Goal: Task Accomplishment & Management: Manage account settings

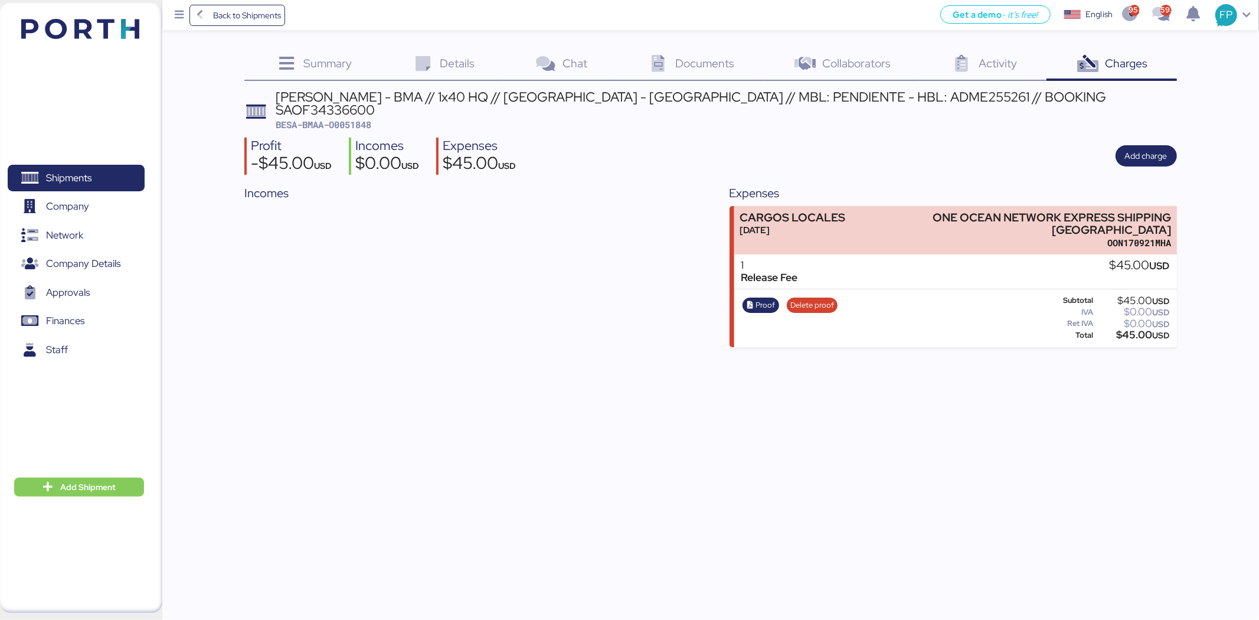
click at [43, 21] on div "Shipments 0 Company 0 Network 0 Company Details 0 Approvals 0 Finances 0 Staff …" at bounding box center [81, 308] width 162 height 610
click at [80, 178] on span "Shipments" at bounding box center [68, 177] width 45 height 17
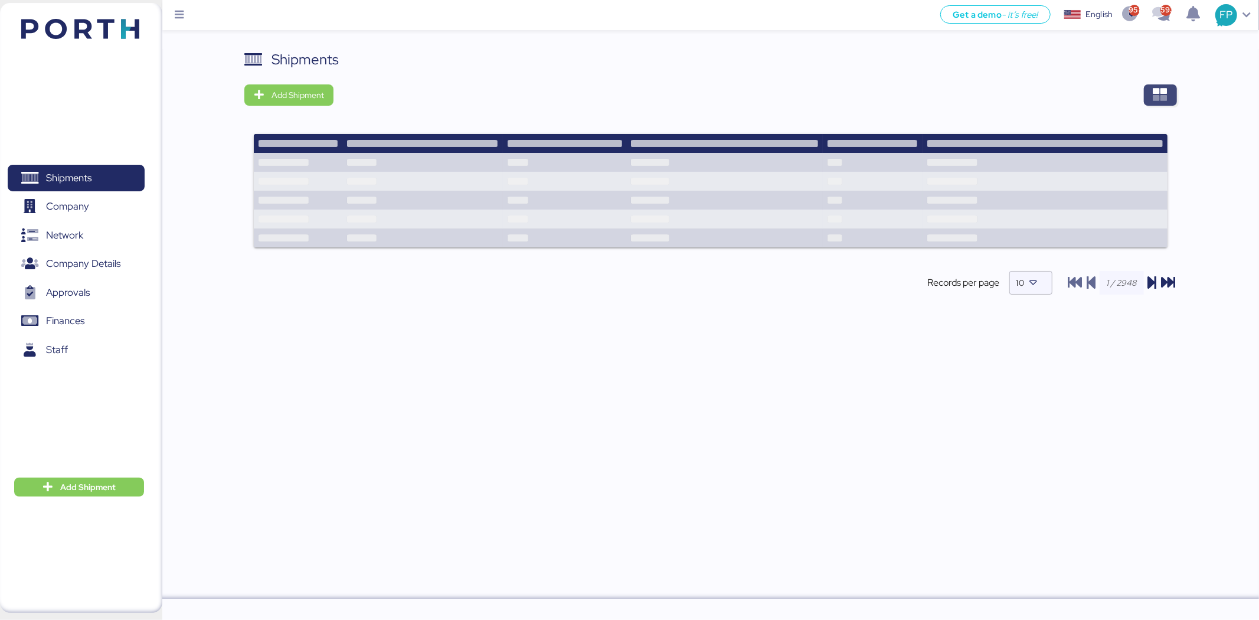
click at [1147, 90] on span "button" at bounding box center [1160, 94] width 33 height 21
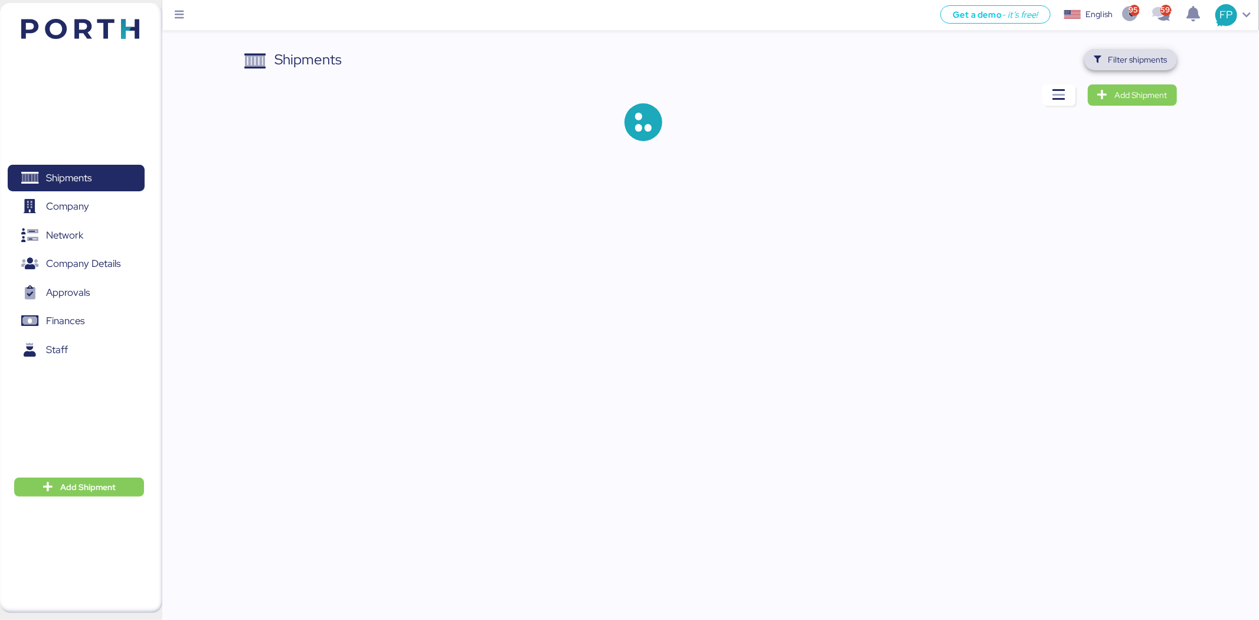
click at [1140, 60] on span "Filter shipments" at bounding box center [1137, 60] width 59 height 14
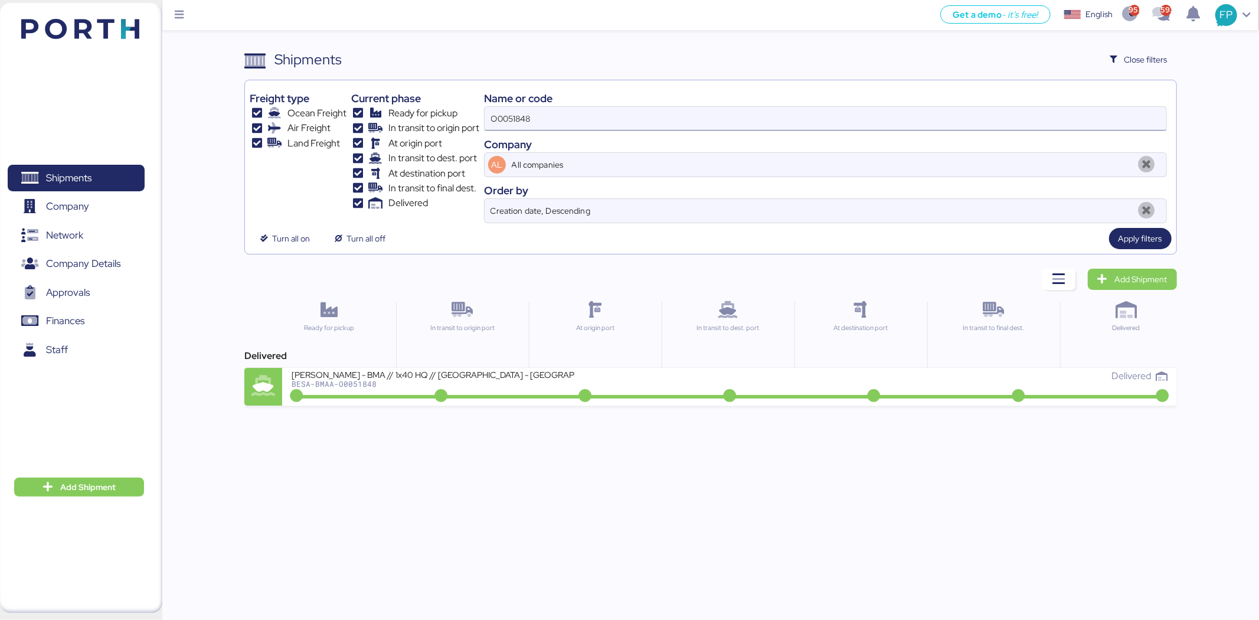
click at [508, 122] on input "O0051848" at bounding box center [826, 119] width 682 height 24
paste input "938"
type input "O0051938"
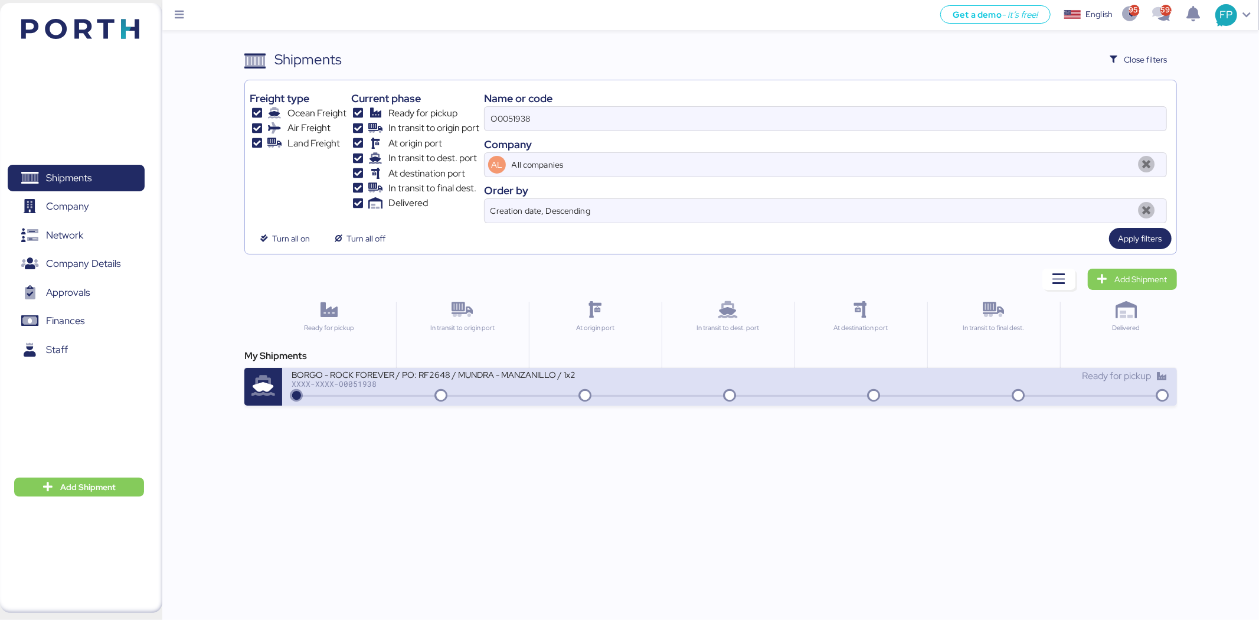
click at [526, 394] on div "BORGO - ROCK FOREVER / PO: RF2648 / MUNDRA - MANZANILLO / 1x20 / TARJUL XXXX-XX…" at bounding box center [511, 381] width 438 height 25
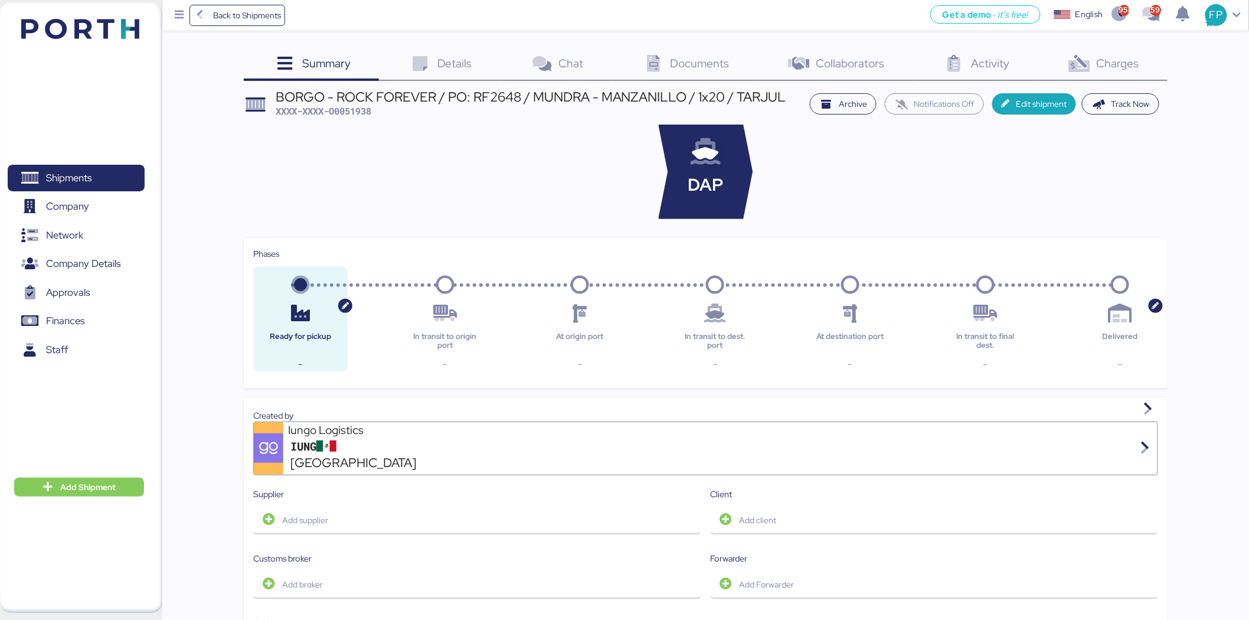
click at [1107, 74] on div "Charges 0" at bounding box center [1102, 65] width 129 height 32
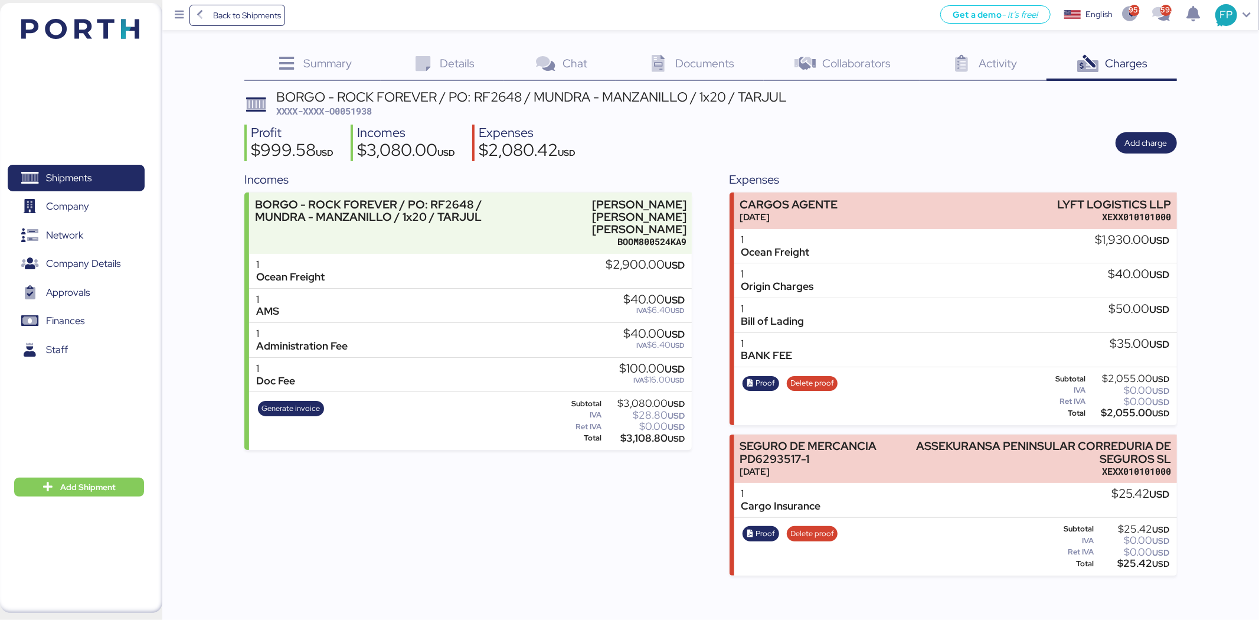
click at [361, 108] on span "XXXX-XXXX-O0051938" at bounding box center [324, 111] width 96 height 12
copy span "O0051938"
copy div "ASSEKURANSA PENINSULAR CORREDURIA DE"
drag, startPoint x: 1027, startPoint y: 443, endPoint x: 1196, endPoint y: 452, distance: 169.0
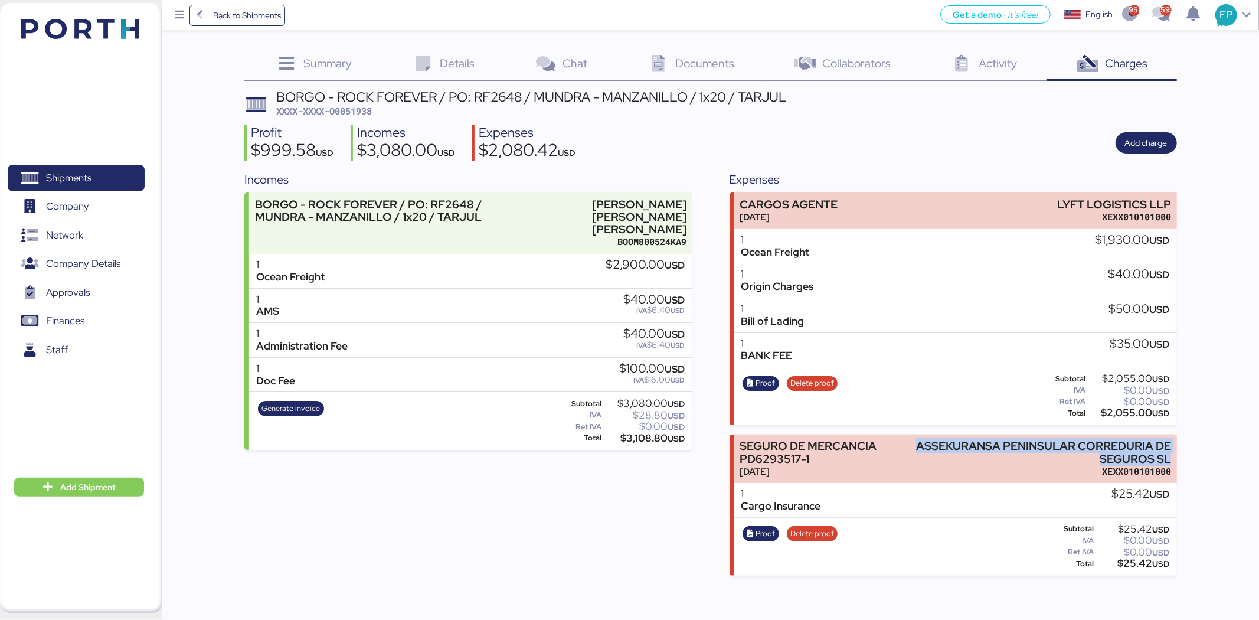
click at [1196, 452] on div "Summary 0 Details 0 Chat 0 Documents 0 Collaborators 0 Activity 0 Charges 0 BOR…" at bounding box center [629, 287] width 1259 height 575
click at [1124, 562] on div "$25.42 USD" at bounding box center [1133, 563] width 74 height 9
copy div "25.42"
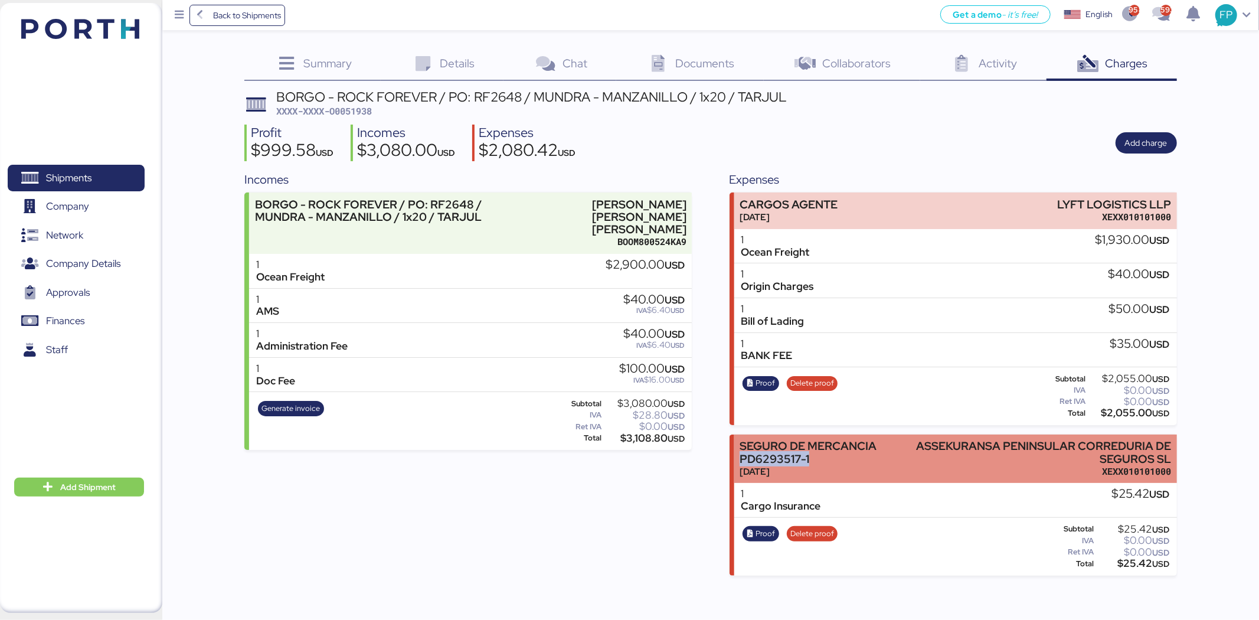
drag, startPoint x: 810, startPoint y: 458, endPoint x: 738, endPoint y: 459, distance: 72.0
click at [738, 459] on div "SEGURO DE MERCANCIA PD6293517-1 Aug 10, 2025 ASSEKURANSA PENINSULAR CORREDURIA …" at bounding box center [955, 458] width 443 height 49
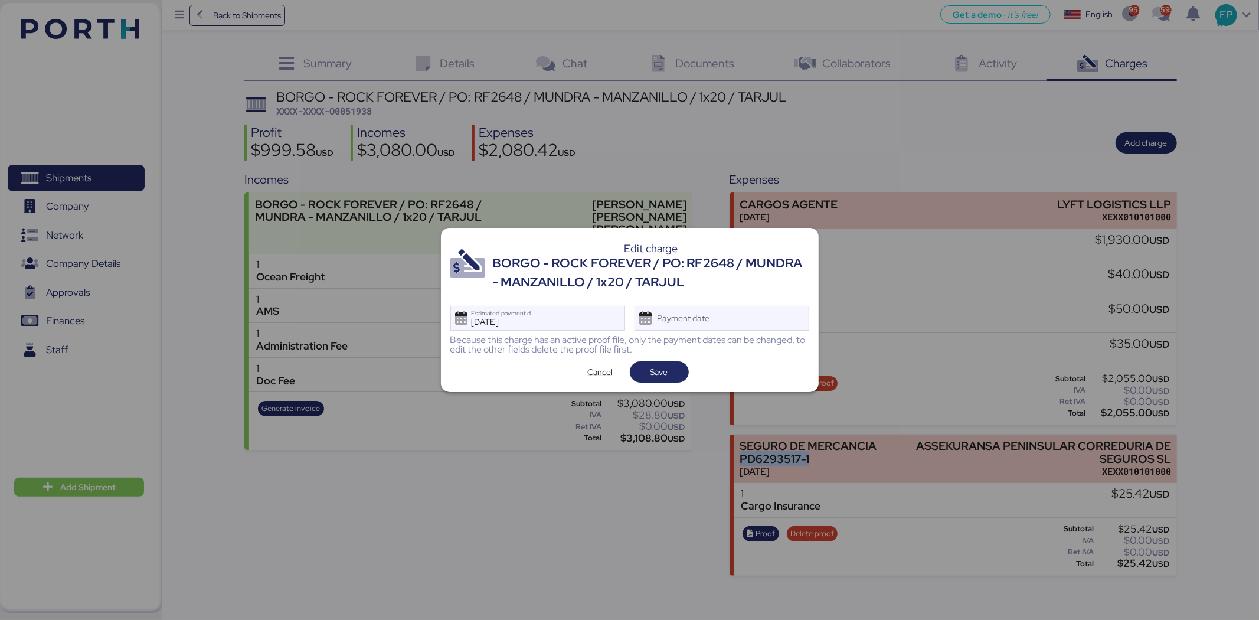
copy div "PD6293517-1"
drag, startPoint x: 601, startPoint y: 370, endPoint x: 586, endPoint y: 361, distance: 17.2
click at [601, 371] on span "Cancel" at bounding box center [599, 372] width 25 height 14
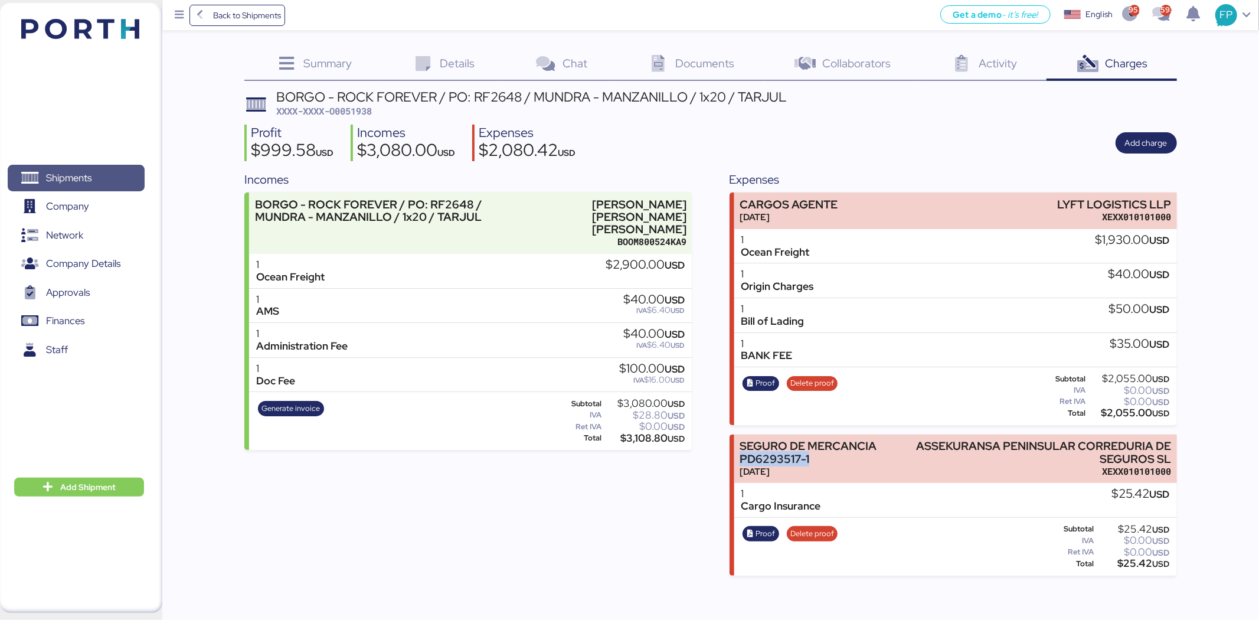
click at [114, 169] on span "Shipments" at bounding box center [75, 177] width 127 height 17
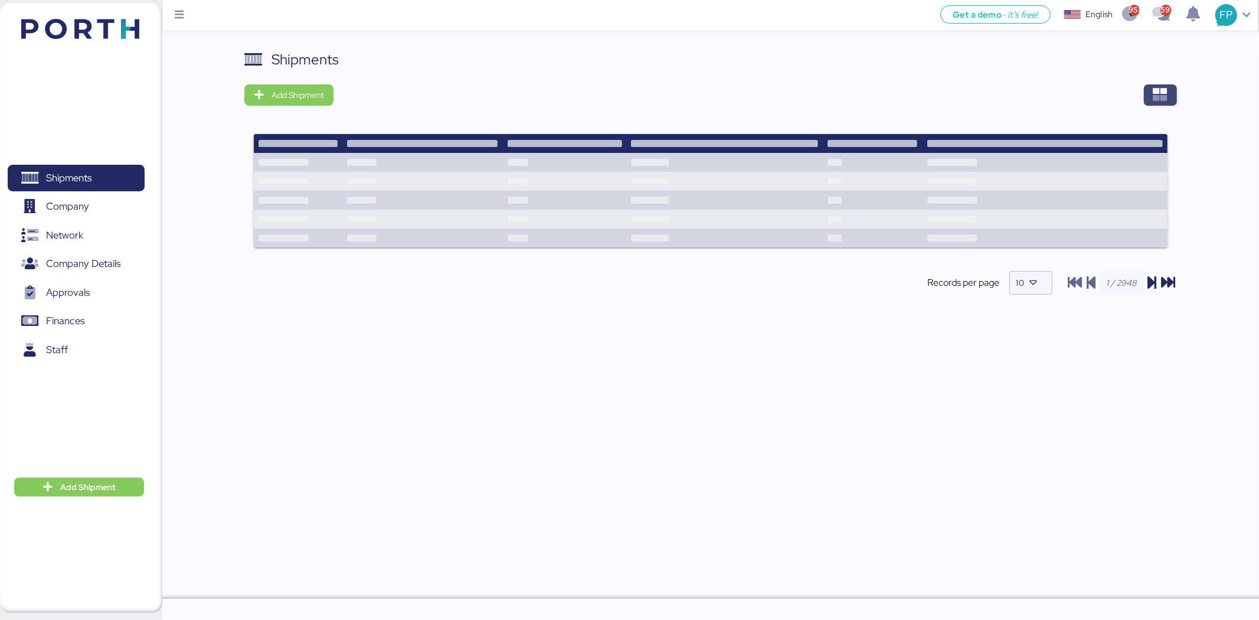
click at [1164, 91] on icon "button" at bounding box center [1160, 95] width 14 height 14
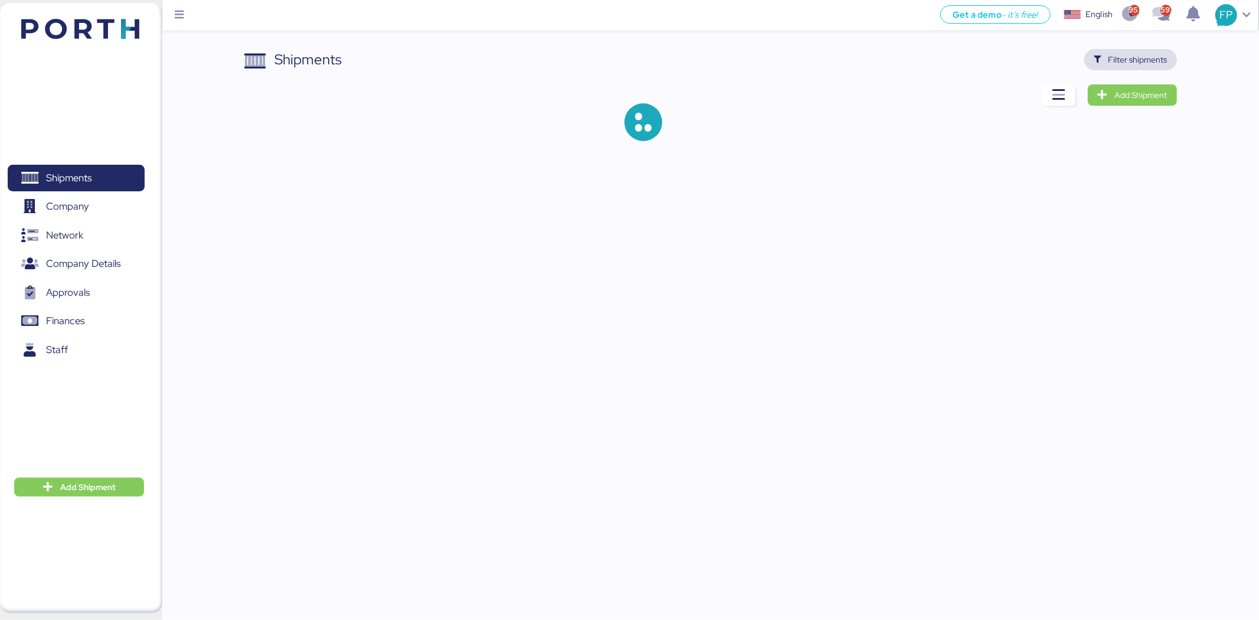
click at [1117, 55] on span "Filter shipments" at bounding box center [1137, 60] width 59 height 14
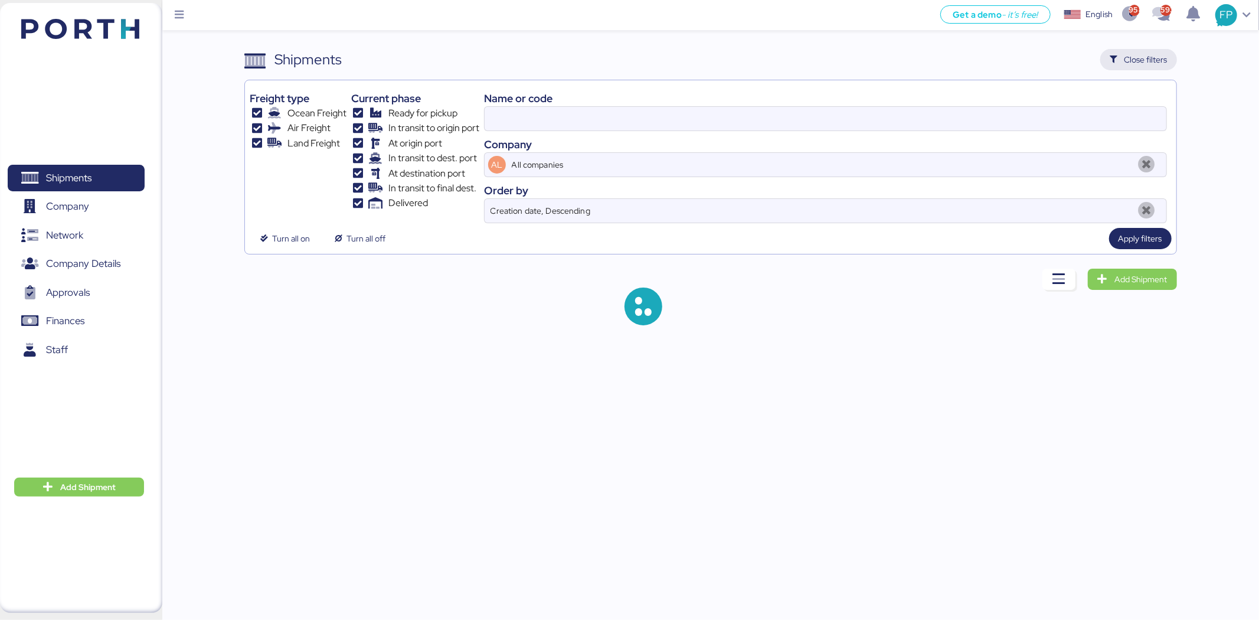
type input "O0051938"
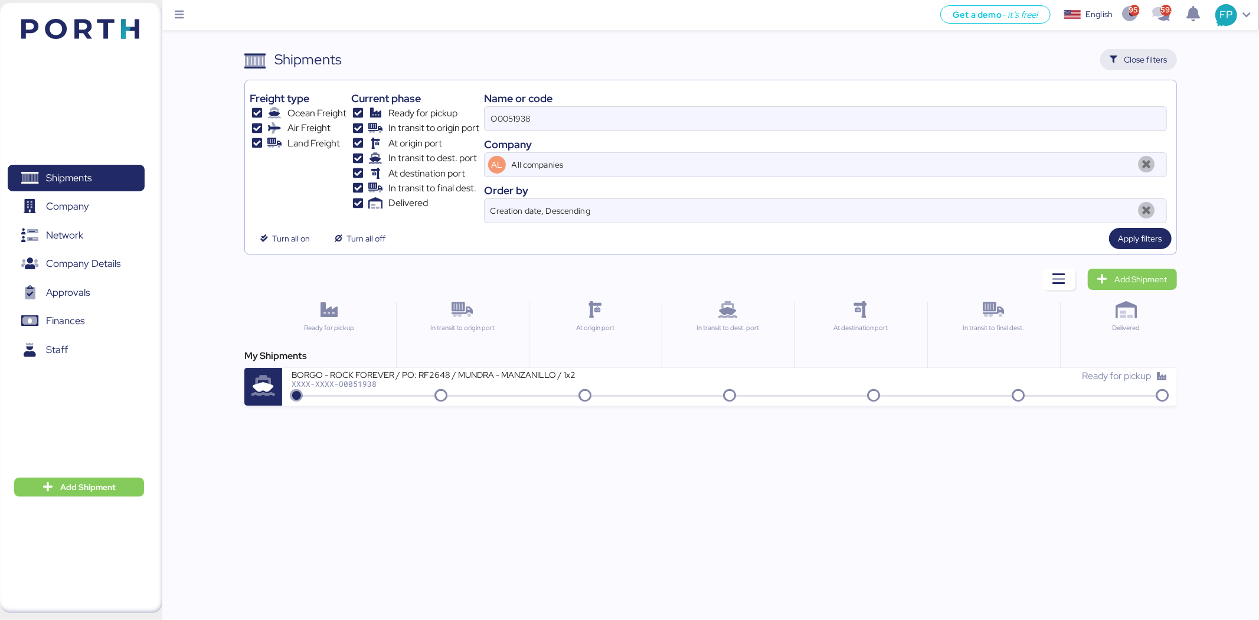
click at [1117, 56] on icon "button" at bounding box center [1113, 60] width 8 height 8
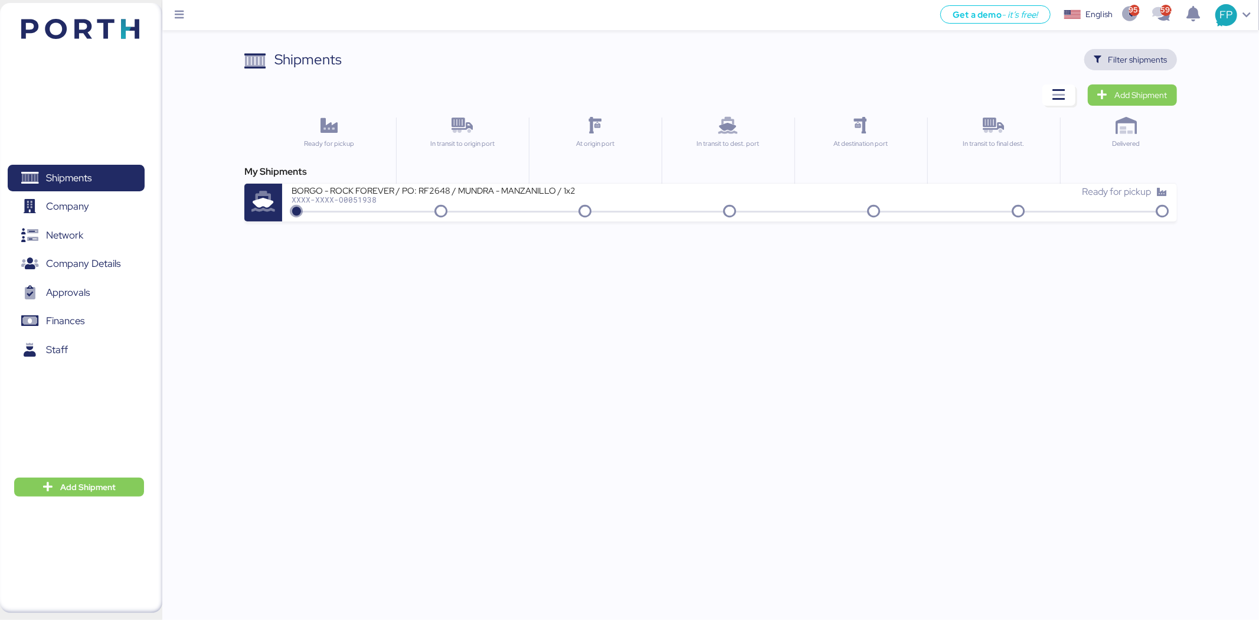
drag, startPoint x: 1108, startPoint y: 67, endPoint x: 1092, endPoint y: 66, distance: 15.9
click at [1108, 67] on span "Filter shipments" at bounding box center [1131, 59] width 74 height 17
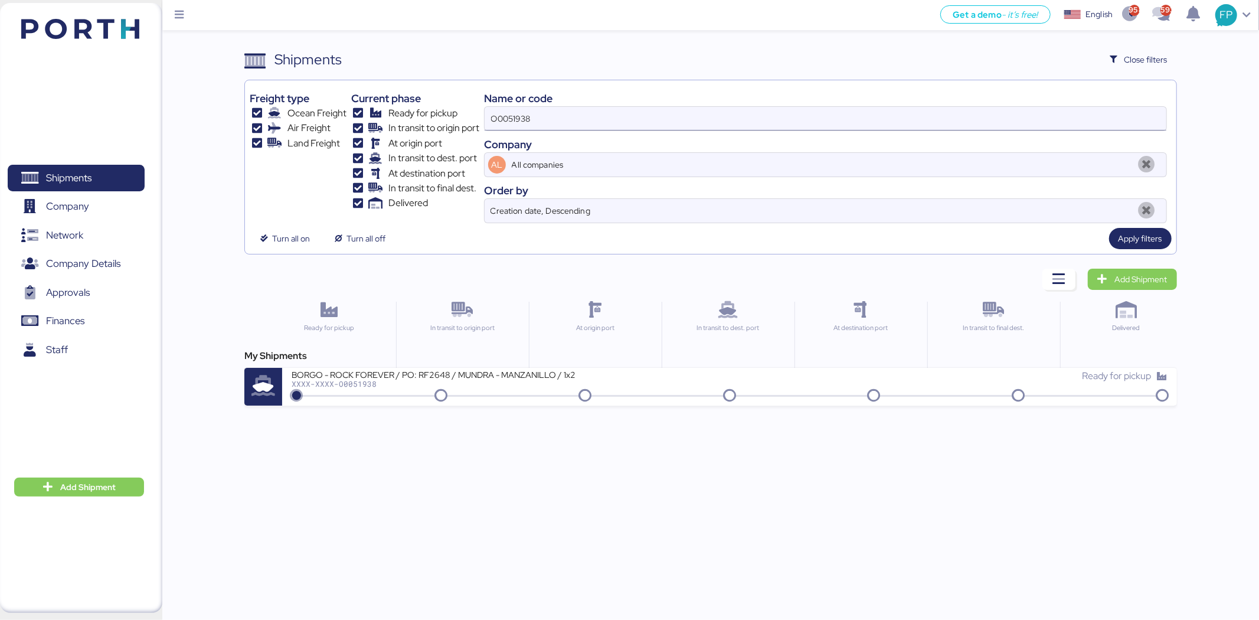
click at [513, 122] on input "O0051938" at bounding box center [826, 119] width 682 height 24
paste input "PD6292547"
type input "PD6292547"
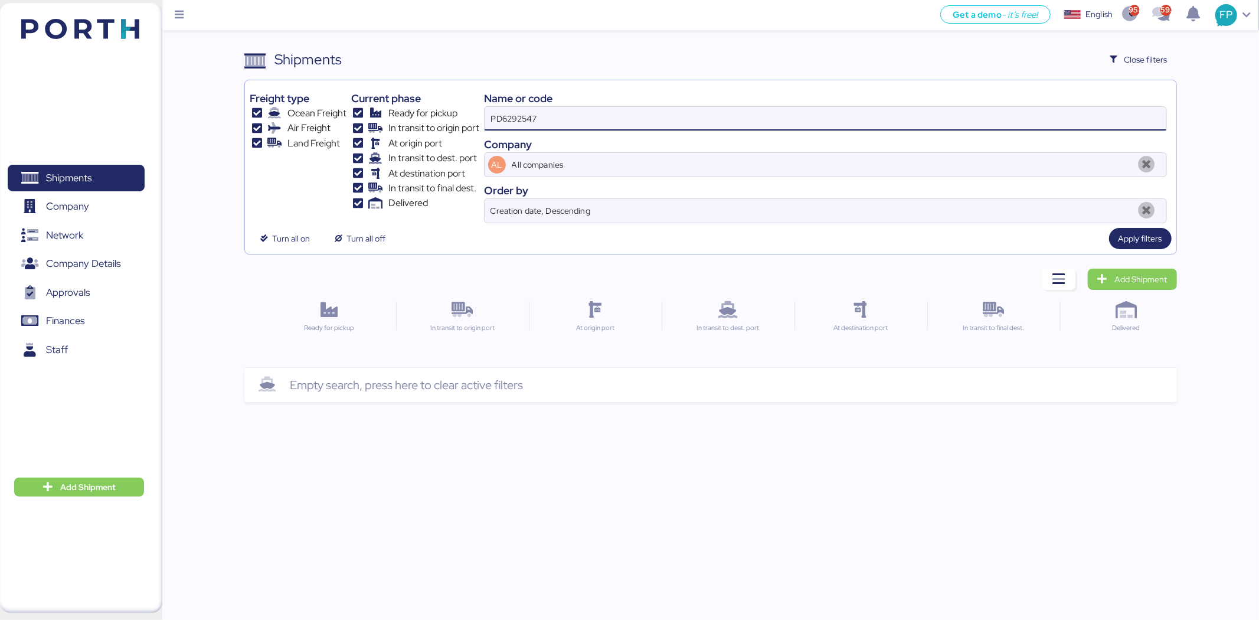
drag, startPoint x: 551, startPoint y: 114, endPoint x: 492, endPoint y: 107, distance: 60.1
click at [492, 107] on input "PD6292547" at bounding box center [826, 119] width 682 height 24
click at [591, 124] on input at bounding box center [826, 119] width 682 height 24
paste input "O0051940"
type input "O0051940"
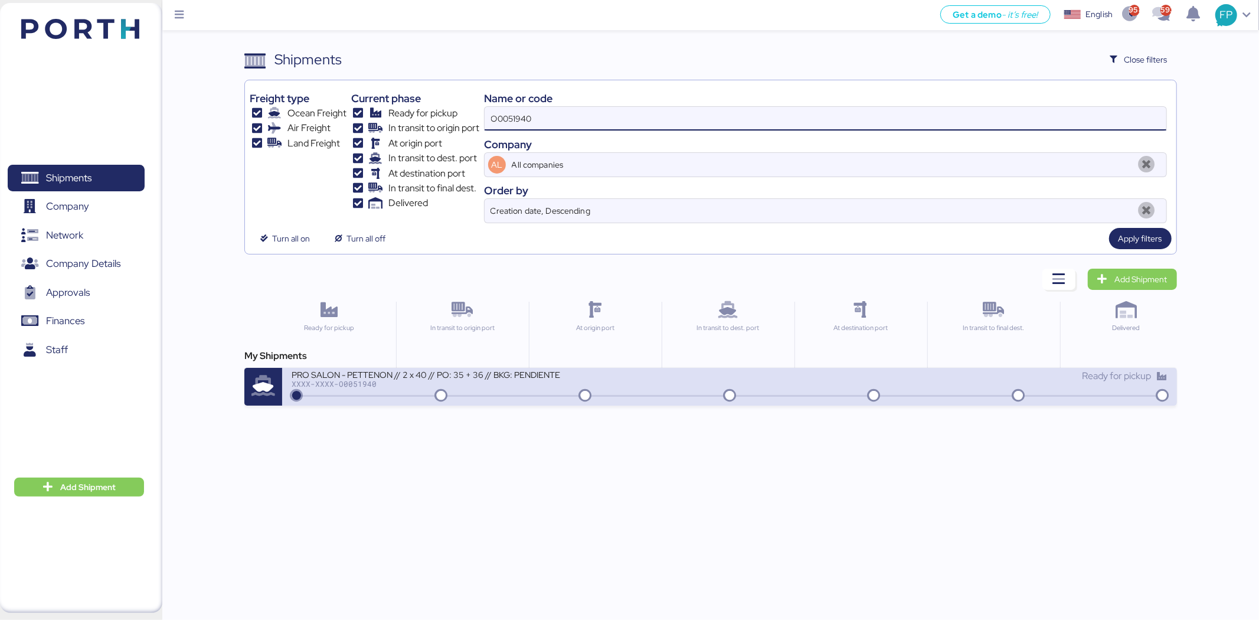
click at [574, 387] on div "XXXX-XXXX-O0051940" at bounding box center [433, 383] width 283 height 8
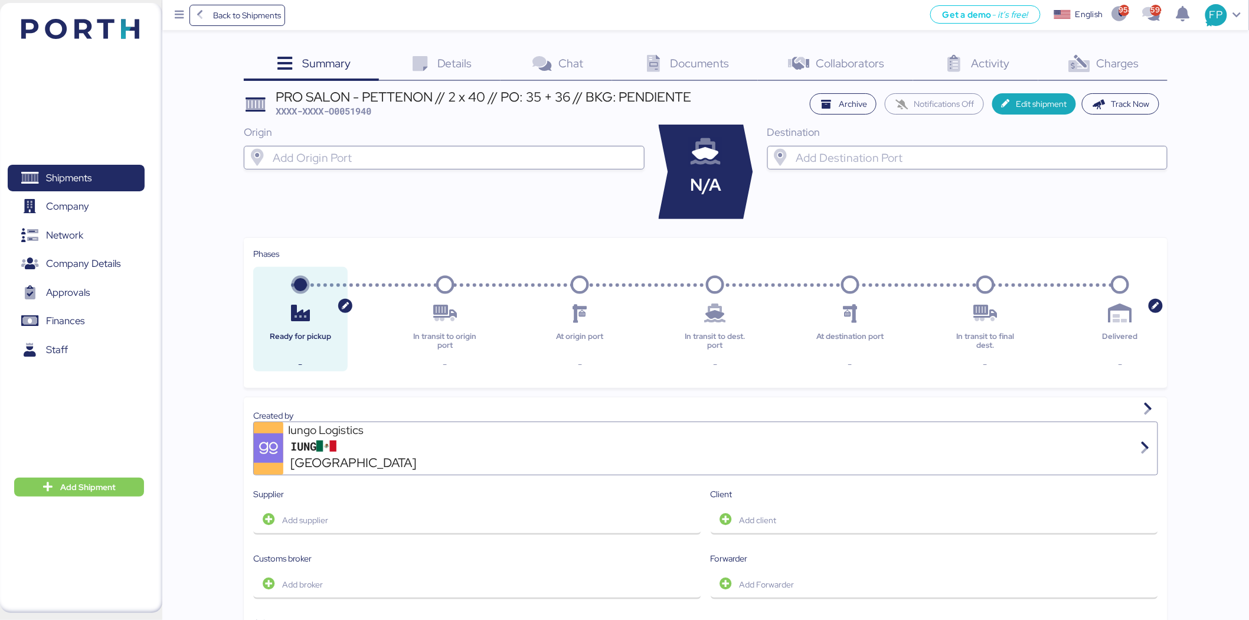
click at [1077, 61] on icon at bounding box center [1078, 63] width 25 height 17
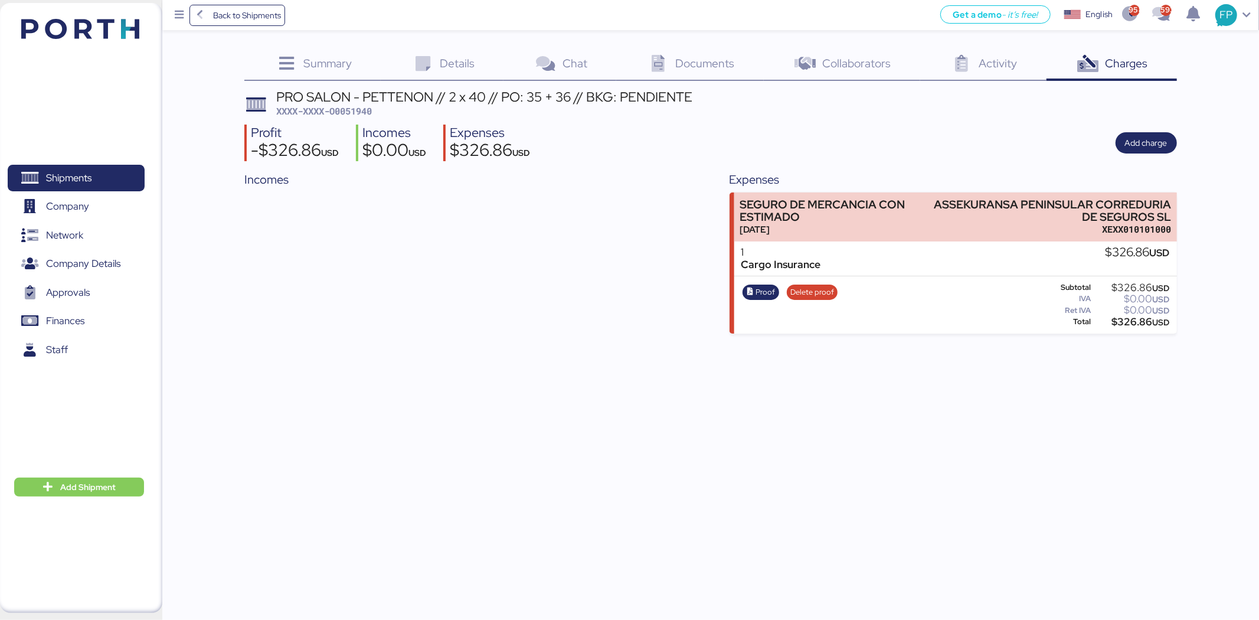
click at [360, 105] on span "XXXX-XXXX-O0051940" at bounding box center [324, 111] width 96 height 12
copy span "O0051940"
click at [1141, 326] on div "$326.86 USD" at bounding box center [1131, 321] width 77 height 9
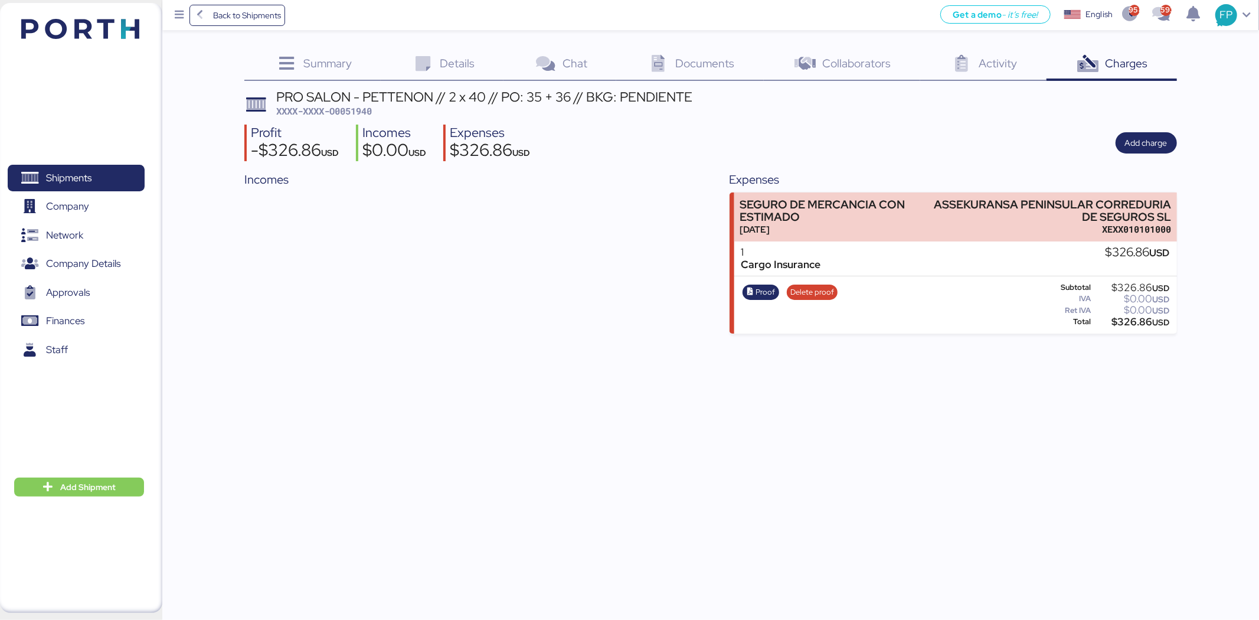
copy div "326.86"
click at [934, 328] on div "Proof Delete proof Subtotal $326.86 USD IVA $0.00 USD Ret IVA $0.00 USD Total $…" at bounding box center [955, 305] width 443 height 58
click at [771, 291] on span "Proof" at bounding box center [764, 292] width 19 height 13
click at [105, 177] on span "Shipments" at bounding box center [75, 177] width 127 height 17
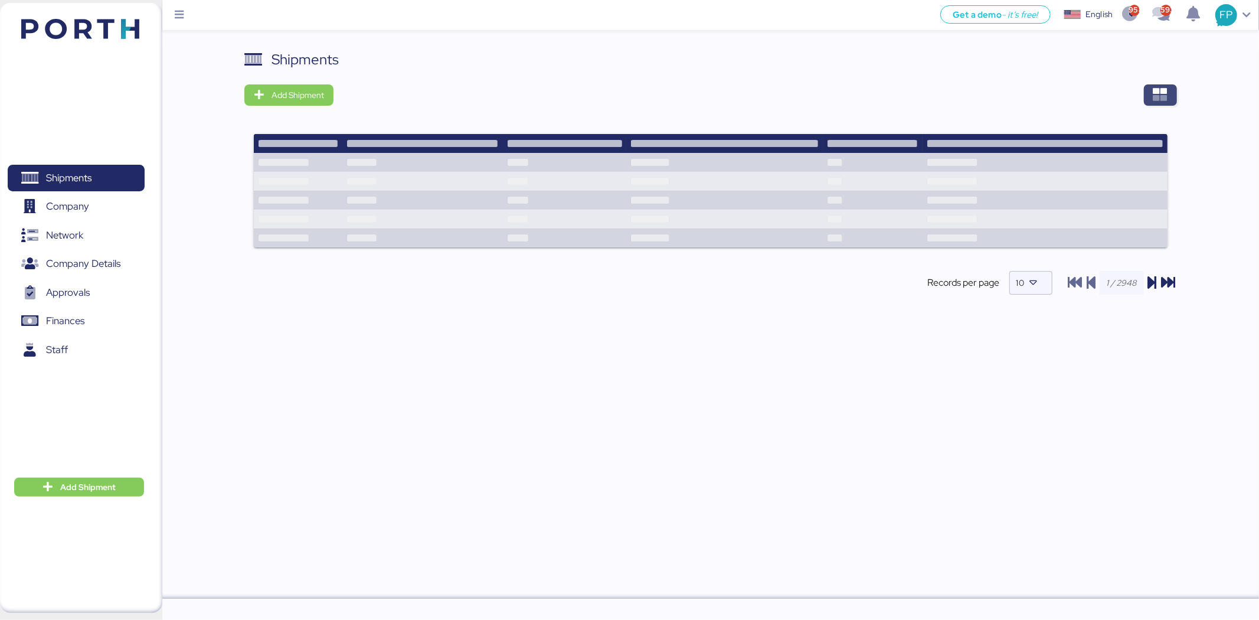
click at [1152, 89] on span "button" at bounding box center [1160, 94] width 33 height 21
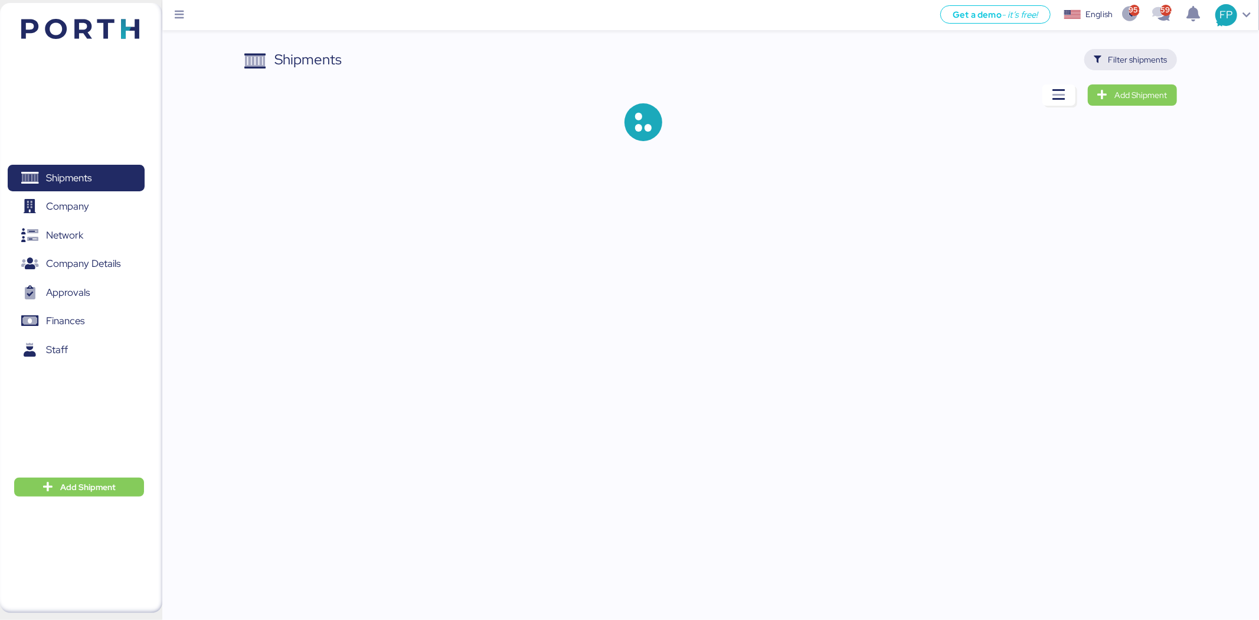
click at [1138, 60] on span "Filter shipments" at bounding box center [1137, 60] width 59 height 14
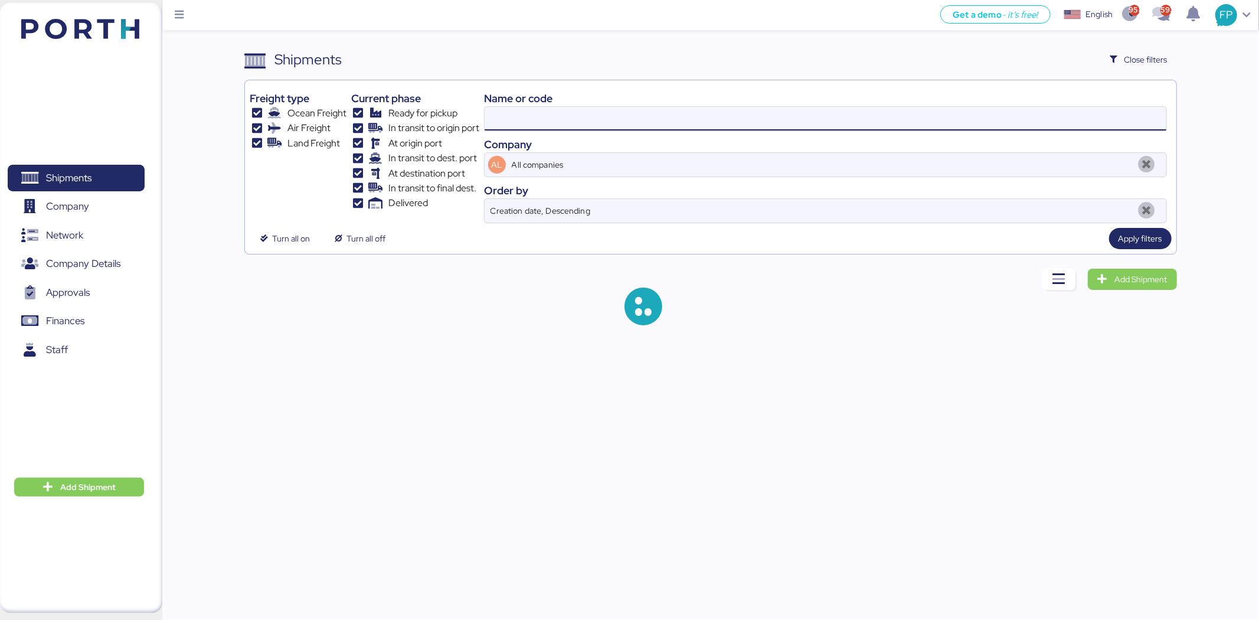
click at [512, 119] on input at bounding box center [826, 119] width 682 height 24
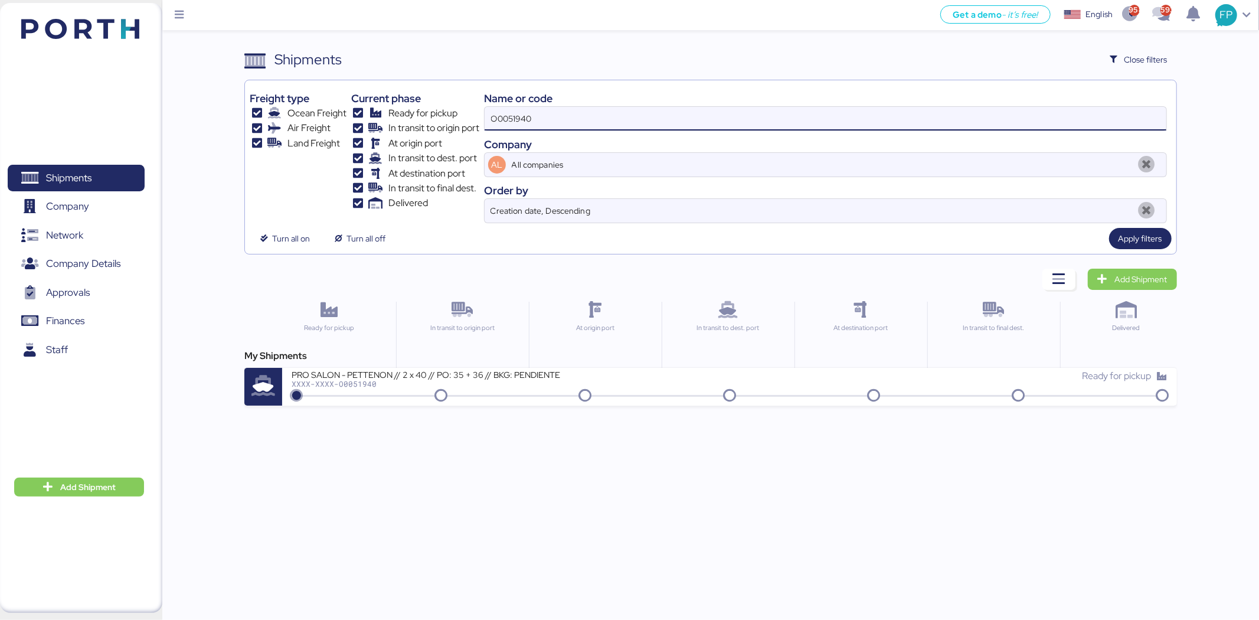
click at [512, 119] on input "O0051940" at bounding box center [826, 119] width 682 height 24
paste input "710"
type input "O0051710"
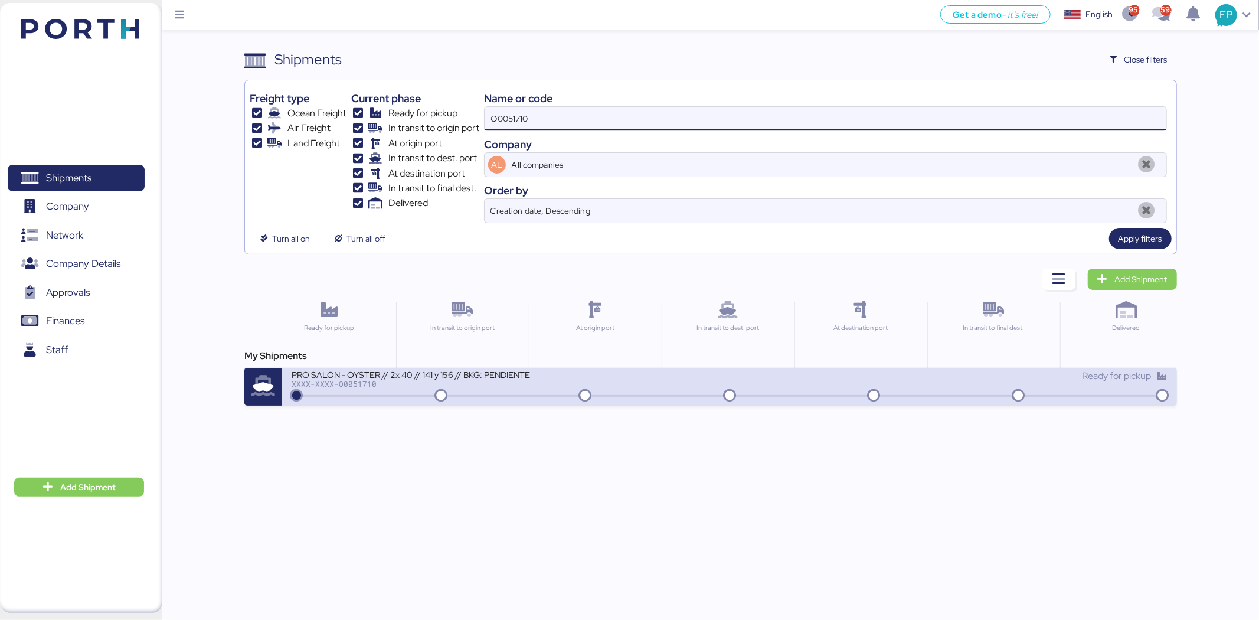
click at [552, 379] on div "PRO SALON - OYSTER // 2x 40 // 141 y 156 // BKG: PENDIENTE" at bounding box center [433, 374] width 283 height 10
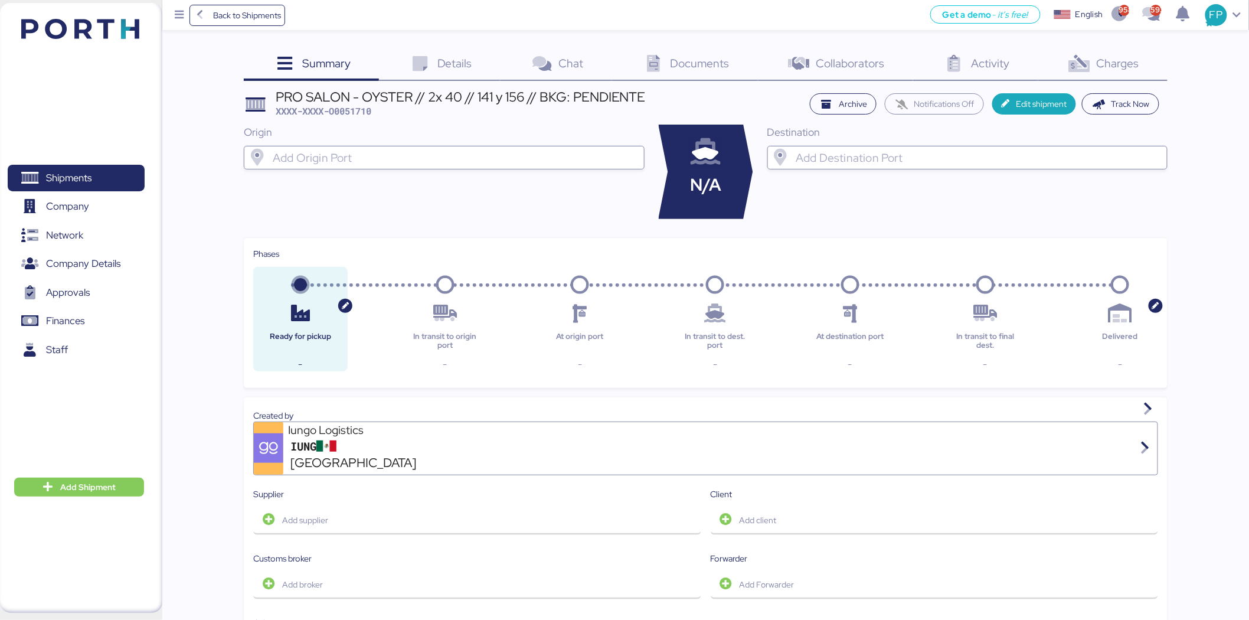
click at [1140, 74] on div "Charges 0" at bounding box center [1102, 65] width 129 height 32
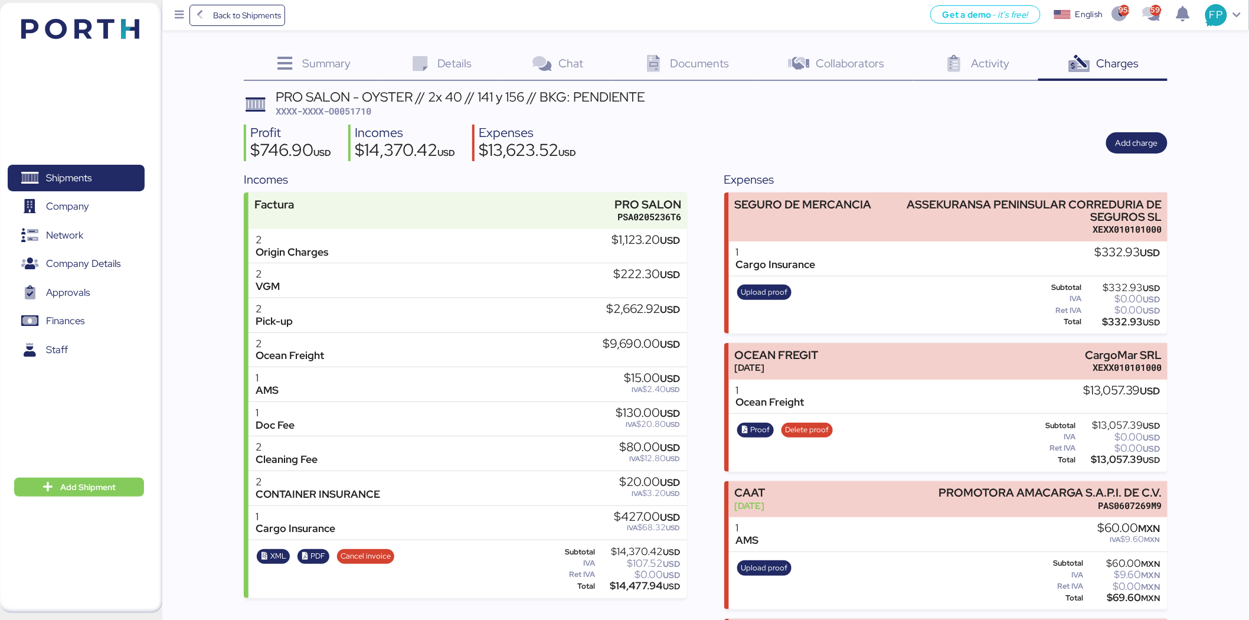
click at [353, 116] on span "XXXX-XXXX-O0051710" at bounding box center [324, 111] width 96 height 12
copy span "O0051710"
click at [1127, 321] on div "$332.93 USD" at bounding box center [1122, 321] width 77 height 9
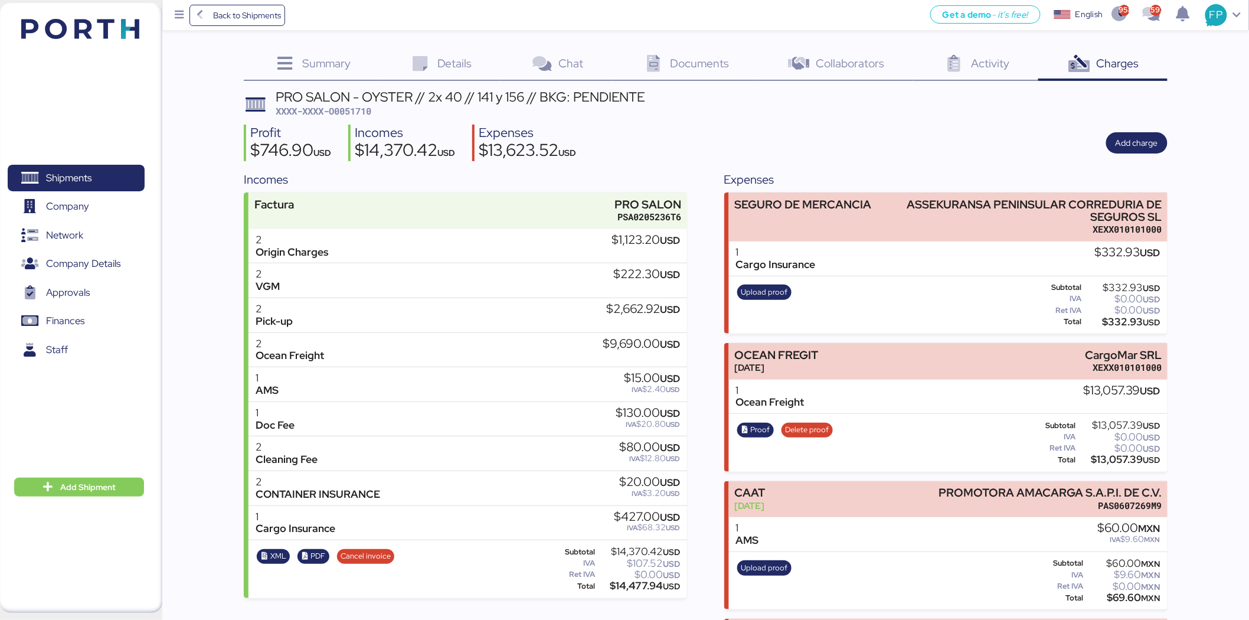
copy div "332.93"
click at [903, 119] on div "PRO SALON - OYSTER // 2x 40 // 141 y 156 // BKG: PENDIENTE XXXX-XXXX-O0051710 P…" at bounding box center [706, 424] width 924 height 669
click at [344, 97] on div "PRO SALON - OYSTER // 2x 40 // 141 y 156 // BKG: PENDIENTE" at bounding box center [461, 96] width 370 height 13
click at [347, 109] on span "XXXX-XXXX-O0051710" at bounding box center [324, 111] width 96 height 12
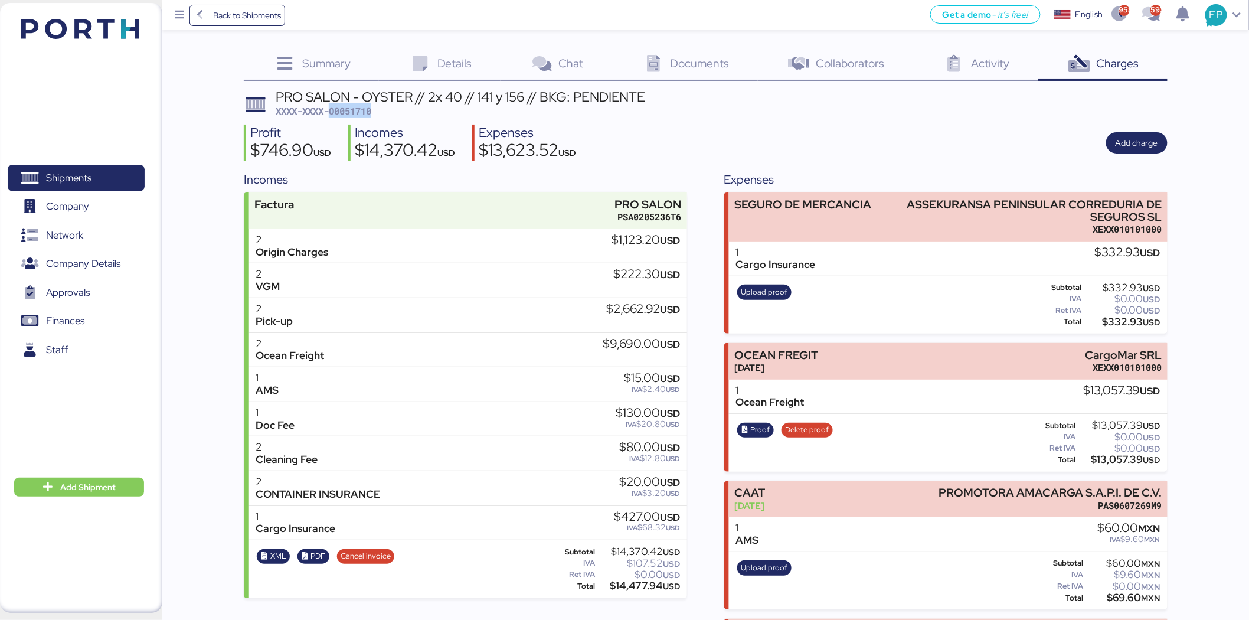
copy span "O0051710"
click at [70, 198] on span "Company" at bounding box center [75, 206] width 127 height 17
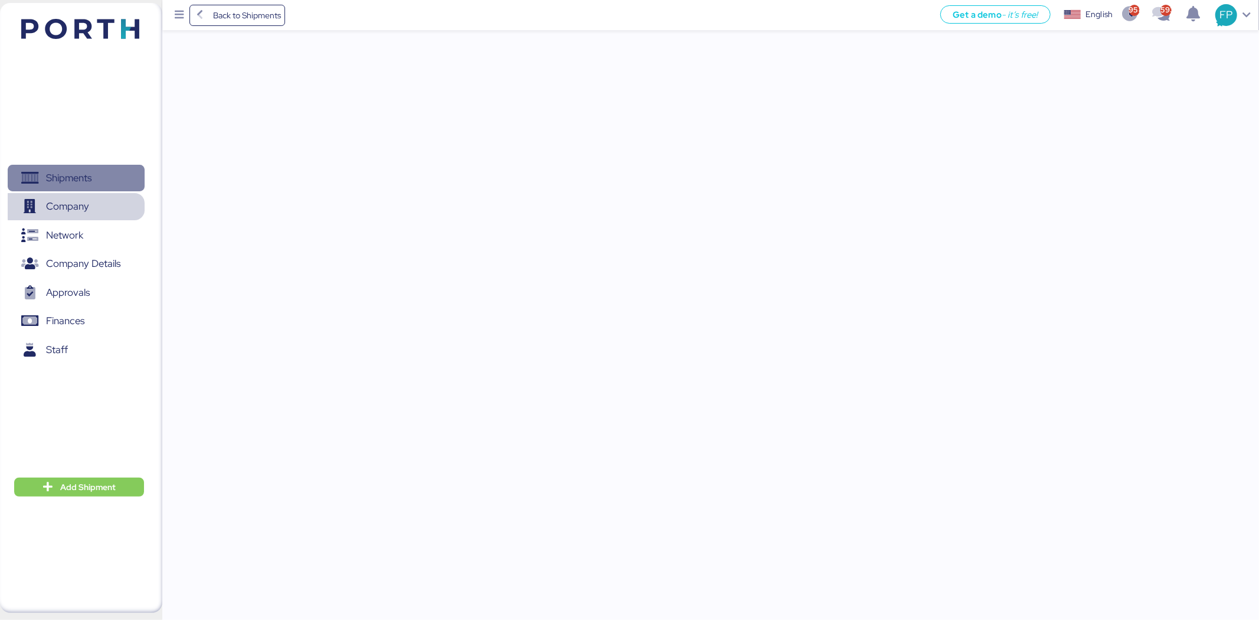
click at [74, 179] on span "Shipments" at bounding box center [68, 177] width 45 height 17
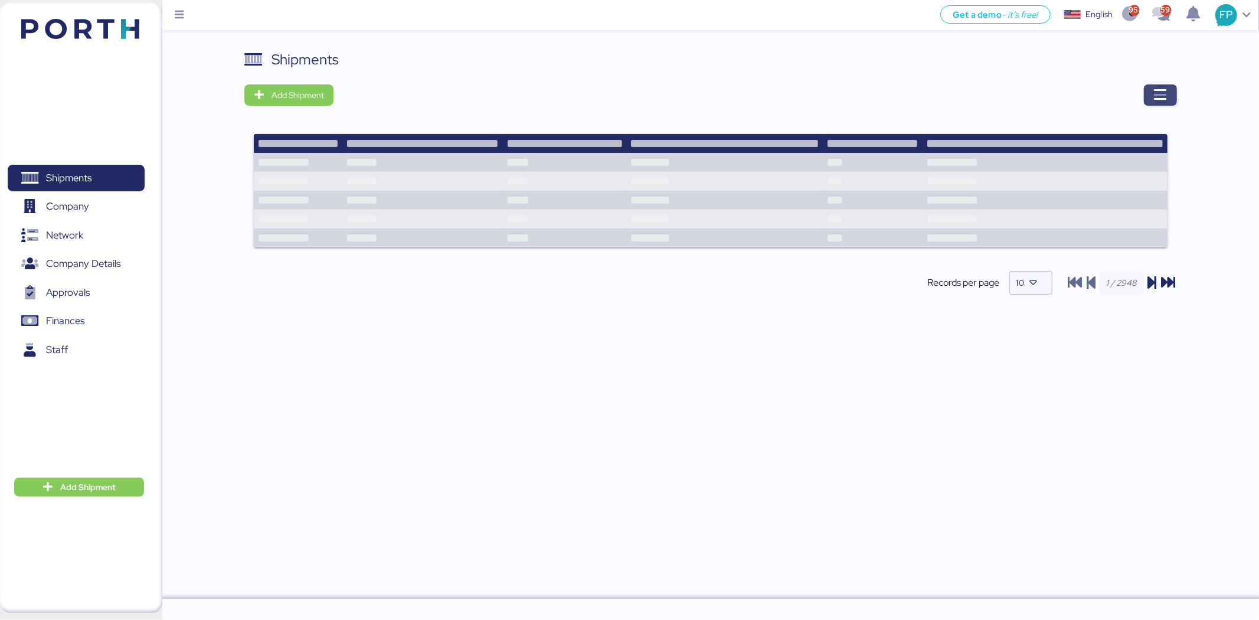
click at [1164, 89] on icon "button" at bounding box center [1160, 95] width 14 height 14
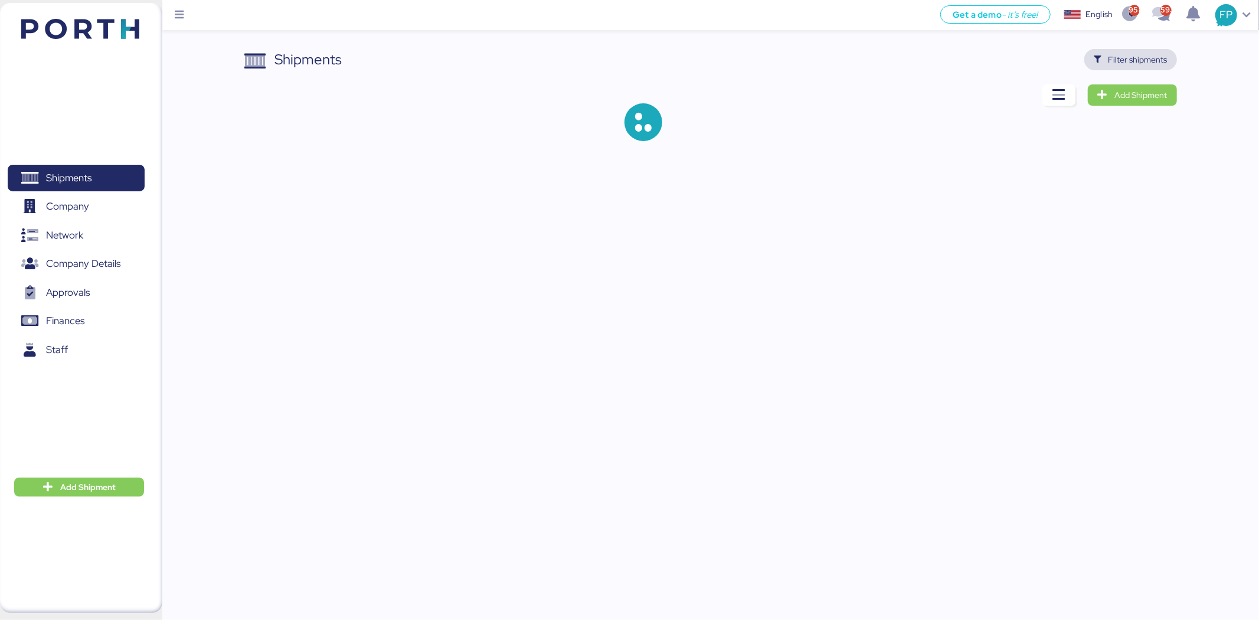
click at [1111, 49] on span "Filter shipments" at bounding box center [1130, 59] width 93 height 21
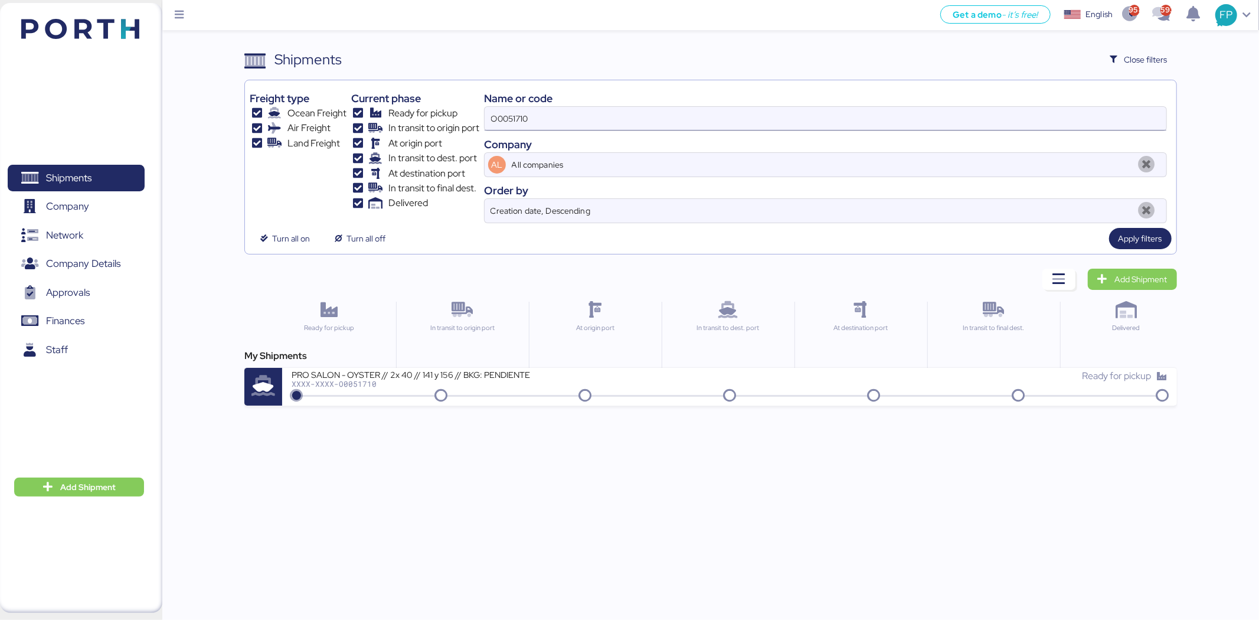
click at [521, 125] on input "O0051710" at bounding box center [826, 119] width 682 height 24
paste input "844"
type input "O0051844"
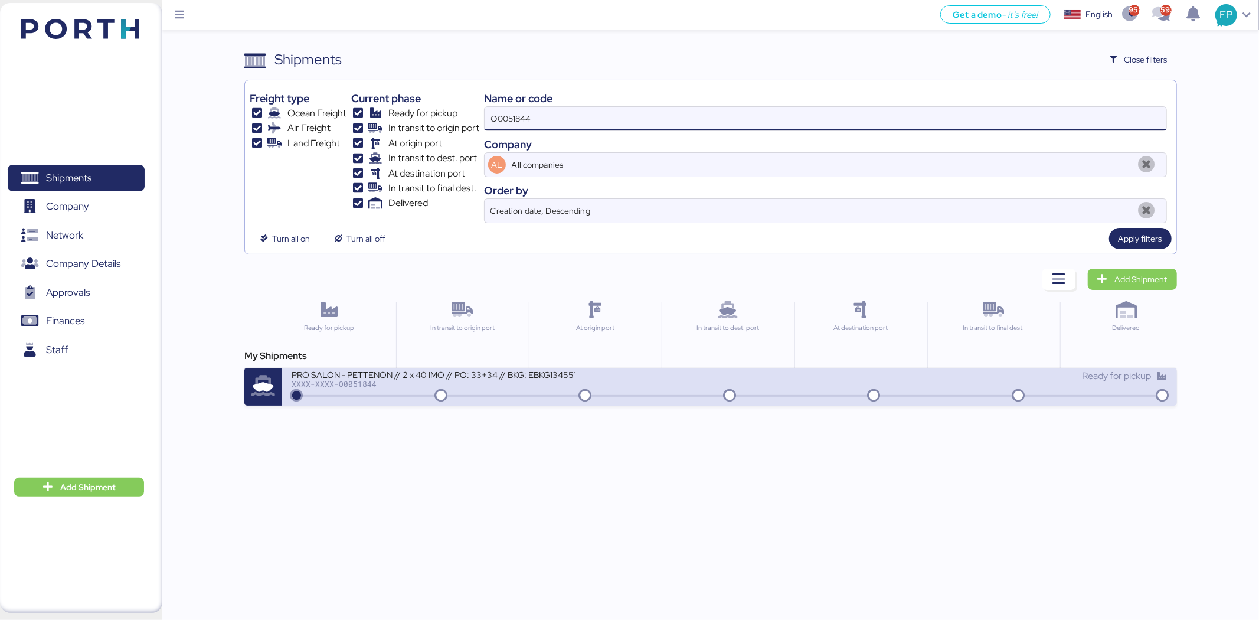
click at [573, 380] on div "XXXX-XXXX-O0051844" at bounding box center [433, 383] width 283 height 8
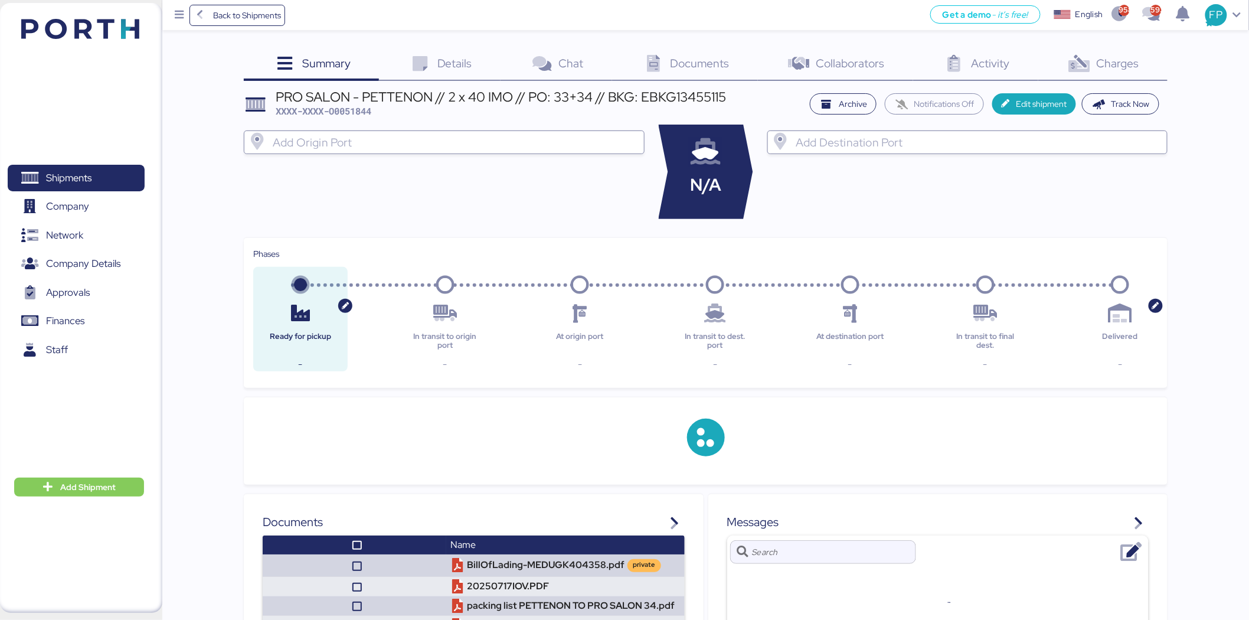
click at [1126, 57] on span "Charges" at bounding box center [1117, 62] width 42 height 15
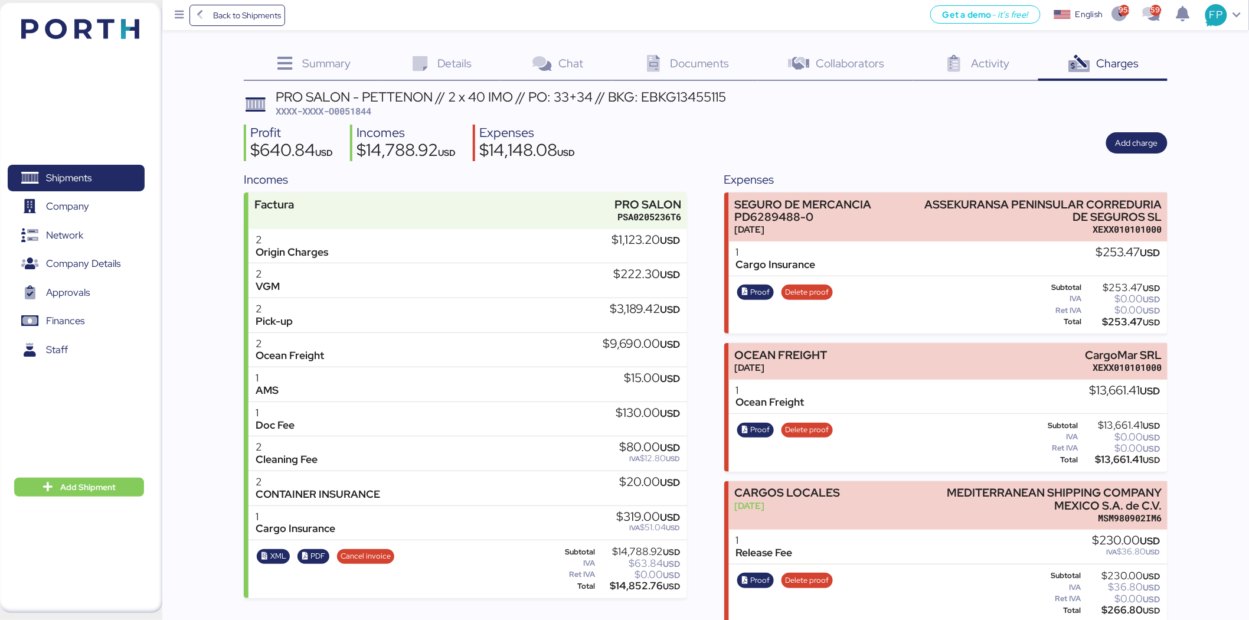
click at [362, 105] on span "XXXX-XXXX-O0051844" at bounding box center [324, 111] width 96 height 12
copy span "O0051844"
click at [1122, 322] on div "$253.47 USD" at bounding box center [1122, 321] width 77 height 9
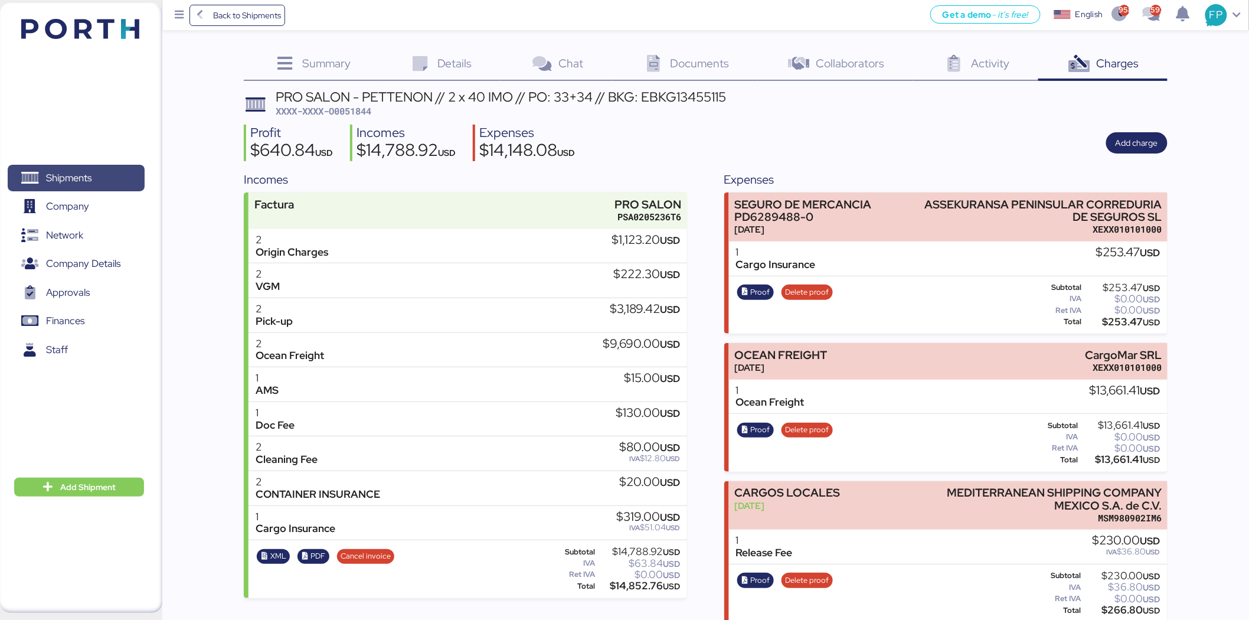
click at [104, 179] on span "Shipments" at bounding box center [75, 177] width 127 height 17
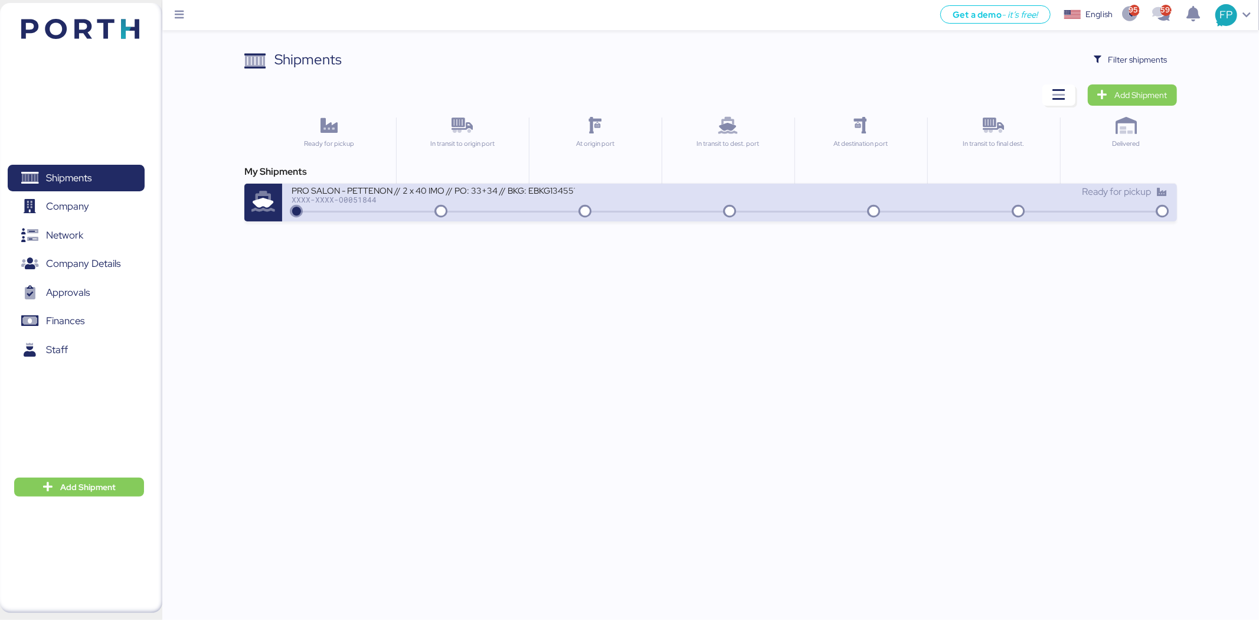
click at [518, 215] on div "PRO SALON - PETTENON // 2 x 40 IMO // PO: 33+34 // BKG: EBKG13455115 XXXX-XXXX-…" at bounding box center [729, 203] width 894 height 38
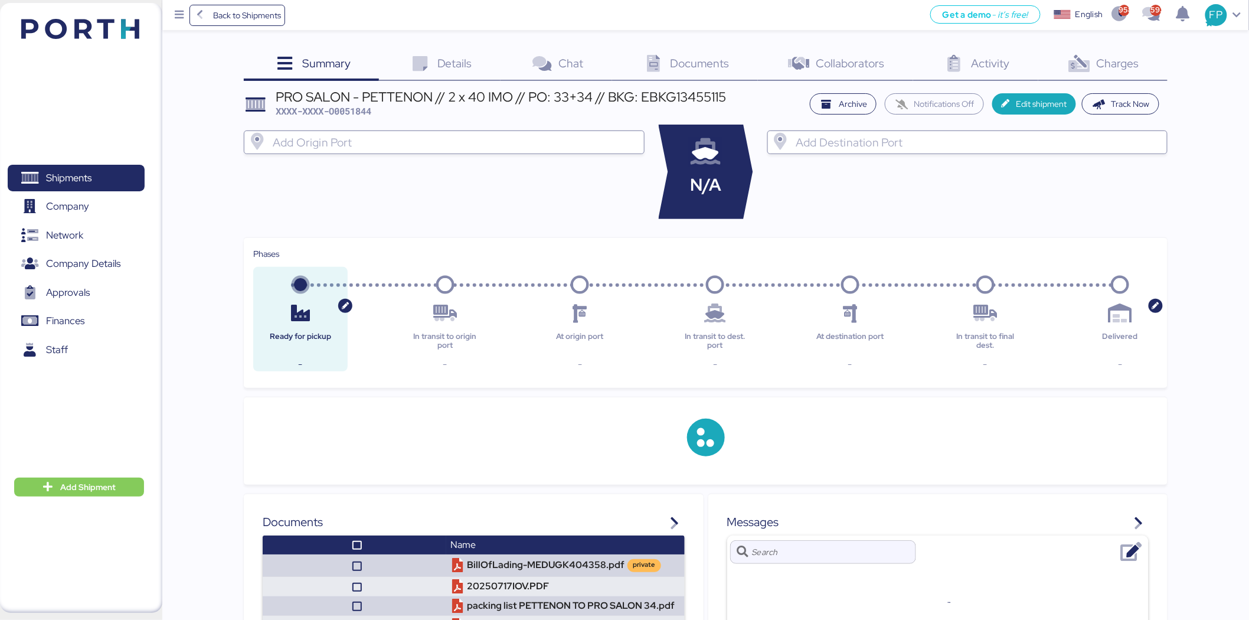
click at [1112, 55] on span "Charges" at bounding box center [1117, 62] width 42 height 15
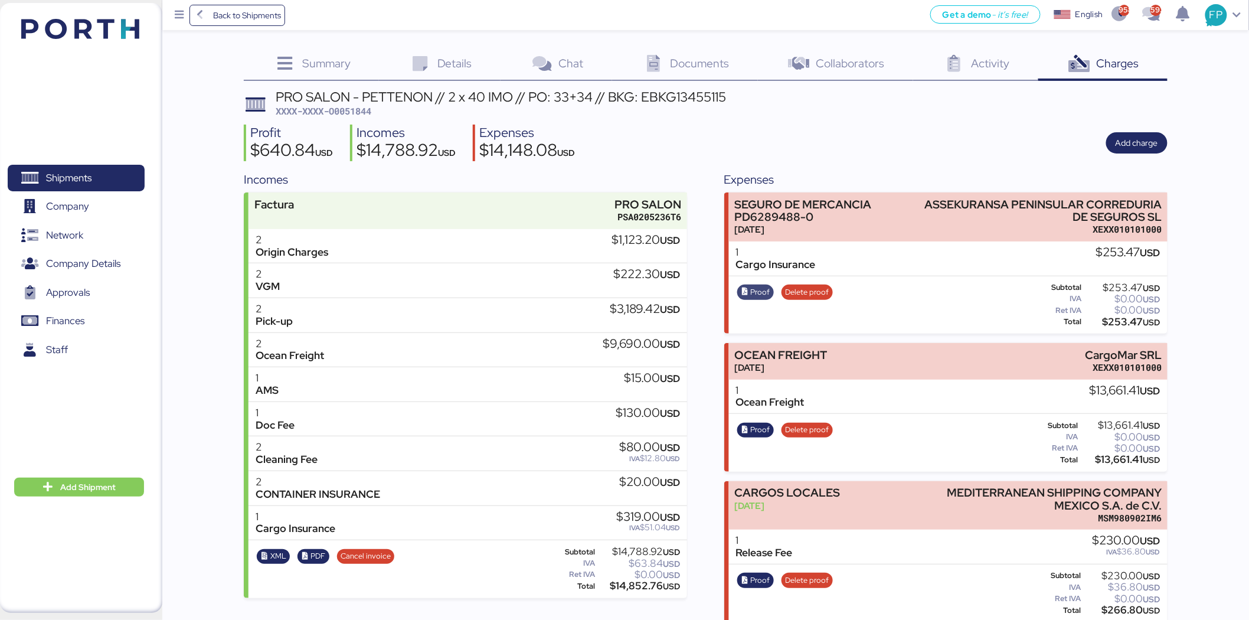
click at [757, 290] on span "Proof" at bounding box center [760, 292] width 19 height 13
click at [102, 198] on span "Company" at bounding box center [75, 206] width 127 height 17
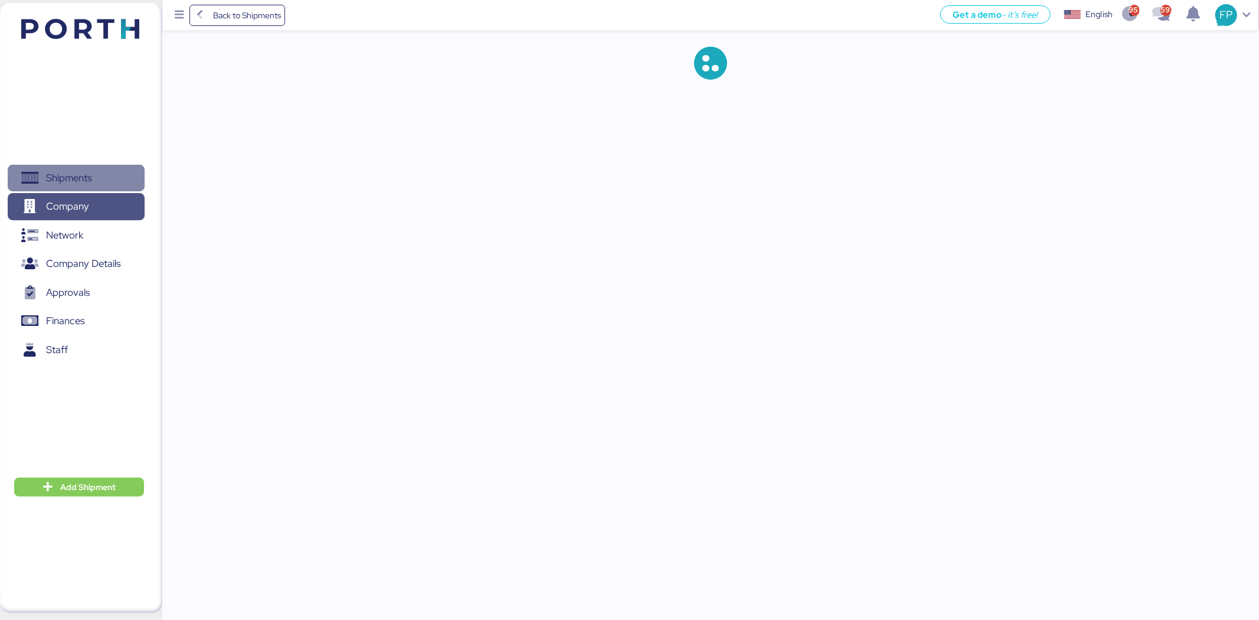
click at [105, 176] on span "Shipments" at bounding box center [75, 177] width 127 height 17
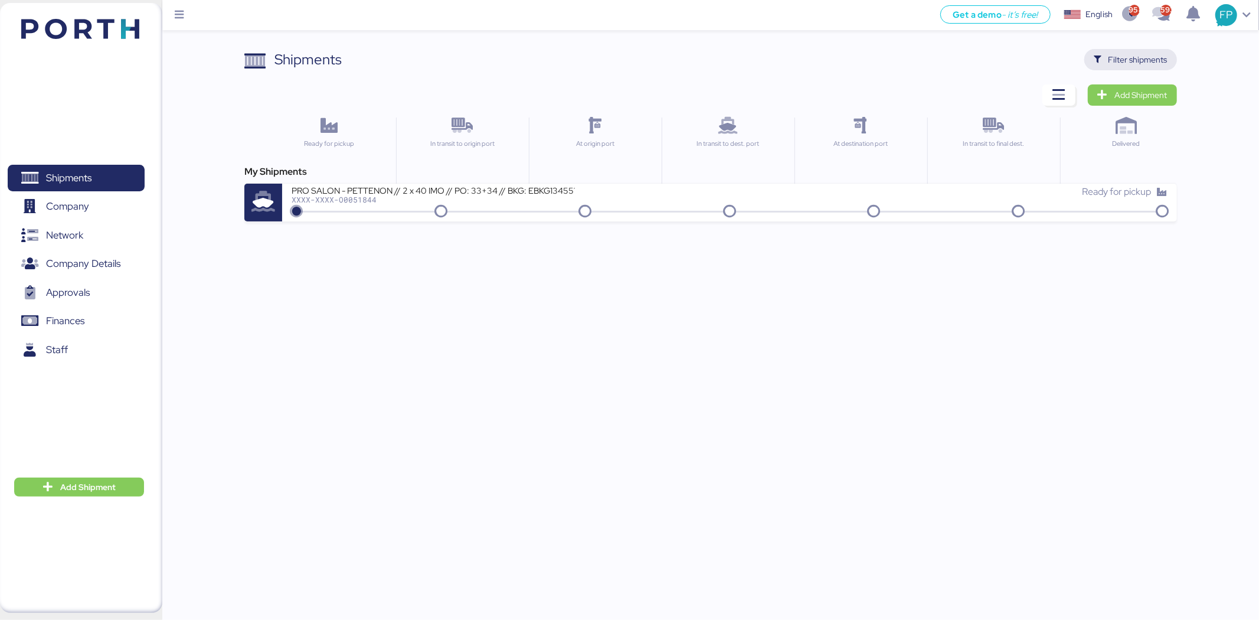
click at [1147, 69] on span "Filter shipments" at bounding box center [1130, 59] width 93 height 21
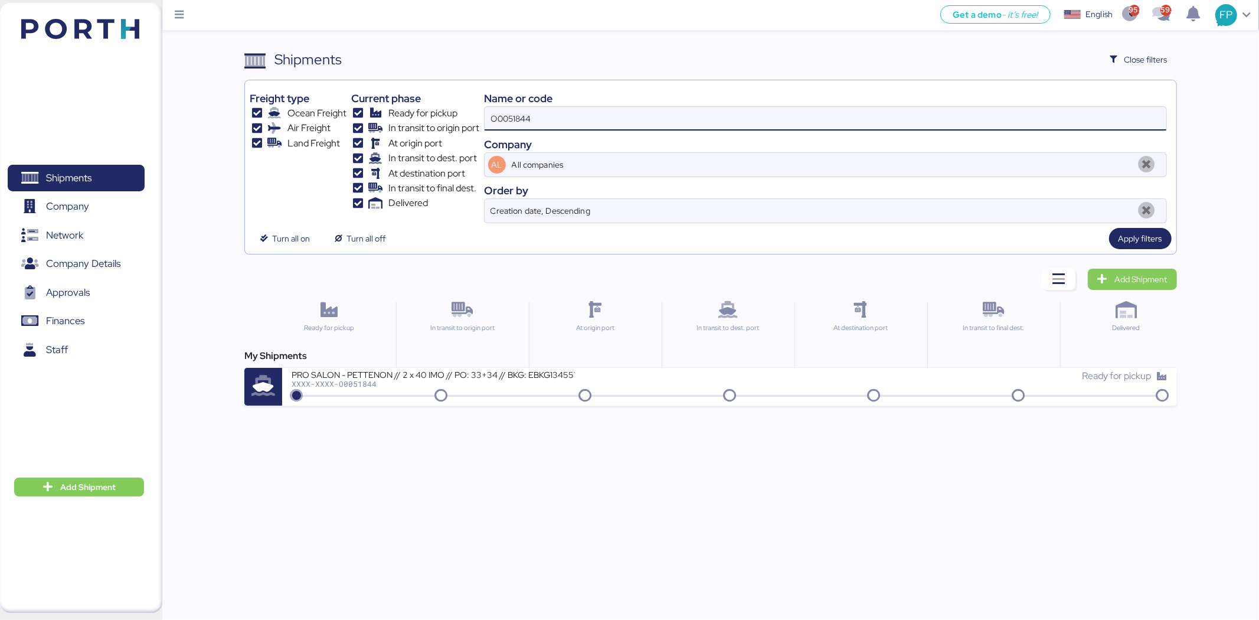
click at [500, 122] on input "O0051844" at bounding box center [826, 119] width 682 height 24
paste input "711"
type input "O0051711"
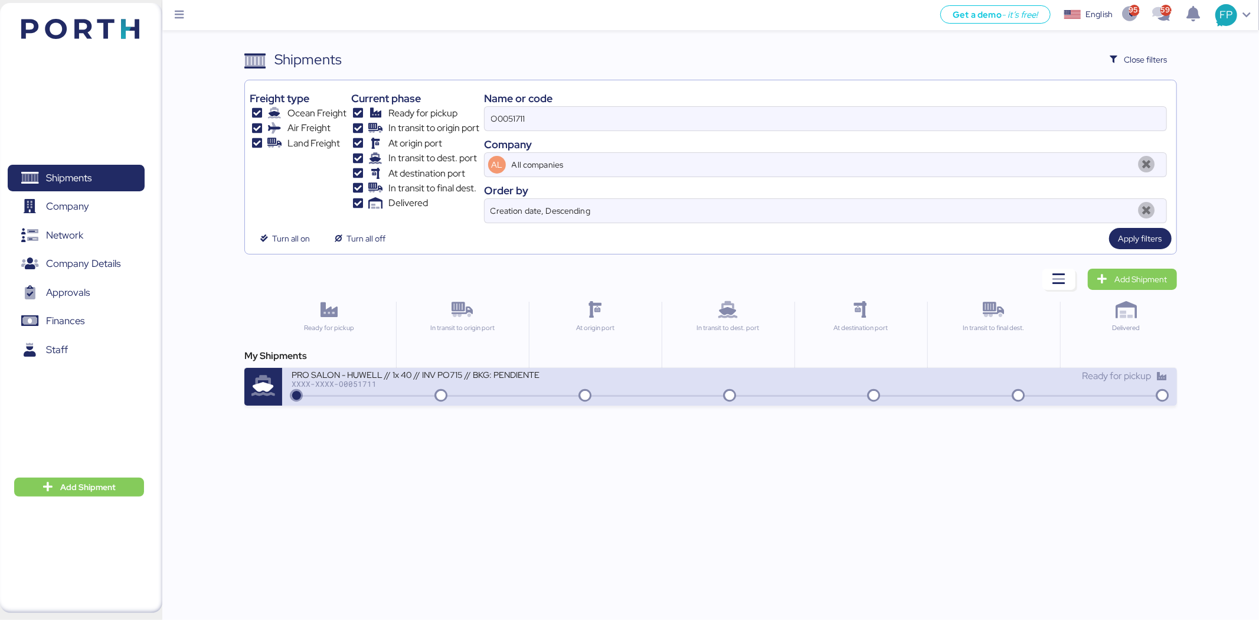
click at [547, 395] on div at bounding box center [729, 396] width 870 height 2
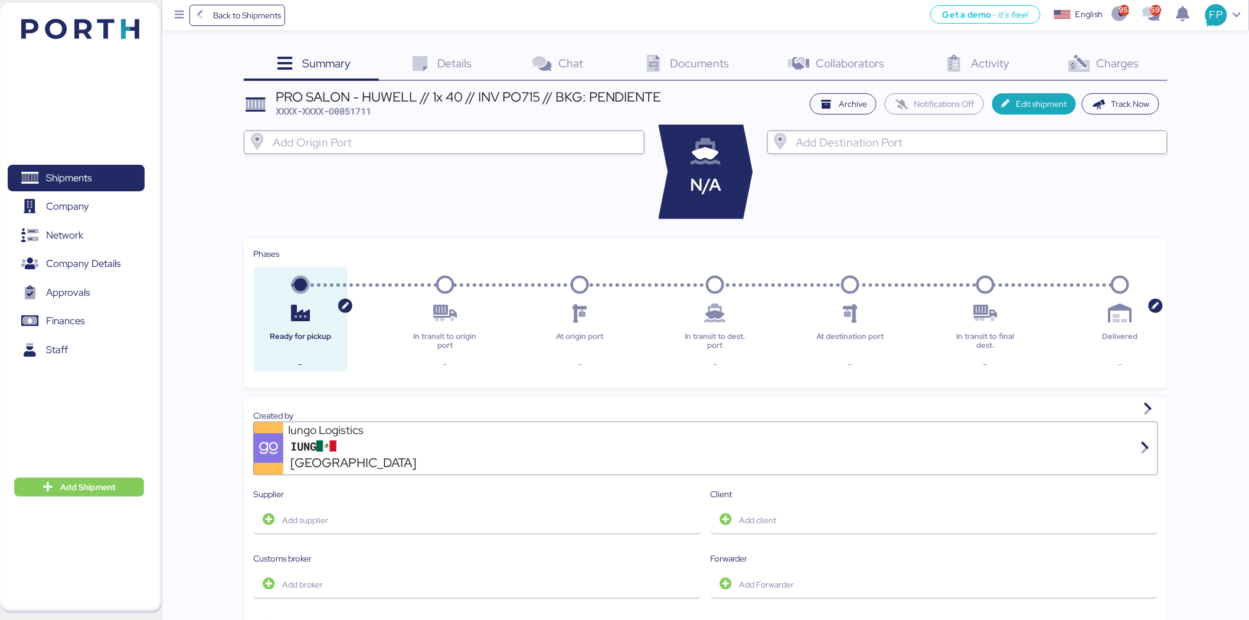
click at [1108, 83] on div "Summary 0 Details 0 Chat 0 Documents 0 Collaborators 0 Activity 0 Charges 0 PRO…" at bounding box center [706, 586] width 924 height 1075
click at [1114, 70] on span "Charges" at bounding box center [1117, 62] width 42 height 15
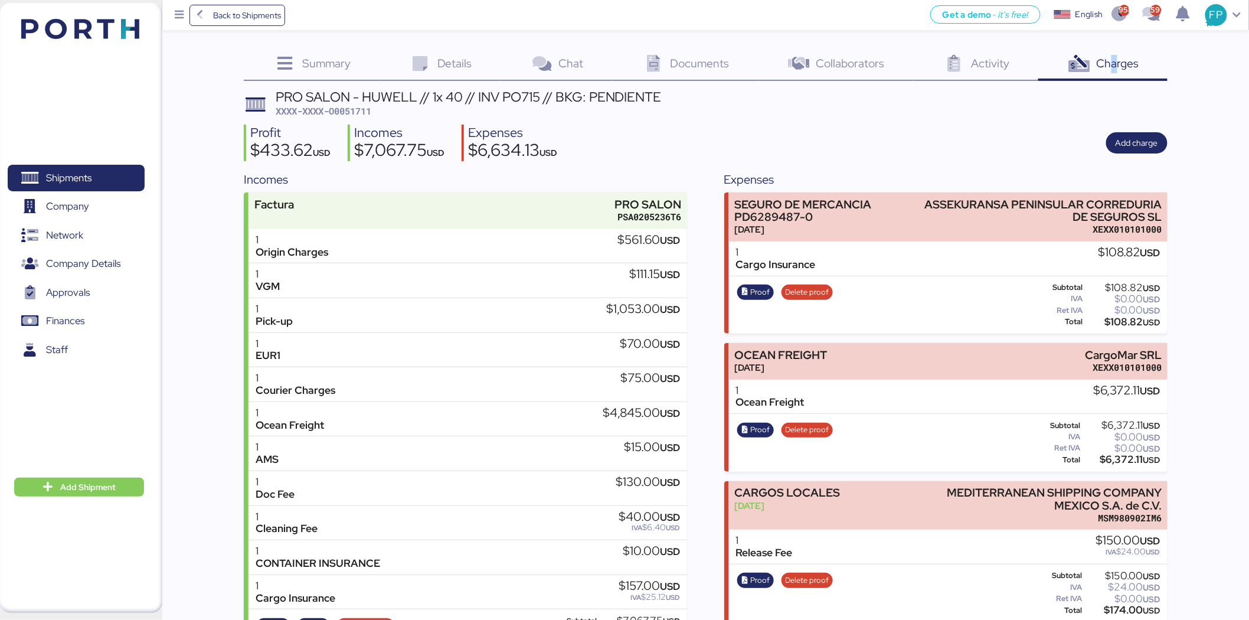
click at [365, 109] on span "XXXX-XXXX-O0051711" at bounding box center [324, 111] width 96 height 12
click at [1129, 317] on div "$108.82 USD" at bounding box center [1123, 321] width 76 height 9
click at [754, 290] on span "Proof" at bounding box center [760, 292] width 19 height 13
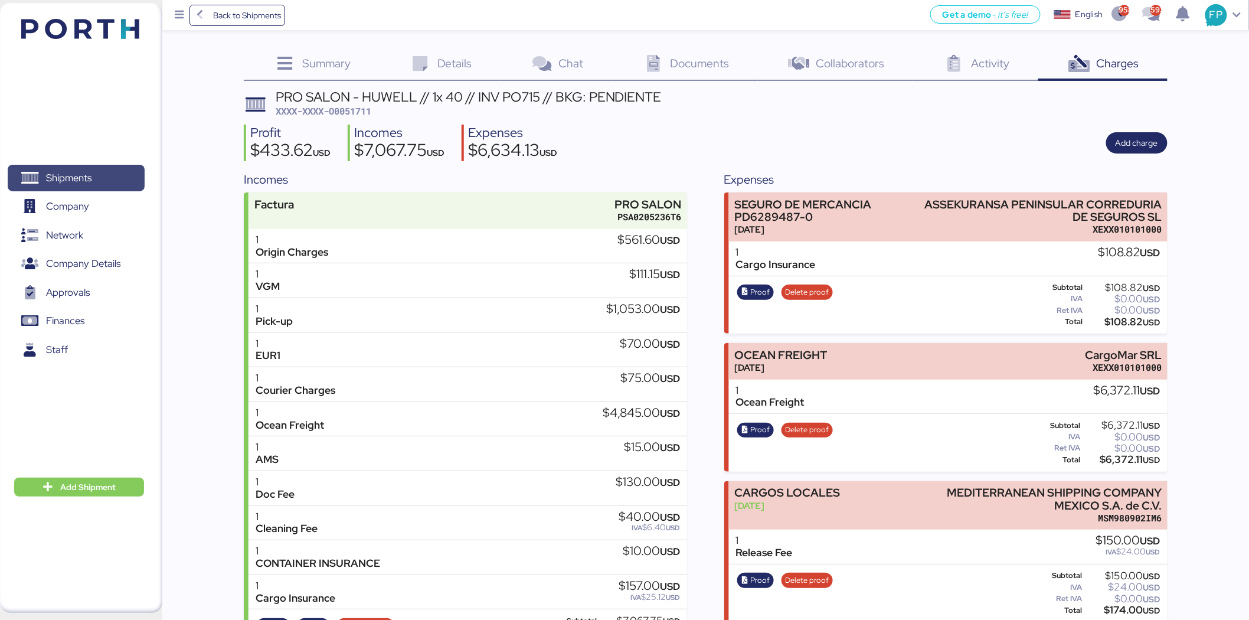
click at [120, 169] on span "Shipments" at bounding box center [75, 177] width 127 height 17
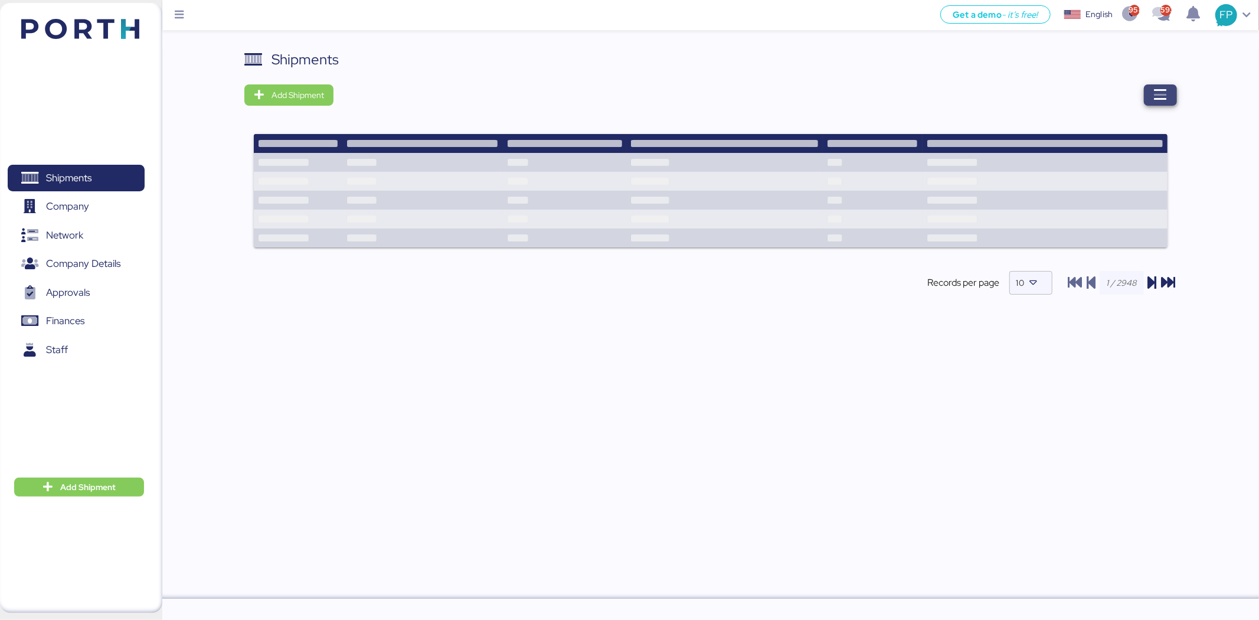
click at [1154, 91] on icon "button" at bounding box center [1160, 95] width 14 height 14
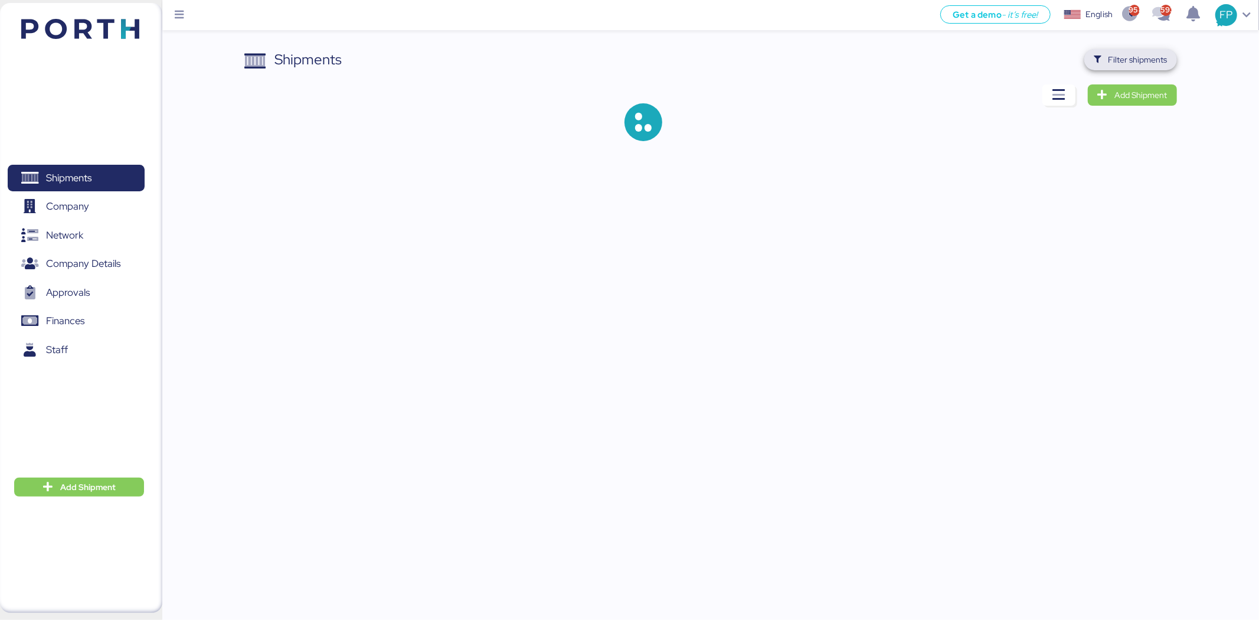
click at [1130, 55] on span "Filter shipments" at bounding box center [1137, 60] width 59 height 14
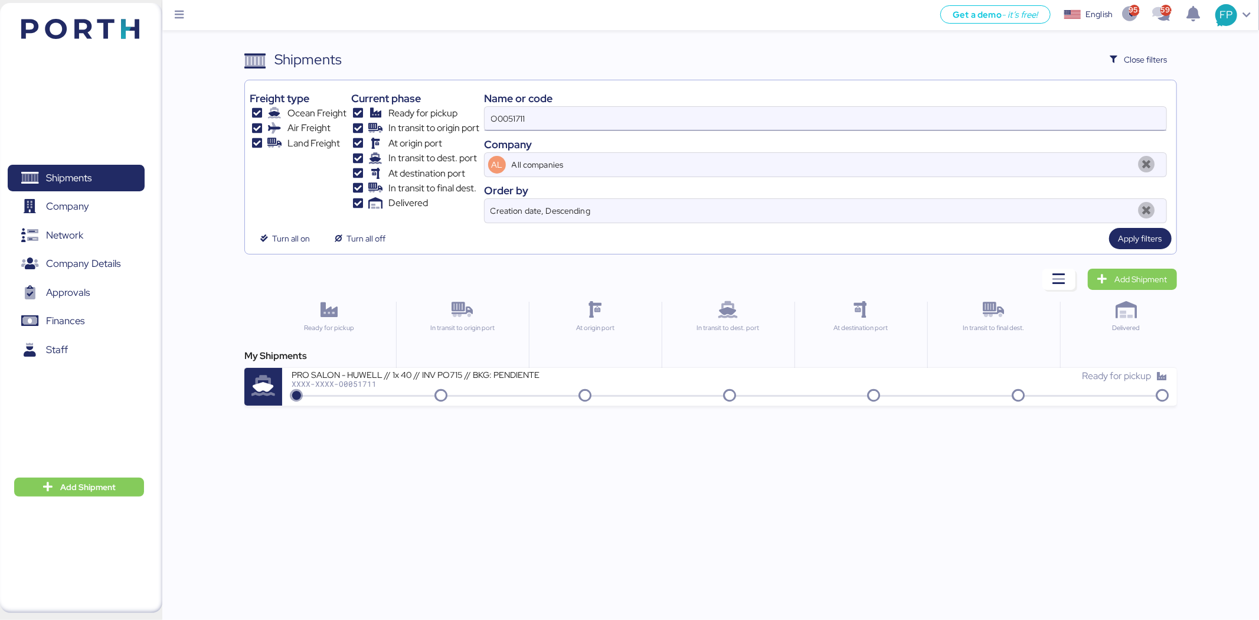
click at [520, 118] on input "O0051711" at bounding box center [826, 119] width 682 height 24
paste input "140"
type input "O0051140"
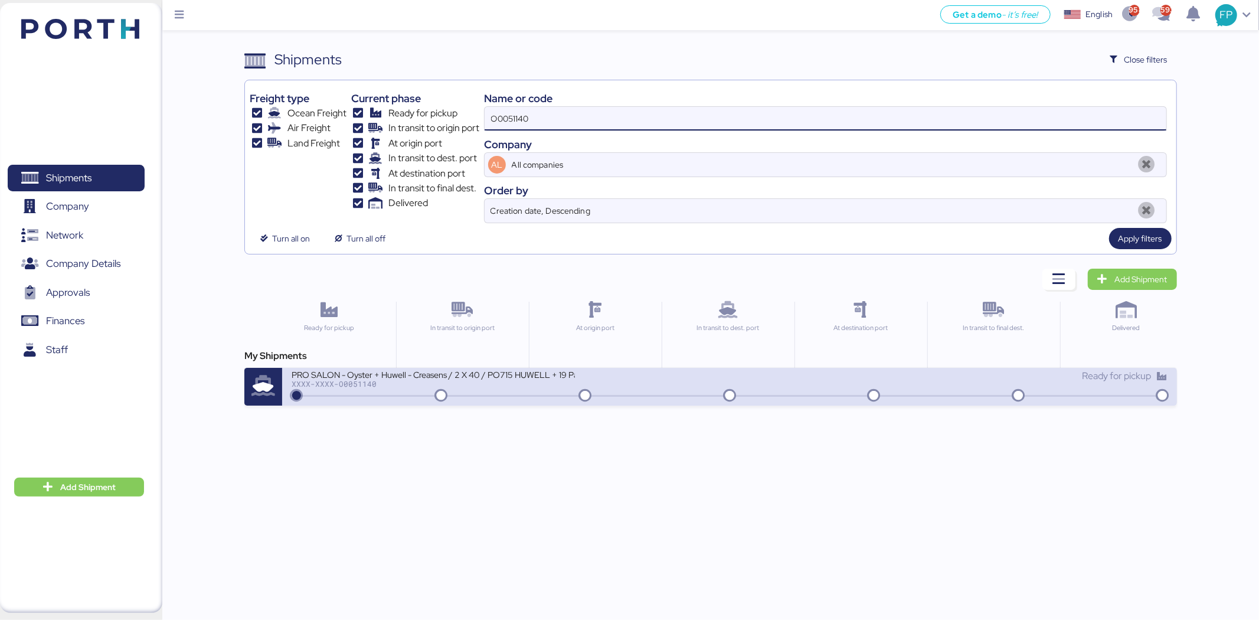
click at [531, 395] on div at bounding box center [729, 396] width 870 height 2
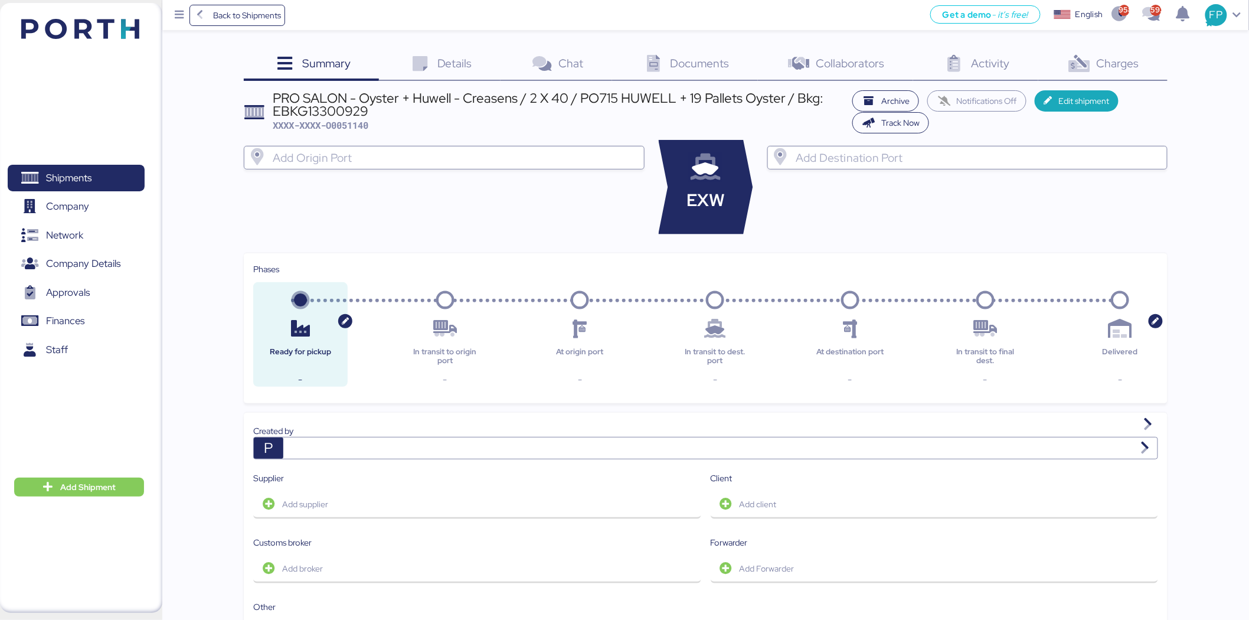
click at [1134, 73] on div "Charges 0" at bounding box center [1102, 65] width 129 height 32
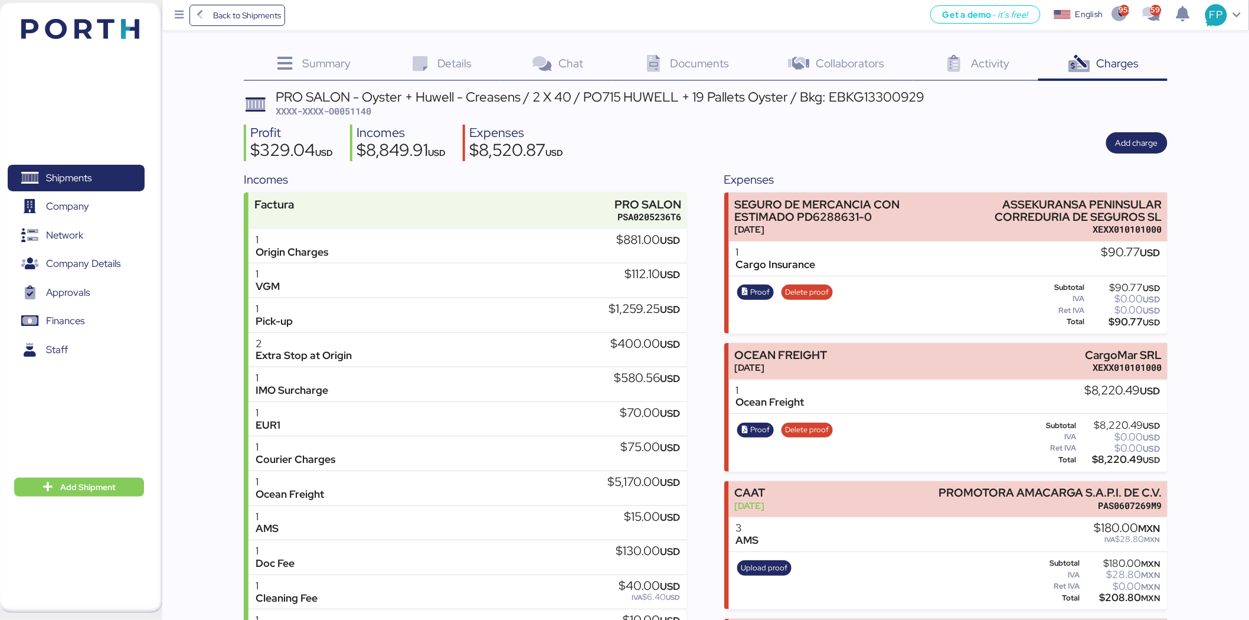
click at [358, 114] on span "XXXX-XXXX-O0051140" at bounding box center [324, 111] width 96 height 12
click at [357, 114] on span "XXXX-XXXX-O0051140" at bounding box center [324, 111] width 96 height 12
click at [1128, 319] on div "$90.77 USD" at bounding box center [1123, 321] width 73 height 9
click at [753, 294] on span "Proof" at bounding box center [760, 292] width 19 height 13
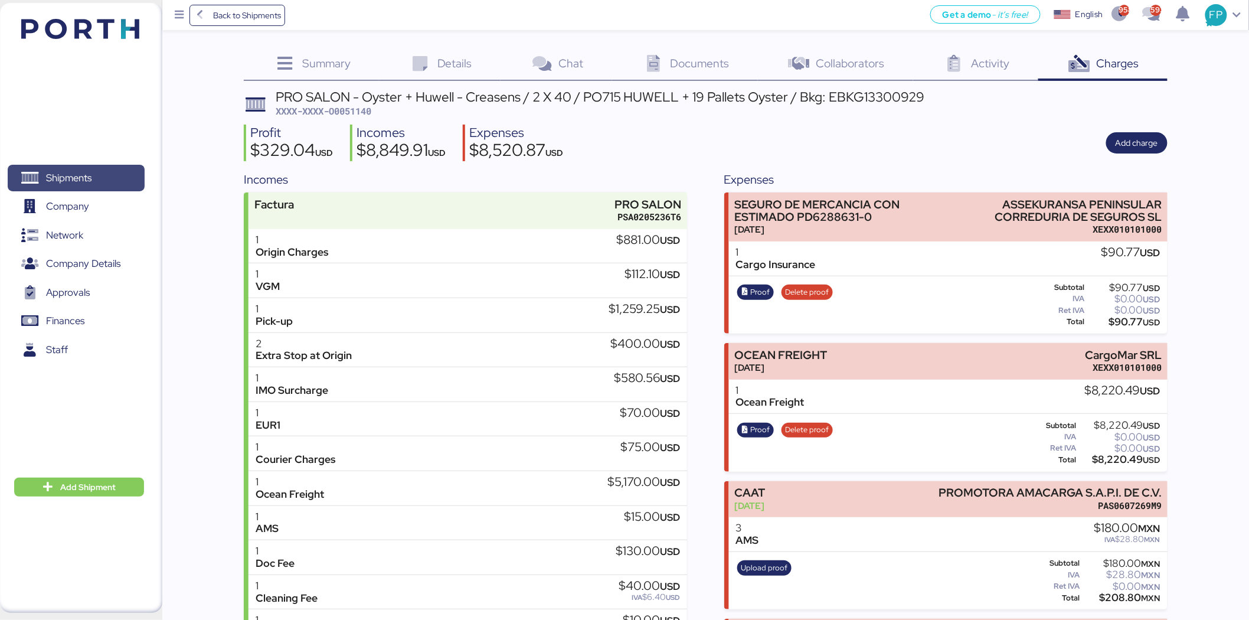
click at [90, 179] on span "Shipments" at bounding box center [68, 177] width 45 height 17
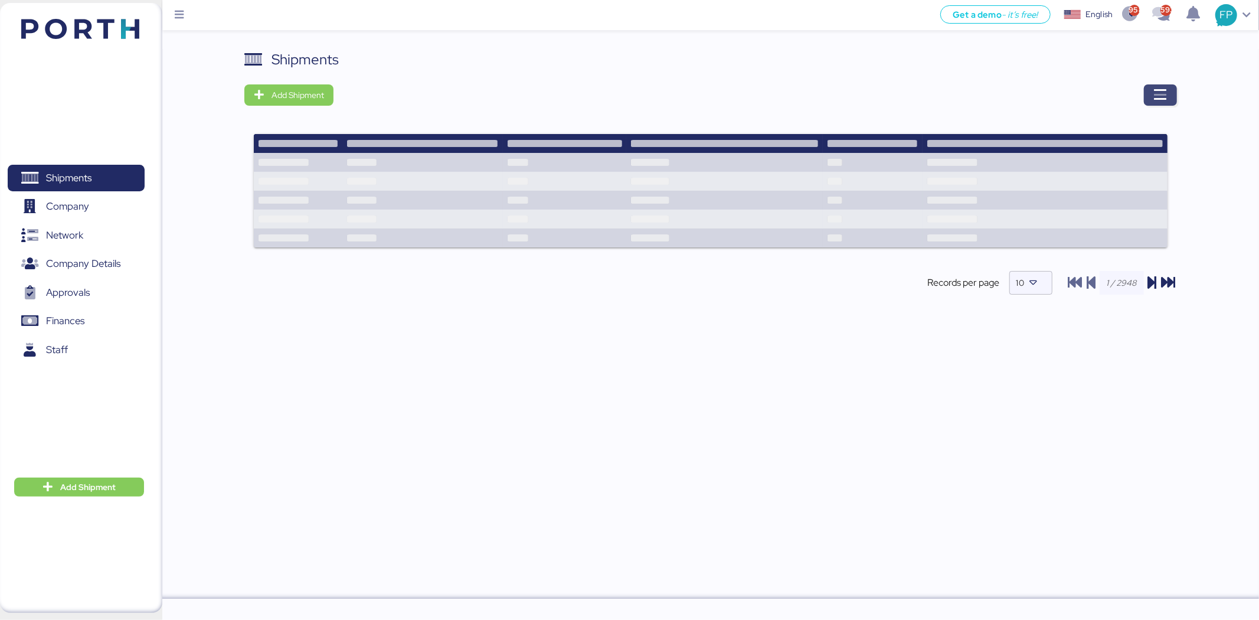
click at [1153, 93] on icon "button" at bounding box center [1160, 95] width 14 height 14
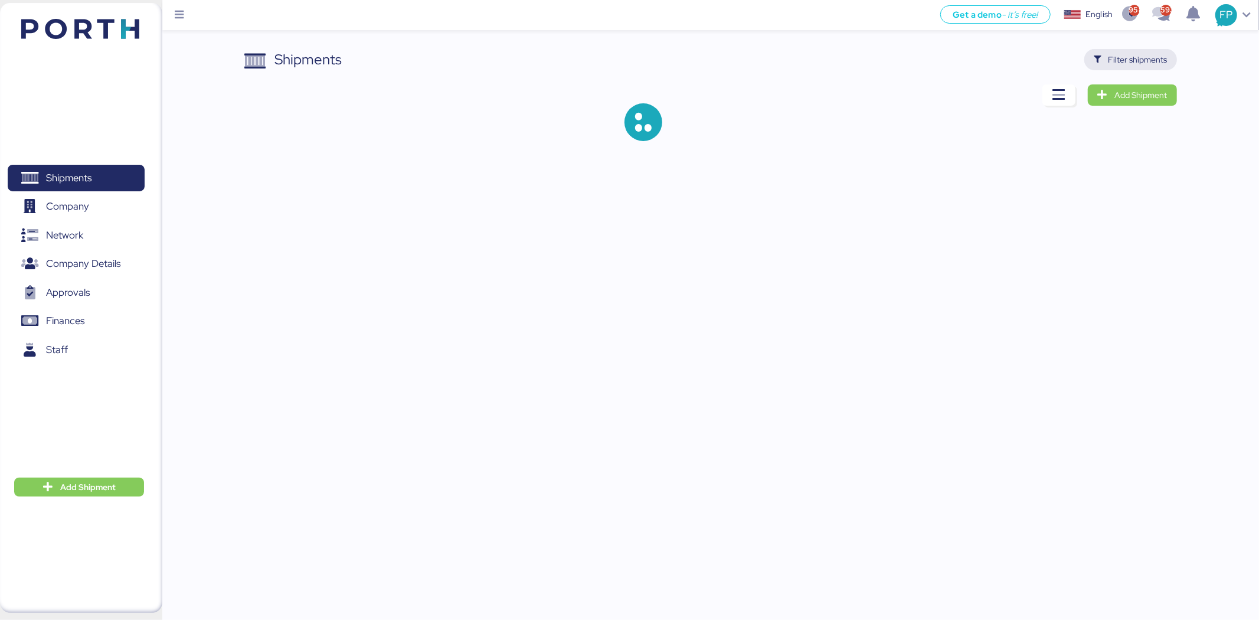
click at [1150, 61] on span "Filter shipments" at bounding box center [1137, 60] width 59 height 14
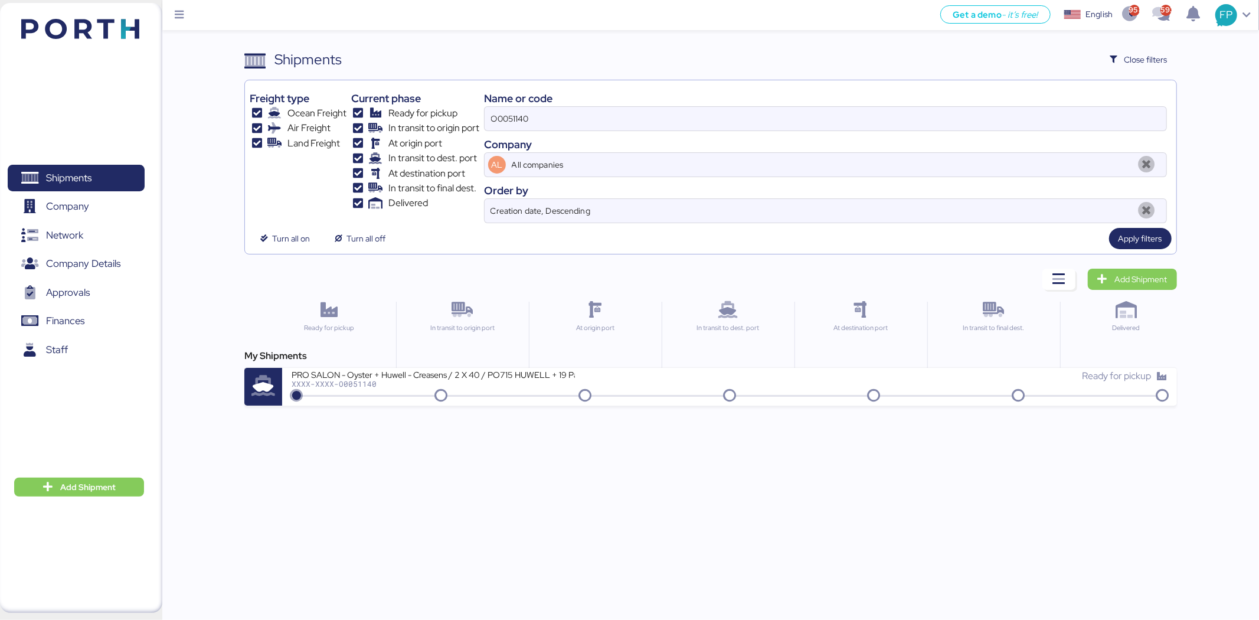
click at [525, 131] on div "O0051140" at bounding box center [825, 118] width 683 height 25
click at [525, 130] on input "O0051140" at bounding box center [826, 119] width 682 height 24
click at [506, 109] on input "O0051140" at bounding box center [826, 119] width 682 height 24
paste input "713"
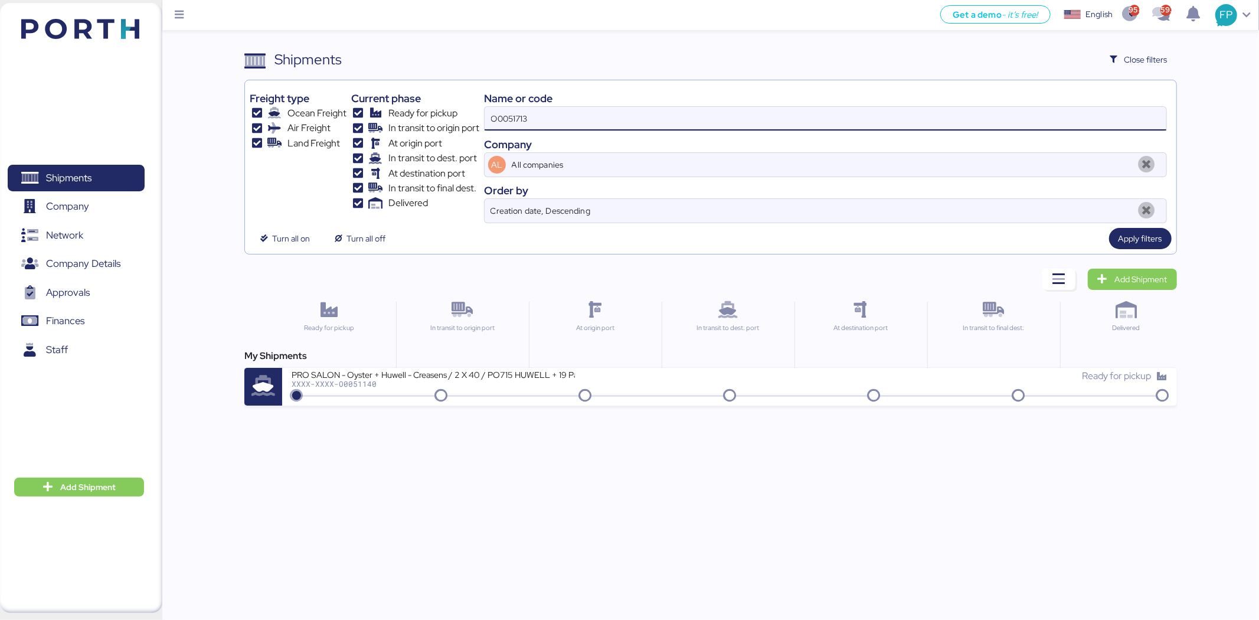
type input "O0051713"
click at [499, 366] on div "My Shipments PRO SALON - COSMEPRINT // 1 x 40 + 1 X 20 // REF: A20250817 & A202…" at bounding box center [710, 377] width 932 height 57
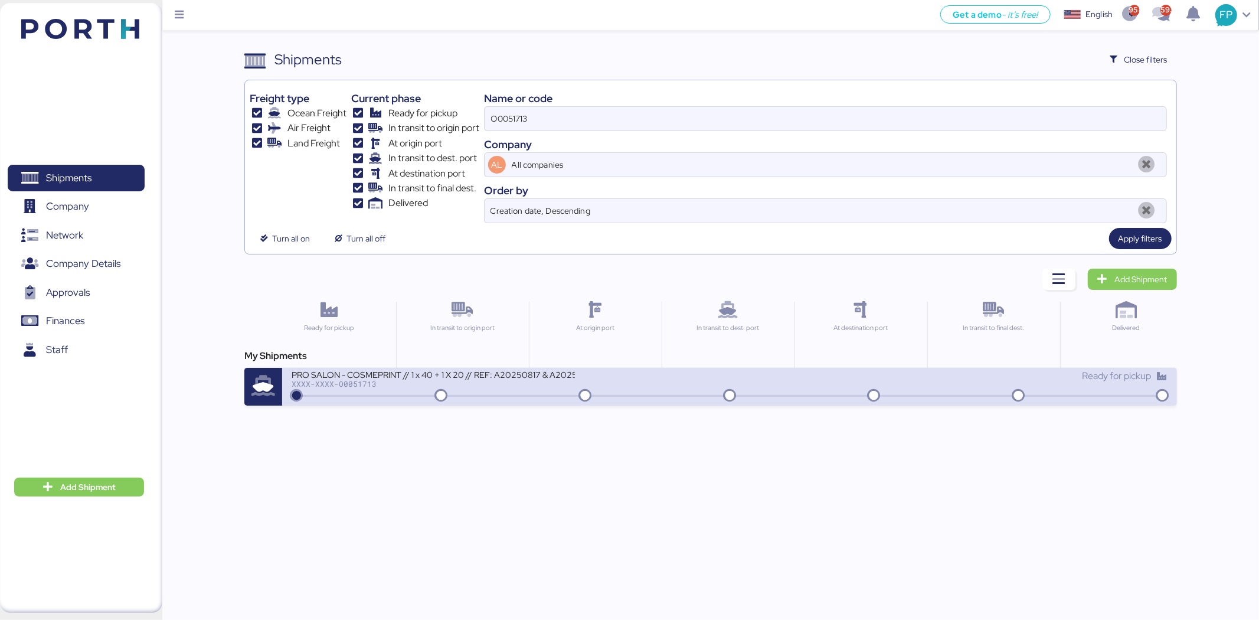
click at [514, 374] on div "PRO SALON - COSMEPRINT // 1 x 40 + 1 X 20 // REF: A20250817 & A20250812// BKG: …" at bounding box center [433, 374] width 283 height 10
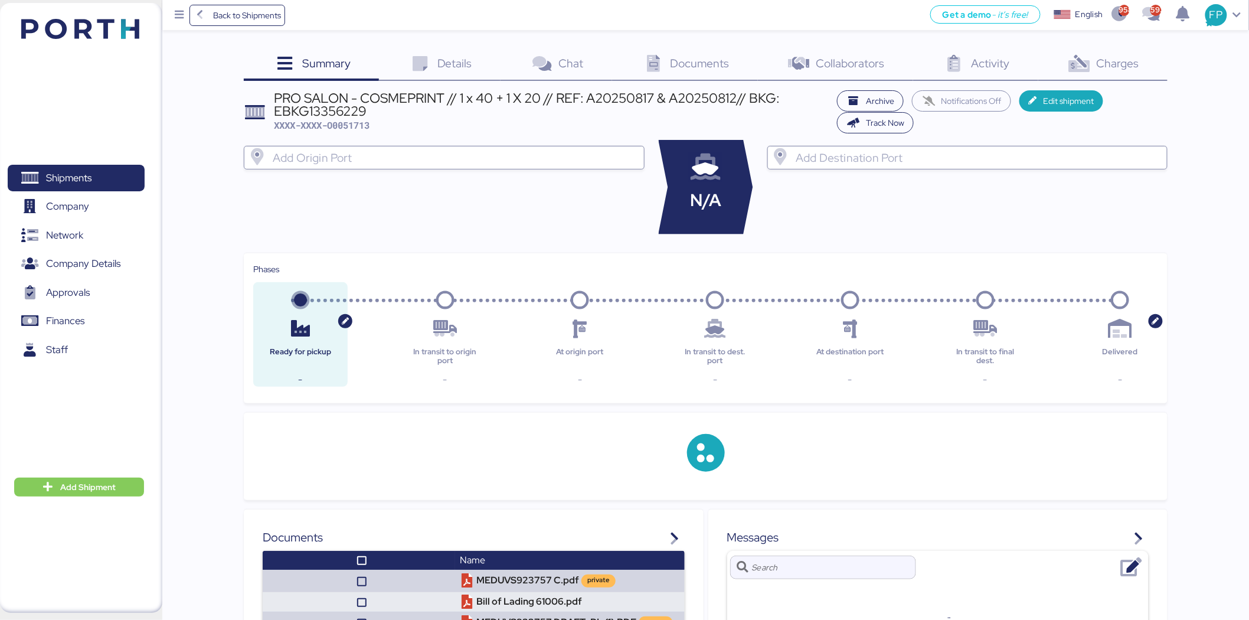
click at [1123, 57] on span "Charges" at bounding box center [1117, 62] width 42 height 15
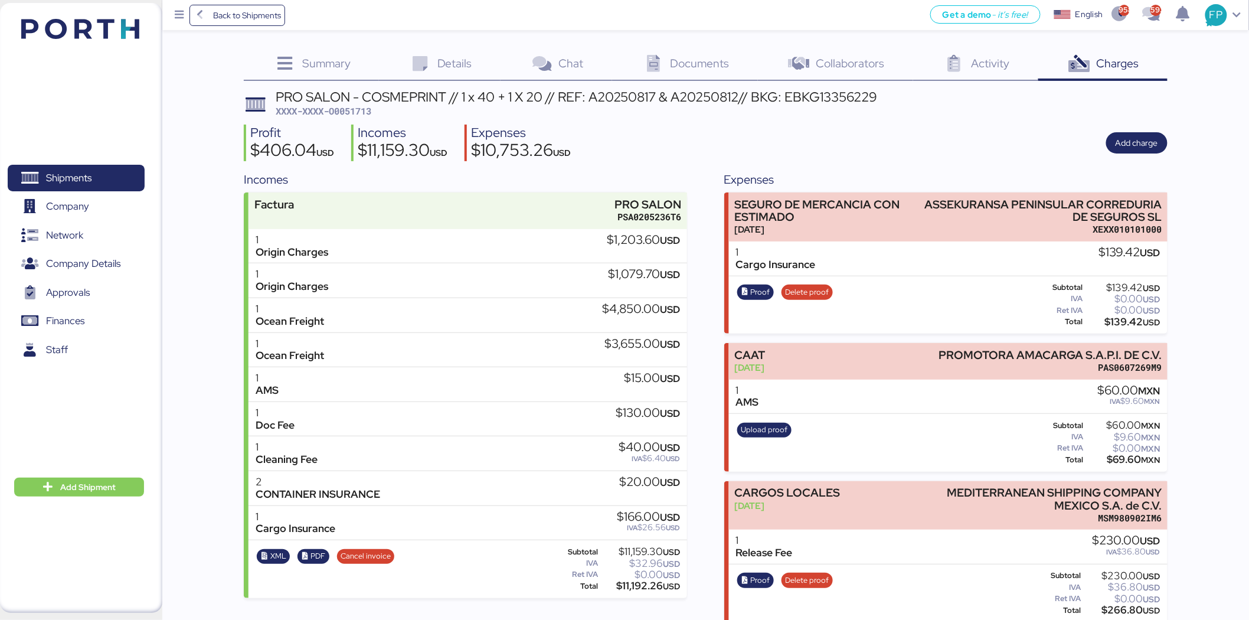
click at [352, 113] on span "XXXX-XXXX-O0051713" at bounding box center [324, 111] width 96 height 12
click at [1122, 319] on div "$139.42 USD" at bounding box center [1123, 321] width 76 height 9
click at [762, 290] on span "Proof" at bounding box center [760, 292] width 19 height 13
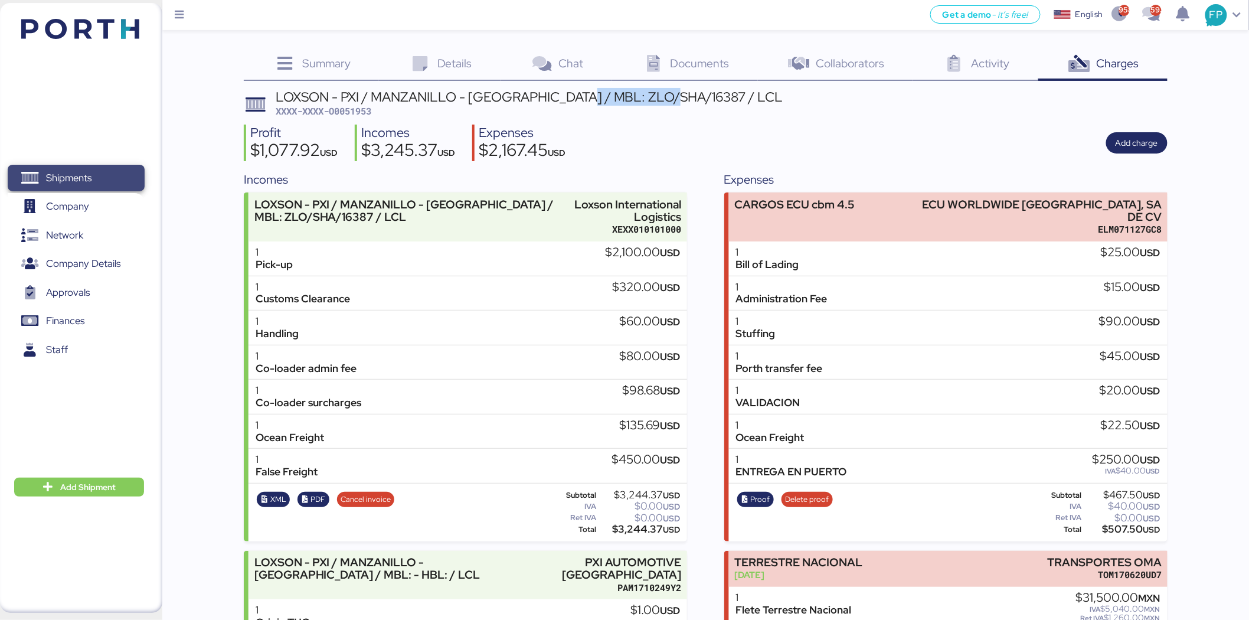
click at [114, 173] on span "Shipments" at bounding box center [75, 177] width 127 height 17
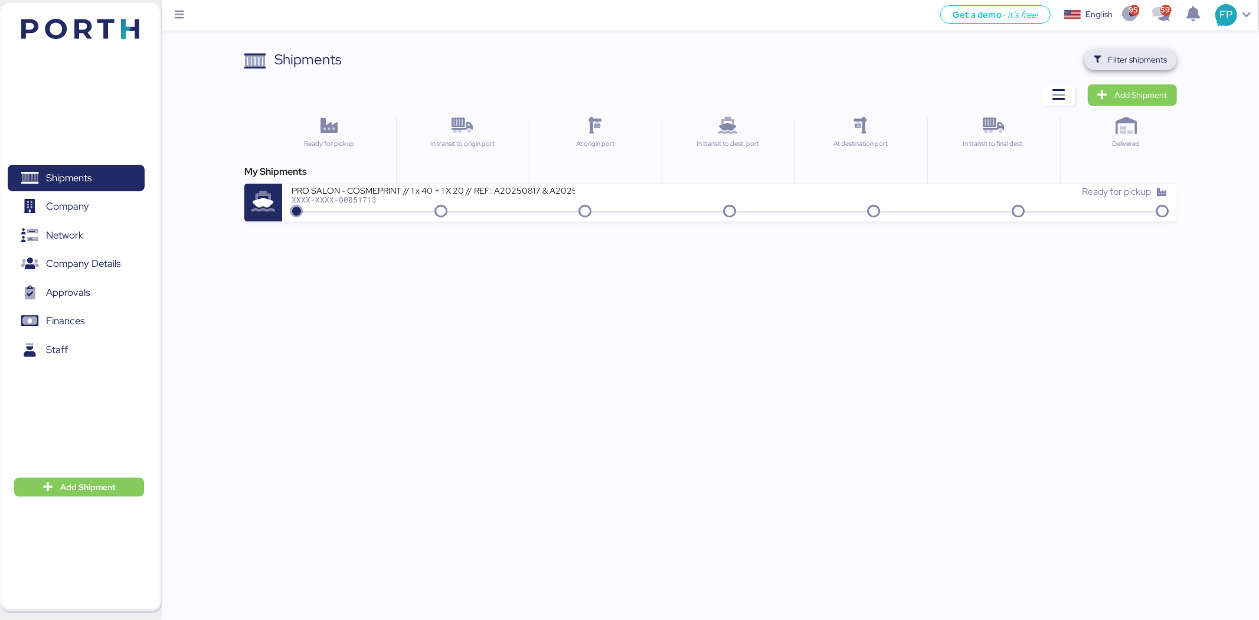
click at [1120, 63] on span "Filter shipments" at bounding box center [1137, 60] width 59 height 14
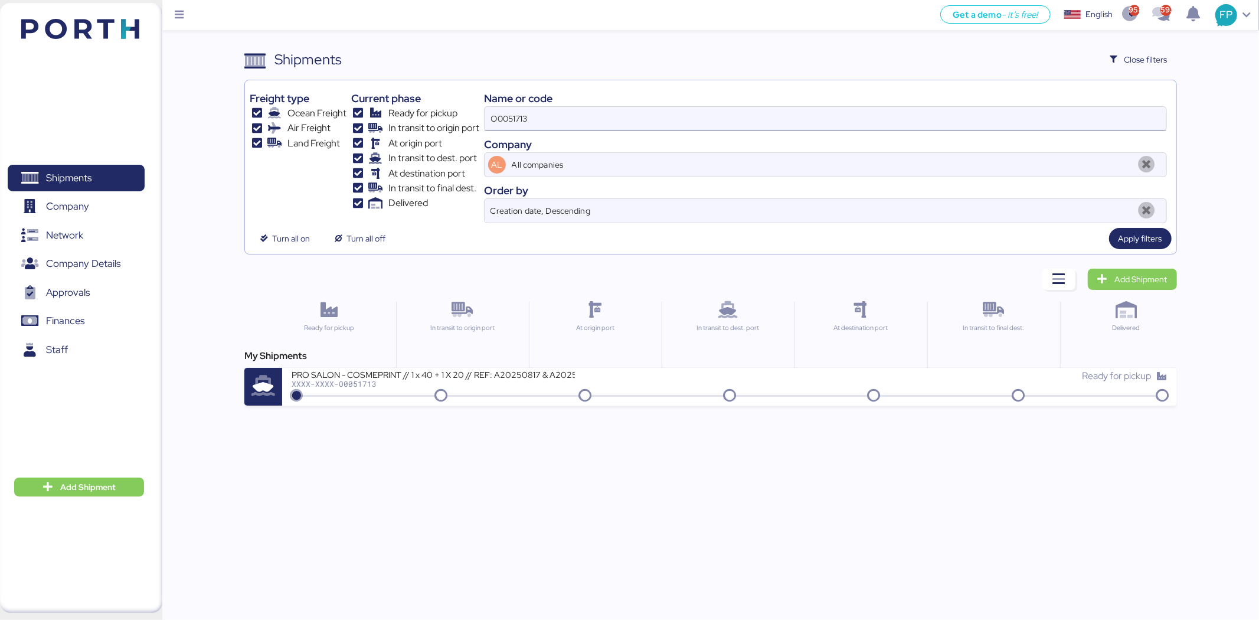
click at [551, 110] on input "O0051713" at bounding box center [826, 119] width 682 height 24
paste input "2005"
type input "O0052005"
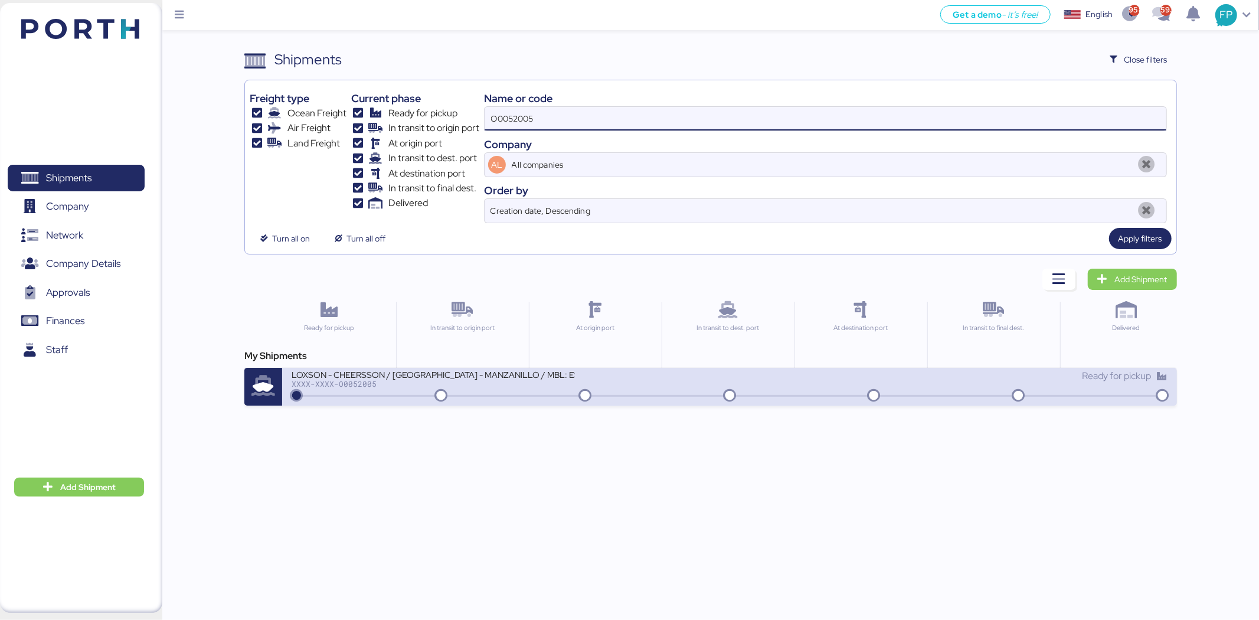
click at [544, 375] on div "LOXSON - CHEERSSON / SHANGHAI - MANZANILLO / MBL: ESLCHNSHG042282 - HBL: YQSE25…" at bounding box center [433, 374] width 283 height 10
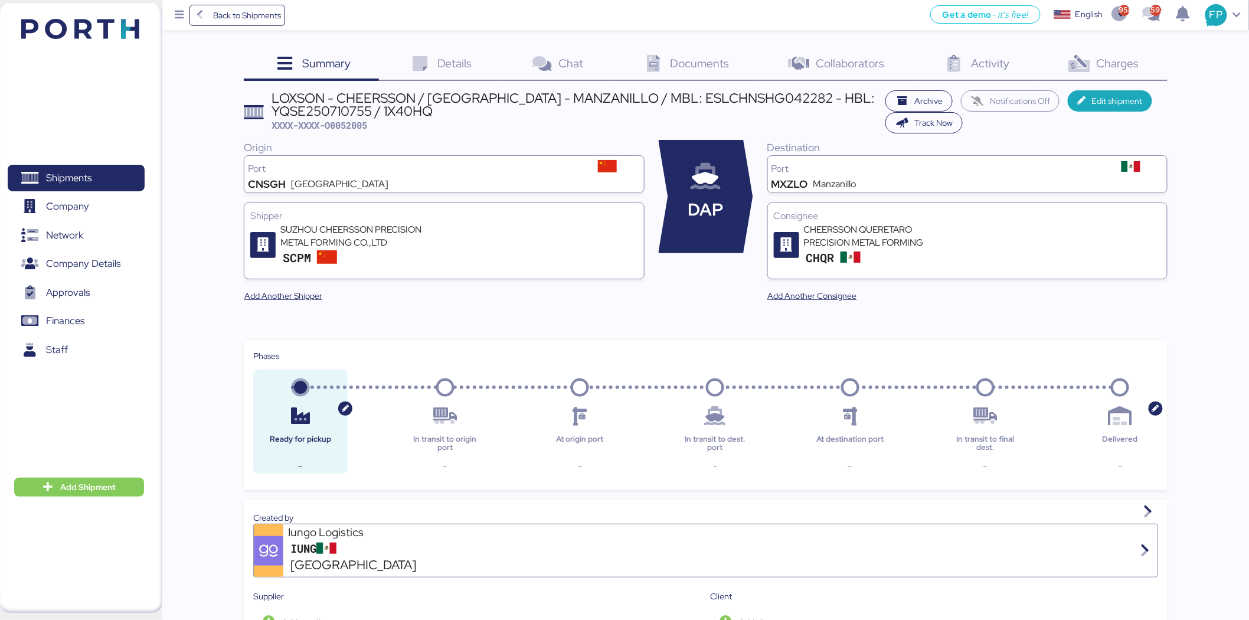
click at [1094, 74] on div "Charges 0" at bounding box center [1102, 65] width 129 height 32
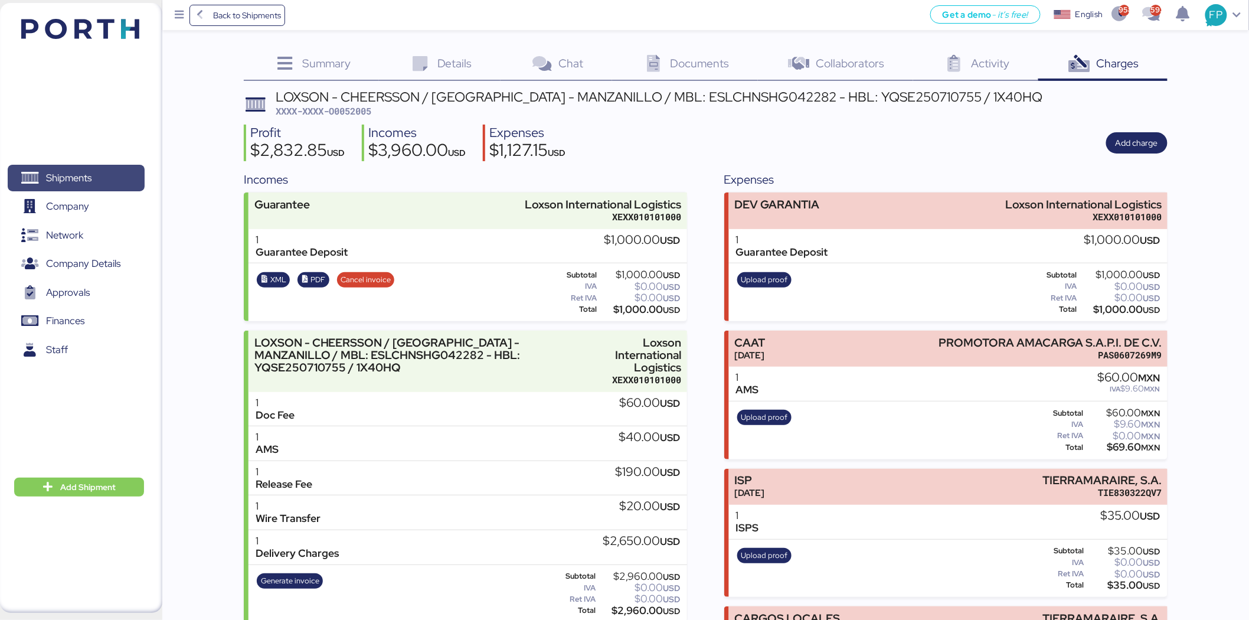
click at [110, 172] on span "Shipments" at bounding box center [75, 177] width 127 height 17
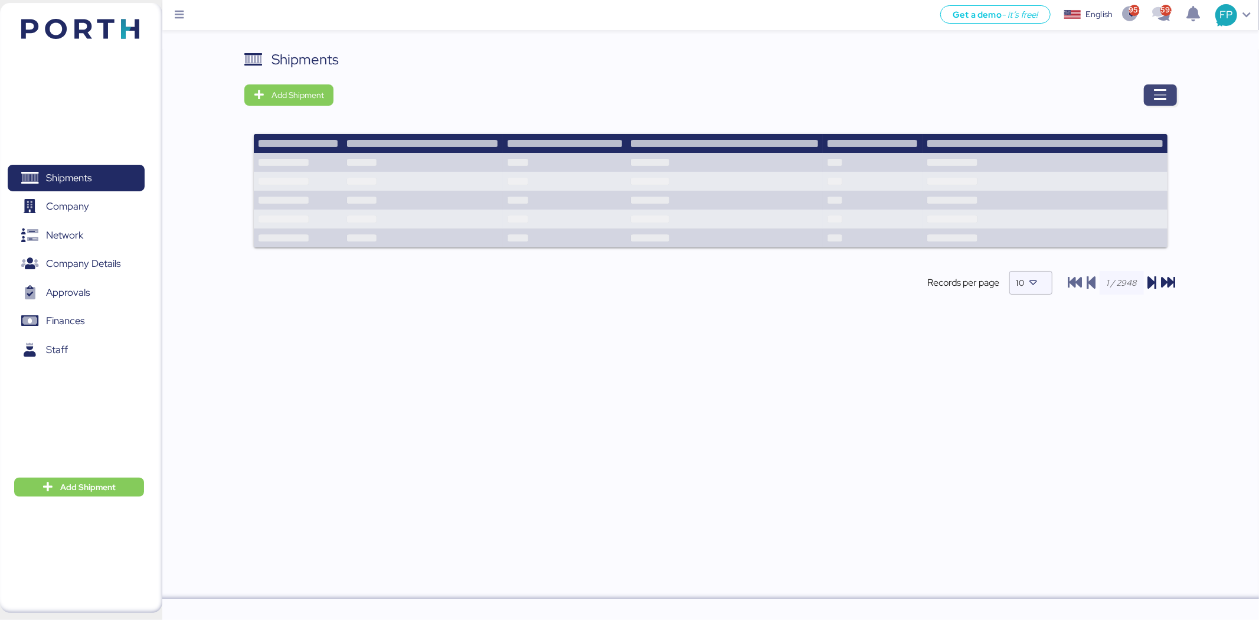
click at [1164, 104] on span "button" at bounding box center [1160, 94] width 33 height 21
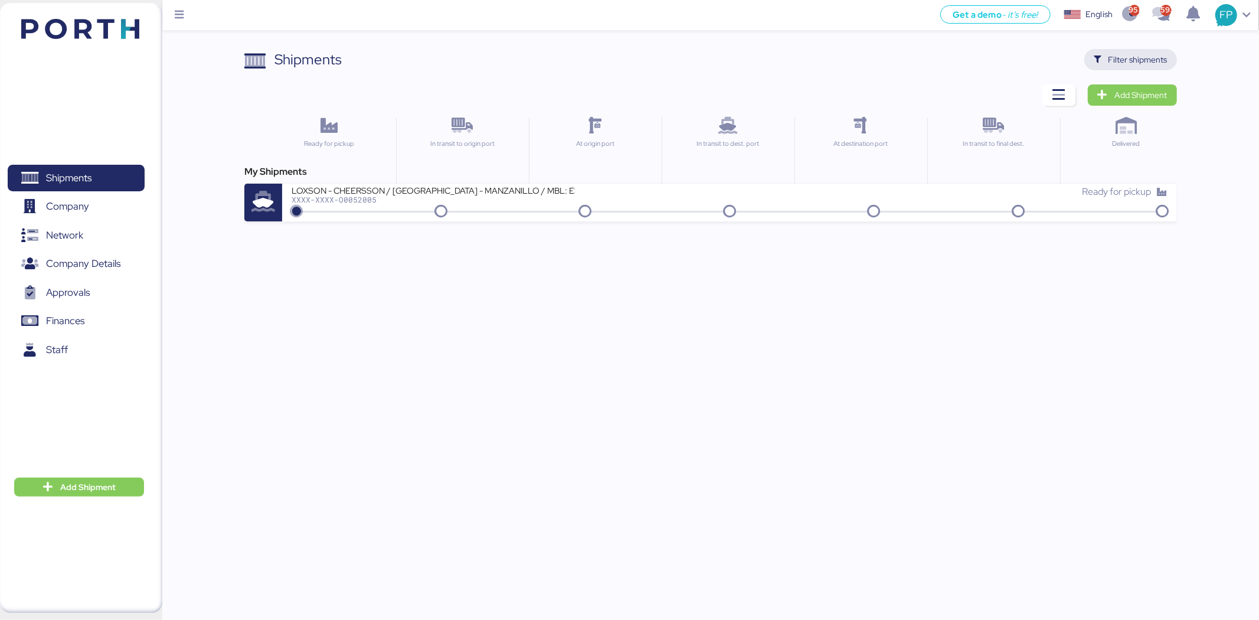
click at [1160, 62] on span "Filter shipments" at bounding box center [1137, 60] width 59 height 14
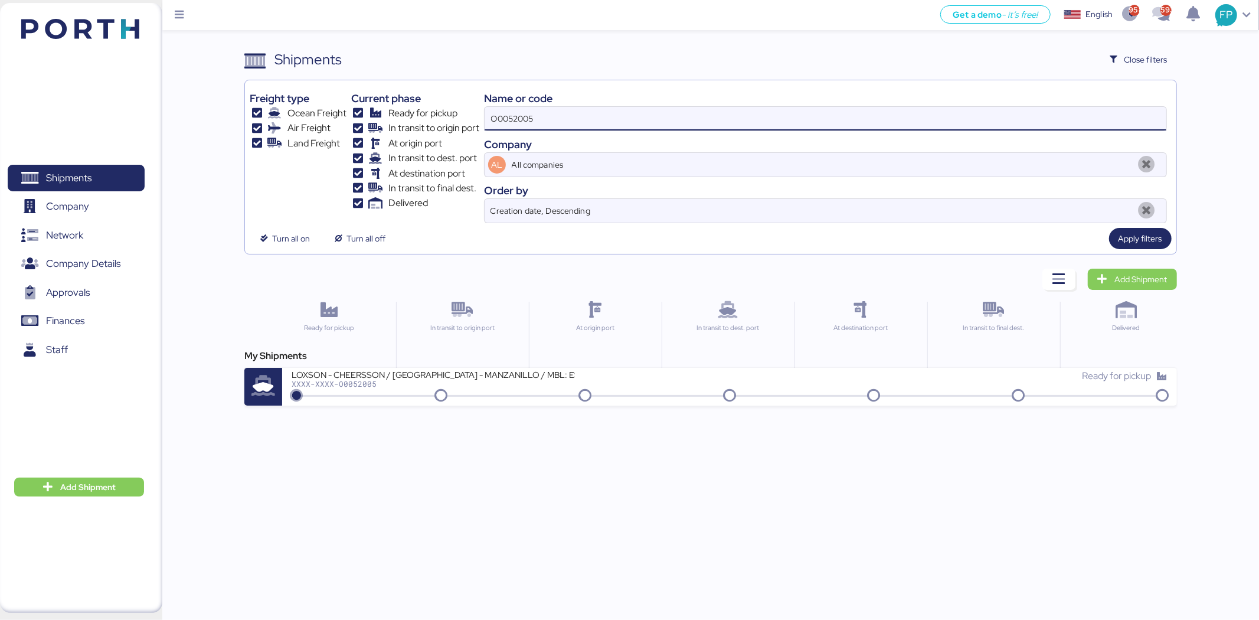
click at [526, 122] on input "O0052005" at bounding box center [826, 119] width 682 height 24
click at [525, 380] on div "XXXX-XXXX-O0052005" at bounding box center [433, 383] width 283 height 8
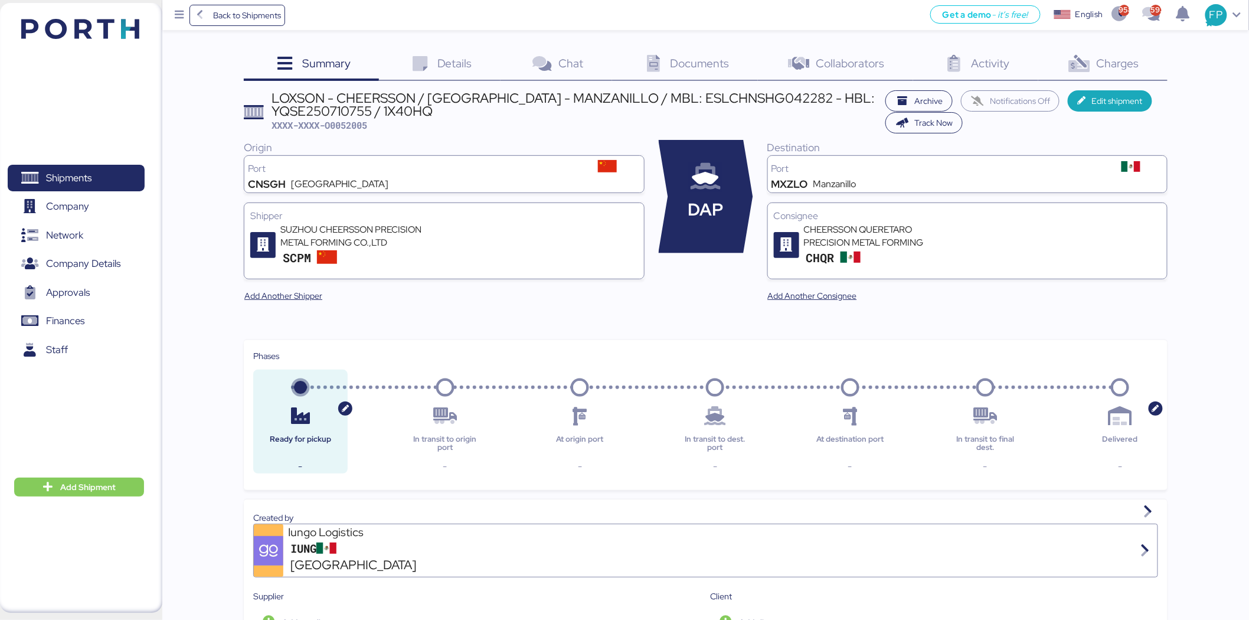
click at [1092, 51] on div "Charges 0" at bounding box center [1102, 65] width 129 height 32
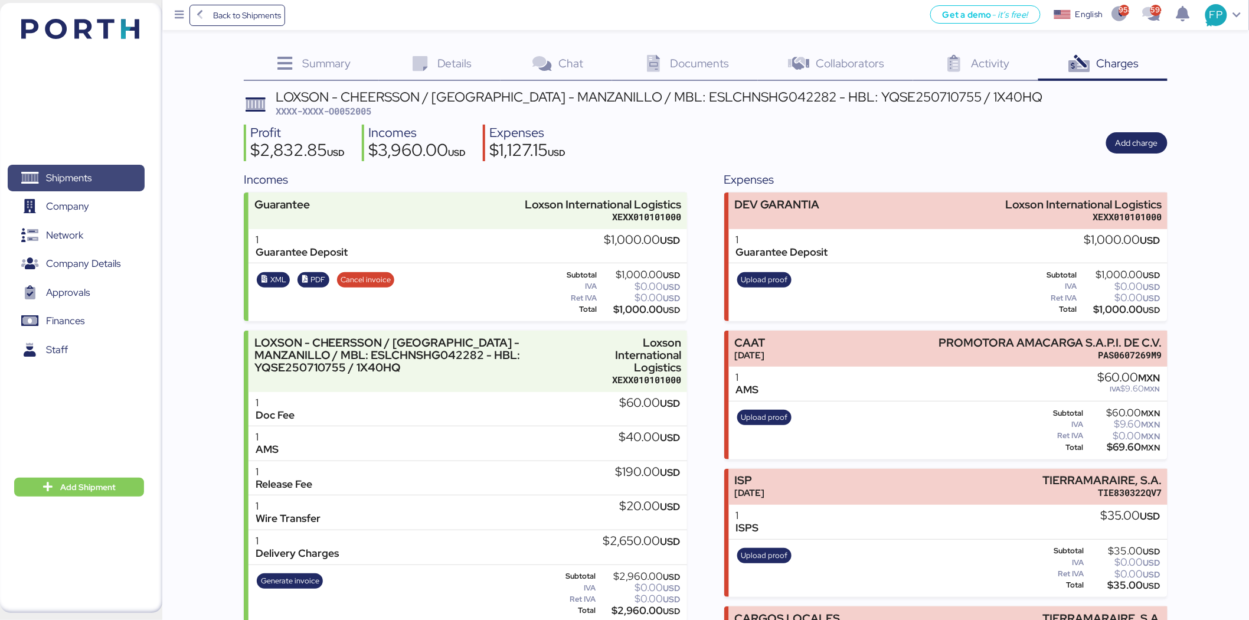
click at [93, 185] on span "Shipments" at bounding box center [75, 177] width 127 height 17
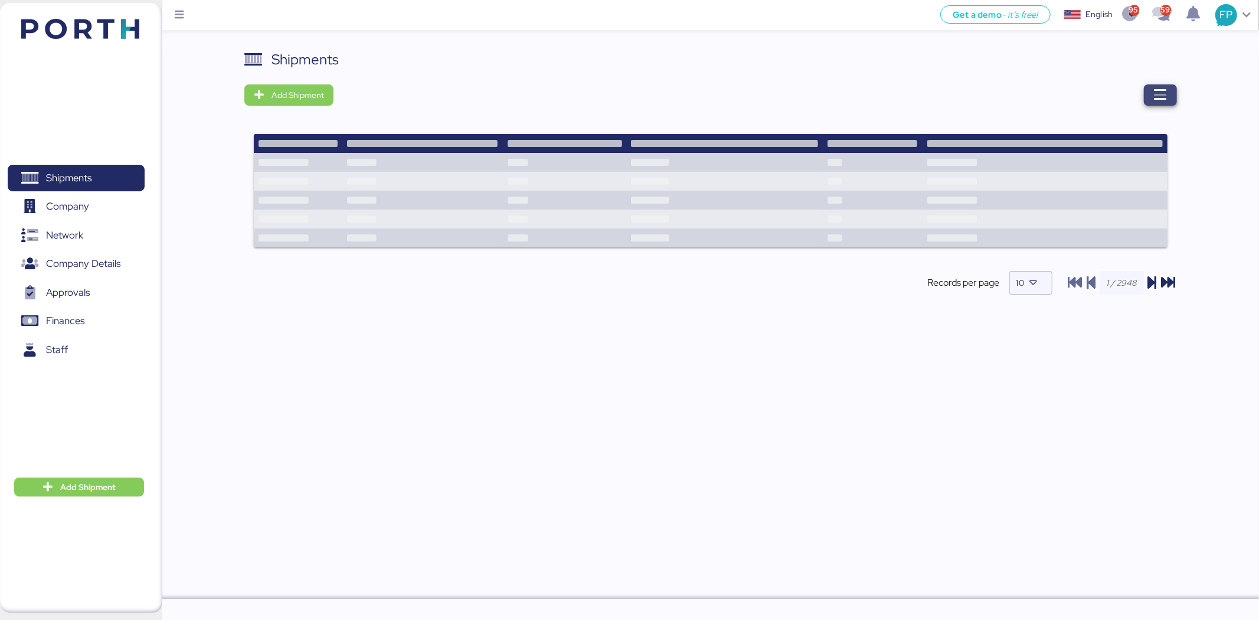
click at [1164, 102] on span "button" at bounding box center [1160, 95] width 14 height 17
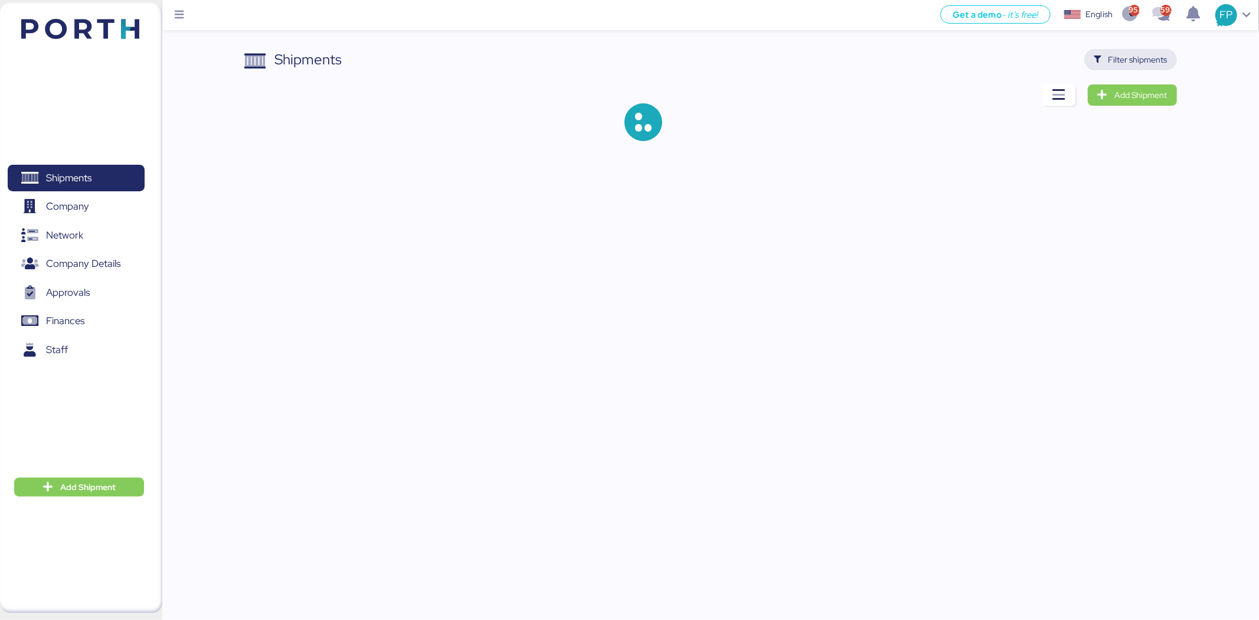
click at [1108, 56] on span "Filter shipments" at bounding box center [1131, 59] width 74 height 17
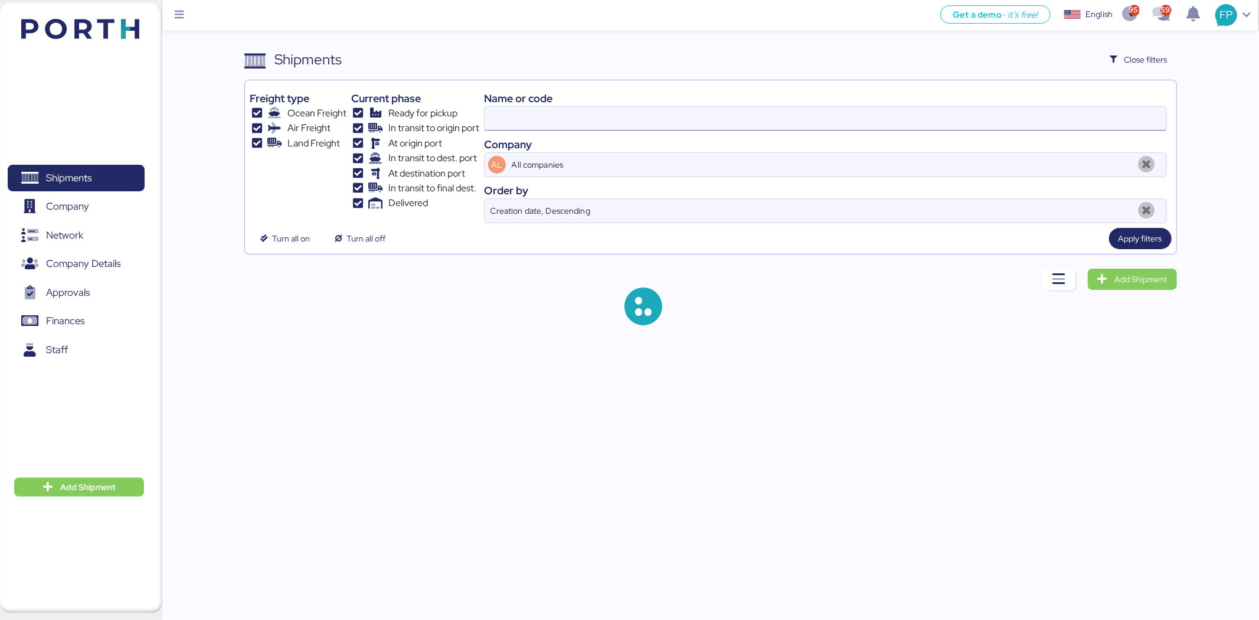
click at [509, 110] on input at bounding box center [826, 119] width 682 height 24
type input "O0052005"
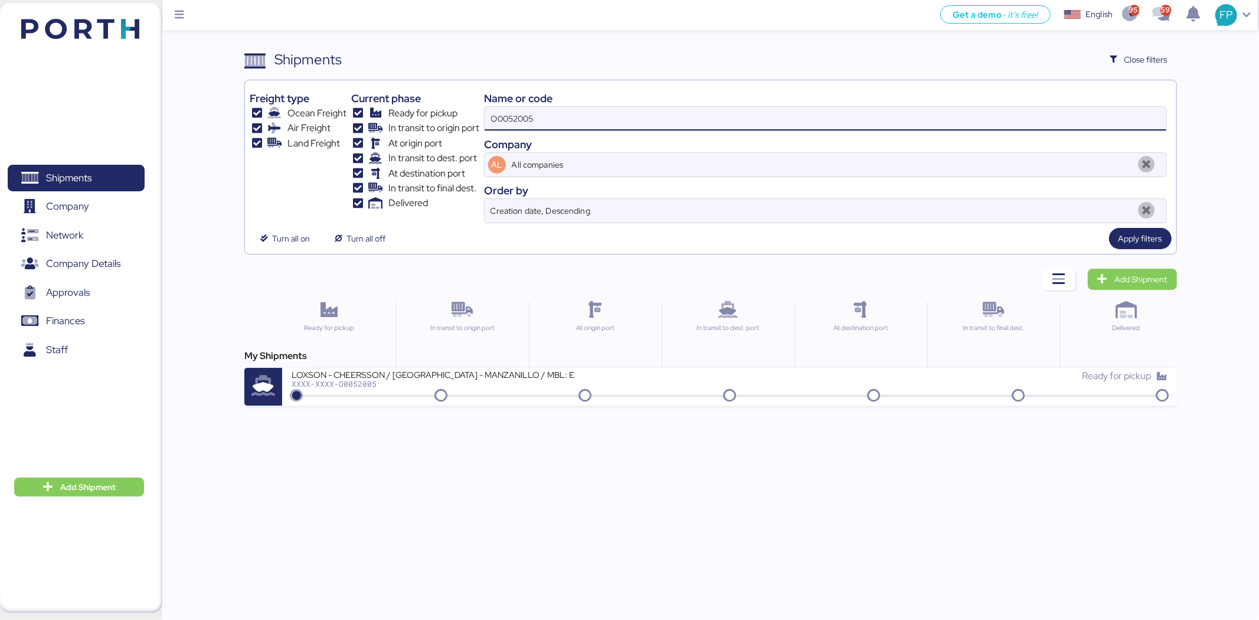
click at [514, 121] on input "O0052005" at bounding box center [826, 119] width 682 height 24
click at [506, 127] on input "O0052005" at bounding box center [826, 119] width 682 height 24
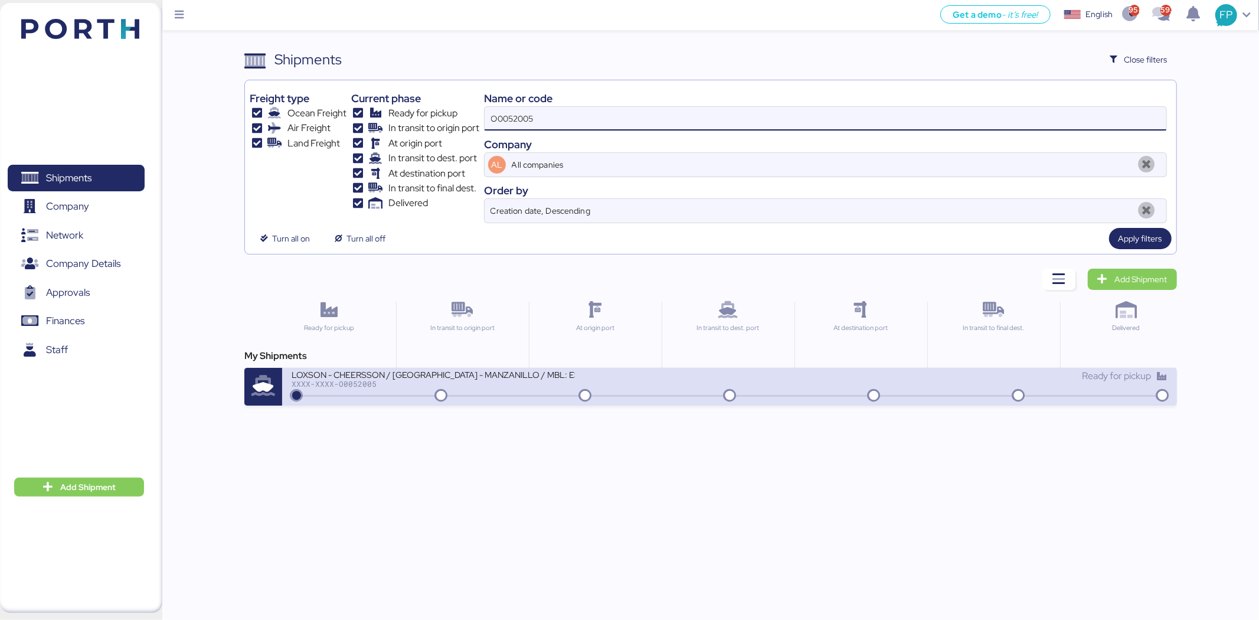
click at [554, 380] on div "XXXX-XXXX-O0052005" at bounding box center [433, 383] width 283 height 8
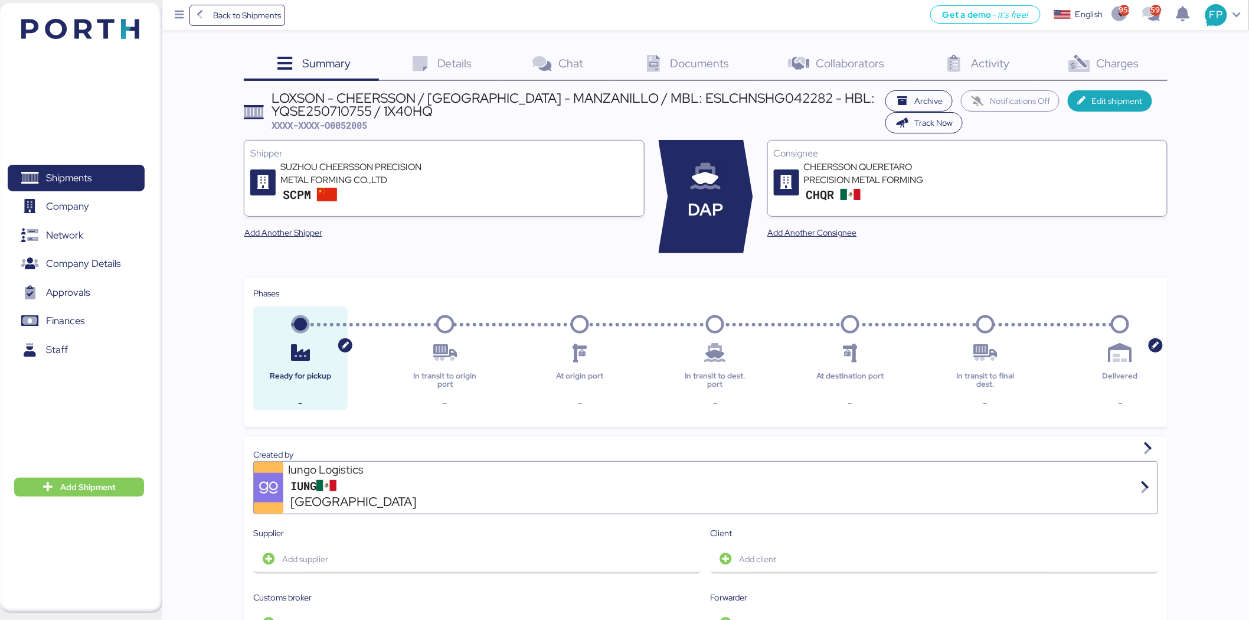
click at [1105, 55] on span "Charges" at bounding box center [1117, 62] width 42 height 15
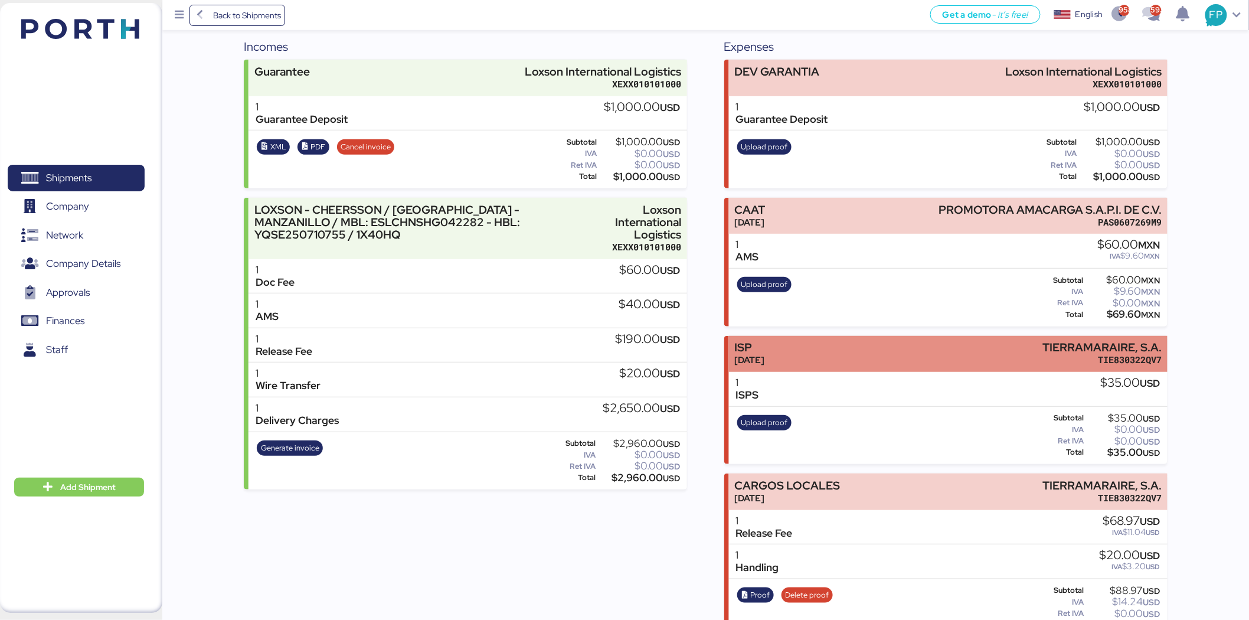
scroll to position [159, 0]
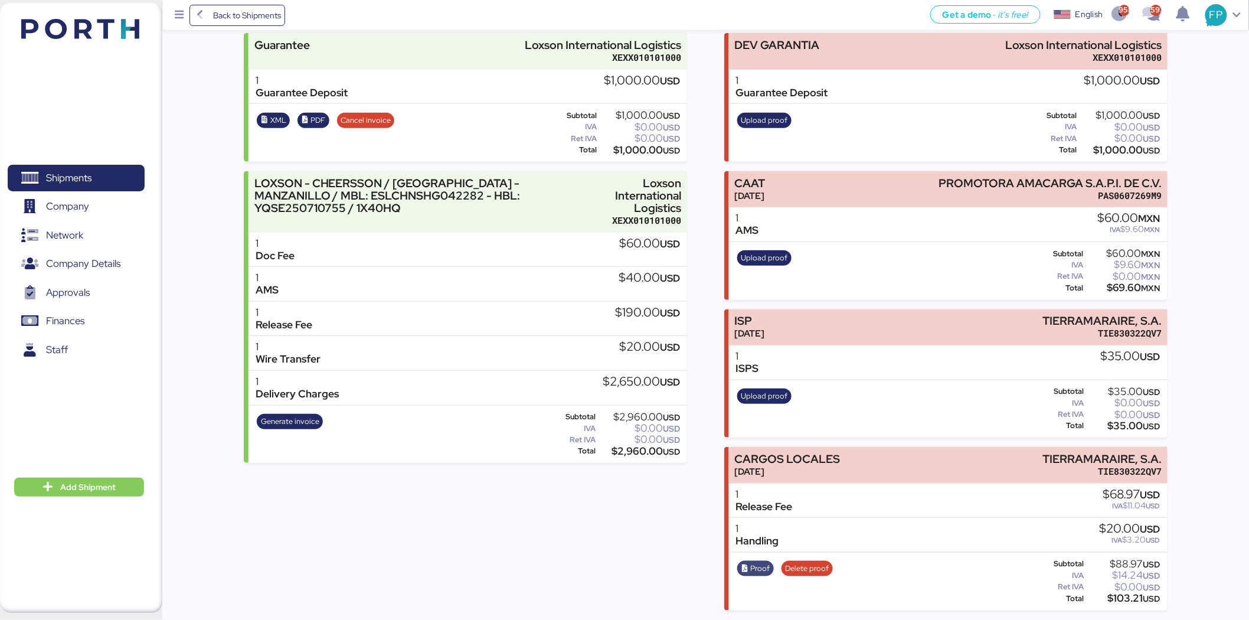
click at [754, 570] on span "Proof" at bounding box center [760, 568] width 19 height 13
click at [763, 569] on span "Proof" at bounding box center [760, 568] width 19 height 13
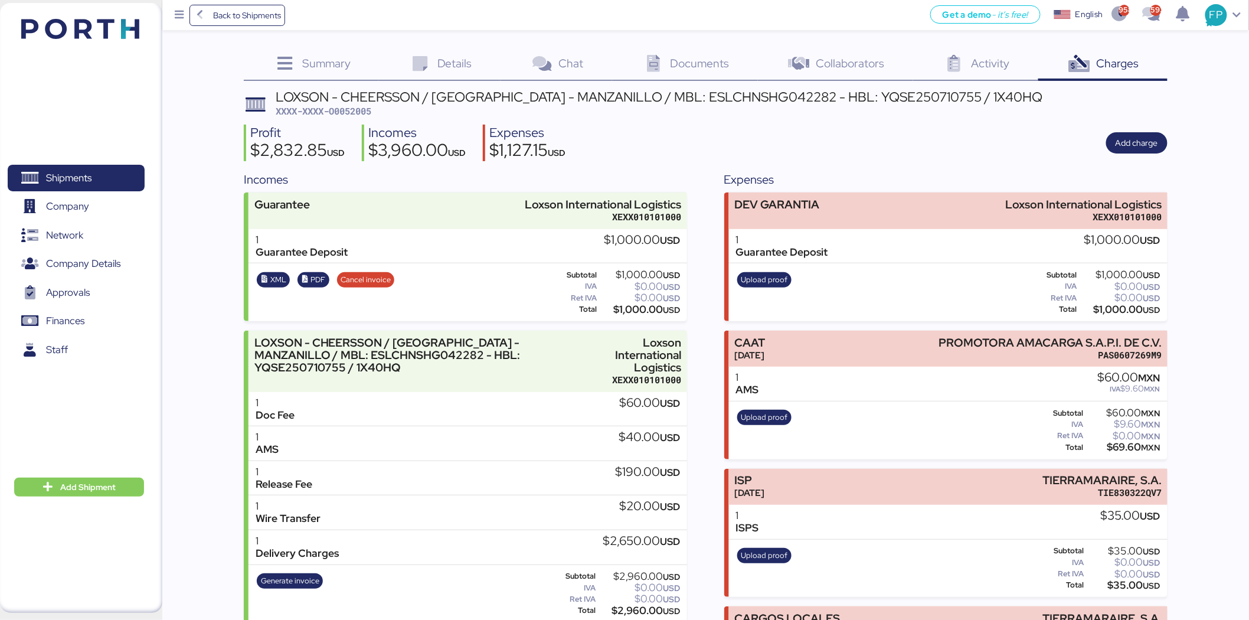
click at [356, 109] on span "XXXX-XXXX-O0052005" at bounding box center [324, 111] width 96 height 12
copy span "O0052005"
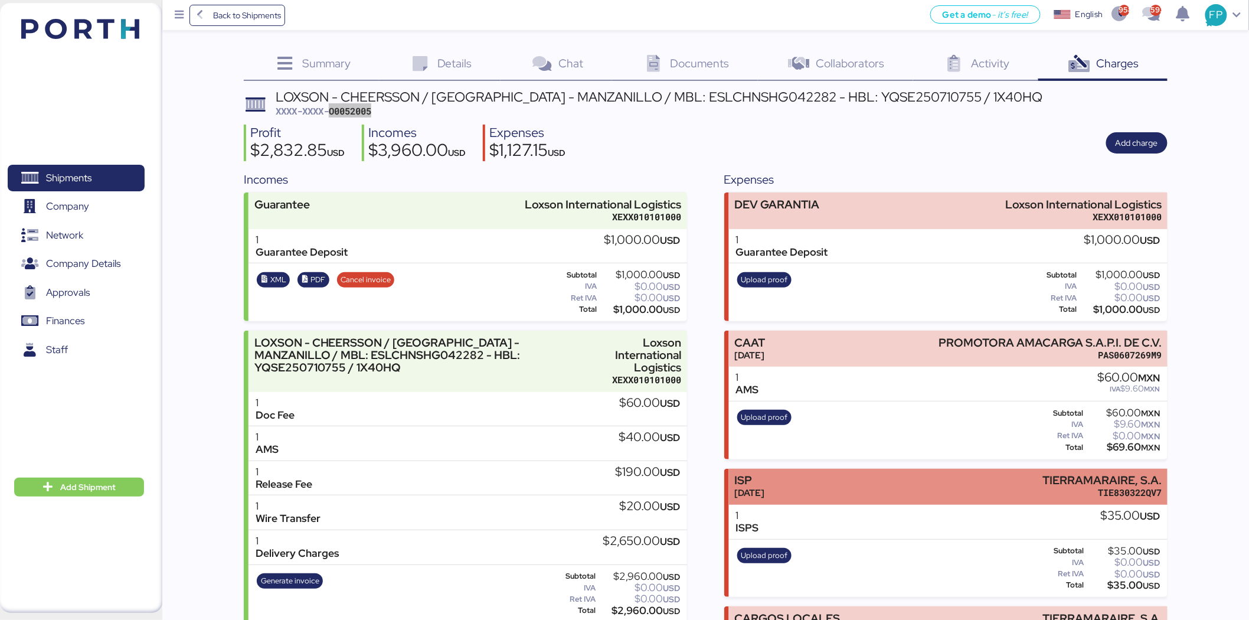
scroll to position [159, 0]
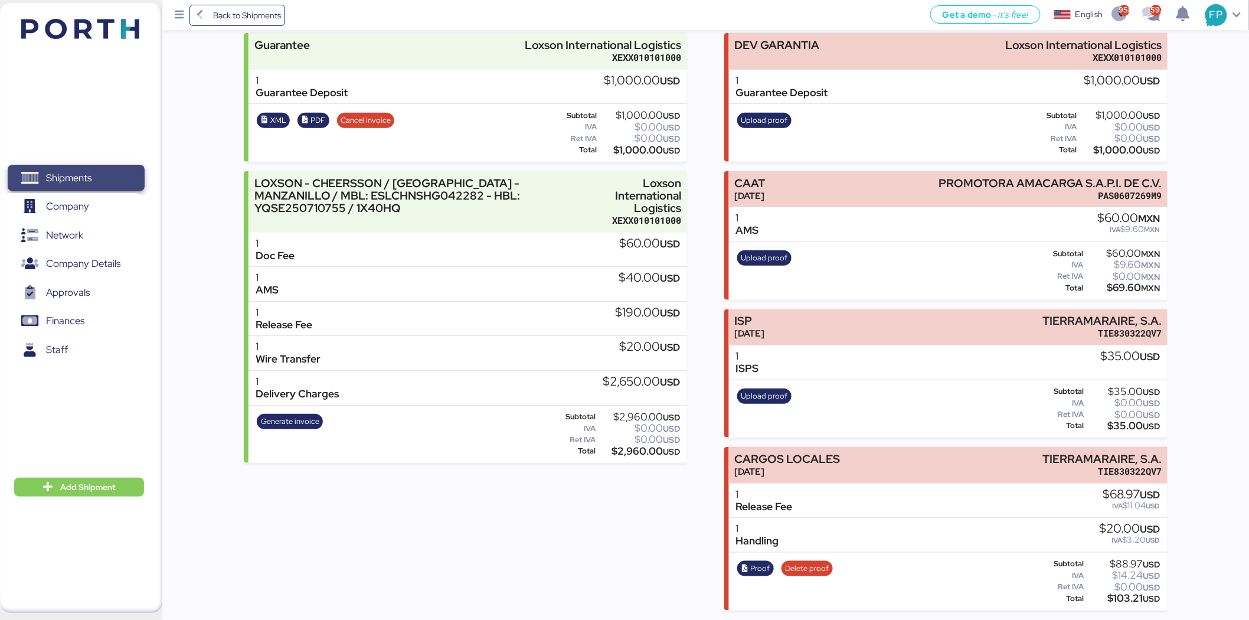
click at [100, 179] on span "Shipments" at bounding box center [75, 177] width 127 height 17
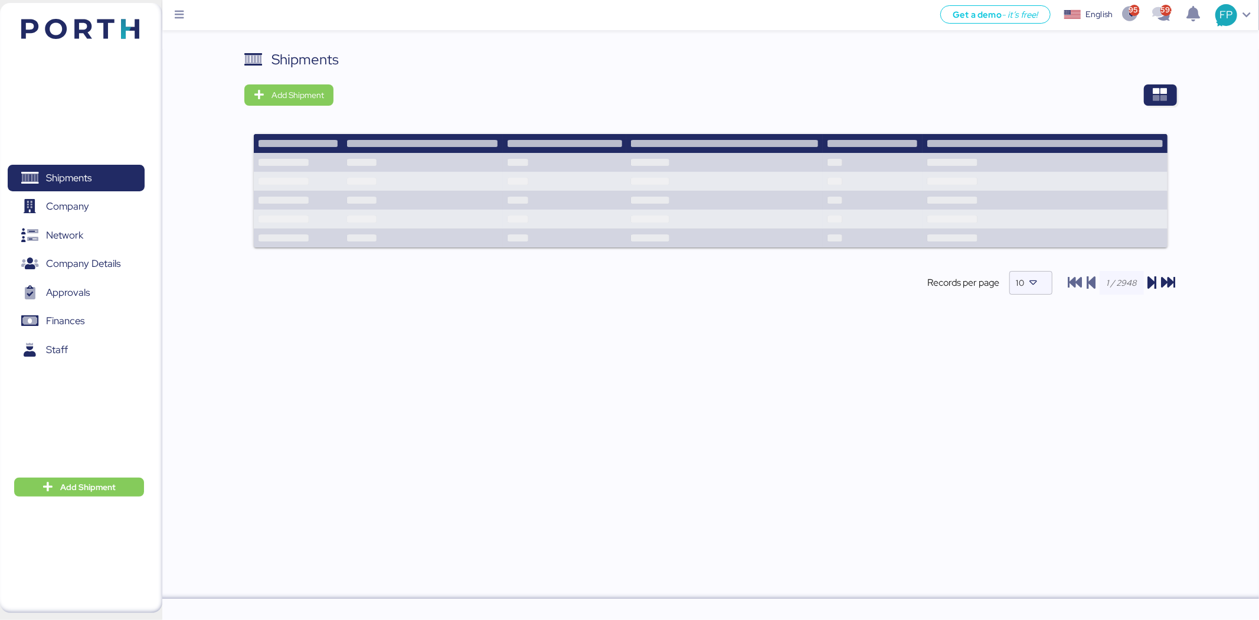
click at [1148, 113] on div "Shipments Add Shipment Records per page 10" at bounding box center [710, 182] width 932 height 266
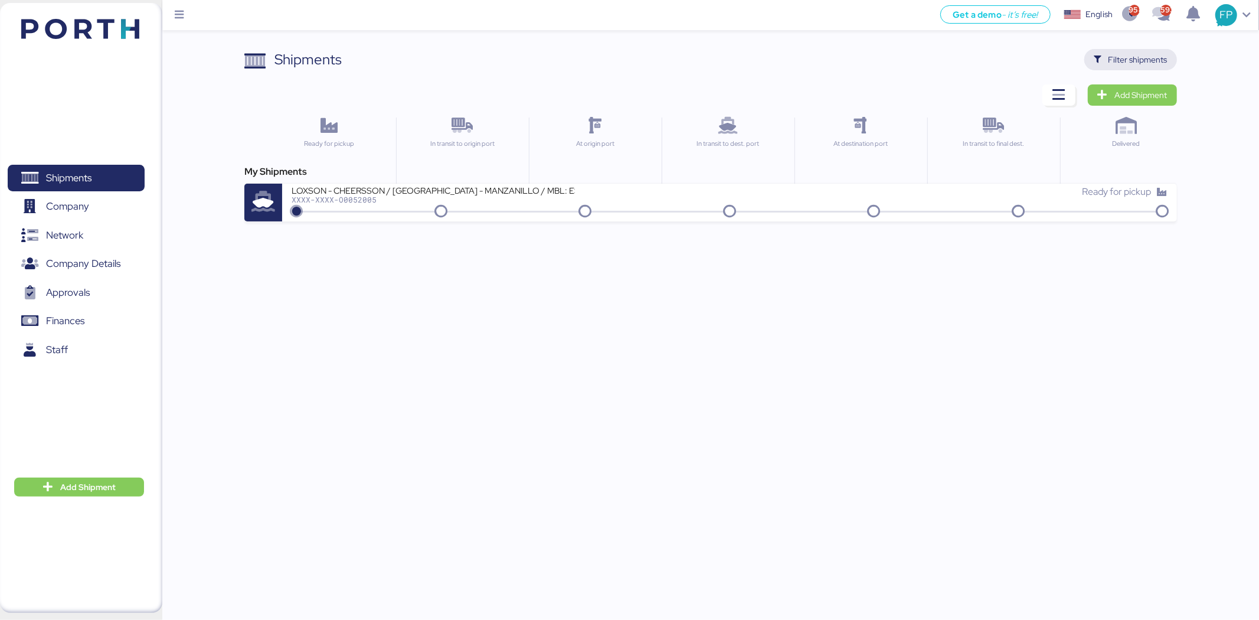
click at [1146, 56] on span "Filter shipments" at bounding box center [1137, 60] width 59 height 14
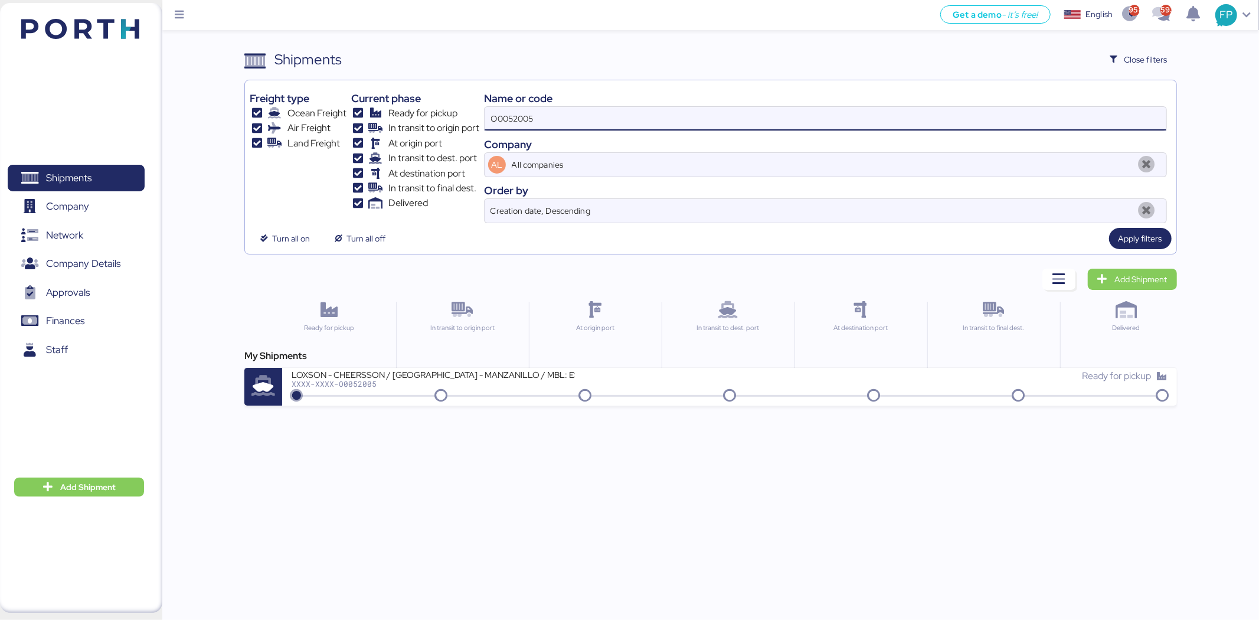
click at [511, 122] on input "O0052005" at bounding box center [826, 119] width 682 height 24
paste input "0763"
type input "O0050763"
click at [510, 118] on input "O0050763" at bounding box center [826, 119] width 682 height 24
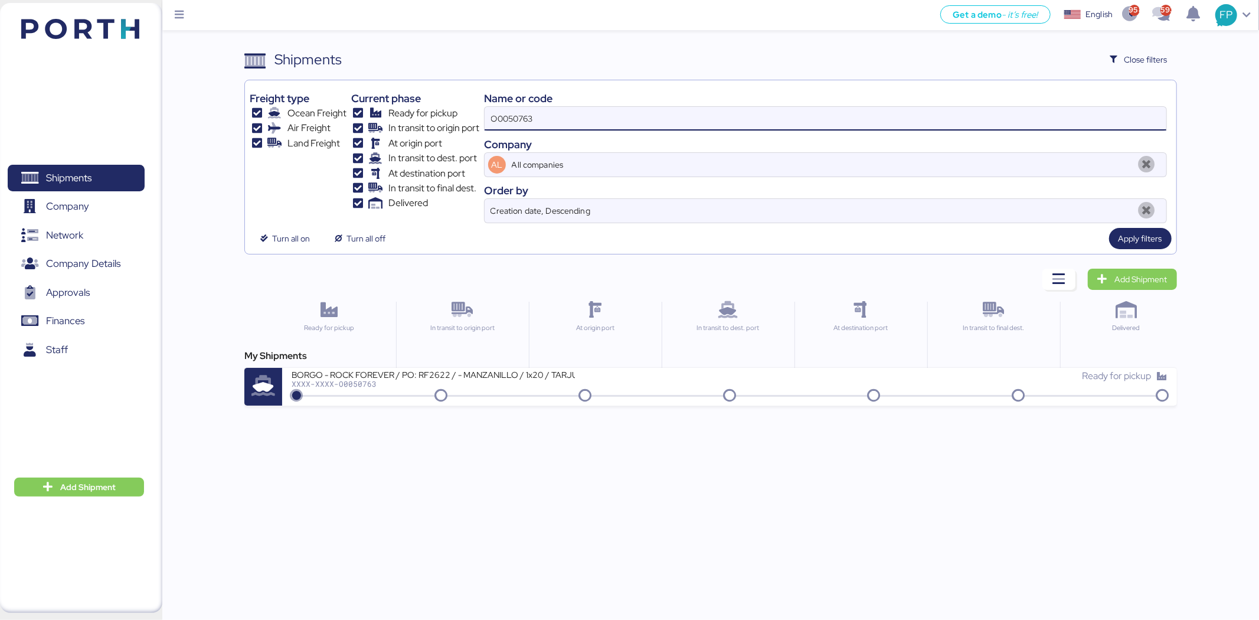
click at [510, 118] on input "O0050763" at bounding box center [826, 119] width 682 height 24
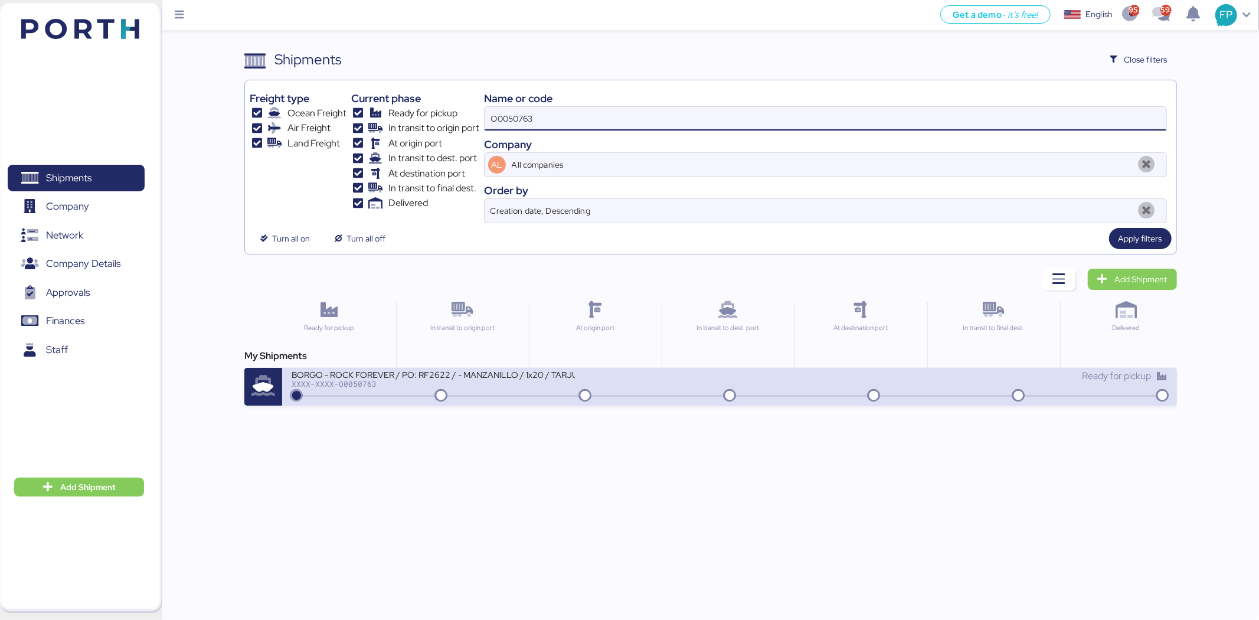
click at [500, 395] on div at bounding box center [729, 396] width 870 height 2
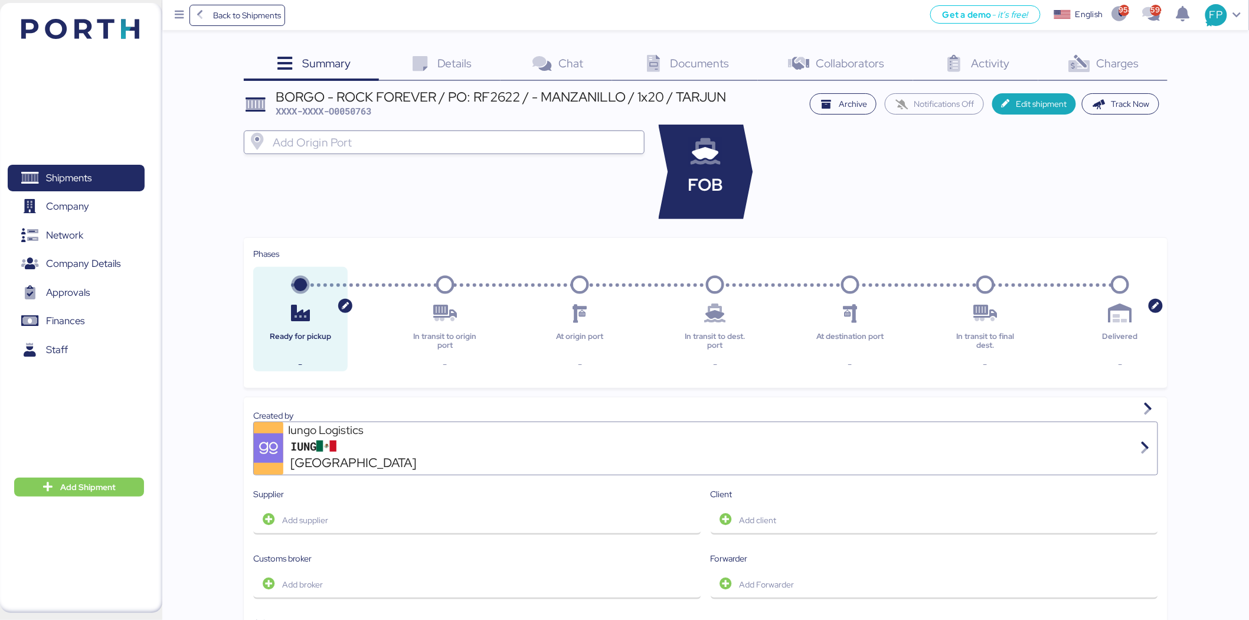
click at [1156, 53] on div "Charges 0" at bounding box center [1102, 65] width 129 height 32
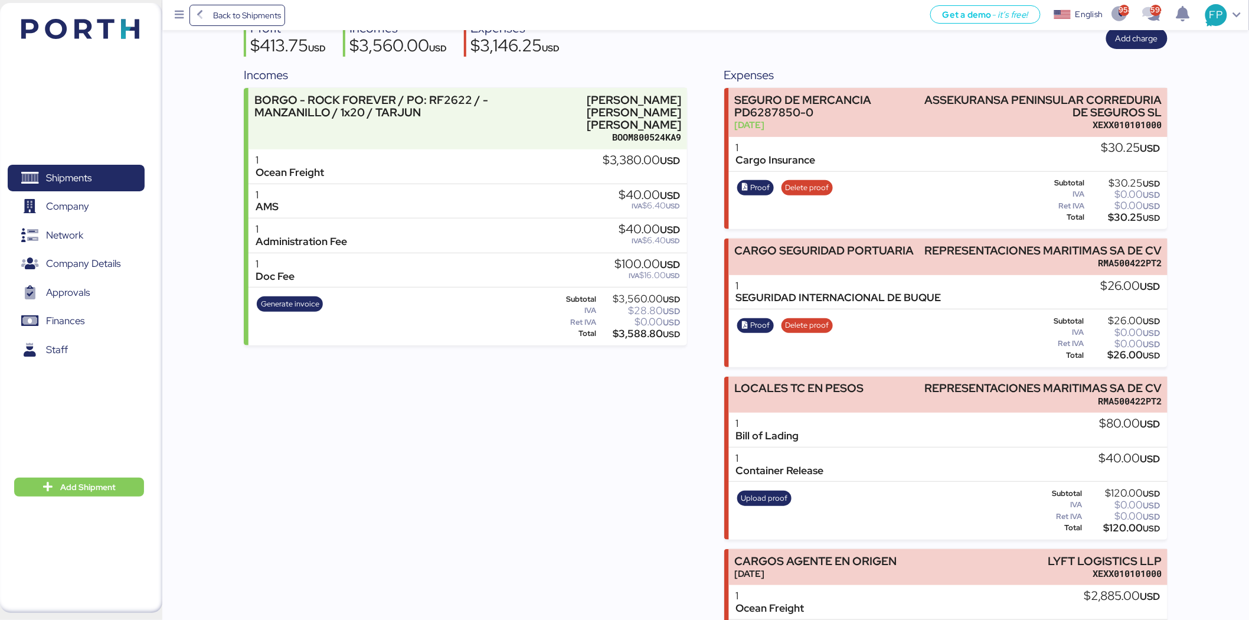
scroll to position [241, 0]
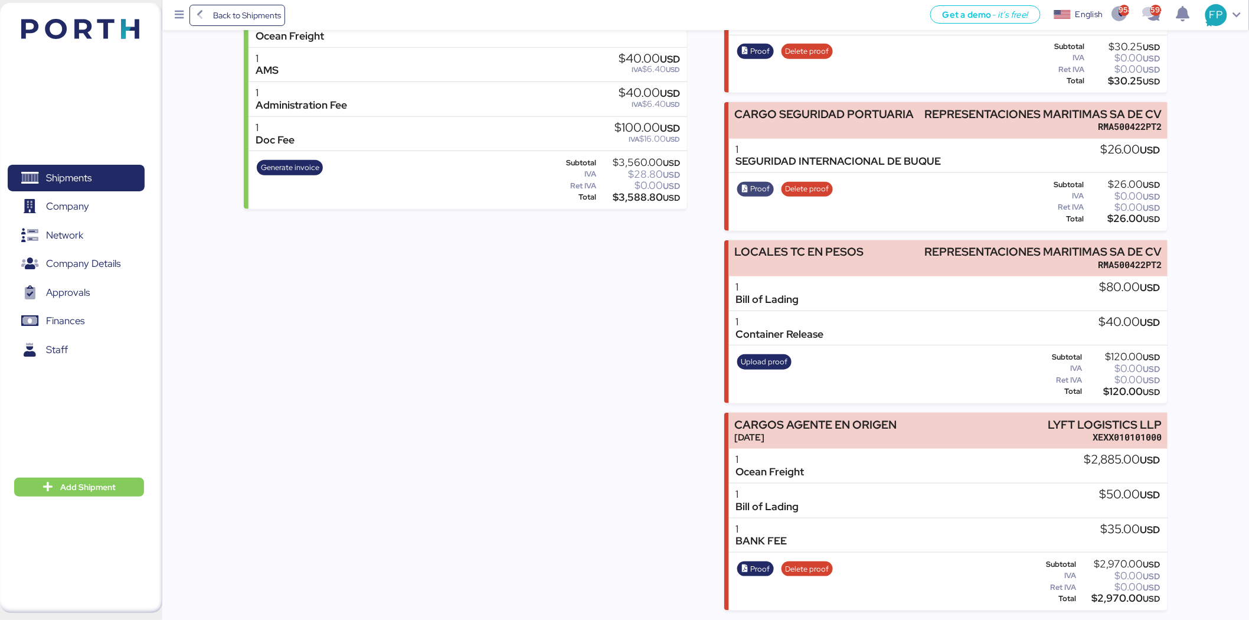
click at [758, 186] on span "Proof" at bounding box center [760, 188] width 19 height 13
click at [757, 569] on span "Proof" at bounding box center [760, 568] width 19 height 13
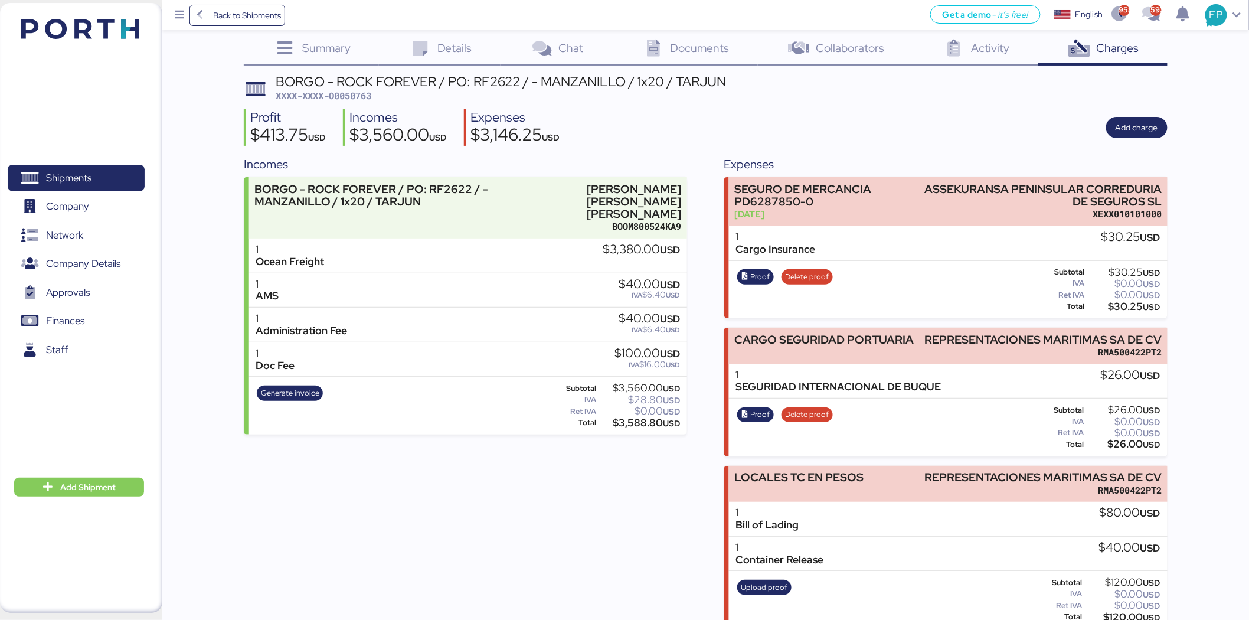
scroll to position [0, 0]
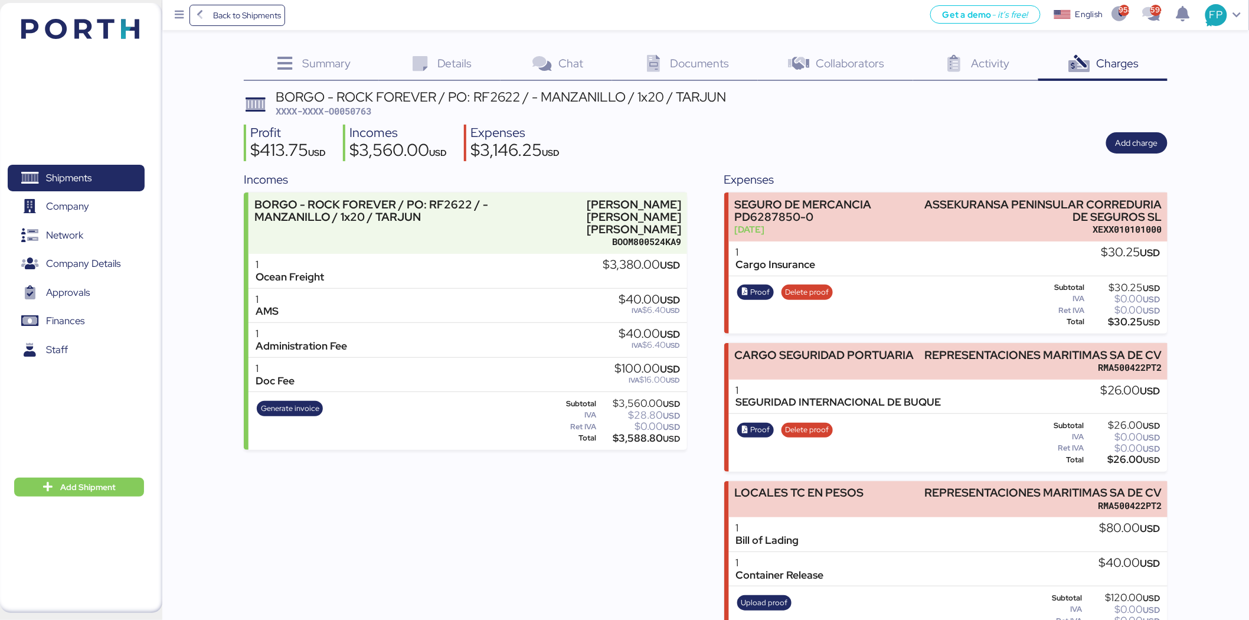
click at [365, 110] on span "XXXX-XXXX-O0050763" at bounding box center [324, 111] width 96 height 12
copy span "O0050763"
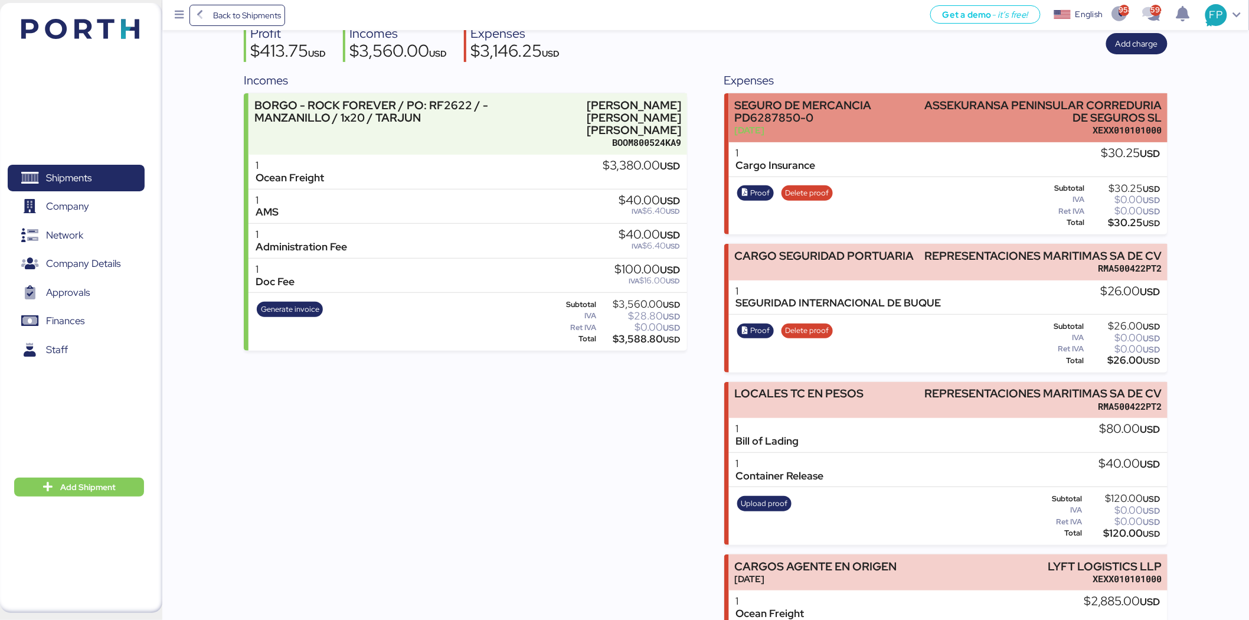
scroll to position [241, 0]
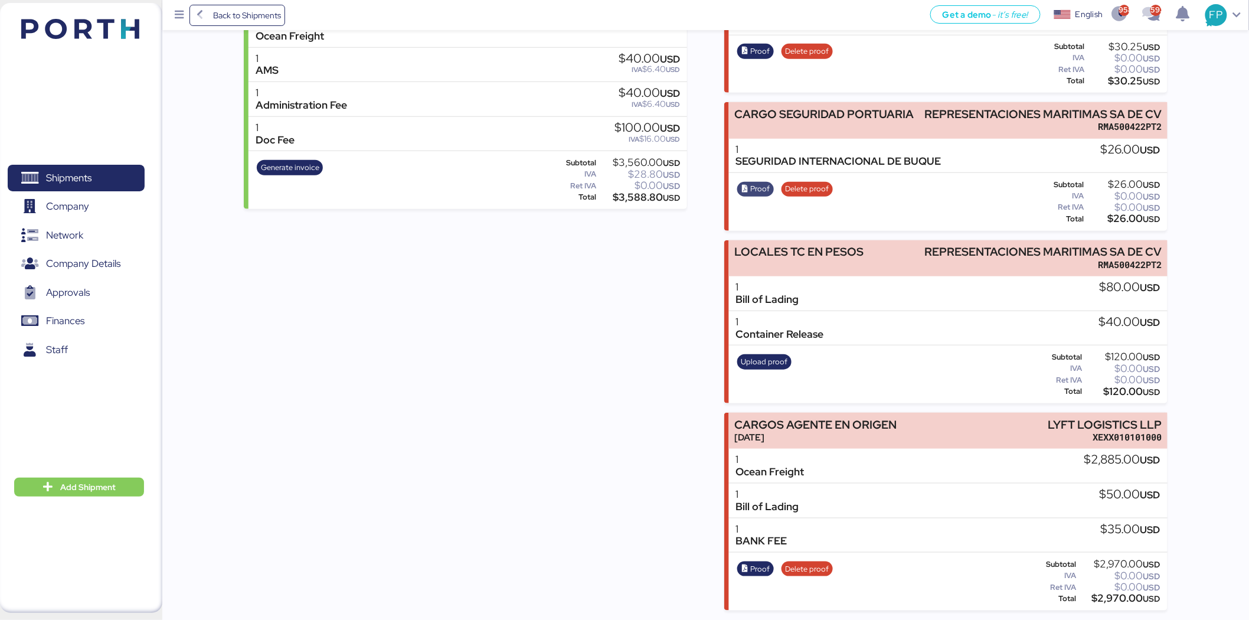
click at [753, 191] on span "Proof" at bounding box center [760, 188] width 19 height 13
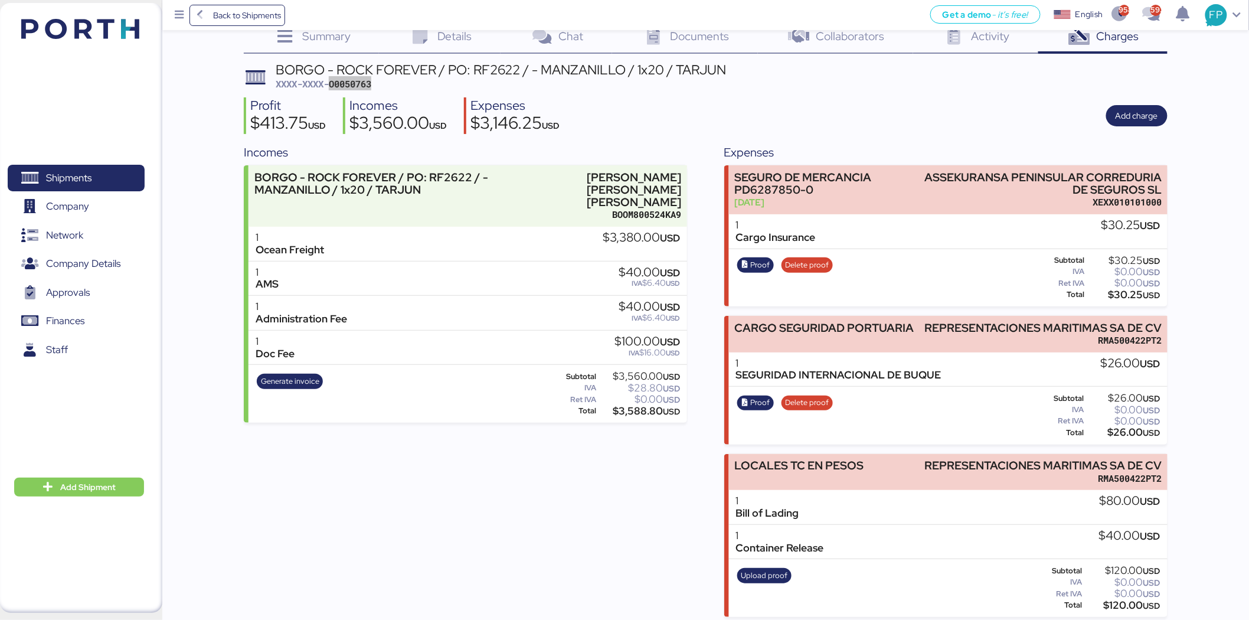
scroll to position [0, 0]
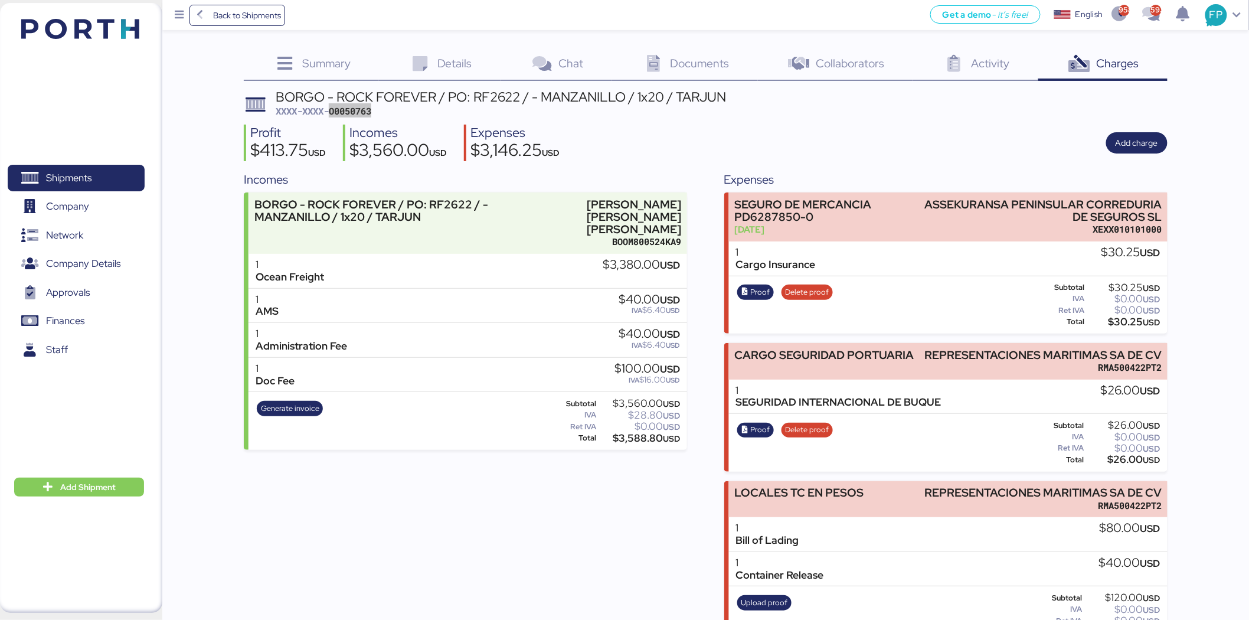
copy span "O0050763"
click at [356, 112] on span "XXXX-XXXX-O0050763" at bounding box center [324, 111] width 96 height 12
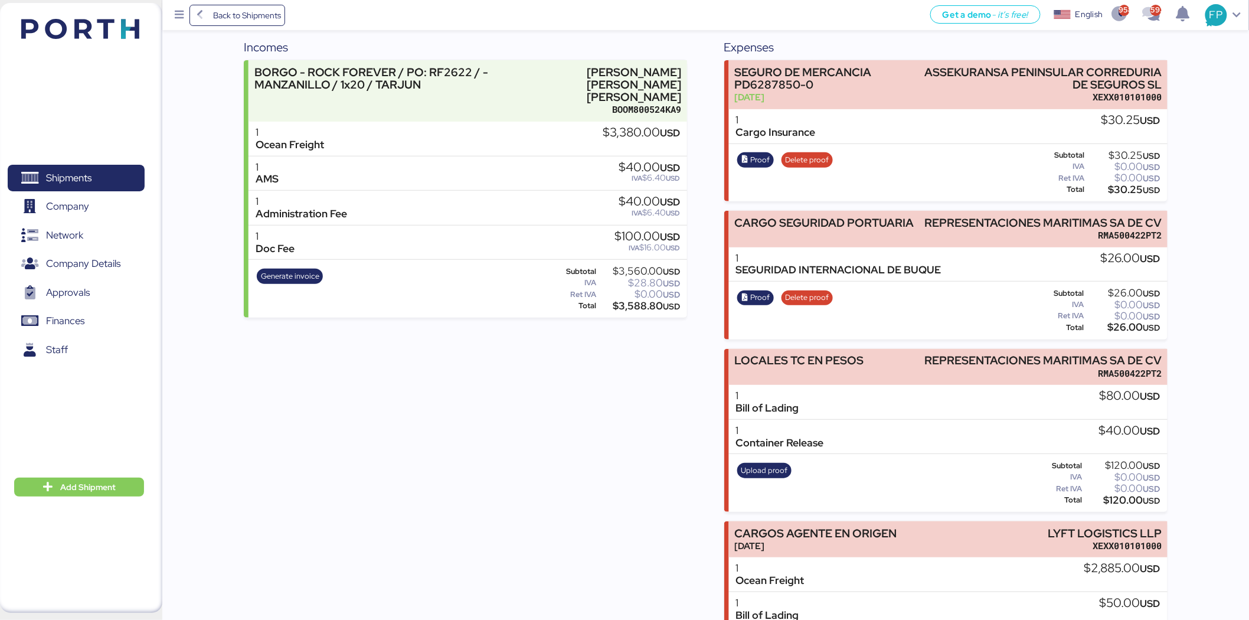
scroll to position [241, 0]
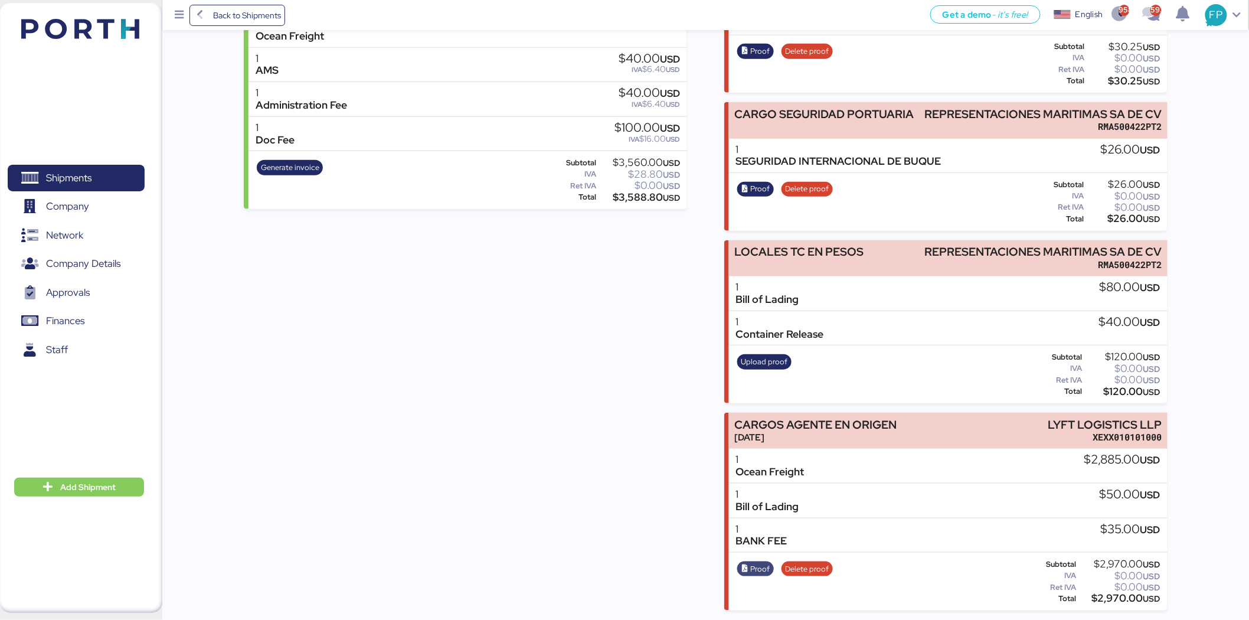
click at [748, 565] on span "Proof" at bounding box center [755, 568] width 29 height 13
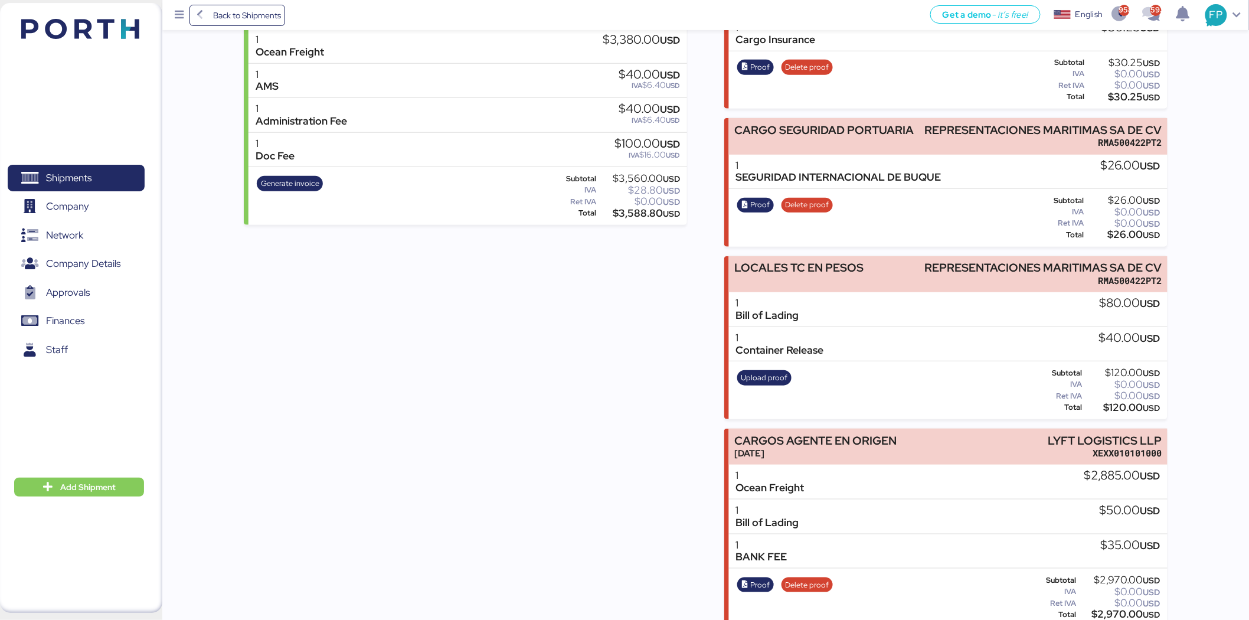
scroll to position [0, 0]
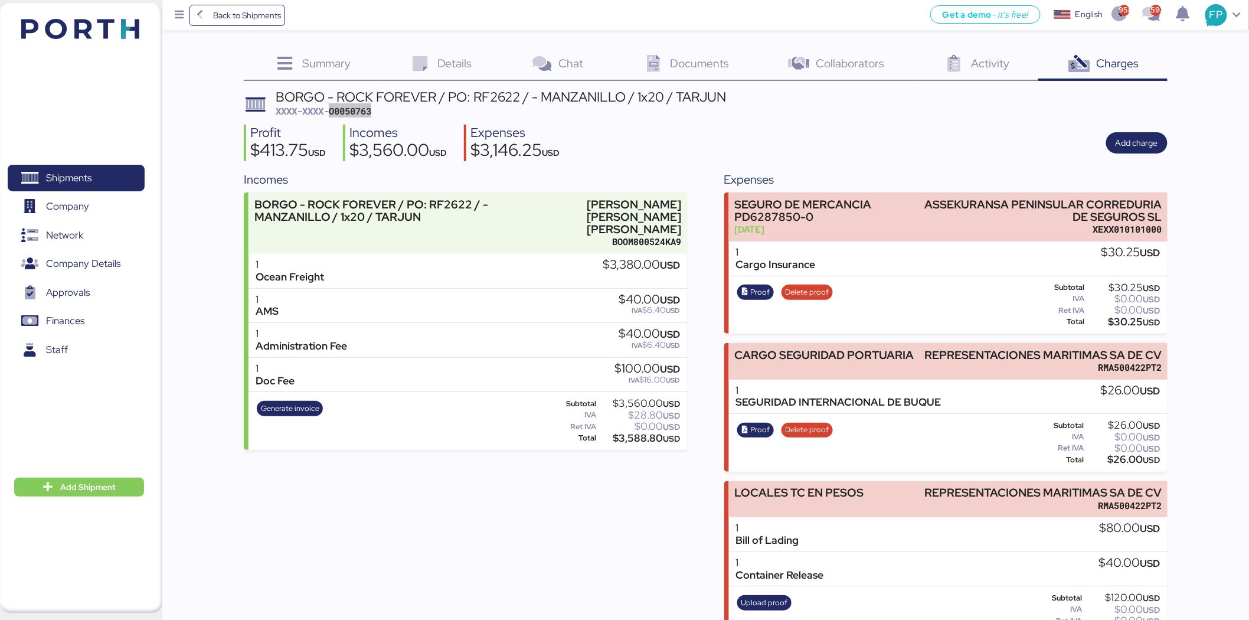
click at [370, 115] on span "XXXX-XXXX-O0050763" at bounding box center [324, 111] width 96 height 12
click at [338, 108] on span "XXXX-XXXX-O0050763" at bounding box center [324, 111] width 96 height 12
click at [339, 109] on span "XXXX-XXXX-O0050763" at bounding box center [324, 111] width 96 height 12
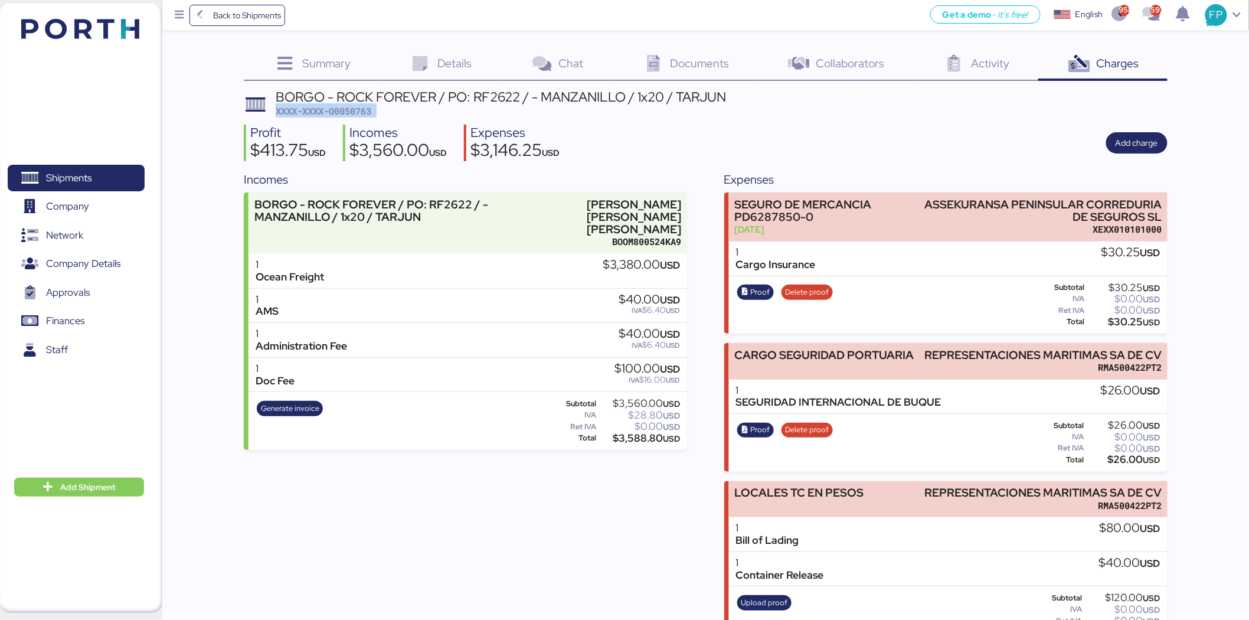
click at [354, 103] on div "BORGO - ROCK FOREVER / PO: RF2622 / - MANZANILLO / 1x20 / TARJUN XXXX-XXXX-O005…" at bounding box center [501, 104] width 451 height 28
click at [362, 110] on span "XXXX-XXXX-O0050763" at bounding box center [324, 111] width 96 height 12
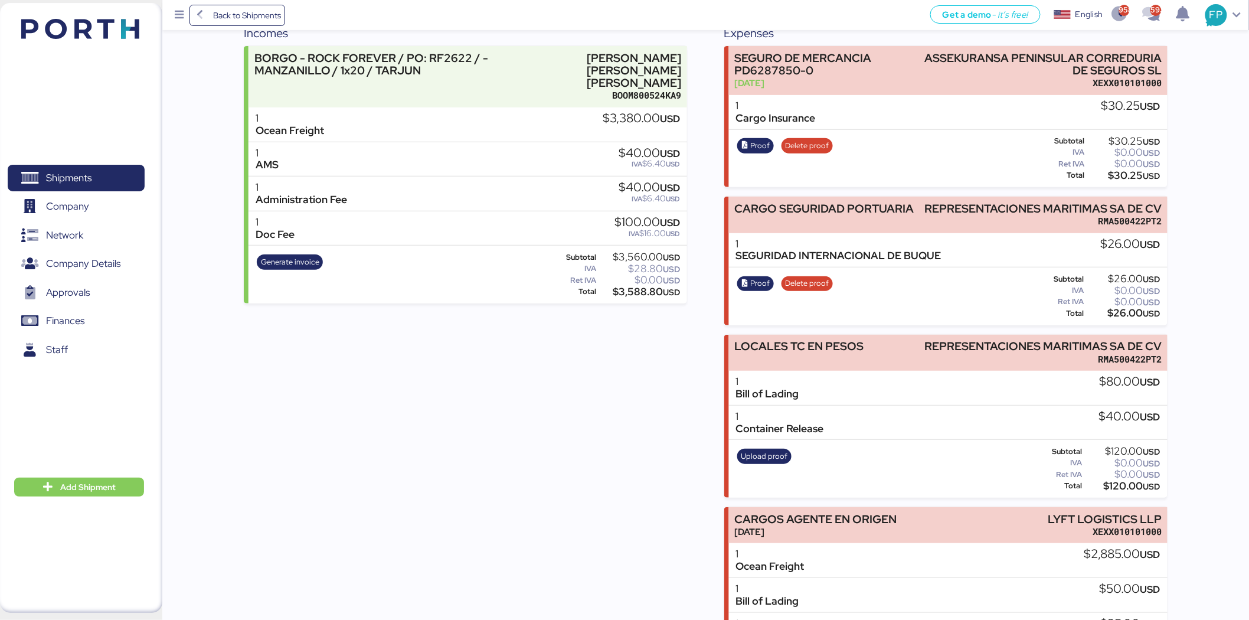
scroll to position [241, 0]
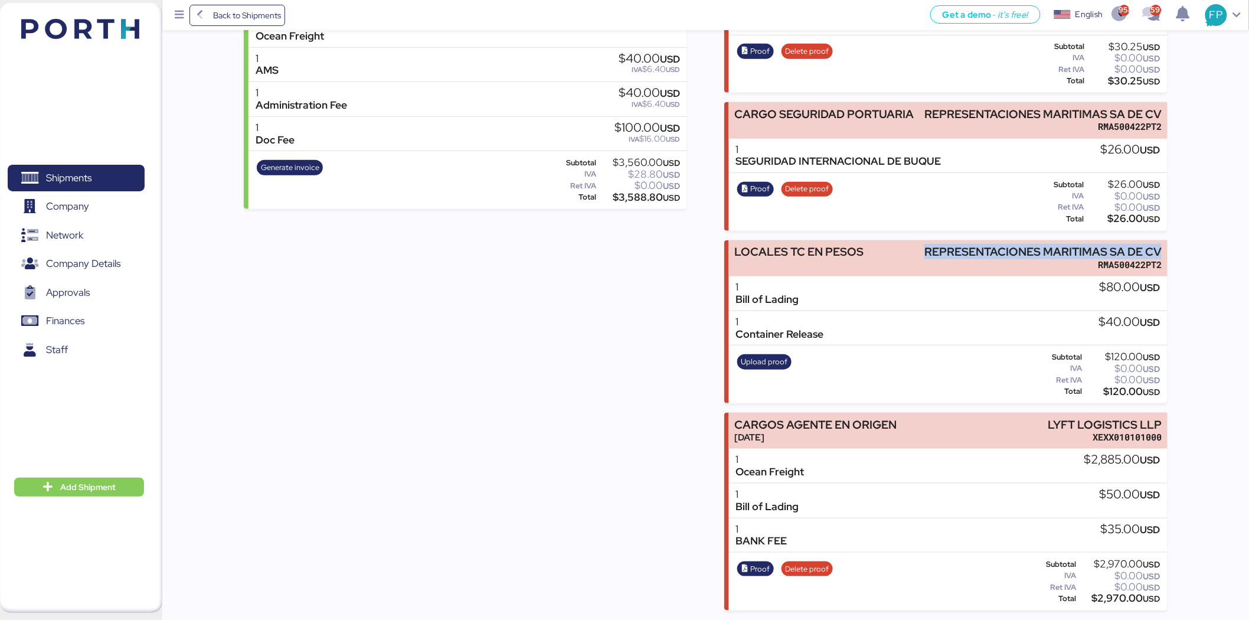
drag, startPoint x: 928, startPoint y: 249, endPoint x: 1190, endPoint y: 233, distance: 263.1
click at [1190, 233] on div "Summary 0 Details 0 Chat 0 Documents 0 Collaborators 0 Activity 0 Charges 0 BOR…" at bounding box center [624, 184] width 1249 height 851
click at [1213, 273] on div "Summary 0 Details 0 Chat 0 Documents 0 Collaborators 0 Activity 0 Charges 0 BOR…" at bounding box center [624, 184] width 1249 height 851
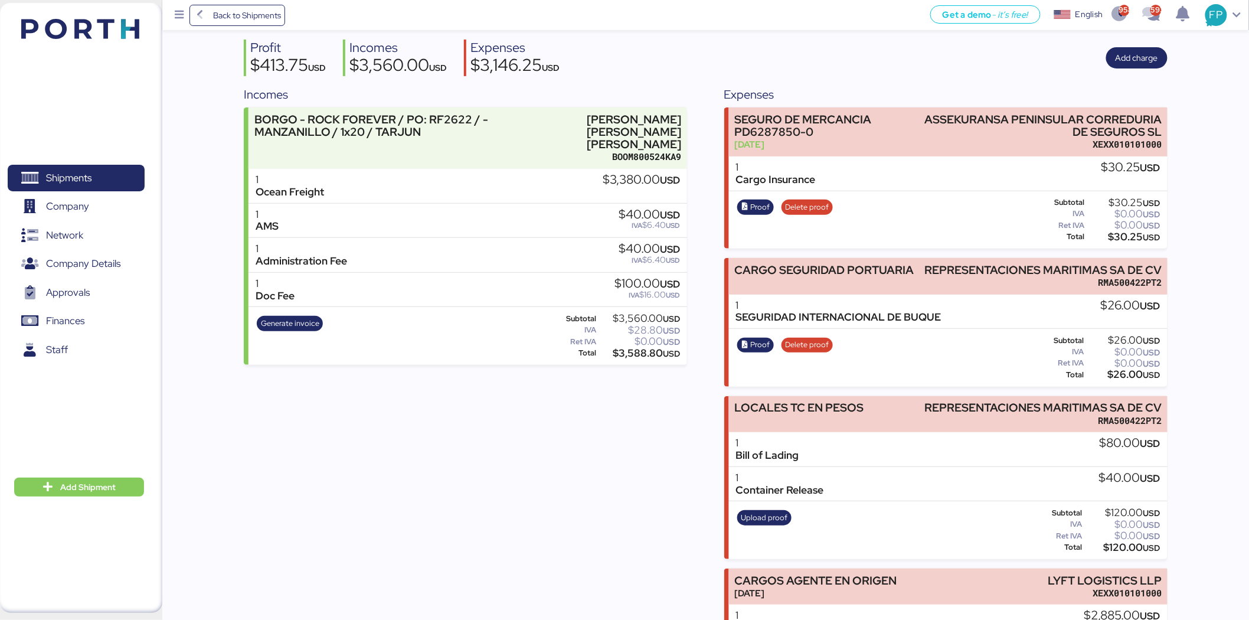
scroll to position [84, 0]
click at [751, 349] on span "Proof" at bounding box center [760, 345] width 19 height 13
click at [125, 179] on span "Shipments" at bounding box center [75, 177] width 127 height 17
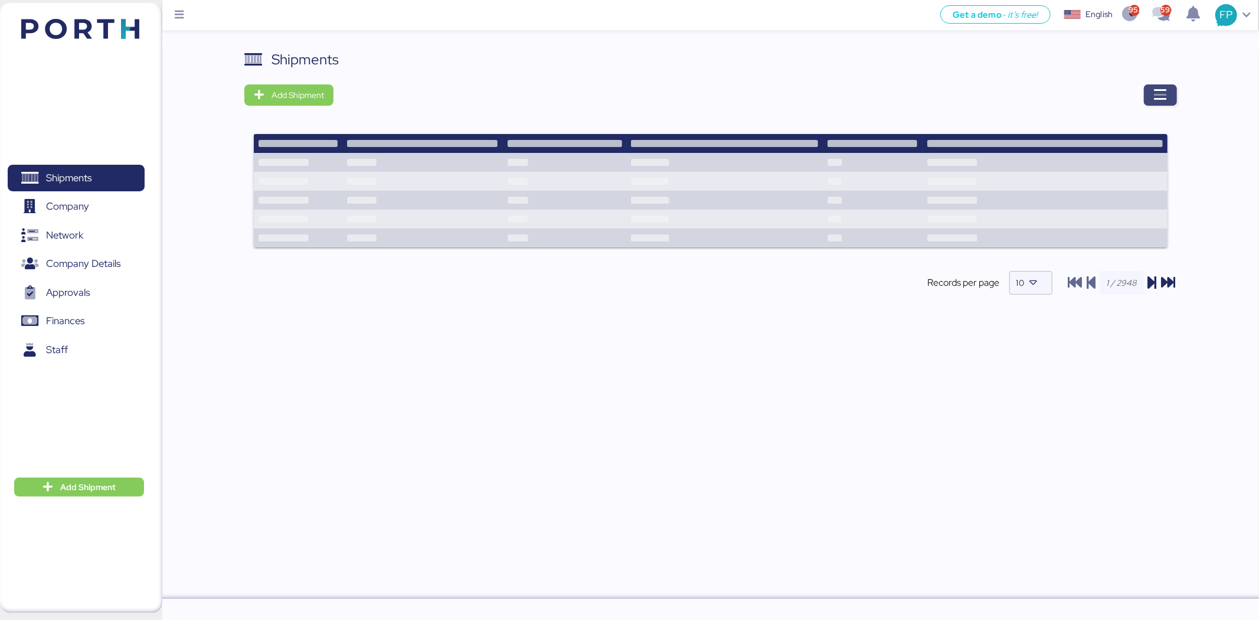
click at [1167, 89] on span "button" at bounding box center [1160, 94] width 33 height 21
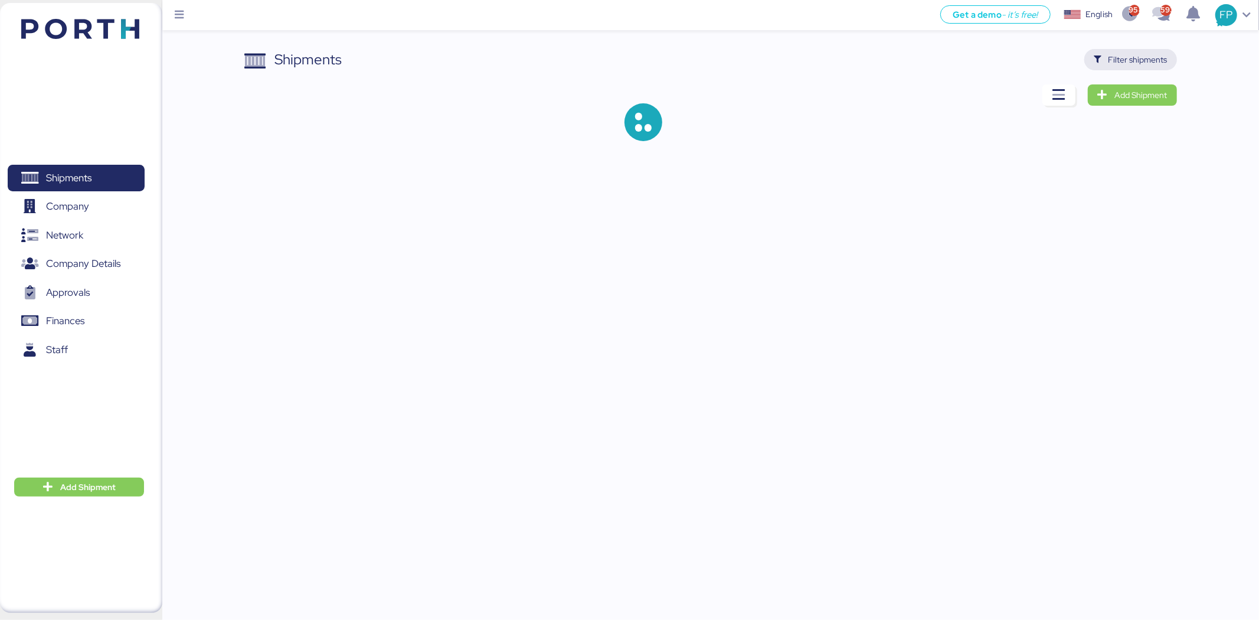
click at [1135, 50] on span "Filter shipments" at bounding box center [1130, 59] width 93 height 21
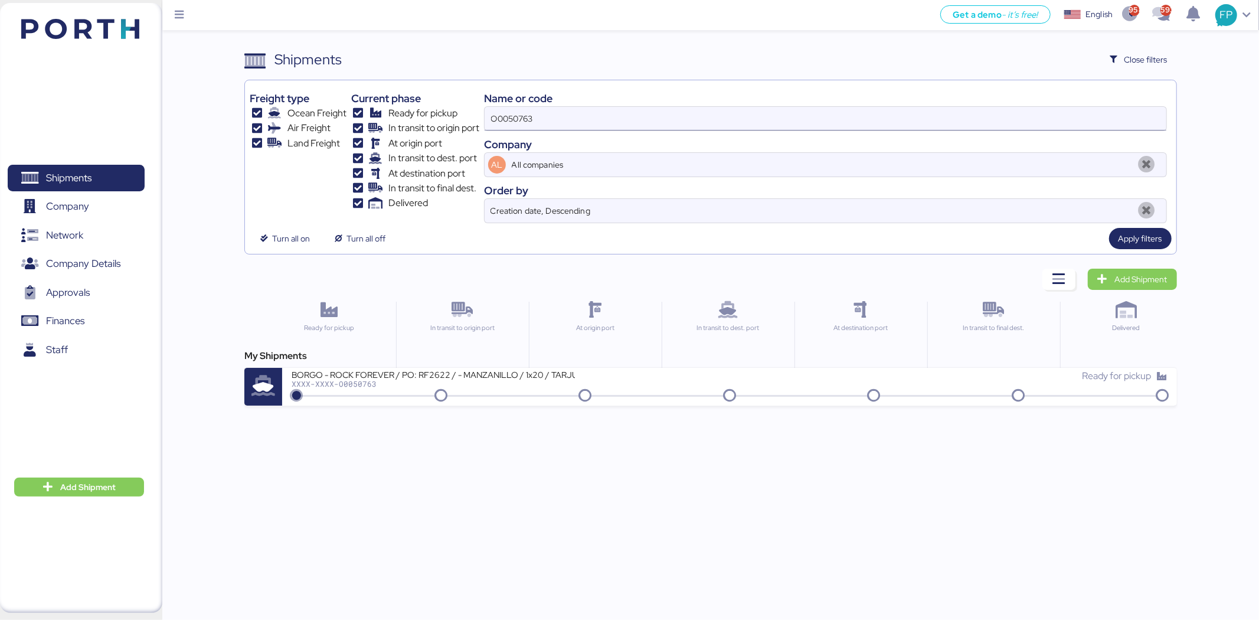
click at [520, 123] on input "O0050763" at bounding box center [826, 119] width 682 height 24
paste input "1729"
click at [504, 122] on input "O0051729" at bounding box center [826, 119] width 682 height 24
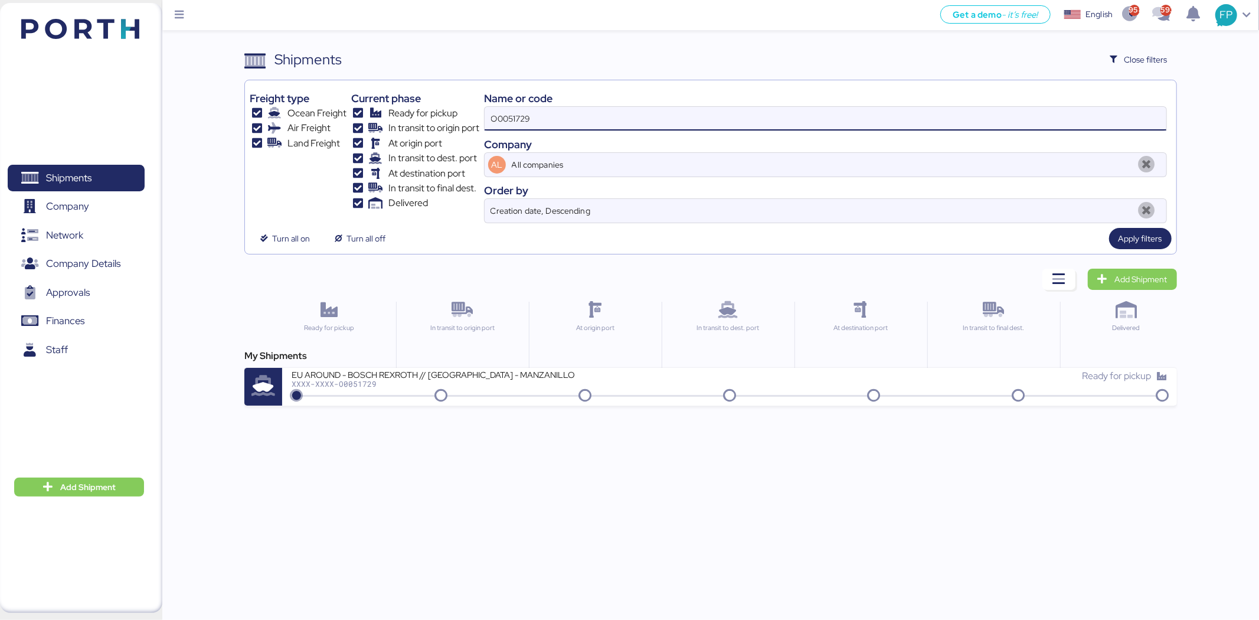
paste input
type input "O0051729"
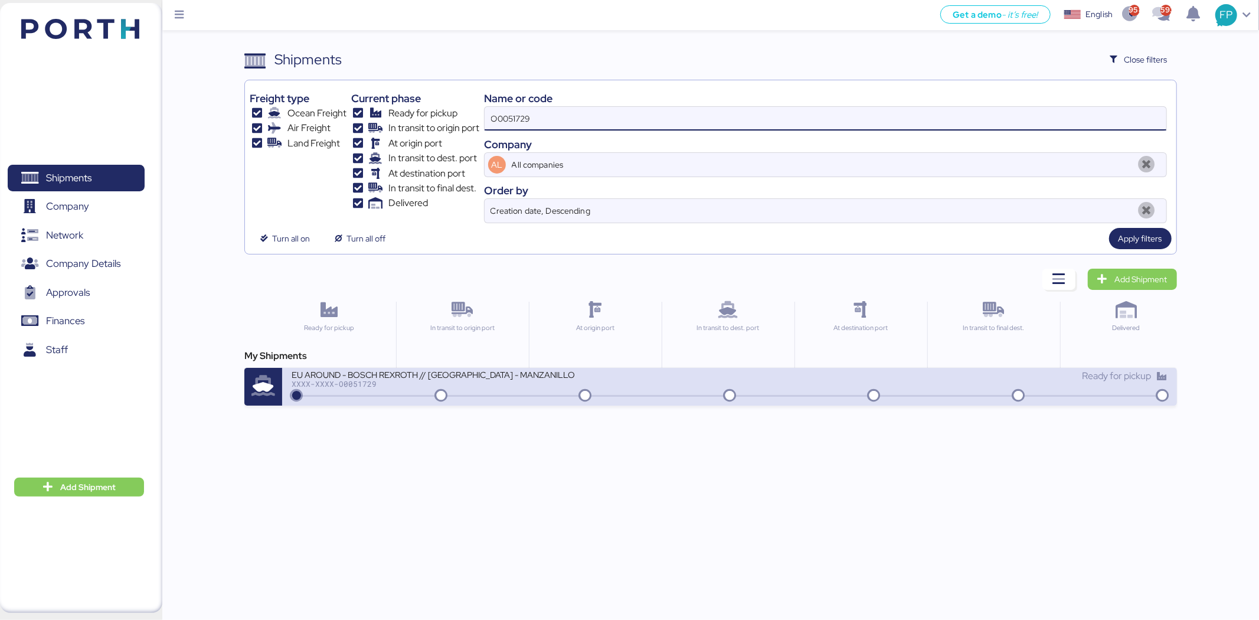
click at [512, 389] on div "EU AROUND - BOSCH REXROTH // SHANGHAI - MANZANILLO // MBL: SNKO020250609634 HBL…" at bounding box center [511, 381] width 438 height 25
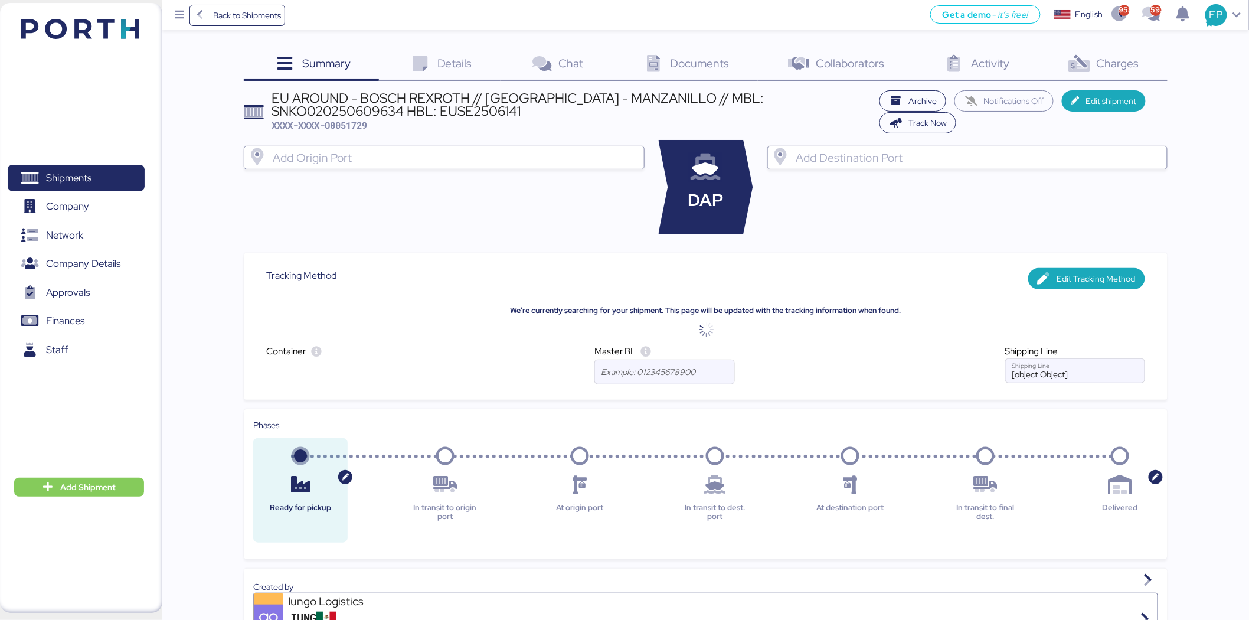
click at [1144, 63] on div "Charges 0" at bounding box center [1102, 65] width 129 height 32
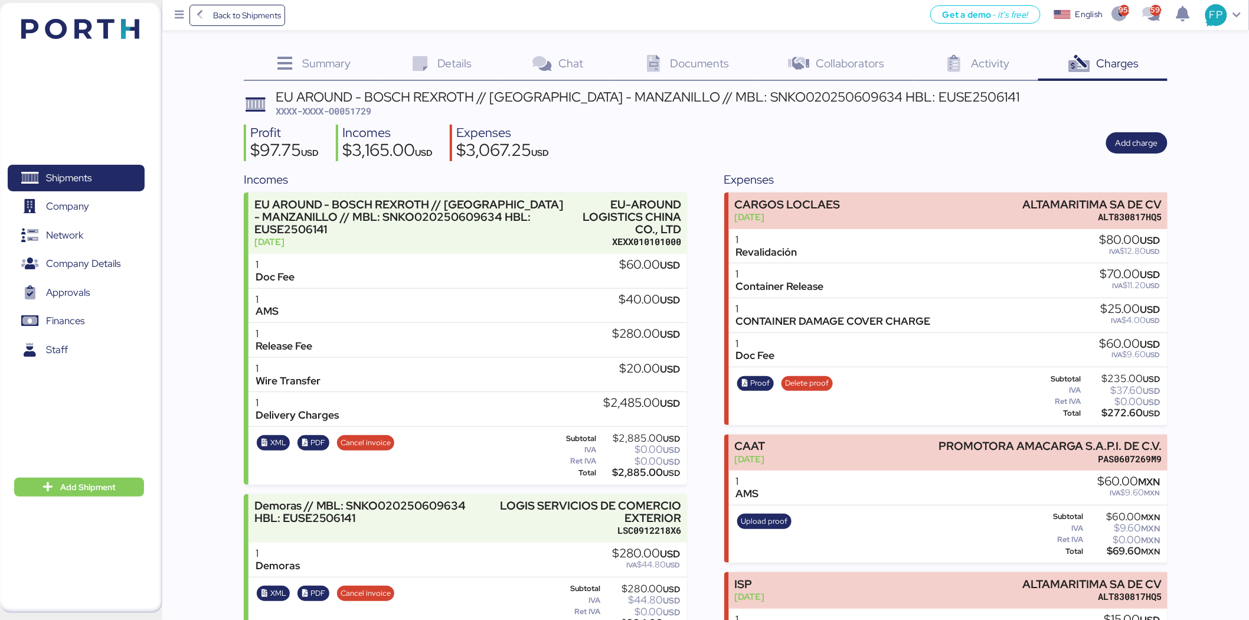
click at [356, 112] on span "XXXX-XXXX-O0051729" at bounding box center [324, 111] width 96 height 12
copy span "O0051729"
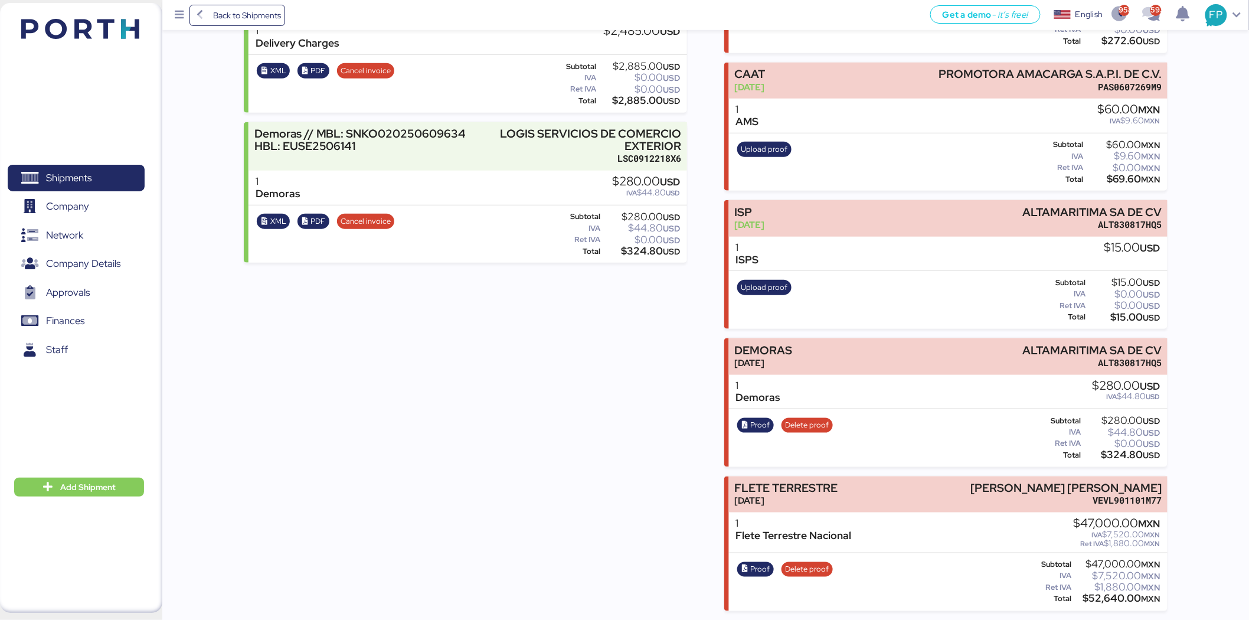
scroll to position [371, 0]
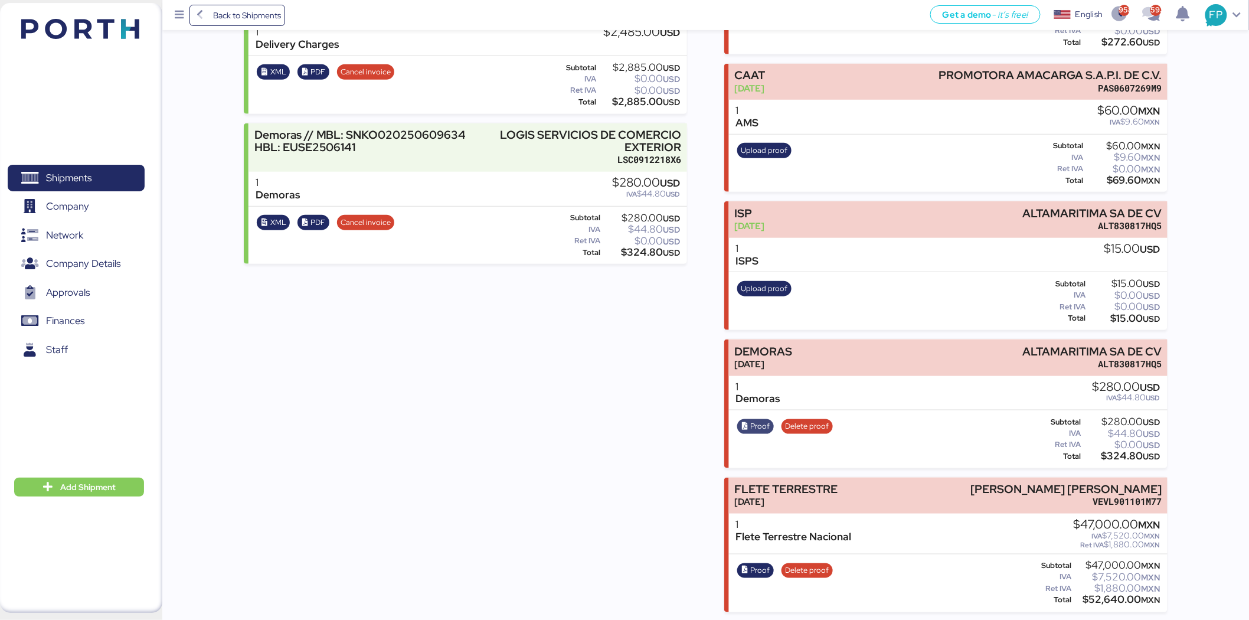
click at [754, 425] on span "Proof" at bounding box center [760, 426] width 19 height 13
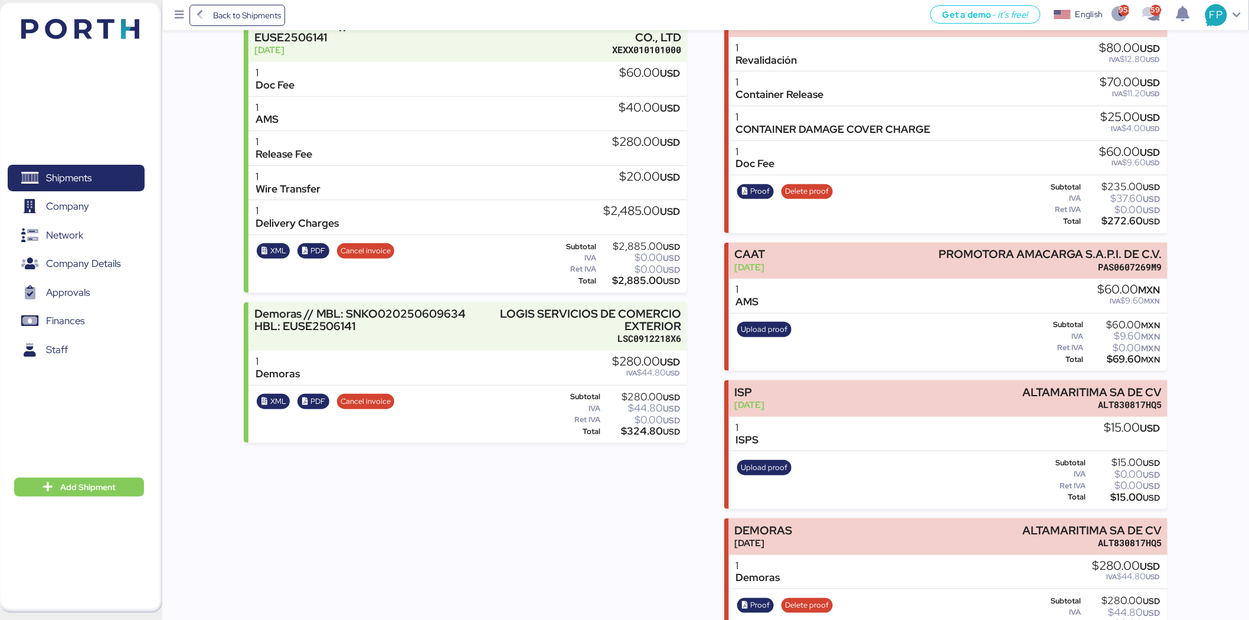
scroll to position [0, 0]
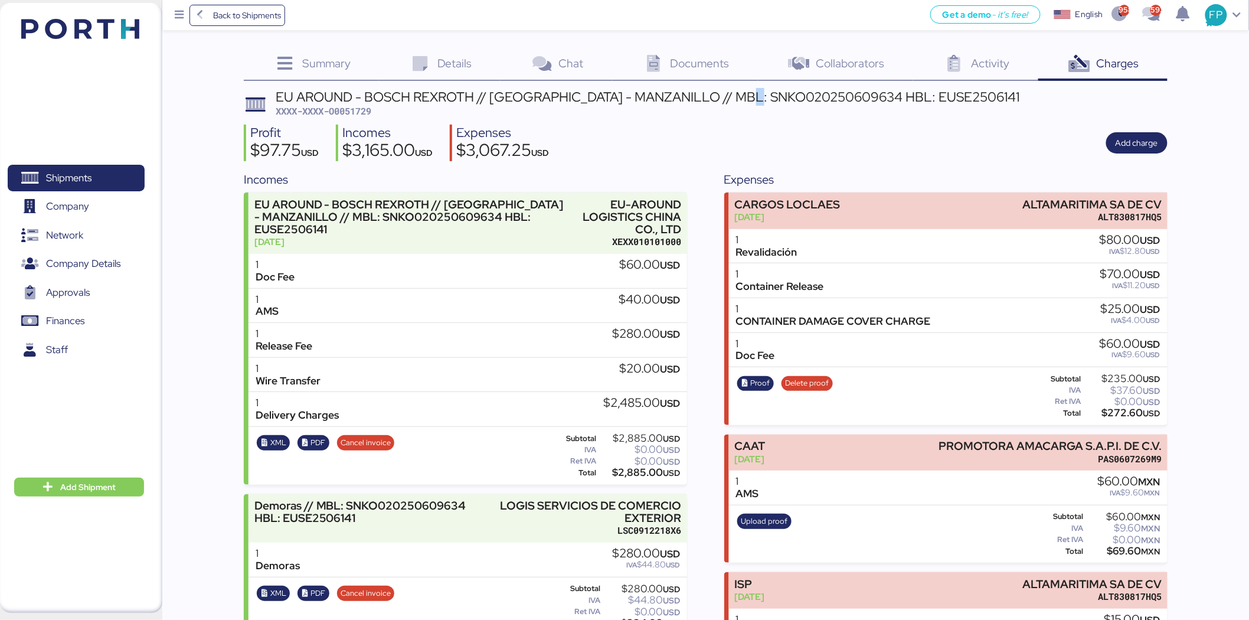
click at [760, 90] on div "EU AROUND - BOSCH REXROTH // SHANGHAI - MANZANILLO // MBL: SNKO020250609634 HBL…" at bounding box center [648, 96] width 744 height 13
copy div "0"
click at [775, 93] on div "EU AROUND - BOSCH REXROTH // SHANGHAI - MANZANILLO // MBL: SNKO020250609634 HBL…" at bounding box center [648, 96] width 744 height 13
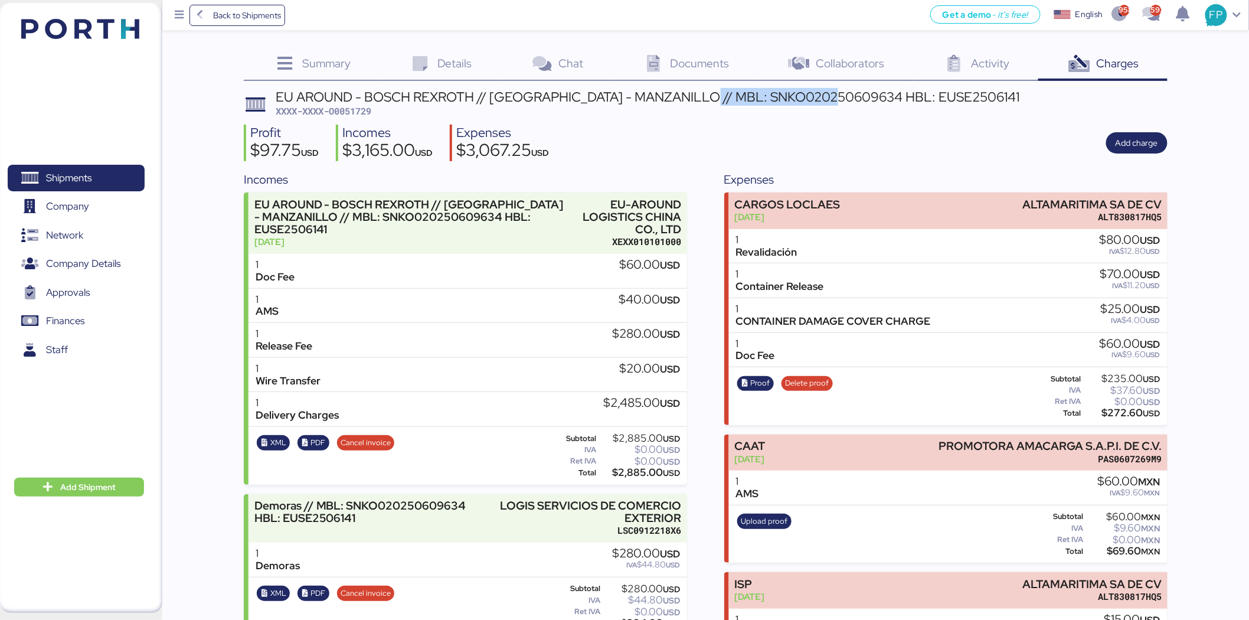
copy div "SNKO020250609634"
click at [749, 94] on div "EU AROUND - BOSCH REXROTH // SHANGHAI - MANZANILLO // MBL: SNKO020250609634 HBL…" at bounding box center [648, 96] width 744 height 13
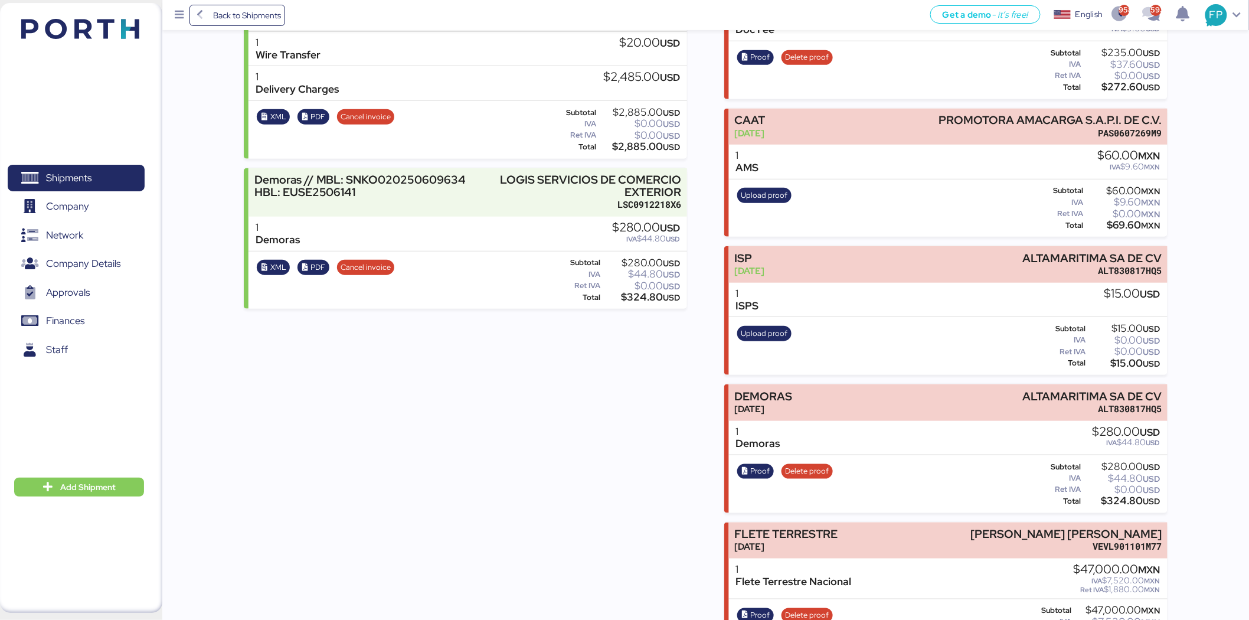
scroll to position [372, 0]
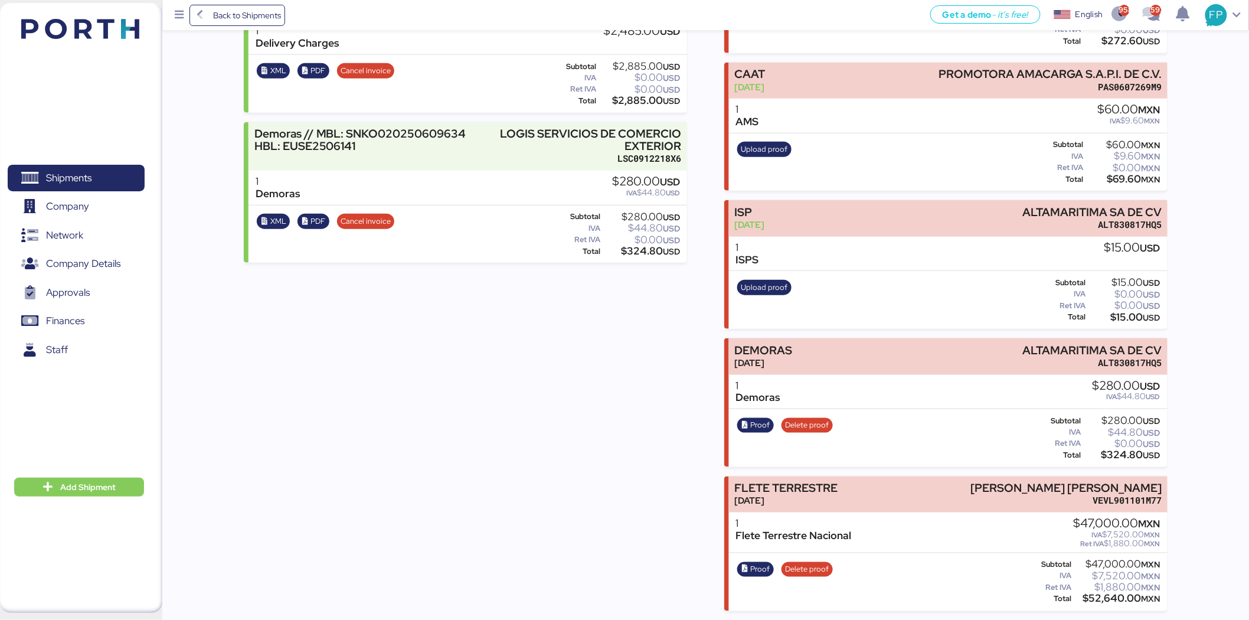
click at [1120, 455] on div "$324.80 USD" at bounding box center [1121, 454] width 77 height 9
copy div "324.80"
click at [1129, 459] on div "$324.80 USD" at bounding box center [1121, 454] width 77 height 9
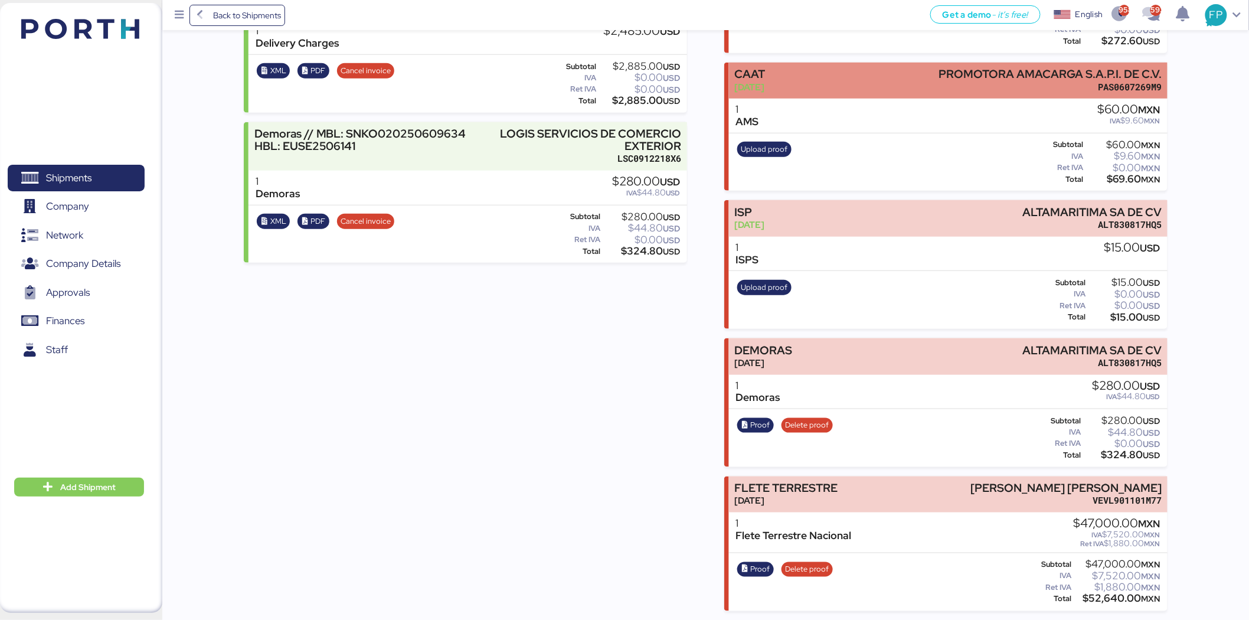
scroll to position [0, 0]
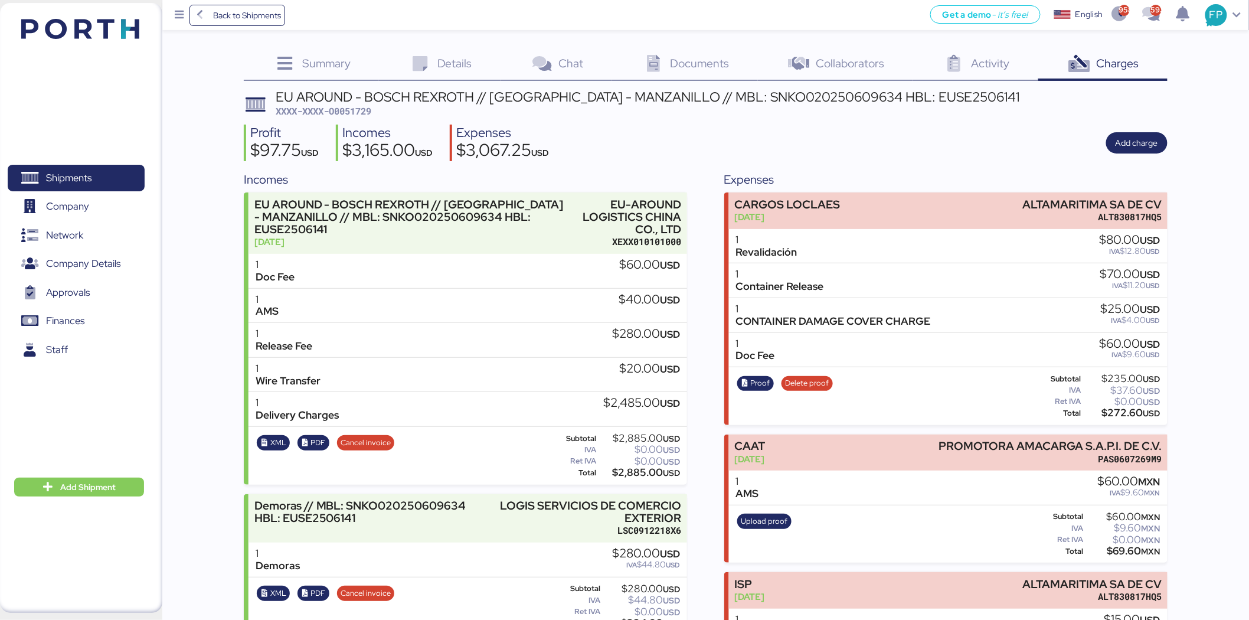
click at [799, 90] on div "EU AROUND - BOSCH REXROTH // SHANGHAI - MANZANILLO // MBL: SNKO020250609634 HBL…" at bounding box center [648, 96] width 744 height 13
click at [797, 94] on div "EU AROUND - BOSCH REXROTH // SHANGHAI - MANZANILLO // MBL: SNKO020250609634 HBL…" at bounding box center [648, 96] width 744 height 13
click at [796, 94] on div "EU AROUND - BOSCH REXROTH // SHANGHAI - MANZANILLO // MBL: SNKO020250609634 HBL…" at bounding box center [648, 96] width 744 height 13
click at [96, 174] on span "Shipments" at bounding box center [75, 177] width 127 height 17
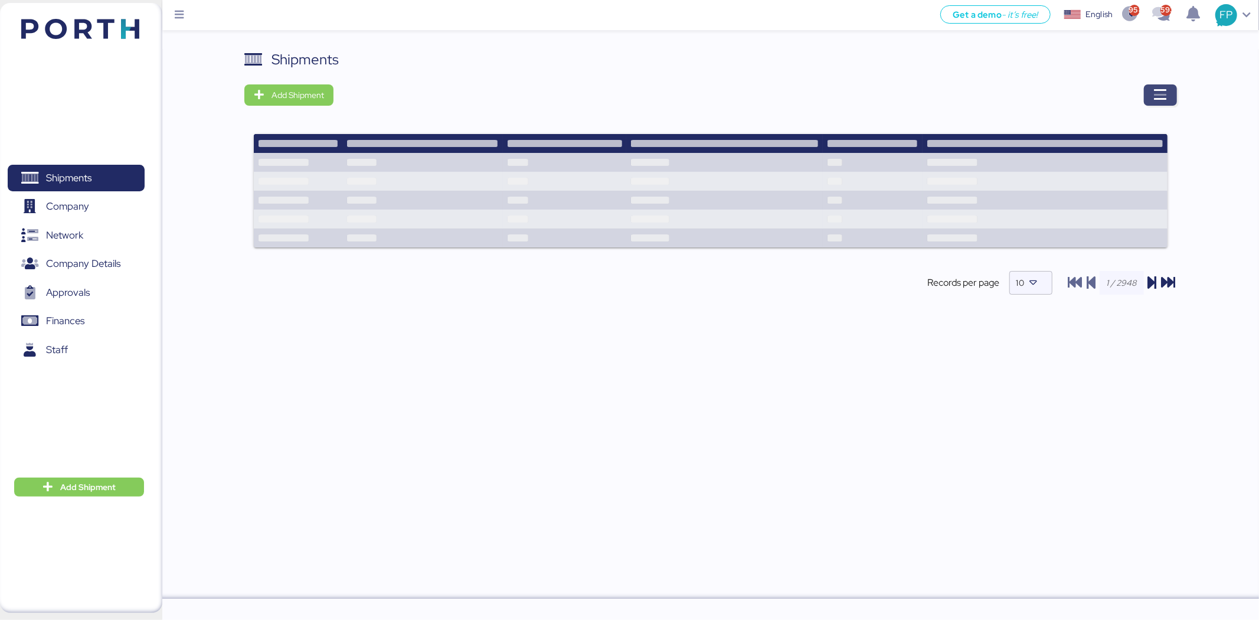
click at [1161, 95] on icon "button" at bounding box center [1160, 95] width 14 height 14
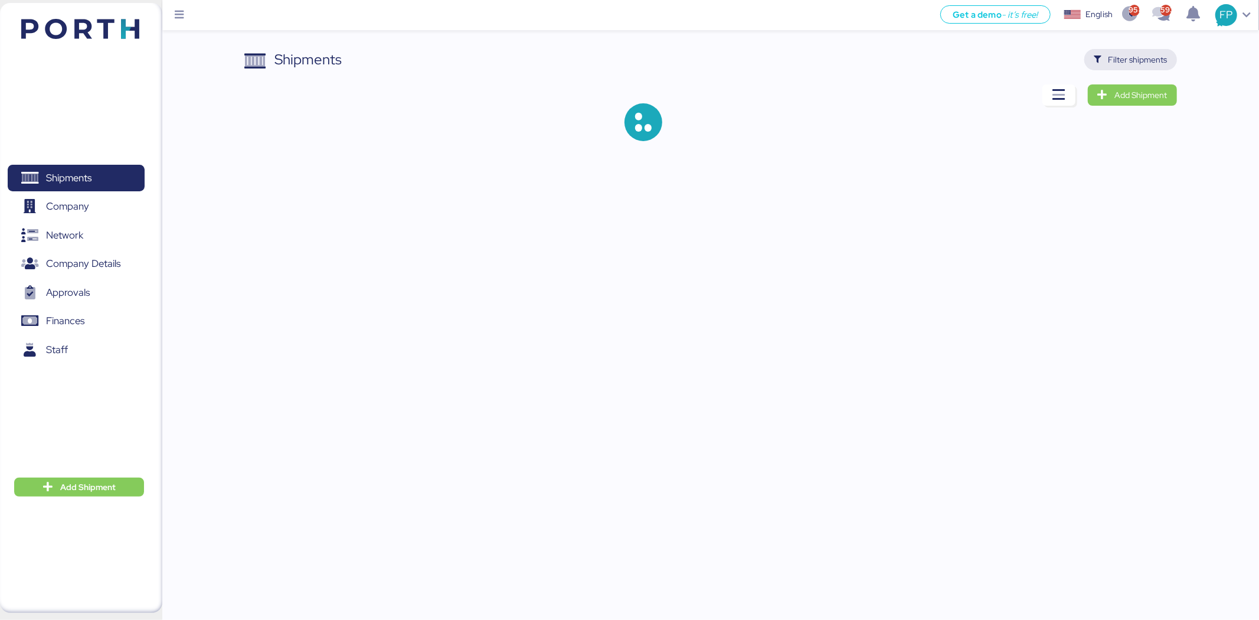
click at [1122, 57] on span "Filter shipments" at bounding box center [1137, 60] width 59 height 14
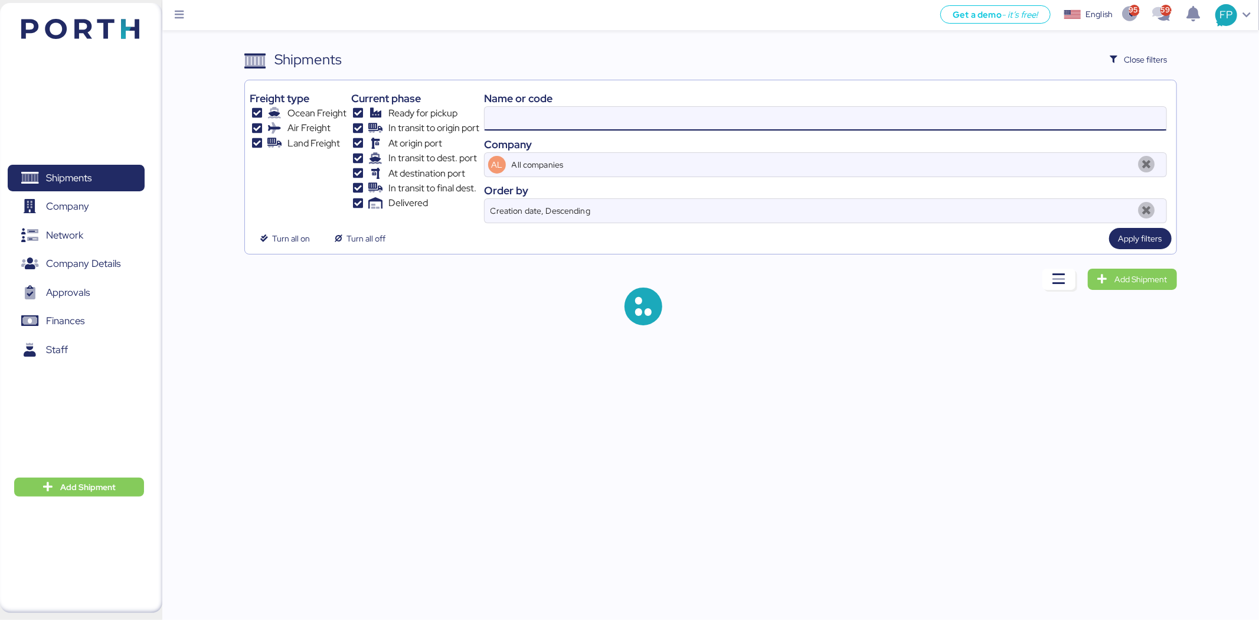
click at [514, 118] on input at bounding box center [826, 119] width 682 height 24
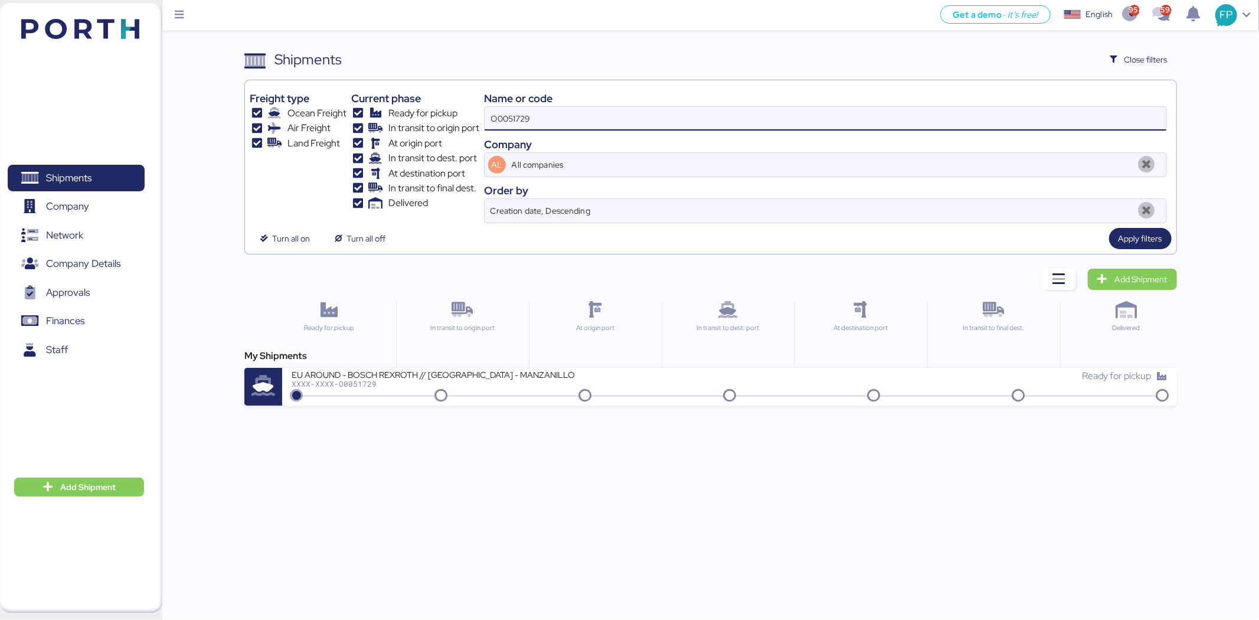
click at [514, 118] on input "O0051729" at bounding box center [826, 119] width 682 height 24
paste input "986"
type input "O0051986"
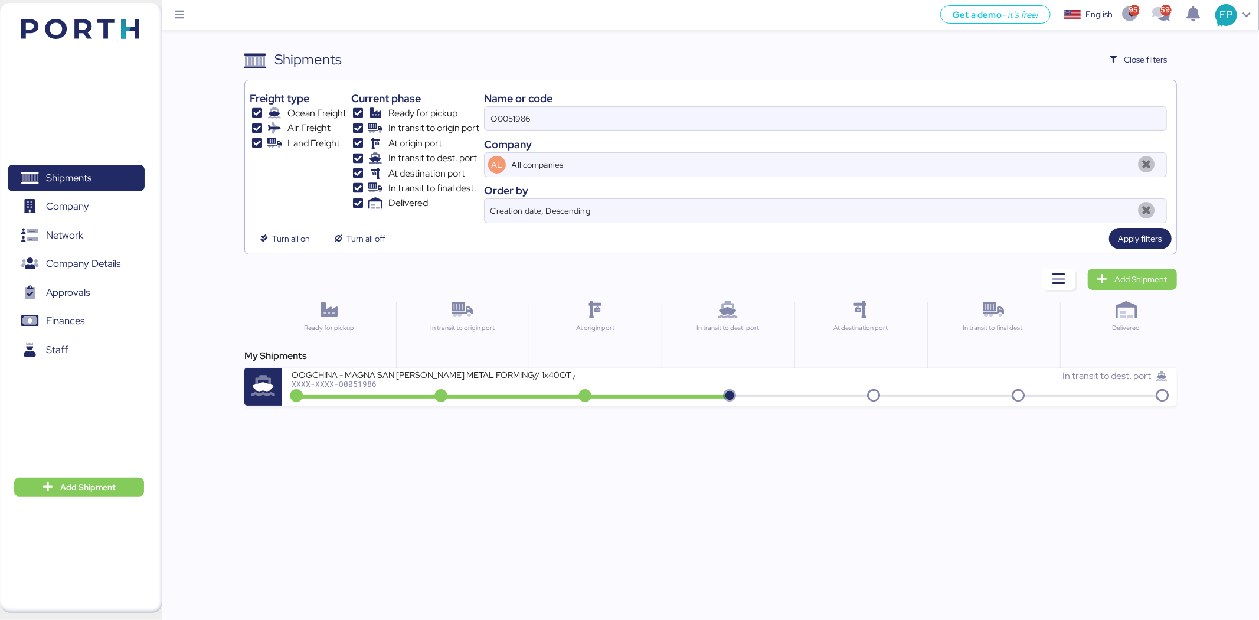
click at [522, 119] on input "O0051986" at bounding box center [826, 119] width 682 height 24
click at [523, 119] on input "O0051986" at bounding box center [826, 119] width 682 height 24
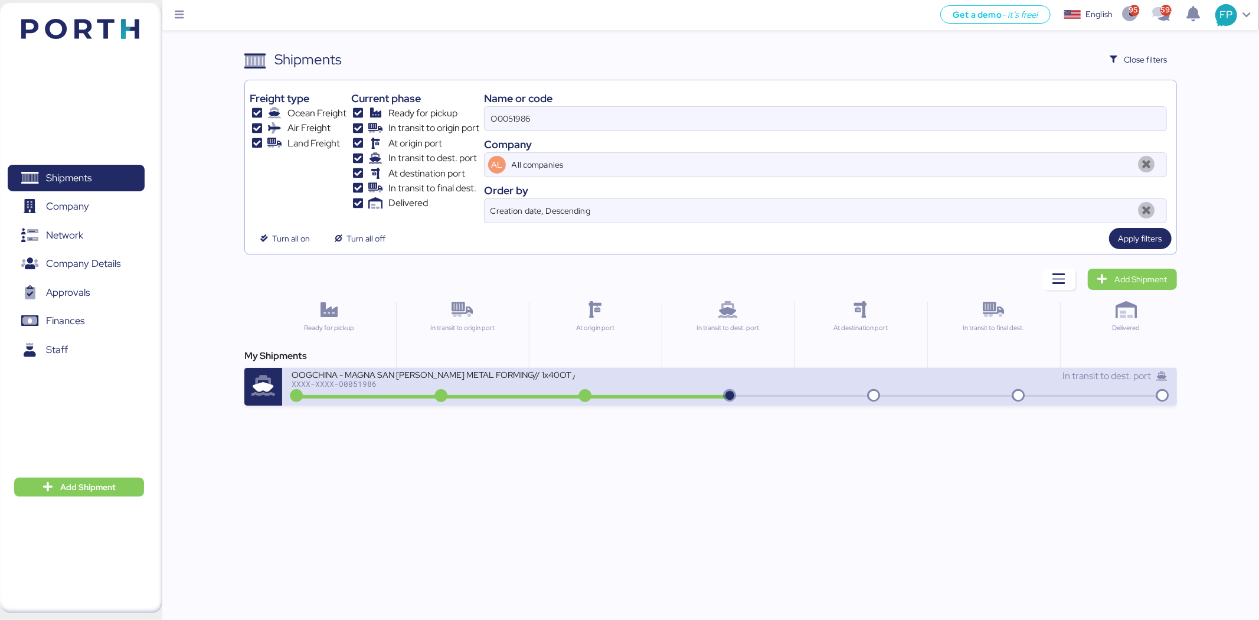
click at [499, 386] on div "XXXX-XXXX-O0051986" at bounding box center [433, 383] width 283 height 8
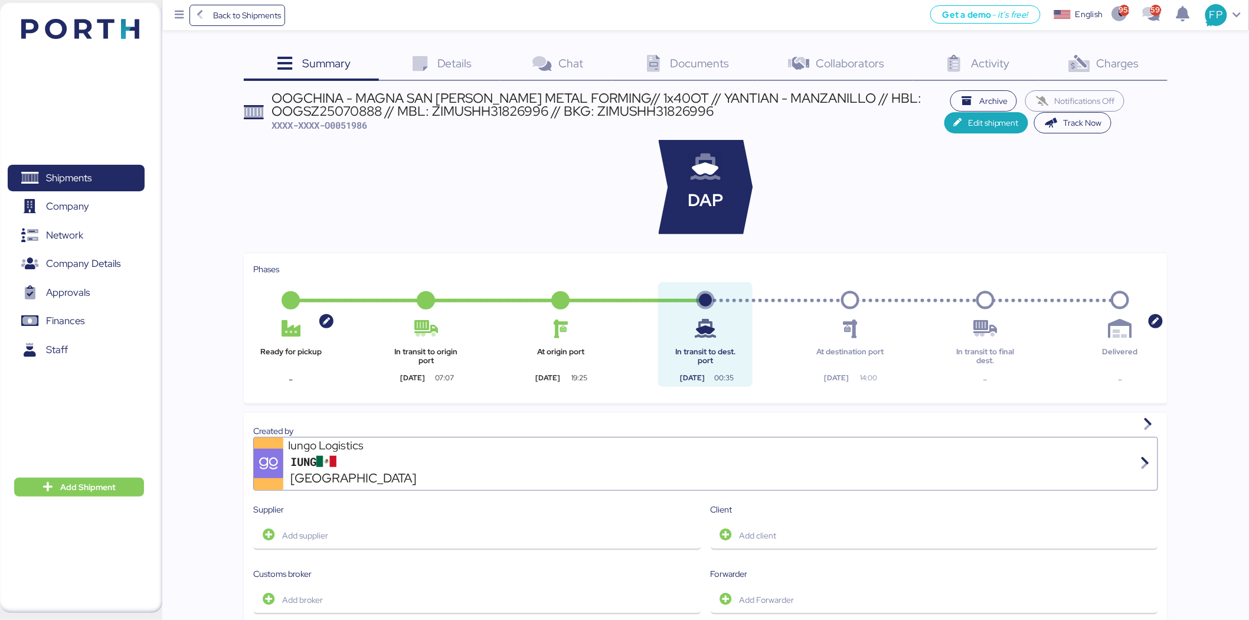
click at [1112, 79] on div "Charges 0" at bounding box center [1102, 65] width 129 height 32
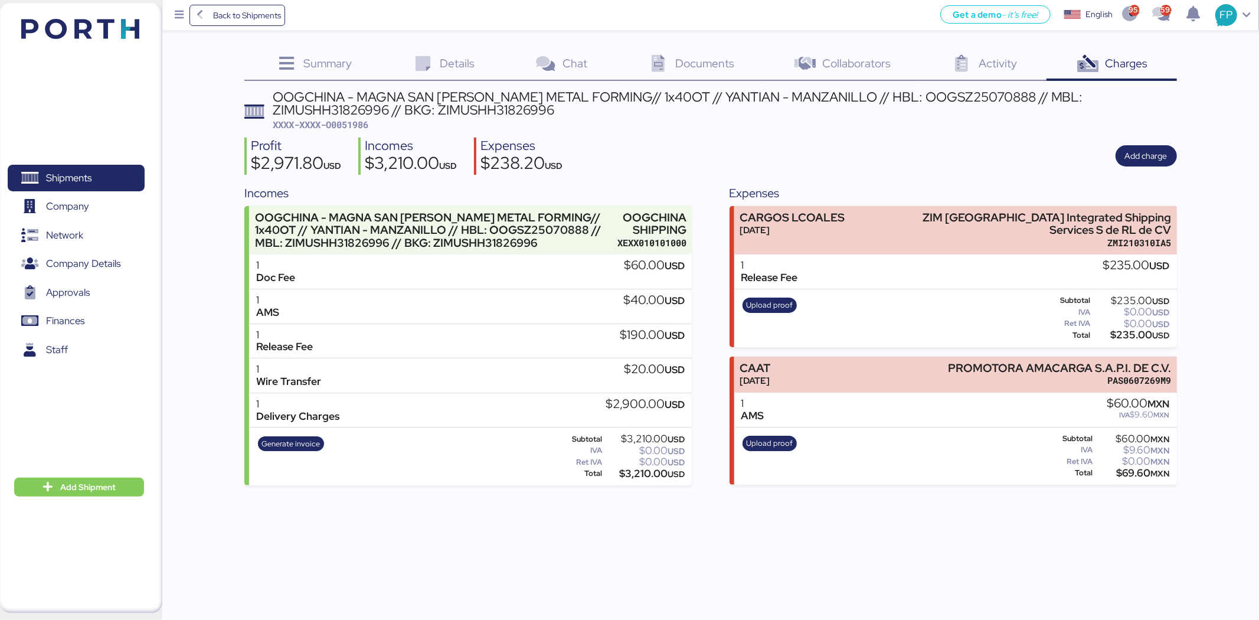
click at [1058, 97] on div "OOGCHINA - MAGNA SAN LUIS METAL FORMING// 1x40OT // YANTIAN - MANZANILLO // HBL…" at bounding box center [725, 103] width 904 height 27
click at [1058, 96] on div "OOGCHINA - MAGNA SAN LUIS METAL FORMING// 1x40OT // YANTIAN - MANZANILLO // HBL…" at bounding box center [725, 103] width 904 height 27
copy div "ZIMUSHH31826996"
click at [110, 178] on span "Shipments" at bounding box center [75, 177] width 127 height 17
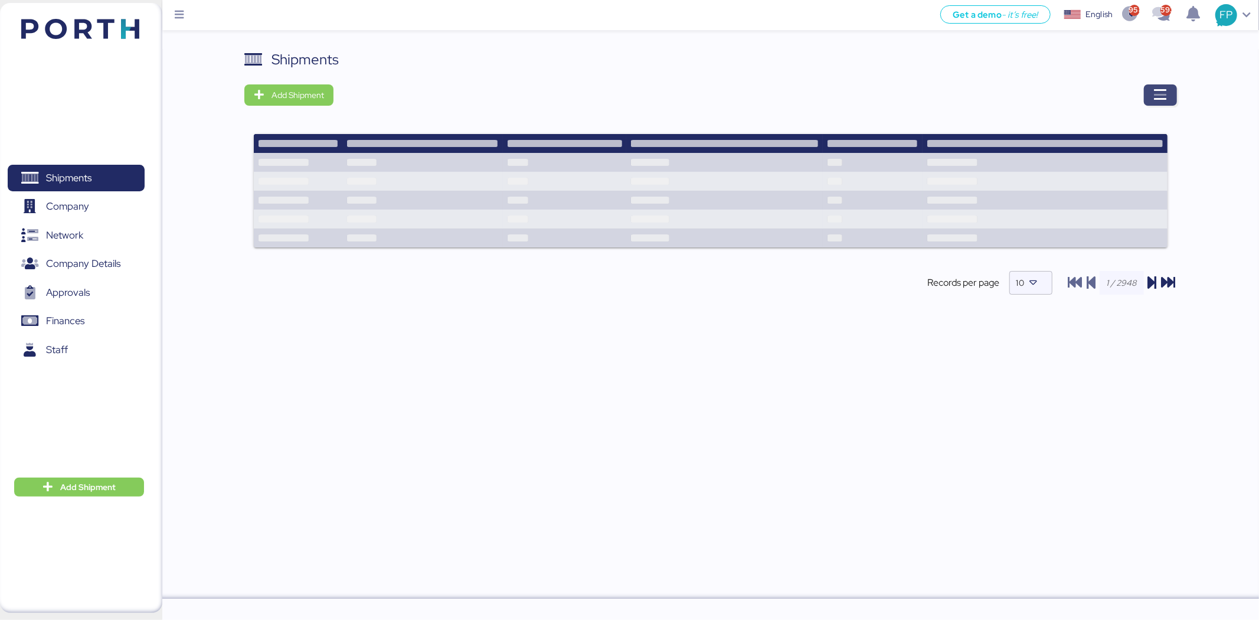
click at [1171, 96] on span "button" at bounding box center [1160, 94] width 33 height 21
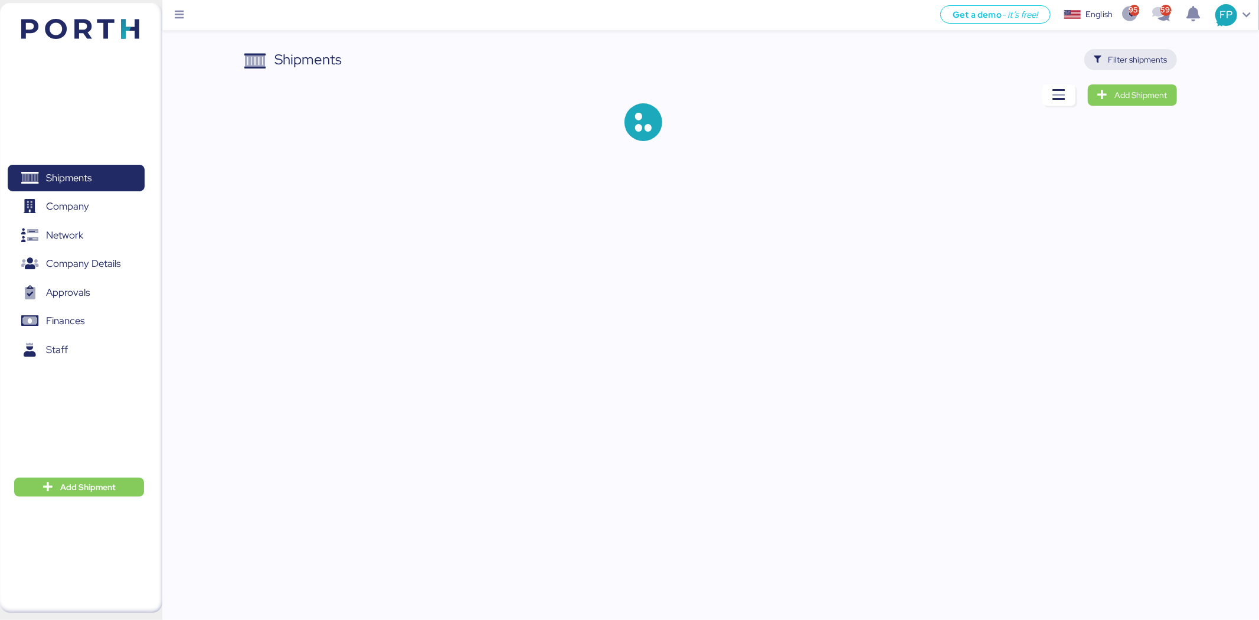
click at [1160, 63] on span "Filter shipments" at bounding box center [1137, 60] width 59 height 14
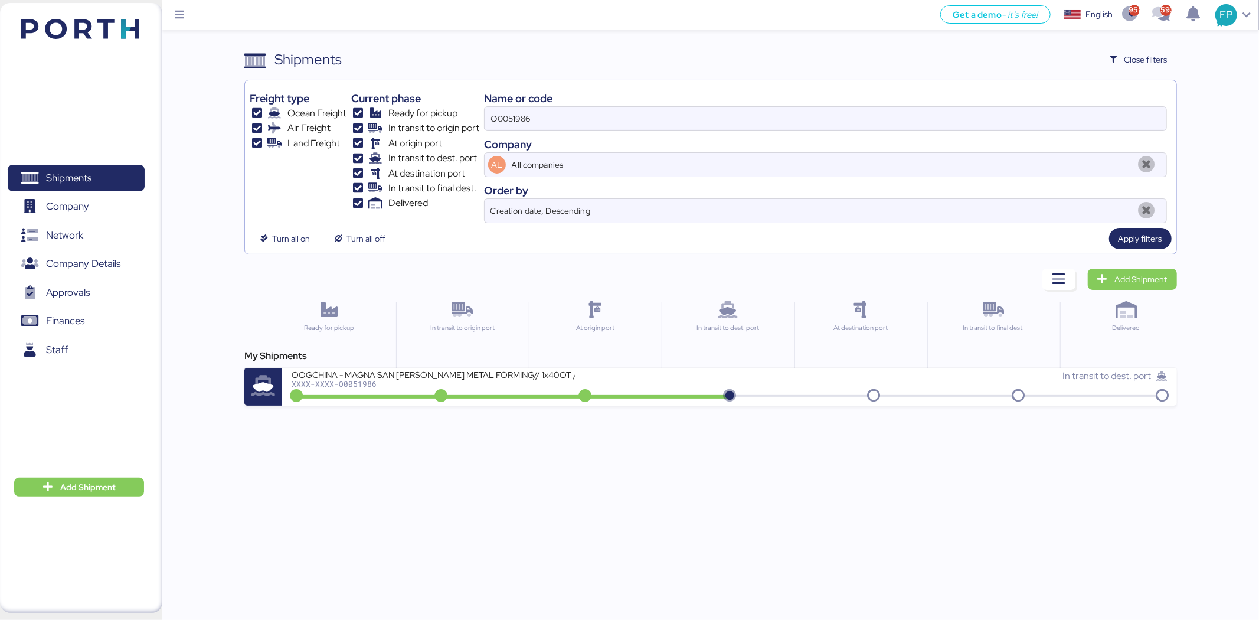
click at [540, 114] on input "O0051986" at bounding box center [826, 119] width 682 height 24
paste input "202"
type input "O0052026"
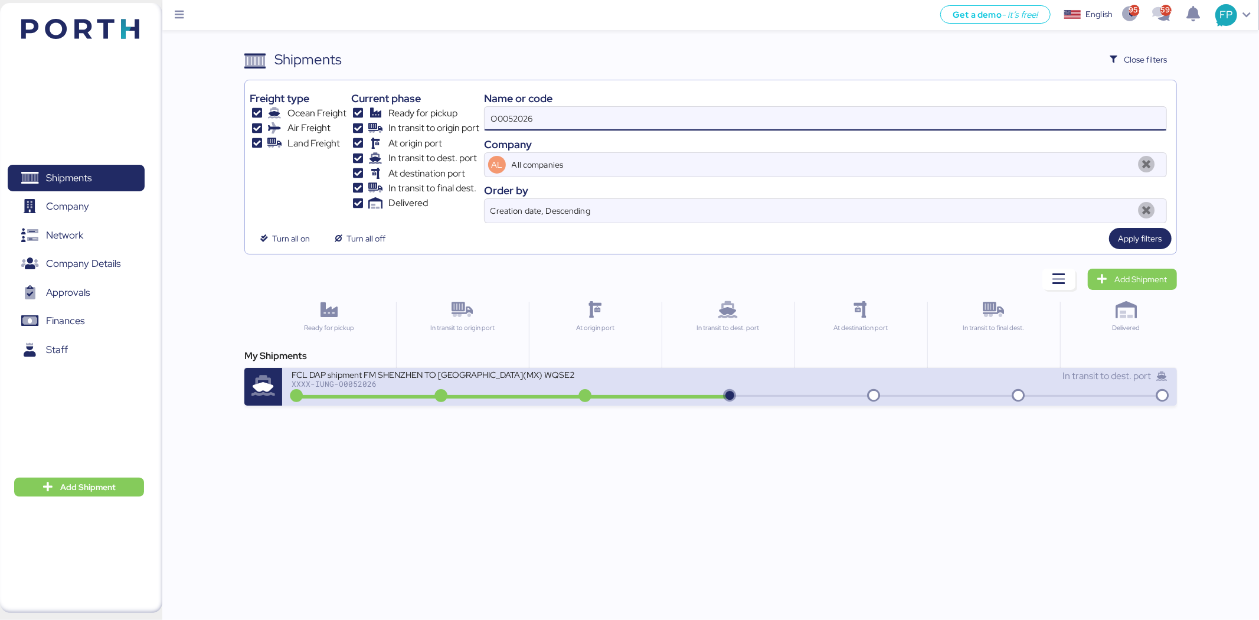
click at [561, 380] on div "XXXX-IUNG-O0052026" at bounding box center [433, 383] width 283 height 8
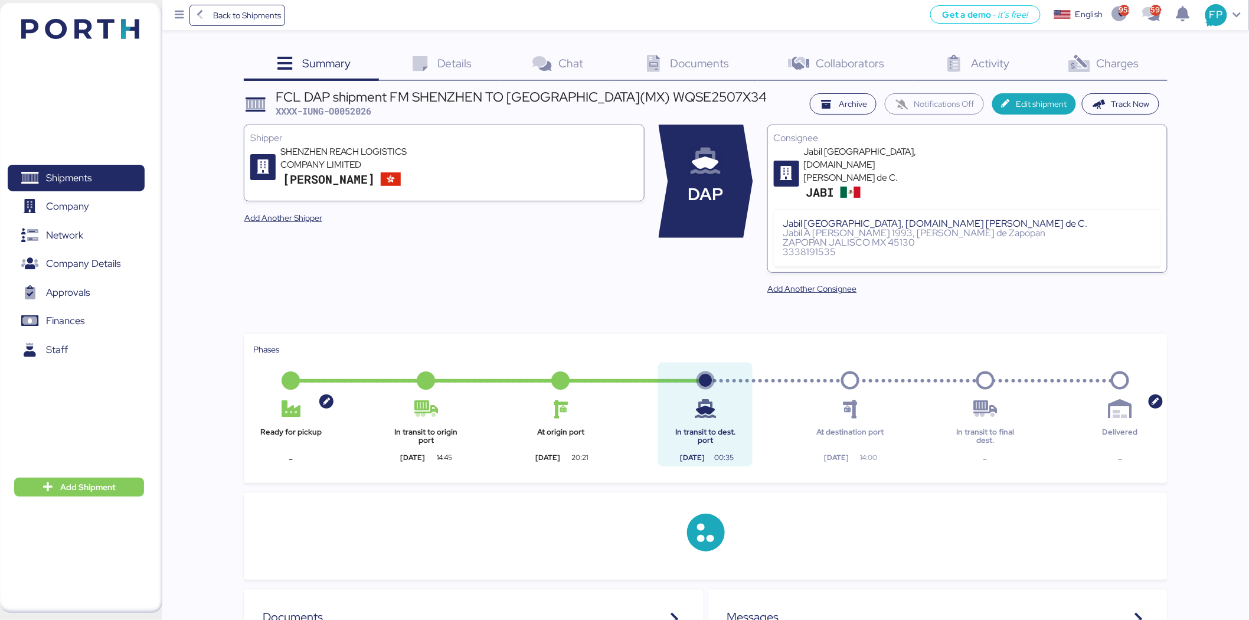
click at [1142, 64] on div "Charges 0" at bounding box center [1102, 65] width 129 height 32
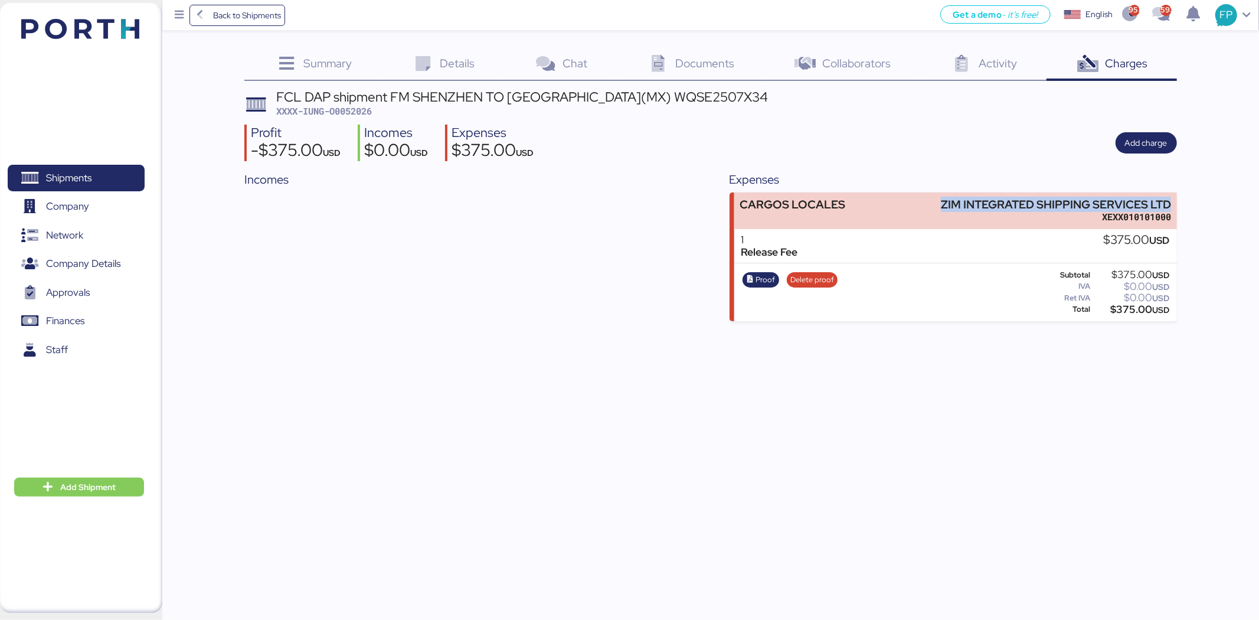
drag, startPoint x: 1036, startPoint y: 203, endPoint x: 1183, endPoint y: 197, distance: 147.1
click at [1183, 197] on div "Summary 0 Details 0 Chat 0 Documents 0 Collaborators 0 Activity 0 Charges 0 FCL…" at bounding box center [629, 160] width 1259 height 321
click at [764, 277] on span "Proof" at bounding box center [764, 279] width 19 height 13
click at [515, 204] on div "Incomes" at bounding box center [467, 246] width 447 height 150
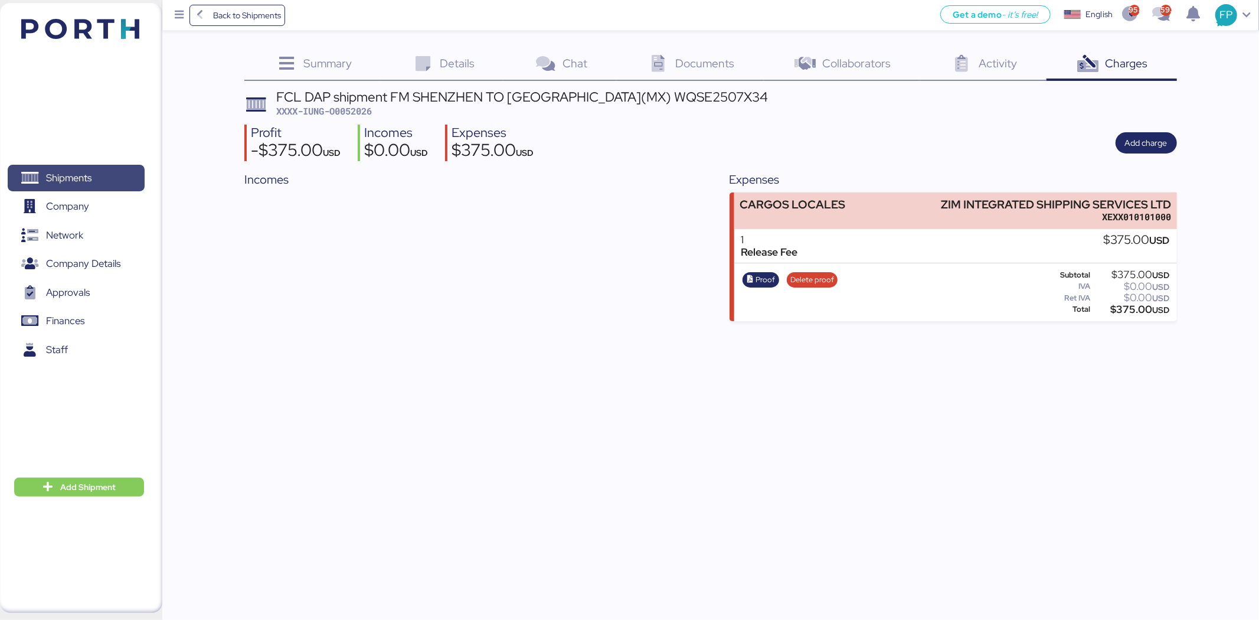
click at [79, 178] on span "Shipments" at bounding box center [68, 177] width 45 height 17
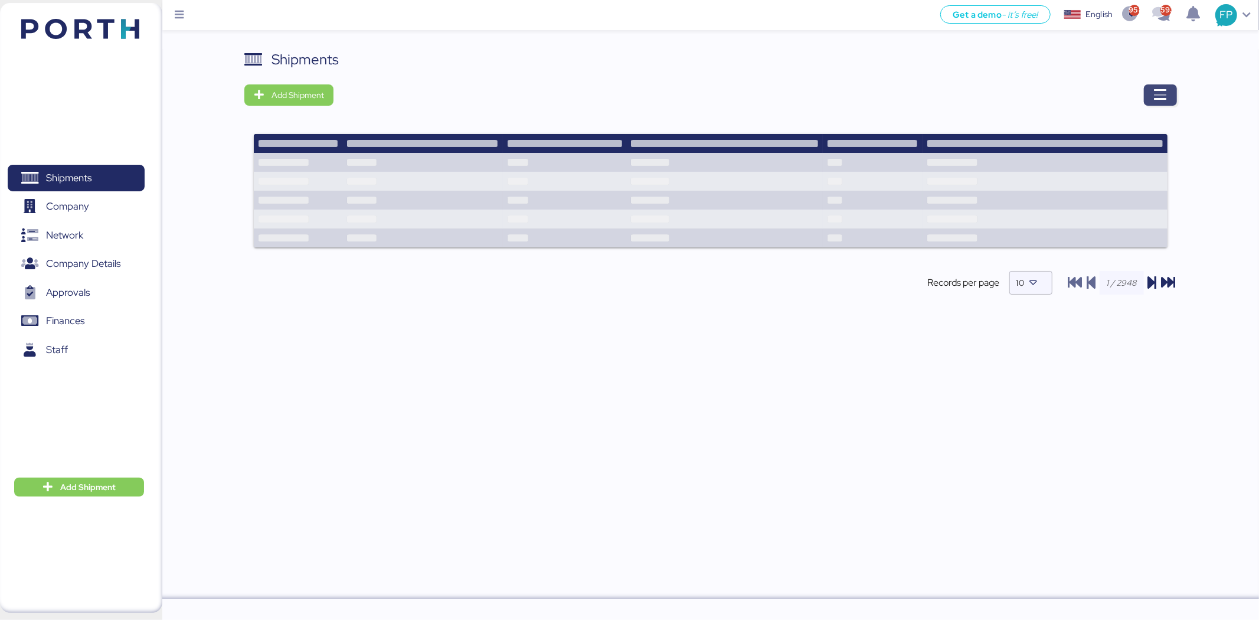
click at [1154, 94] on icon "button" at bounding box center [1160, 95] width 14 height 14
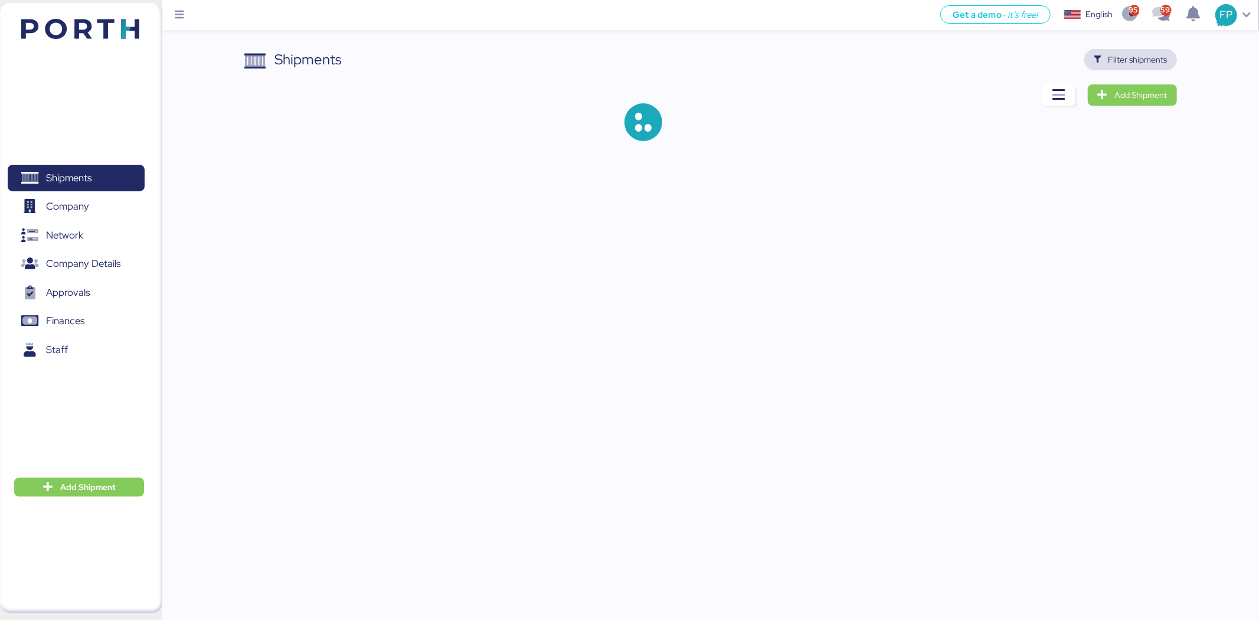
click at [1117, 66] on span "Filter shipments" at bounding box center [1137, 60] width 59 height 14
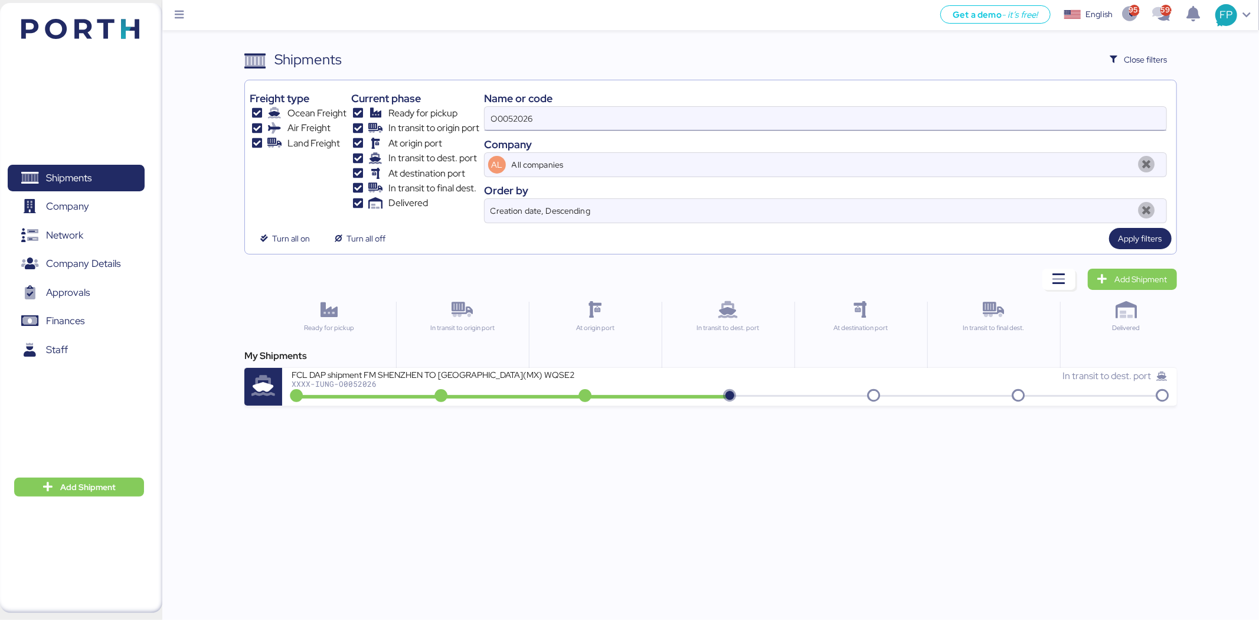
click at [514, 115] on input "O0052026" at bounding box center [826, 119] width 682 height 24
paste input "1737"
type input "O0051737"
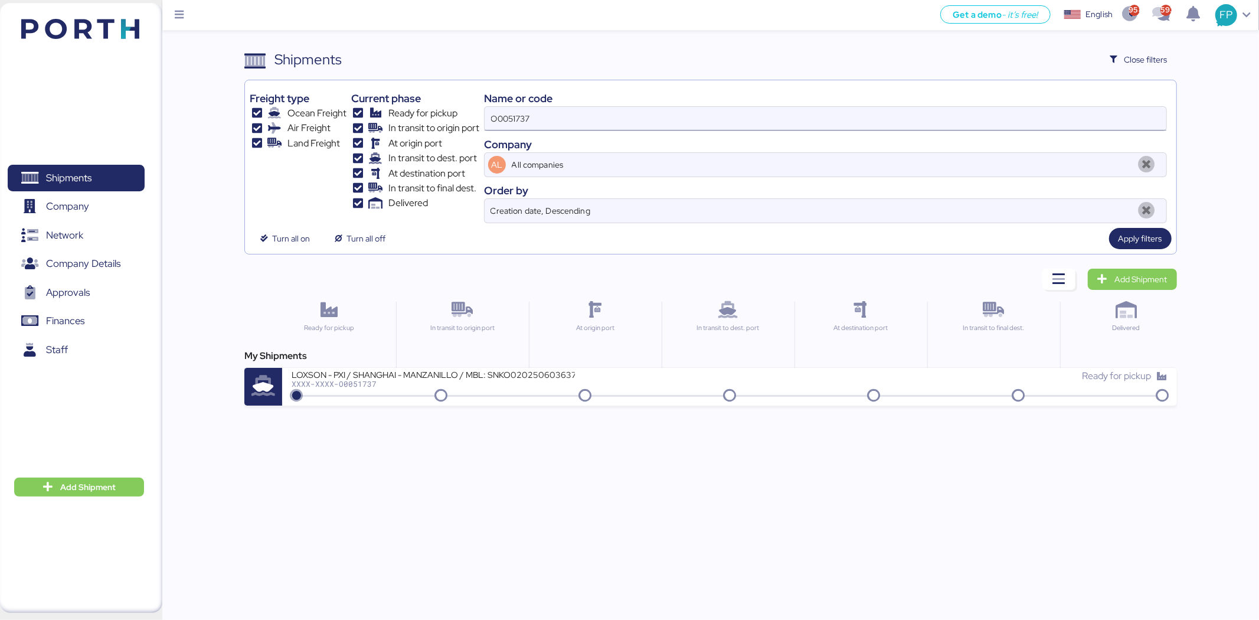
click at [521, 120] on input "O0051737" at bounding box center [826, 119] width 682 height 24
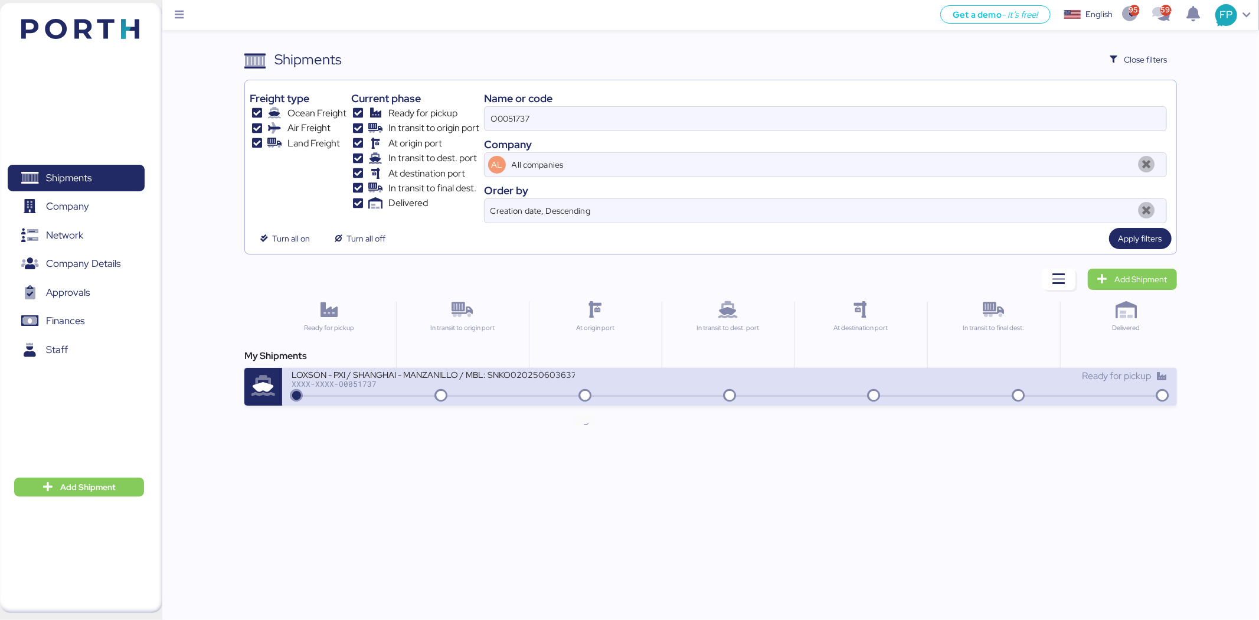
click at [564, 384] on div "XXXX-XXXX-O0051737" at bounding box center [433, 383] width 283 height 8
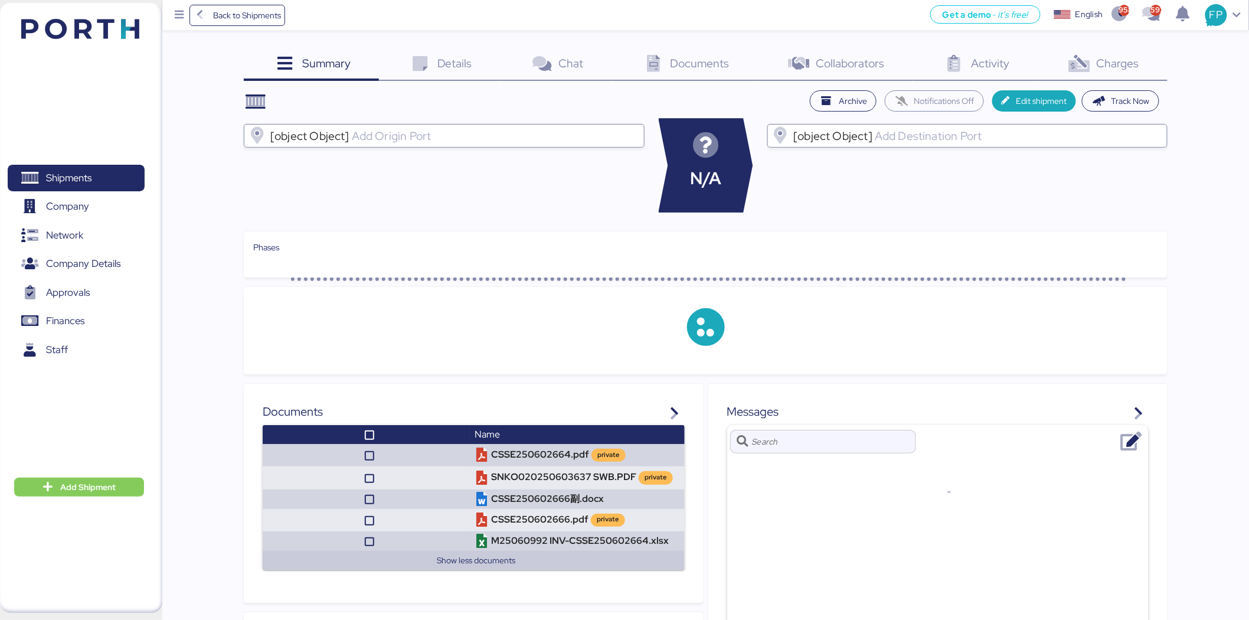
click at [1108, 73] on div "Charges 0" at bounding box center [1102, 65] width 129 height 32
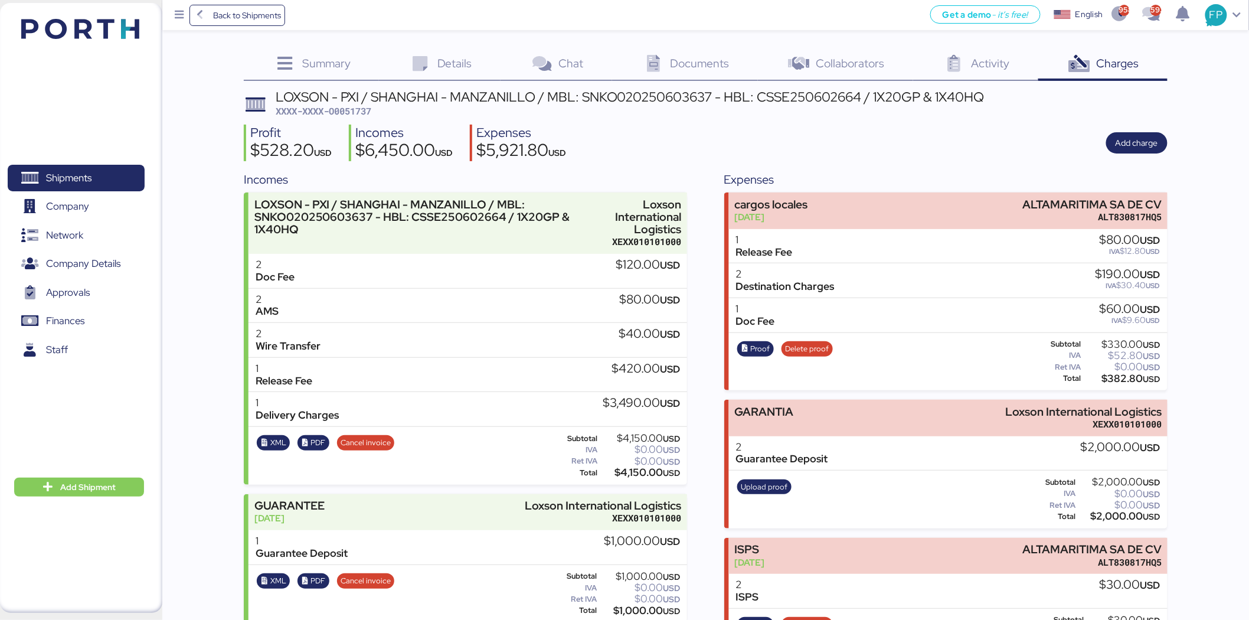
click at [362, 117] on div "LOXSON - PXI / SHANGHAI - MANZANILLO / MBL: SNKO020250603637 - HBL: CSSE2506026…" at bounding box center [630, 104] width 709 height 28
click at [360, 113] on span "XXXX-XXXX-O0051737" at bounding box center [324, 111] width 96 height 12
copy span "O0051737"
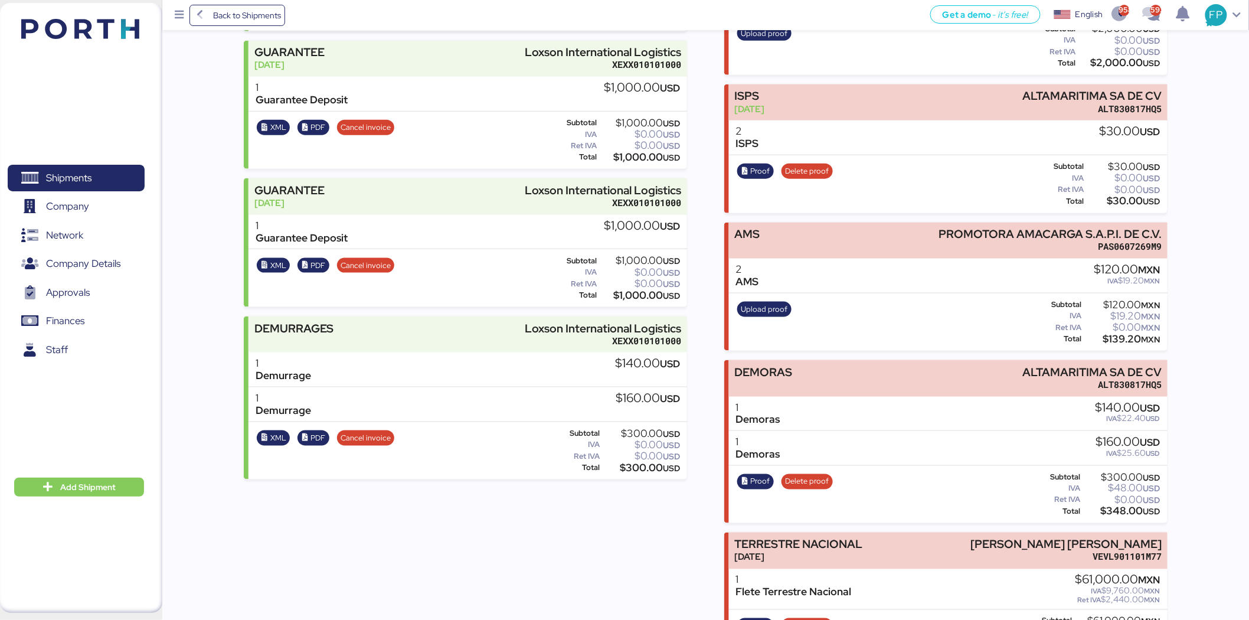
scroll to position [510, 0]
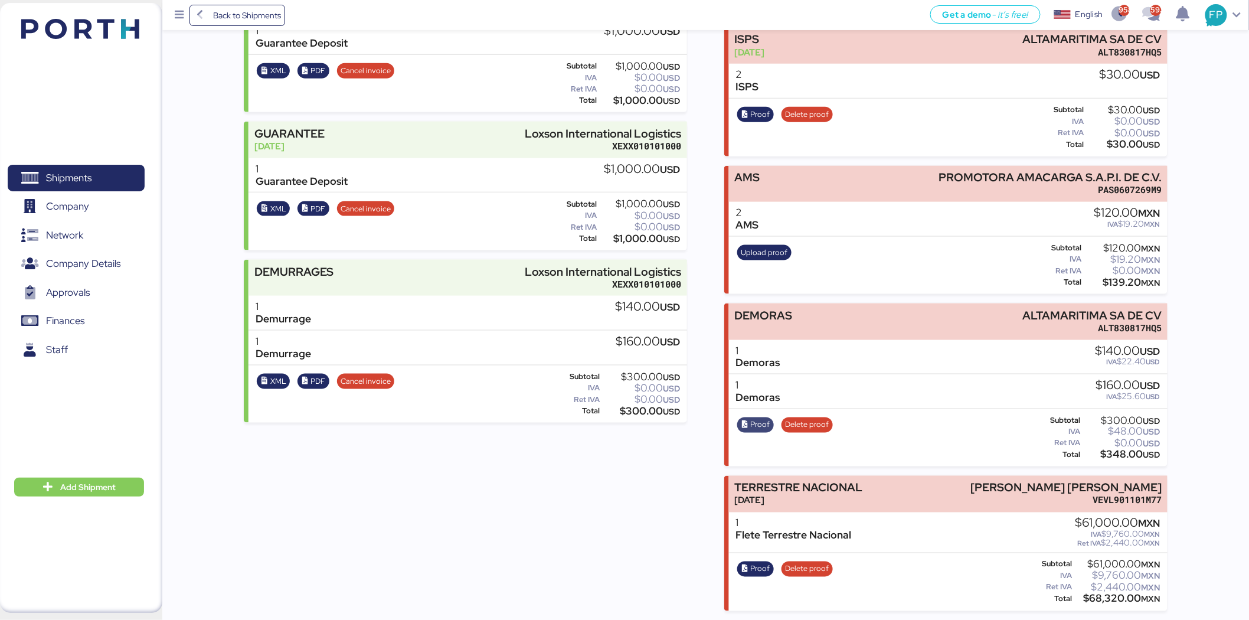
click at [758, 427] on span "Proof" at bounding box center [760, 424] width 19 height 13
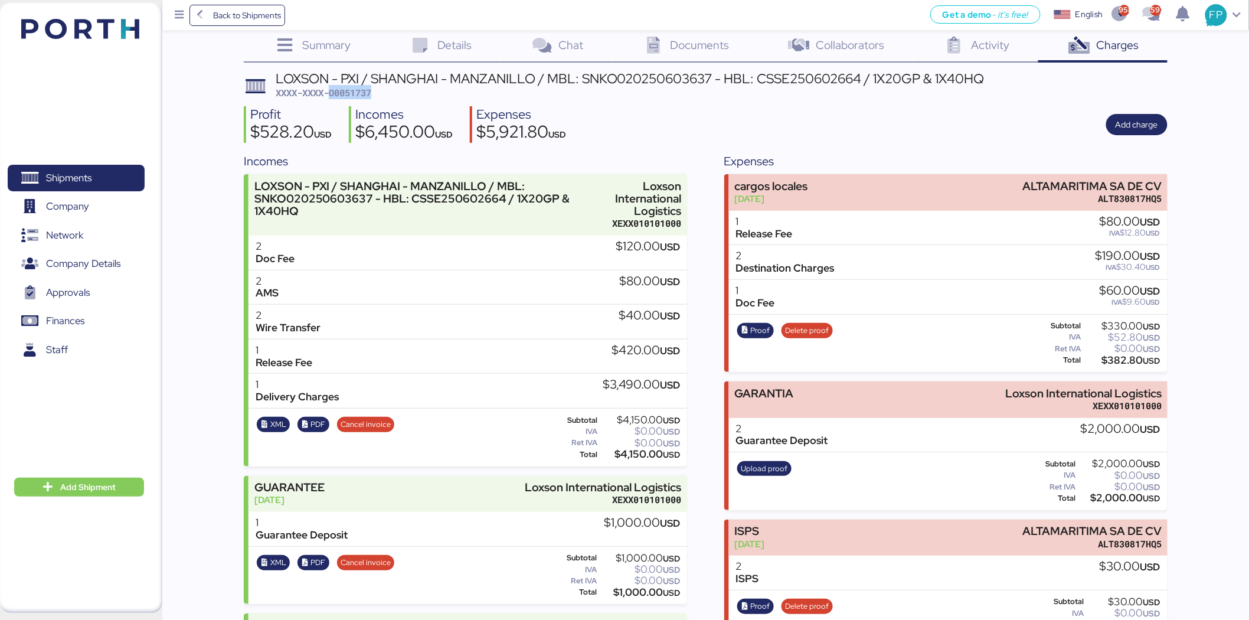
scroll to position [0, 0]
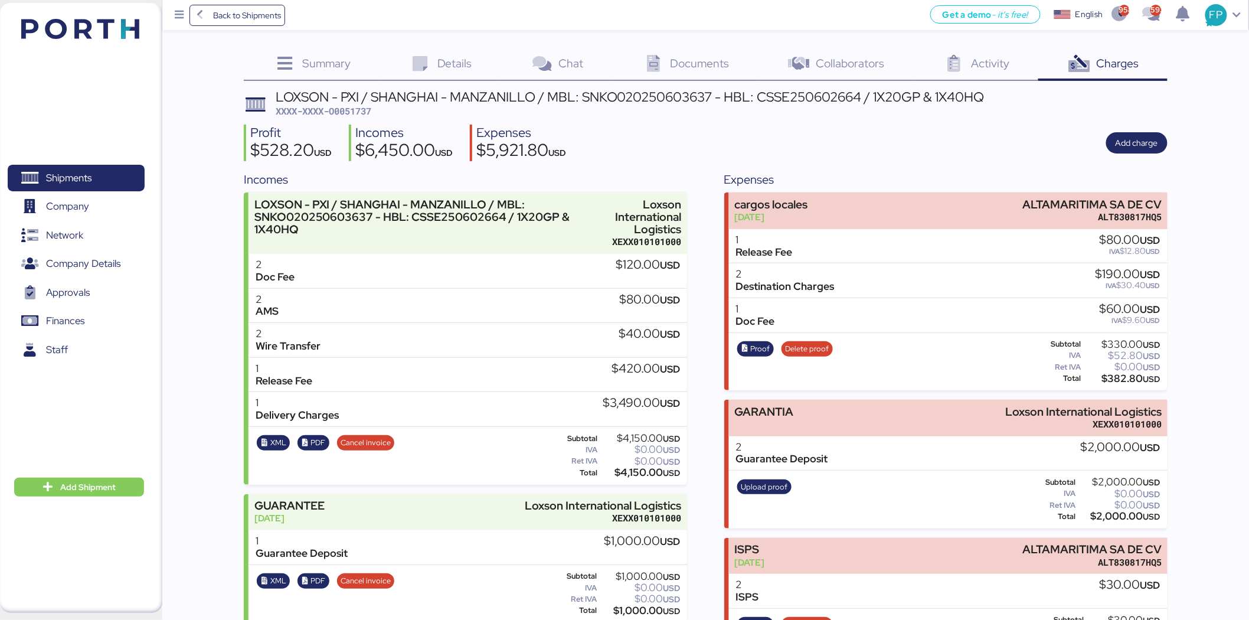
click at [676, 100] on div "LOXSON - PXI / SHANGHAI - MANZANILLO / MBL: SNKO020250603637 - HBL: CSSE2506026…" at bounding box center [630, 96] width 709 height 13
click at [673, 94] on div "LOXSON - PXI / SHANGHAI - MANZANILLO / MBL: SNKO020250603637 - HBL: CSSE2506026…" at bounding box center [630, 96] width 709 height 13
copy div "SNKO020250603637"
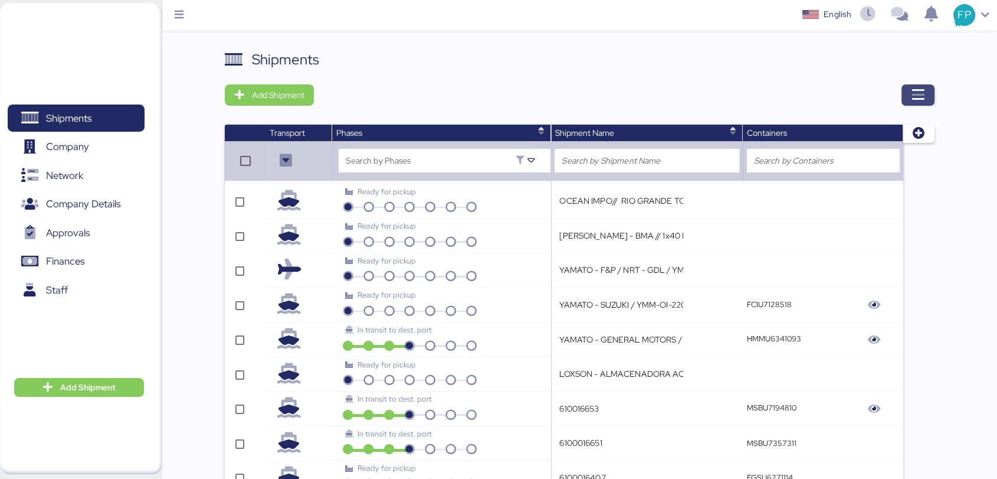
click at [922, 90] on icon "button" at bounding box center [918, 95] width 14 height 14
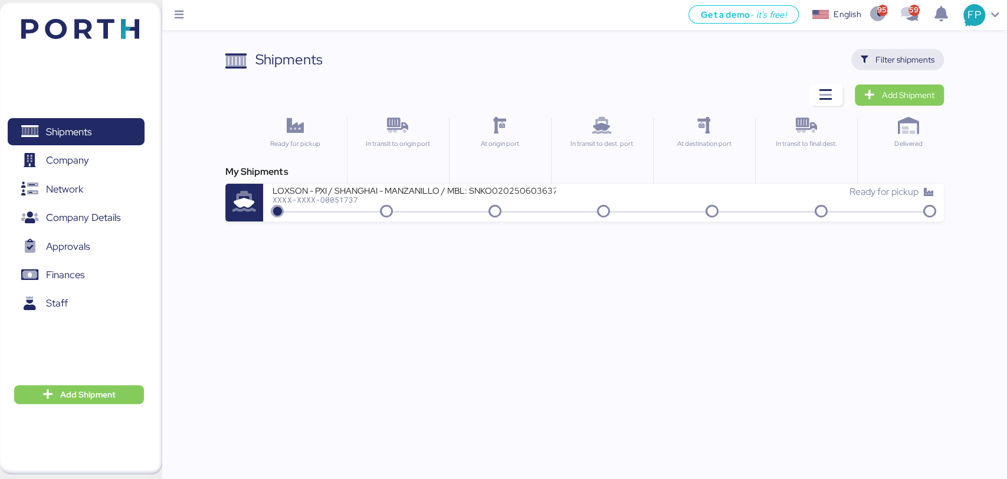
click at [903, 63] on span "Filter shipments" at bounding box center [905, 60] width 59 height 14
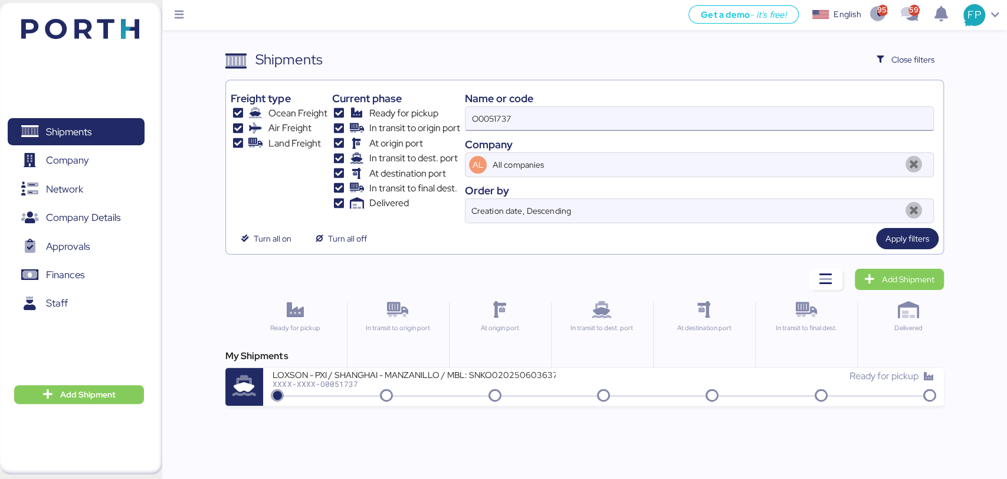
click at [482, 118] on input "O0051737" at bounding box center [699, 119] width 467 height 24
paste input "021"
type input "O0051021"
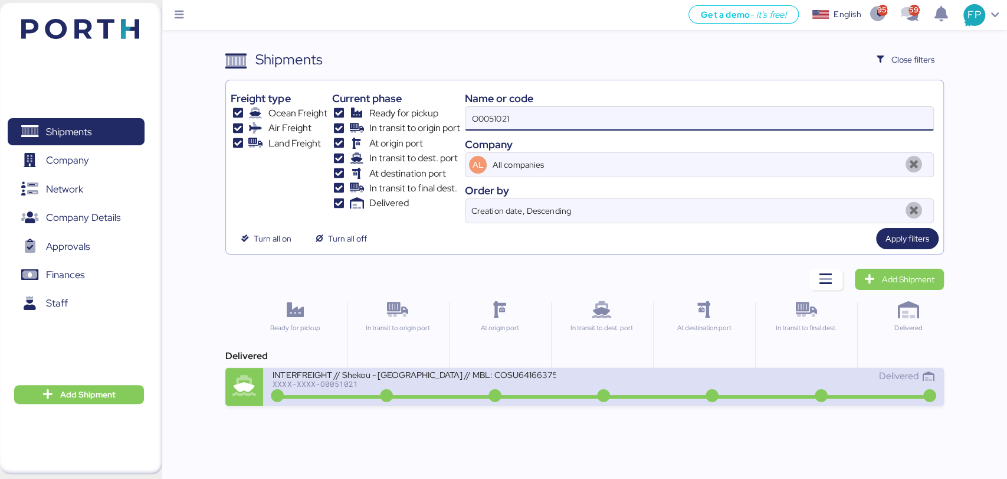
click at [434, 391] on div "INTERFREIGHT // Shekou - Veracruz // MBL: COSU6416637520 // BKN: 6416637520 XXX…" at bounding box center [438, 381] width 331 height 25
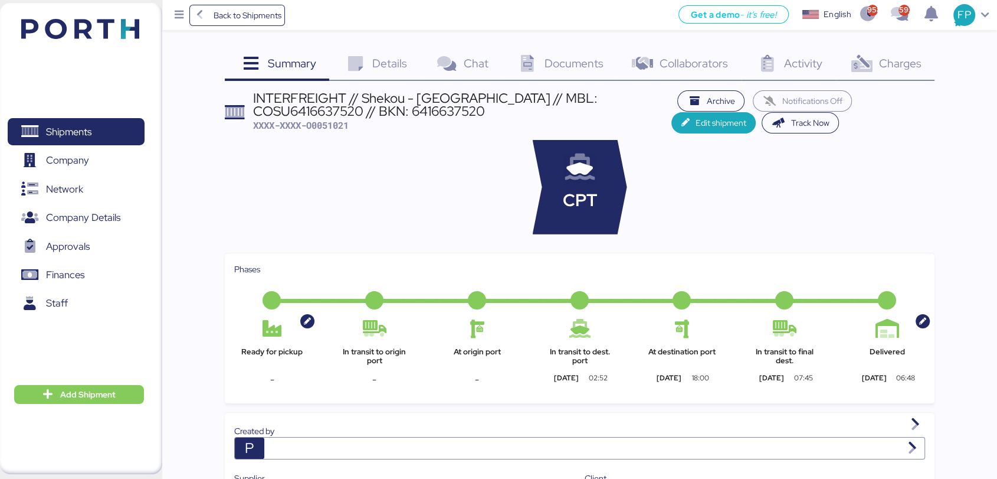
click at [868, 71] on icon at bounding box center [861, 63] width 25 height 17
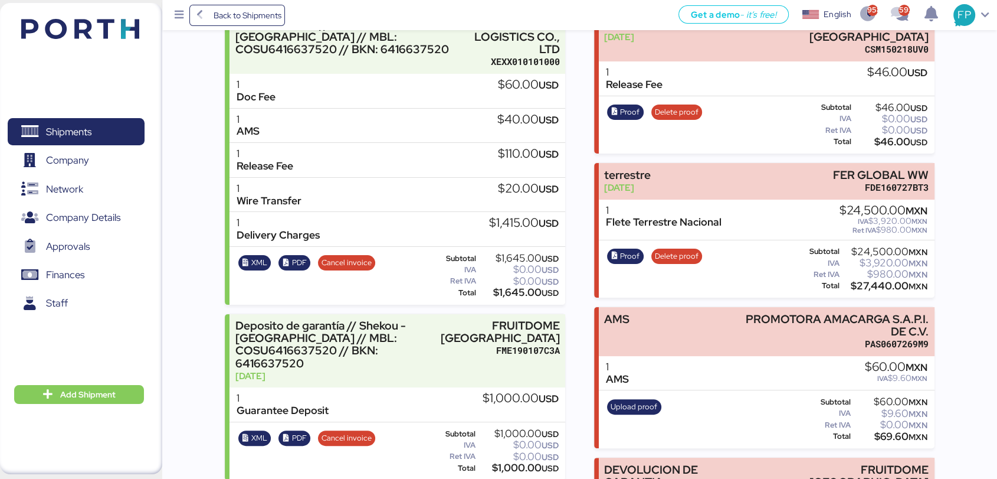
scroll to position [291, 0]
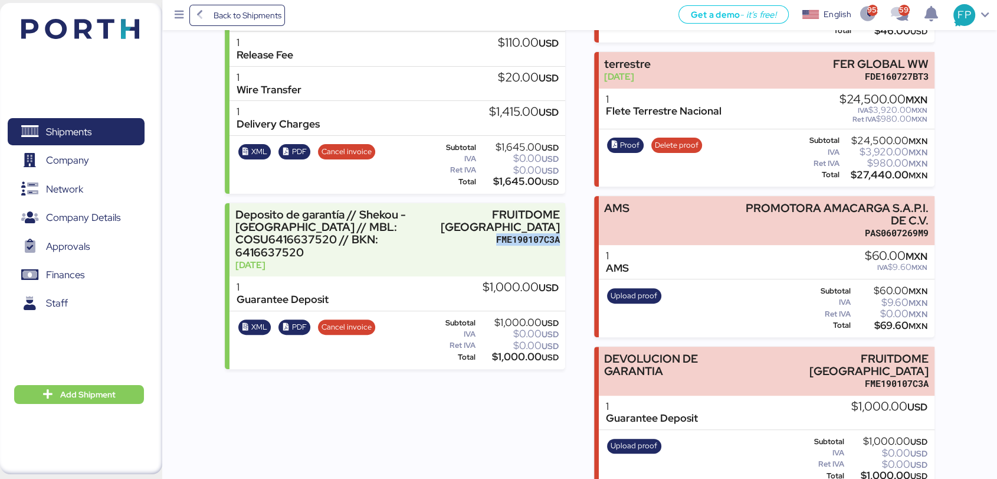
drag, startPoint x: 489, startPoint y: 239, endPoint x: 568, endPoint y: 241, distance: 79.1
click at [568, 241] on div "Incomes INTERFREIGHT // Shekou - Veracruz // MBL: COSU6416637520 // BKN: 641663…" at bounding box center [580, 183] width 710 height 607
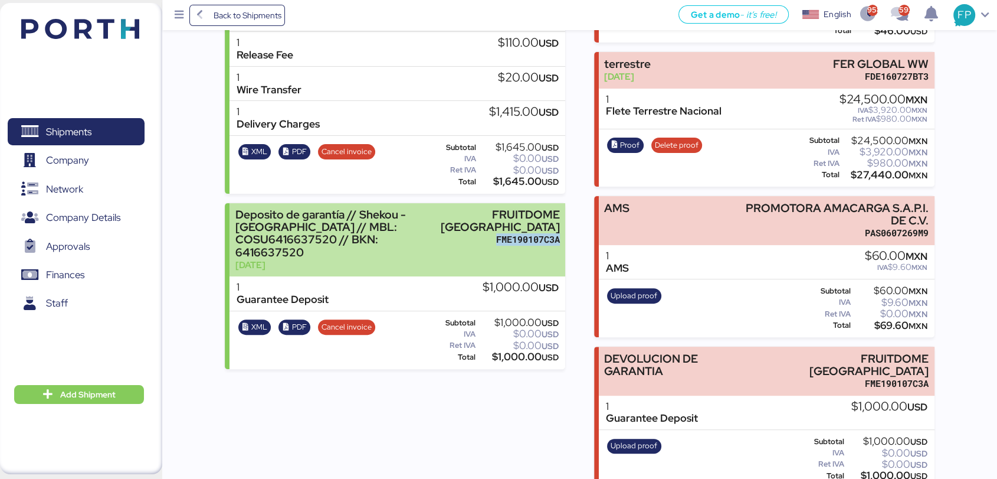
copy div "FME190107C3A"
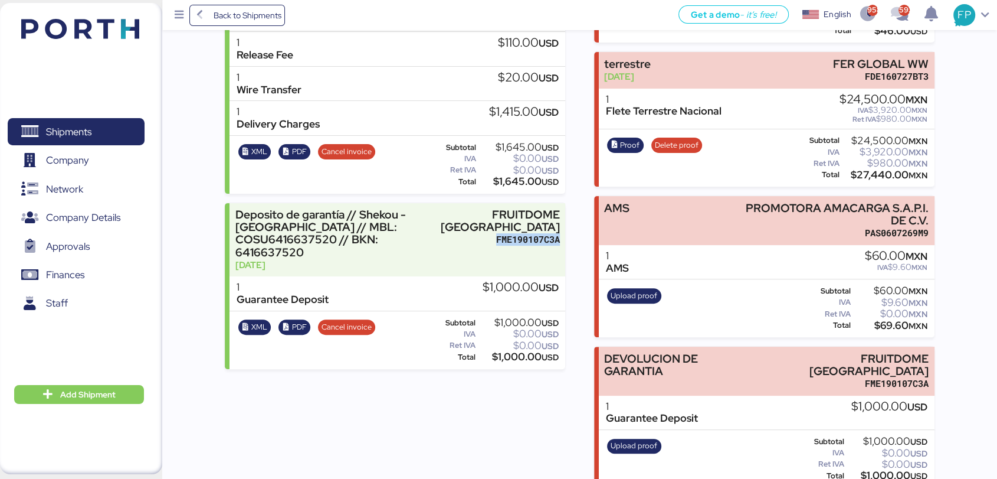
drag, startPoint x: 544, startPoint y: 379, endPoint x: 512, endPoint y: 261, distance: 122.4
click at [543, 379] on div "Incomes INTERFREIGHT // Shekou - Veracruz // MBL: COSU6416637520 // BKN: 641663…" at bounding box center [395, 183] width 341 height 607
drag, startPoint x: 531, startPoint y: 219, endPoint x: 568, endPoint y: 225, distance: 37.7
click at [568, 225] on div "Incomes INTERFREIGHT // Shekou - Veracruz // MBL: COSU6416637520 // BKN: 641663…" at bounding box center [580, 183] width 710 height 607
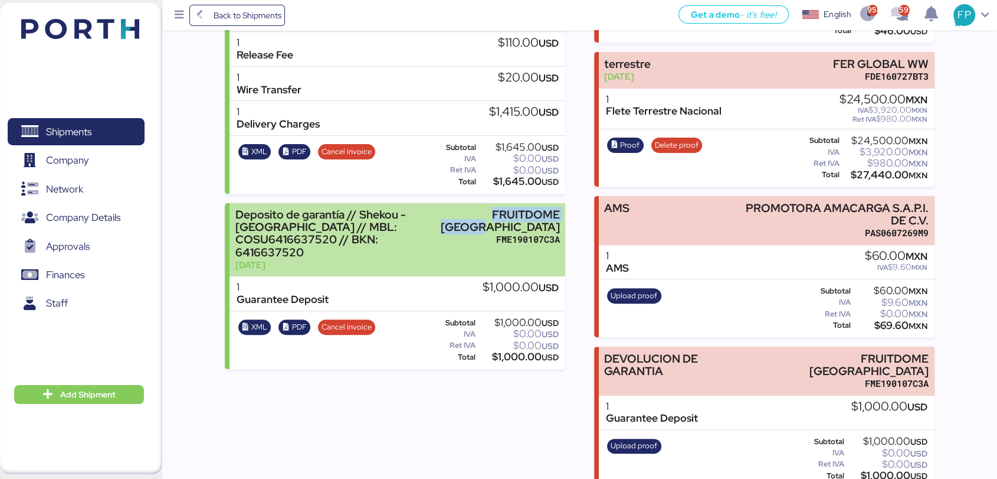
copy div "FRUITDOME MEXICO"
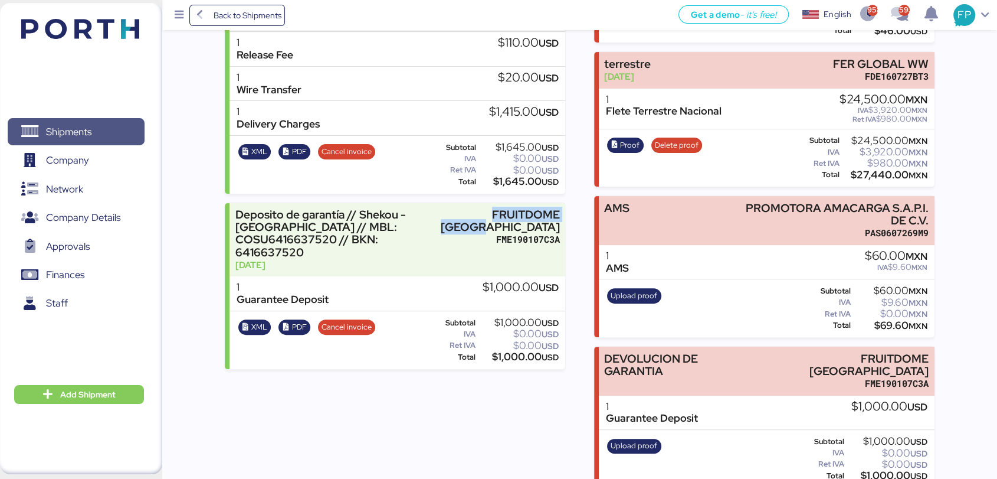
drag, startPoint x: 96, startPoint y: 127, endPoint x: 128, endPoint y: 104, distance: 39.0
click at [96, 127] on span "Shipments" at bounding box center [75, 131] width 127 height 17
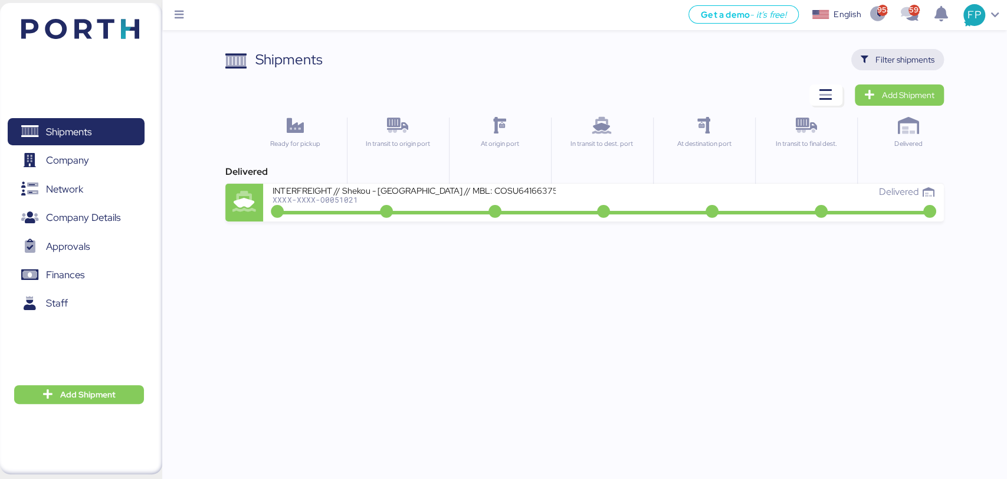
click at [908, 68] on span "Filter shipments" at bounding box center [898, 59] width 93 height 21
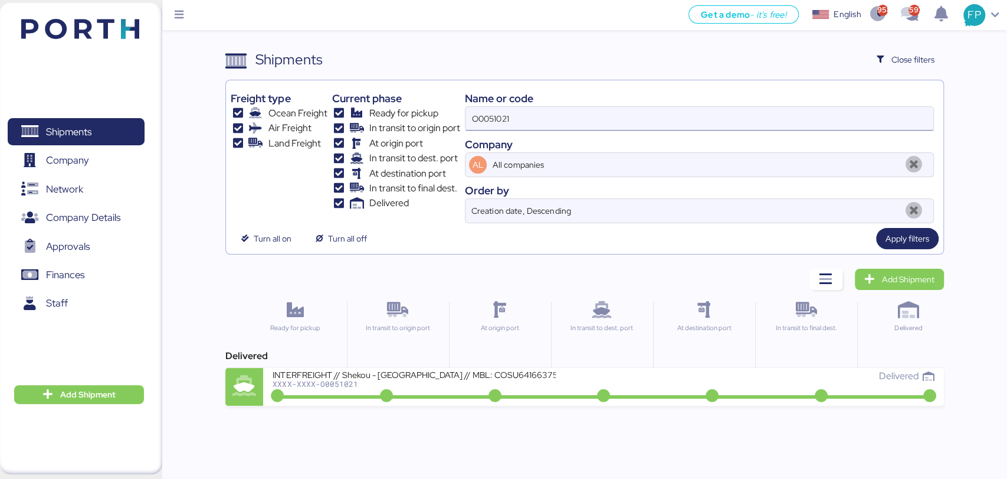
click at [508, 113] on input "O0051021" at bounding box center [699, 119] width 467 height 24
click at [507, 113] on input "O0051021" at bounding box center [699, 119] width 467 height 24
paste input "2019"
type input "O0052019"
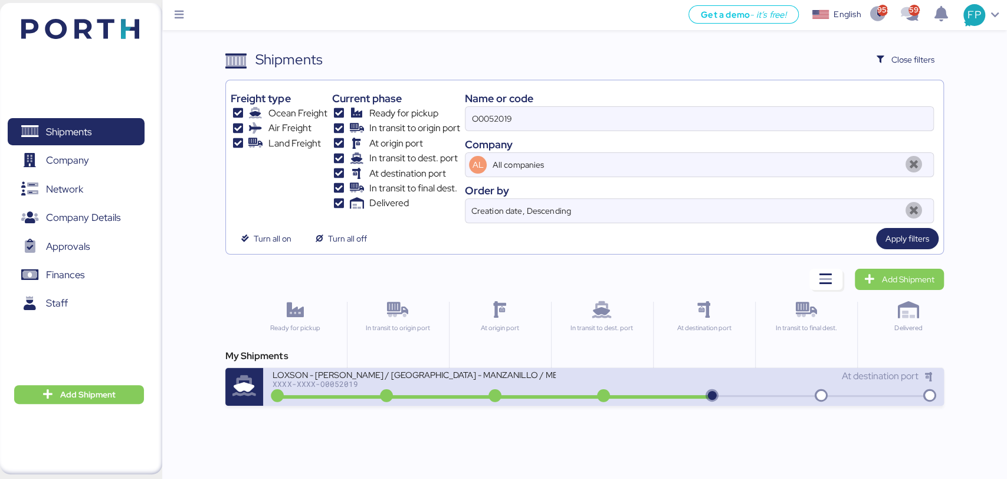
click at [472, 382] on div "XXXX-XXXX-O0052019" at bounding box center [414, 383] width 283 height 8
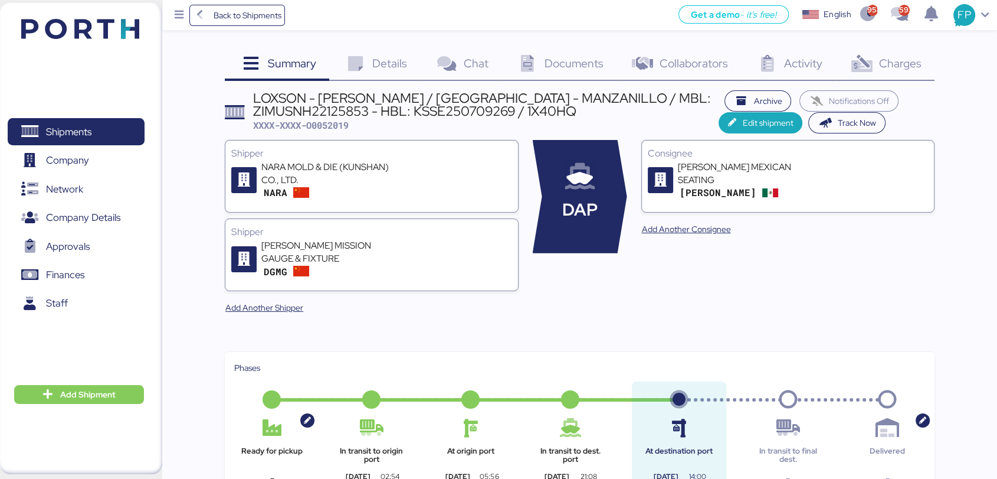
click at [894, 68] on span "Charges" at bounding box center [900, 62] width 42 height 15
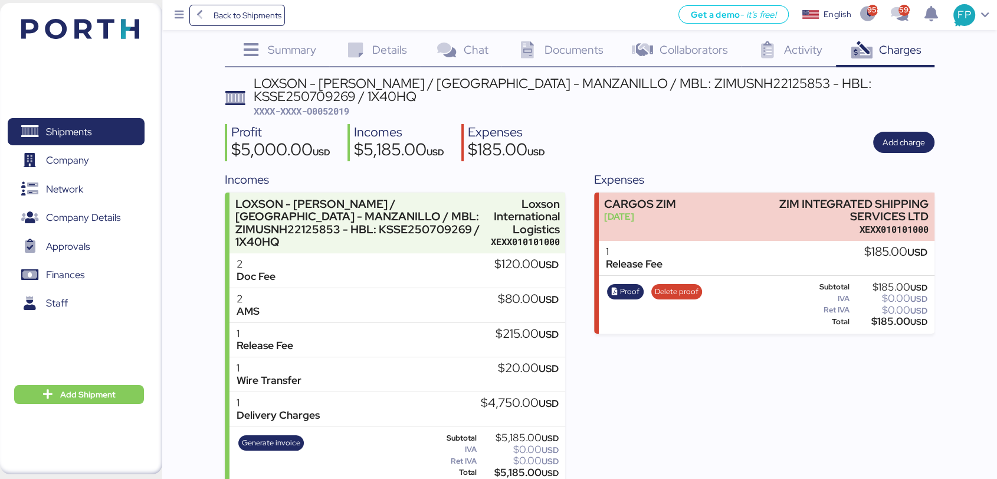
scroll to position [16, 0]
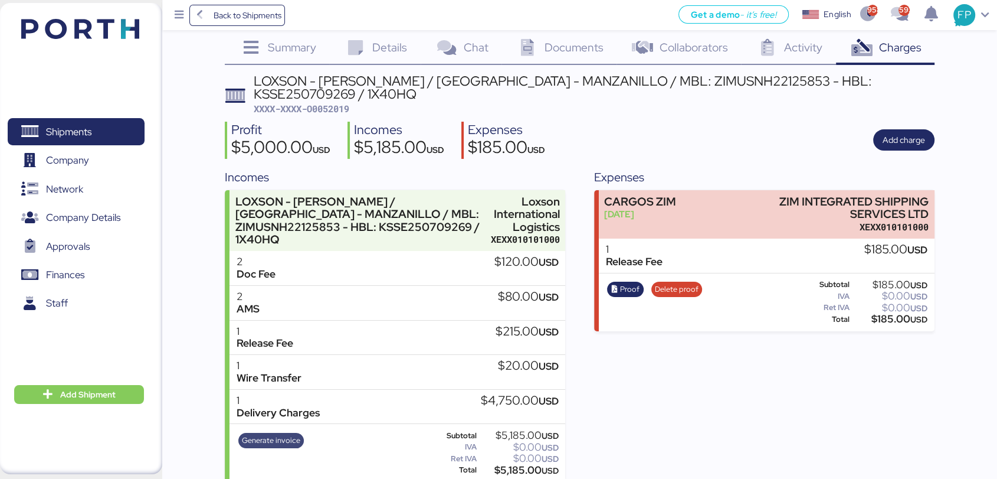
click at [285, 434] on span "Generate invoice" at bounding box center [271, 440] width 58 height 13
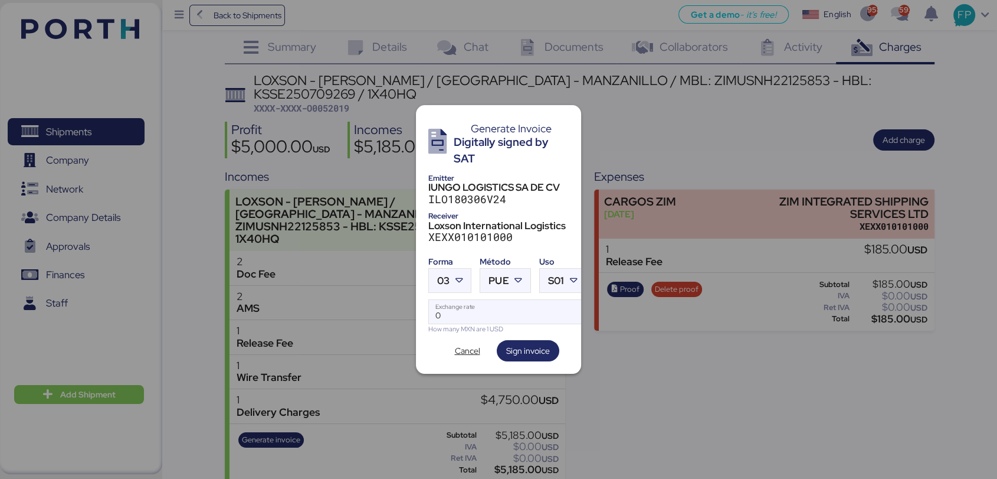
scroll to position [0, 0]
click at [453, 274] on div at bounding box center [460, 281] width 21 height 24
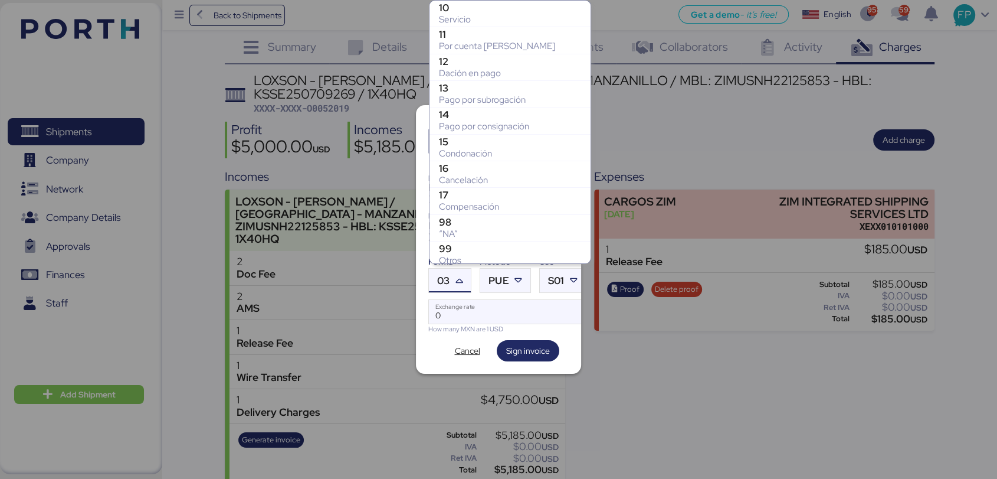
scroll to position [244, 0]
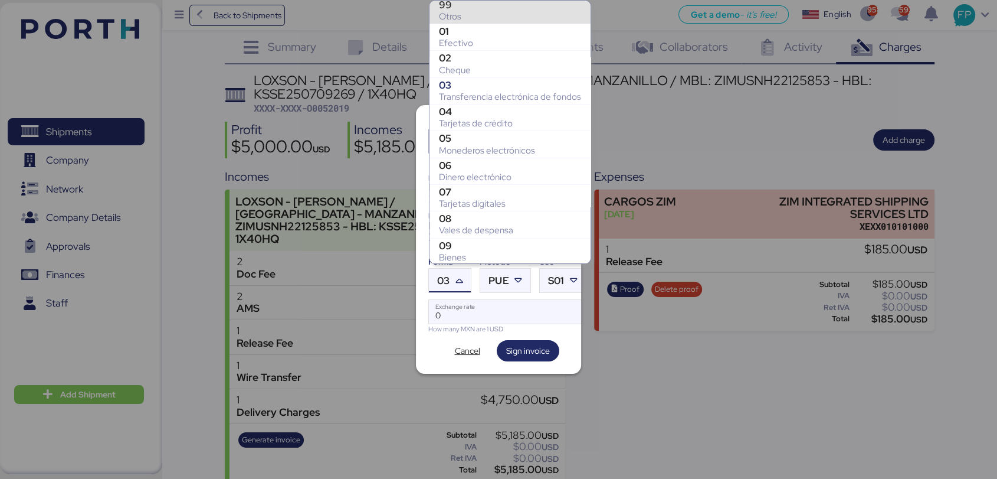
click at [474, 15] on div "Otros" at bounding box center [510, 17] width 142 height 12
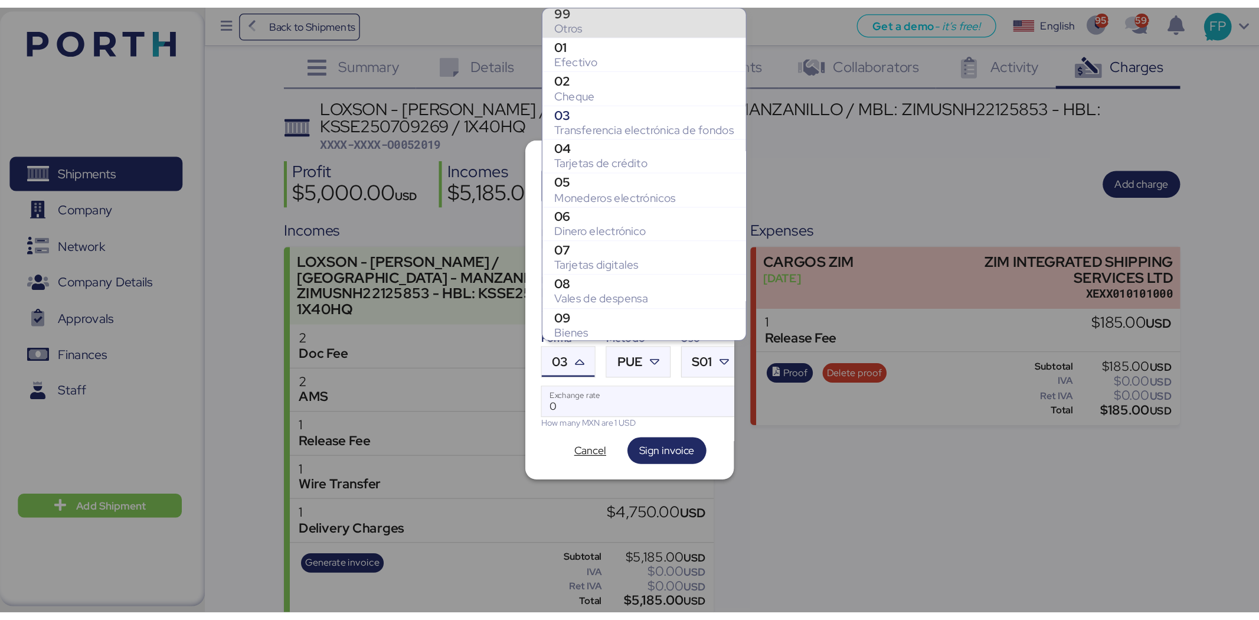
scroll to position [240, 0]
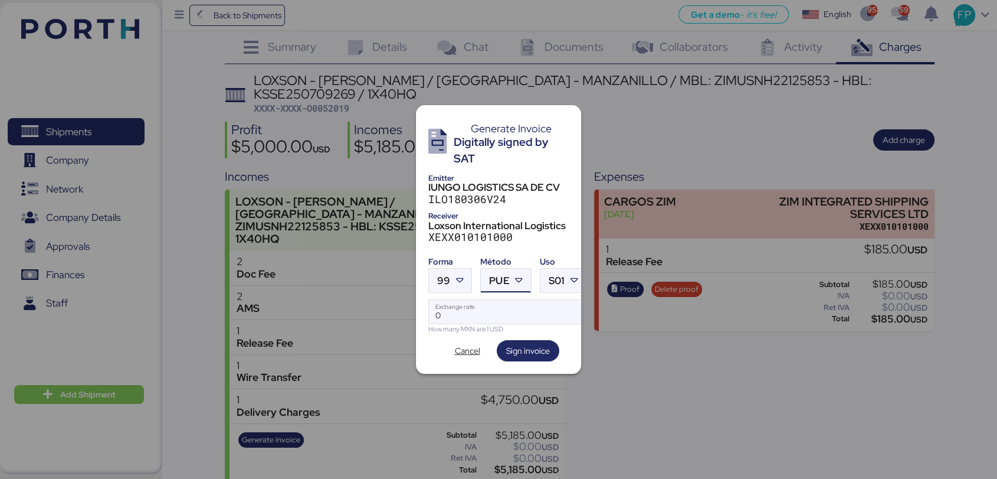
click at [510, 275] on div at bounding box center [520, 281] width 21 height 24
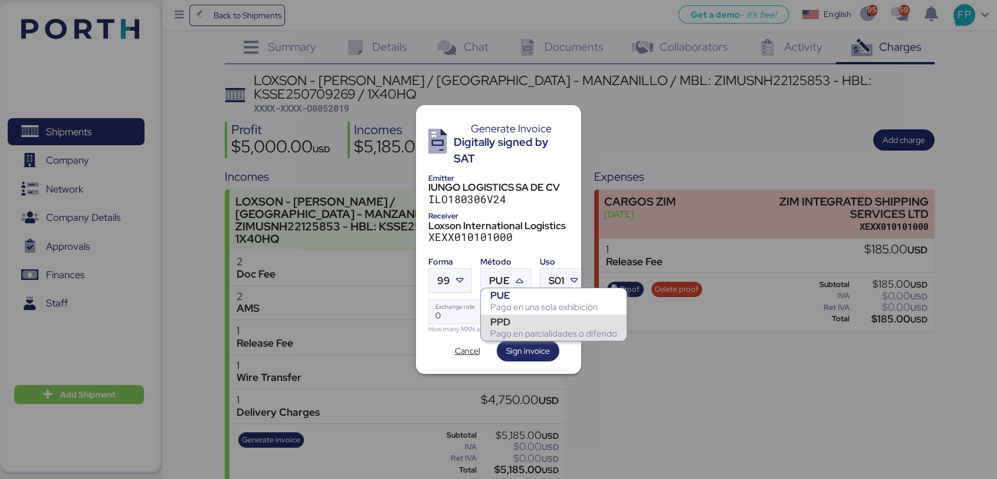
click at [516, 325] on div "PPD" at bounding box center [553, 322] width 127 height 12
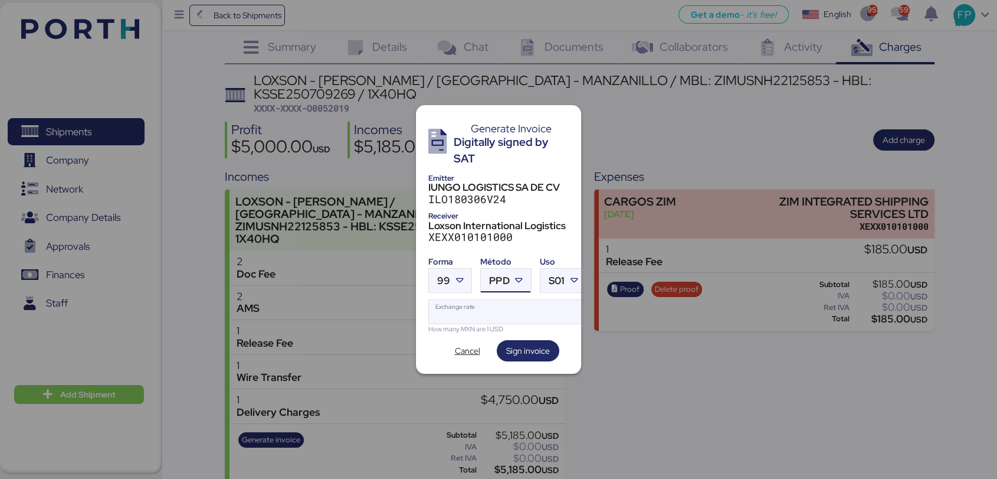
click at [493, 306] on input "Exchange rate" at bounding box center [507, 312] width 157 height 24
type input "0"
paste input "18.6402"
type input "18.6402"
click at [526, 343] on span "Sign invoice" at bounding box center [528, 350] width 44 height 14
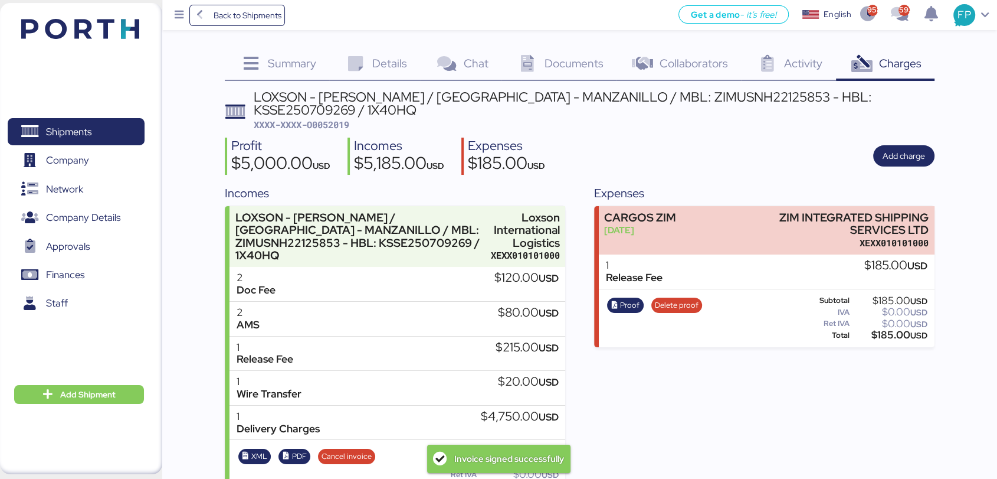
click at [335, 119] on span "XXXX-XXXX-O0052019" at bounding box center [302, 125] width 96 height 12
copy span "O0052019"
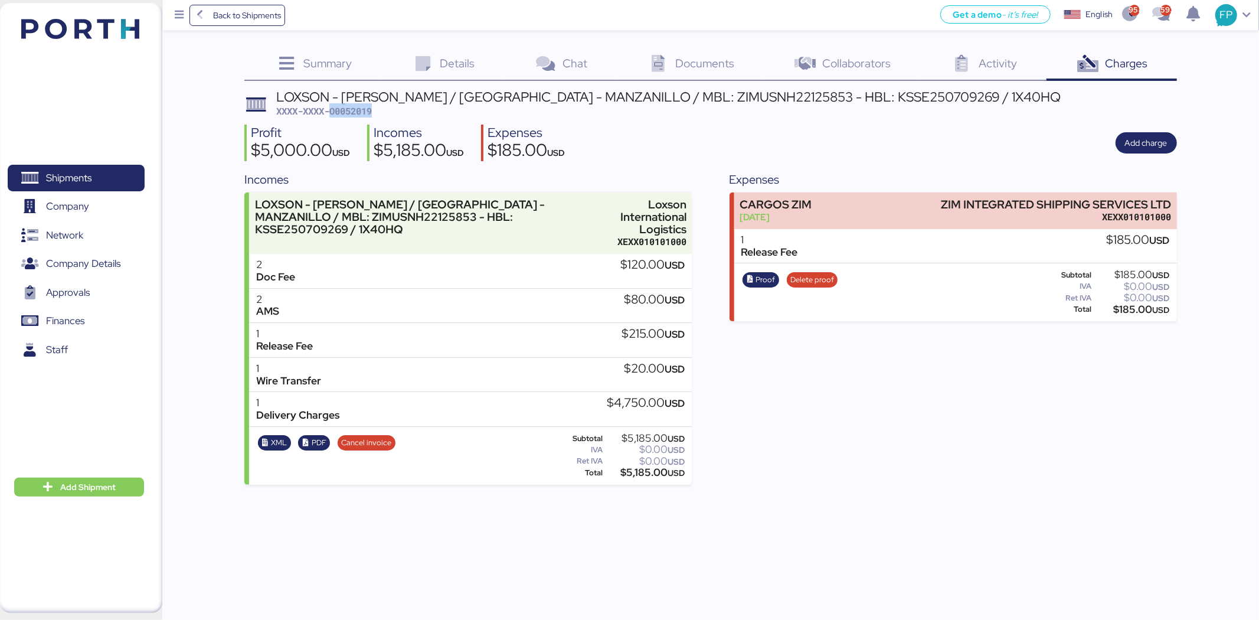
click at [358, 112] on span "XXXX-XXXX-O0052019" at bounding box center [324, 111] width 96 height 12
copy span "O0052019"
click at [686, 96] on div "LOXSON - LEAR / SHANGHAI - MANZANILLO / MBL: ZIMUSNH22125853 - HBL: KSSE2507092…" at bounding box center [668, 96] width 784 height 13
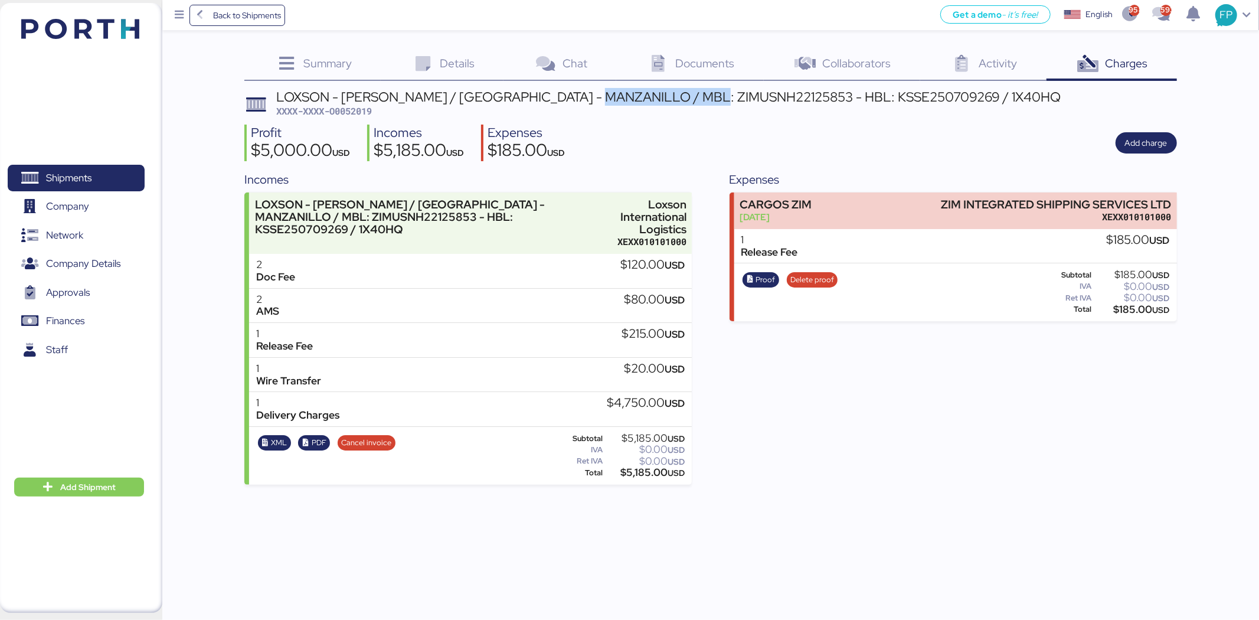
copy div "ZIMUSNH22125853"
click at [648, 470] on div "$5,185.00 USD" at bounding box center [645, 472] width 80 height 9
copy div "5,185.00"
click at [80, 174] on span "Shipments" at bounding box center [68, 177] width 45 height 17
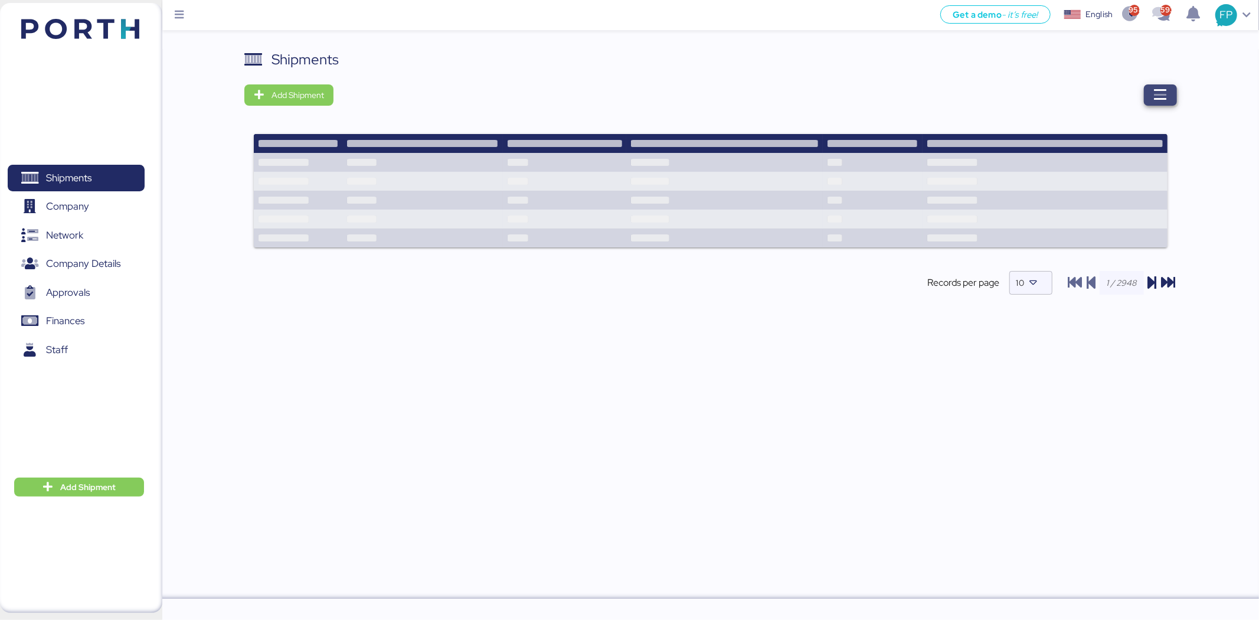
click at [1007, 91] on span "button" at bounding box center [1160, 94] width 33 height 21
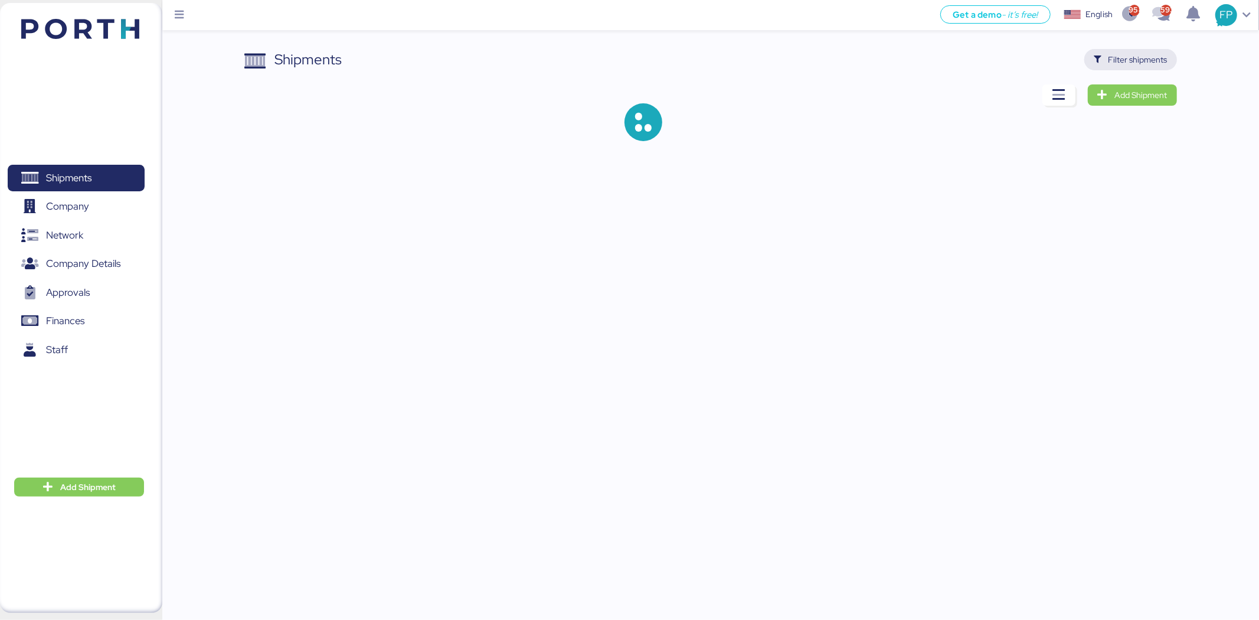
click at [1007, 55] on span "Filter shipments" at bounding box center [1137, 60] width 59 height 14
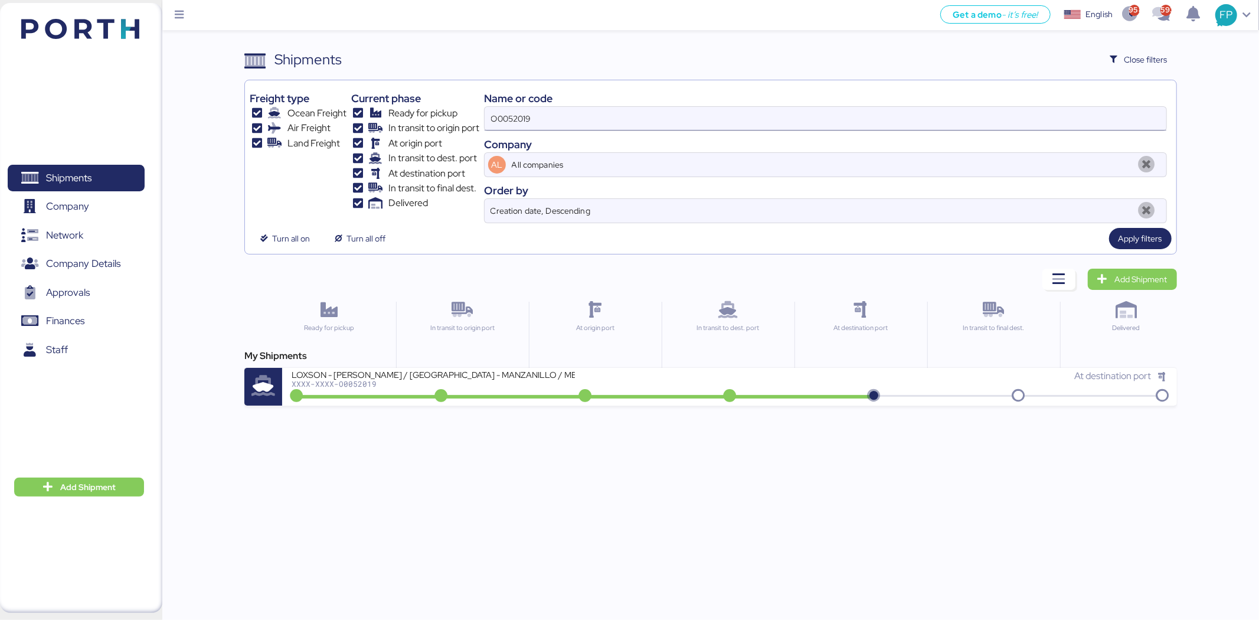
click at [510, 113] on input "O0052019" at bounding box center [826, 119] width 682 height 24
paste input "WQSE2504X40"
type input "WQSE2504X40"
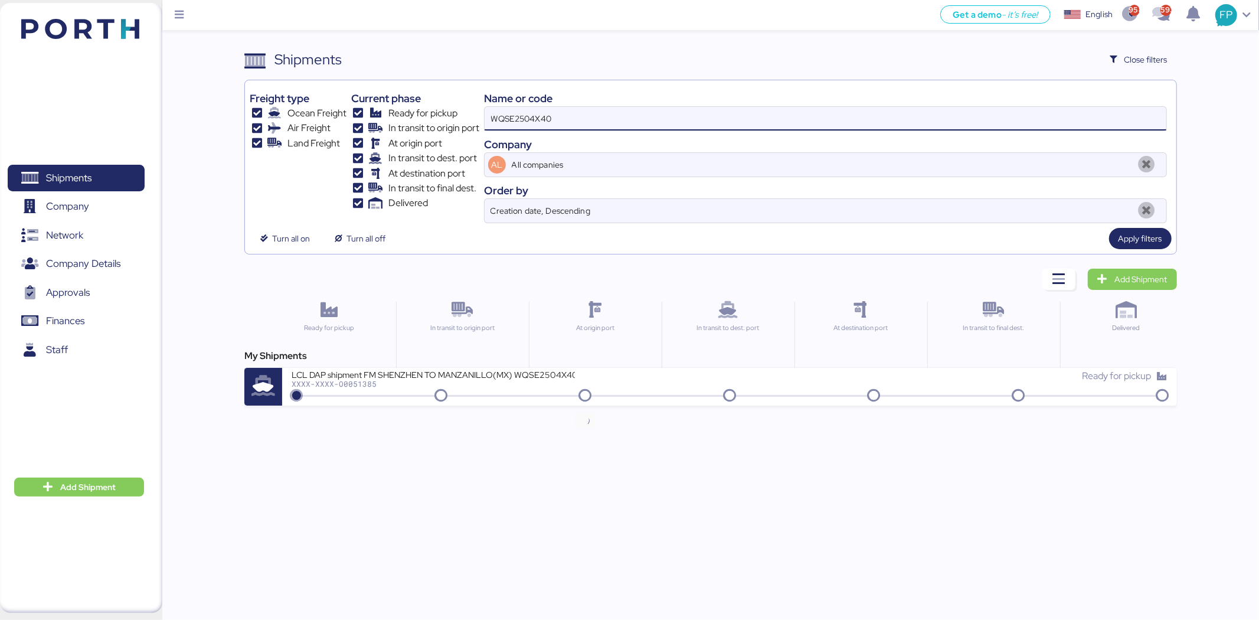
click at [570, 397] on icon at bounding box center [585, 395] width 57 height 13
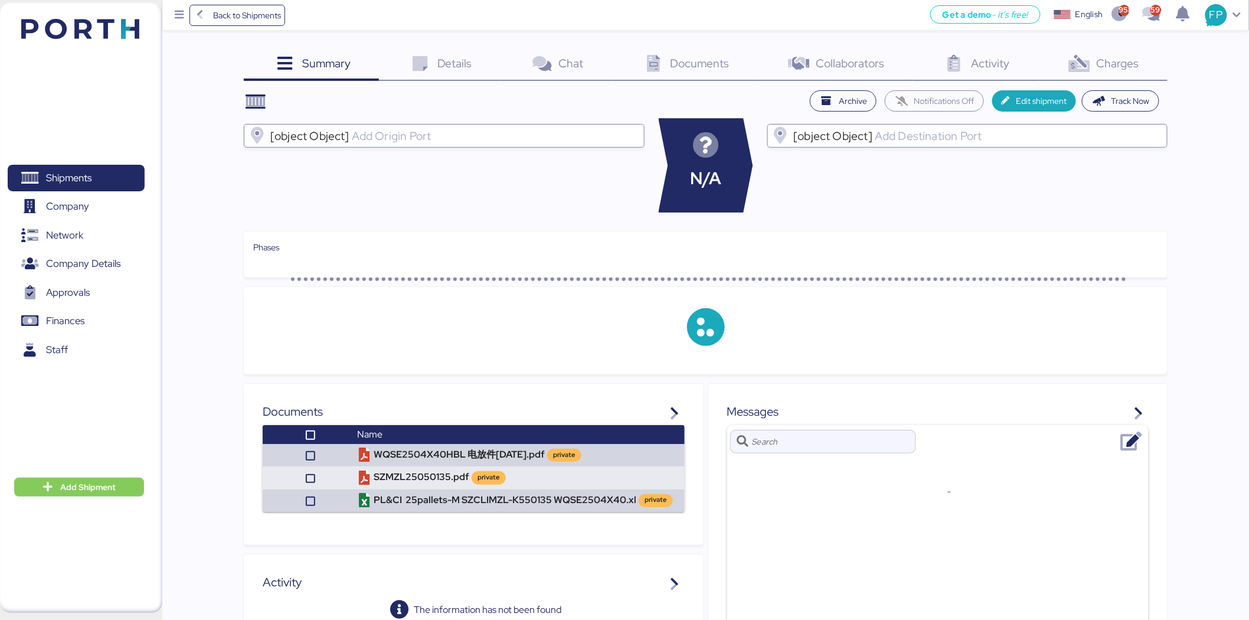
click at [1007, 56] on span "Charges" at bounding box center [1117, 62] width 42 height 15
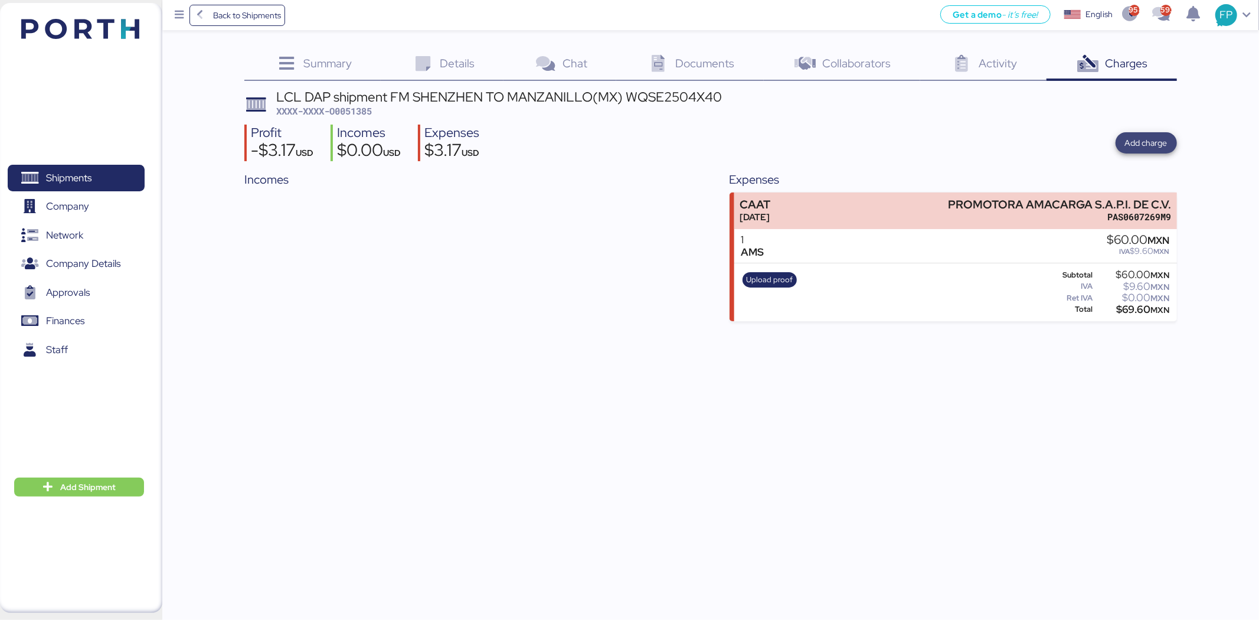
click at [1007, 136] on span "Add charge" at bounding box center [1146, 143] width 42 height 14
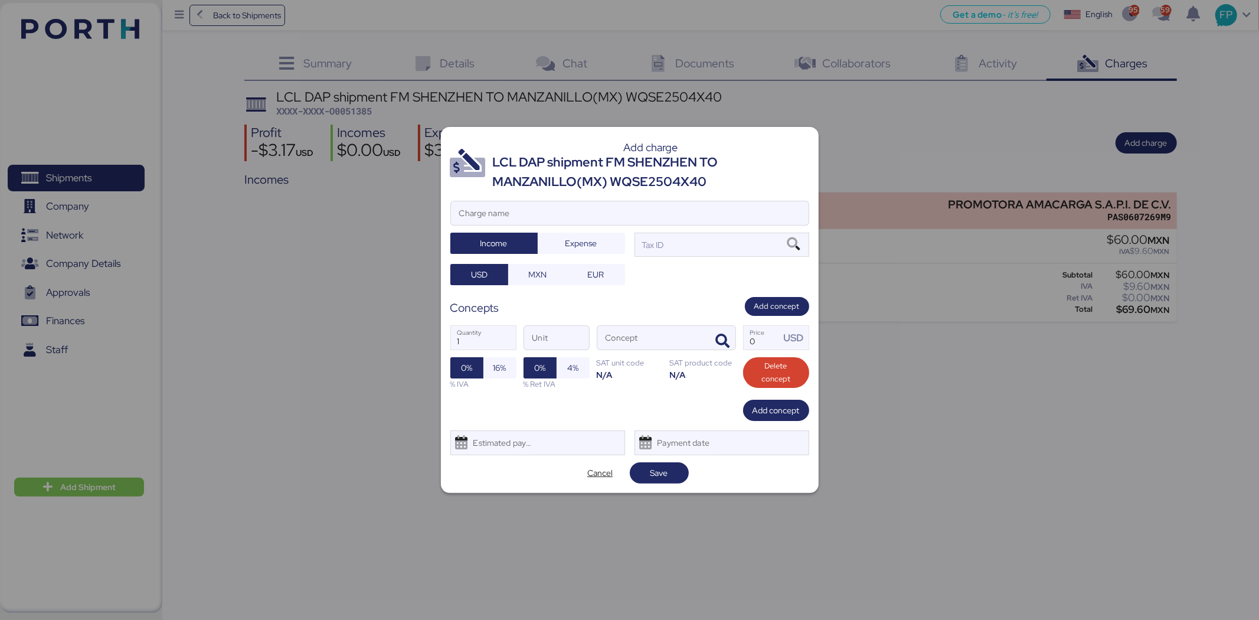
click at [565, 198] on div "Add charge LCL DAP shipment FM SHENZHEN TO MANZANILLO(MX) WQSE2504X40 Charge na…" at bounding box center [630, 309] width 378 height 365
click at [573, 210] on input "Charge name" at bounding box center [630, 213] width 358 height 24
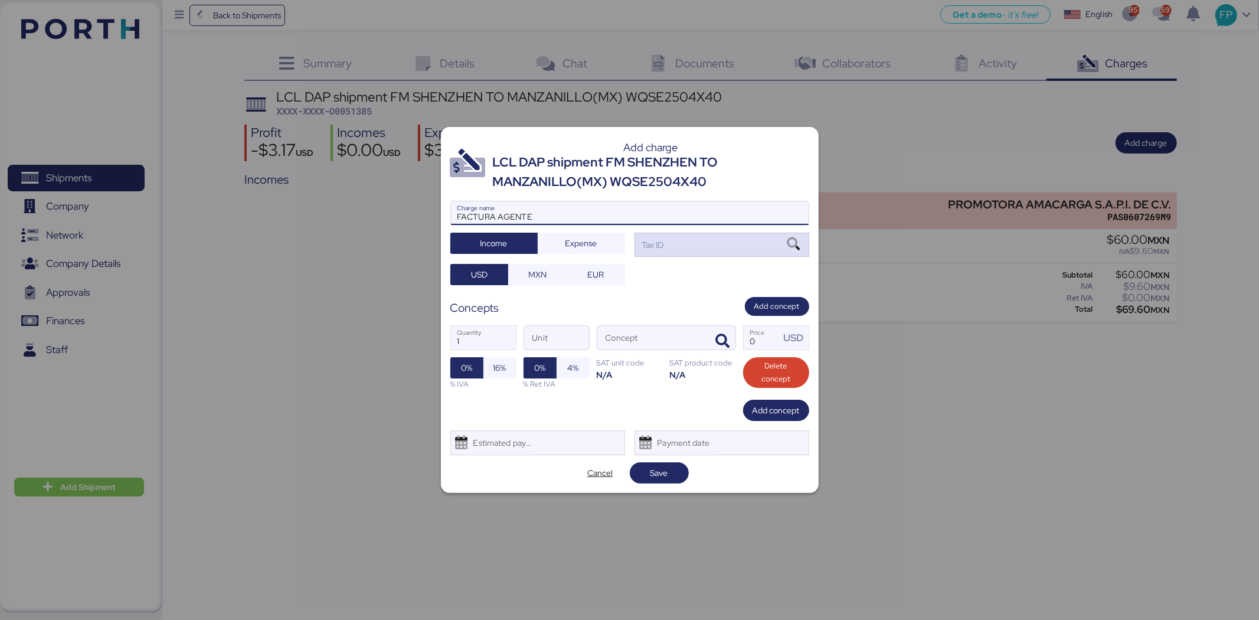
type input "FACTURA AGENTE"
click at [732, 252] on div "Tax ID" at bounding box center [721, 245] width 175 height 24
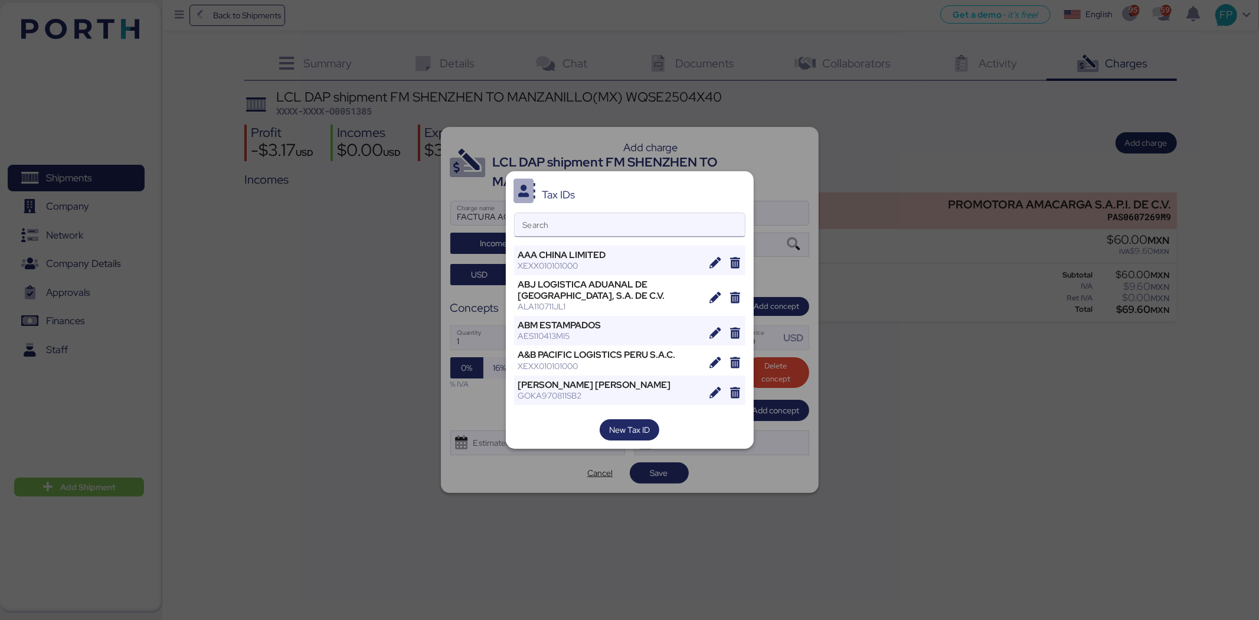
click at [605, 223] on input "Search" at bounding box center [630, 225] width 230 height 24
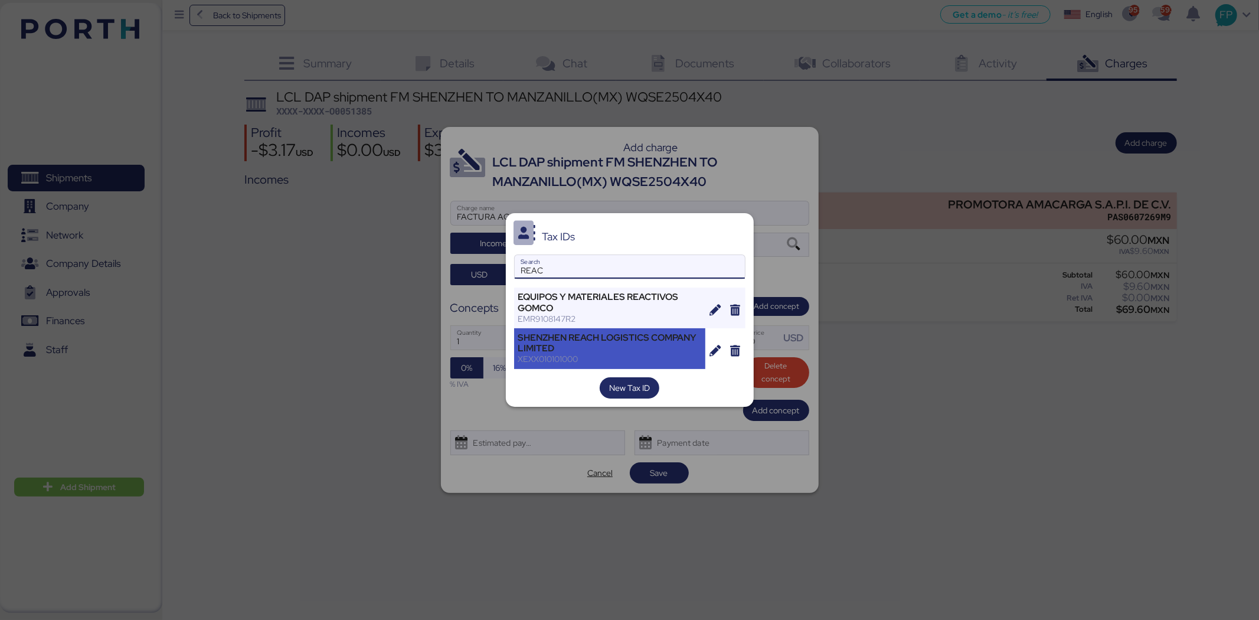
type input "REAC"
click at [610, 345] on div "SHENZHEN REACH LOGISTICS COMPANY LIMITED" at bounding box center [610, 342] width 184 height 21
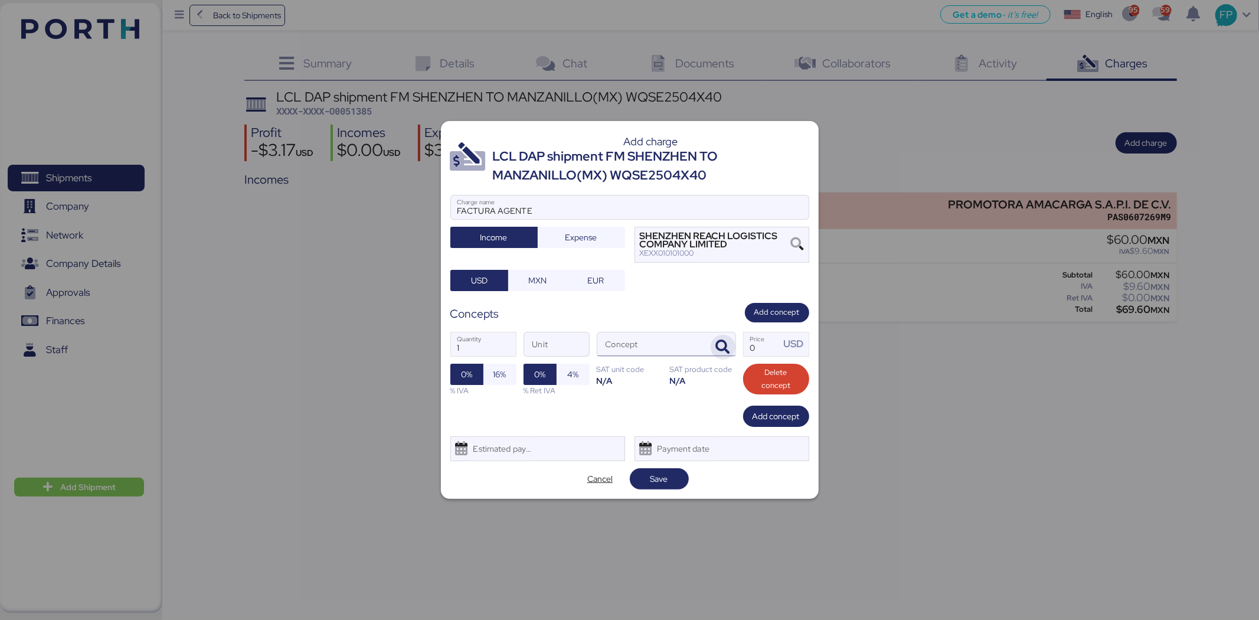
click at [721, 343] on icon "button" at bounding box center [723, 347] width 14 height 14
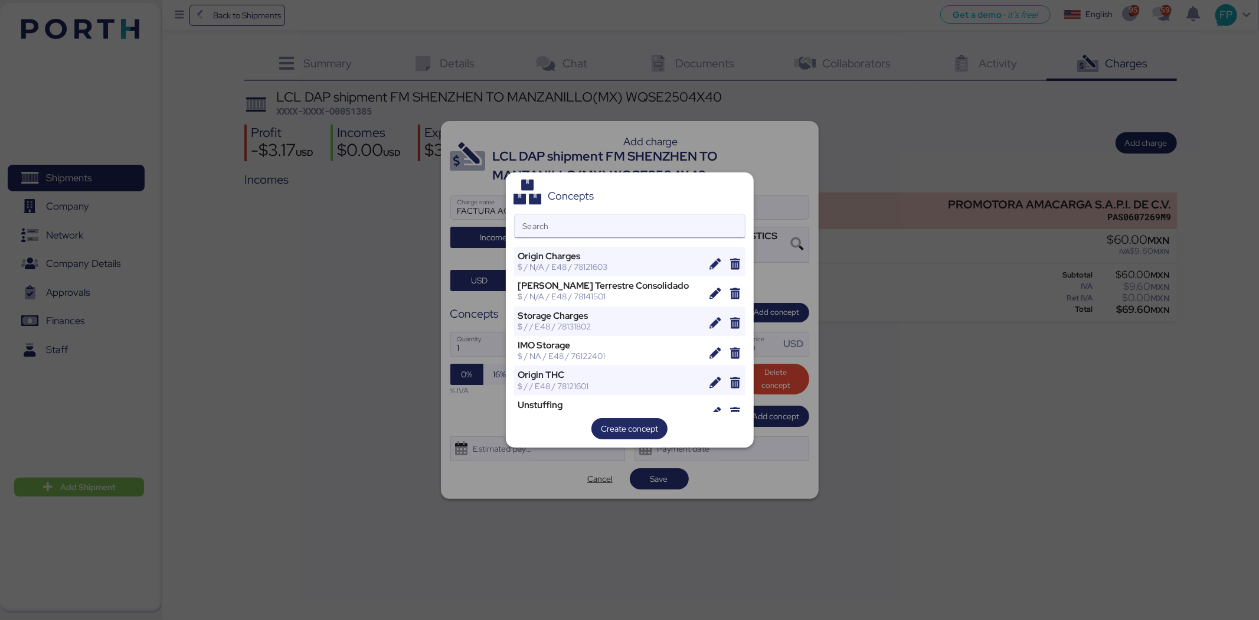
click at [603, 227] on input "Search" at bounding box center [630, 226] width 230 height 24
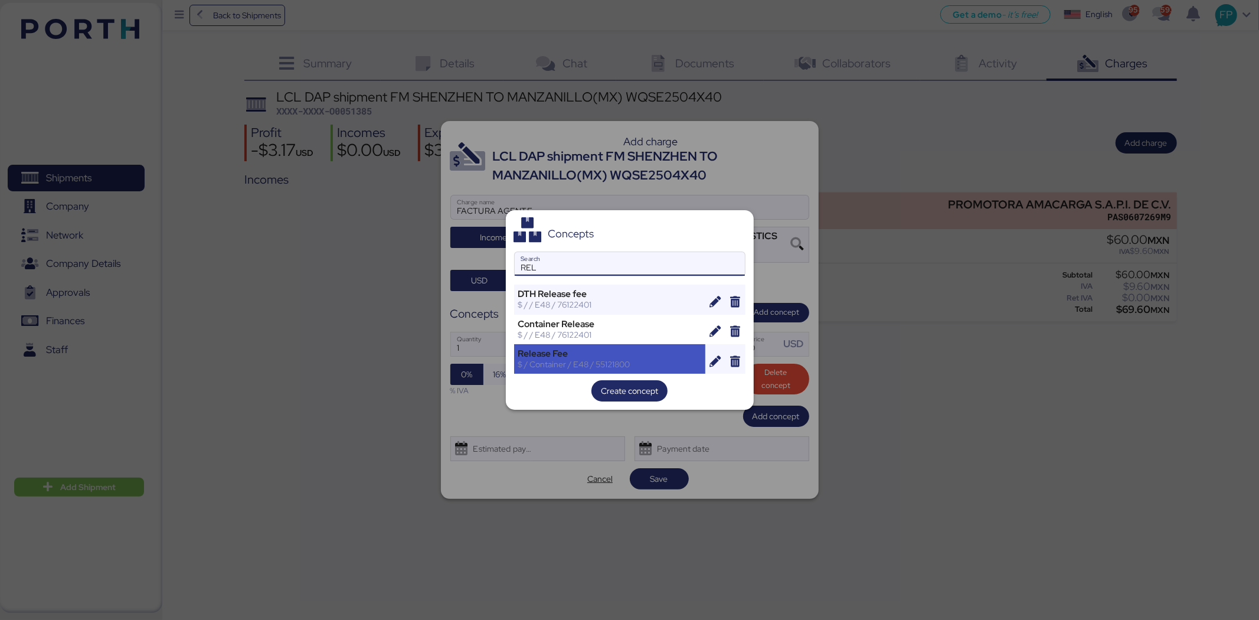
type input "REL"
click at [582, 354] on div "Release Fee" at bounding box center [610, 353] width 184 height 11
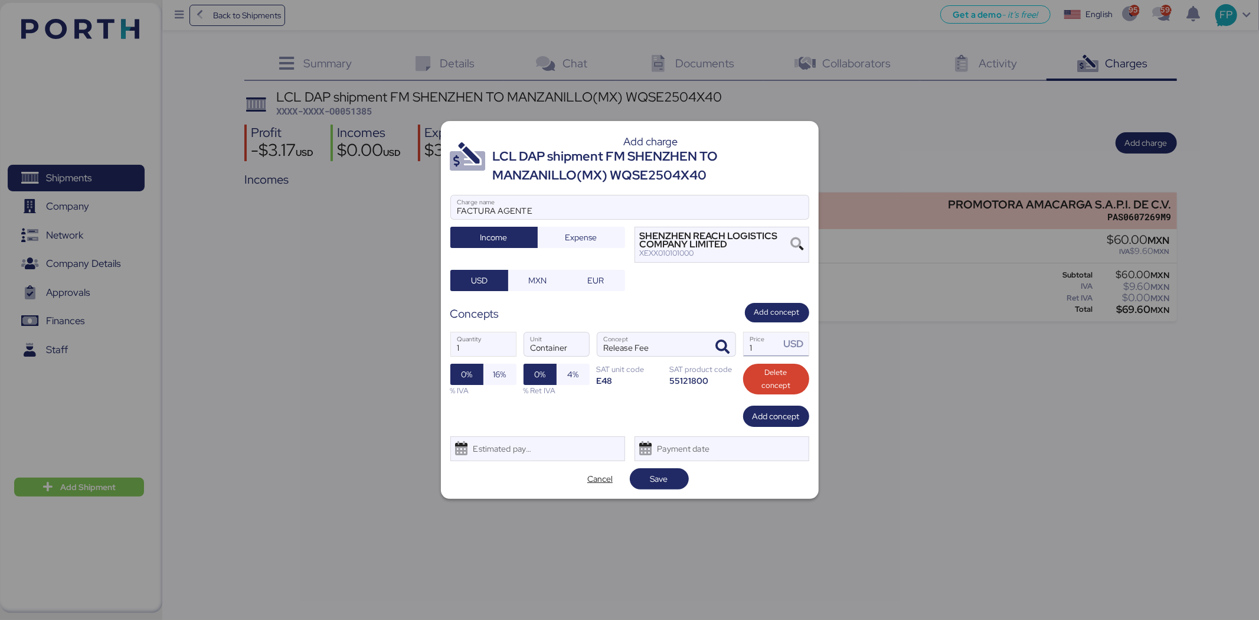
click at [761, 349] on input "1" at bounding box center [762, 344] width 37 height 24
type input "0"
click at [759, 353] on input "Price USD" at bounding box center [762, 344] width 37 height 24
type input "50"
click at [778, 421] on span "Add concept" at bounding box center [775, 416] width 47 height 14
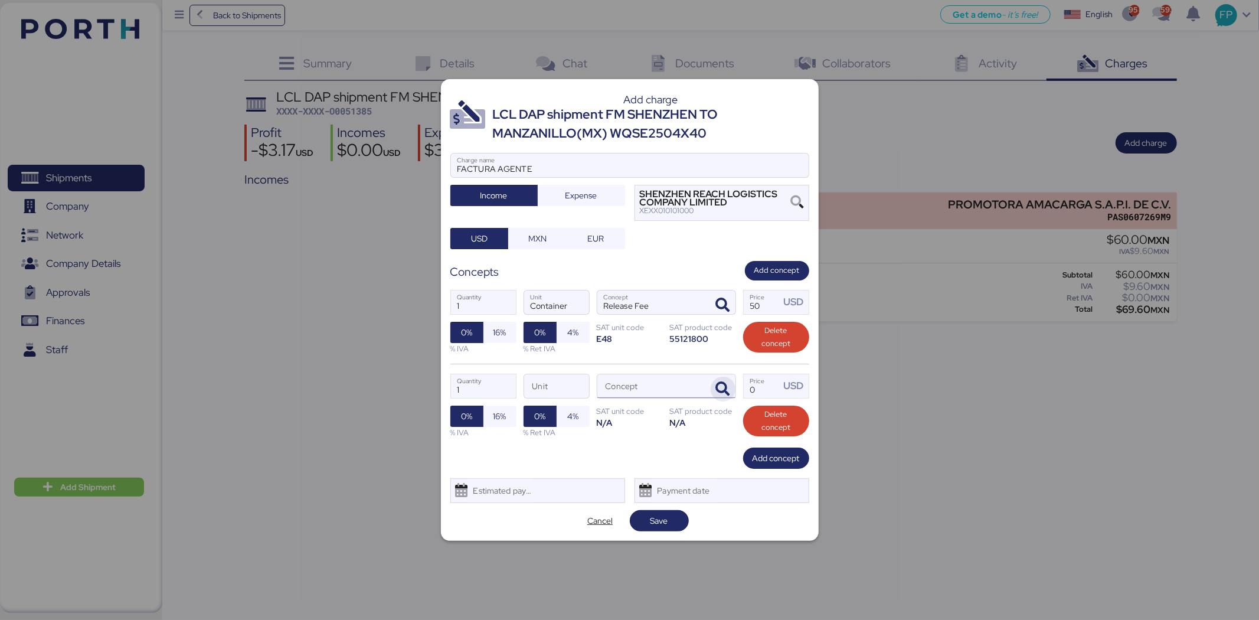
click at [724, 397] on span "button" at bounding box center [723, 389] width 25 height 25
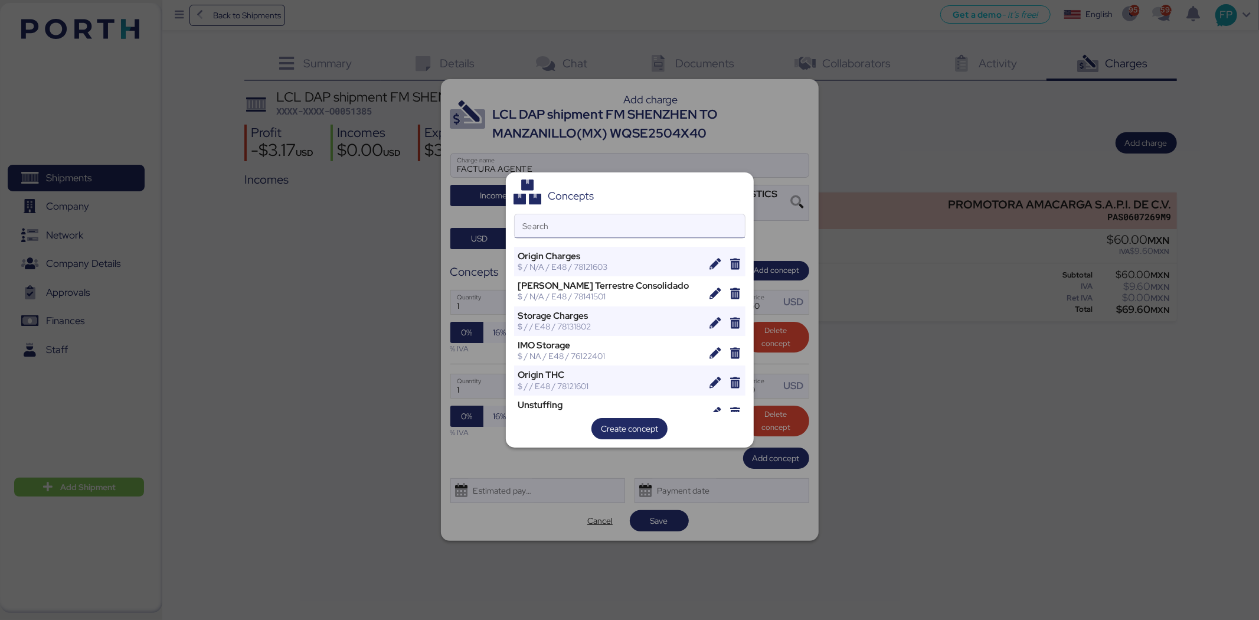
click at [620, 225] on input "Search" at bounding box center [630, 226] width 230 height 24
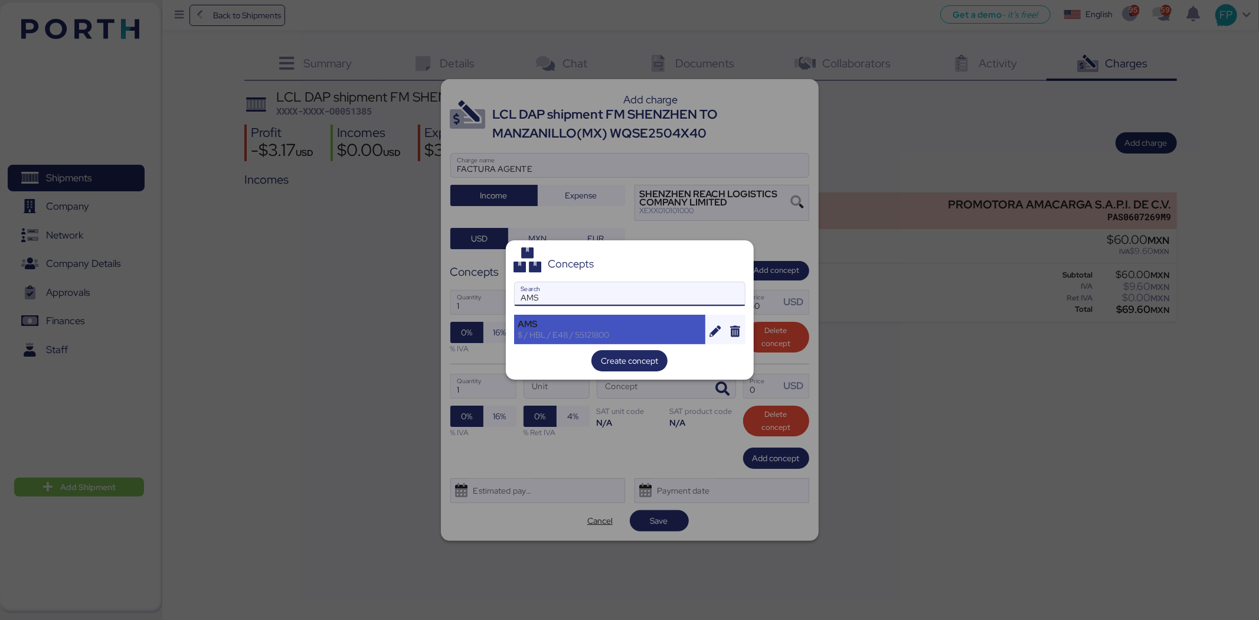
type input "AMS"
click at [601, 322] on div "AMS" at bounding box center [610, 324] width 184 height 11
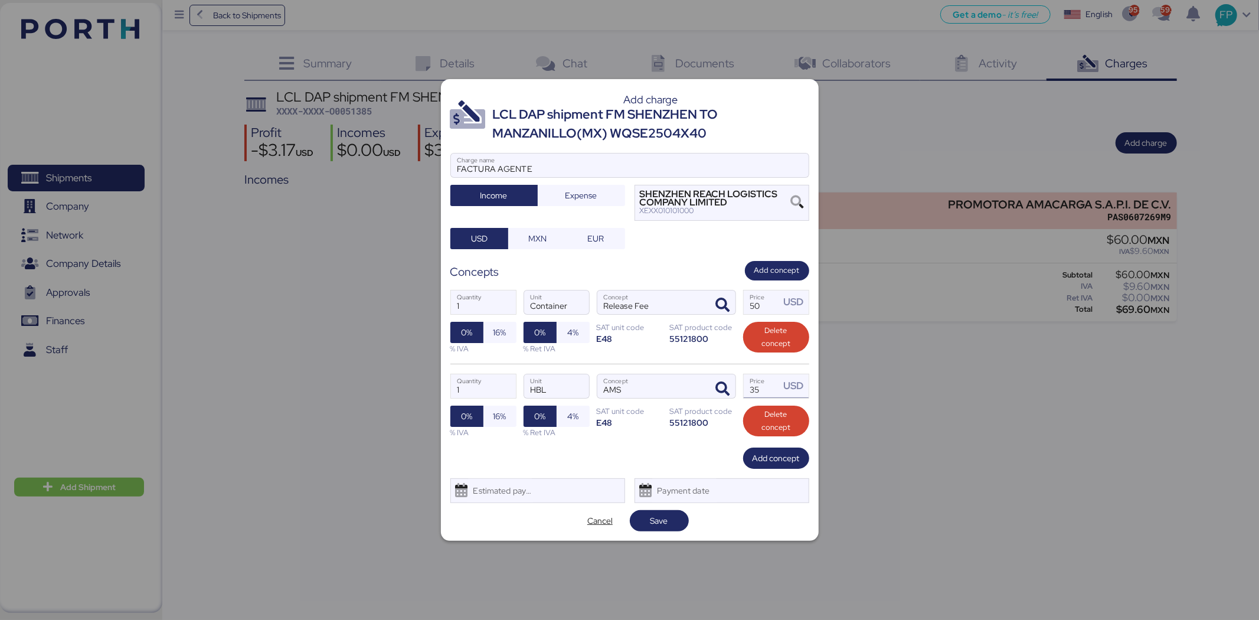
click at [761, 389] on input "35" at bounding box center [762, 386] width 37 height 24
type input "30"
click at [770, 461] on span "Add concept" at bounding box center [775, 458] width 47 height 14
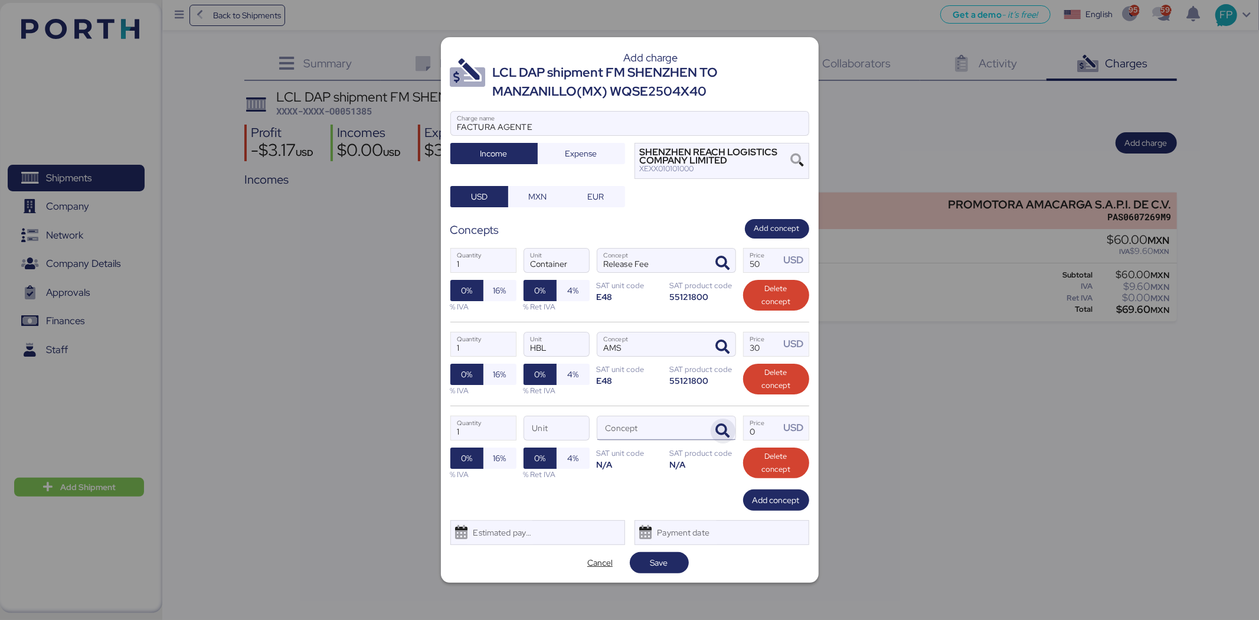
click at [716, 431] on span "button" at bounding box center [723, 430] width 25 height 25
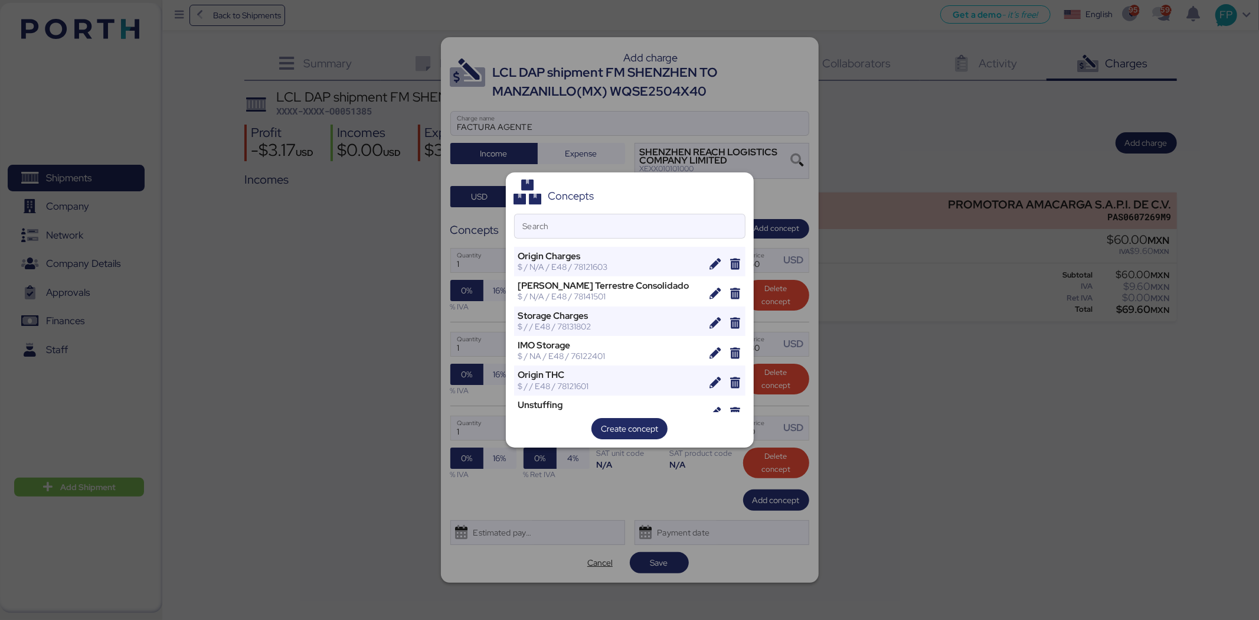
click at [552, 243] on div "Concepts Search Origin Charges $ / N/A / E48 / 78121603 Flete Terrestre Consoli…" at bounding box center [630, 310] width 248 height 276
click at [549, 233] on input "Search" at bounding box center [630, 226] width 230 height 24
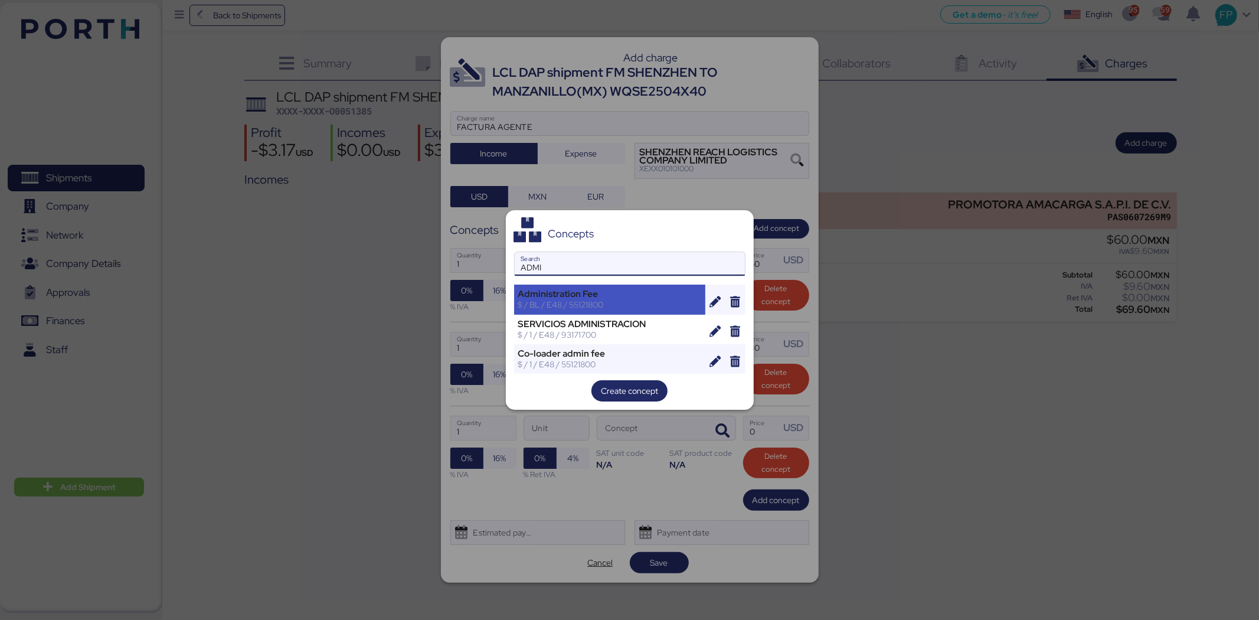
type input "ADMI"
click at [568, 302] on div "$ / BL / E48 / 55121800" at bounding box center [610, 304] width 184 height 11
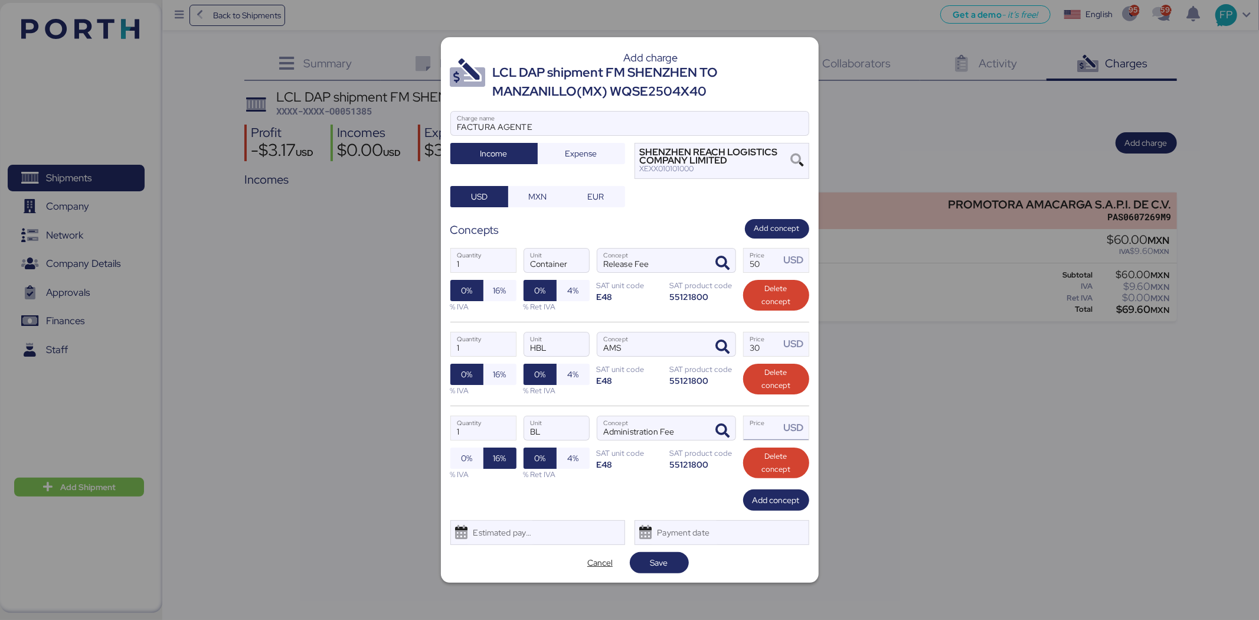
click at [758, 435] on input "Price USD" at bounding box center [762, 428] width 37 height 24
type input "30"
click at [764, 478] on span "Add concept" at bounding box center [775, 500] width 47 height 14
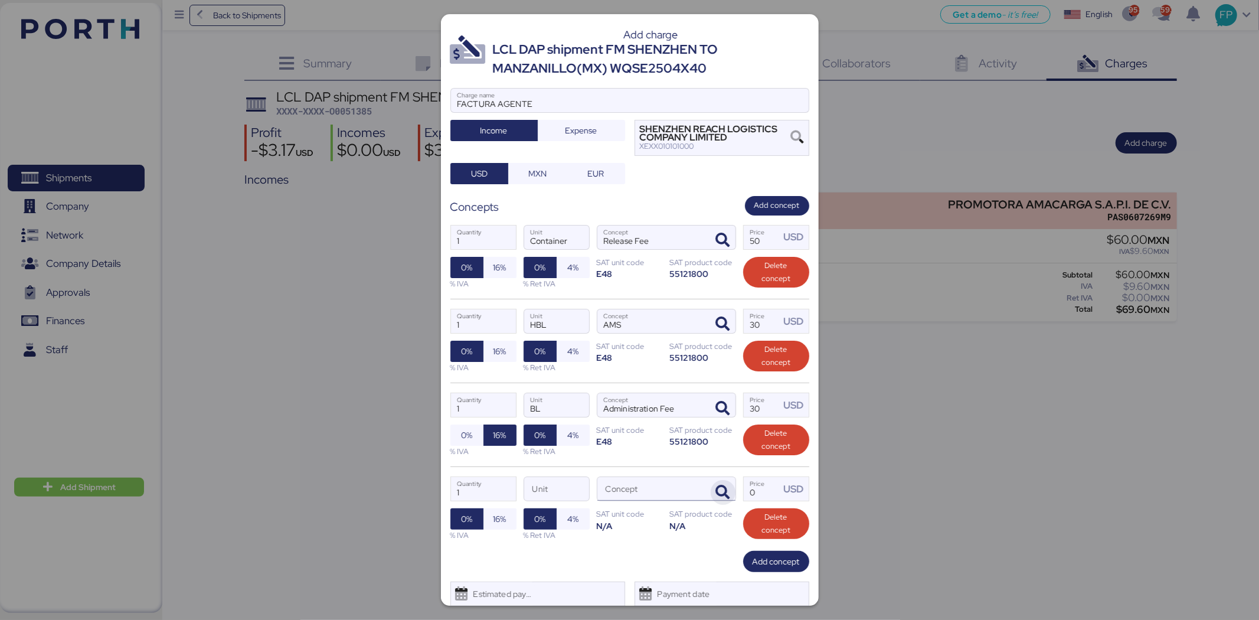
click at [724, 478] on span "button" at bounding box center [723, 492] width 25 height 25
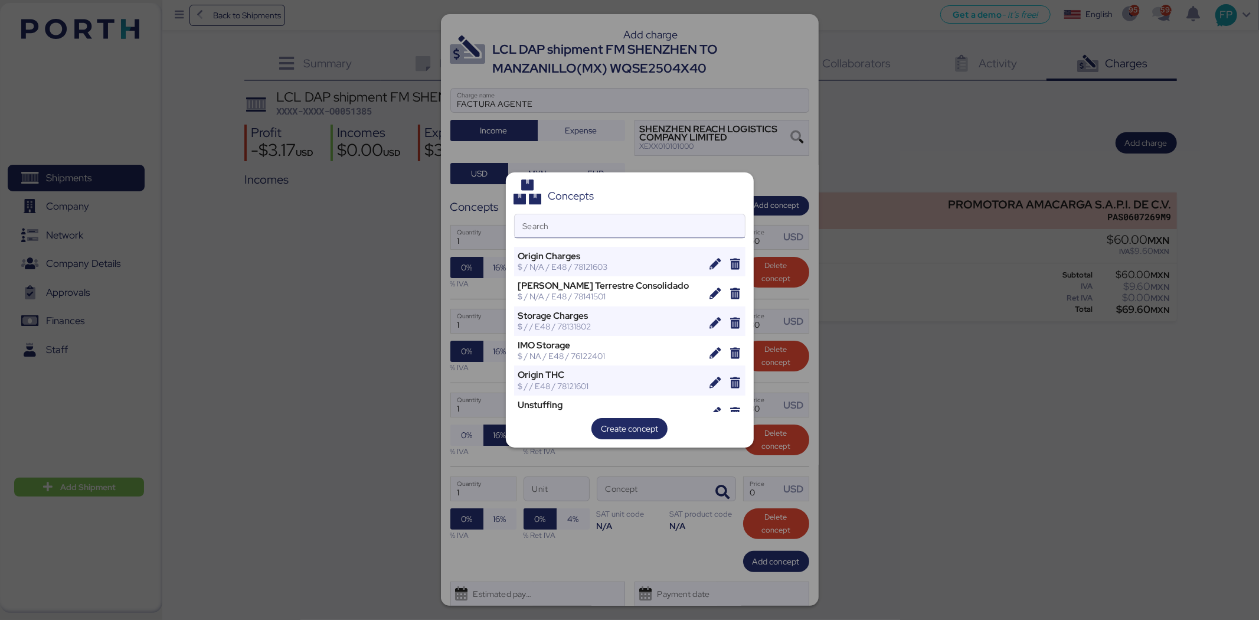
click at [603, 227] on input "Search" at bounding box center [630, 226] width 230 height 24
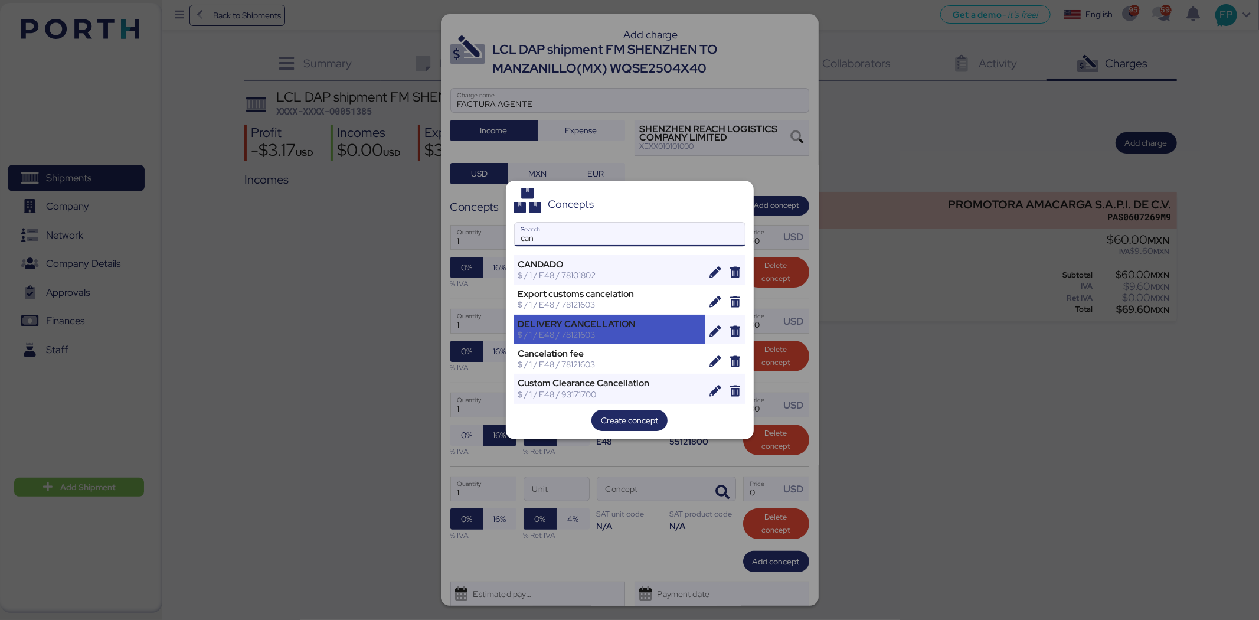
type input "can"
click at [626, 338] on div "$ / 1 / E48 / 78121603" at bounding box center [610, 334] width 184 height 11
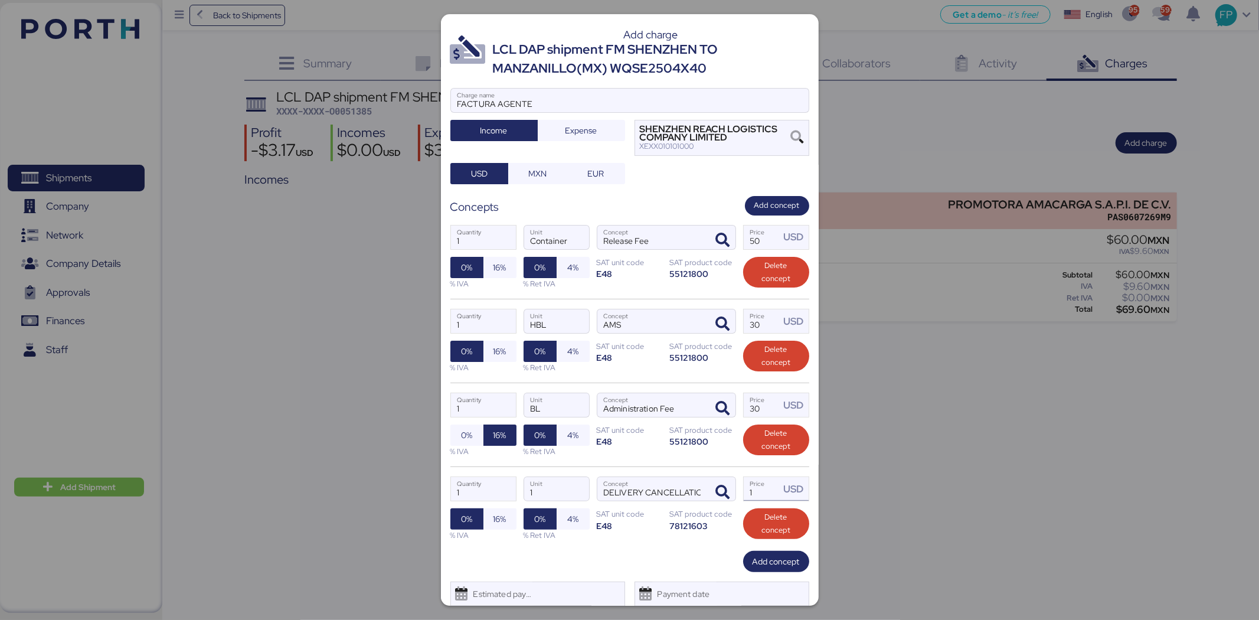
click at [759, 478] on input "1" at bounding box center [762, 489] width 37 height 24
type input "30"
click at [466, 440] on span "0%" at bounding box center [466, 435] width 11 height 14
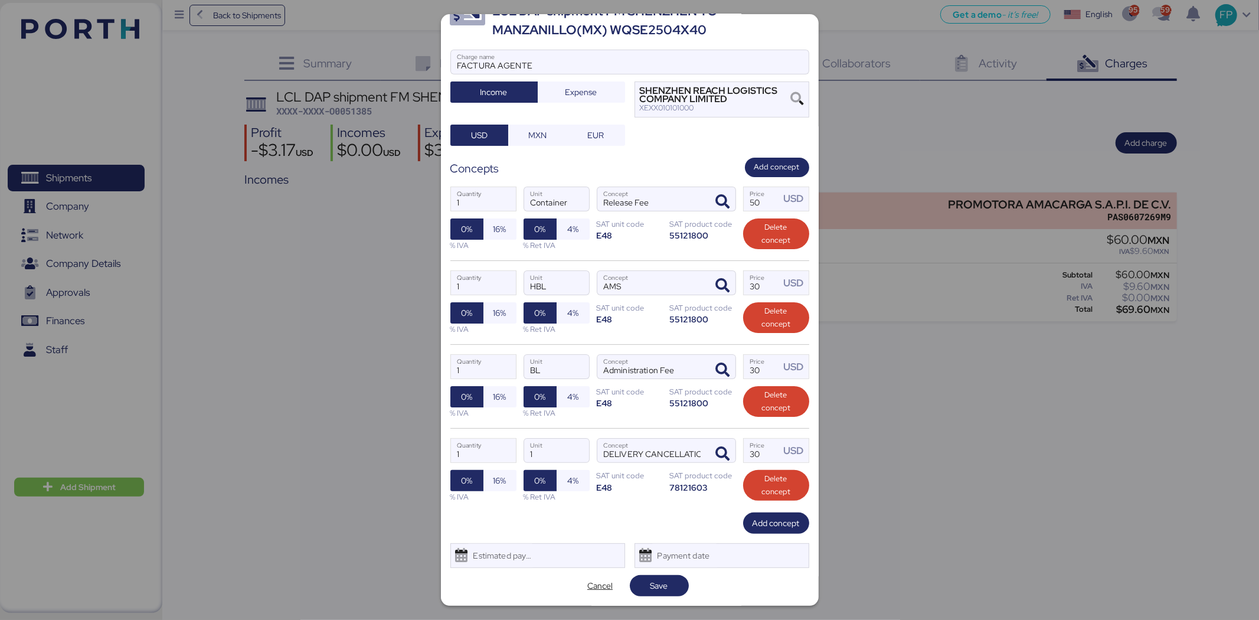
click at [656, 478] on div "Add charge LCL DAP shipment FM SHENZHEN TO MANZANILLO(MX) WQSE2504X40 FACTURA A…" at bounding box center [630, 309] width 378 height 591
click at [658, 478] on span "Save" at bounding box center [659, 585] width 18 height 14
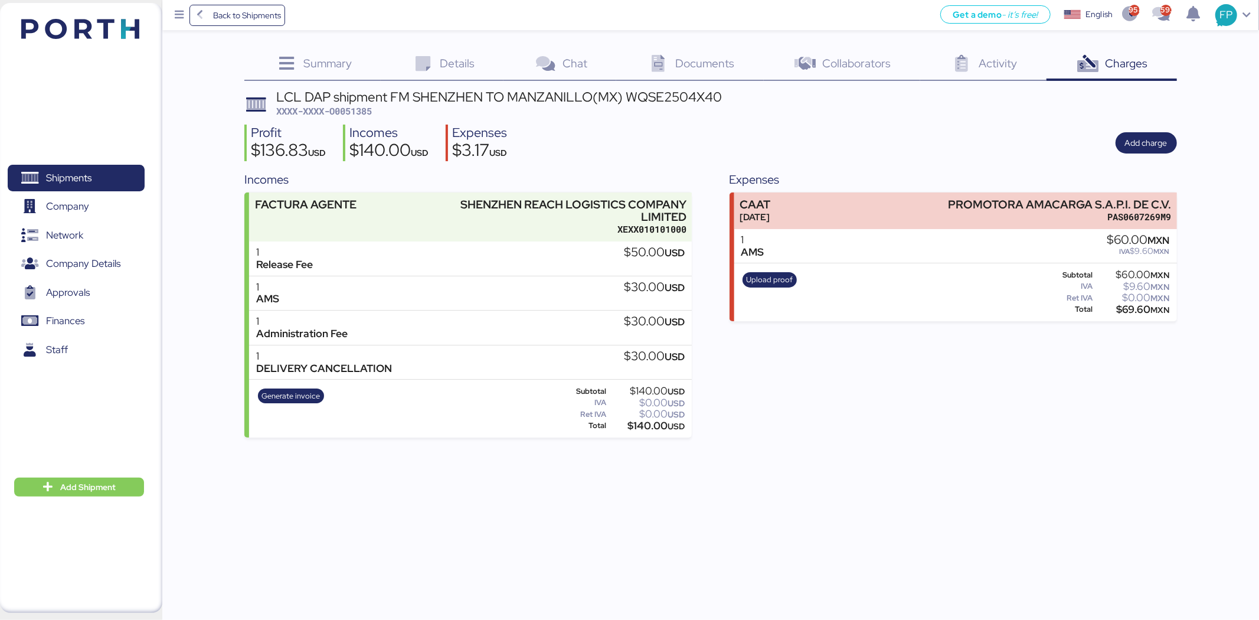
click at [351, 112] on span "XXXX-XXXX-O0051385" at bounding box center [324, 111] width 96 height 12
copy span "O0051385"
click at [648, 102] on div "LCL DAP shipment FM SHENZHEN TO MANZANILLO(MX) WQSE2504X40" at bounding box center [499, 96] width 446 height 13
click at [647, 100] on div "LCL DAP shipment FM SHENZHEN TO MANZANILLO(MX) WQSE2504X40" at bounding box center [499, 96] width 446 height 13
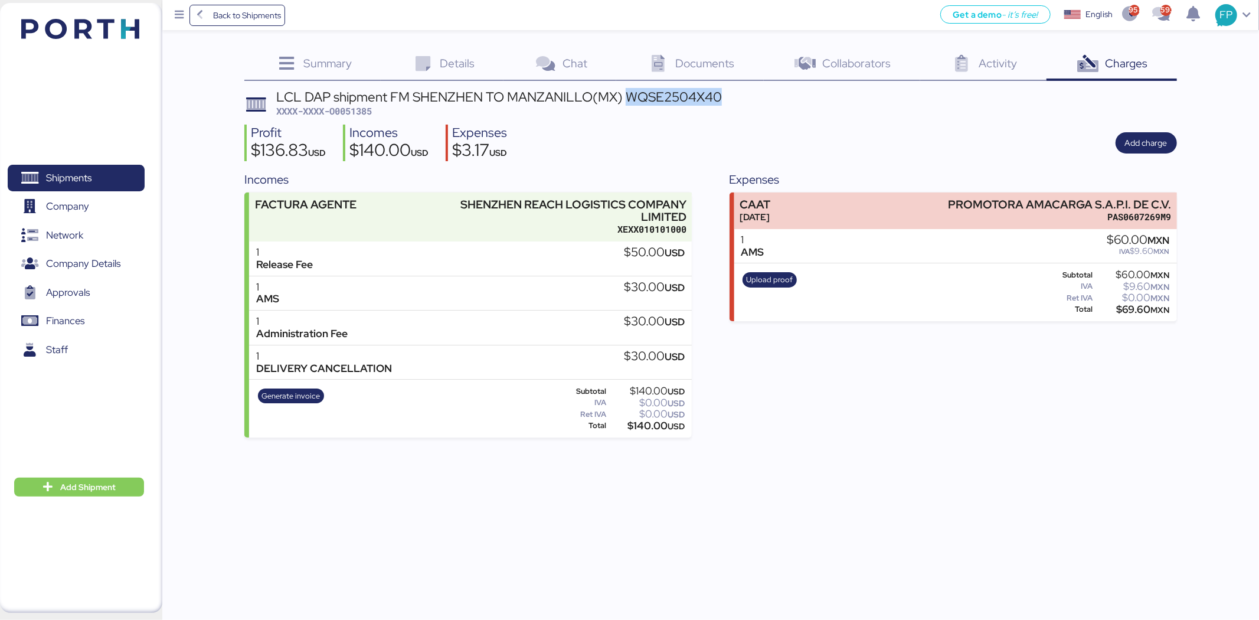
copy div "WQSE2504X40"
click at [297, 389] on span "Generate invoice" at bounding box center [290, 395] width 58 height 13
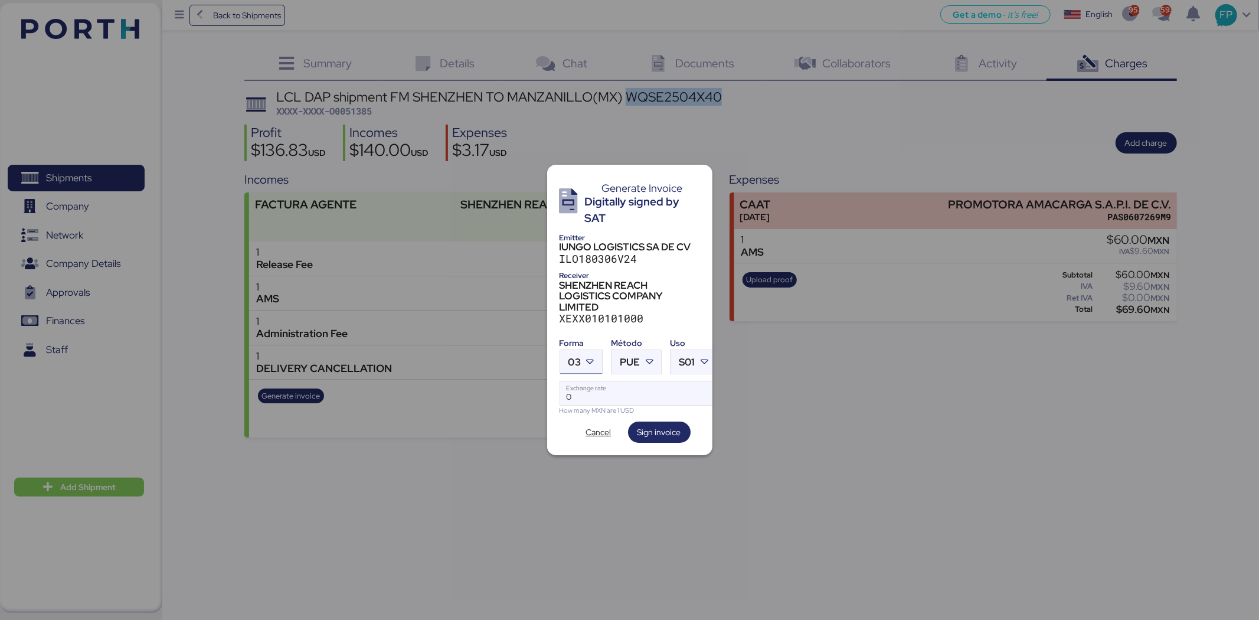
click at [575, 365] on div "03" at bounding box center [574, 362] width 12 height 24
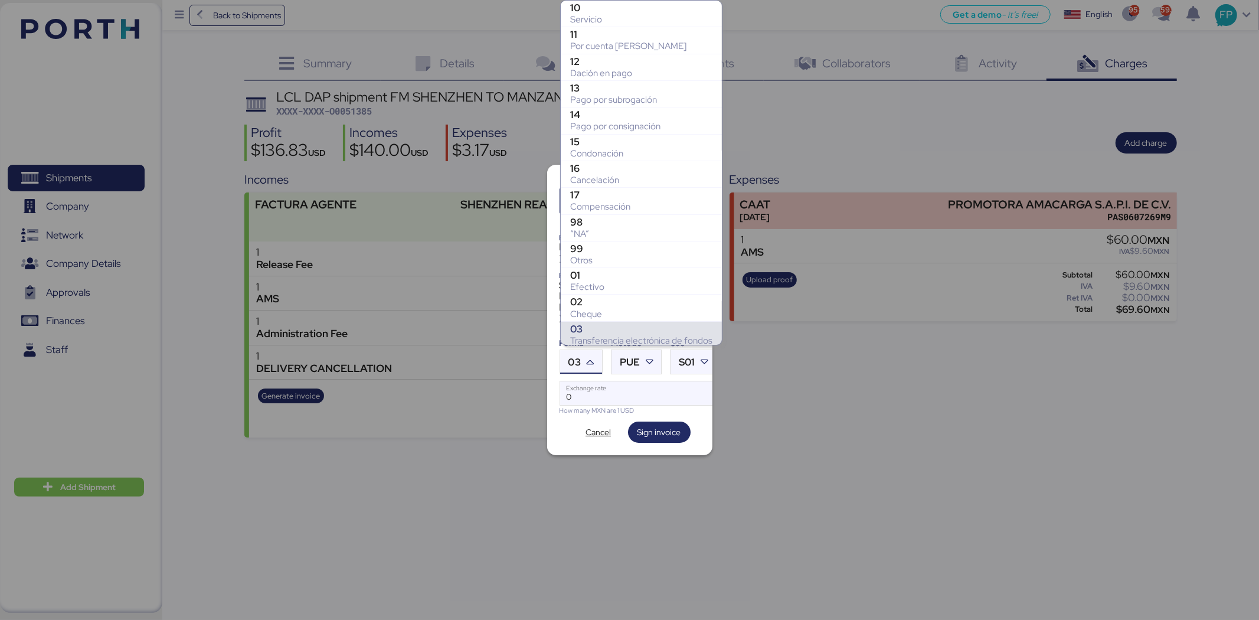
scroll to position [165, 0]
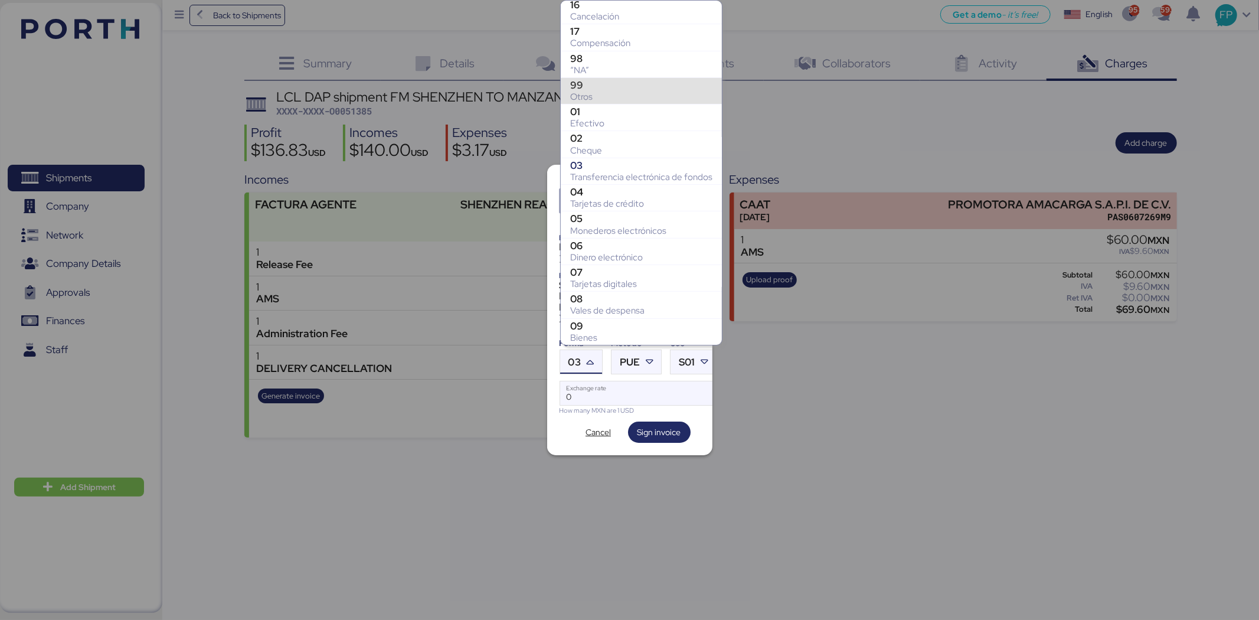
click at [621, 86] on div "99" at bounding box center [641, 85] width 142 height 12
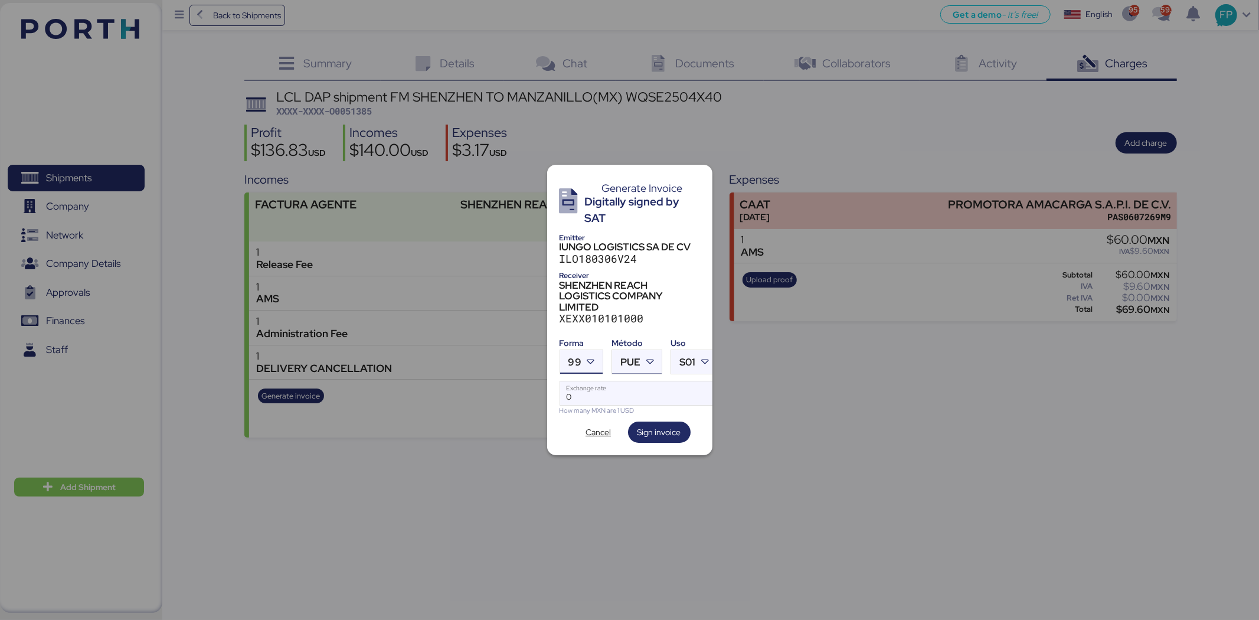
click at [638, 357] on span "PUE" at bounding box center [630, 362] width 20 height 10
click at [662, 405] on div "PPD" at bounding box center [684, 403] width 127 height 12
click at [636, 369] on div "Forma 99 Método PPD Uso S01 0 Exchange rate How many MXN are 1 USD" at bounding box center [629, 374] width 140 height 82
click at [629, 381] on input "Exchange rate" at bounding box center [638, 393] width 157 height 24
type input "0"
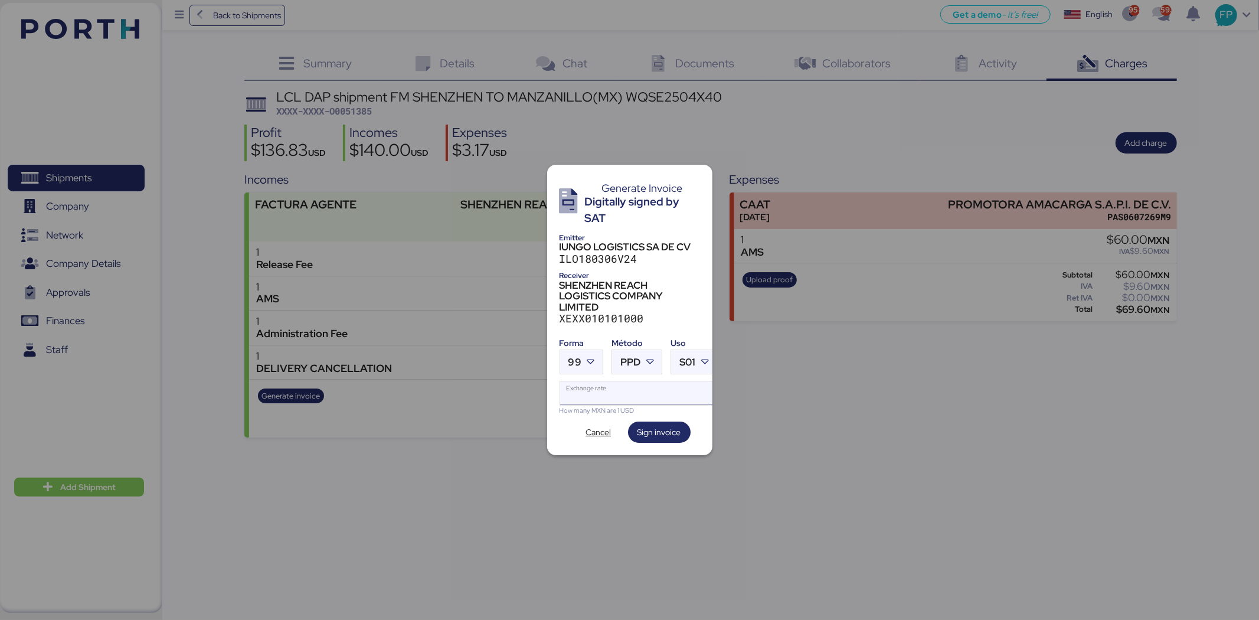
click at [616, 392] on input "Exchange rate" at bounding box center [638, 393] width 157 height 24
paste input "18.6402"
type input "18.6402"
click at [658, 425] on span "Sign invoice" at bounding box center [659, 432] width 44 height 14
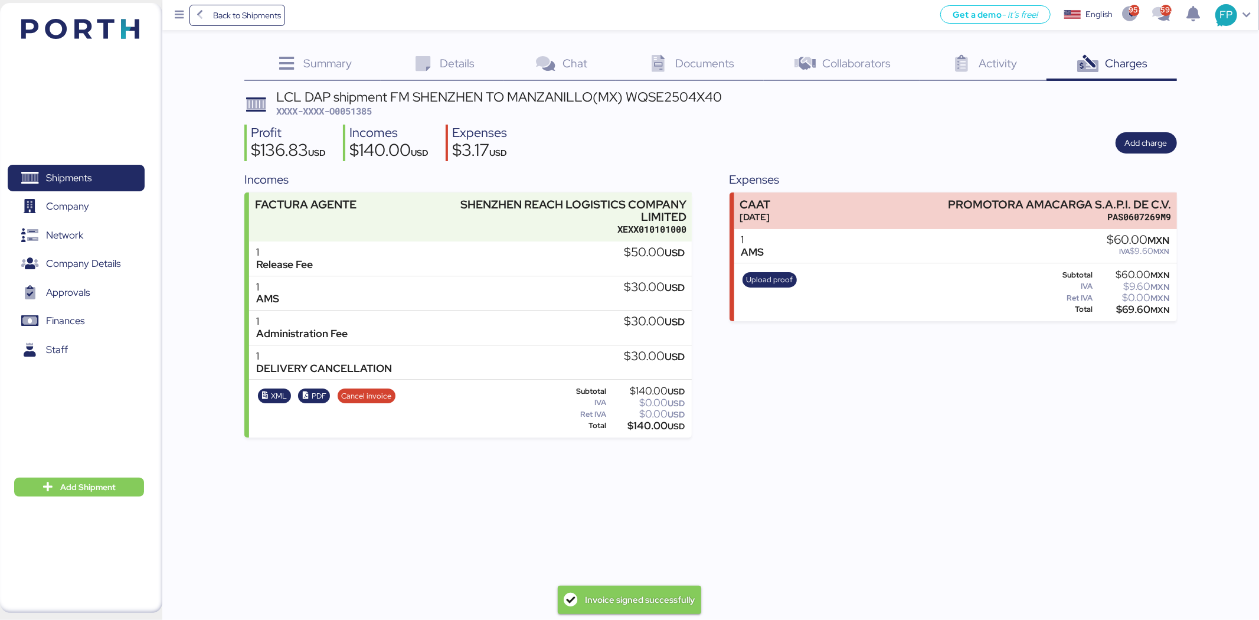
click at [364, 109] on span "XXXX-XXXX-O0051385" at bounding box center [324, 111] width 96 height 12
click at [366, 109] on span "XXXX-XXXX-O0051385" at bounding box center [324, 111] width 96 height 12
copy span "O0051385"
click at [352, 110] on span "XXXX-XXXX-O0051385" at bounding box center [324, 111] width 96 height 12
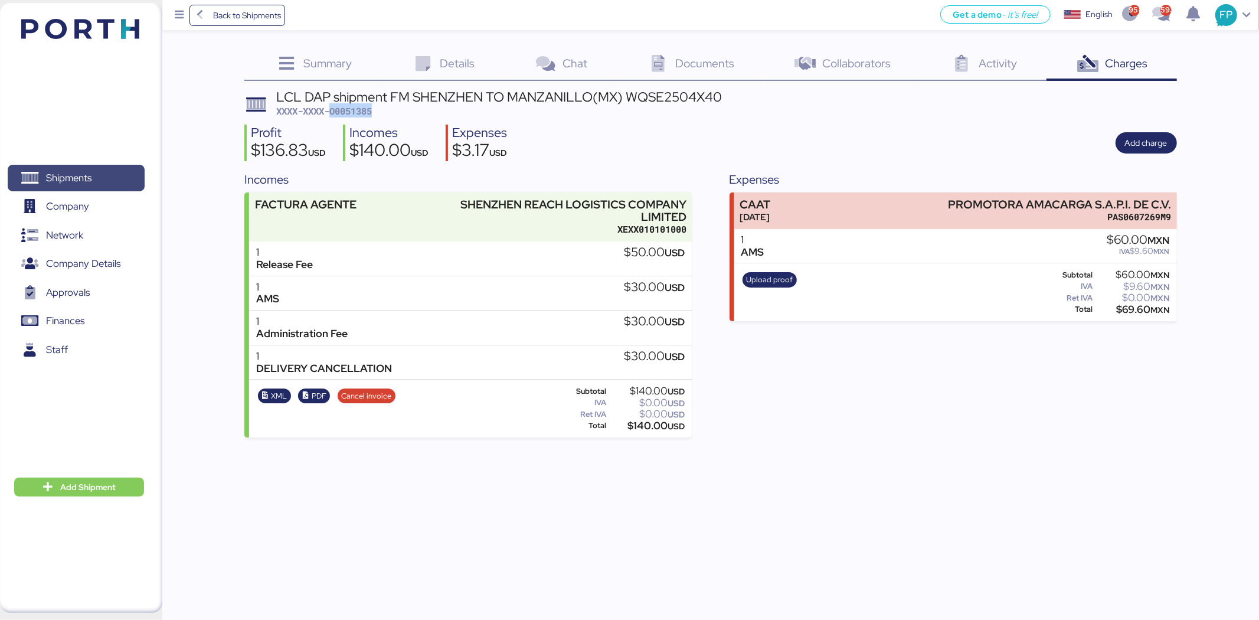
click at [123, 172] on span "Shipments" at bounding box center [75, 177] width 127 height 17
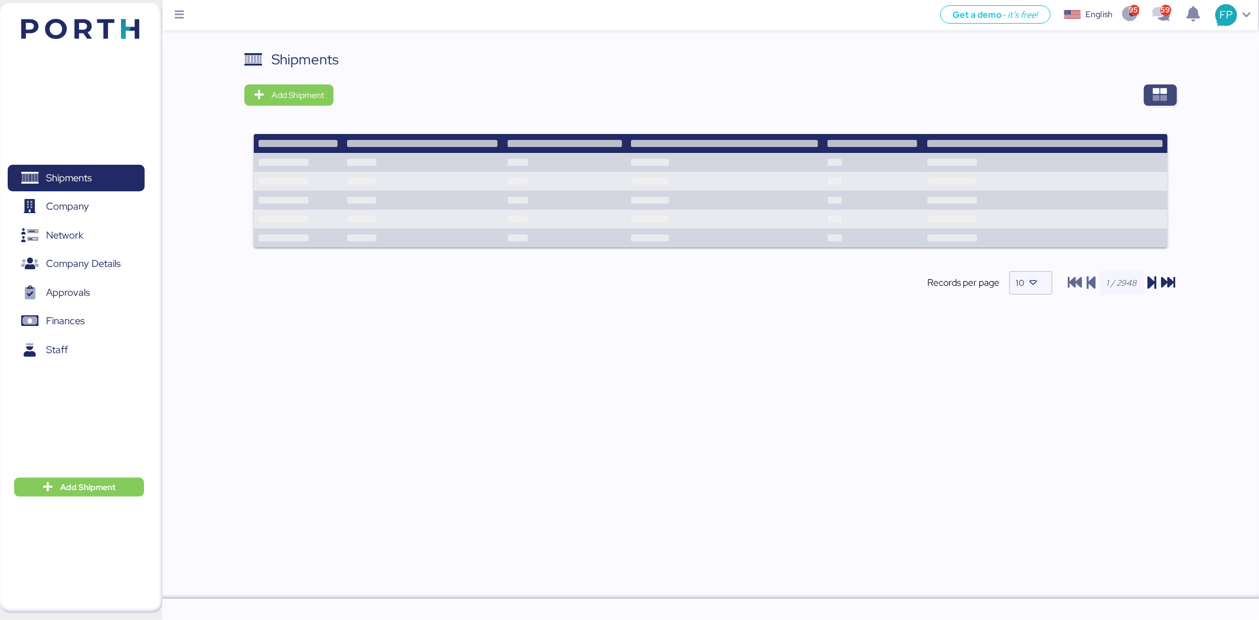
click at [1007, 91] on span "button" at bounding box center [1160, 94] width 33 height 21
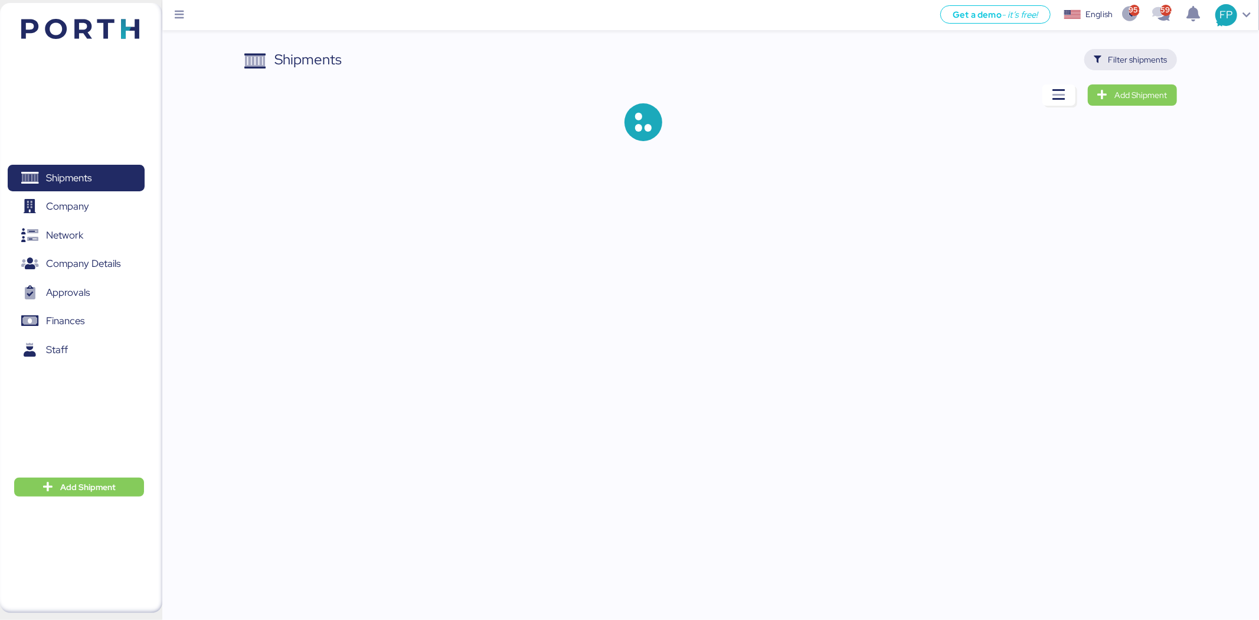
click at [1007, 67] on span "Filter shipments" at bounding box center [1131, 59] width 74 height 17
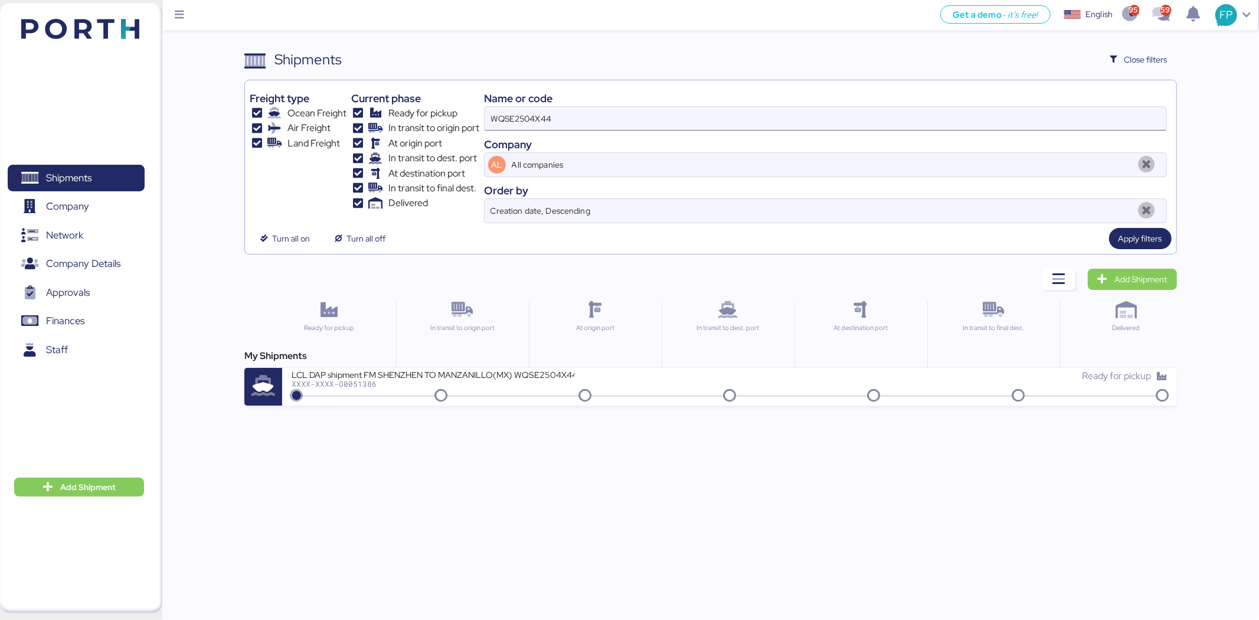
click at [508, 120] on input "WQSE2504X44" at bounding box center [826, 119] width 682 height 24
paste input "3"
type input "WQSE2504X43"
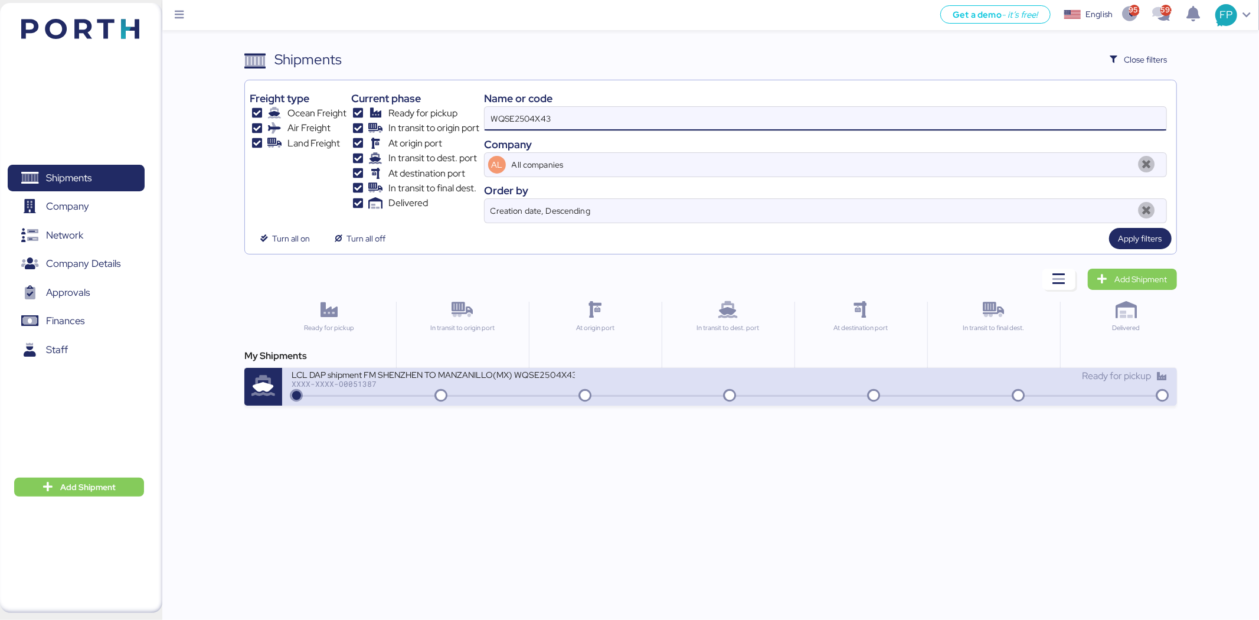
click at [513, 386] on div "XXXX-XXXX-O0051387" at bounding box center [433, 383] width 283 height 8
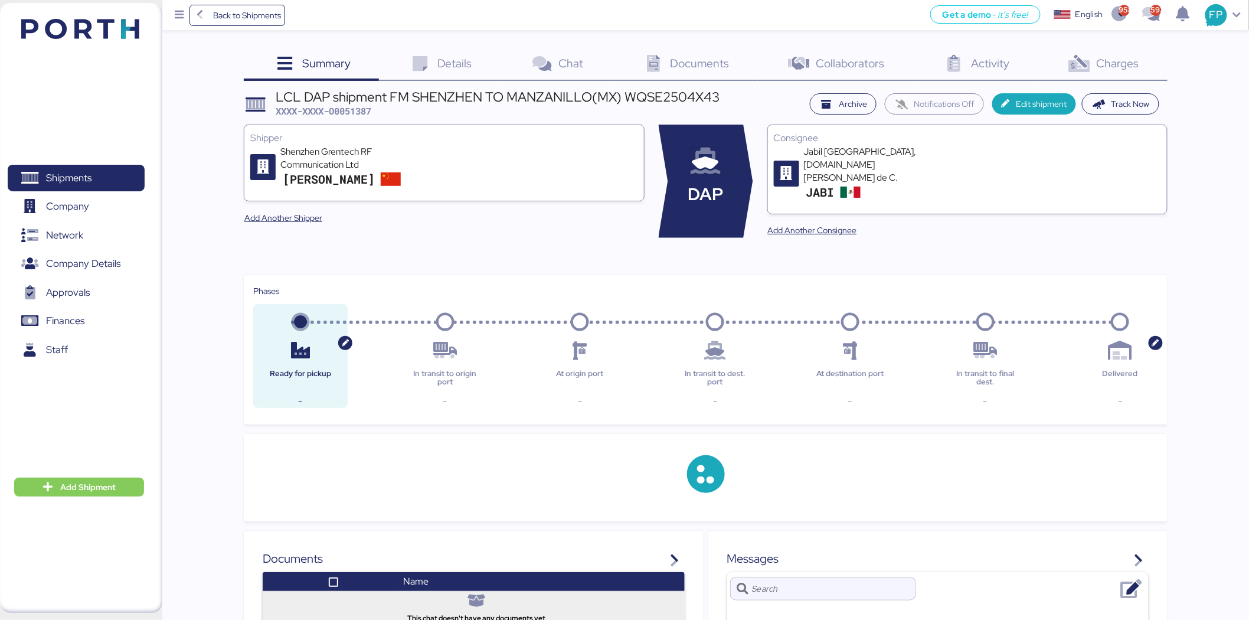
click at [1007, 67] on div "Charges 0" at bounding box center [1102, 65] width 129 height 32
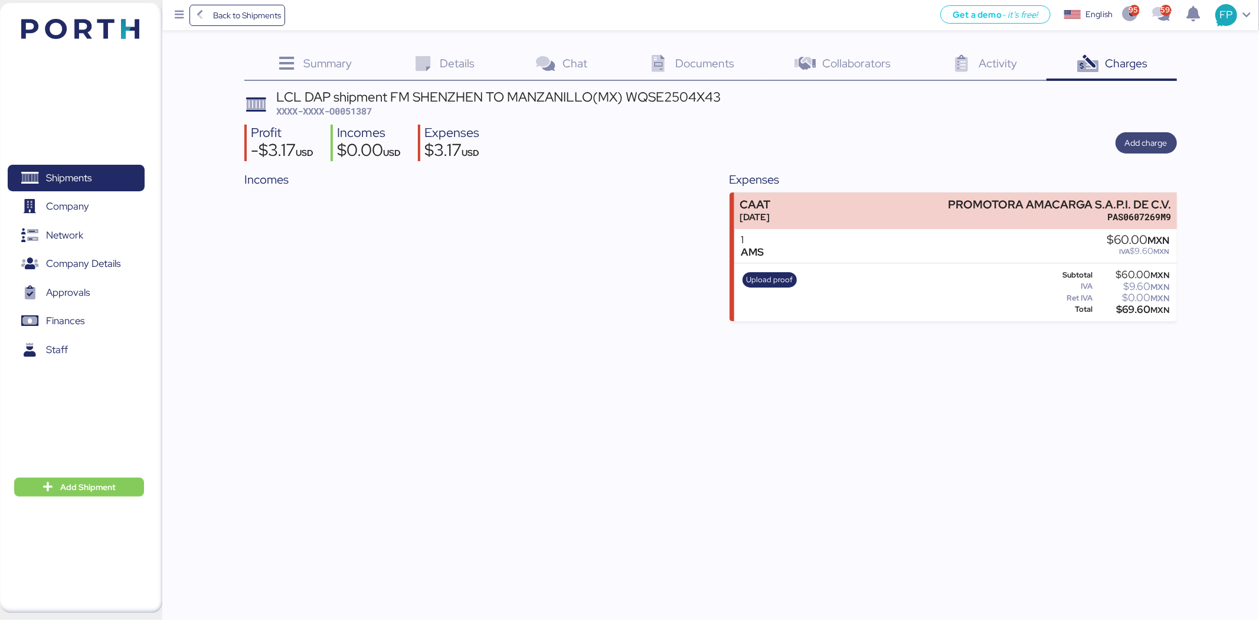
click at [1007, 151] on span "Add charge" at bounding box center [1145, 142] width 61 height 21
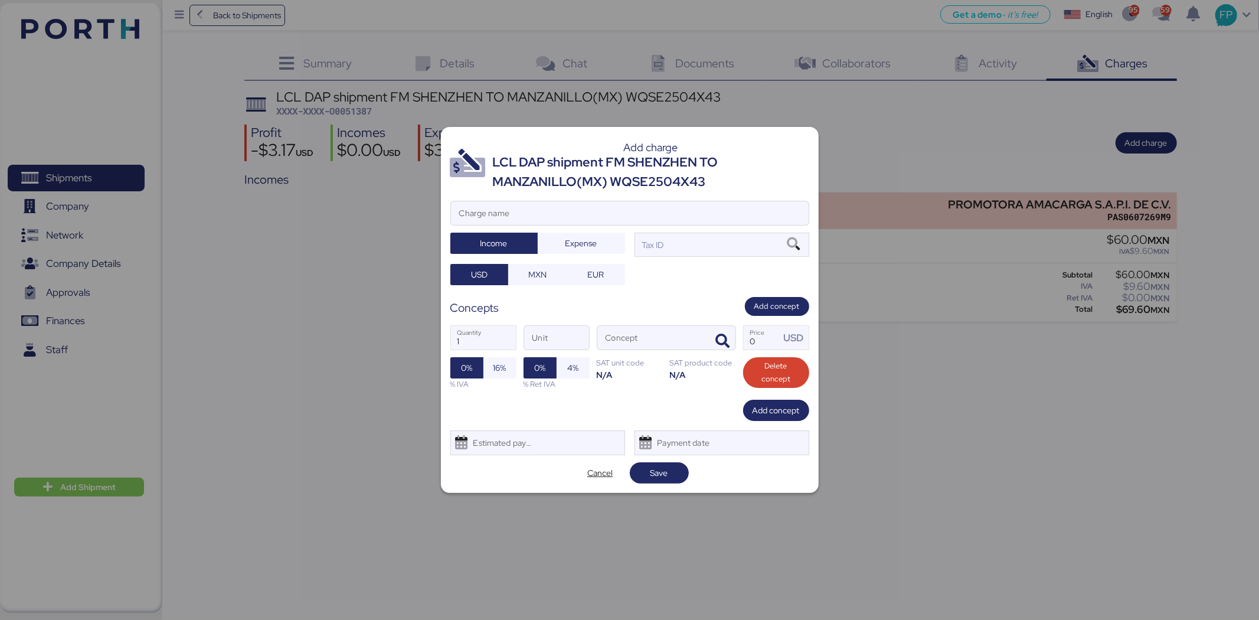
click at [665, 195] on div "Add charge LCL DAP shipment FM SHENZHEN TO MANZANILLO(MX) WQSE2504X43 Charge na…" at bounding box center [630, 309] width 378 height 365
click at [646, 214] on input "Charge name" at bounding box center [630, 213] width 358 height 24
click at [480, 215] on input "Charge name" at bounding box center [630, 213] width 358 height 24
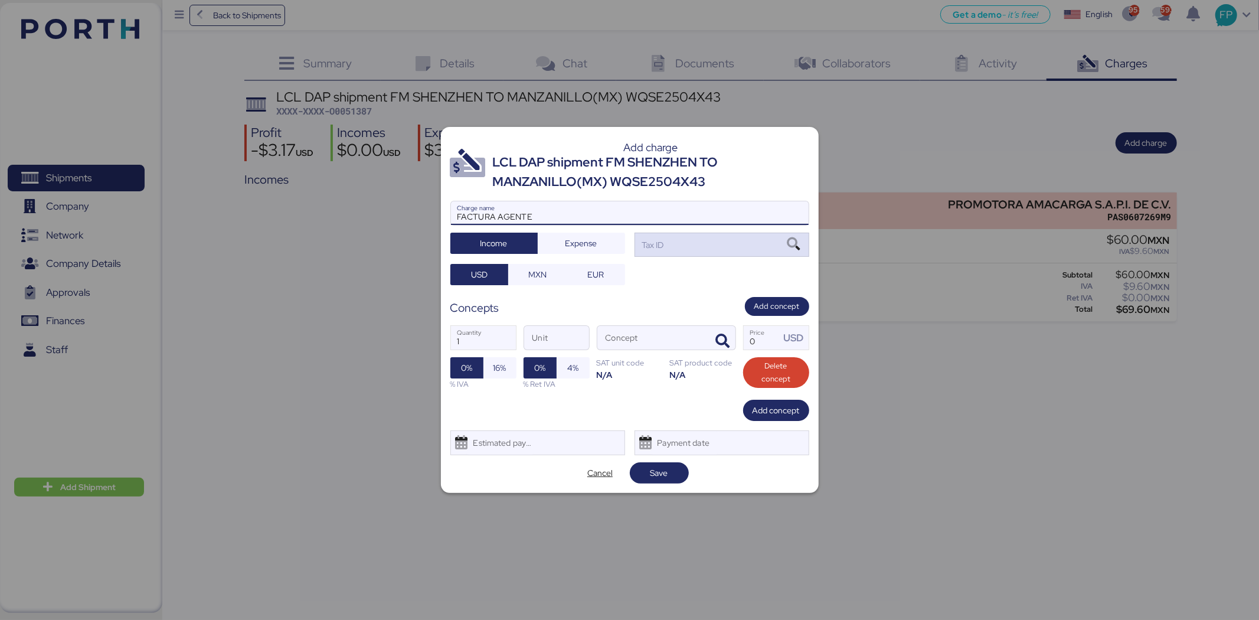
type input "FACTURA AGENTE"
click at [685, 240] on div "Tax ID" at bounding box center [721, 245] width 175 height 24
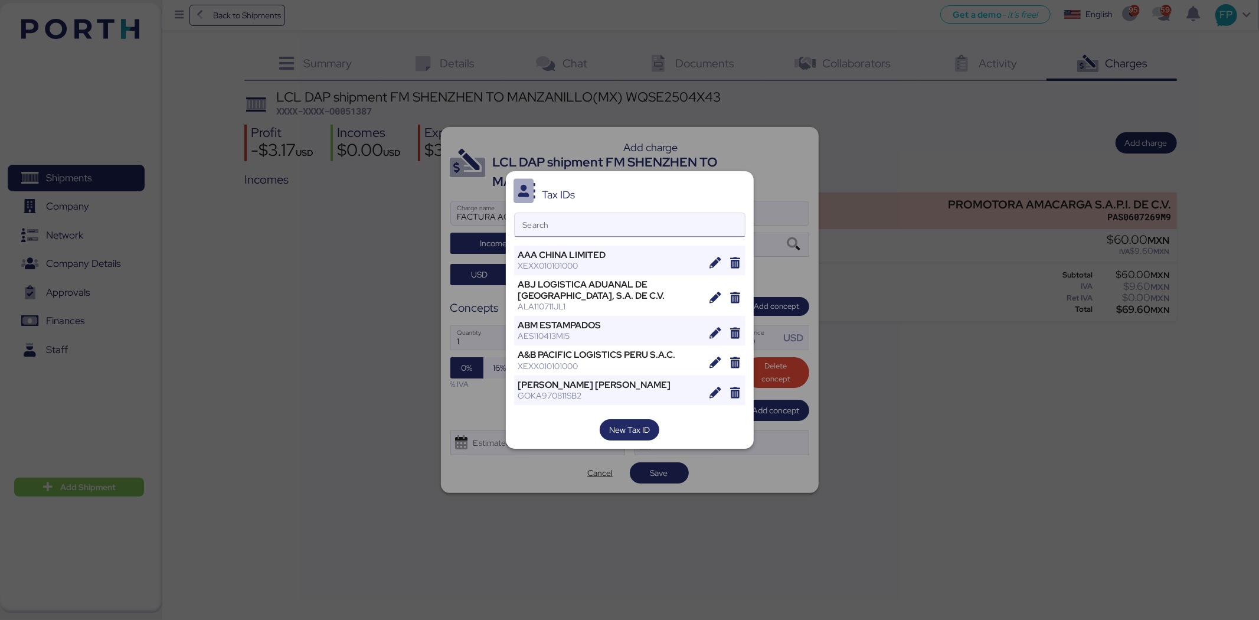
click at [564, 221] on input "Search" at bounding box center [630, 225] width 230 height 24
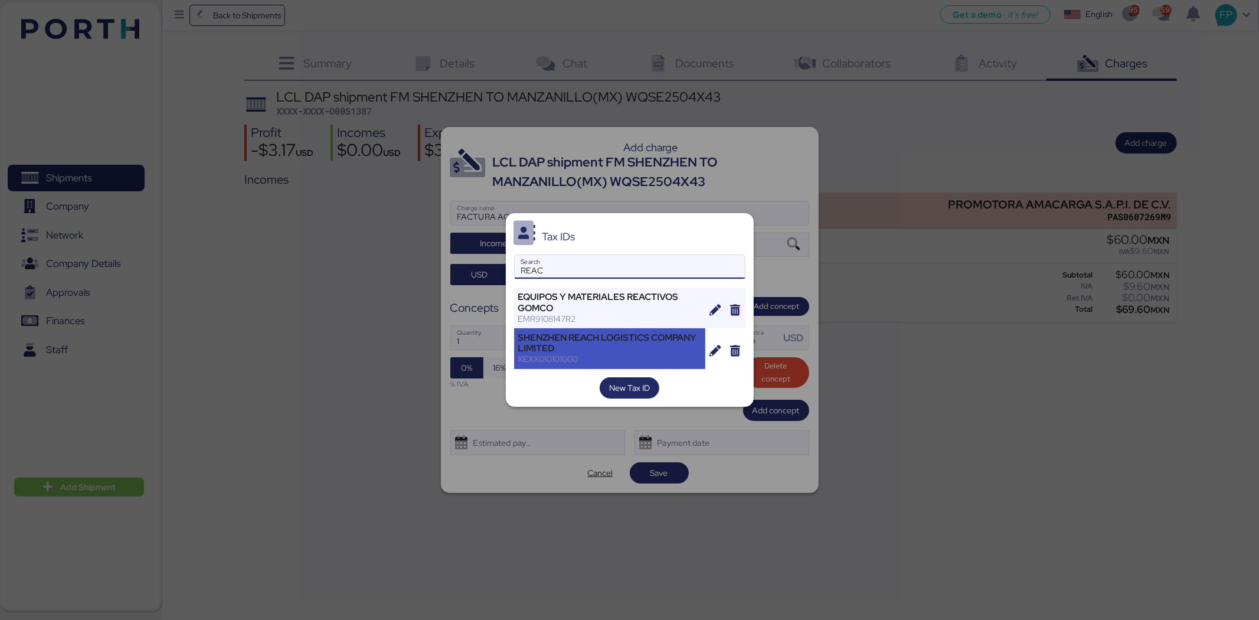
type input "REAC"
click at [580, 339] on div "SHENZHEN REACH LOGISTICS COMPANY LIMITED" at bounding box center [610, 342] width 184 height 21
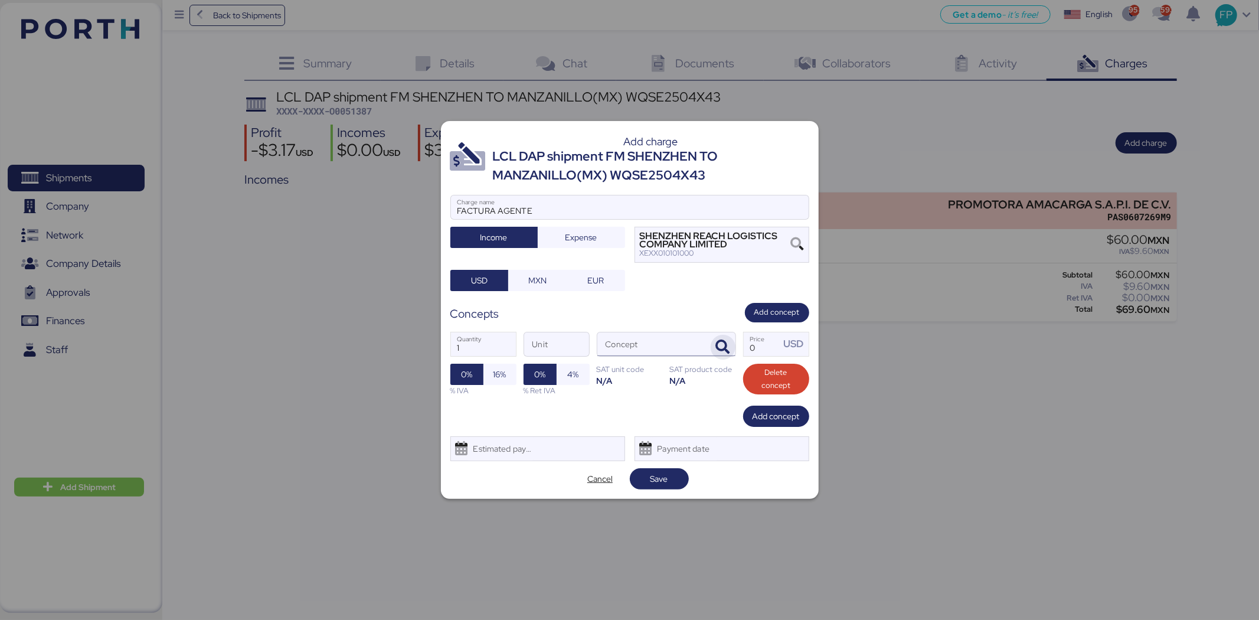
click at [717, 341] on icon "button" at bounding box center [723, 347] width 14 height 14
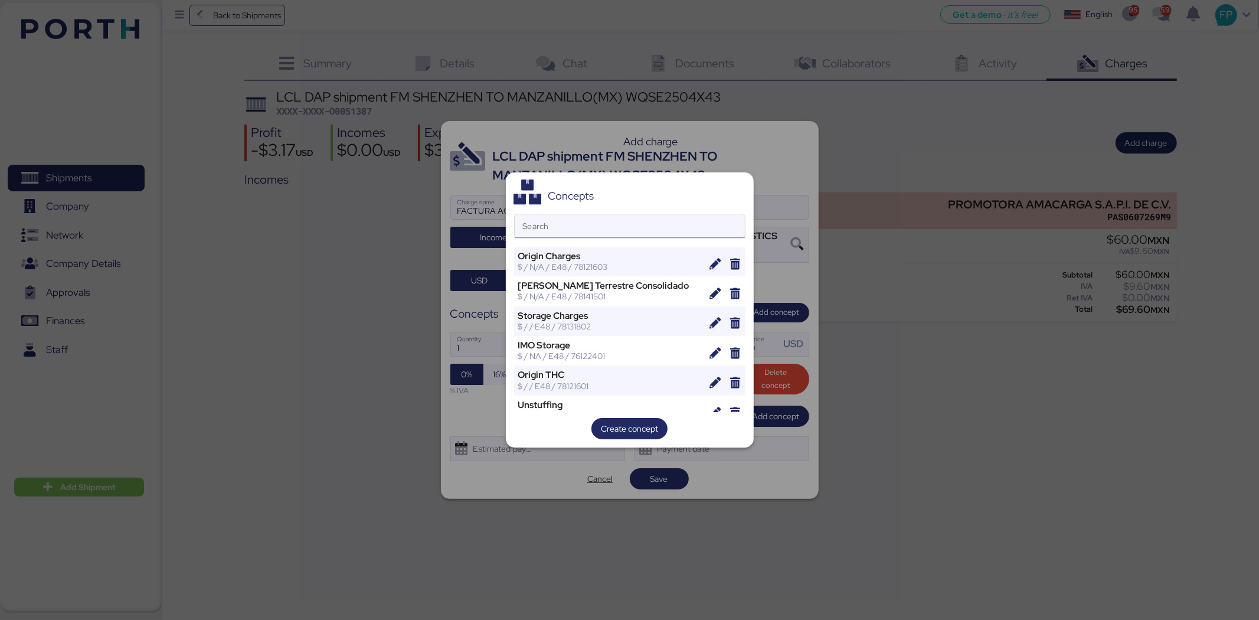
click at [596, 226] on input "Search" at bounding box center [630, 226] width 230 height 24
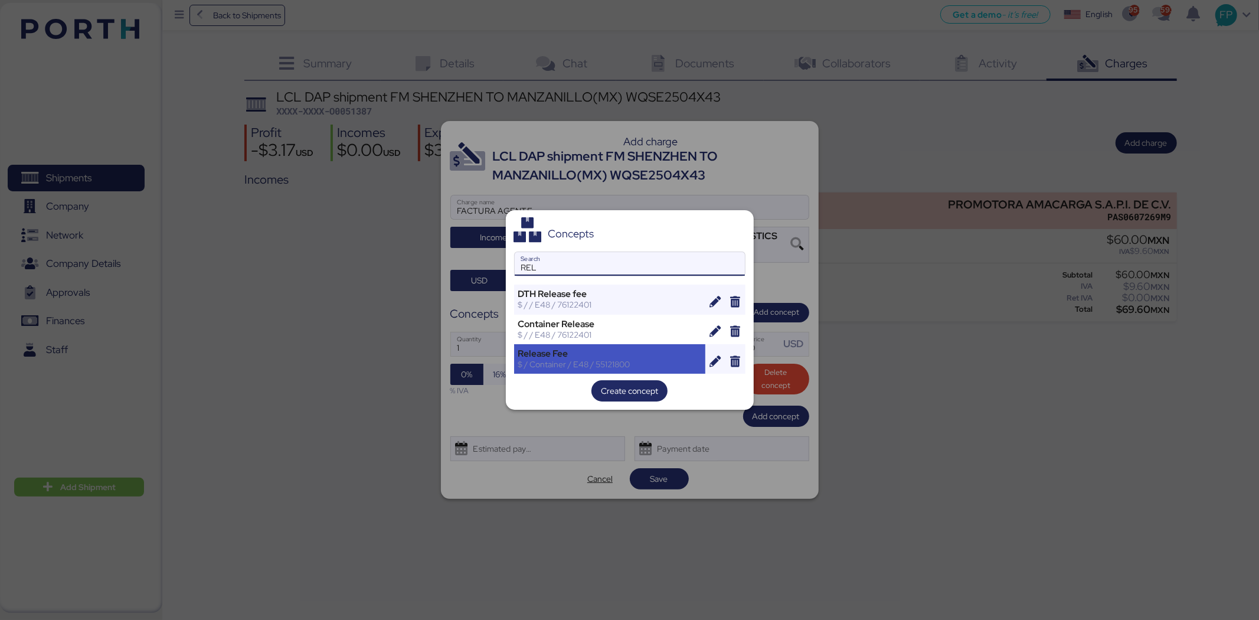
type input "REL"
click at [575, 355] on div "Release Fee" at bounding box center [610, 353] width 184 height 11
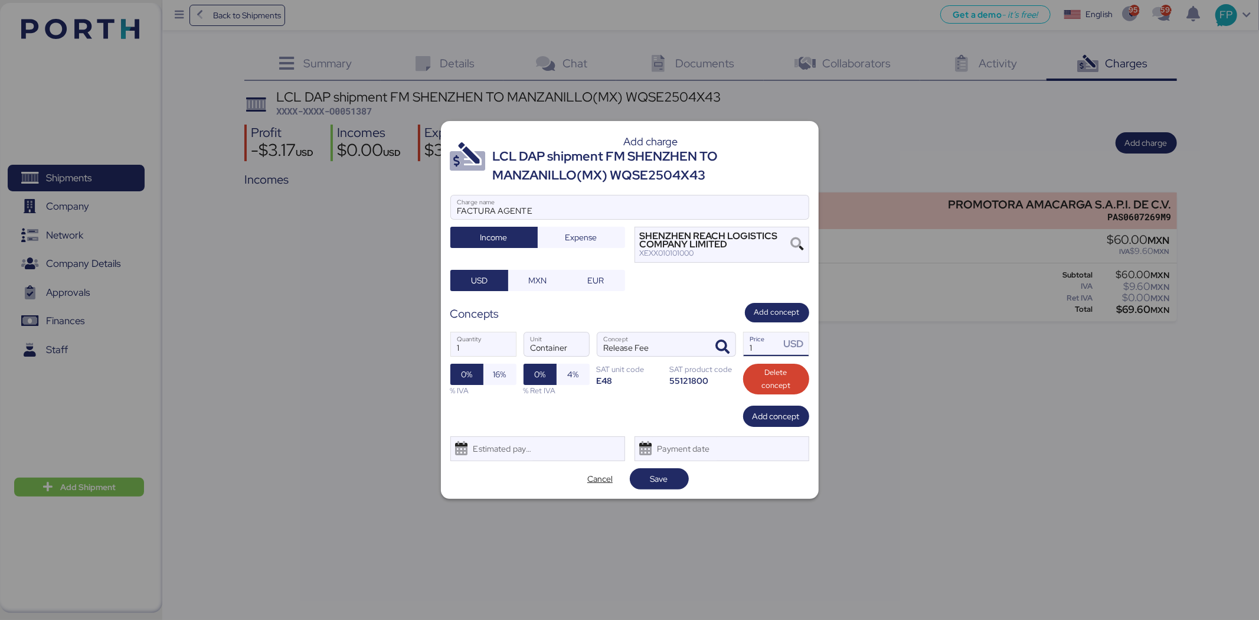
click at [773, 346] on input "1" at bounding box center [762, 344] width 37 height 24
type input "50"
click at [777, 420] on span "Add concept" at bounding box center [775, 416] width 47 height 14
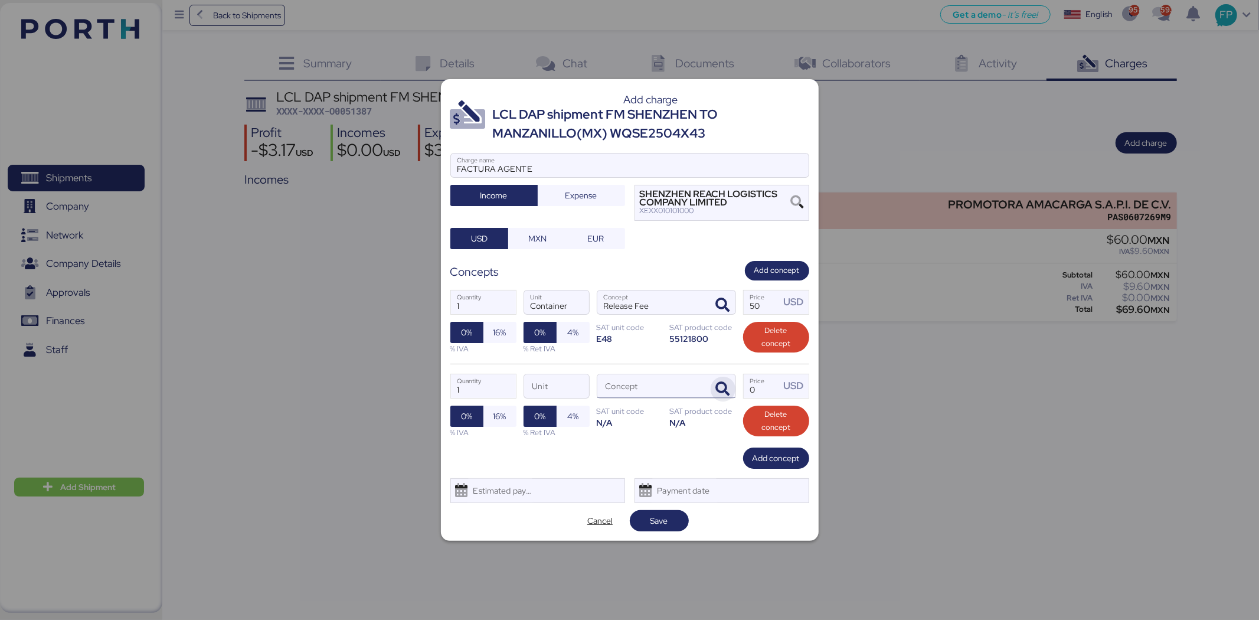
click at [724, 378] on span "button" at bounding box center [723, 389] width 25 height 25
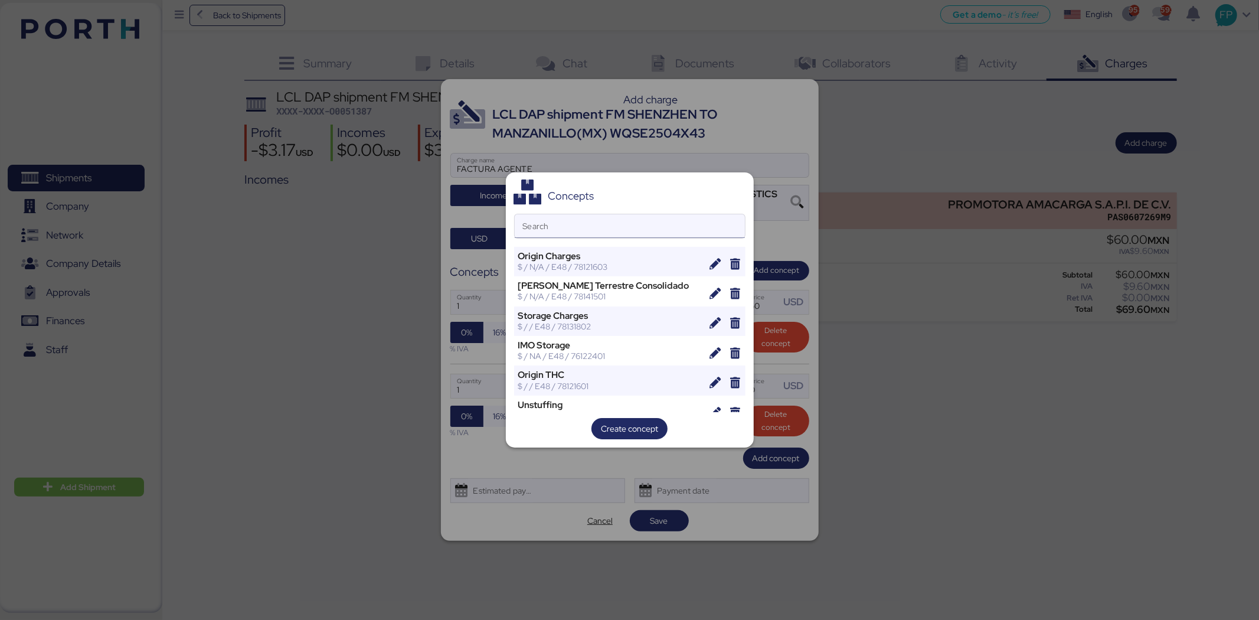
click at [569, 225] on input "Search" at bounding box center [630, 226] width 230 height 24
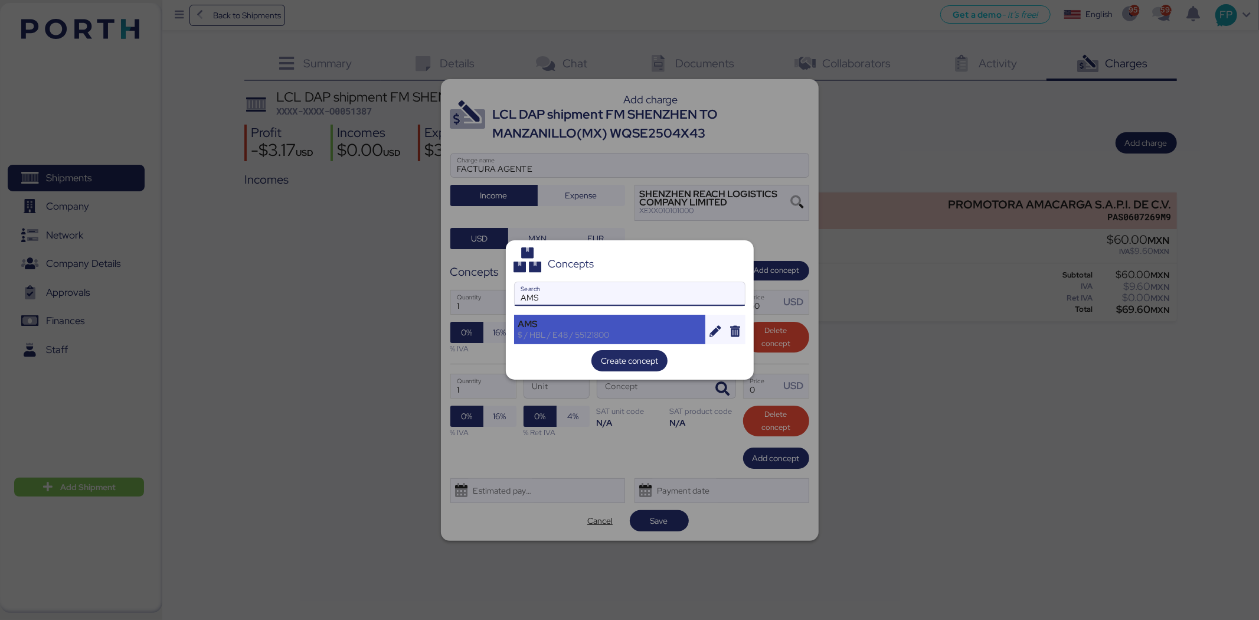
type input "AMS"
click at [592, 326] on div "AMS" at bounding box center [610, 324] width 184 height 11
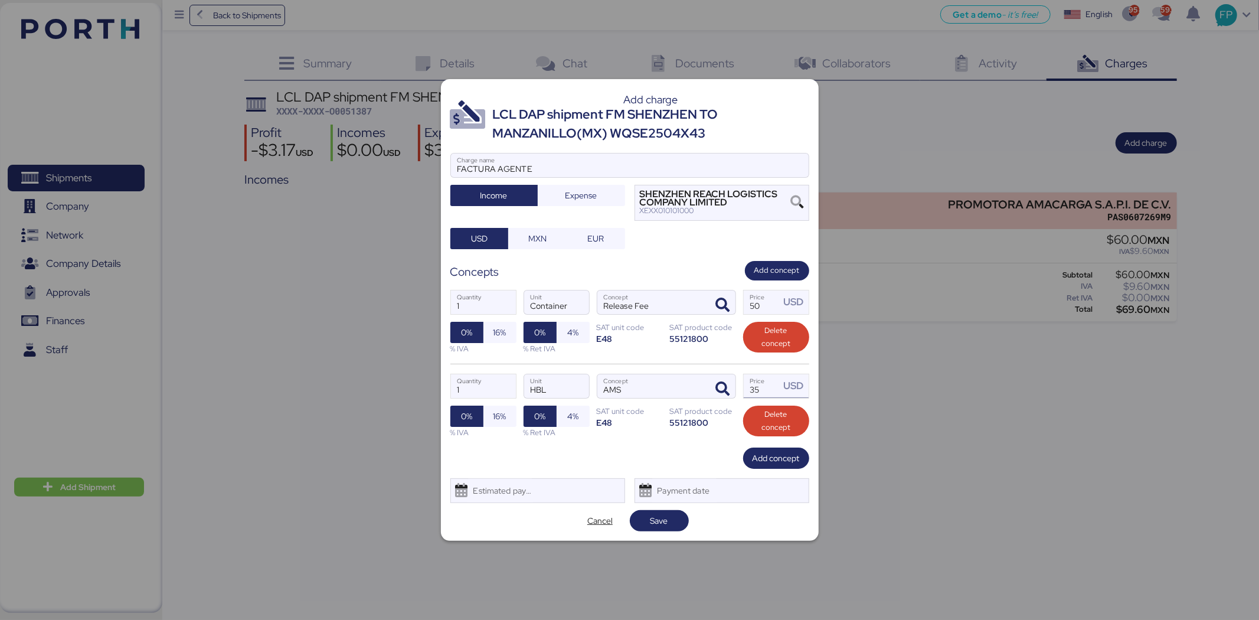
click at [765, 389] on input "35" at bounding box center [762, 386] width 37 height 24
type input "30"
click at [779, 463] on span "Add concept" at bounding box center [775, 458] width 47 height 14
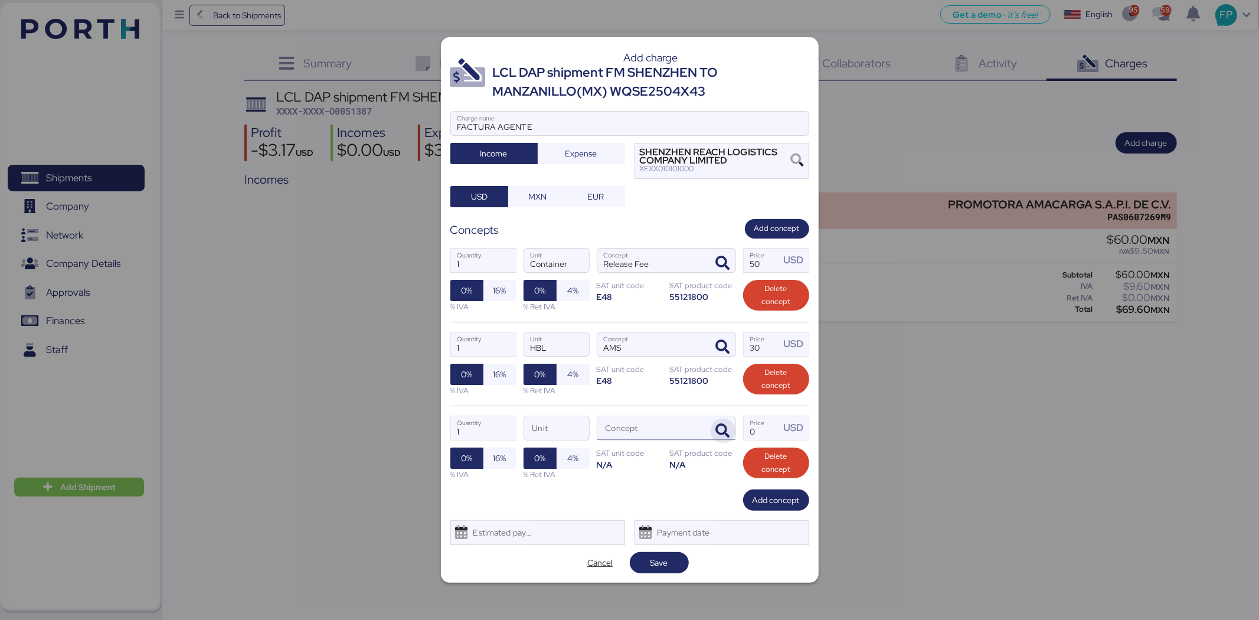
click at [724, 441] on span "button" at bounding box center [723, 430] width 25 height 25
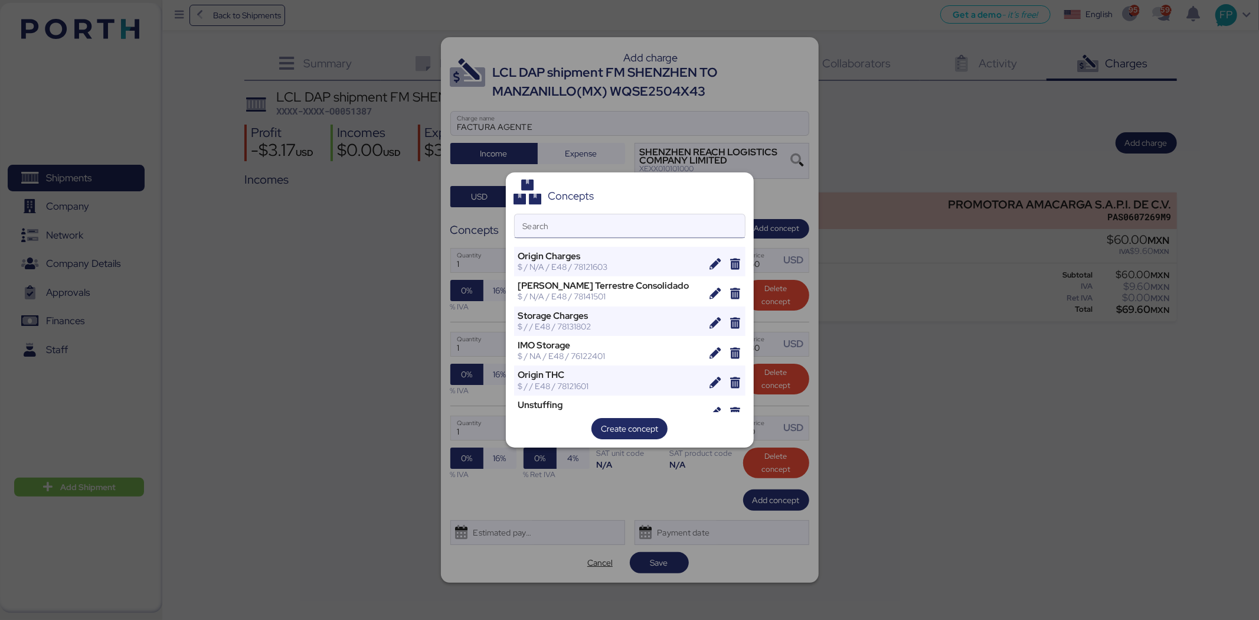
click at [597, 228] on input "Search" at bounding box center [630, 226] width 230 height 24
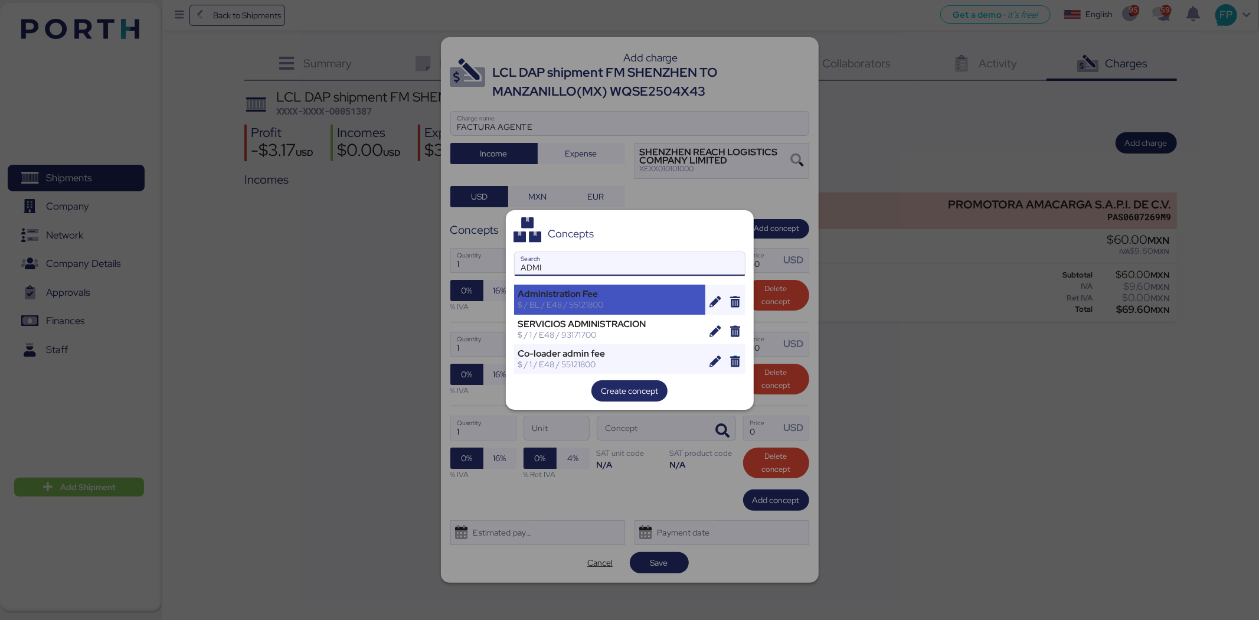
type input "ADMI"
click at [604, 286] on div "Administration Fee $ / BL / E48 / 55121800" at bounding box center [610, 299] width 192 height 30
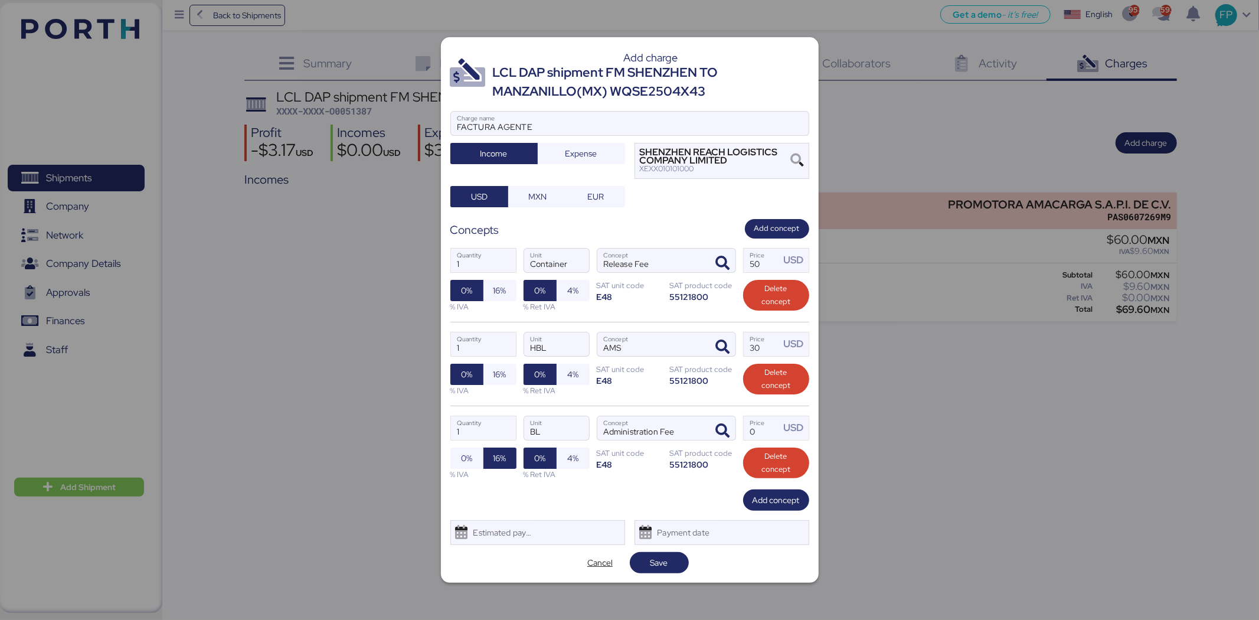
click at [776, 441] on div "1 Quantity BL Unit Administration Fee Concept 0 Price USD 0% 16% % IVA 0% 4% % …" at bounding box center [629, 447] width 359 height 84
click at [764, 424] on input "Price USD" at bounding box center [762, 428] width 37 height 24
type input "30"
click at [758, 478] on span "Add concept" at bounding box center [775, 500] width 47 height 17
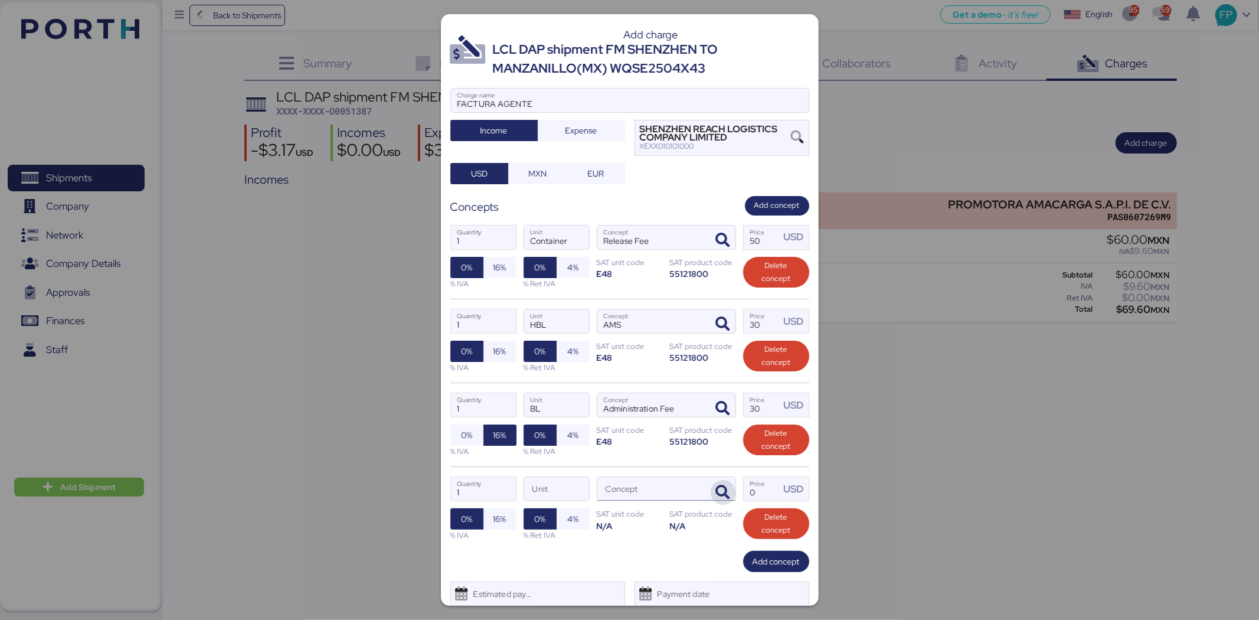
click at [716, 478] on icon "button" at bounding box center [723, 492] width 14 height 14
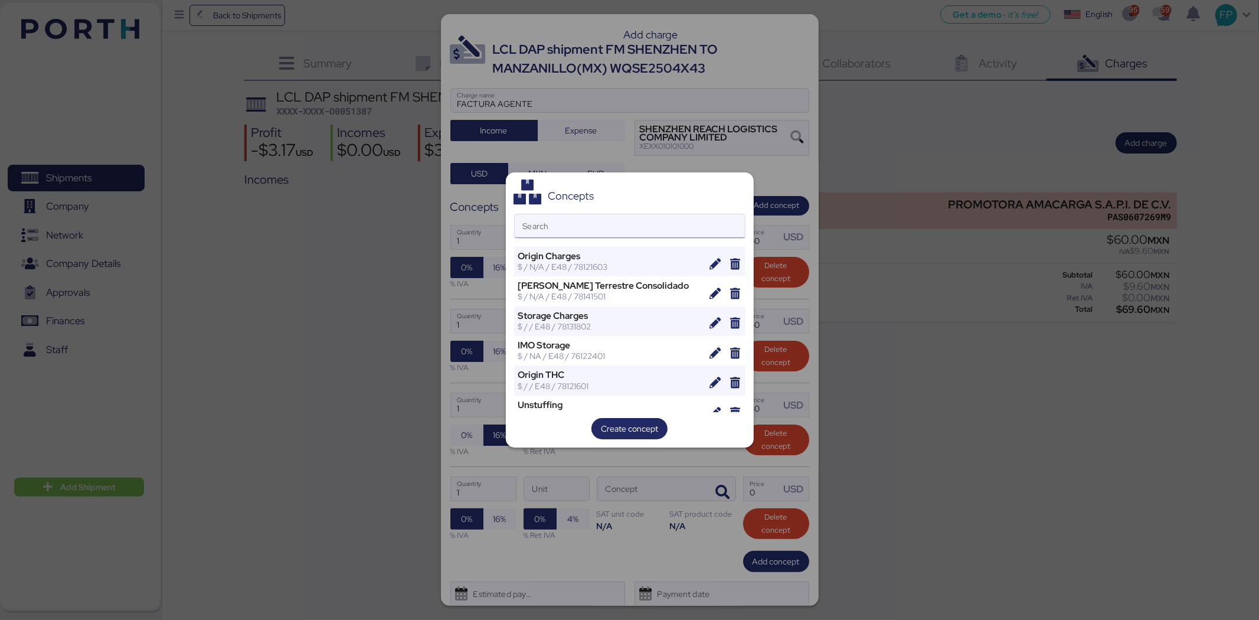
click at [585, 231] on input "Search" at bounding box center [630, 226] width 230 height 24
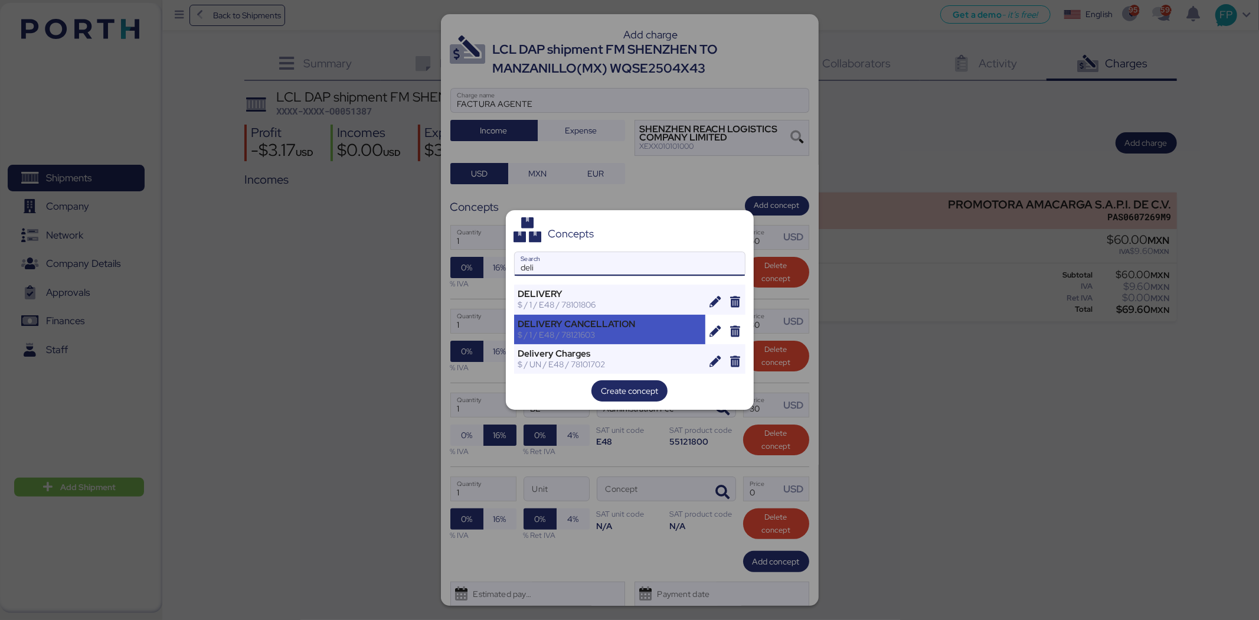
type input "deli"
click at [598, 325] on div "DELIVERY CANCELLATION" at bounding box center [610, 324] width 184 height 11
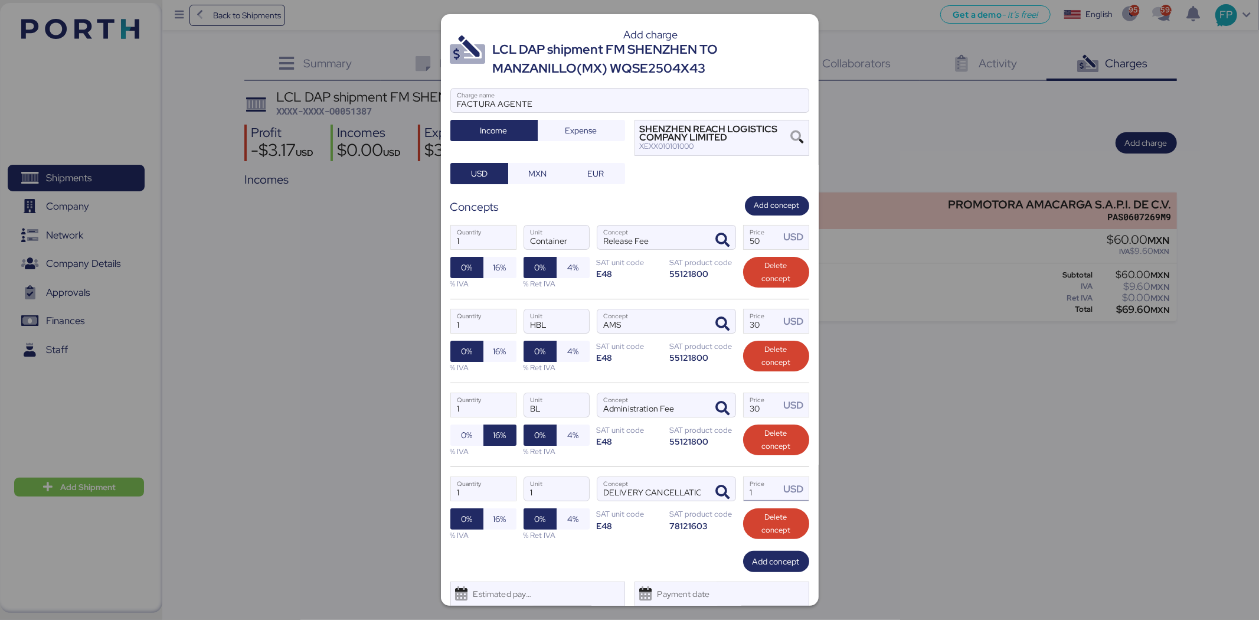
click at [757, 478] on input "1" at bounding box center [762, 489] width 37 height 24
type input "30"
click at [463, 438] on span "0%" at bounding box center [466, 435] width 11 height 14
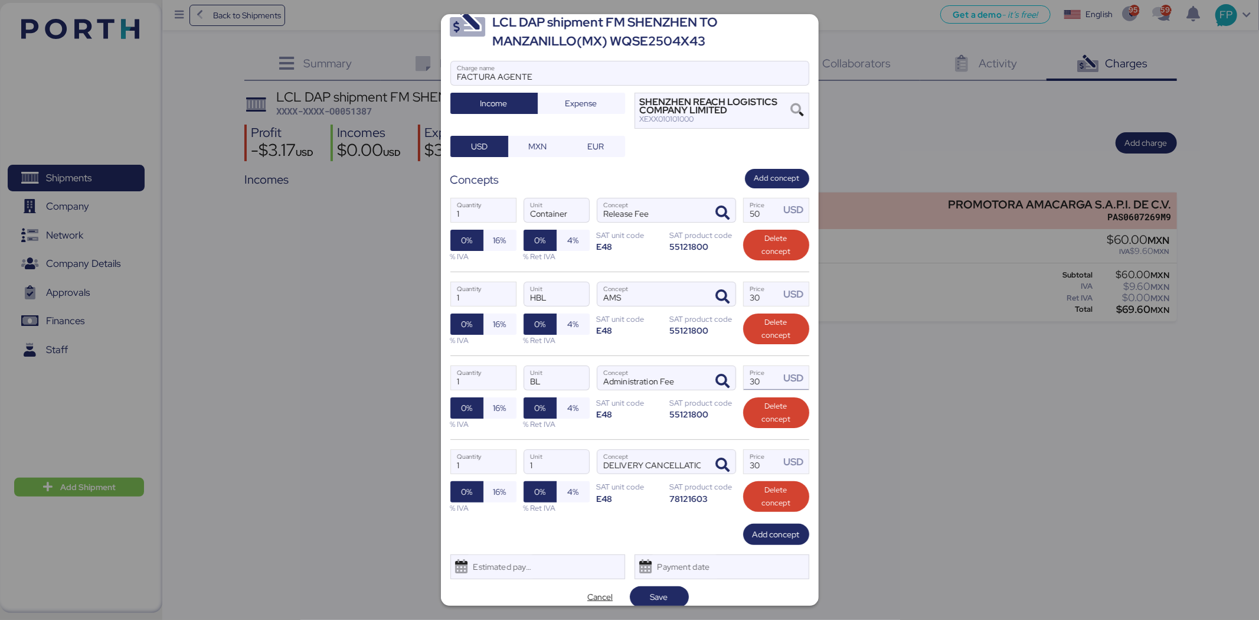
scroll to position [39, 0]
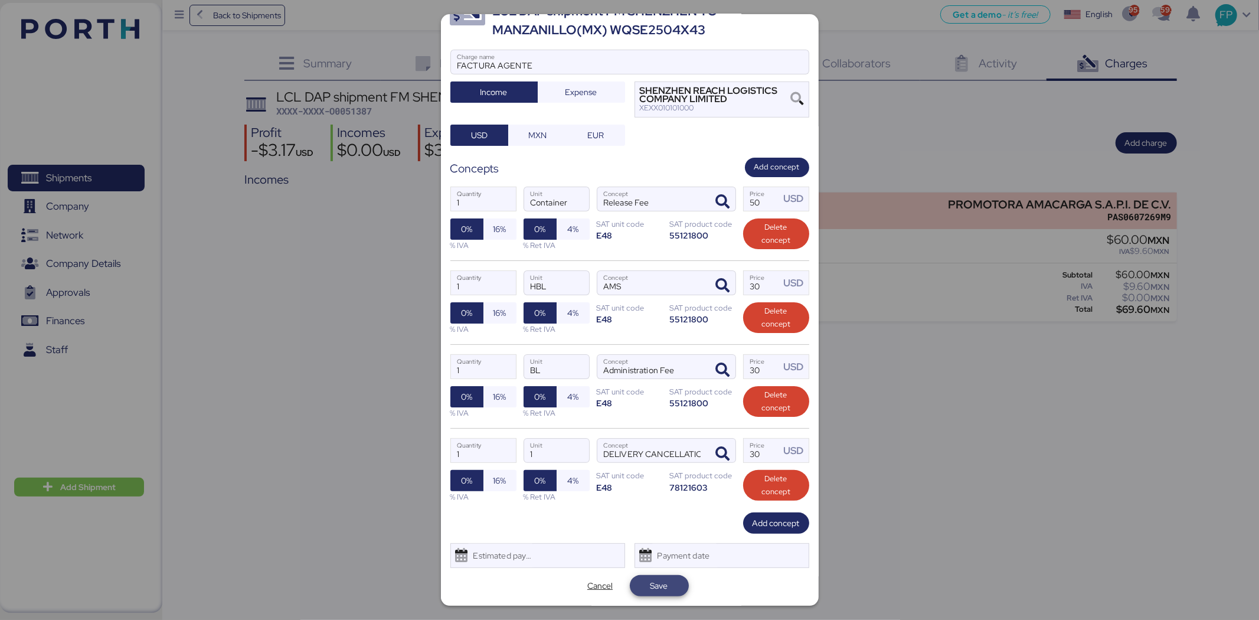
click at [669, 478] on span "Save" at bounding box center [659, 585] width 40 height 17
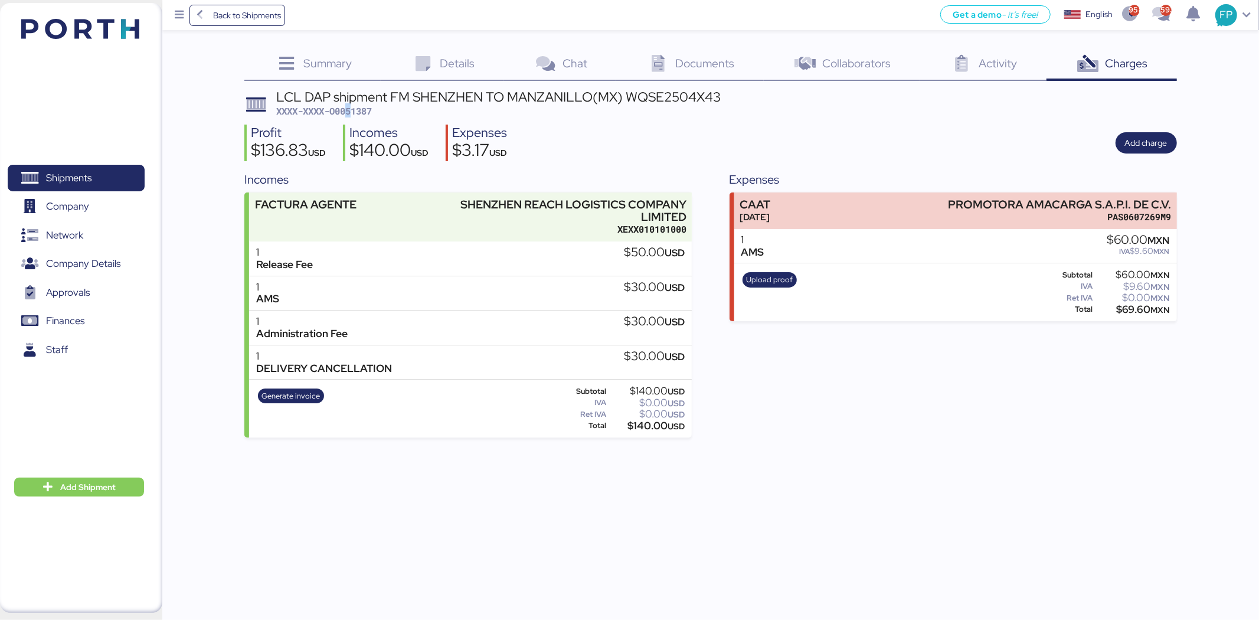
click at [352, 106] on span "XXXX-XXXX-O0051387" at bounding box center [324, 111] width 96 height 12
click at [353, 106] on span "XXXX-XXXX-O0051387" at bounding box center [324, 111] width 96 height 12
copy span "5"
click at [358, 110] on span "XXXX-XXXX-O0051387" at bounding box center [324, 111] width 96 height 12
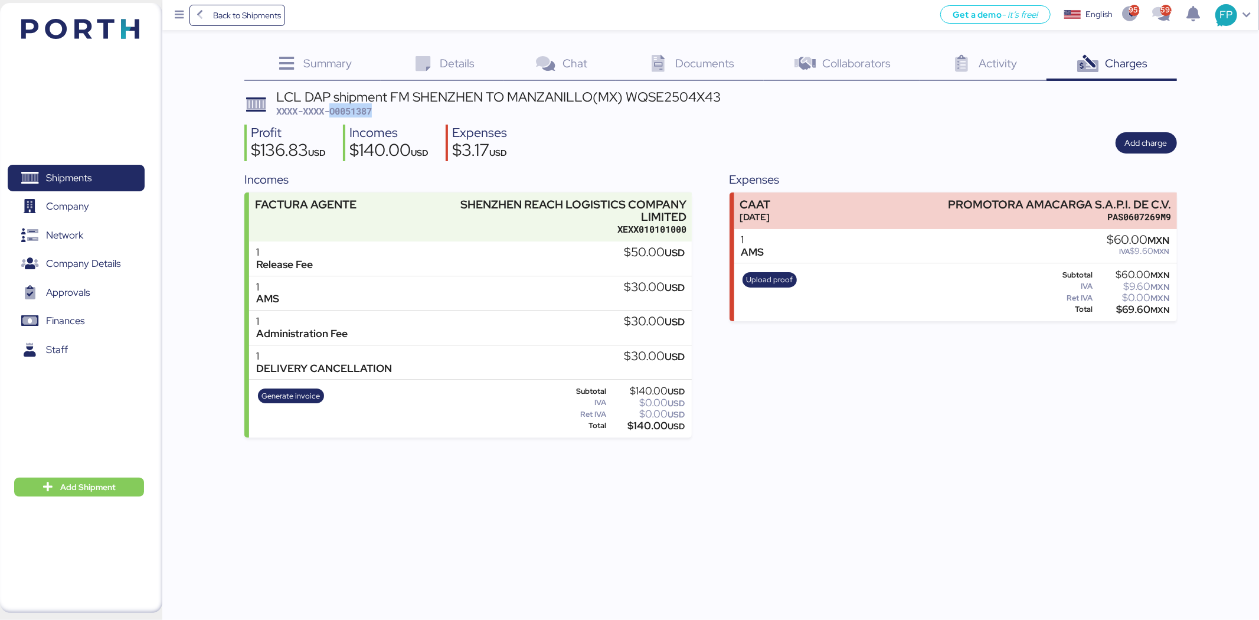
click at [358, 110] on span "XXXX-XXXX-O0051387" at bounding box center [324, 111] width 96 height 12
click at [667, 92] on div "LCL DAP shipment FM SHENZHEN TO MANZANILLO(MX) WQSE2504X43" at bounding box center [498, 96] width 444 height 13
click at [647, 423] on div "$140.00 USD" at bounding box center [646, 425] width 76 height 9
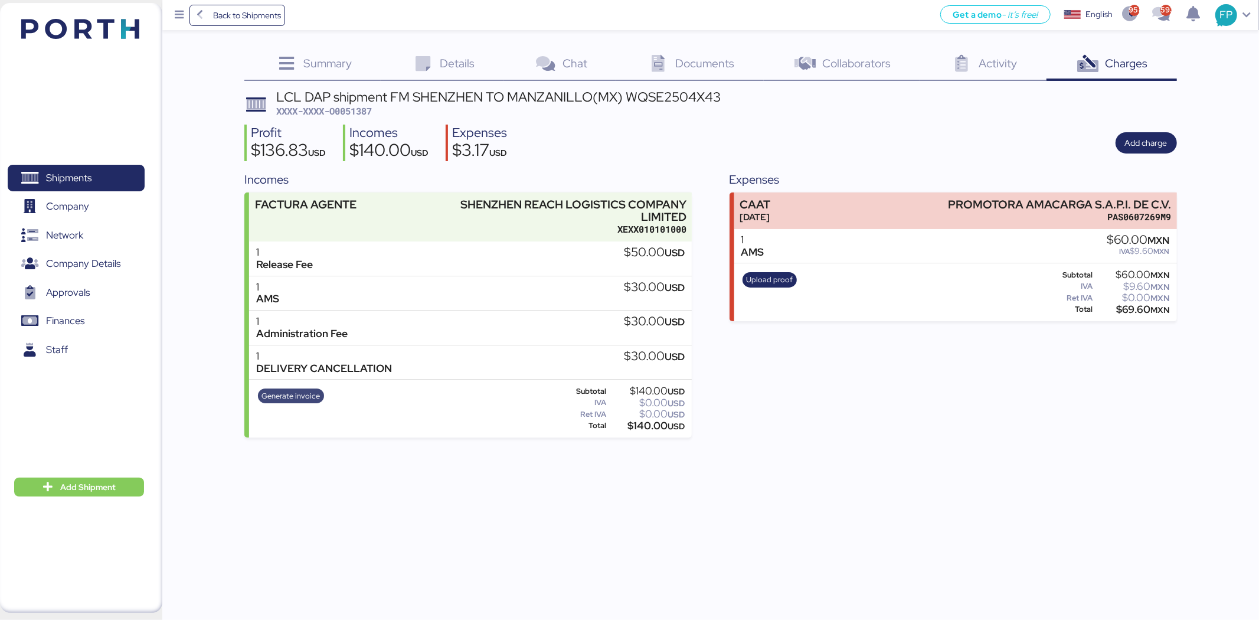
click at [305, 399] on span "Generate invoice" at bounding box center [290, 395] width 58 height 13
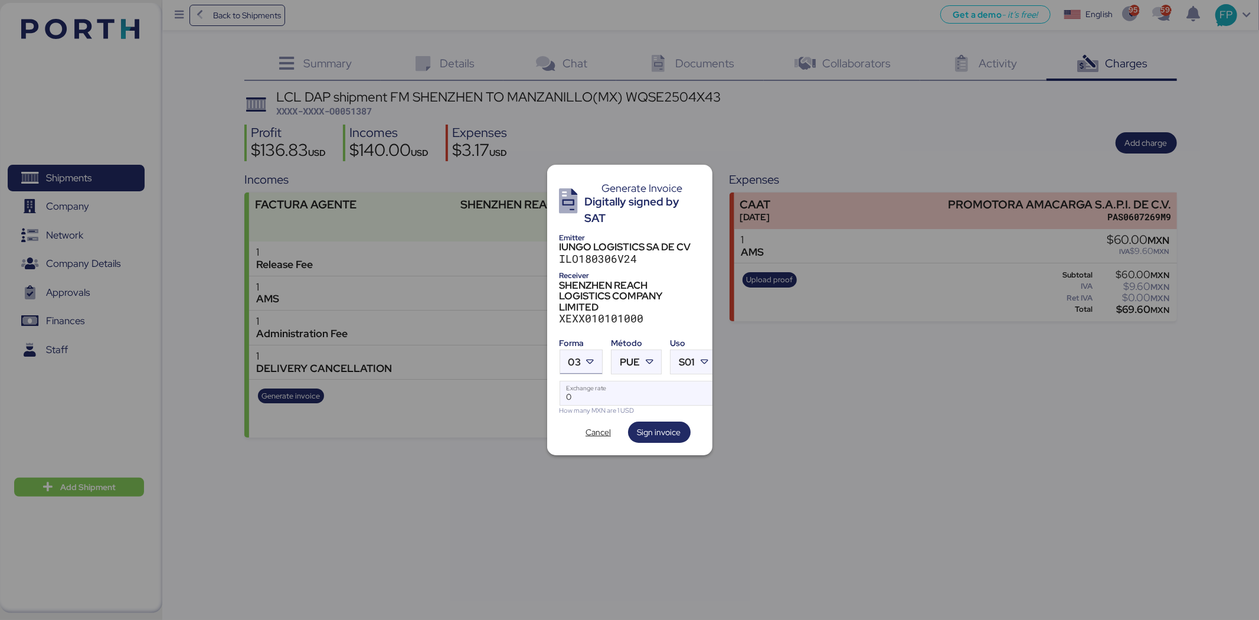
click at [597, 351] on div at bounding box center [591, 362] width 21 height 24
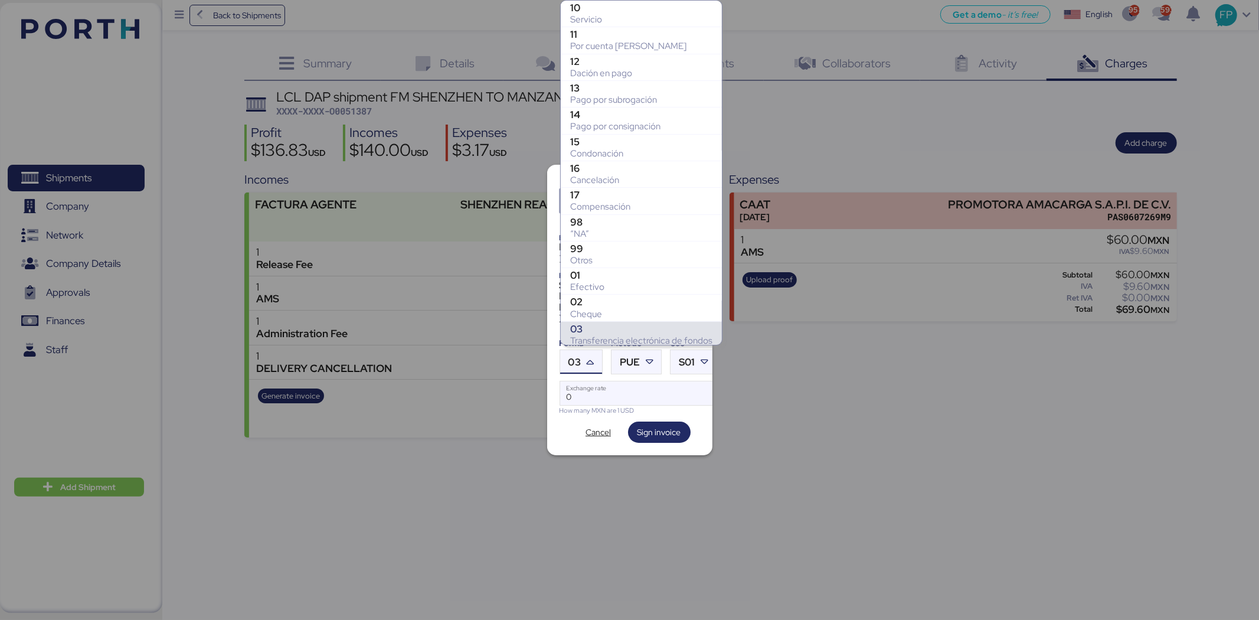
scroll to position [165, 0]
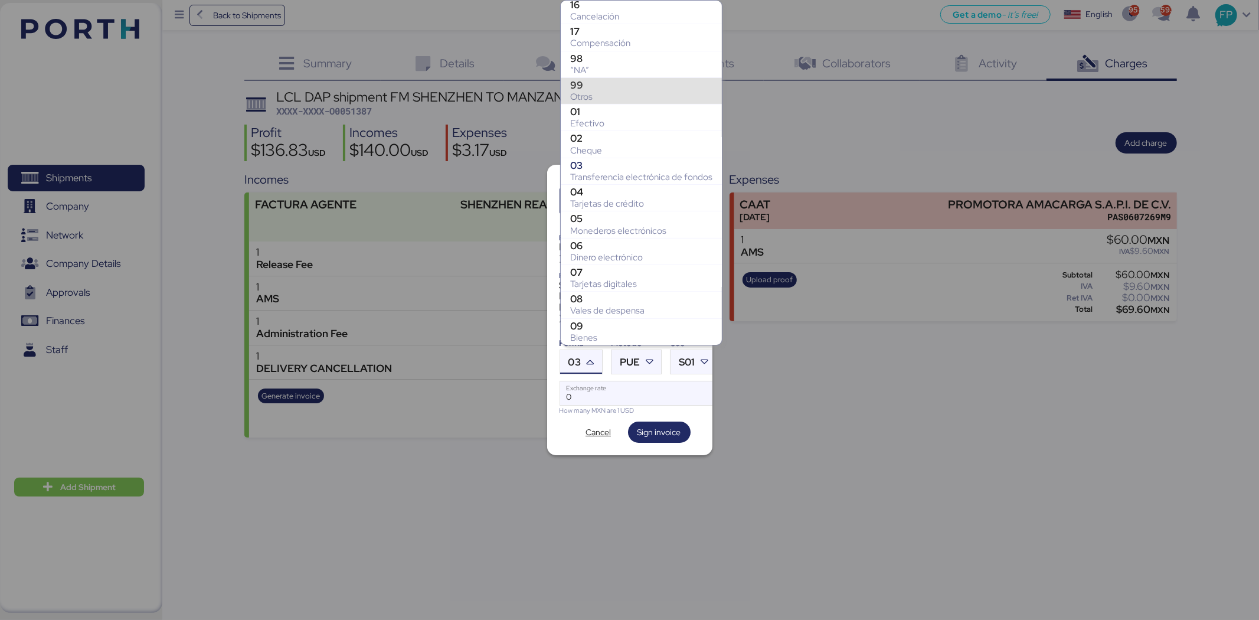
click at [593, 95] on div "Otros" at bounding box center [641, 97] width 142 height 12
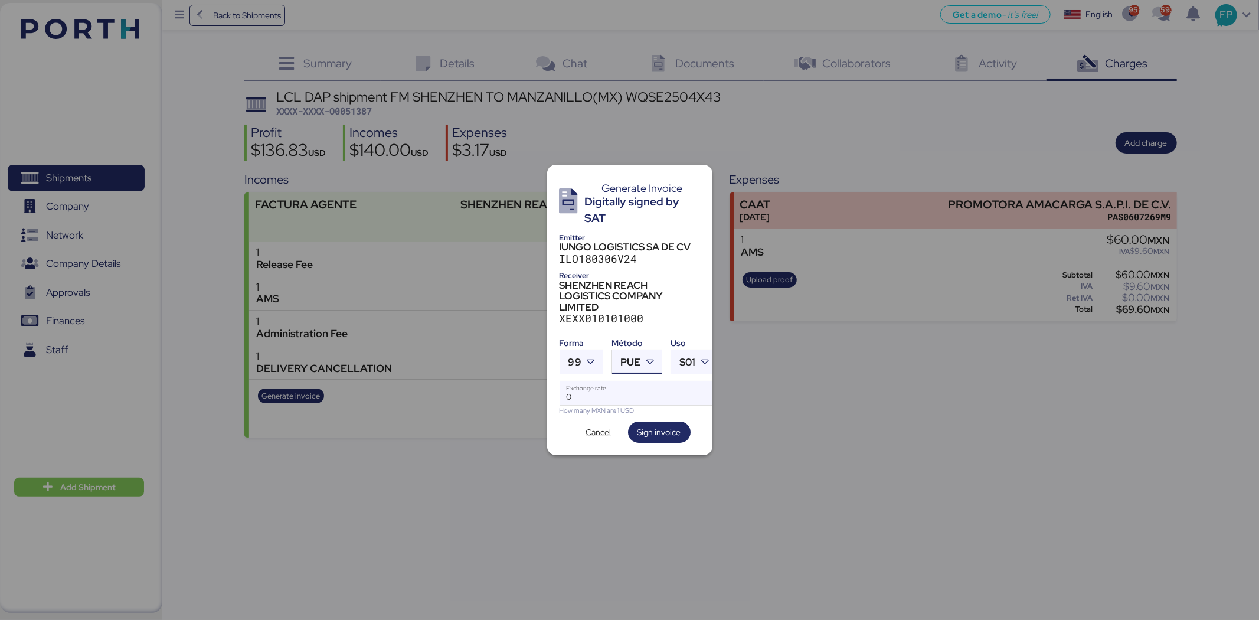
click at [623, 357] on span "PUE" at bounding box center [630, 362] width 20 height 10
click at [634, 408] on div "PPD" at bounding box center [684, 403] width 127 height 12
click at [603, 374] on div "Forma 99 Método PPD Uso S01 0 Exchange rate How many MXN are 1 USD" at bounding box center [629, 374] width 140 height 82
click at [603, 390] on input "Exchange rate" at bounding box center [638, 393] width 157 height 24
type input "0"
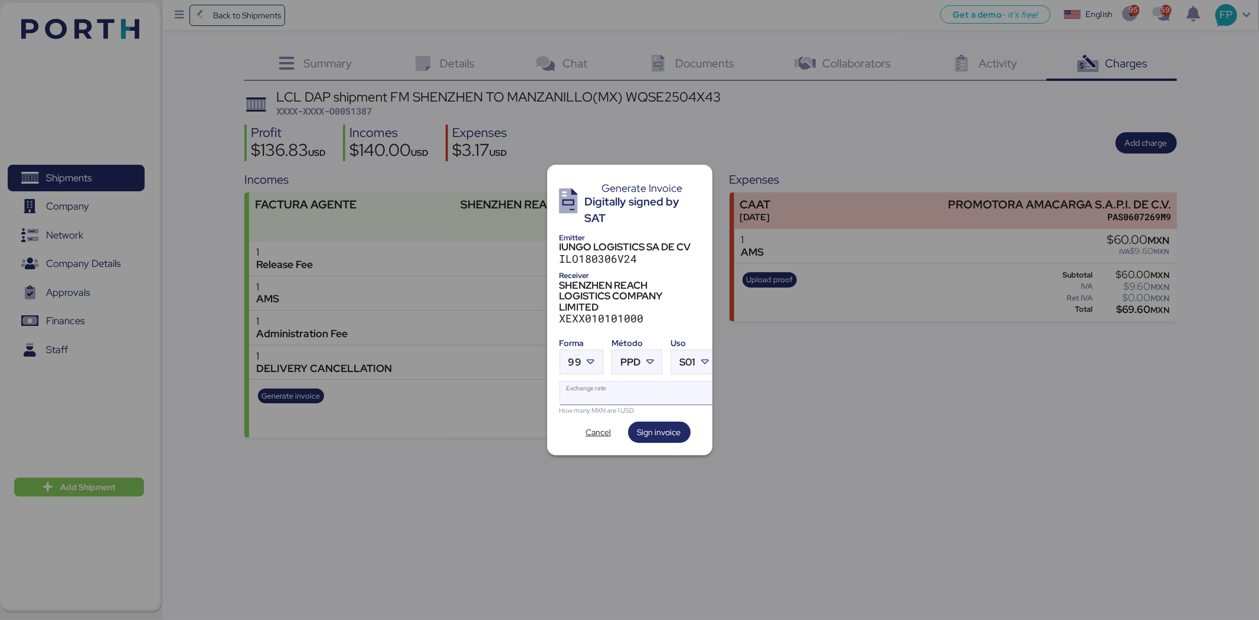
drag, startPoint x: 589, startPoint y: 389, endPoint x: 624, endPoint y: 396, distance: 36.0
click at [589, 389] on input "Exchange rate" at bounding box center [638, 393] width 157 height 24
paste input "18.6402"
type input "18.6402"
click at [644, 430] on span "Sign invoice" at bounding box center [659, 432] width 44 height 14
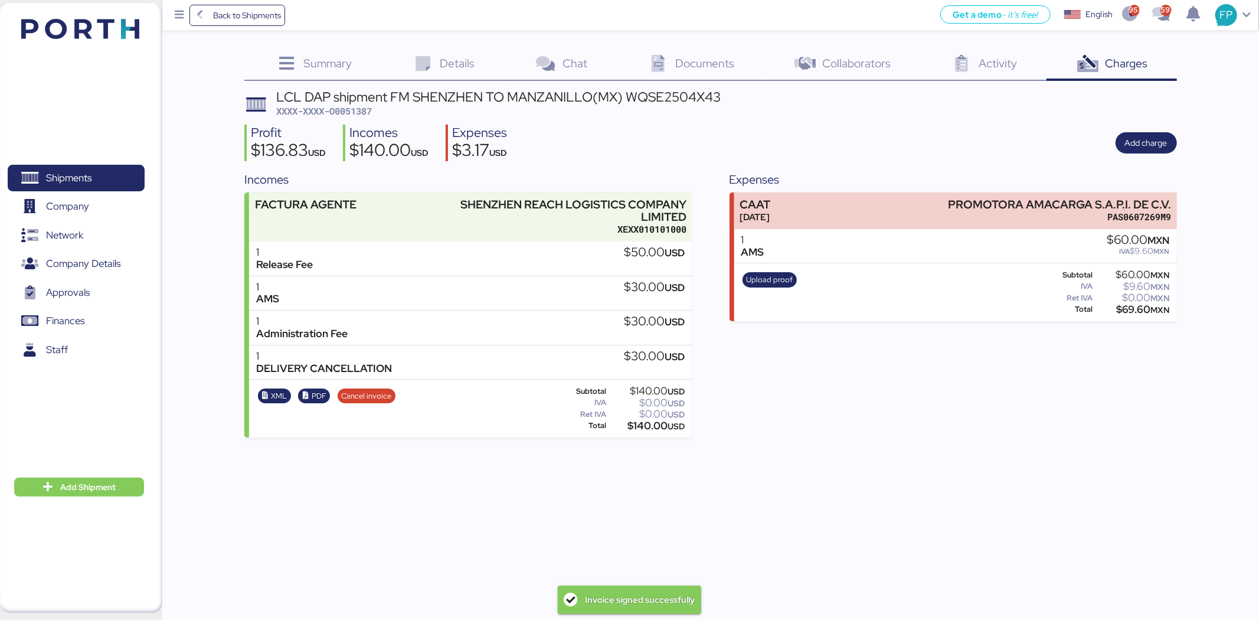
click at [363, 114] on span "XXXX-XXXX-O0051387" at bounding box center [324, 111] width 96 height 12
click at [115, 172] on span "Shipments" at bounding box center [75, 177] width 127 height 17
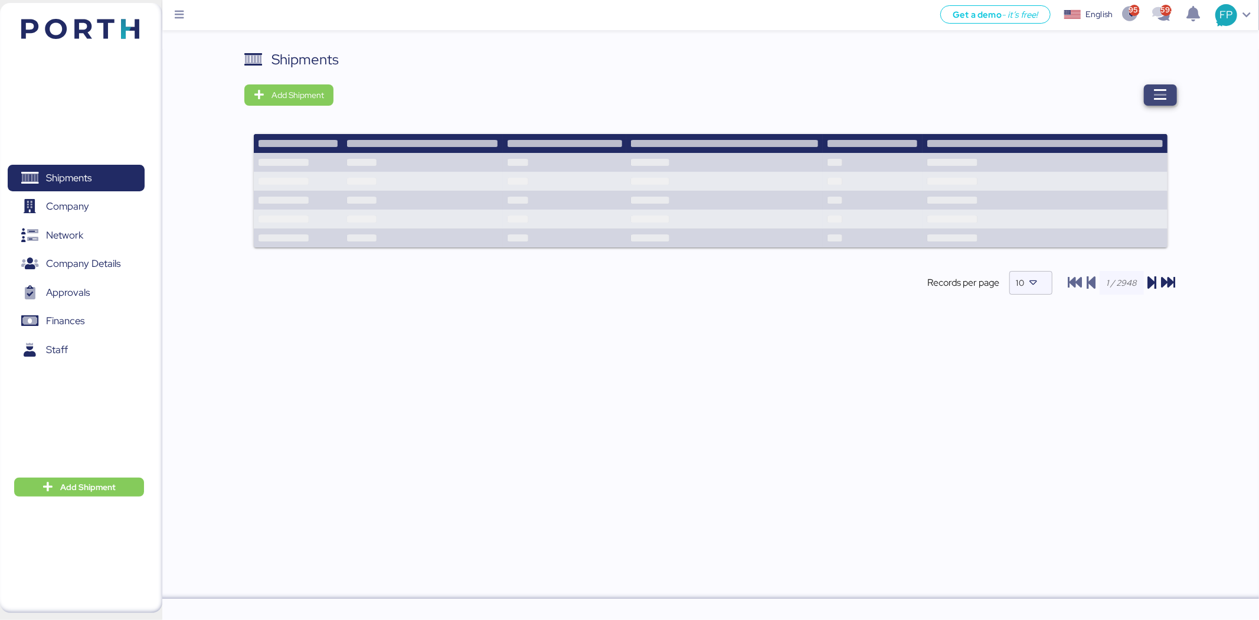
click at [1007, 92] on span "button" at bounding box center [1160, 94] width 33 height 21
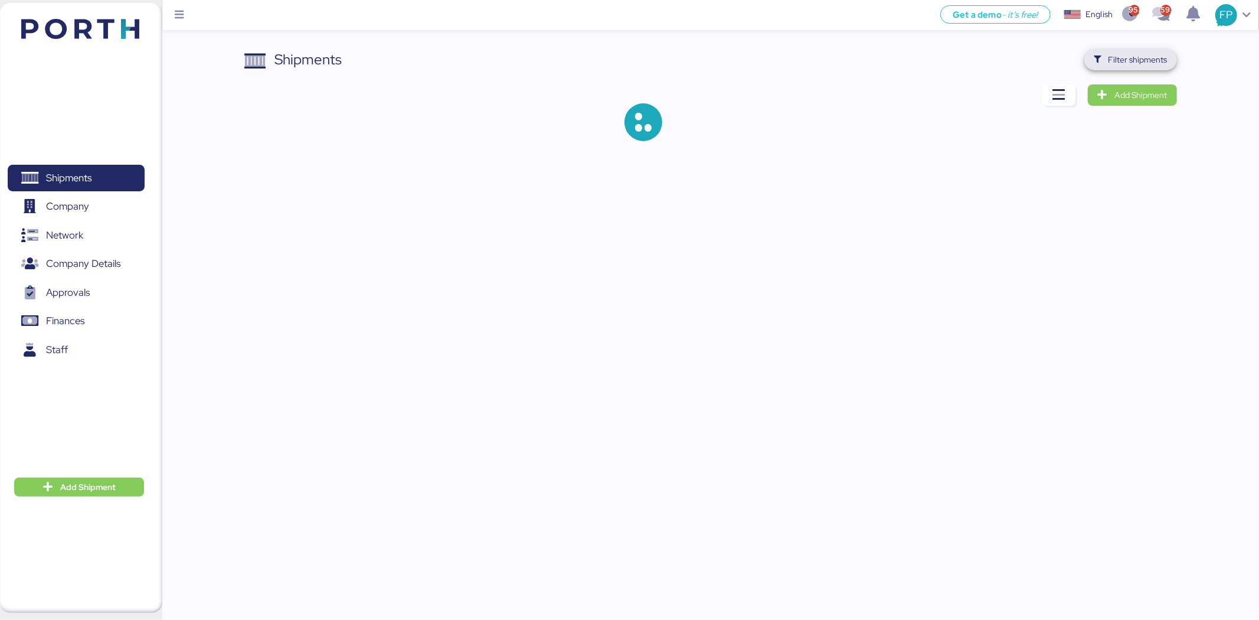
click at [1007, 70] on span "Filter shipments" at bounding box center [1130, 59] width 93 height 21
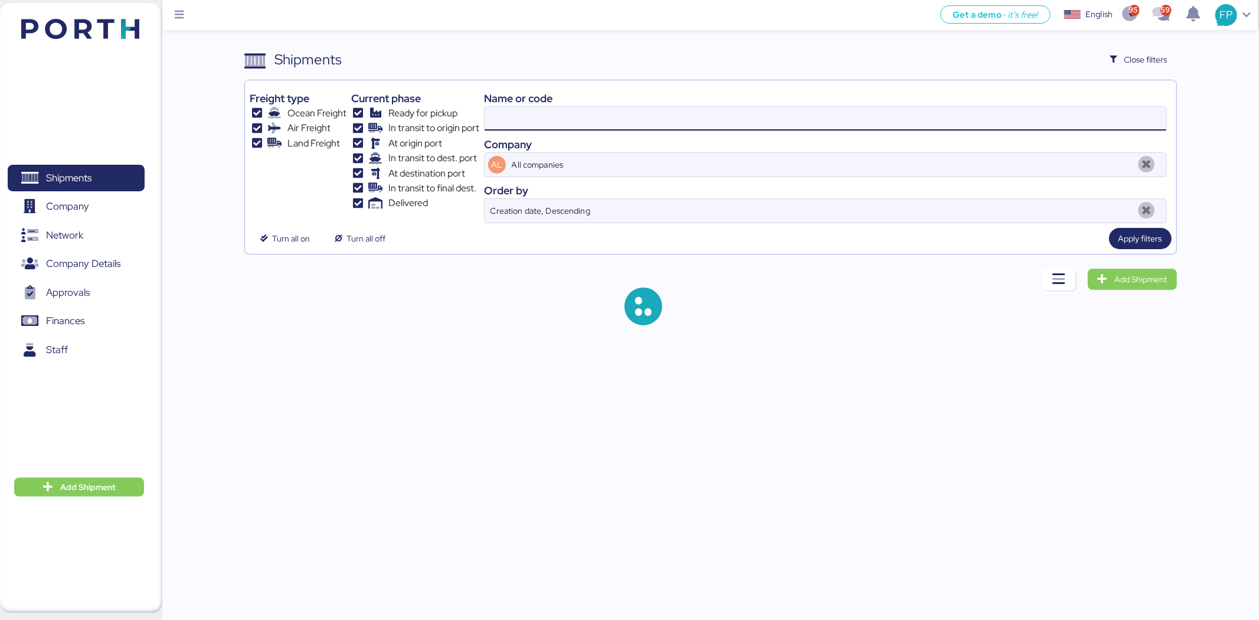
click at [519, 129] on input at bounding box center [826, 119] width 682 height 24
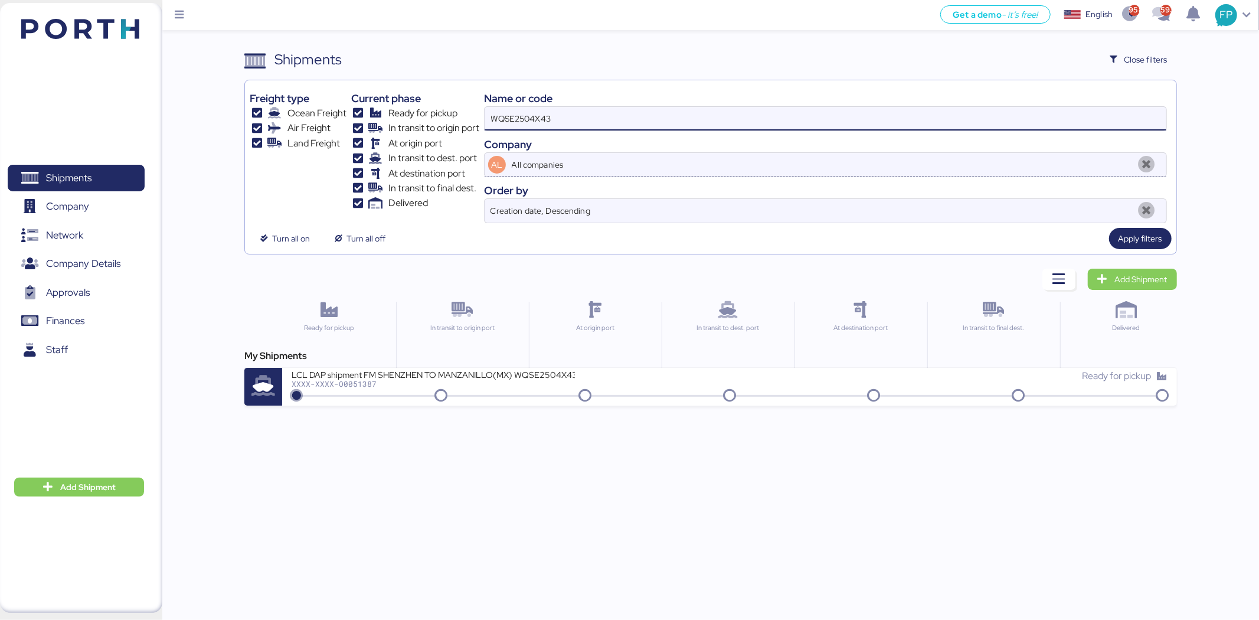
click at [522, 162] on input "All companies" at bounding box center [820, 165] width 623 height 24
click at [521, 116] on input "WQSE2504X43" at bounding box center [826, 119] width 682 height 24
paste input "1"
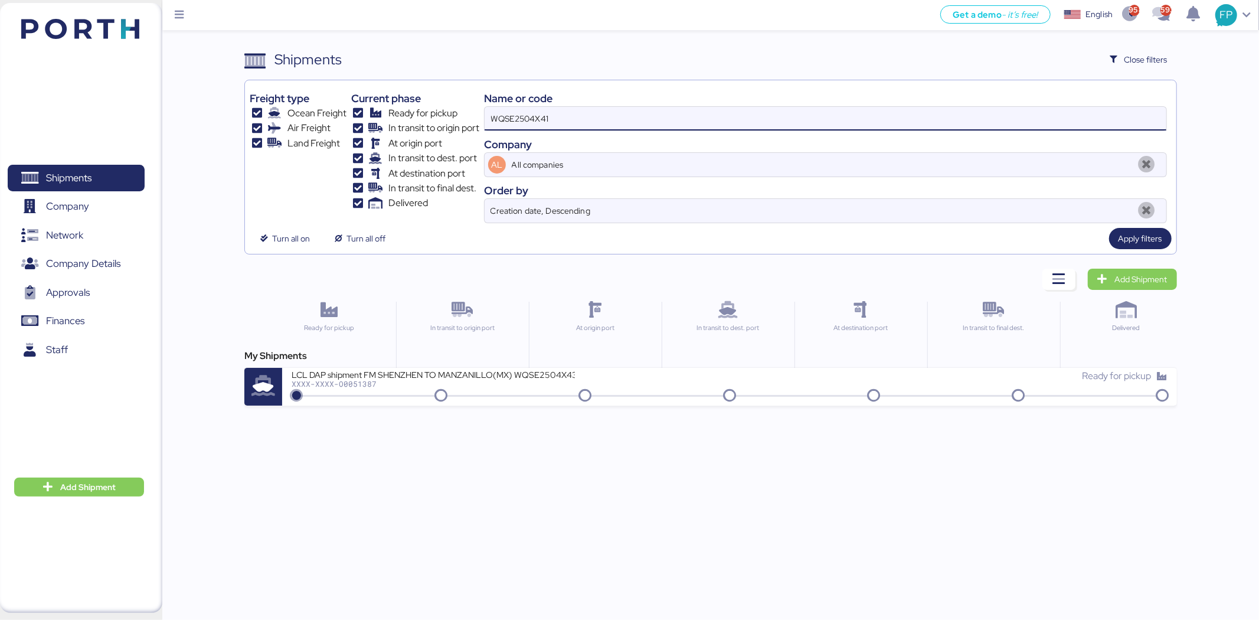
type input "WQSE2504X41"
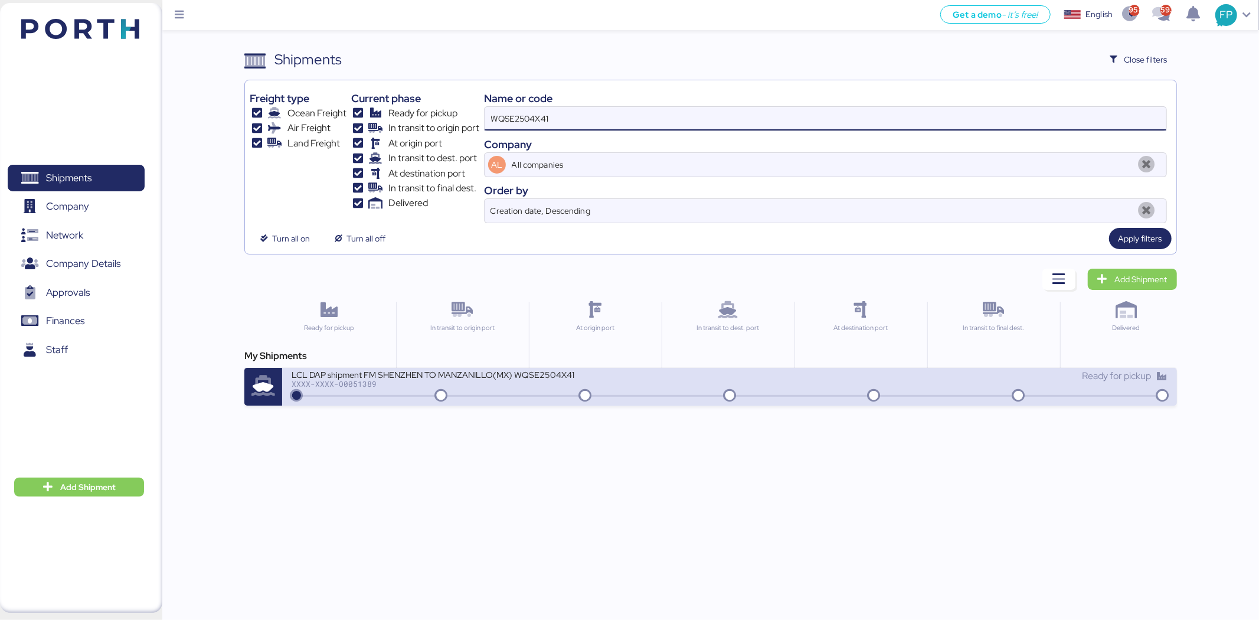
click at [473, 382] on div "XXXX-XXXX-O0051389" at bounding box center [433, 383] width 283 height 8
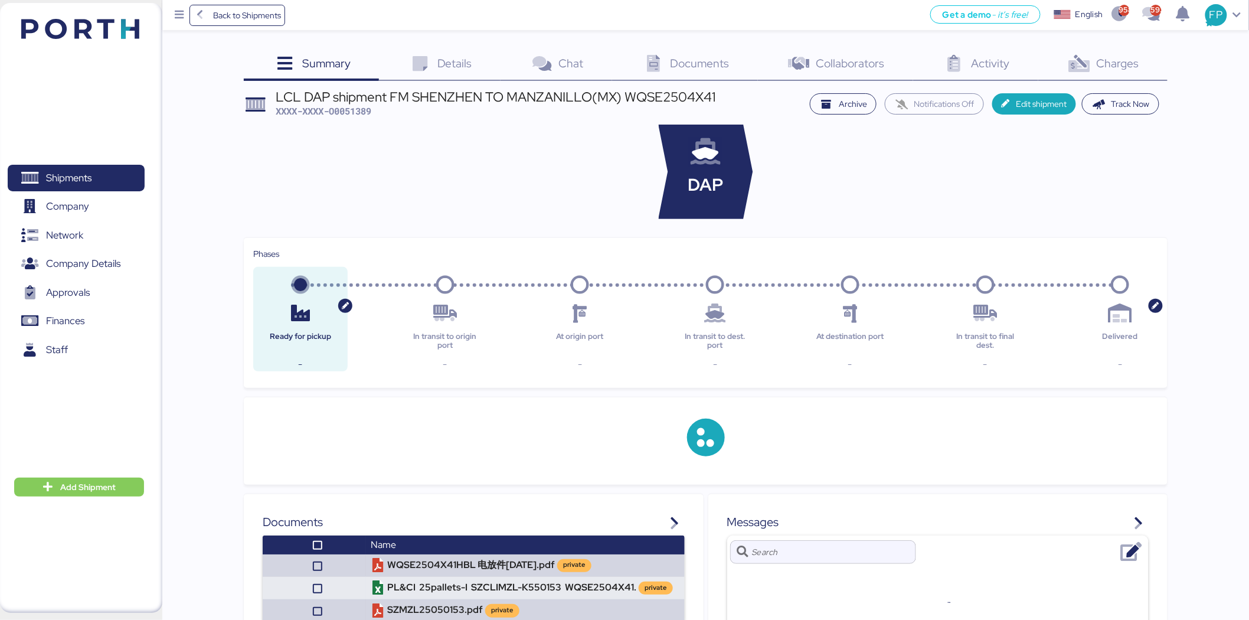
click at [1007, 63] on span "Charges" at bounding box center [1117, 62] width 42 height 15
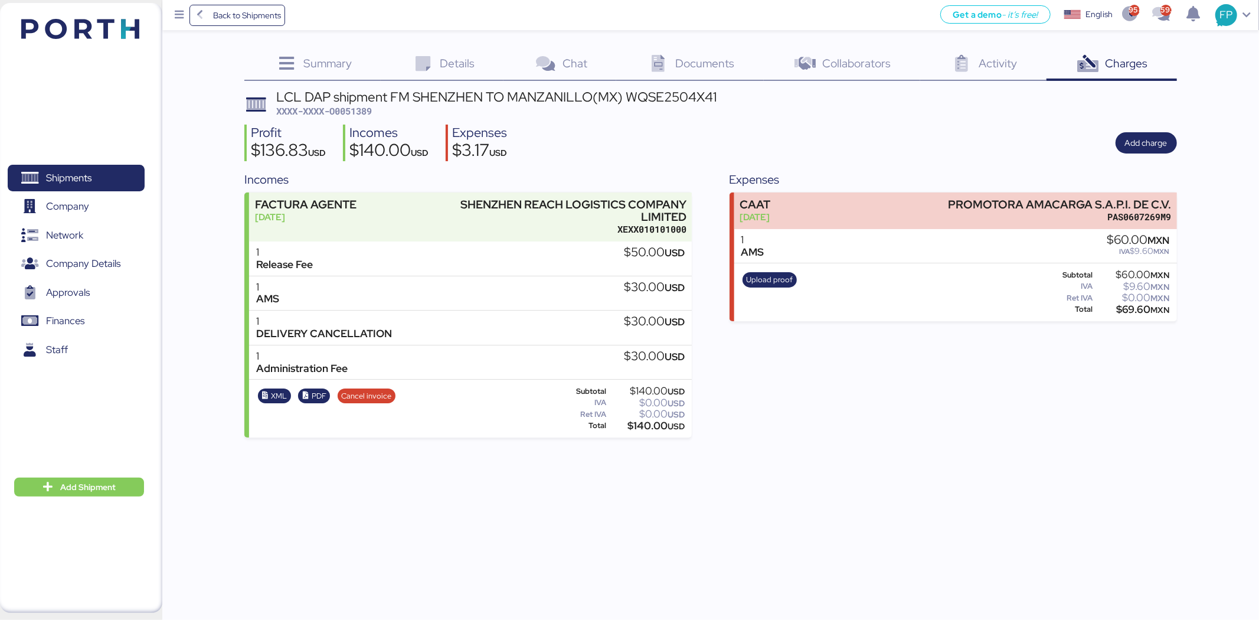
click at [355, 118] on div "LCL DAP shipment FM SHENZHEN TO MANZANILLO(MX) WQSE2504X41 XXXX-XXXX-O0051389 P…" at bounding box center [710, 263] width 932 height 347
click at [355, 117] on div "LCL DAP shipment FM SHENZHEN TO MANZANILLO(MX) WQSE2504X41 XXXX-XXXX-O0051389 P…" at bounding box center [710, 263] width 932 height 347
click at [353, 108] on span "XXXX-XXXX-O0051389" at bounding box center [324, 111] width 96 height 12
click at [91, 178] on span "Shipments" at bounding box center [68, 177] width 45 height 17
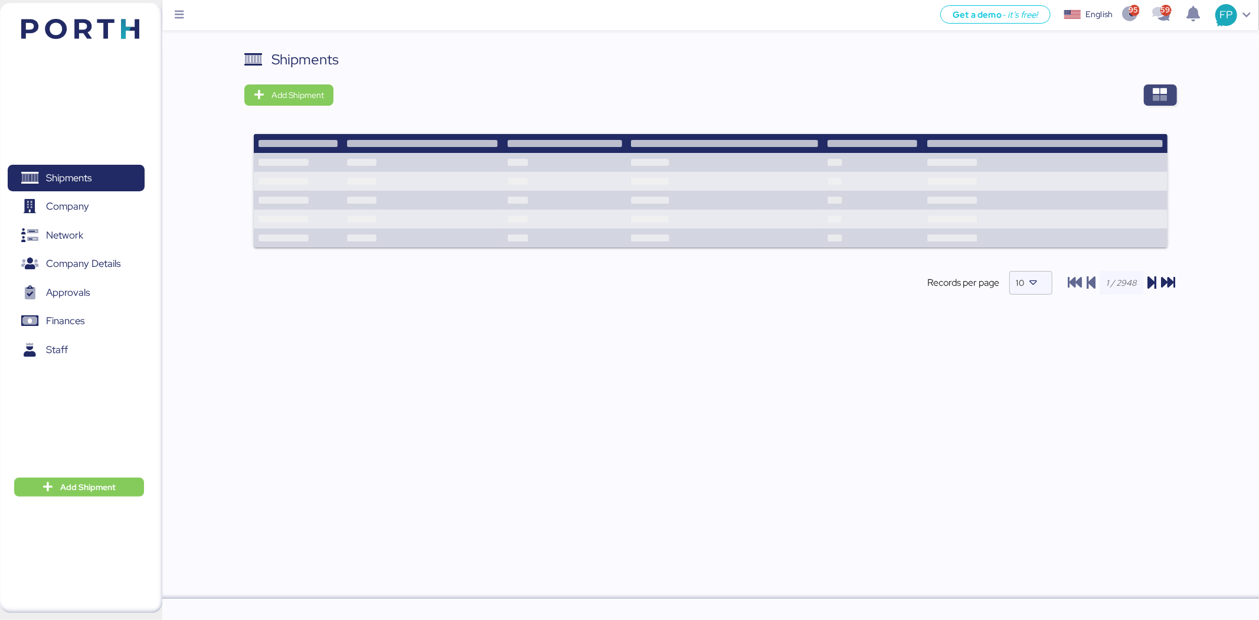
click at [1007, 99] on span "button" at bounding box center [1160, 94] width 33 height 21
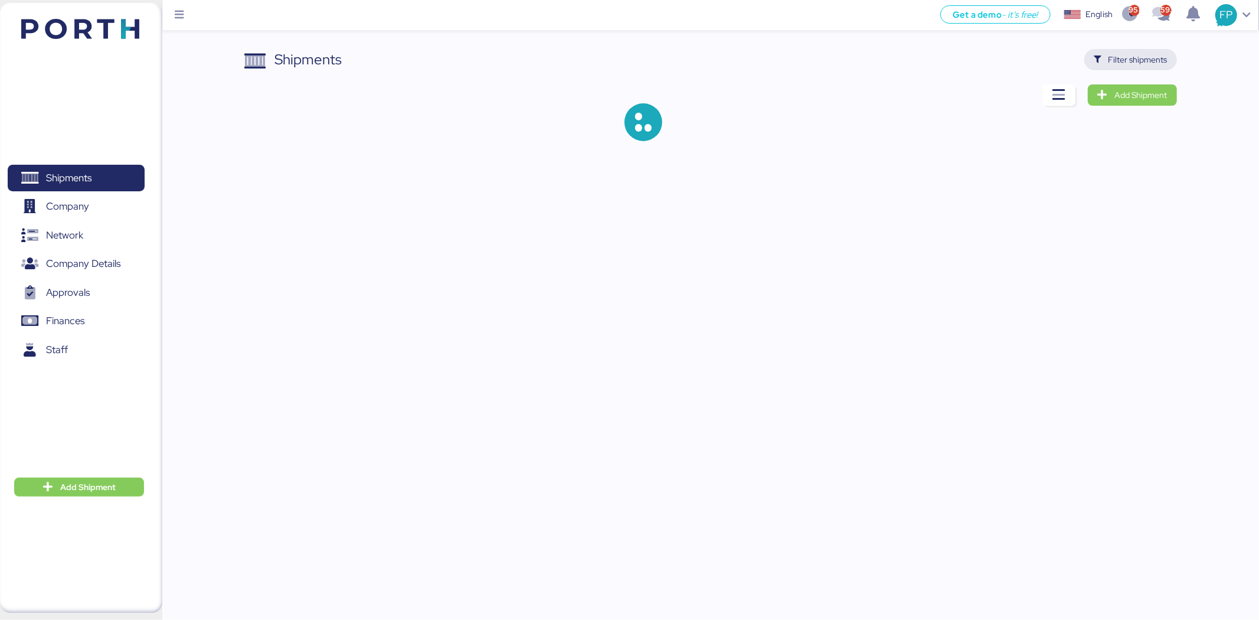
click at [1007, 66] on span "Filter shipments" at bounding box center [1137, 60] width 59 height 14
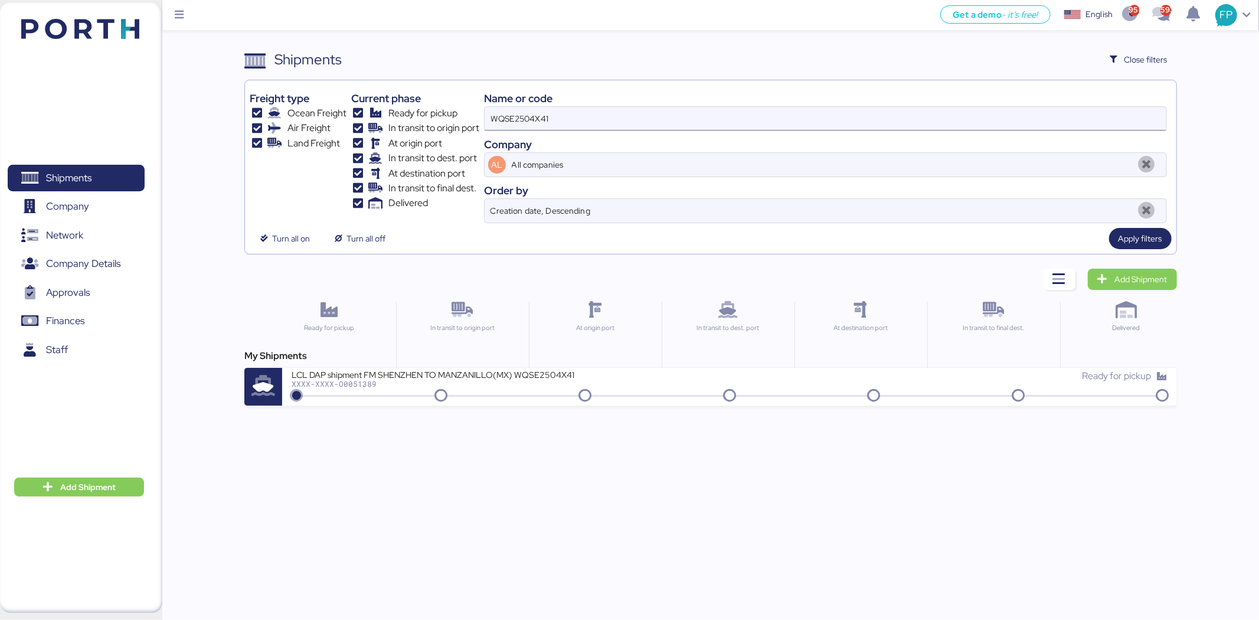
click at [527, 121] on input "WQSE2504X41" at bounding box center [826, 119] width 682 height 24
paste input "2"
type input "WQSE2504X42"
click at [479, 375] on div "LCL DAP shipment FM SHENZHEN TO MANZANILLO(MX) WQSE2504X42" at bounding box center [433, 374] width 283 height 10
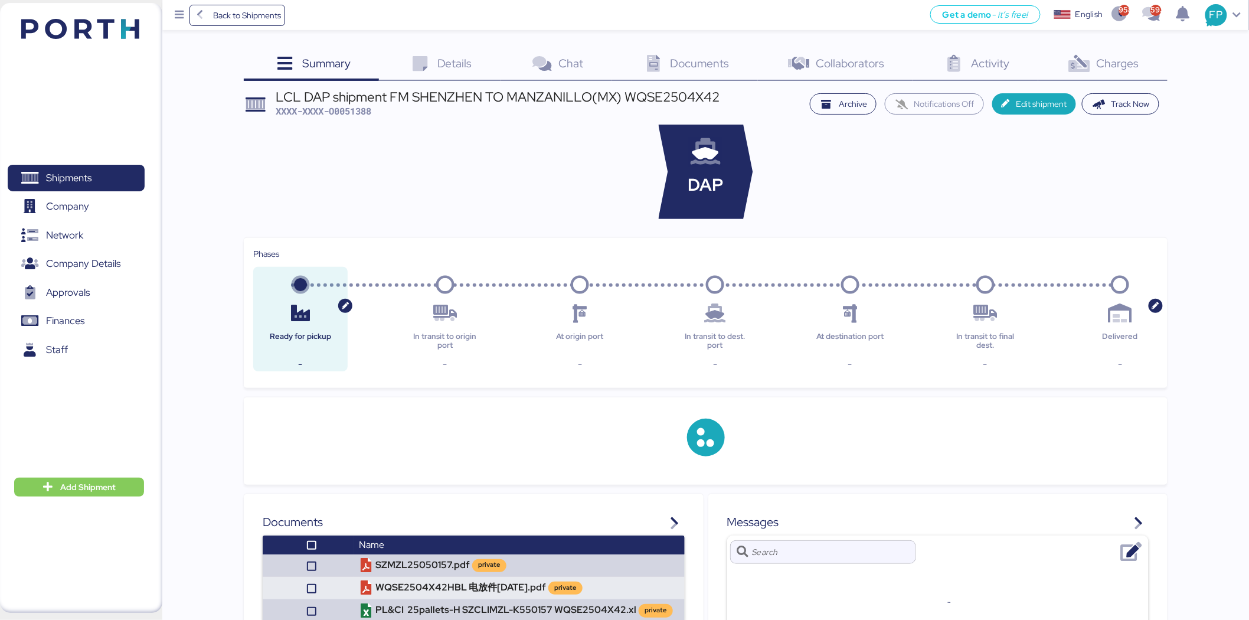
click at [1007, 55] on span "Charges" at bounding box center [1117, 62] width 42 height 15
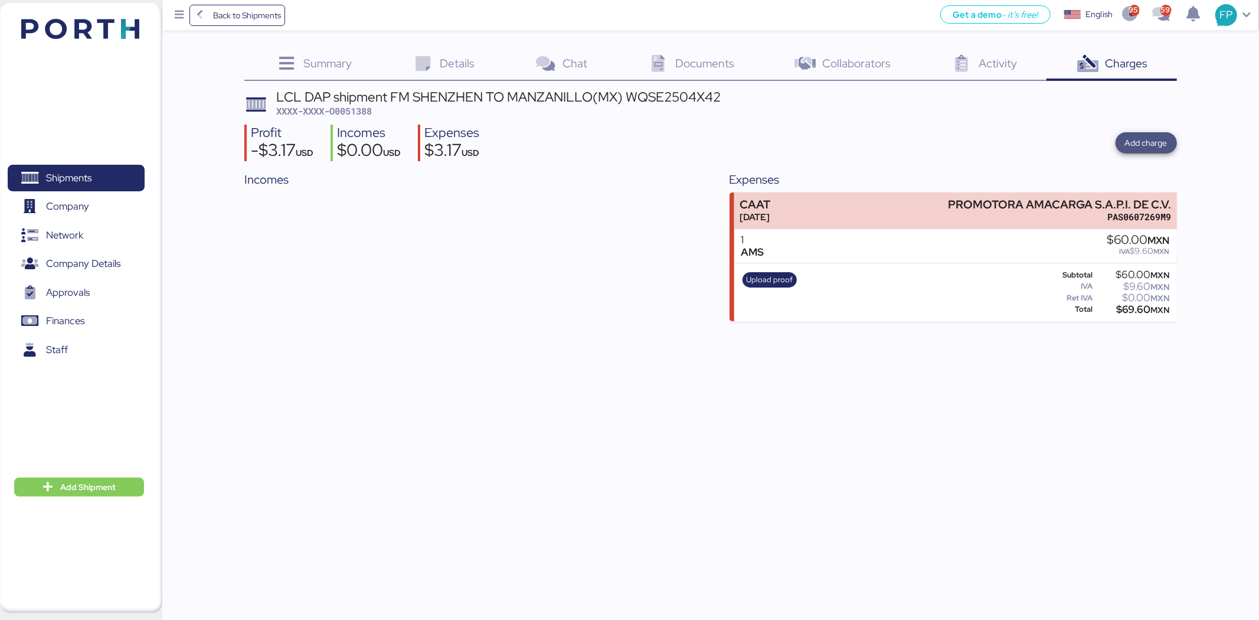
click at [1007, 135] on span "Add charge" at bounding box center [1146, 143] width 42 height 17
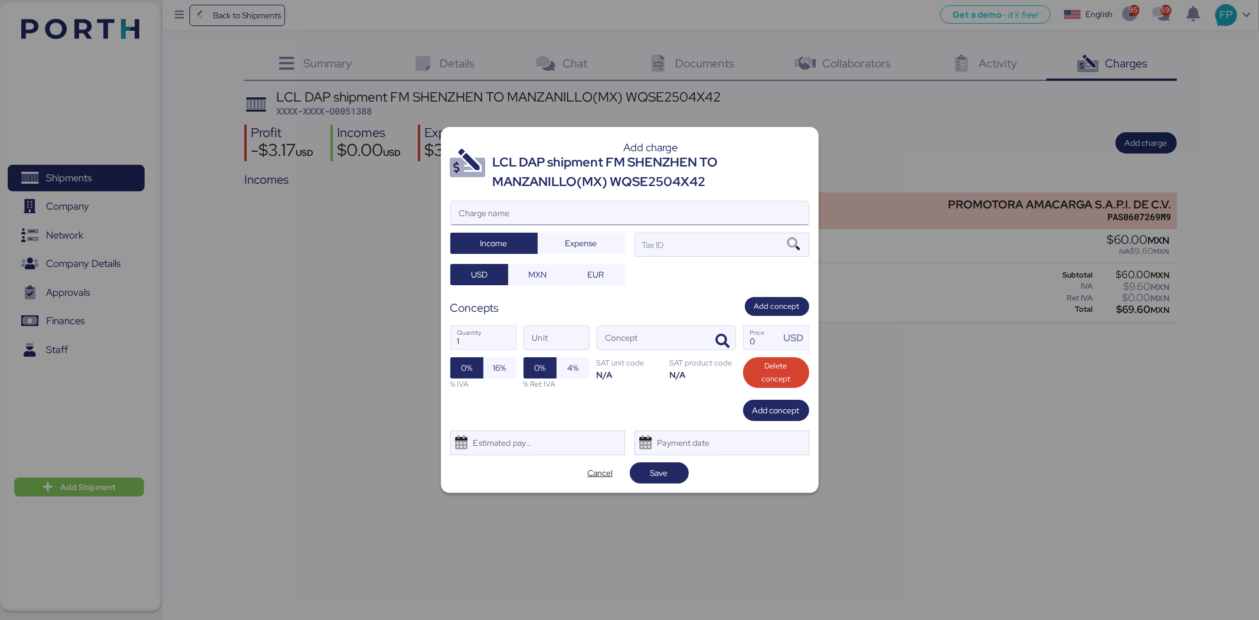
click at [591, 205] on input "Charge name" at bounding box center [630, 213] width 358 height 24
type input "FACTURA AGENTE"
click at [679, 260] on div "FACTURA AGENTE Charge name Income Expense Tax ID USD MXN EUR" at bounding box center [629, 243] width 359 height 84
click at [683, 250] on div "Tax ID" at bounding box center [721, 245] width 175 height 24
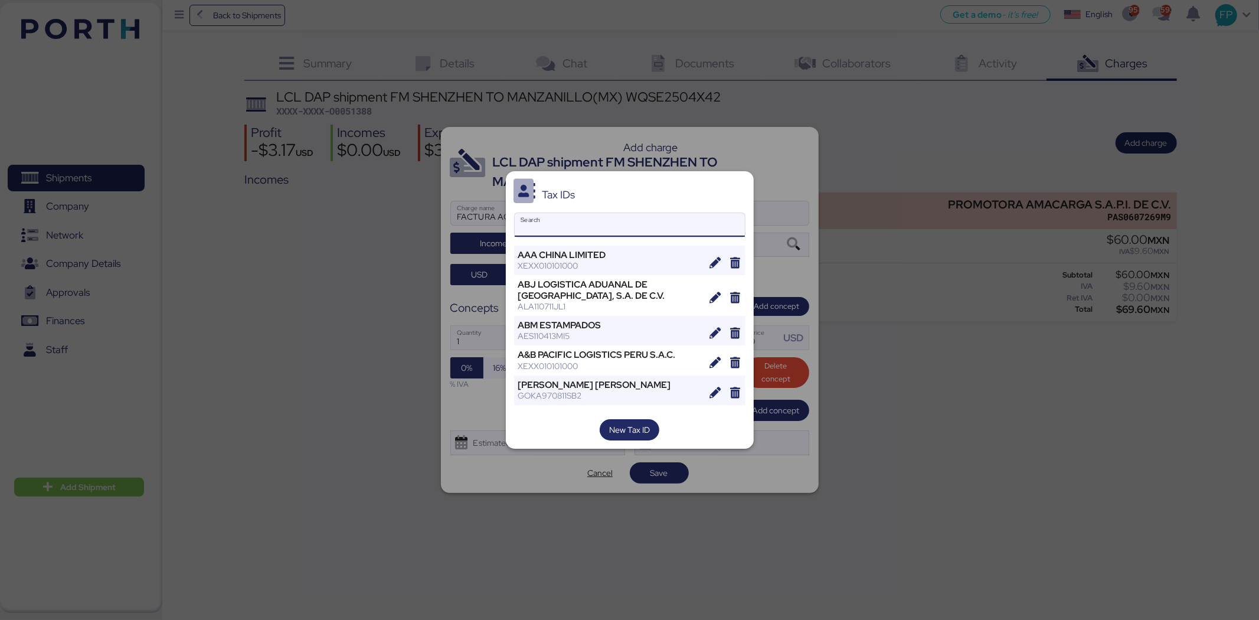
click at [540, 224] on input "Search" at bounding box center [630, 225] width 230 height 24
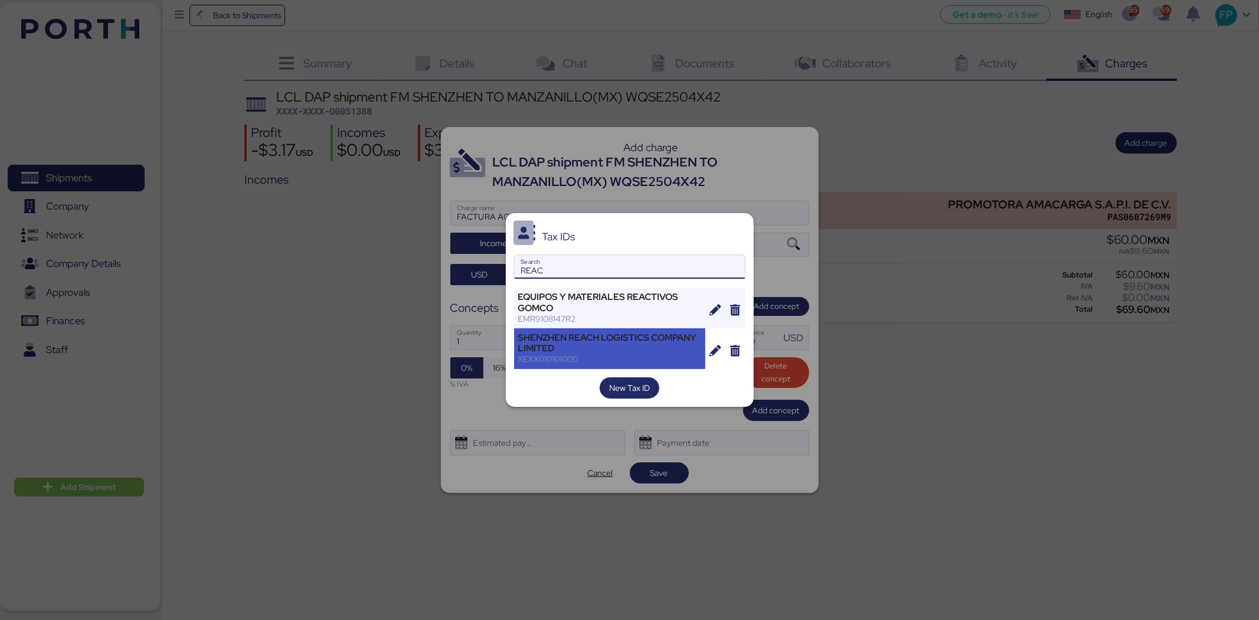
type input "REAC"
click at [577, 355] on div "XEXX010101000" at bounding box center [610, 358] width 184 height 11
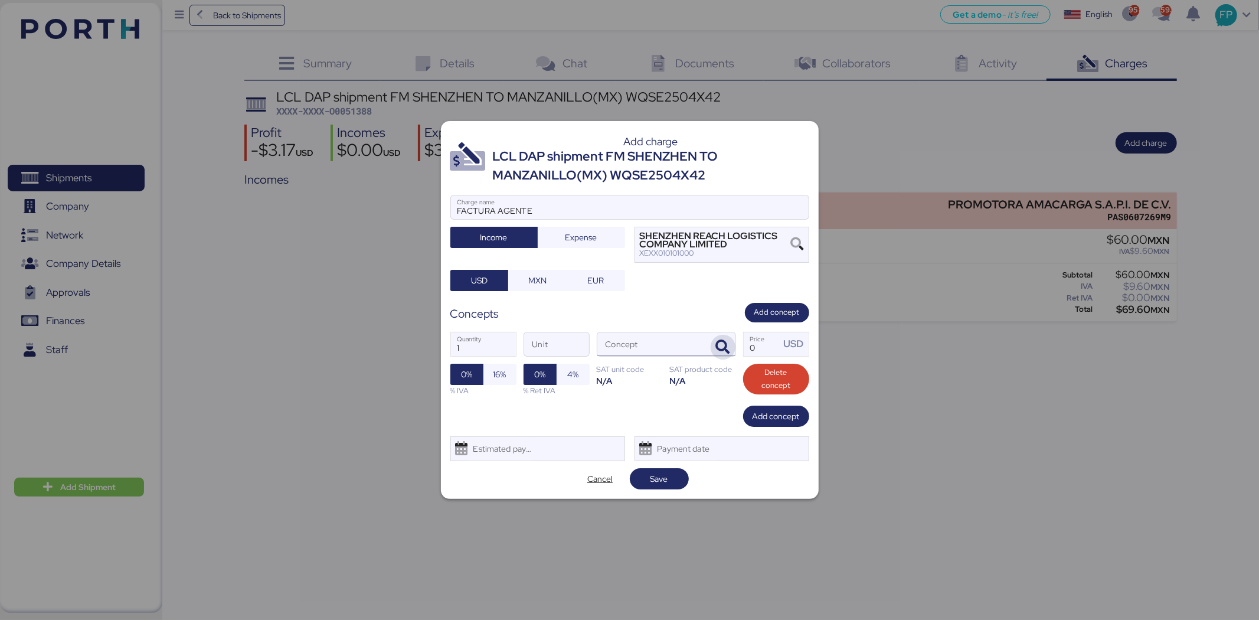
click at [721, 338] on span "button" at bounding box center [723, 347] width 25 height 25
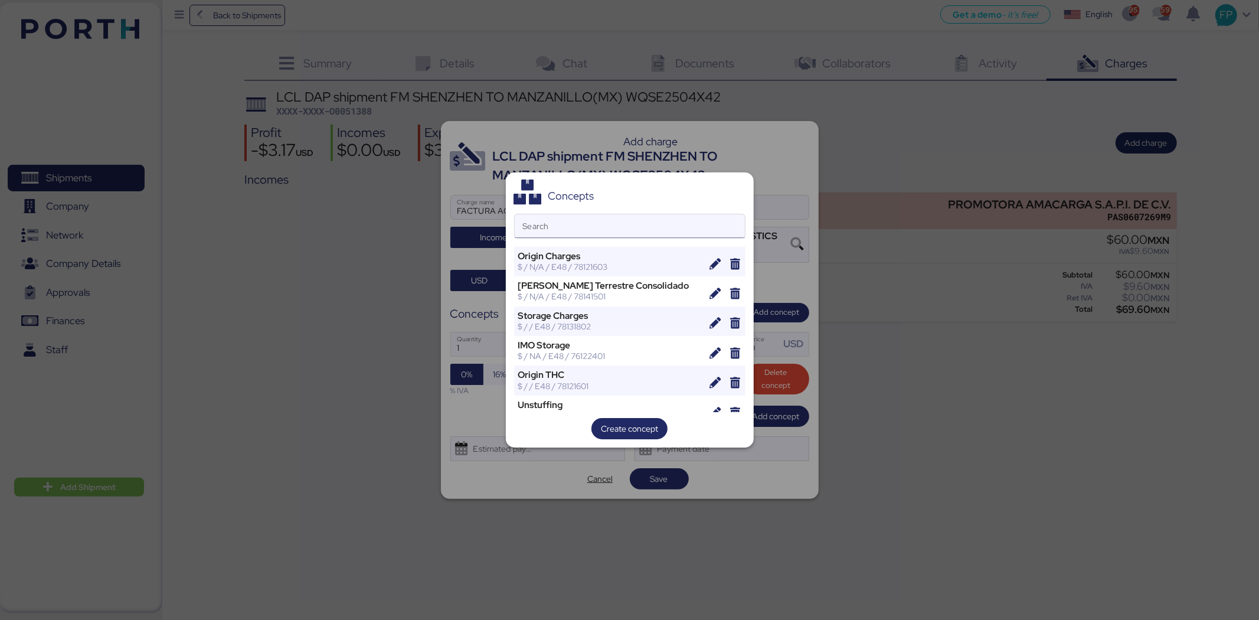
click at [571, 223] on input "Search" at bounding box center [630, 226] width 230 height 24
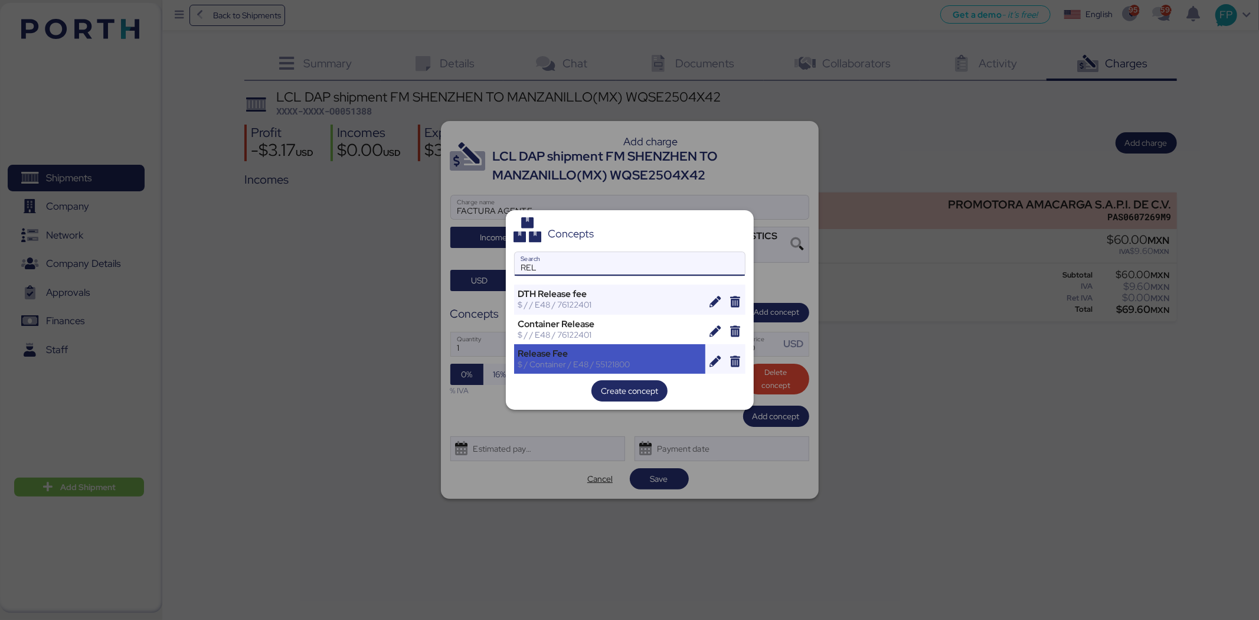
type input "REL"
click at [584, 359] on div "$ / Container / E48 / 55121800" at bounding box center [610, 364] width 184 height 11
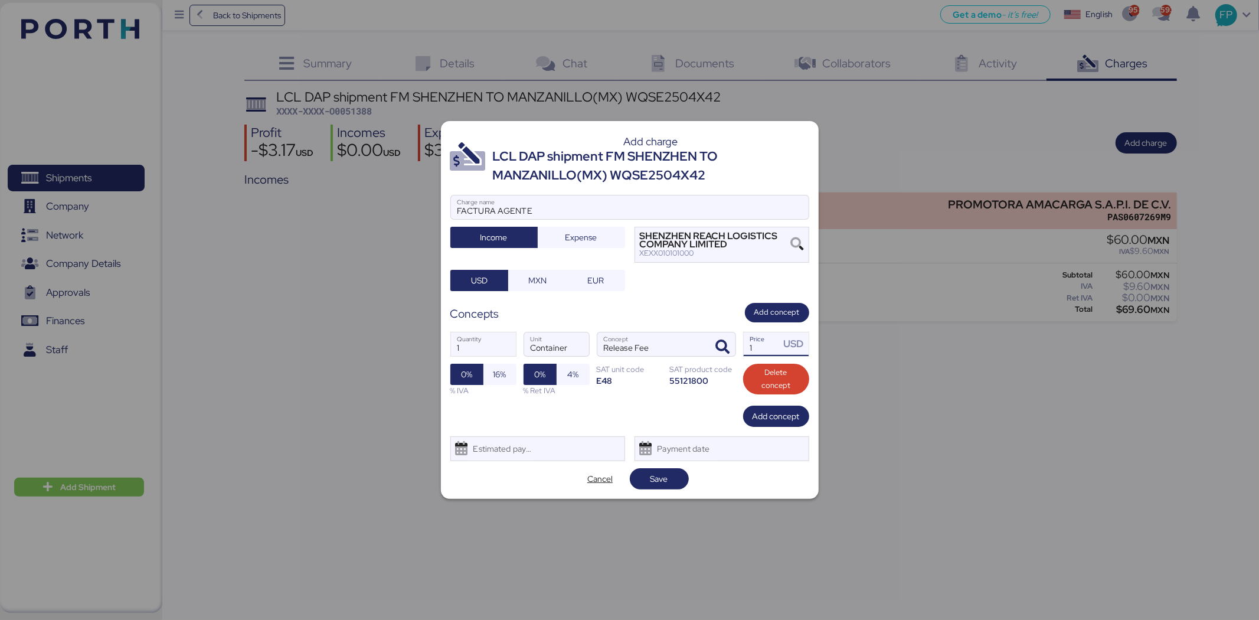
click at [762, 345] on input "1" at bounding box center [762, 344] width 37 height 24
type input "50"
click at [769, 415] on span "Add concept" at bounding box center [775, 416] width 47 height 14
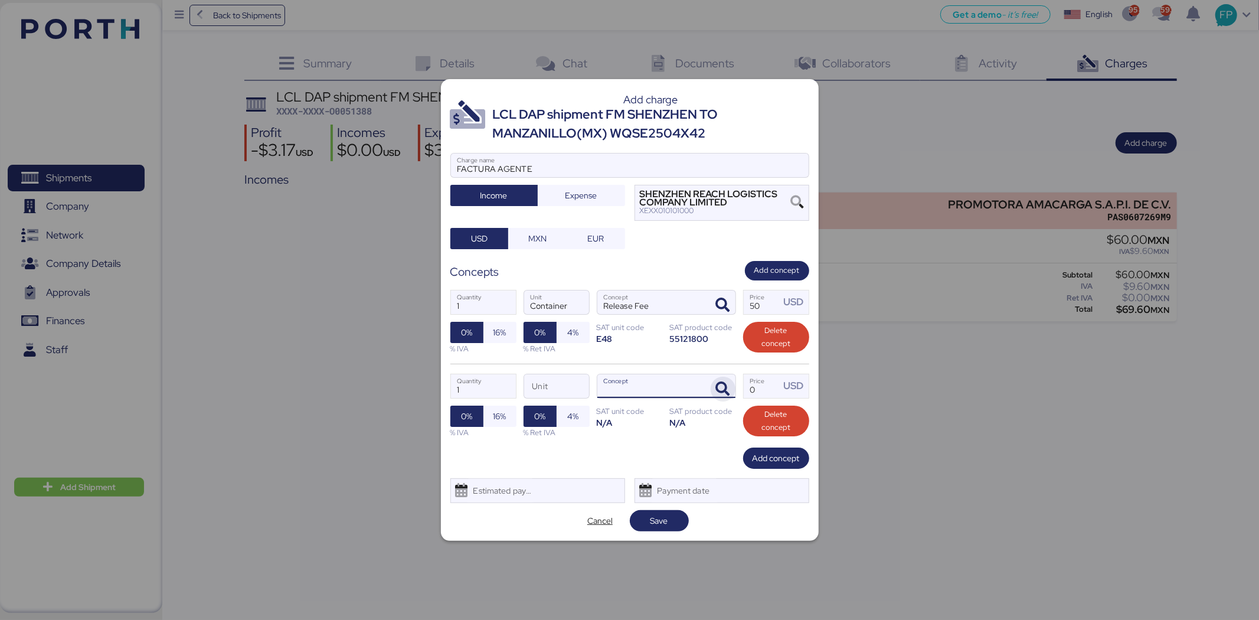
click at [722, 393] on icon "button" at bounding box center [723, 389] width 14 height 14
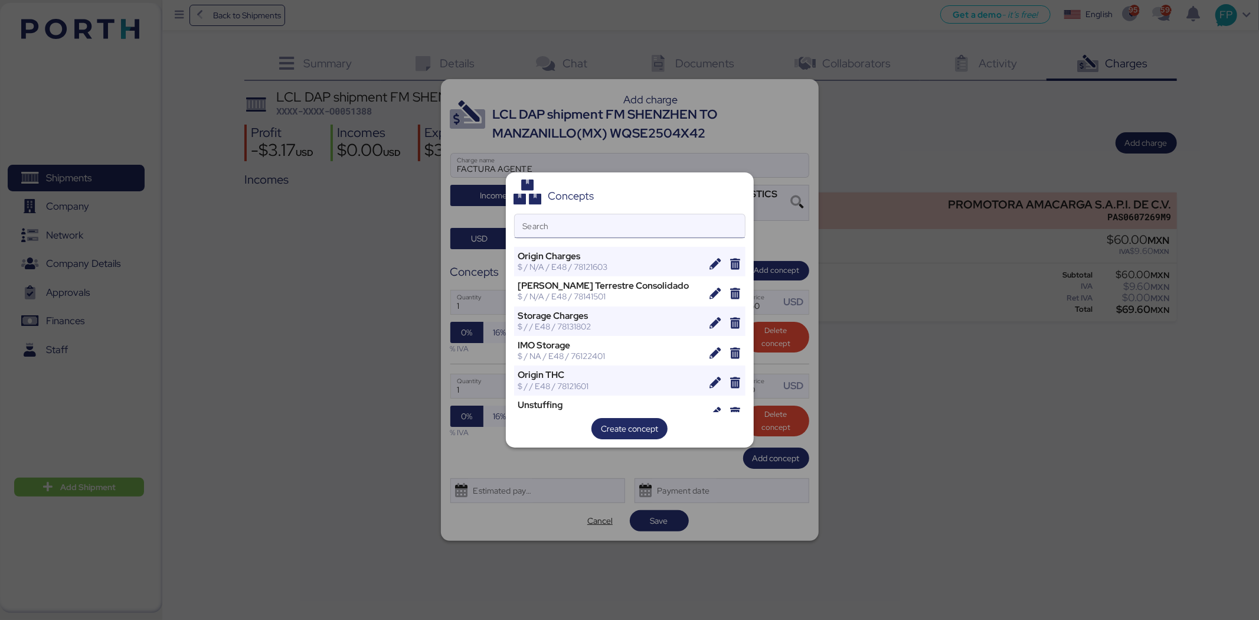
click at [557, 223] on input "Search" at bounding box center [630, 226] width 230 height 24
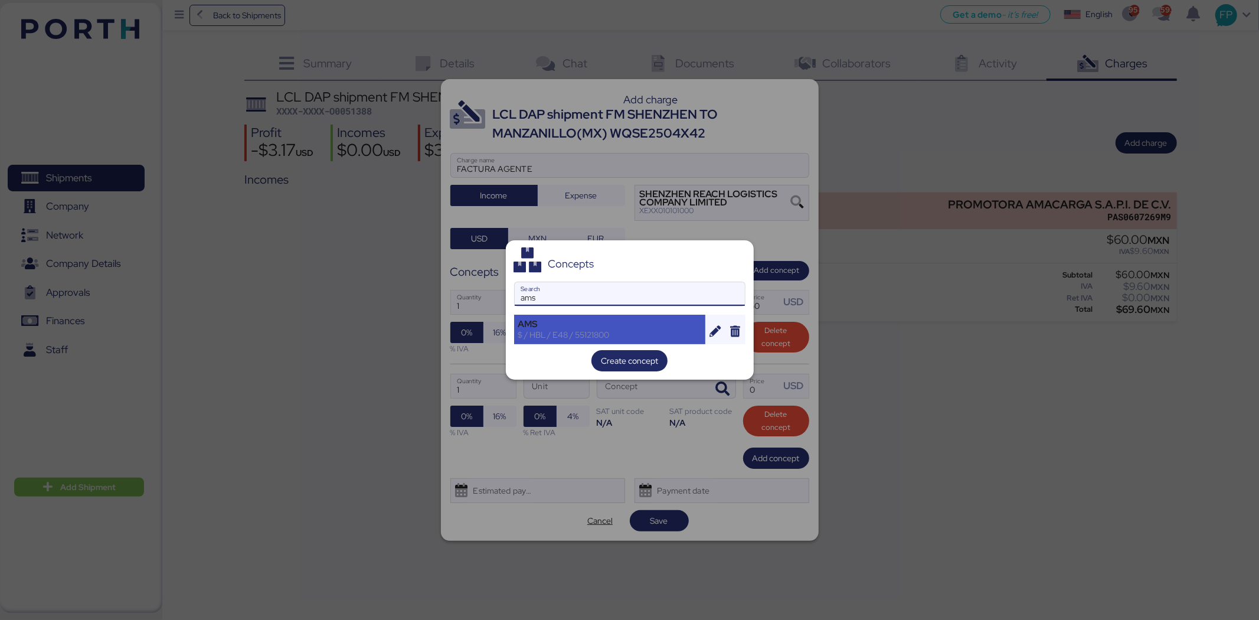
type input "ams"
click at [544, 323] on div "AMS" at bounding box center [610, 324] width 184 height 11
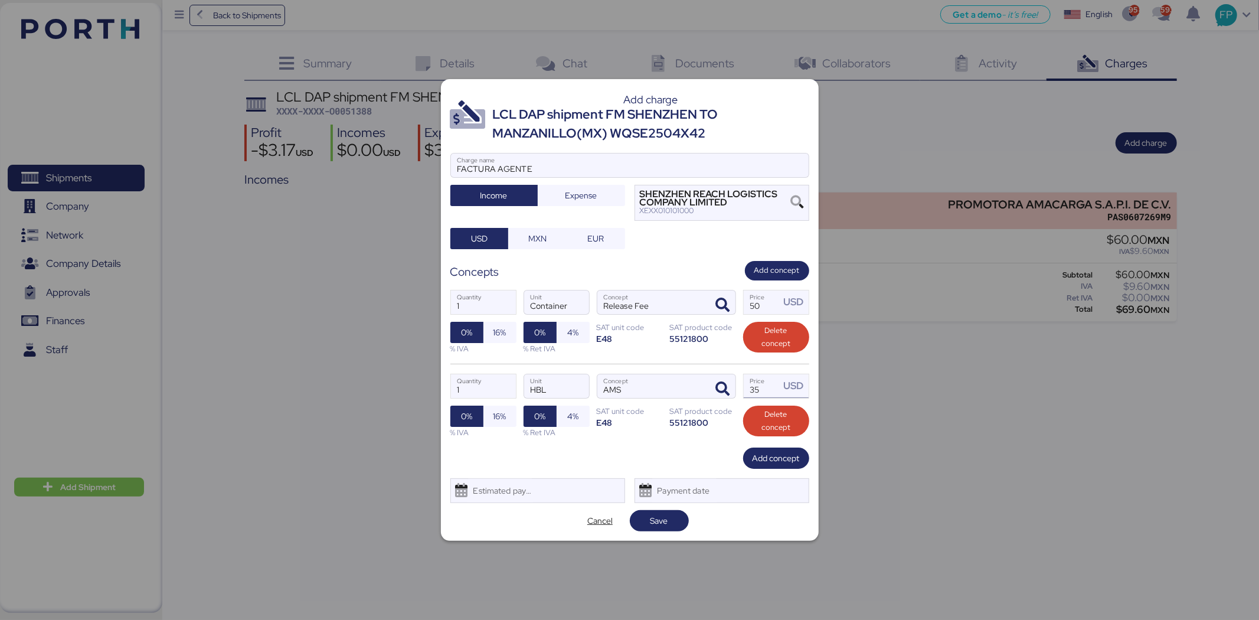
click at [777, 389] on input "35" at bounding box center [762, 386] width 37 height 24
type input "30"
click at [769, 459] on span "Add concept" at bounding box center [775, 458] width 47 height 14
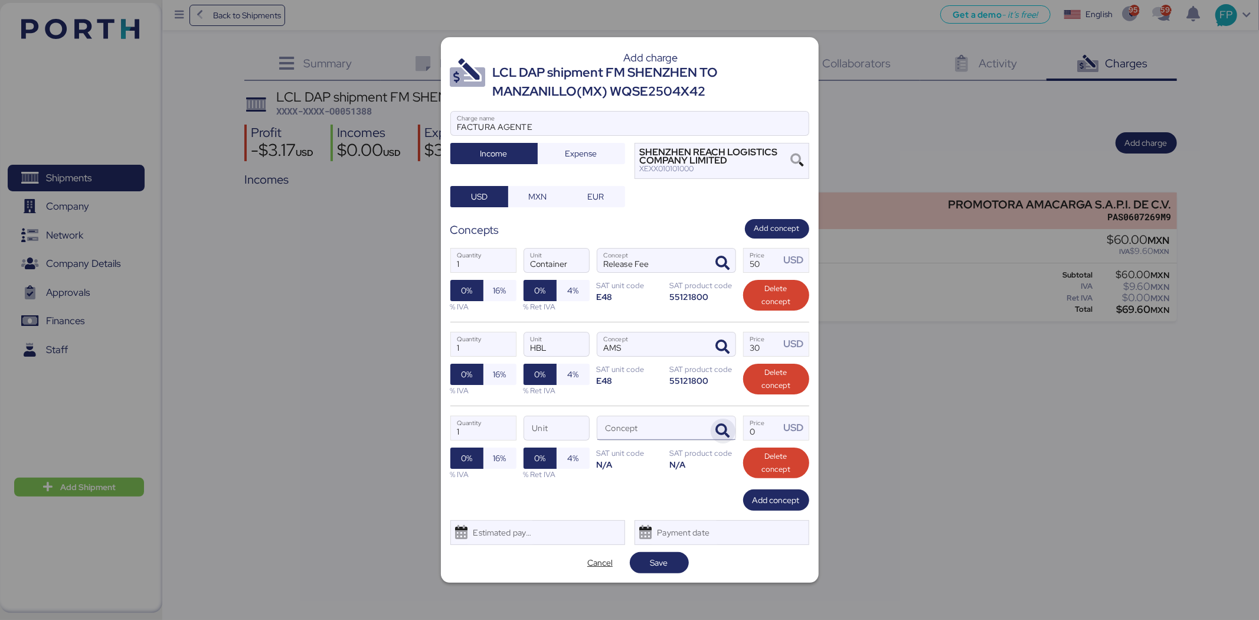
click at [711, 427] on span "button" at bounding box center [723, 430] width 25 height 25
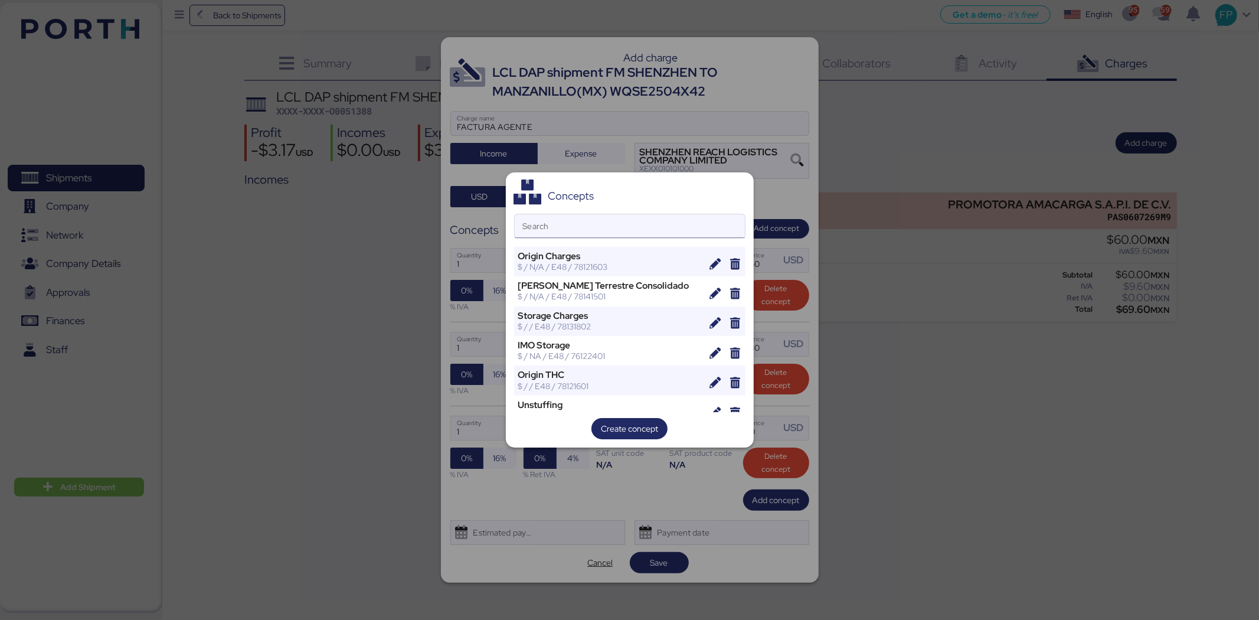
click at [596, 232] on input "Search" at bounding box center [630, 226] width 230 height 24
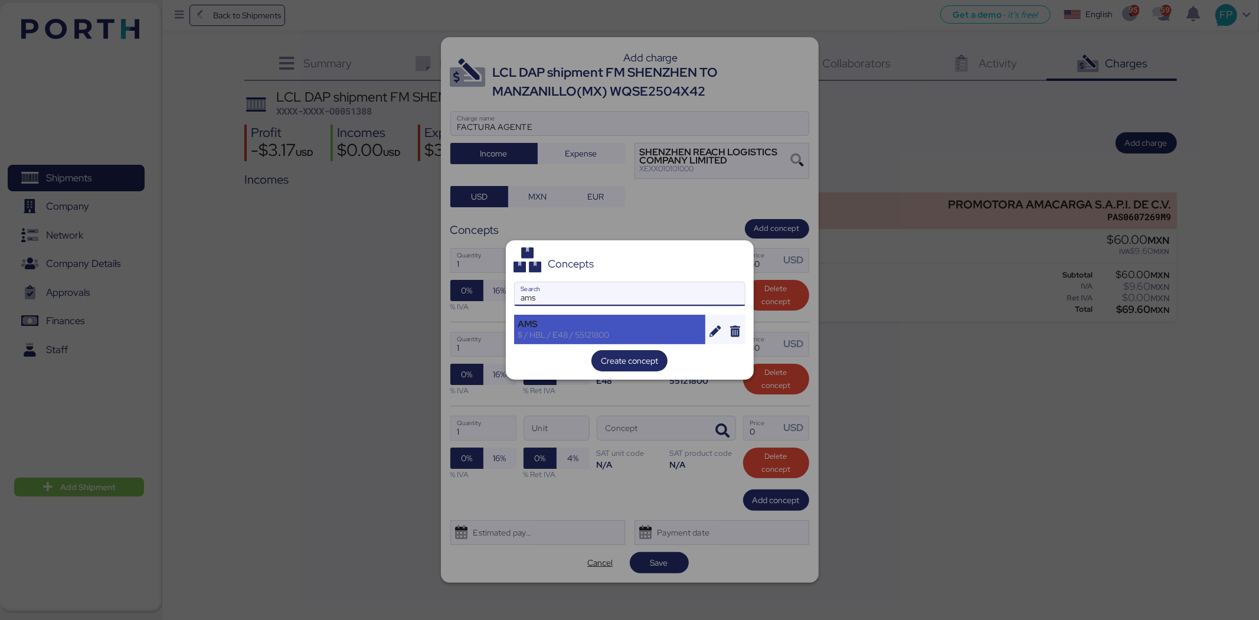
type input "ams"
click at [597, 333] on div "$ / HBL / E48 / 55121800" at bounding box center [610, 334] width 184 height 11
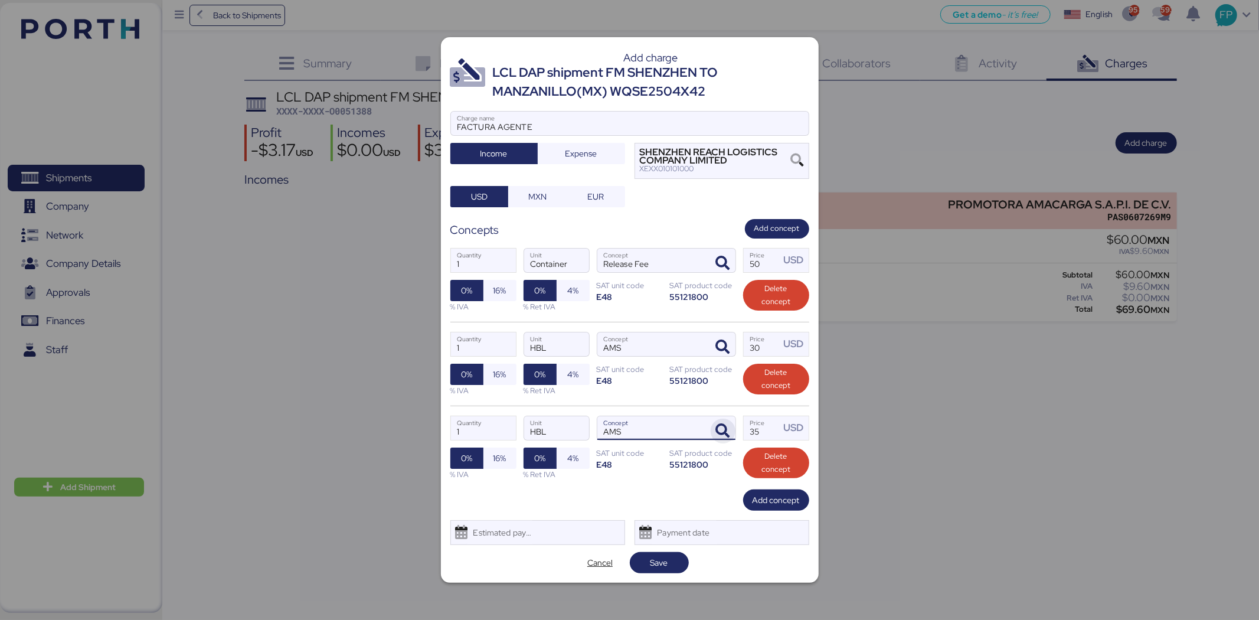
click at [719, 421] on span "button" at bounding box center [723, 430] width 25 height 25
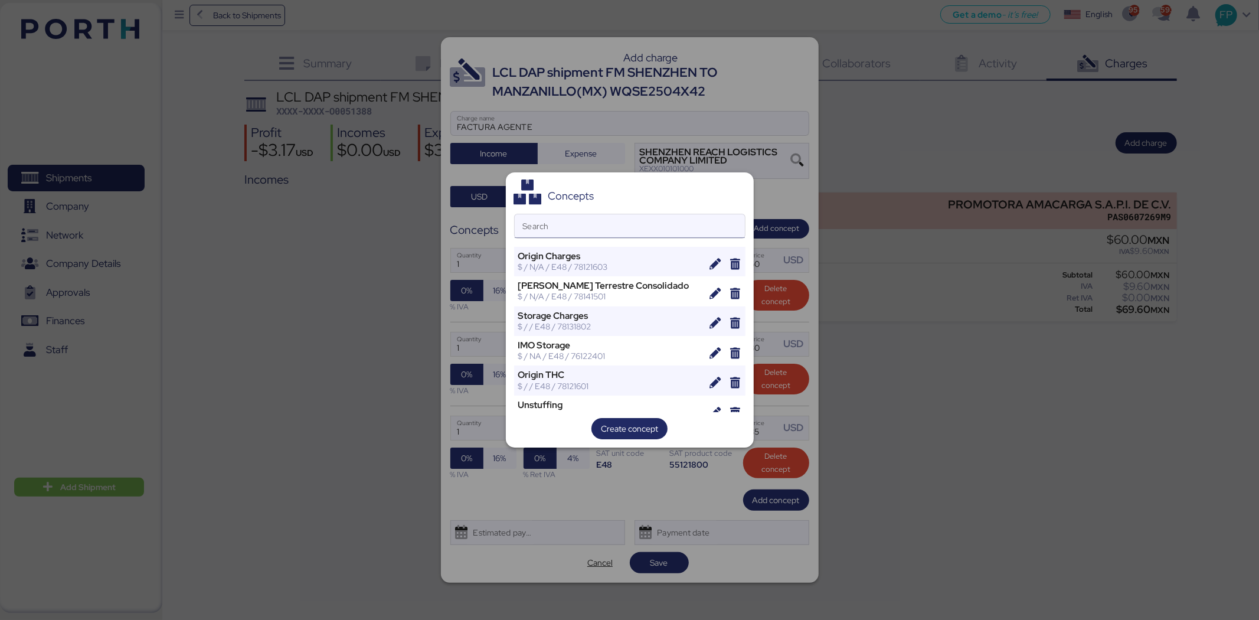
click at [558, 225] on input "Search" at bounding box center [630, 226] width 230 height 24
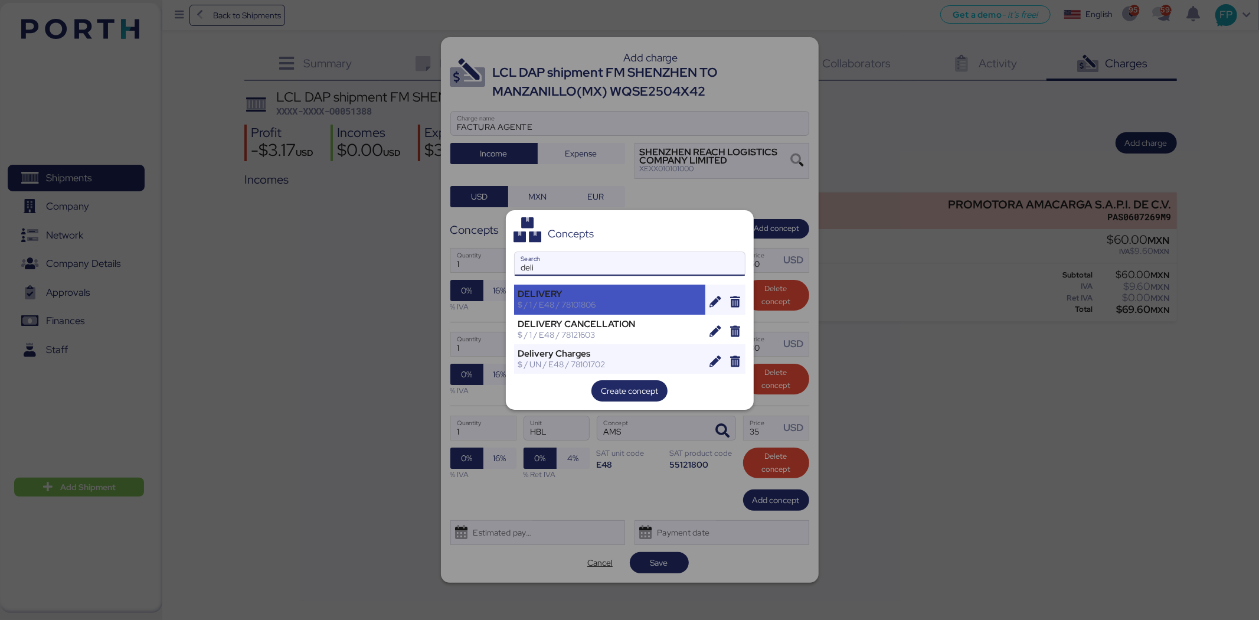
type input "deli"
click at [564, 294] on div "DELIVERY" at bounding box center [610, 294] width 184 height 11
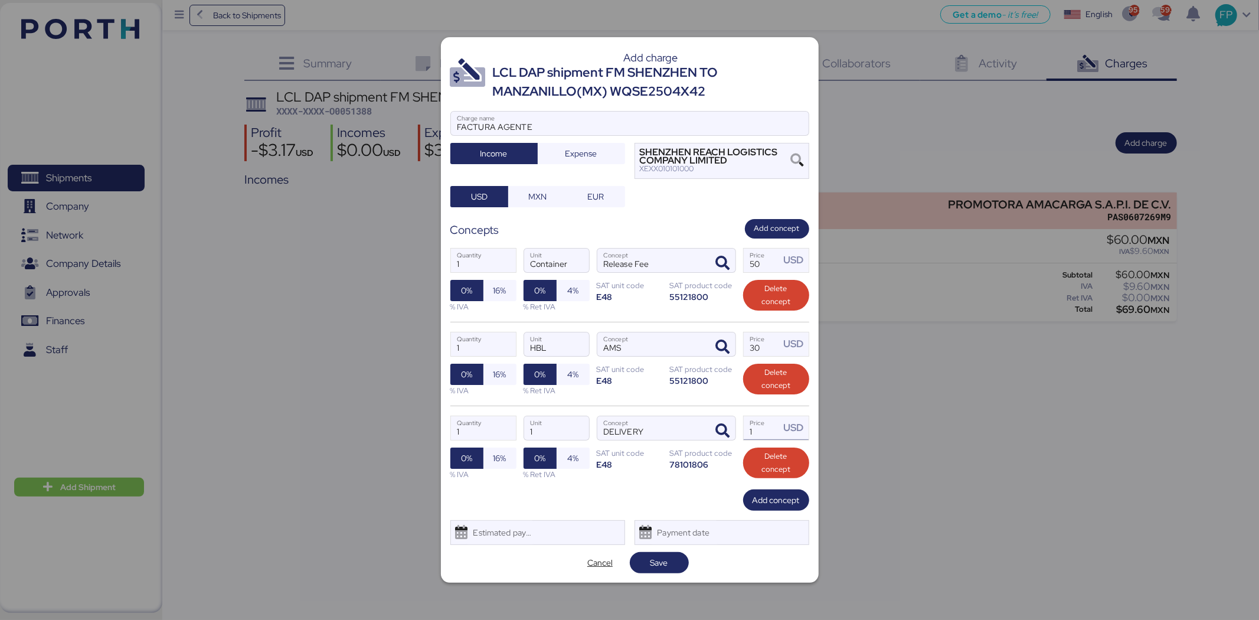
click at [762, 434] on input "1" at bounding box center [762, 428] width 37 height 24
type input "30"
click at [777, 478] on span "Add concept" at bounding box center [775, 500] width 47 height 14
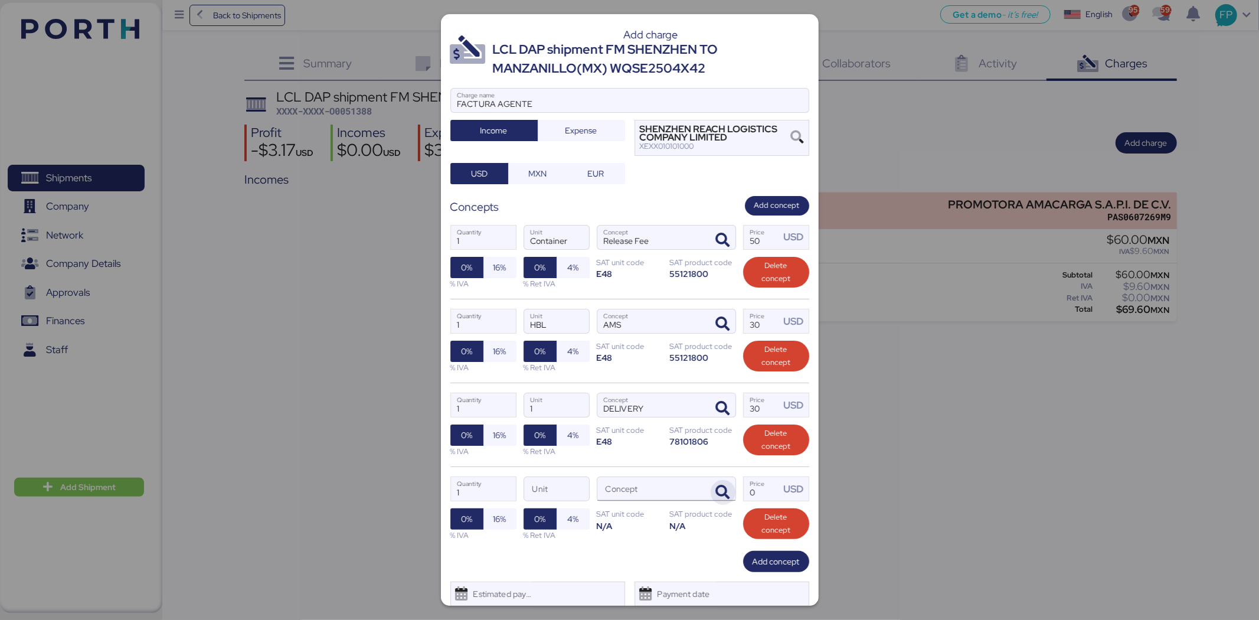
click at [716, 478] on icon "button" at bounding box center [723, 492] width 14 height 14
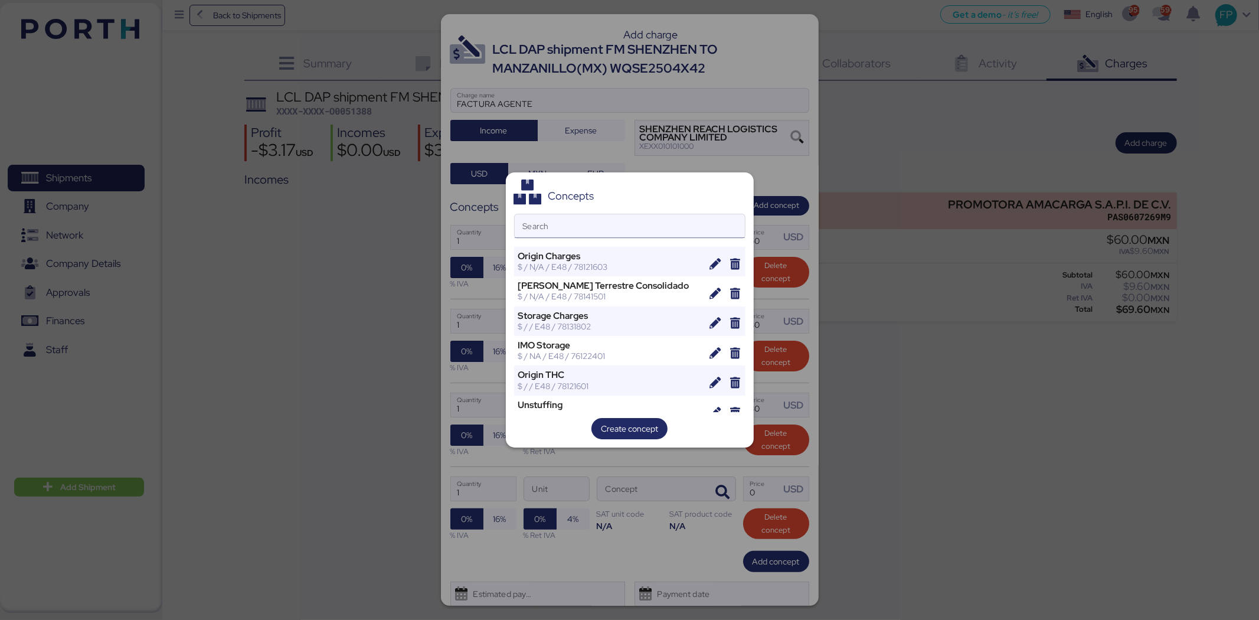
click at [568, 220] on input "Search" at bounding box center [630, 226] width 230 height 24
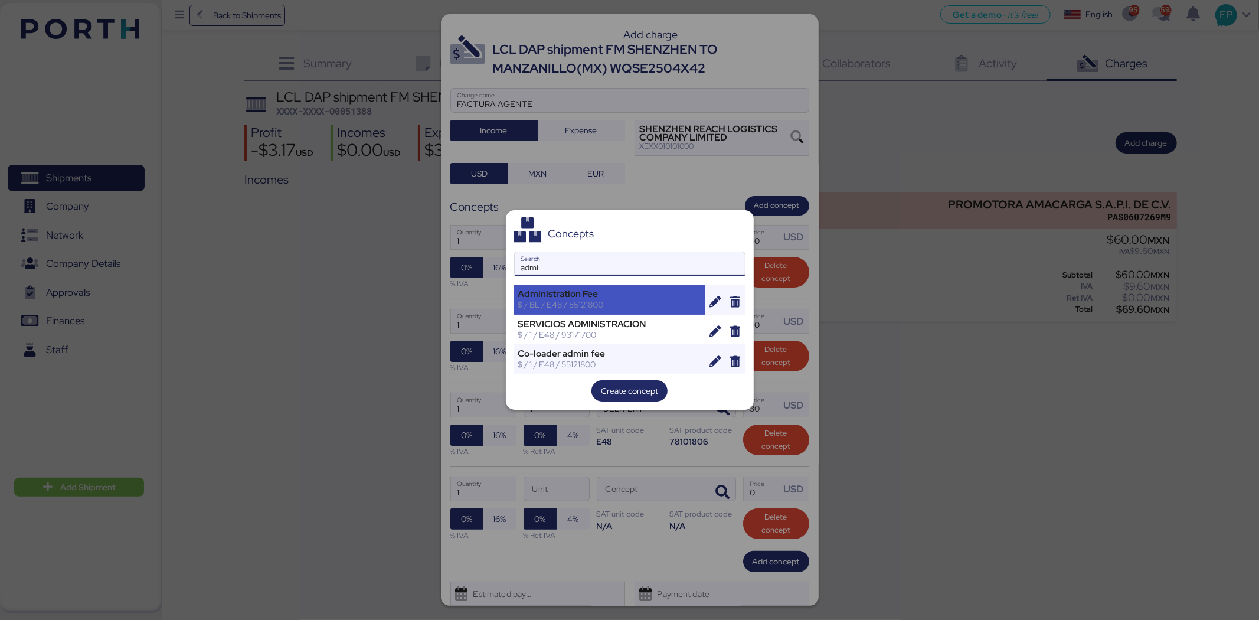
type input "admi"
click at [606, 302] on div "$ / BL / E48 / 55121800" at bounding box center [610, 304] width 184 height 11
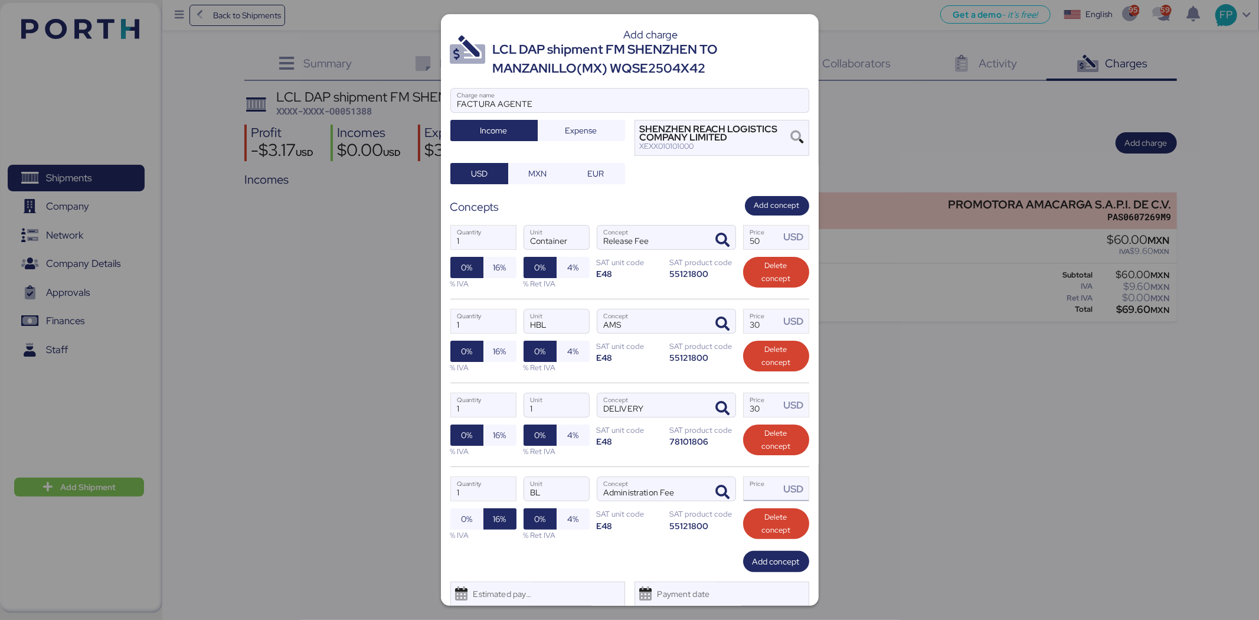
click at [763, 478] on input "Price USD" at bounding box center [762, 489] width 37 height 24
type input "30"
click at [475, 478] on span "0%" at bounding box center [466, 518] width 33 height 21
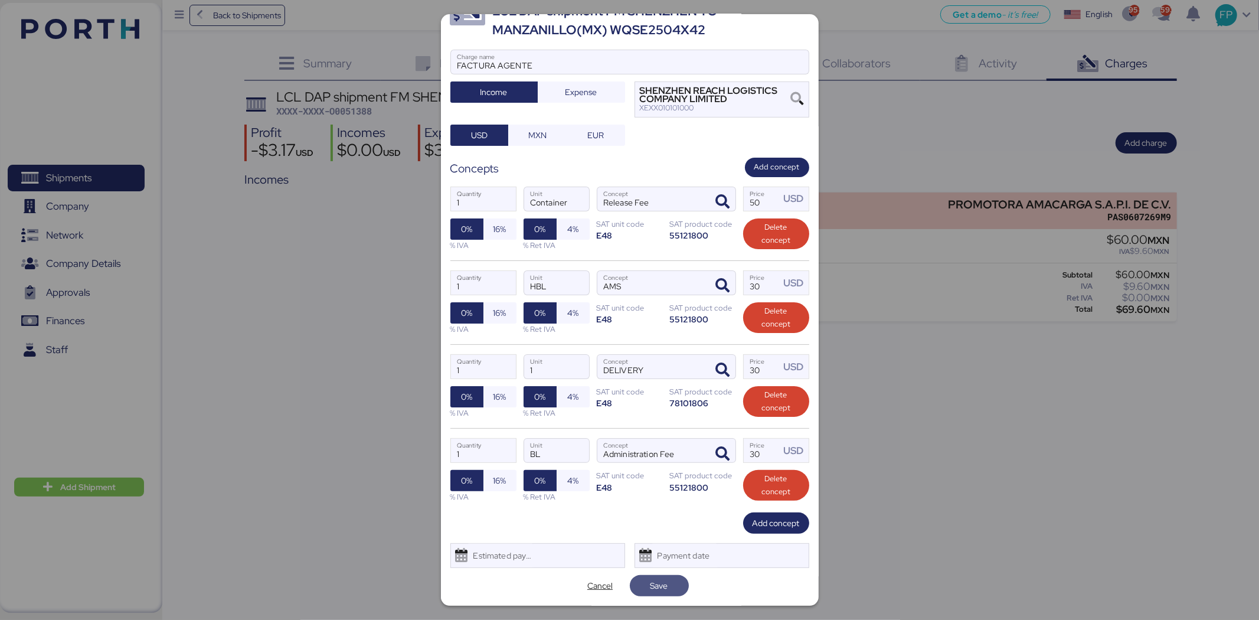
drag, startPoint x: 650, startPoint y: 590, endPoint x: 644, endPoint y: 532, distance: 58.1
click at [650, 478] on span "Save" at bounding box center [659, 585] width 18 height 14
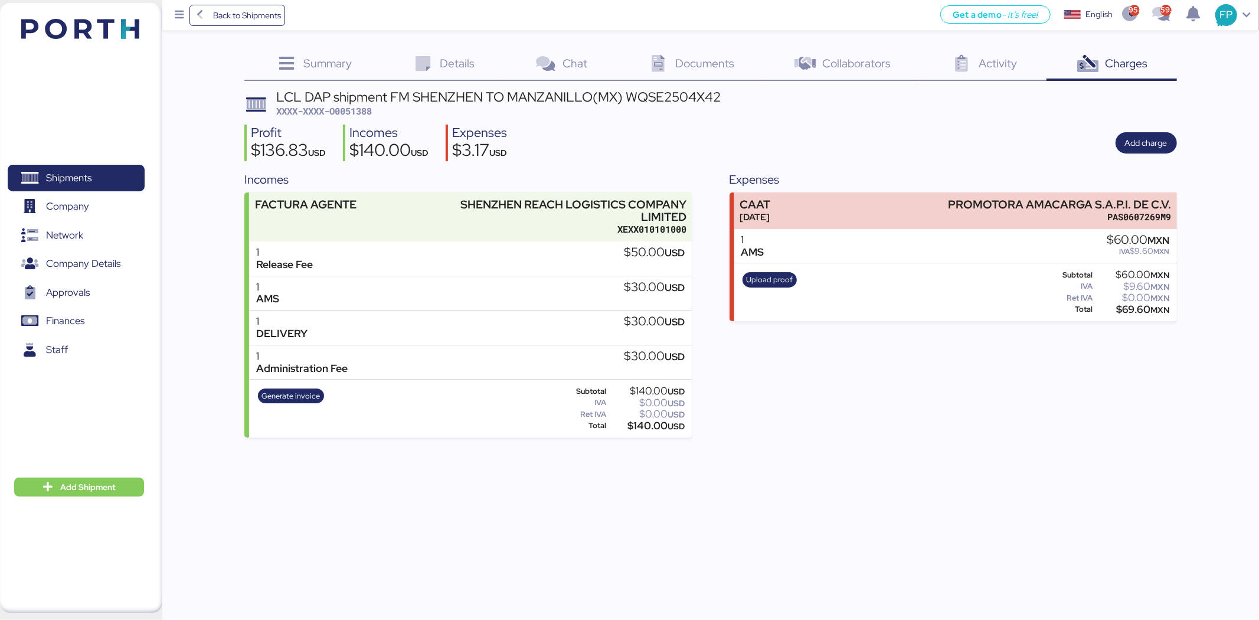
click at [280, 385] on div "Generate invoice" at bounding box center [291, 408] width 74 height 48
click at [280, 392] on span "Generate invoice" at bounding box center [290, 395] width 58 height 13
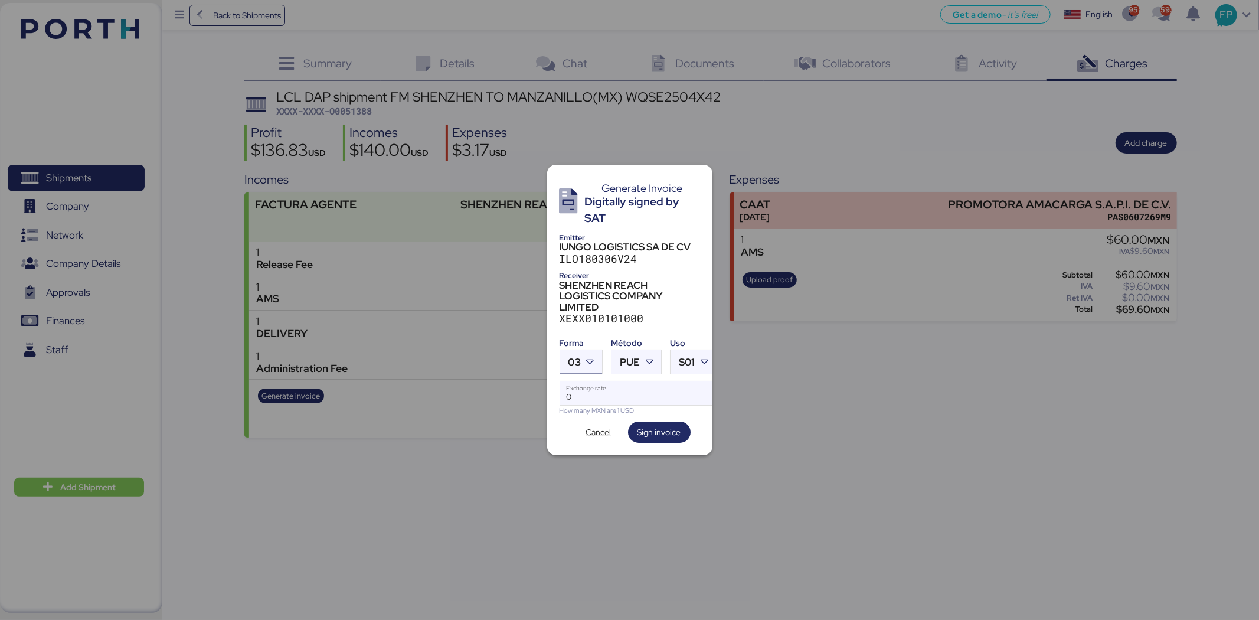
click at [592, 356] on icon at bounding box center [590, 362] width 12 height 12
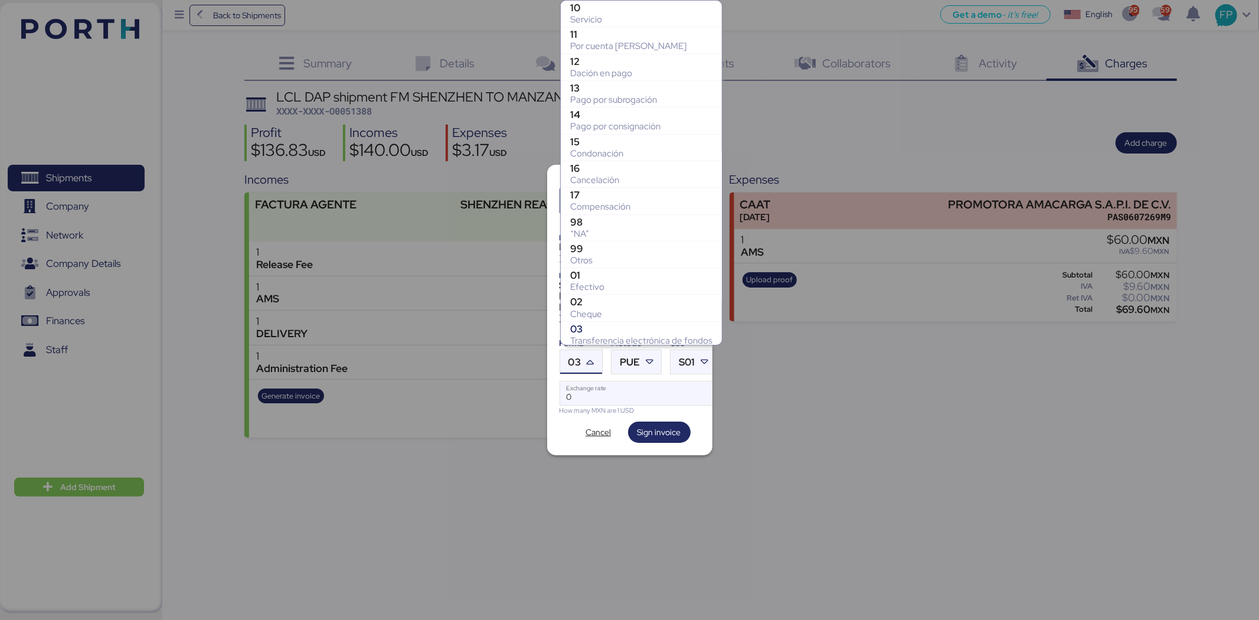
scroll to position [165, 0]
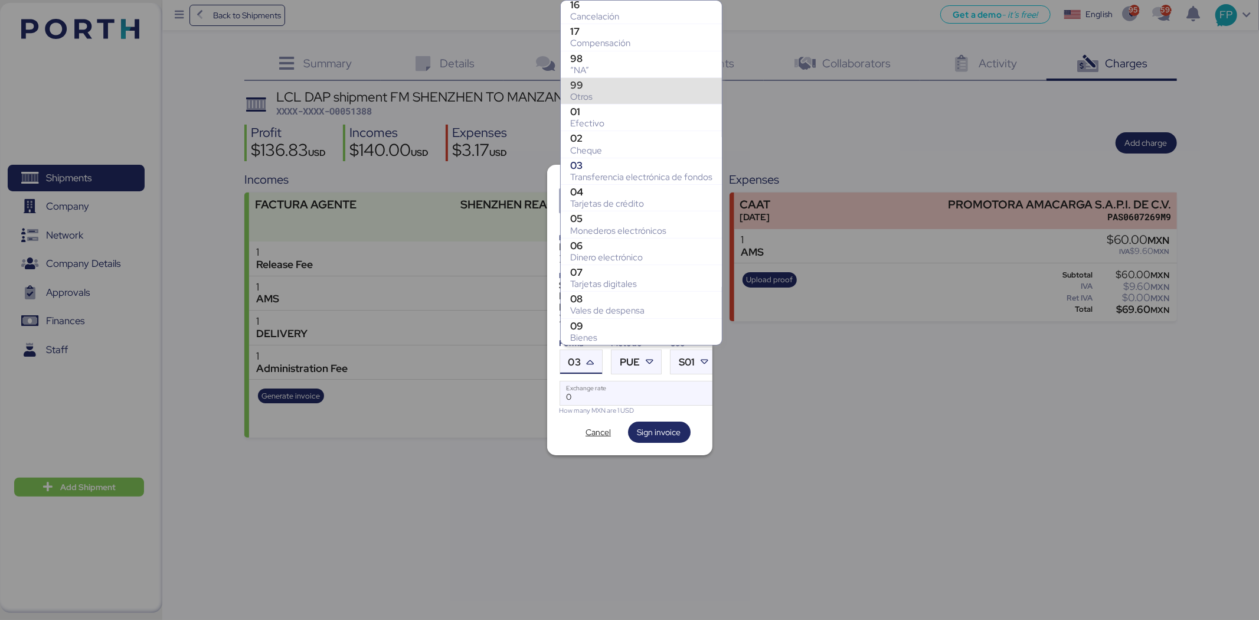
click at [612, 87] on div "99" at bounding box center [641, 85] width 142 height 12
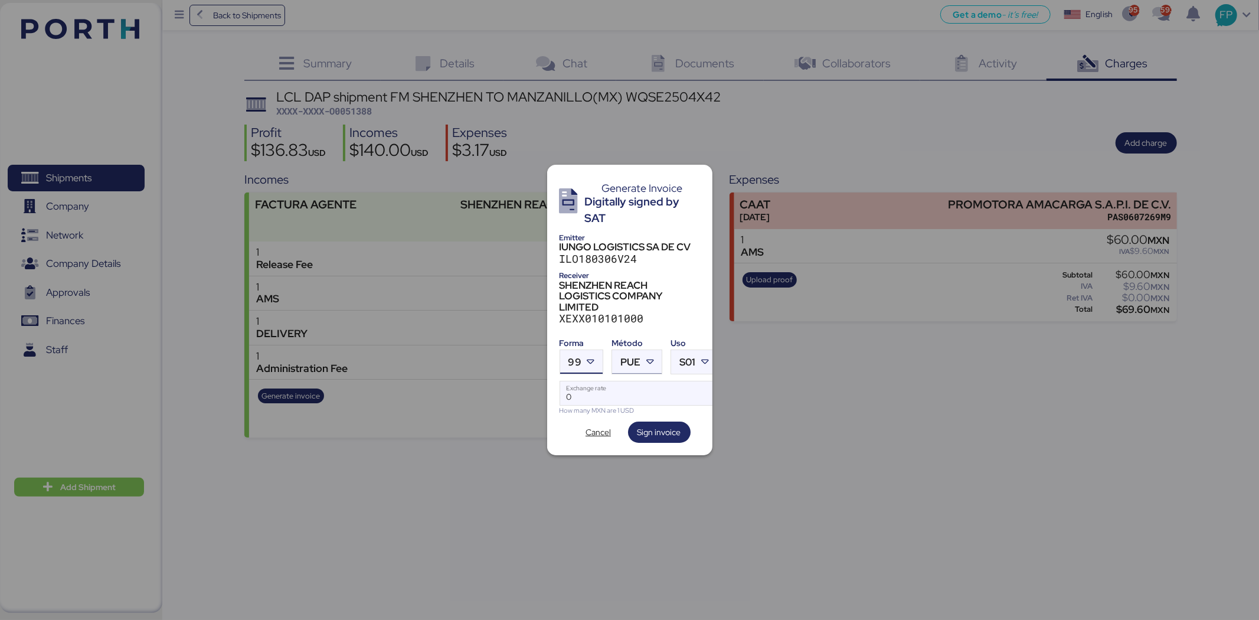
click at [641, 350] on div at bounding box center [650, 362] width 21 height 24
click at [632, 415] on div "Pago en parcialidades o diferido" at bounding box center [684, 415] width 127 height 12
click at [602, 391] on input "Exchange rate" at bounding box center [638, 393] width 157 height 24
type input "0"
click at [570, 396] on input "Exchange rate" at bounding box center [638, 393] width 157 height 24
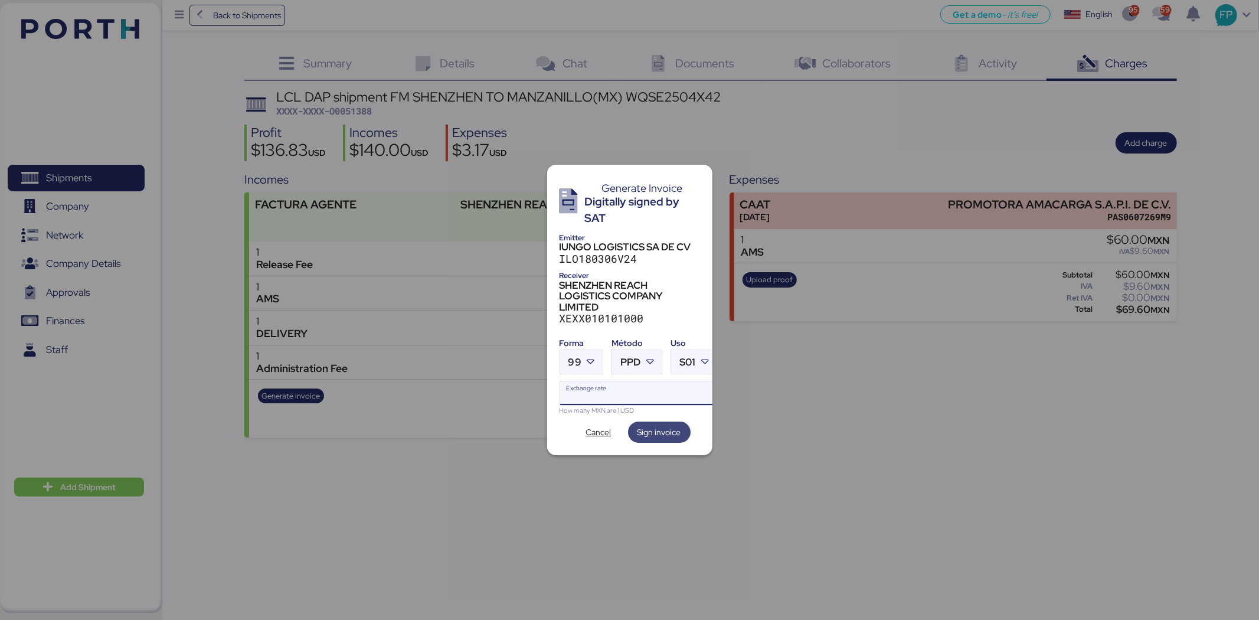
paste input "18.6402"
type input "18.6402"
click at [679, 428] on span "Sign invoice" at bounding box center [659, 432] width 44 height 14
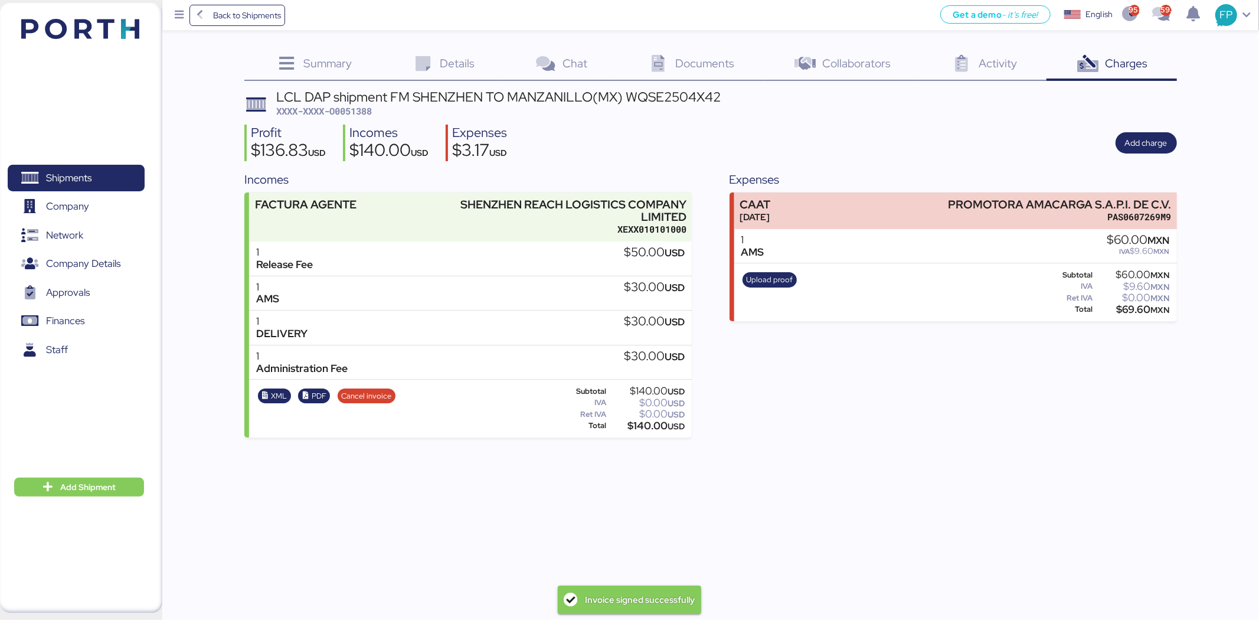
click at [361, 108] on span "XXXX-XXXX-O0051388" at bounding box center [324, 111] width 96 height 12
click at [665, 101] on div "LCL DAP shipment FM SHENZHEN TO MANZANILLO(MX) WQSE2504X42" at bounding box center [498, 96] width 444 height 13
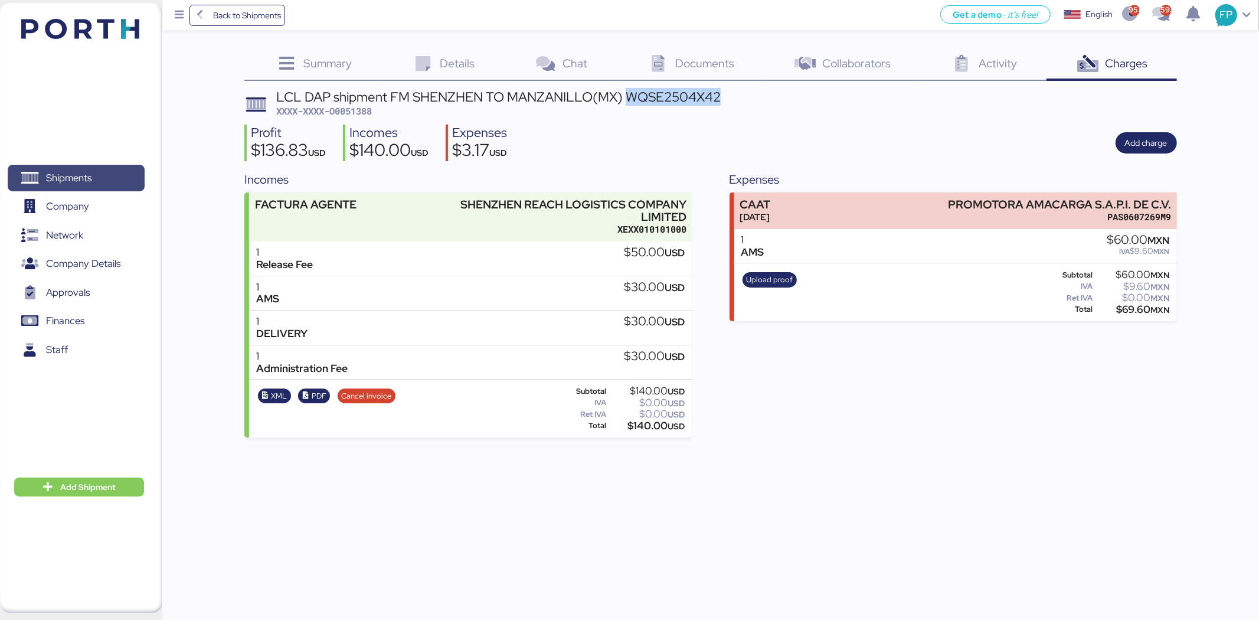
click at [107, 176] on span "Shipments" at bounding box center [75, 177] width 127 height 17
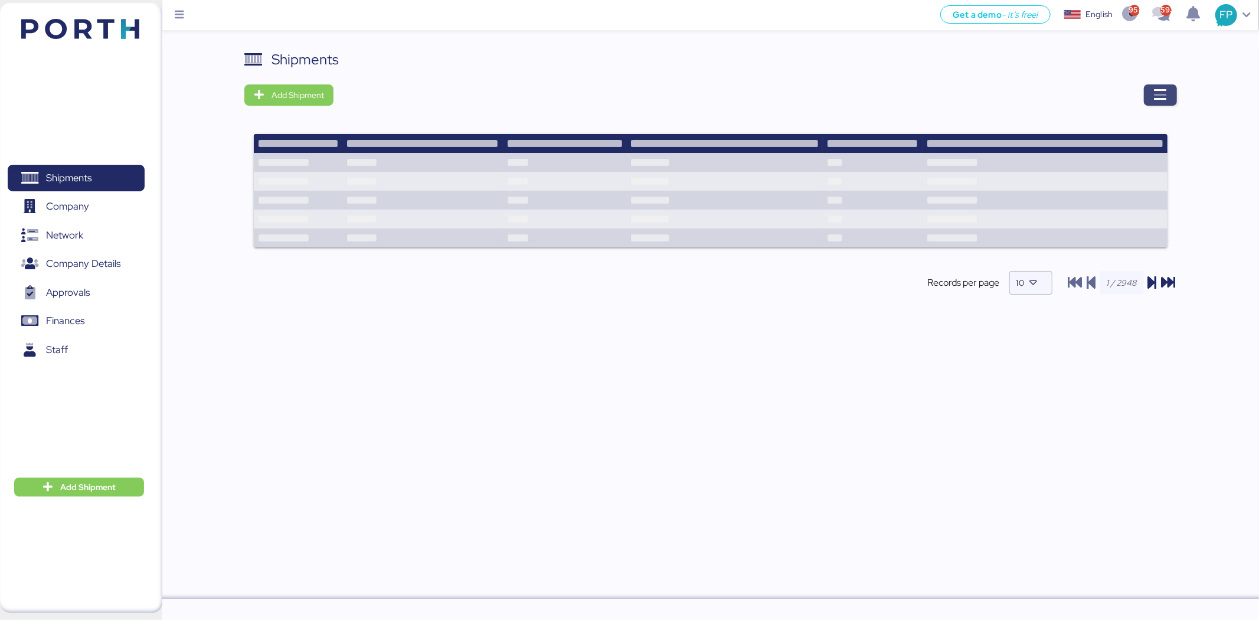
click at [1007, 93] on span "button" at bounding box center [1160, 94] width 33 height 21
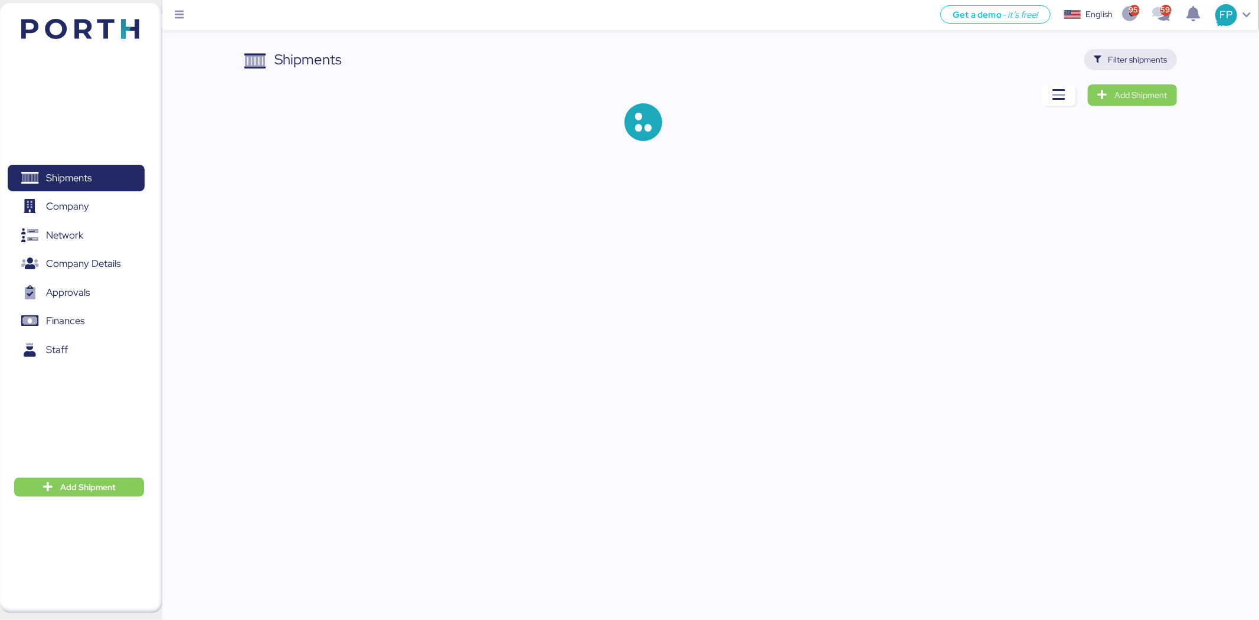
click at [1007, 54] on span "Filter shipments" at bounding box center [1137, 60] width 59 height 14
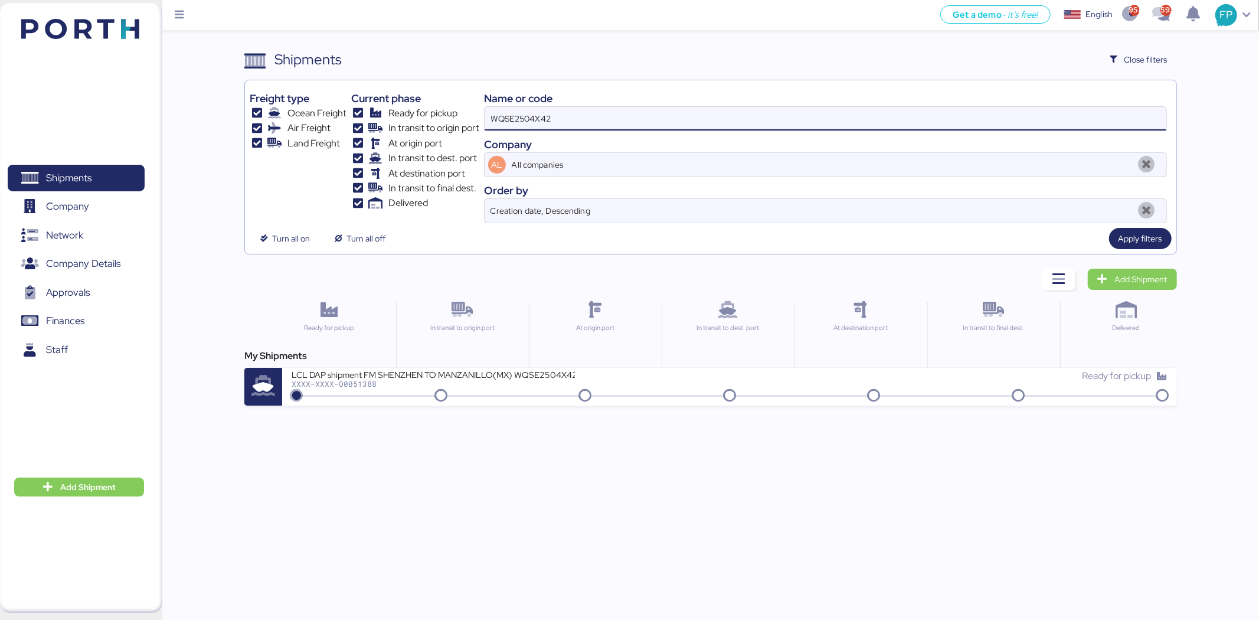
click at [562, 111] on input "WQSE2504X42" at bounding box center [826, 119] width 682 height 24
paste input "9"
type input "WQSE2504X49"
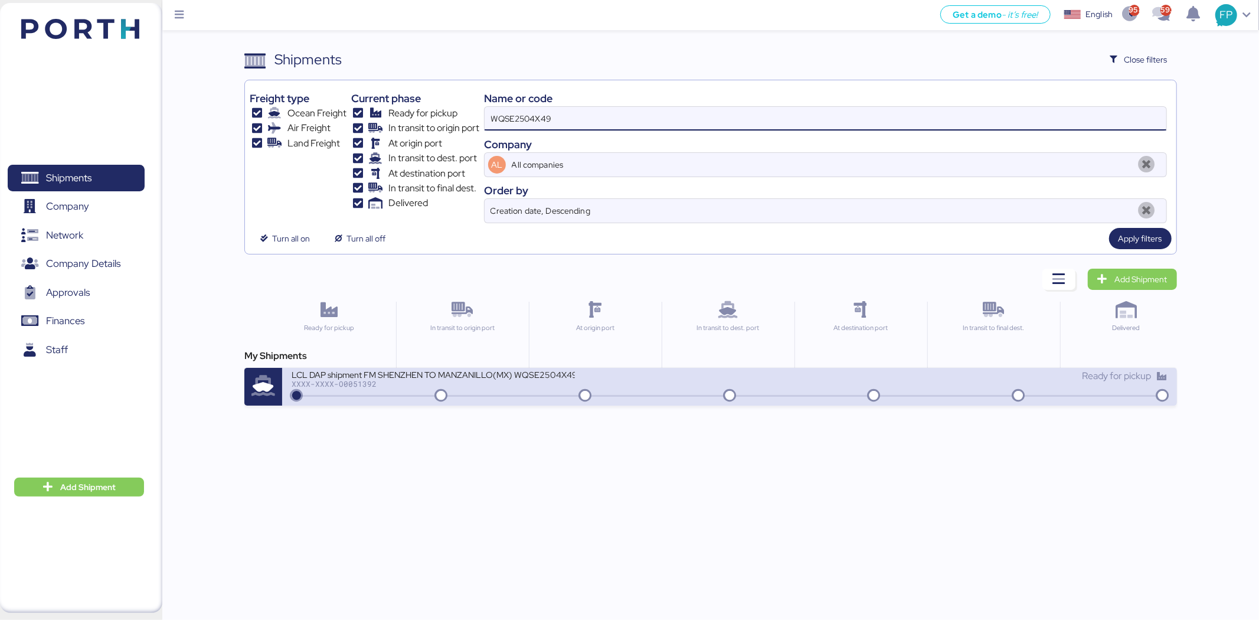
click at [525, 387] on div "XXXX-XXXX-O0051392" at bounding box center [433, 383] width 283 height 8
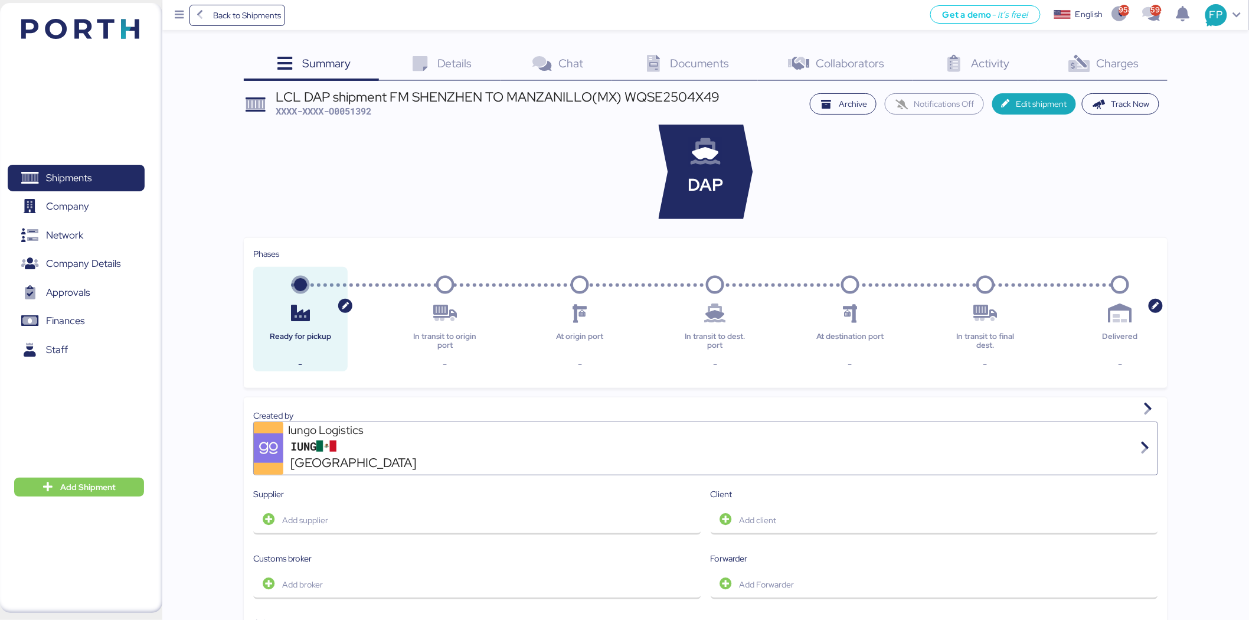
click at [1007, 44] on div "Summary 0 Details 0 Chat 0 Documents 0 Collaborators 0 Activity 0 Charges 0 LCL…" at bounding box center [624, 562] width 1249 height 1124
click at [1007, 63] on span "Charges" at bounding box center [1117, 62] width 42 height 15
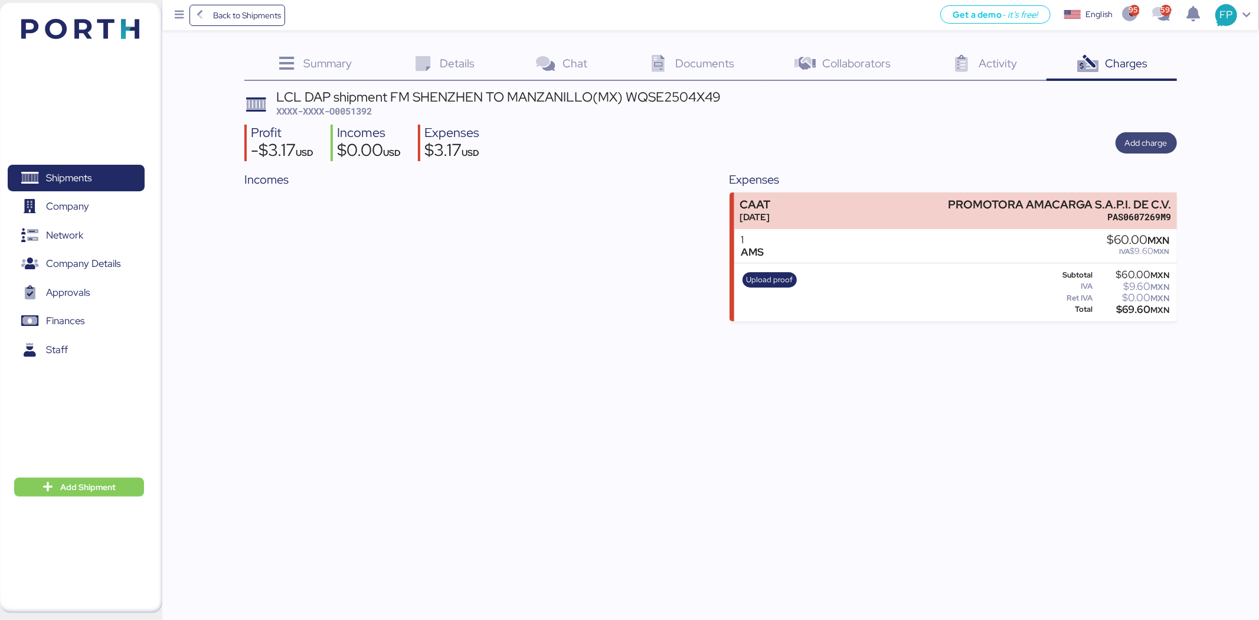
click at [1007, 137] on span "Add charge" at bounding box center [1145, 142] width 61 height 21
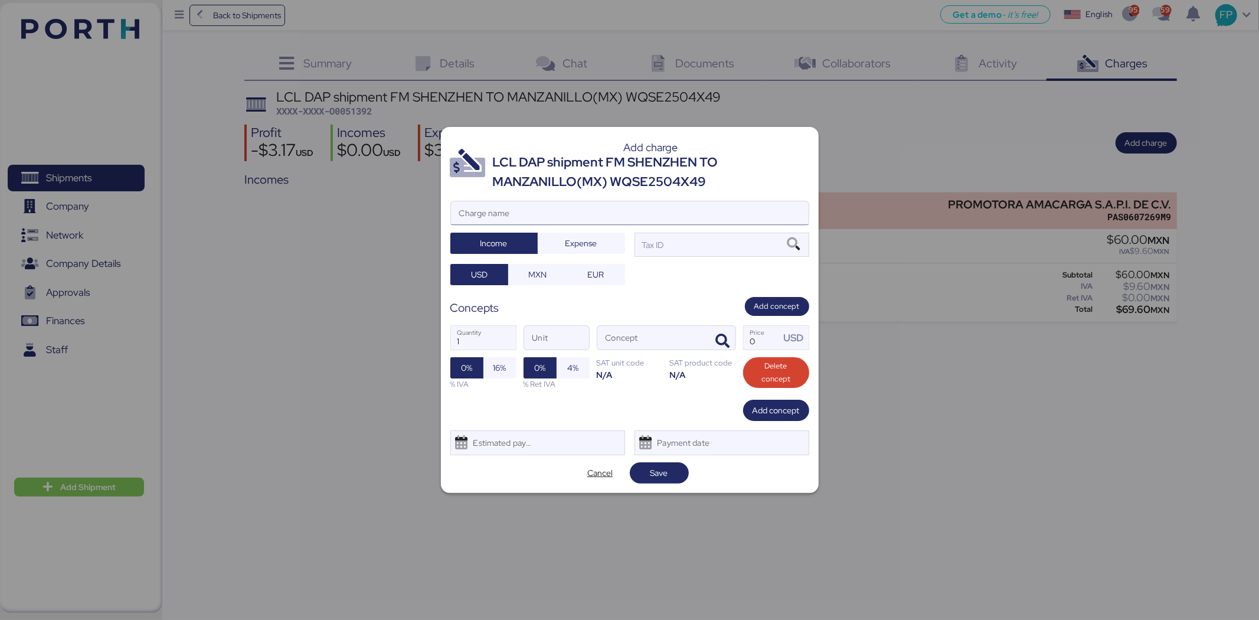
click at [492, 210] on input "Charge name" at bounding box center [630, 213] width 358 height 24
type input "FACTURA AGENTE"
click at [697, 239] on div "Tax ID" at bounding box center [721, 245] width 175 height 24
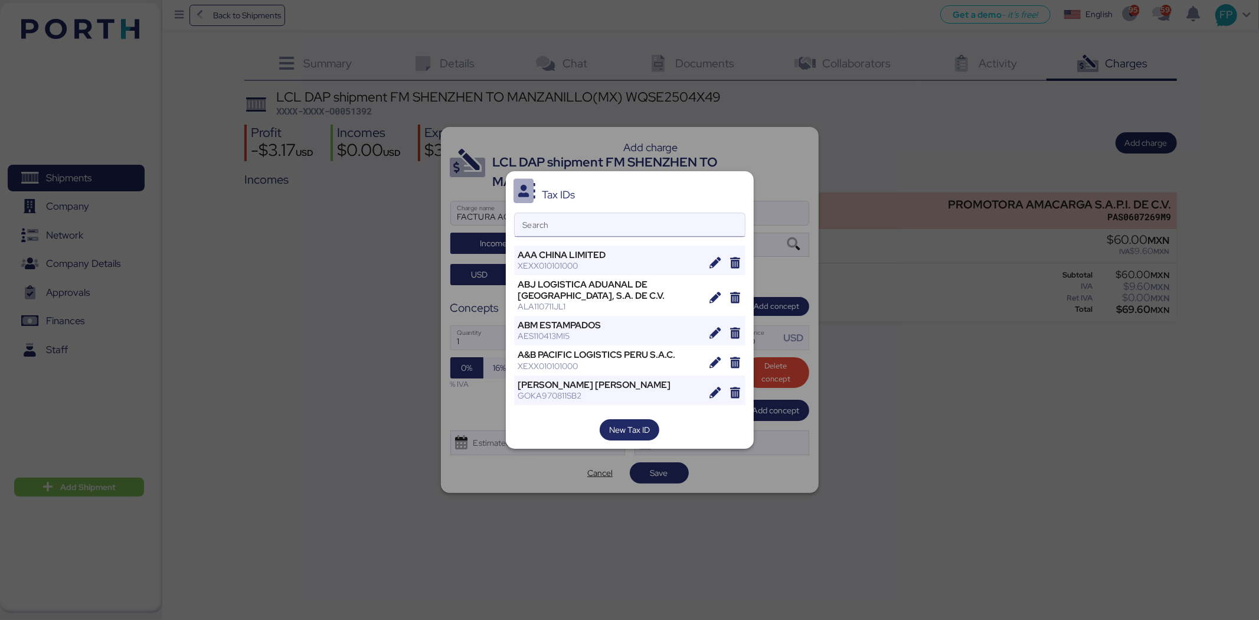
click at [549, 228] on input "Search" at bounding box center [630, 225] width 230 height 24
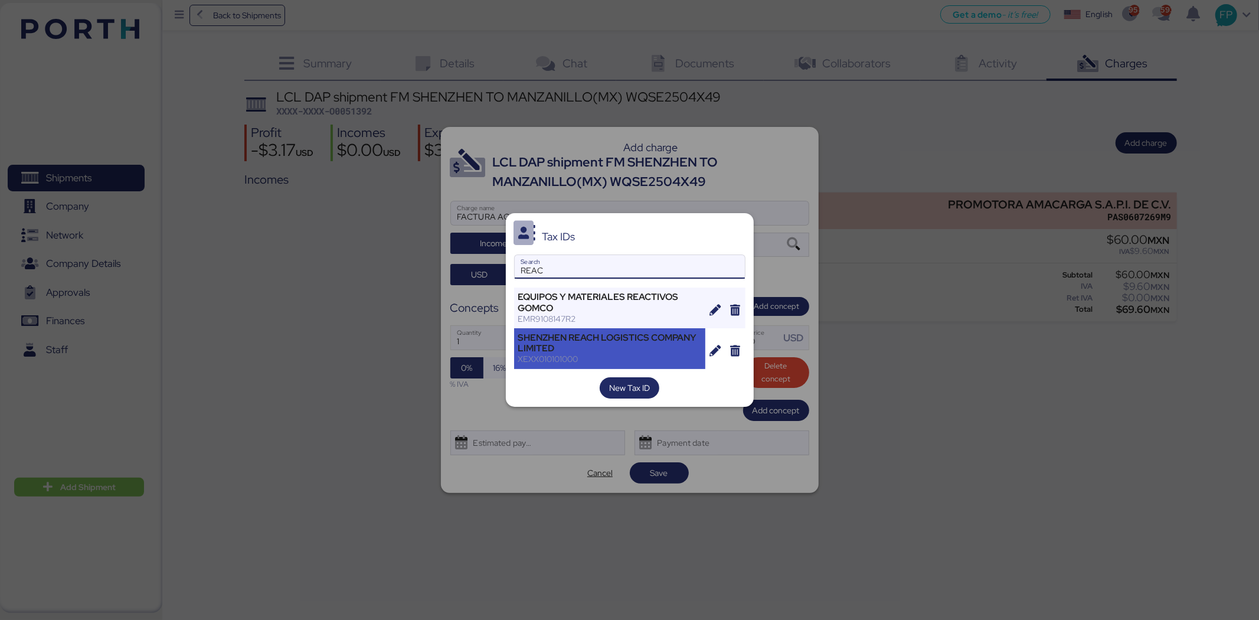
type input "REAC"
click at [600, 345] on div "SHENZHEN REACH LOGISTICS COMPANY LIMITED" at bounding box center [610, 342] width 184 height 21
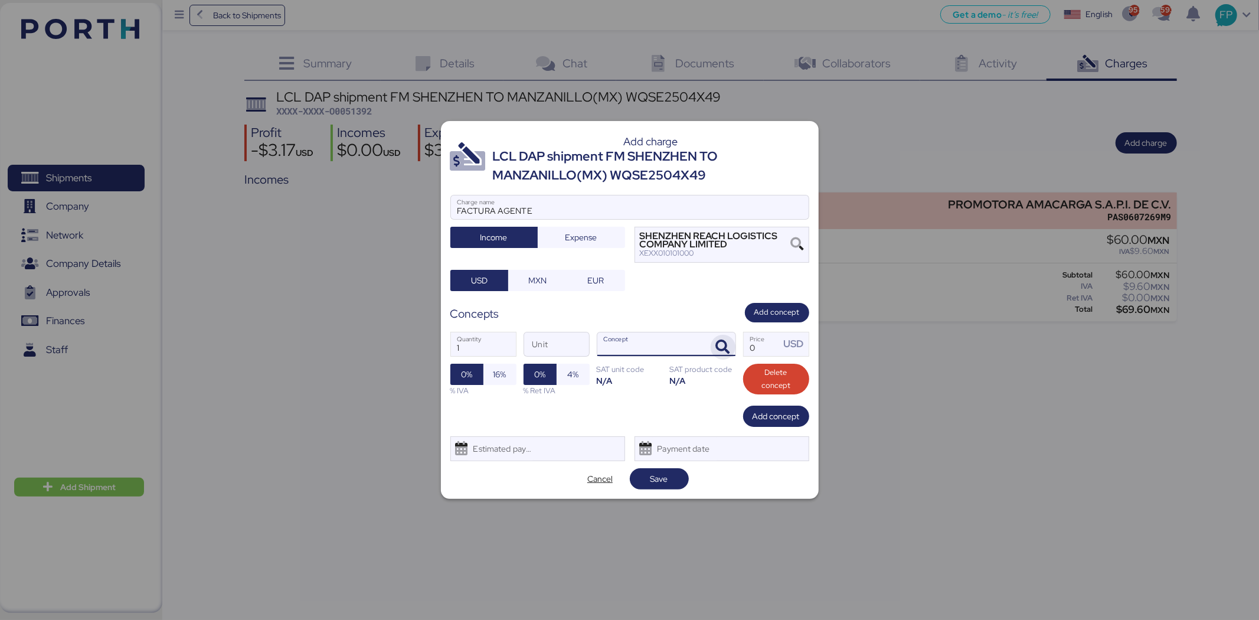
click at [718, 342] on icon "button" at bounding box center [723, 347] width 14 height 14
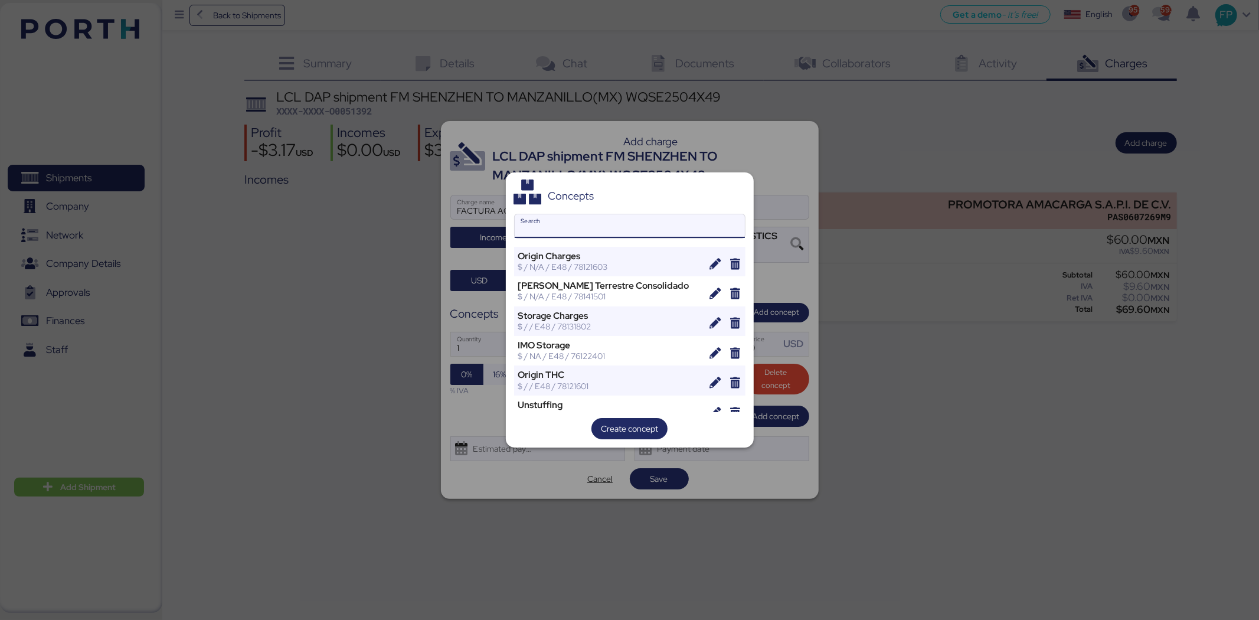
click at [562, 224] on input "Search" at bounding box center [630, 226] width 230 height 24
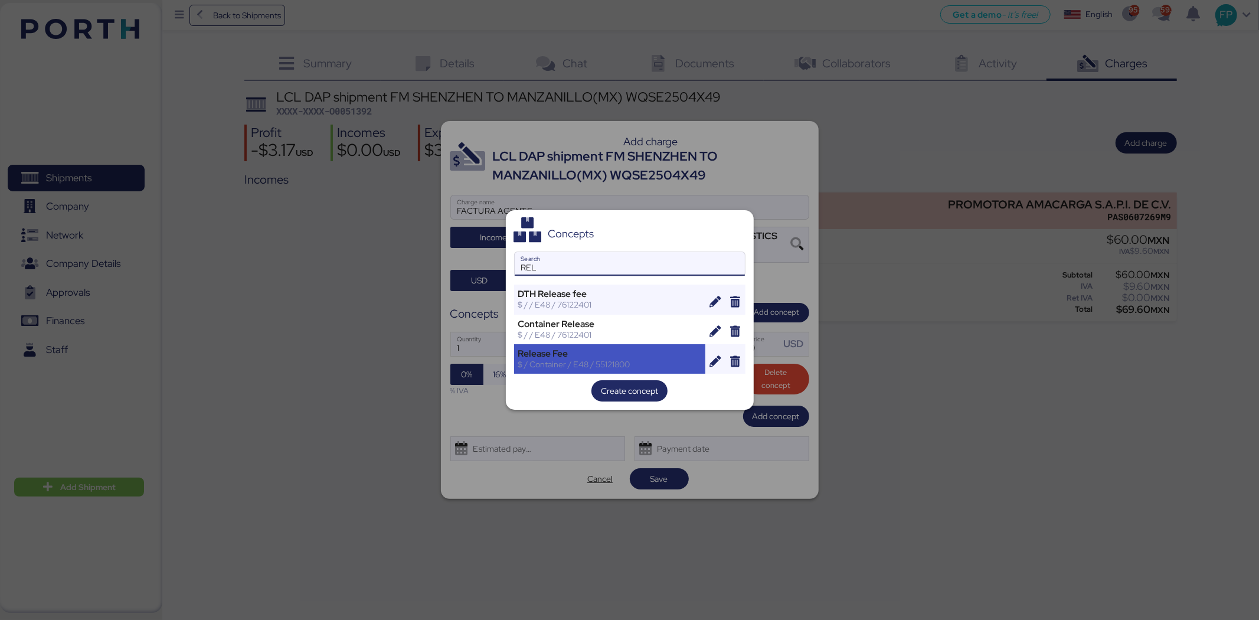
type input "REL"
click at [598, 357] on div "Release Fee" at bounding box center [610, 353] width 184 height 11
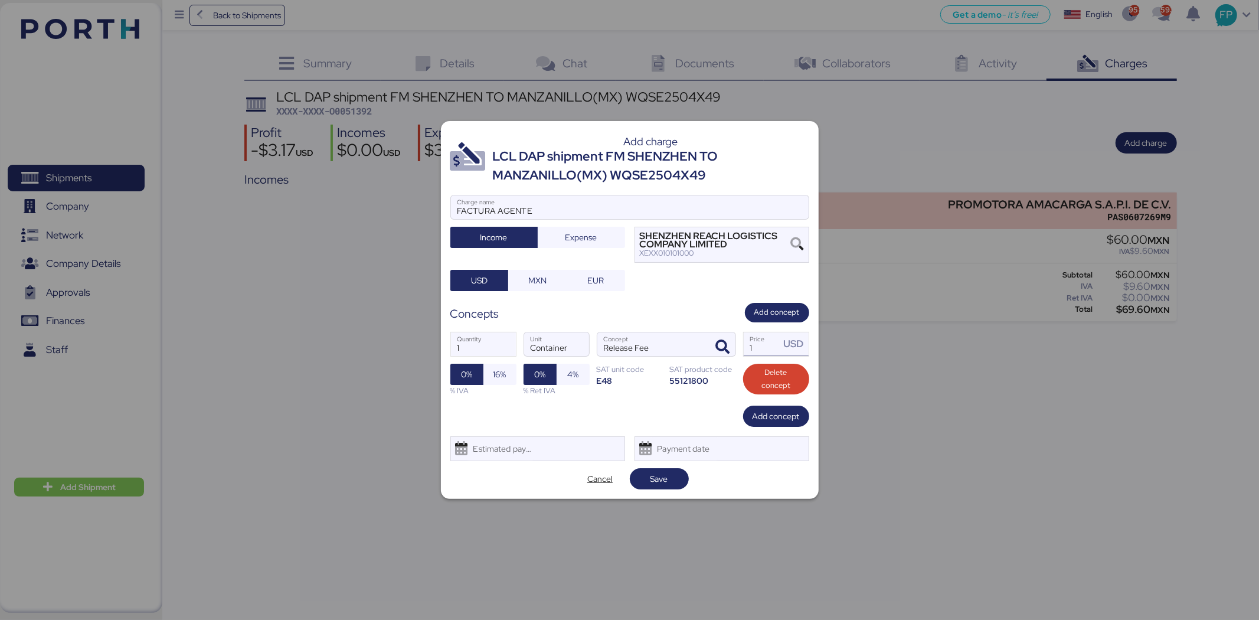
click at [760, 352] on input "1" at bounding box center [762, 344] width 37 height 24
type input "0"
type input "50"
click at [759, 417] on span "Add concept" at bounding box center [775, 416] width 47 height 14
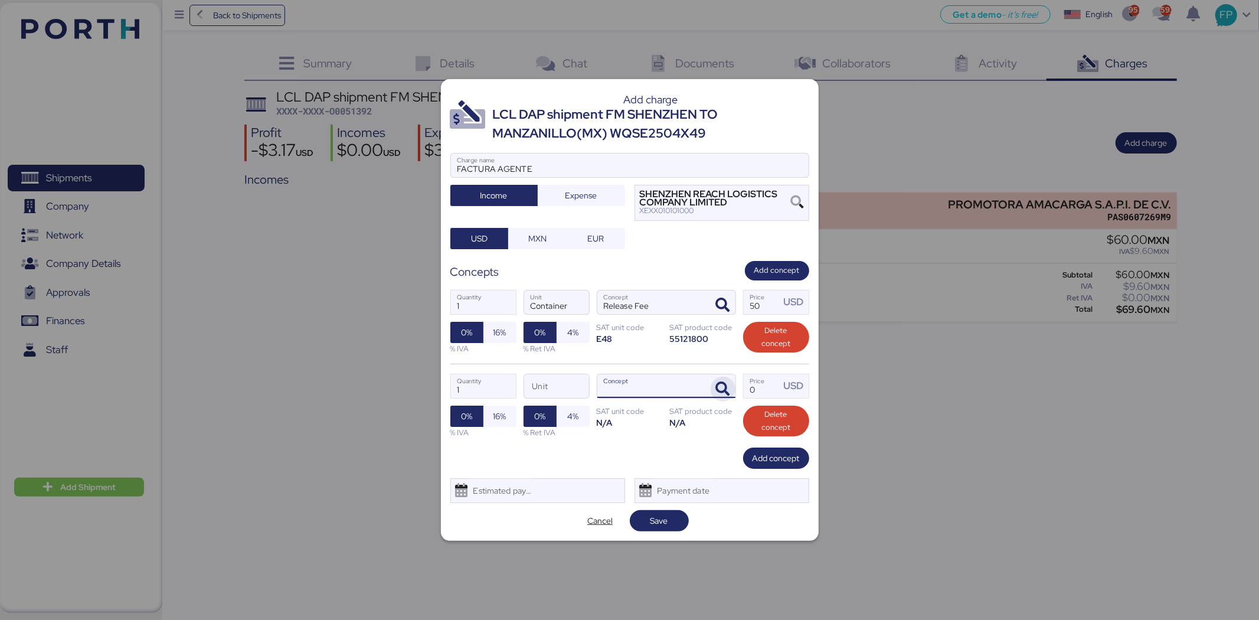
click at [722, 398] on span "button" at bounding box center [723, 389] width 25 height 25
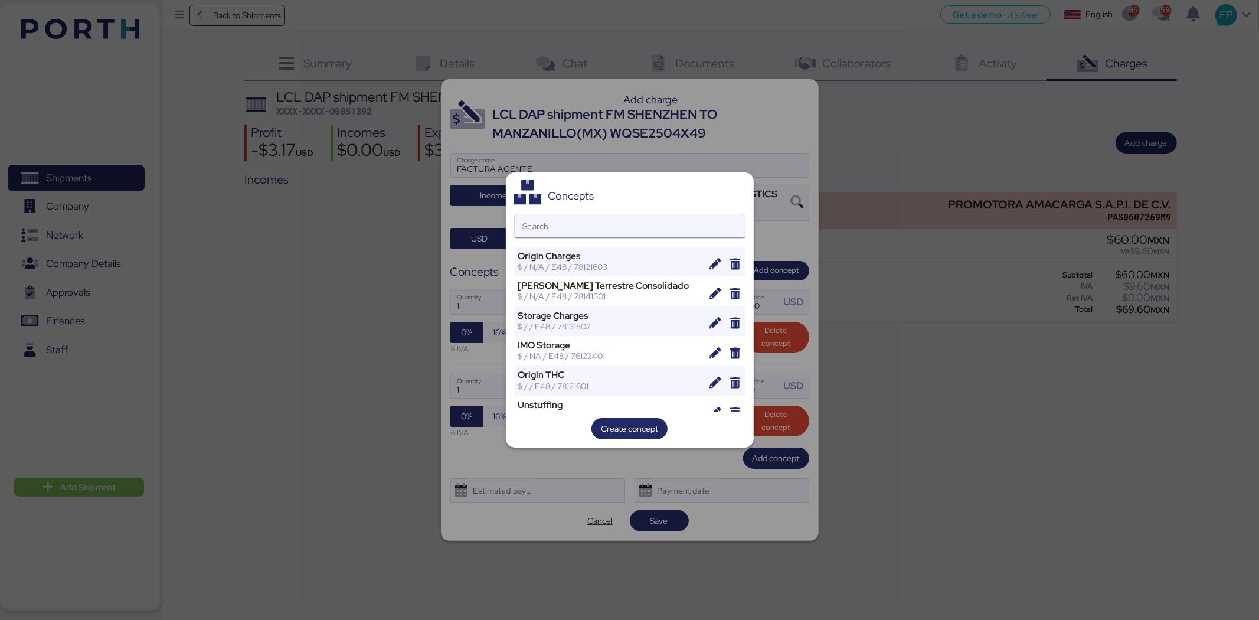
click at [569, 235] on input "Search" at bounding box center [630, 226] width 230 height 24
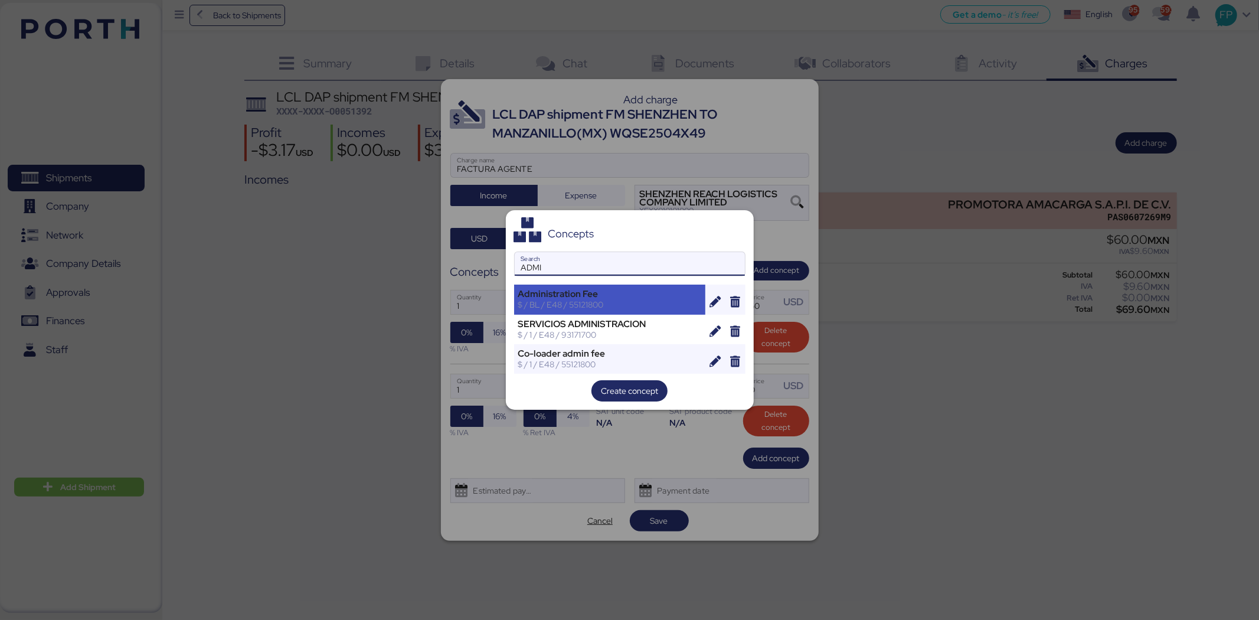
type input "ADMI"
click at [588, 303] on div "$ / BL / E48 / 55121800" at bounding box center [610, 304] width 184 height 11
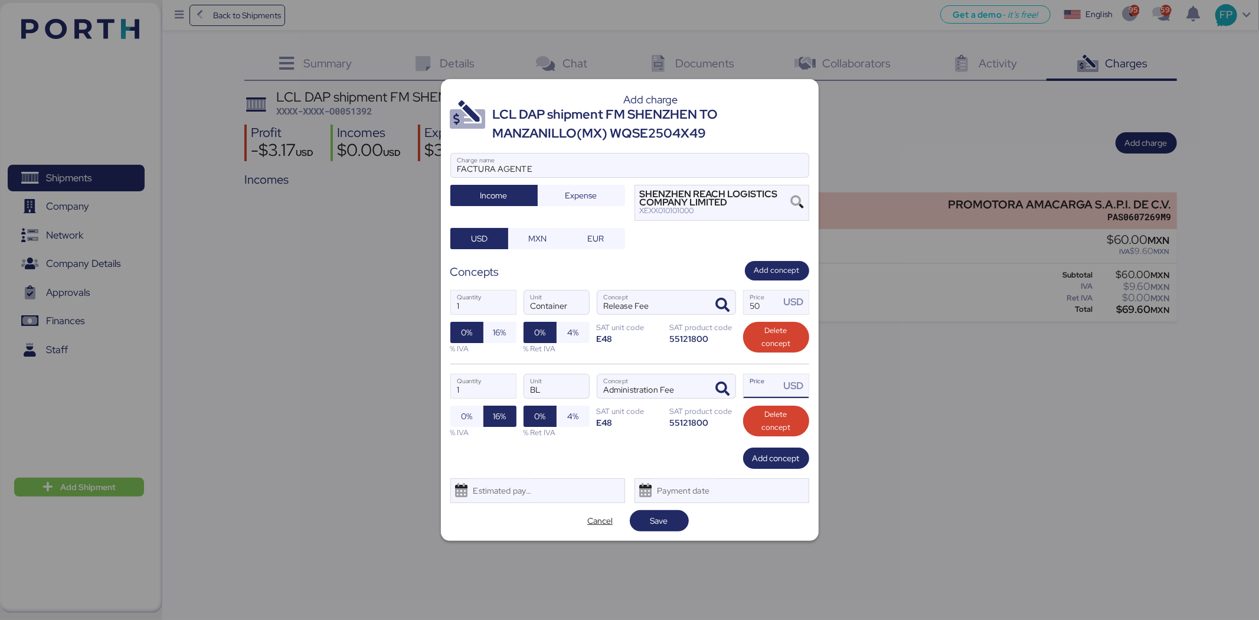
click at [762, 390] on input "Price USD" at bounding box center [762, 386] width 37 height 24
type input "30"
click at [789, 457] on span "Add concept" at bounding box center [775, 458] width 47 height 14
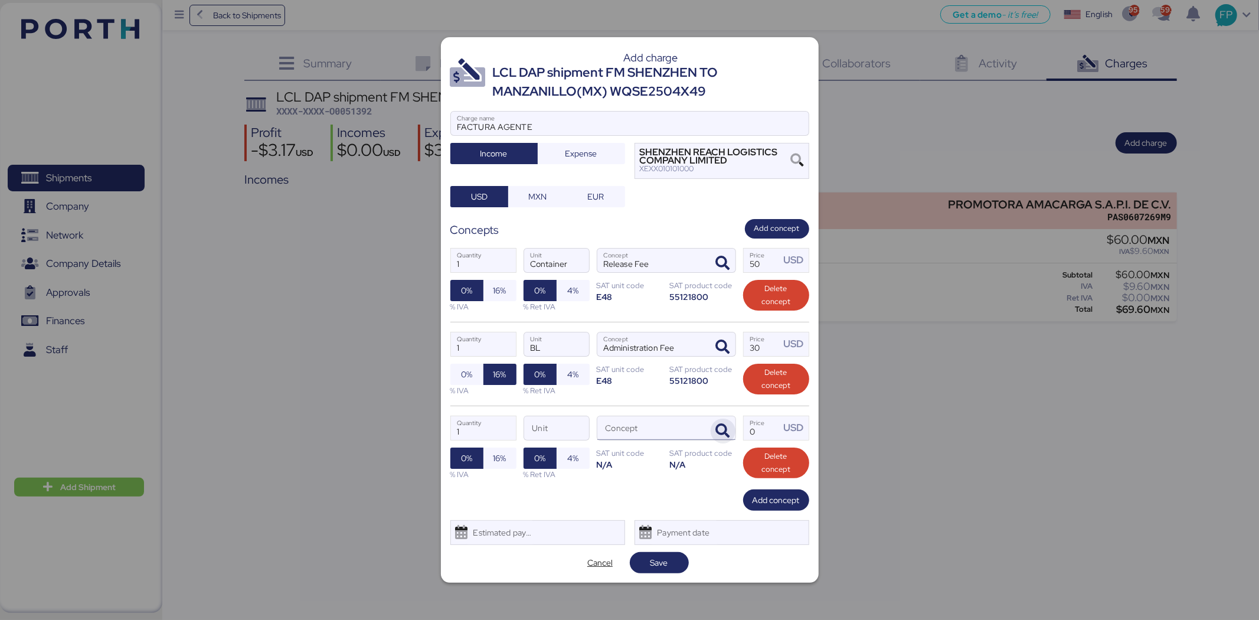
click at [717, 433] on icon "button" at bounding box center [723, 431] width 14 height 14
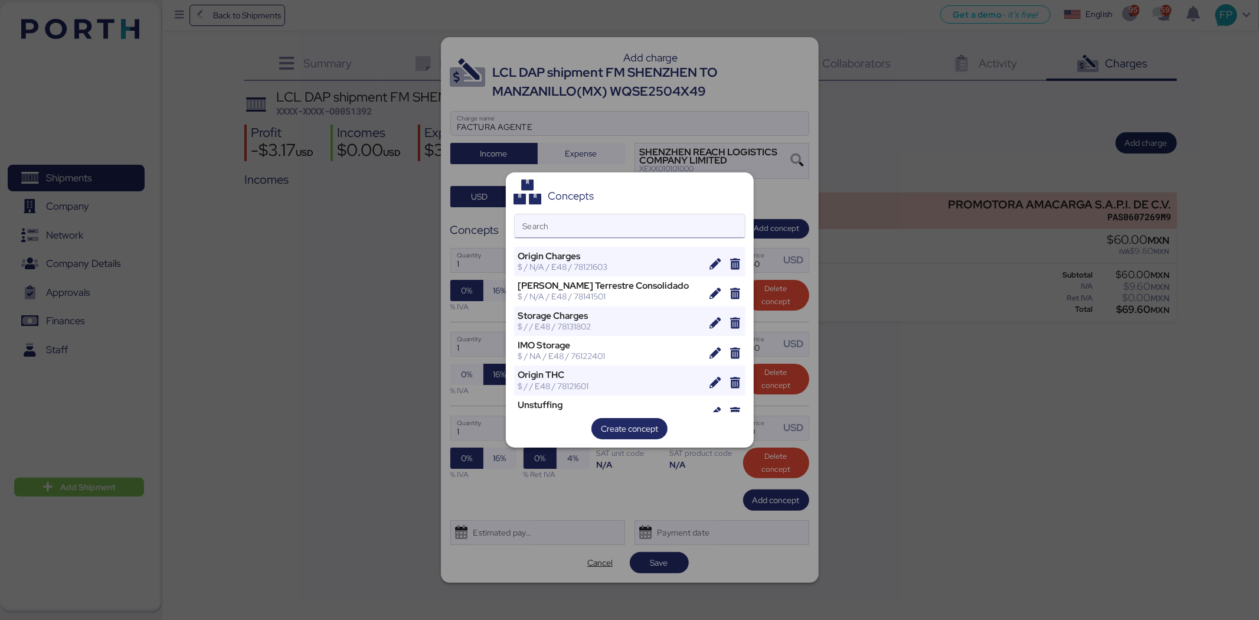
click at [562, 220] on input "Search" at bounding box center [630, 226] width 230 height 24
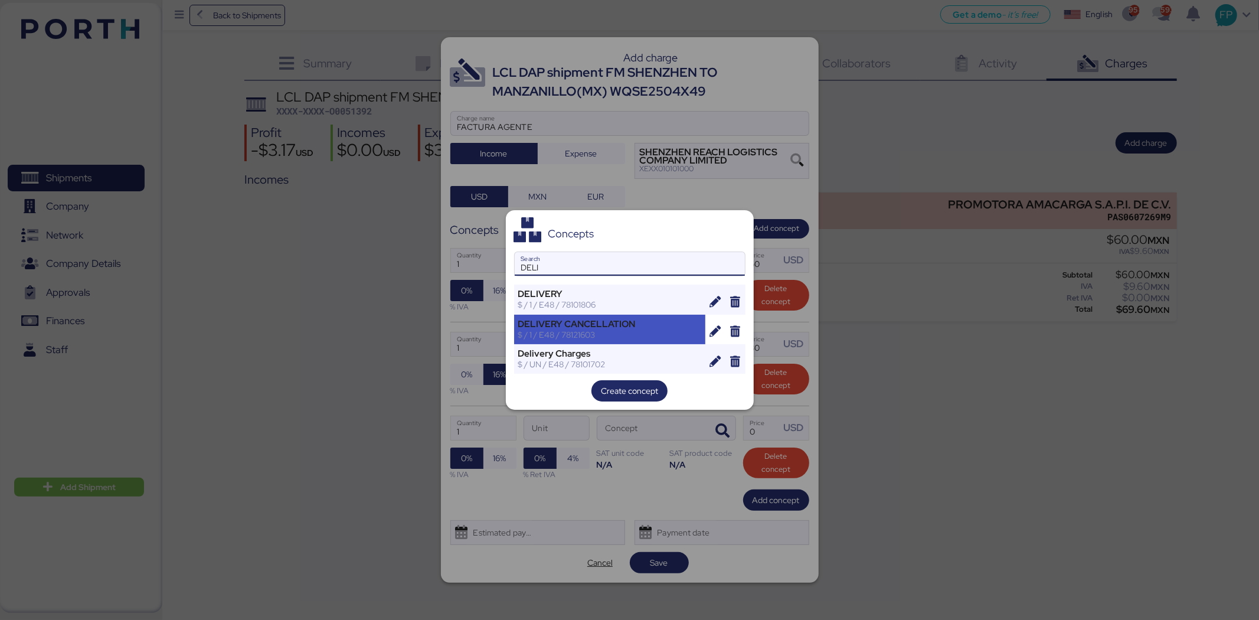
type input "DELI"
click at [588, 319] on div "DELIVERY CANCELLATION" at bounding box center [610, 324] width 184 height 11
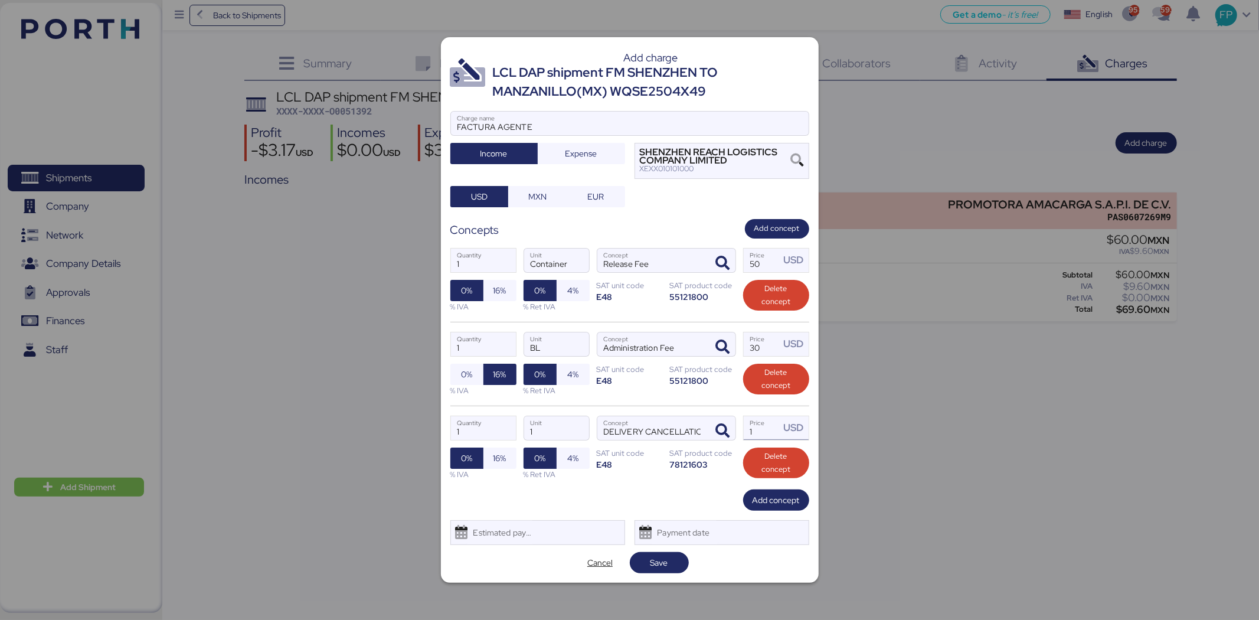
click at [765, 428] on input "1" at bounding box center [762, 428] width 37 height 24
type input "0"
type input "30"
click at [765, 478] on span "Add concept" at bounding box center [775, 500] width 47 height 14
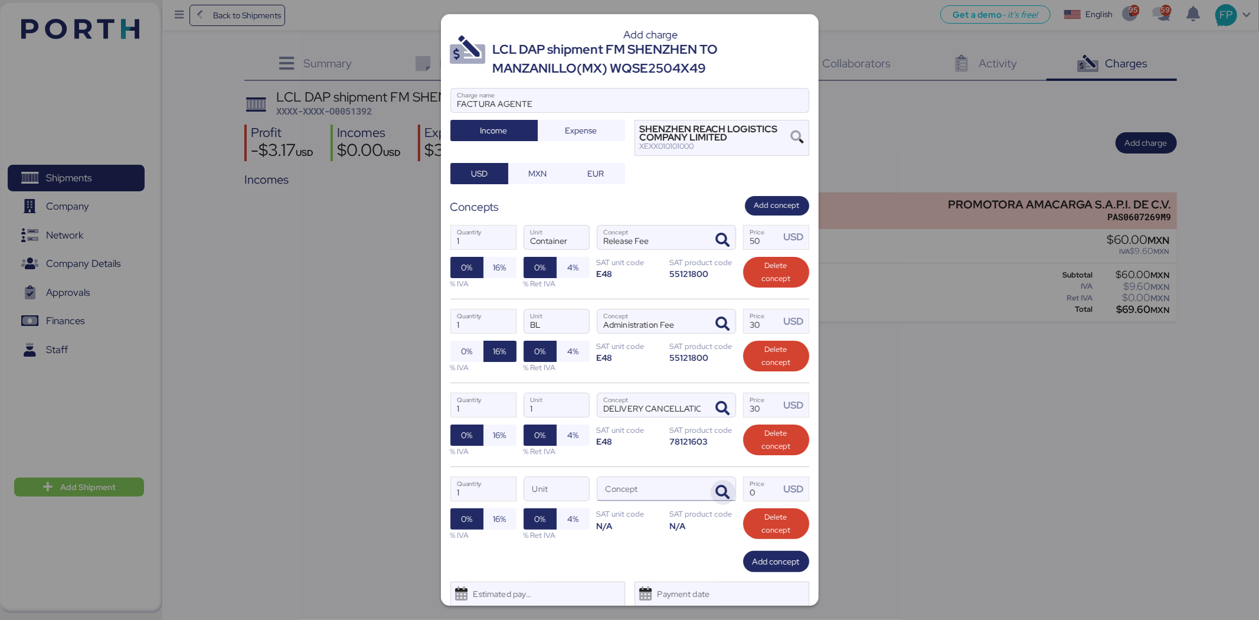
click at [714, 478] on span "button" at bounding box center [723, 492] width 25 height 25
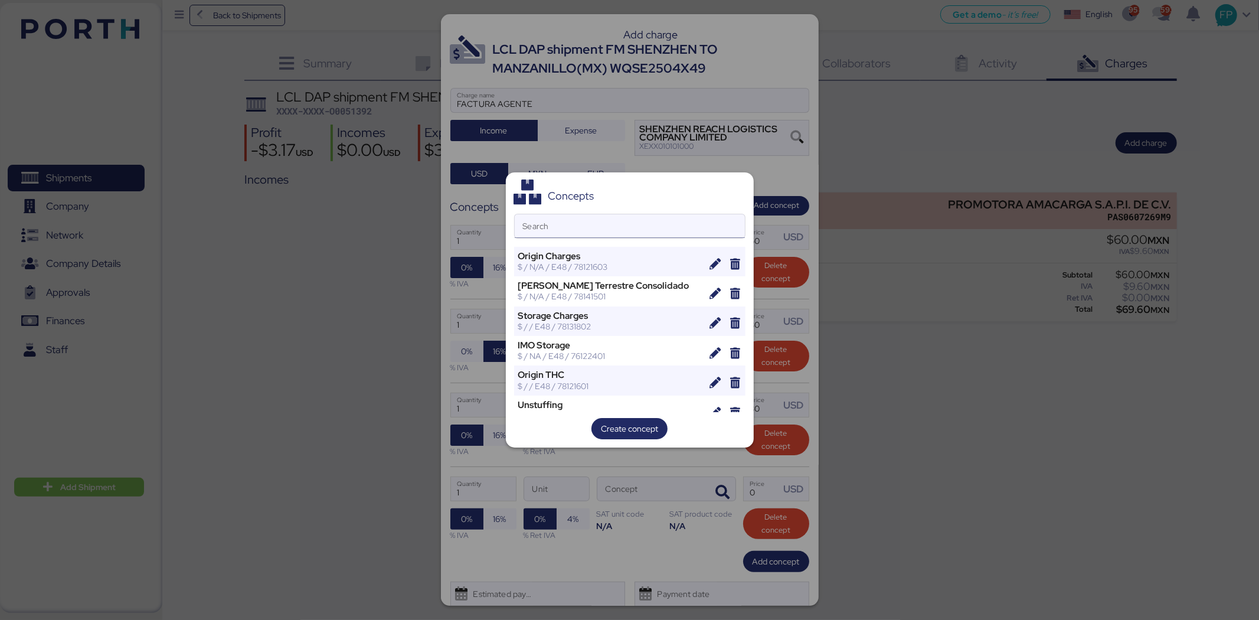
click at [585, 222] on input "Search" at bounding box center [630, 226] width 230 height 24
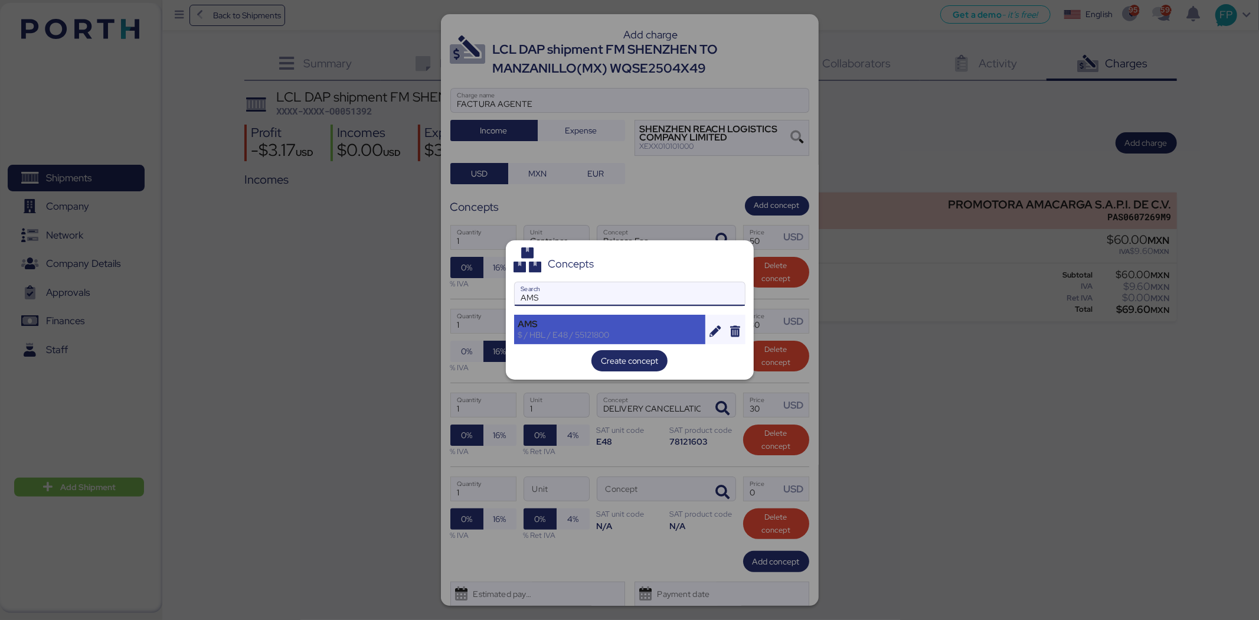
type input "AMS"
click at [561, 332] on div "$ / HBL / E48 / 55121800" at bounding box center [610, 334] width 184 height 11
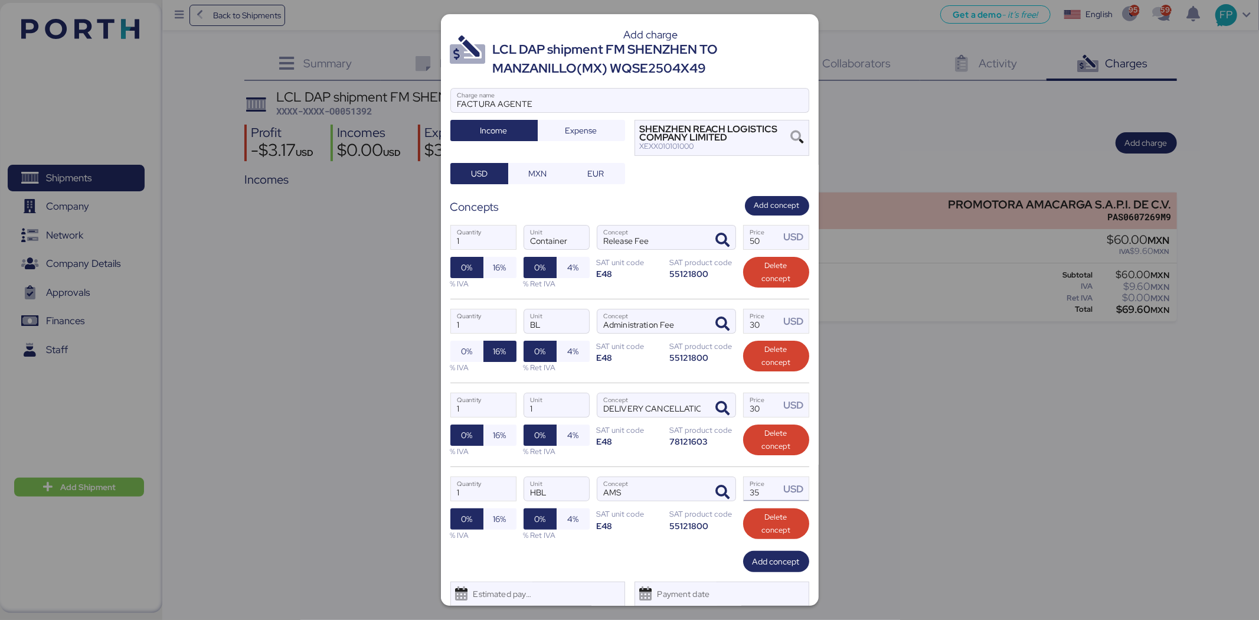
click at [752, 478] on input "35" at bounding box center [762, 489] width 37 height 24
type input "30"
click at [457, 355] on span "0%" at bounding box center [466, 351] width 33 height 21
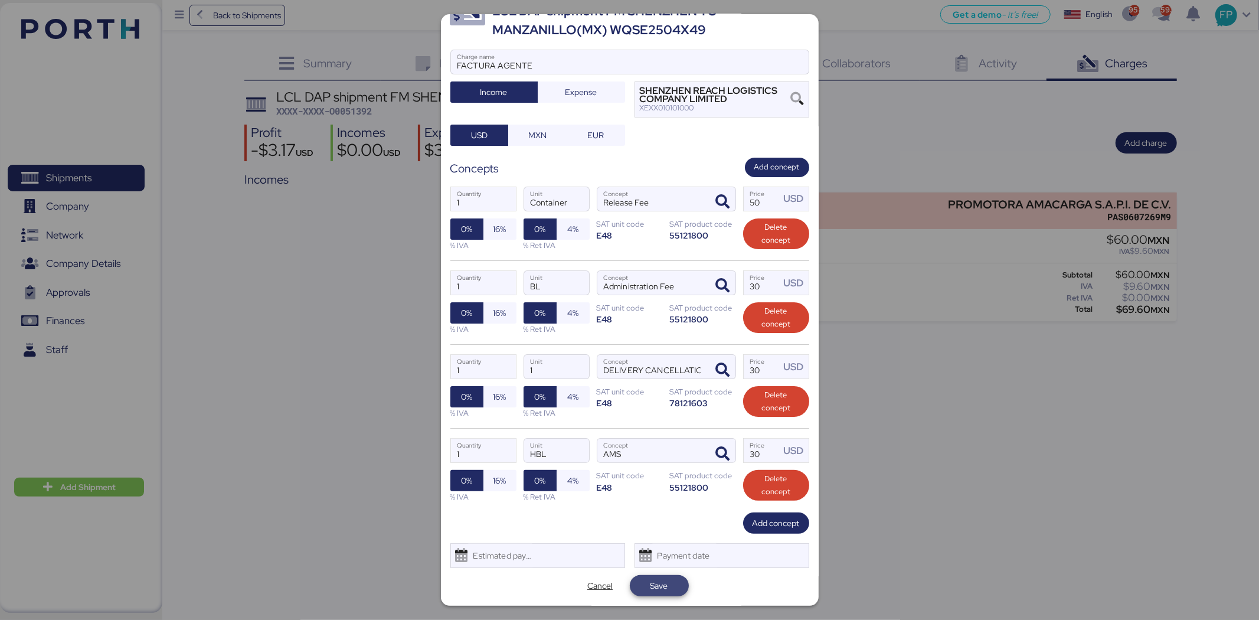
click at [640, 478] on span "Save" at bounding box center [659, 585] width 40 height 17
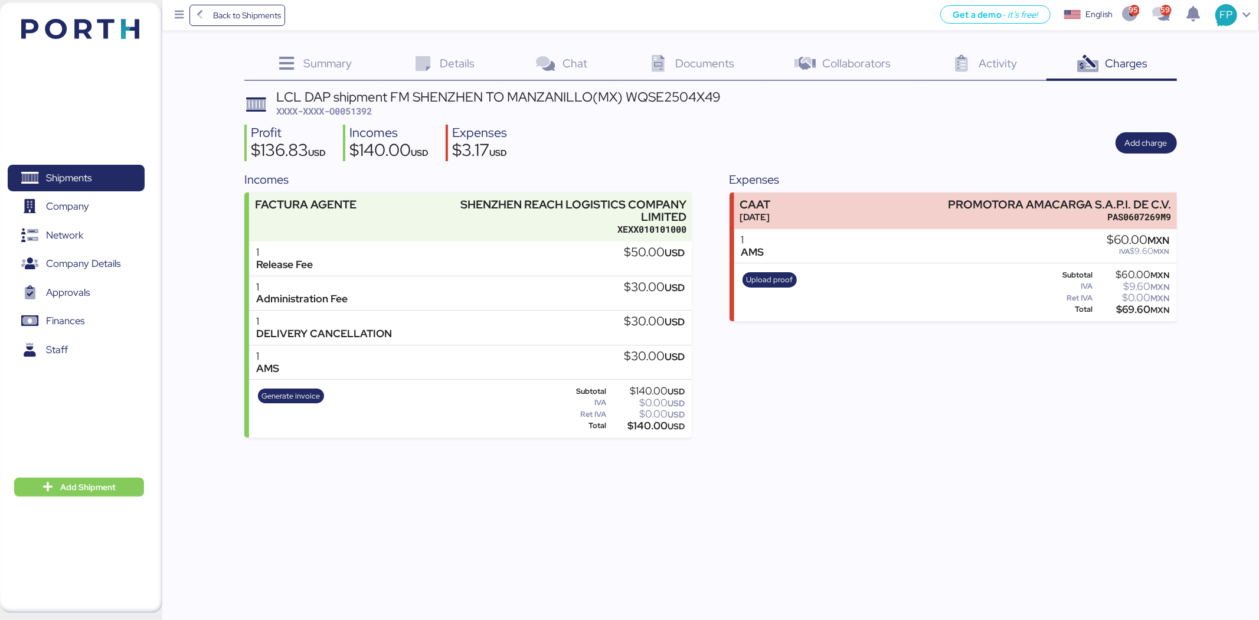
click at [349, 114] on span "XXXX-XXXX-O0051392" at bounding box center [324, 111] width 96 height 12
click at [655, 428] on div "$140.00 USD" at bounding box center [646, 425] width 76 height 9
click at [639, 86] on div "Summary 0 Details 0 Chat 0 Documents 0 Collaborators 0 Activity 0 Charges 0 LCL…" at bounding box center [710, 243] width 932 height 388
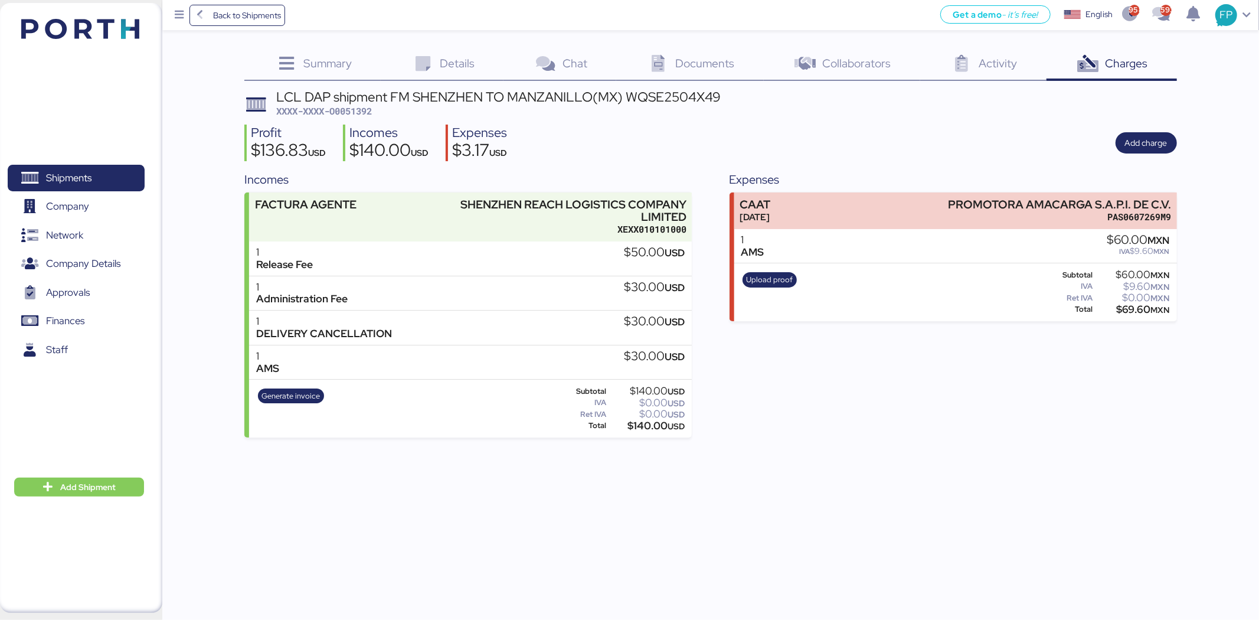
click at [289, 404] on div "Generate invoice" at bounding box center [291, 408] width 74 height 48
click at [292, 394] on span "Generate invoice" at bounding box center [290, 395] width 58 height 13
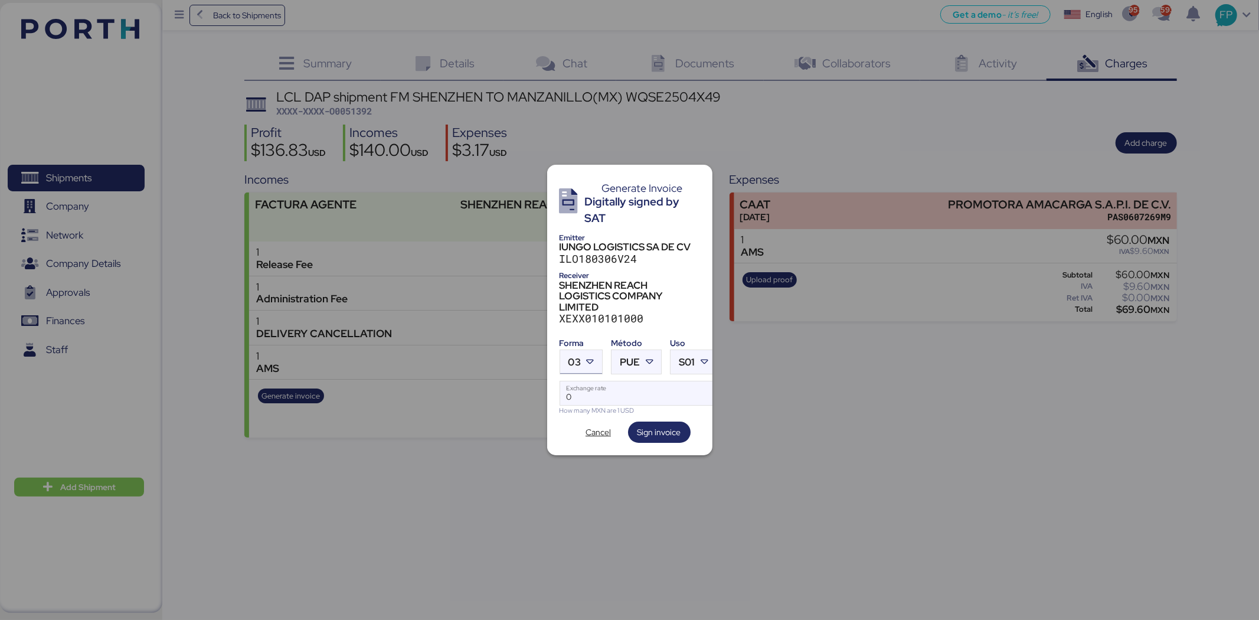
click at [567, 353] on div "03" at bounding box center [570, 362] width 21 height 24
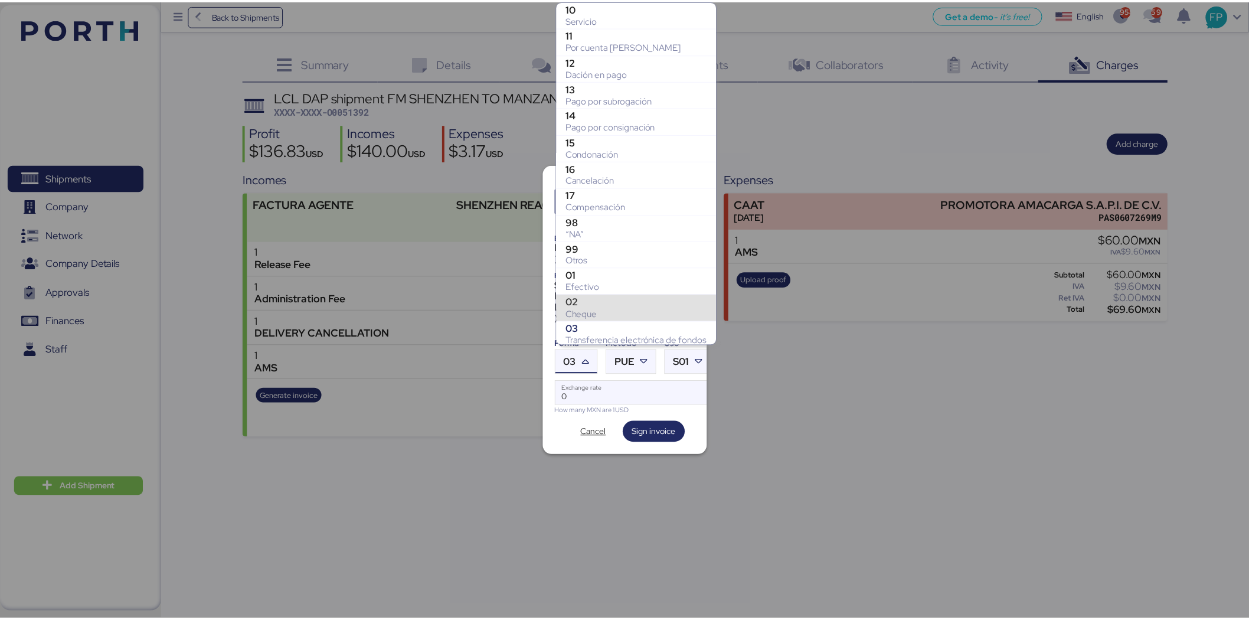
scroll to position [165, 0]
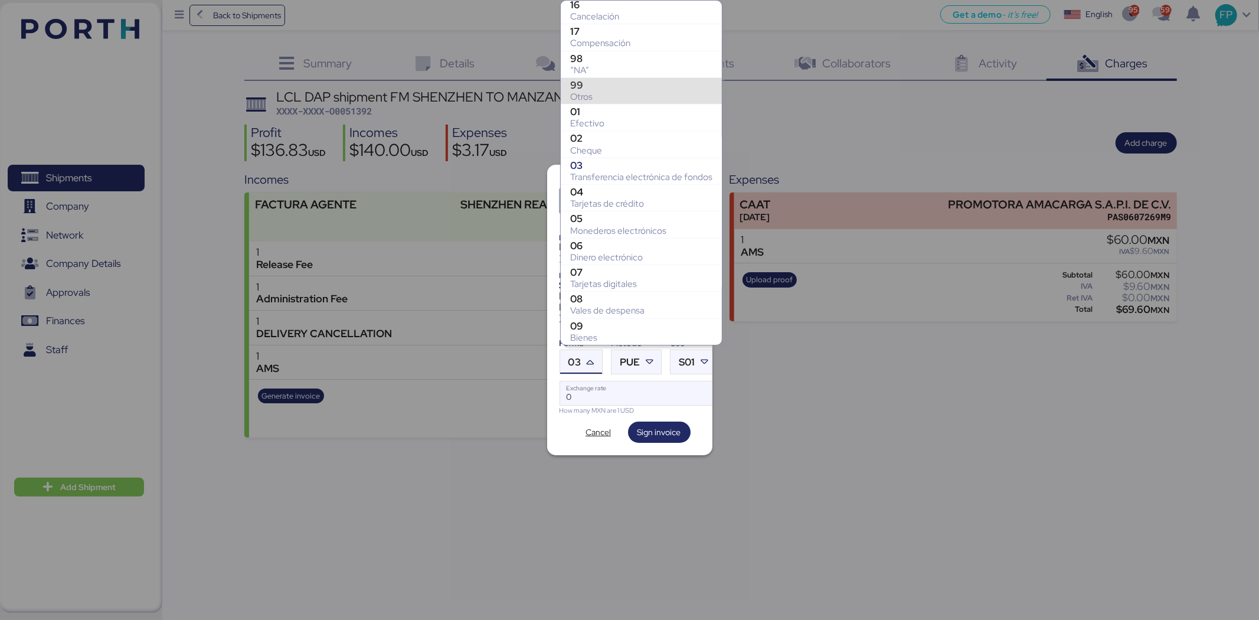
click at [634, 83] on div "99" at bounding box center [641, 85] width 142 height 12
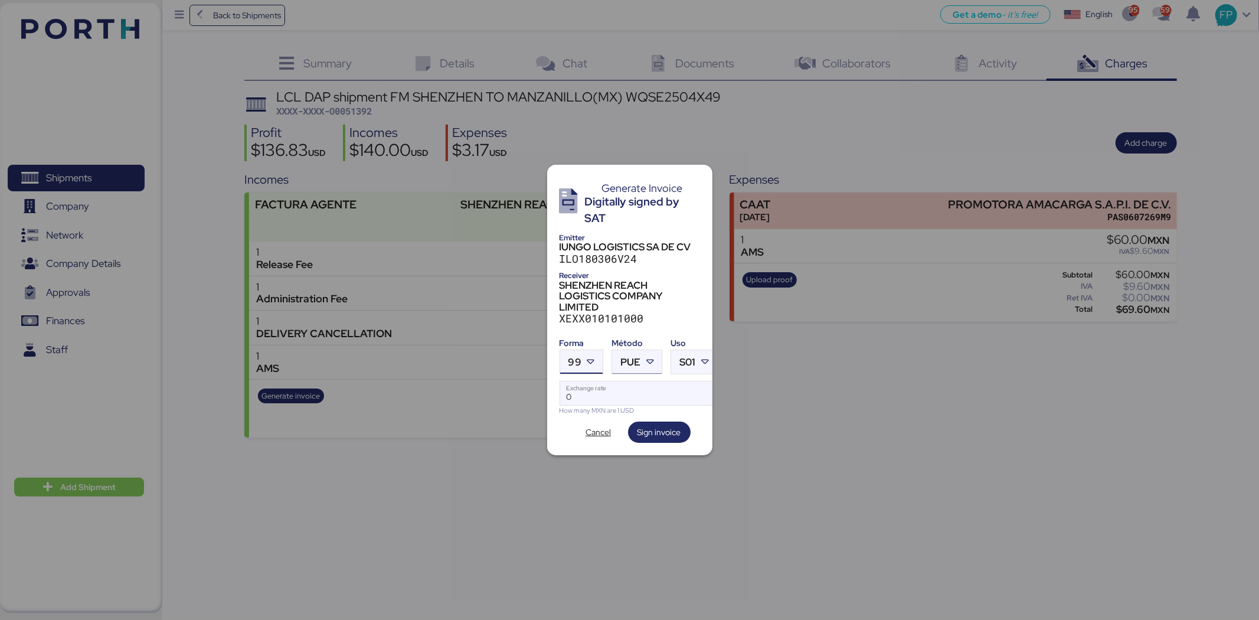
click at [635, 358] on span "PUE" at bounding box center [630, 362] width 20 height 10
click at [638, 410] on div "Pago en parcialidades o diferido" at bounding box center [684, 415] width 127 height 12
click at [597, 388] on input "Exchange rate" at bounding box center [638, 393] width 157 height 24
type input "0"
click at [590, 390] on input "Exchange rate" at bounding box center [638, 393] width 157 height 24
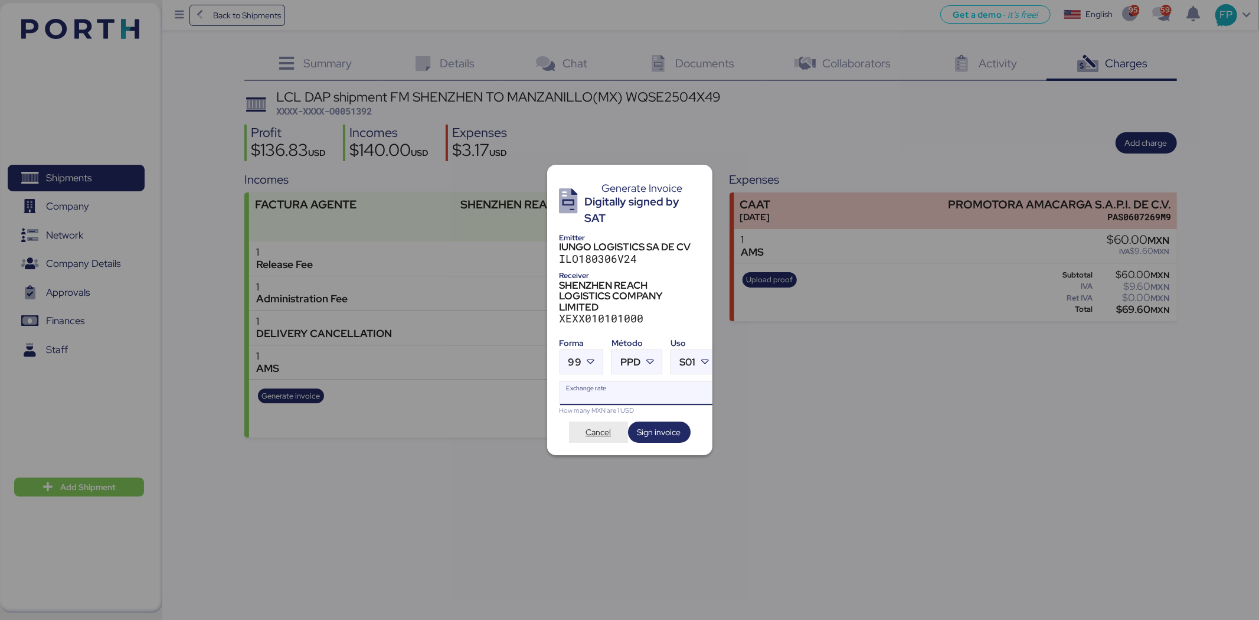
paste input "18.6402"
type input "18.6402"
click at [644, 425] on span "Sign invoice" at bounding box center [659, 432] width 44 height 14
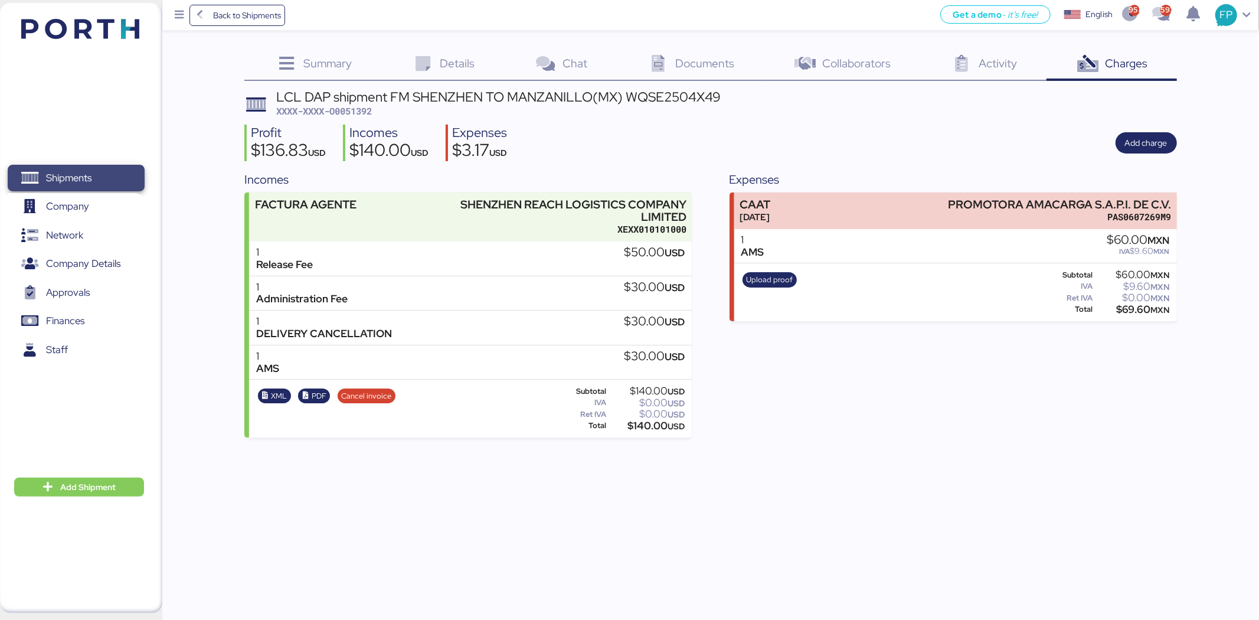
click at [131, 173] on span "Shipments" at bounding box center [75, 177] width 127 height 17
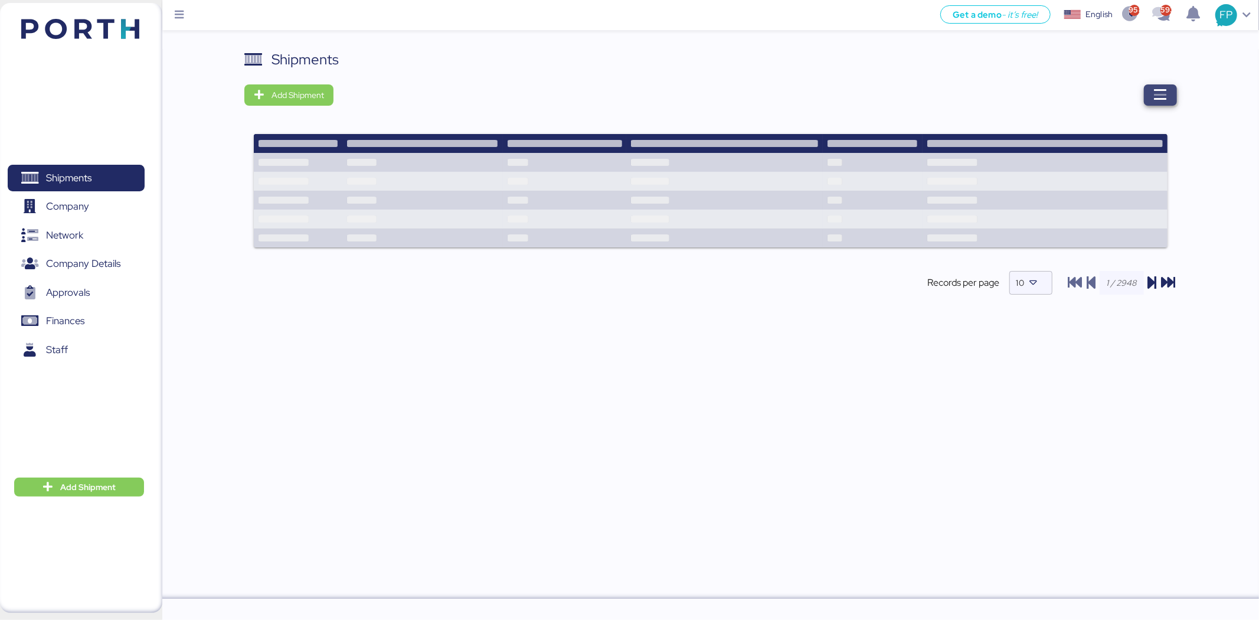
click at [1007, 97] on icon "button" at bounding box center [1160, 95] width 14 height 14
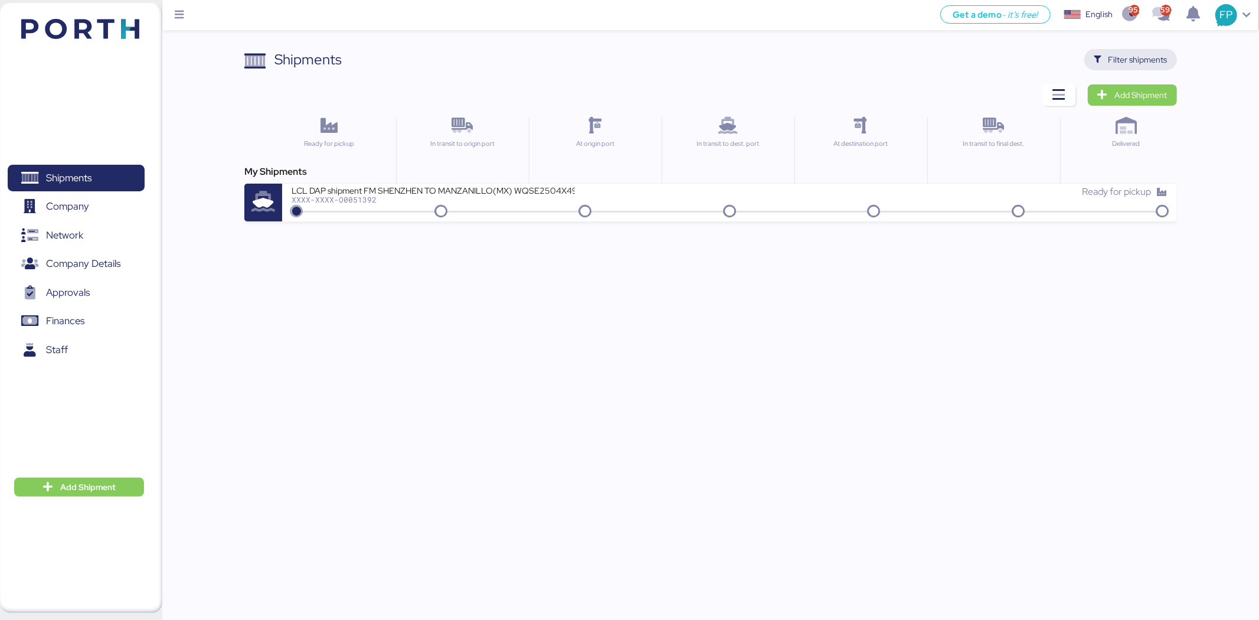
click at [1007, 55] on span "Filter shipments" at bounding box center [1137, 60] width 59 height 14
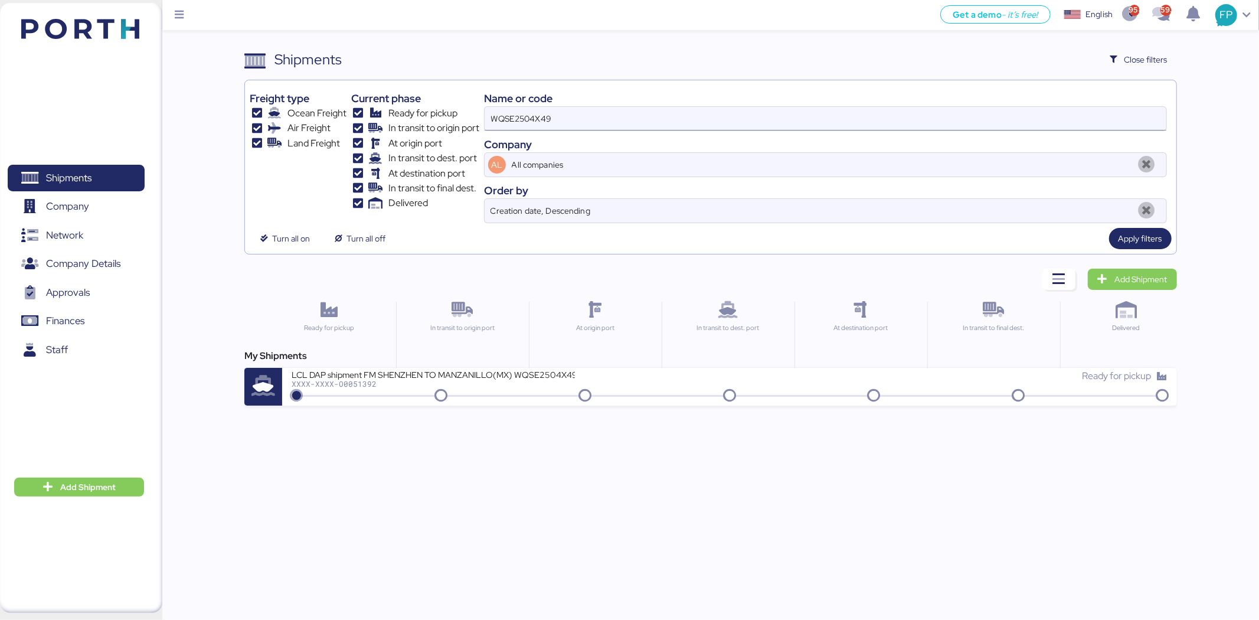
click at [596, 110] on input "WQSE2504X49" at bounding box center [826, 119] width 682 height 24
paste input "O0051900"
type input "O0051900"
click at [510, 381] on div "XXXX-XXXX-O0051900" at bounding box center [433, 383] width 283 height 8
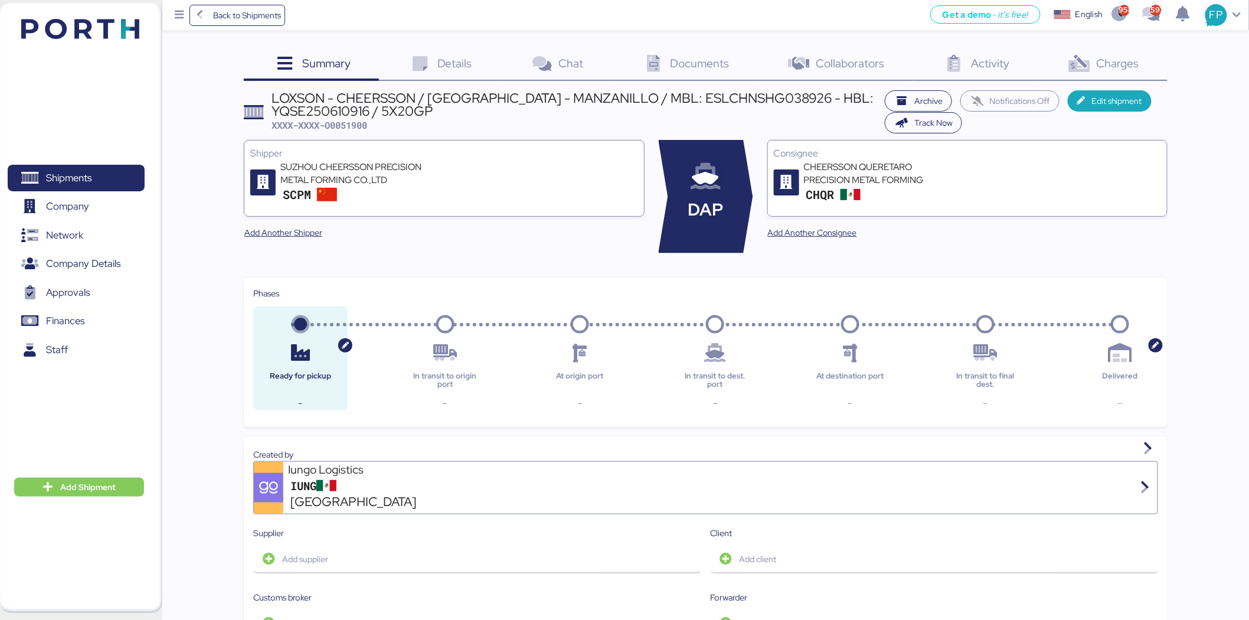
click at [1007, 78] on div "Charges 0" at bounding box center [1102, 65] width 129 height 32
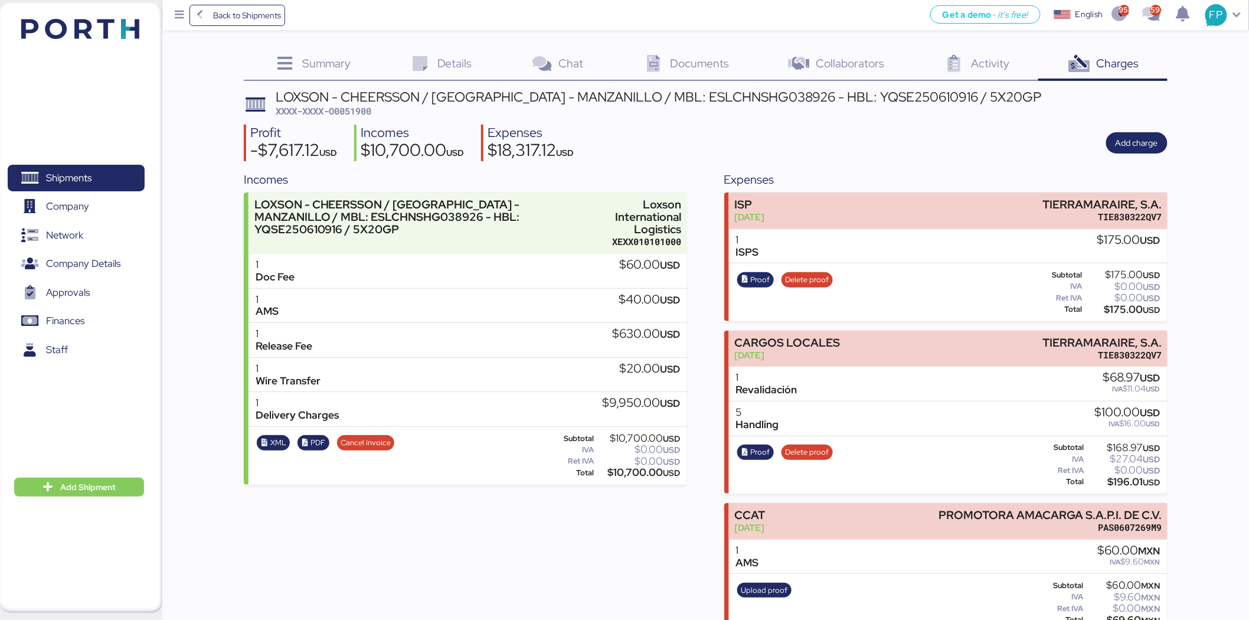
click at [377, 110] on div "LOXSON - CHEERSSON / SHANGHAI - MANZANILLO / MBL: ESLCHNSHG038926 - HBL: YQSE25…" at bounding box center [659, 104] width 766 height 28
click at [367, 110] on span "XXXX-XXXX-O0051900" at bounding box center [324, 111] width 96 height 12
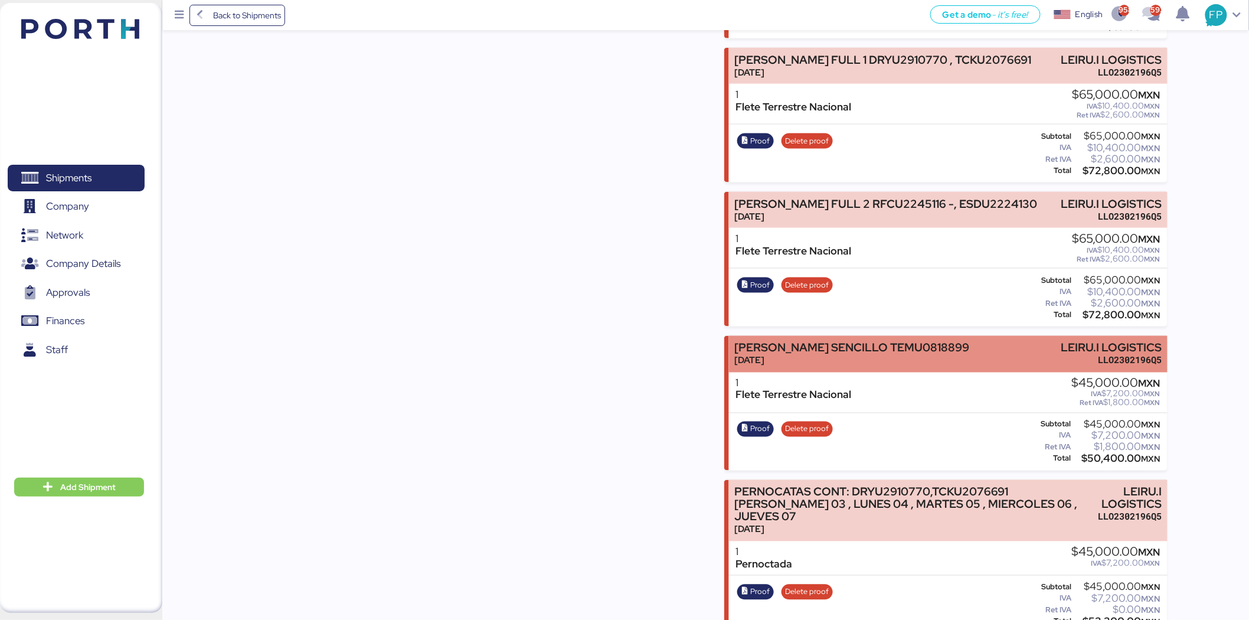
scroll to position [590, 0]
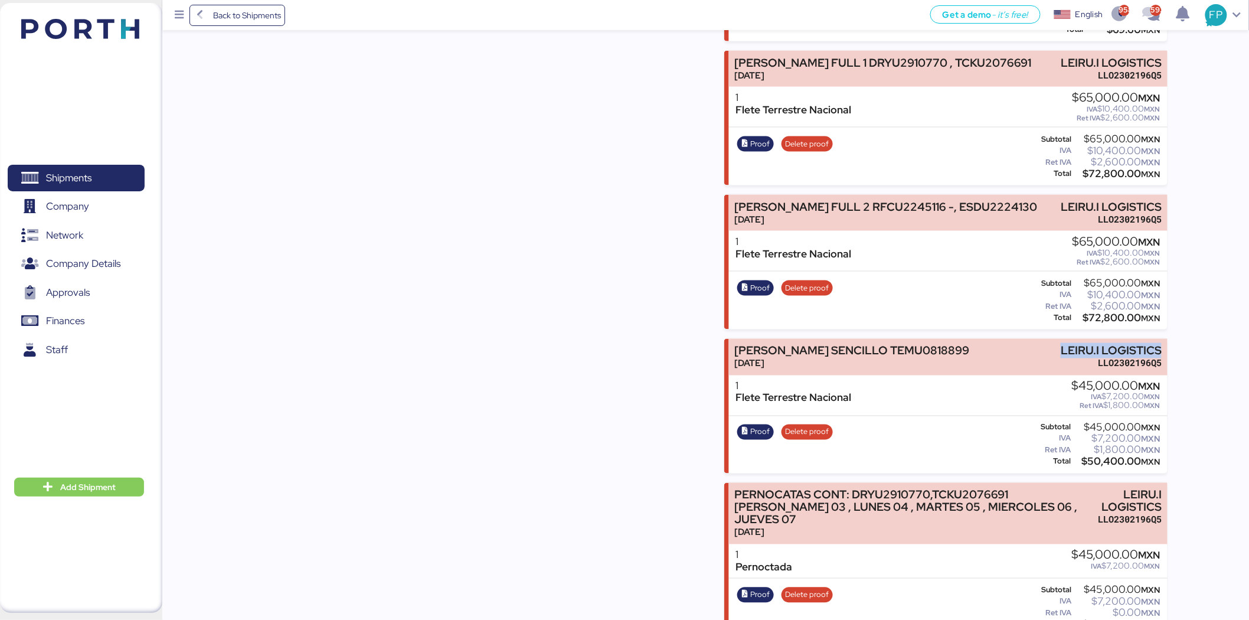
drag, startPoint x: 1052, startPoint y: 350, endPoint x: 1170, endPoint y: 346, distance: 118.1
click at [1007, 346] on div "Summary 0 Details 0 Chat 0 Documents 0 Collaborators 0 Activity 0 Charges 0 LOX…" at bounding box center [624, 324] width 1249 height 1828
click at [1007, 457] on div "$50,400.00 MXN" at bounding box center [1116, 461] width 87 height 9
click at [756, 431] on span "Proof" at bounding box center [760, 431] width 19 height 13
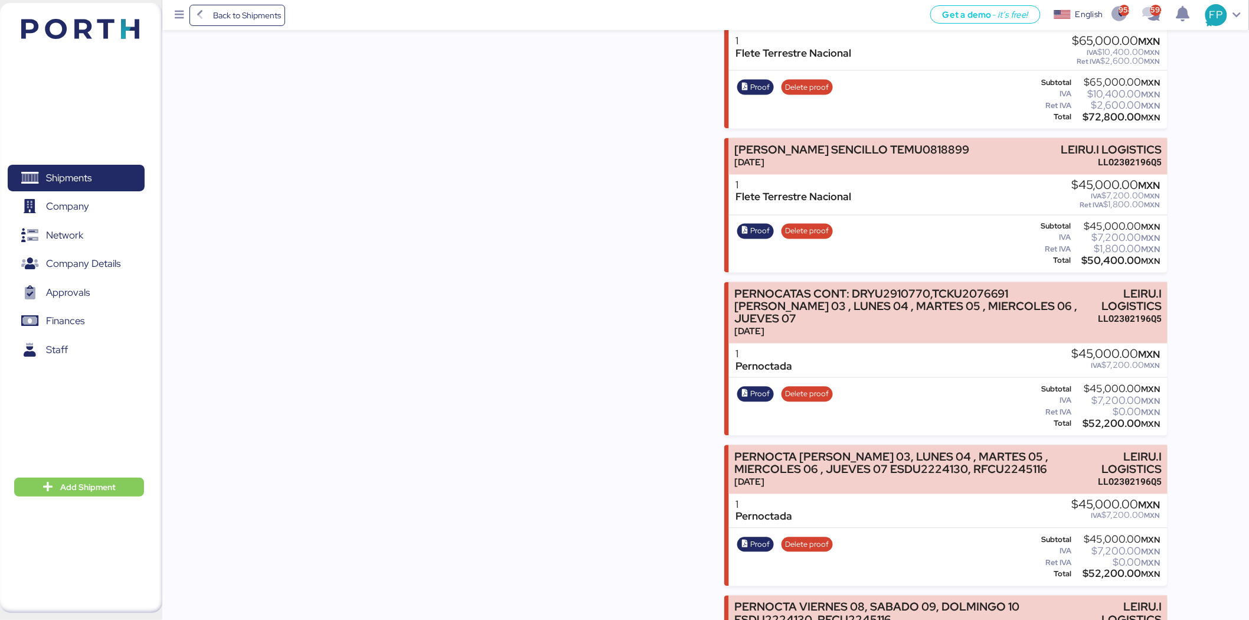
scroll to position [852, 0]
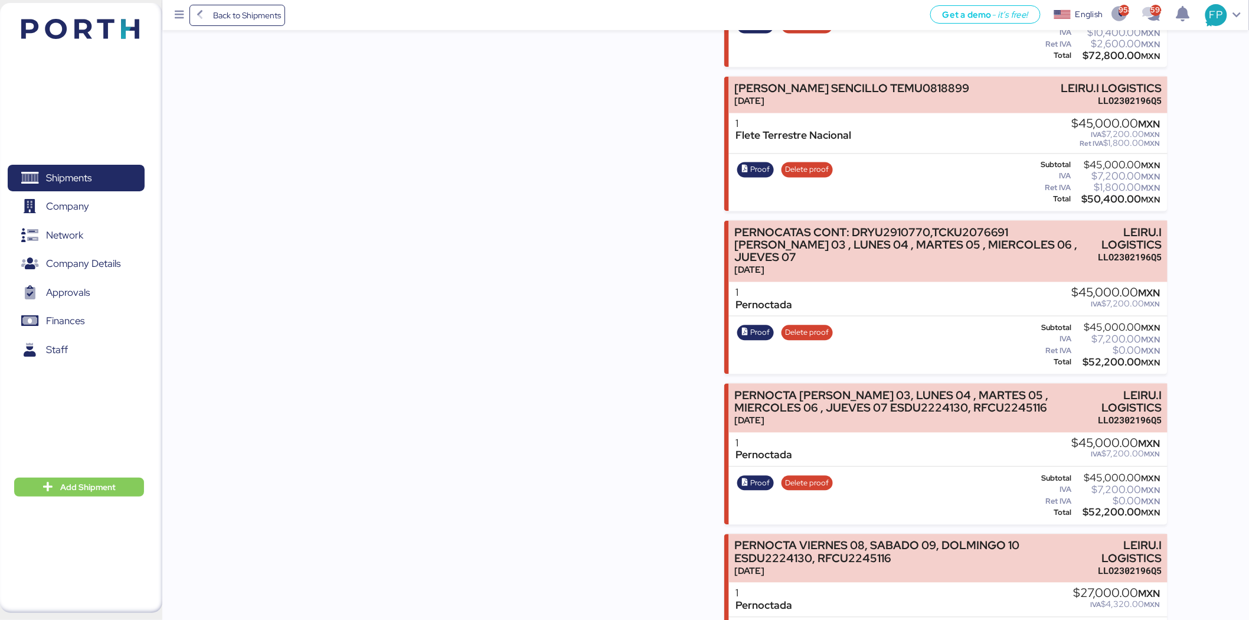
click at [1007, 227] on div "Summary 0 Details 0 Chat 0 Documents 0 Collaborators 0 Activity 0 Charges 0 LOX…" at bounding box center [624, 62] width 1249 height 1828
click at [758, 326] on span "Proof" at bounding box center [760, 332] width 19 height 13
click at [1007, 358] on div "$52,200.00 MXN" at bounding box center [1117, 362] width 86 height 9
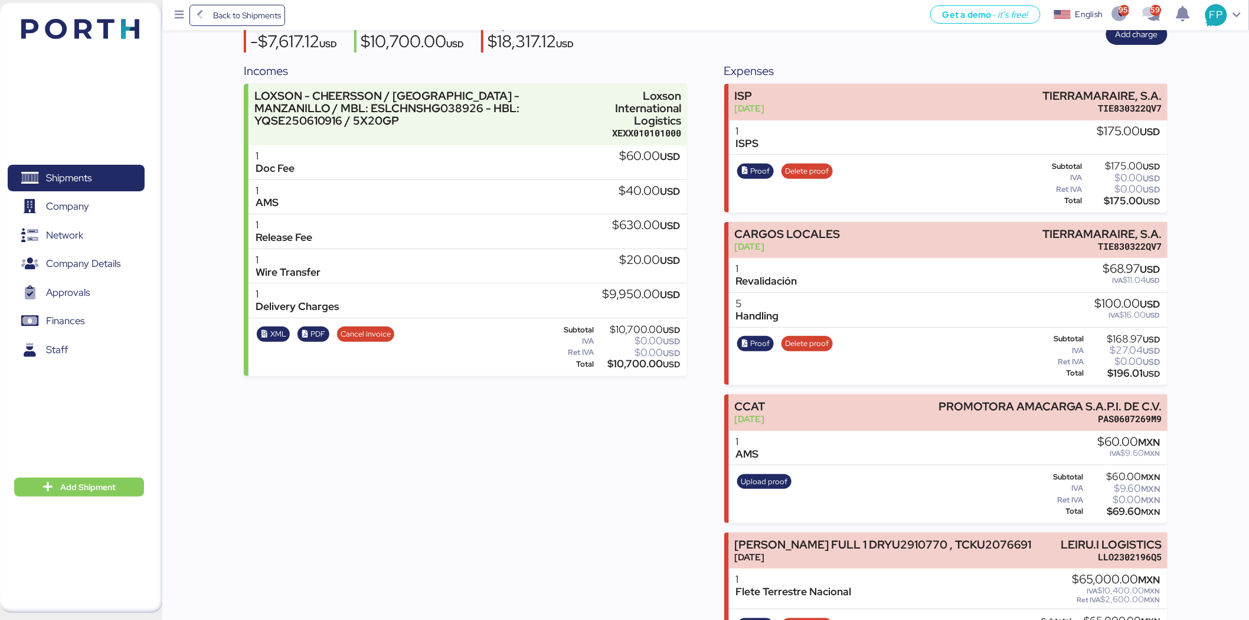
scroll to position [0, 0]
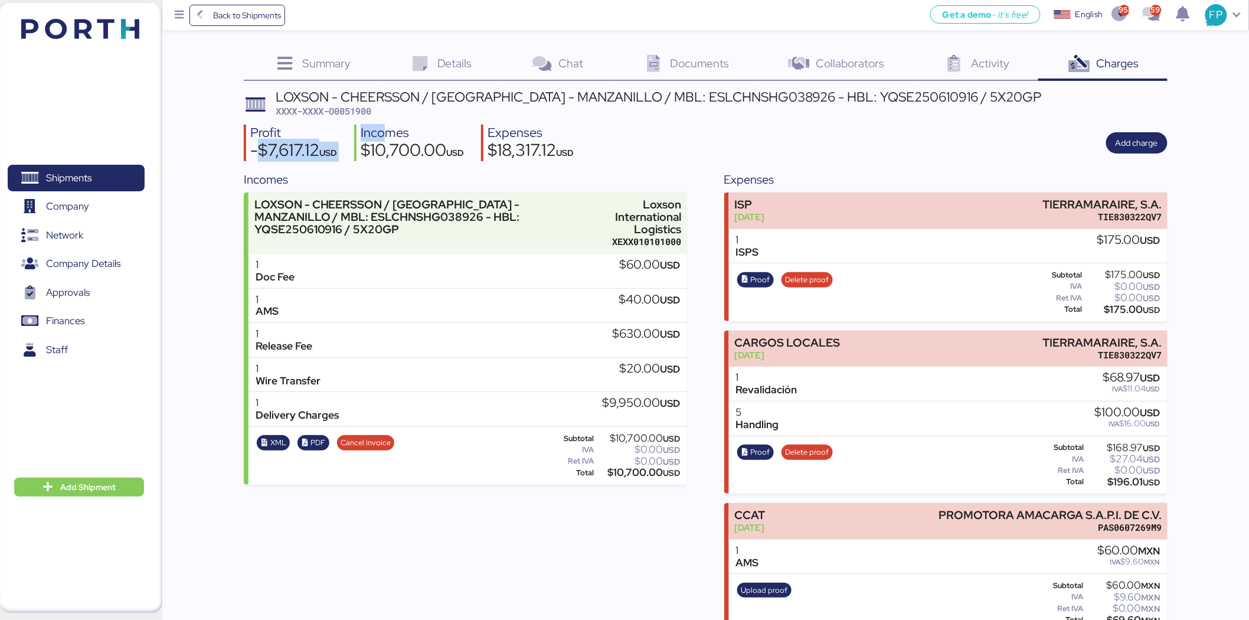
drag, startPoint x: 261, startPoint y: 151, endPoint x: 393, endPoint y: 135, distance: 132.6
click at [393, 135] on div "Profit -$7,617.12 USD Incomes $10,700.00 USD Expenses $18,317.12 USD Add charge" at bounding box center [706, 143] width 924 height 37
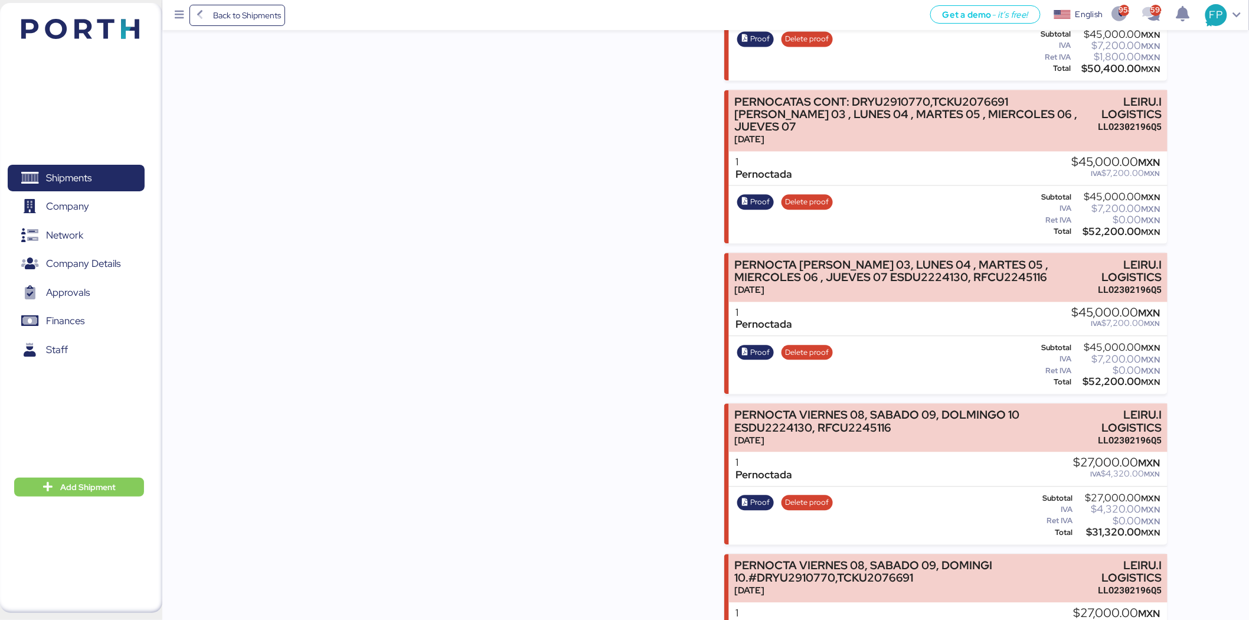
scroll to position [918, 0]
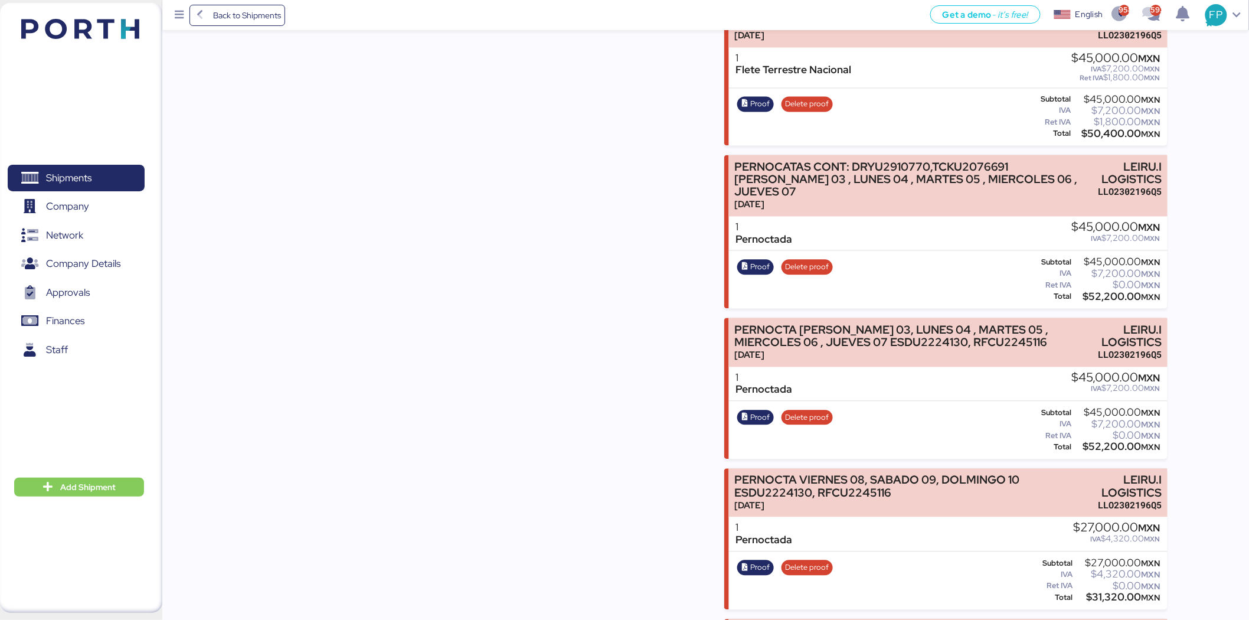
click at [1007, 293] on div "$52,200.00 MXN" at bounding box center [1117, 297] width 86 height 9
click at [760, 261] on span "Proof" at bounding box center [760, 267] width 19 height 13
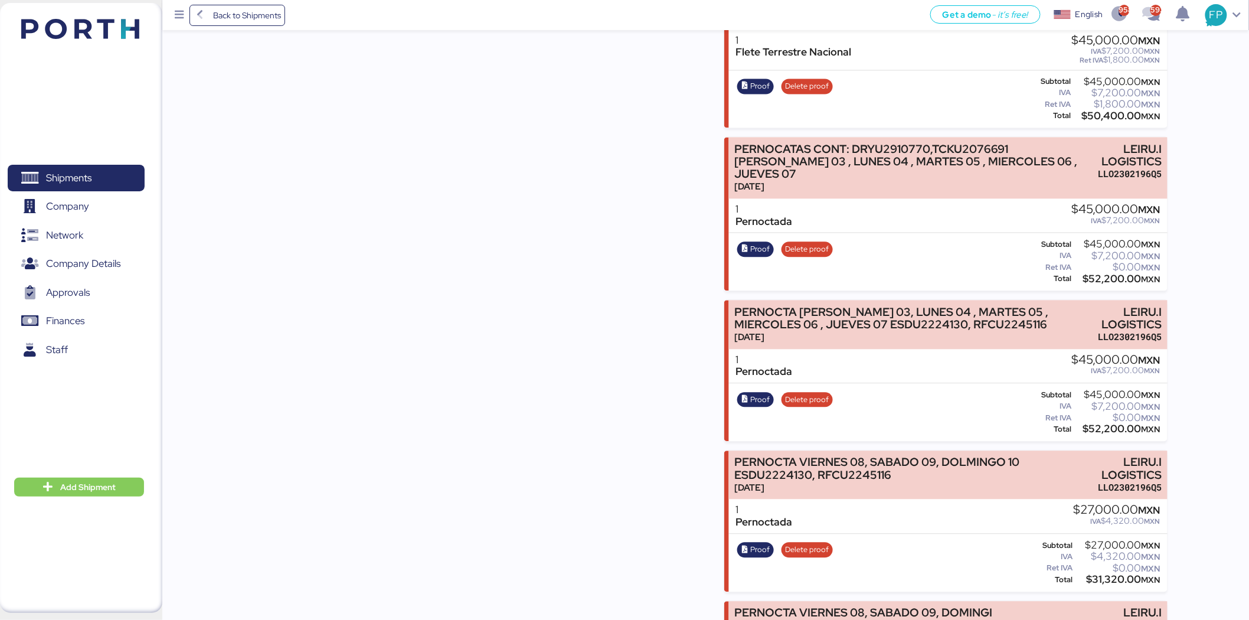
scroll to position [1204, 0]
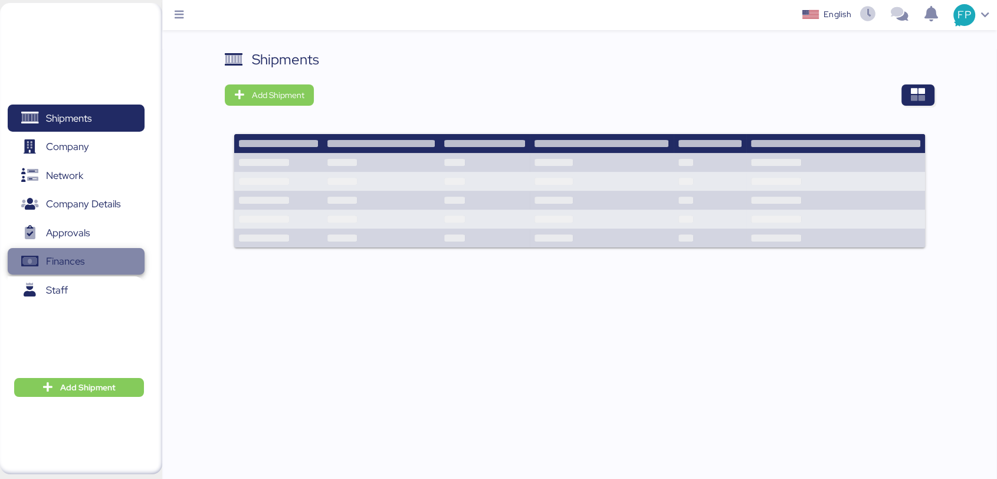
click at [74, 263] on span "Finances" at bounding box center [65, 261] width 38 height 17
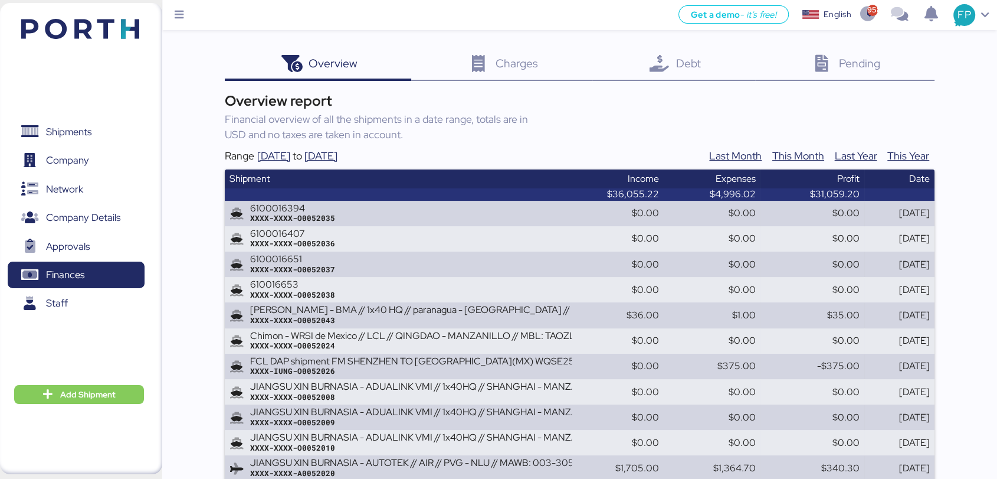
click at [685, 62] on span "Debt" at bounding box center [688, 62] width 25 height 15
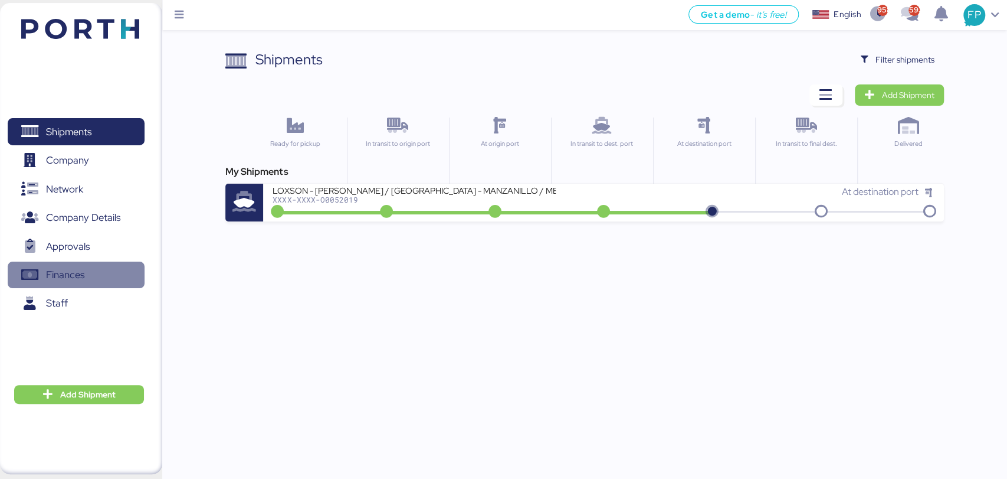
click at [80, 267] on span "Finances" at bounding box center [65, 274] width 38 height 17
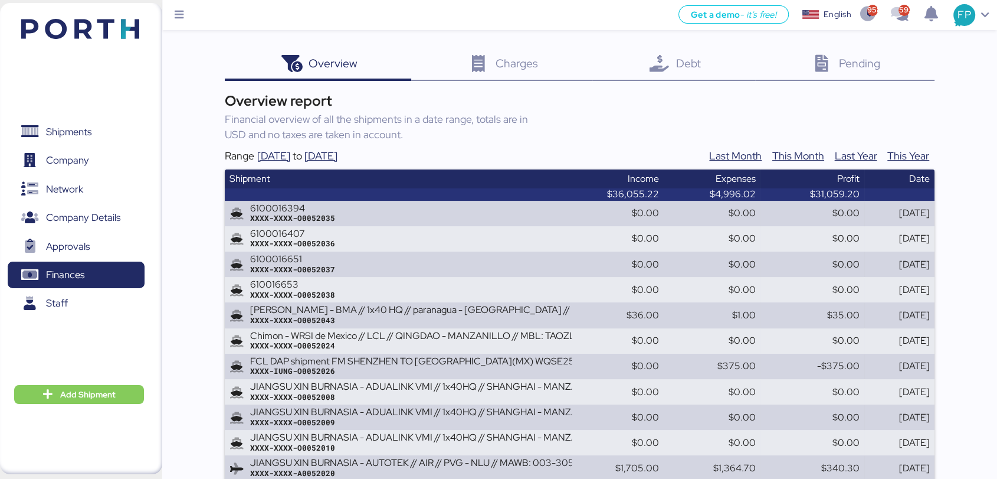
click at [680, 77] on div "Debt 0" at bounding box center [674, 65] width 163 height 32
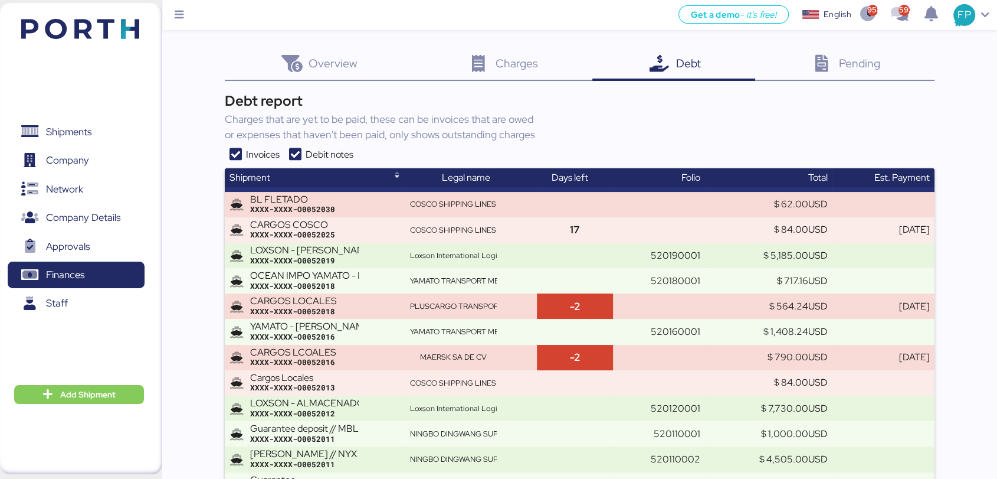
click at [233, 148] on icon at bounding box center [235, 155] width 21 height 14
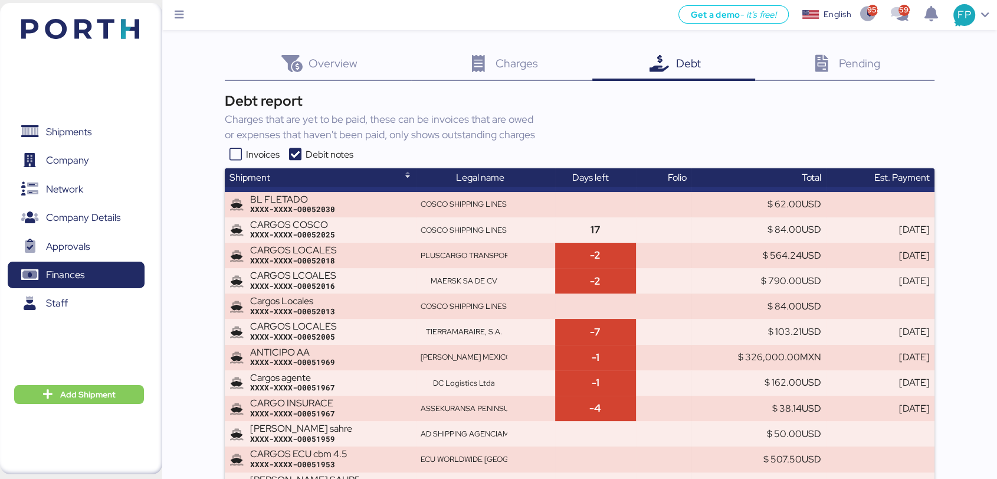
click at [240, 155] on icon at bounding box center [235, 155] width 21 height 14
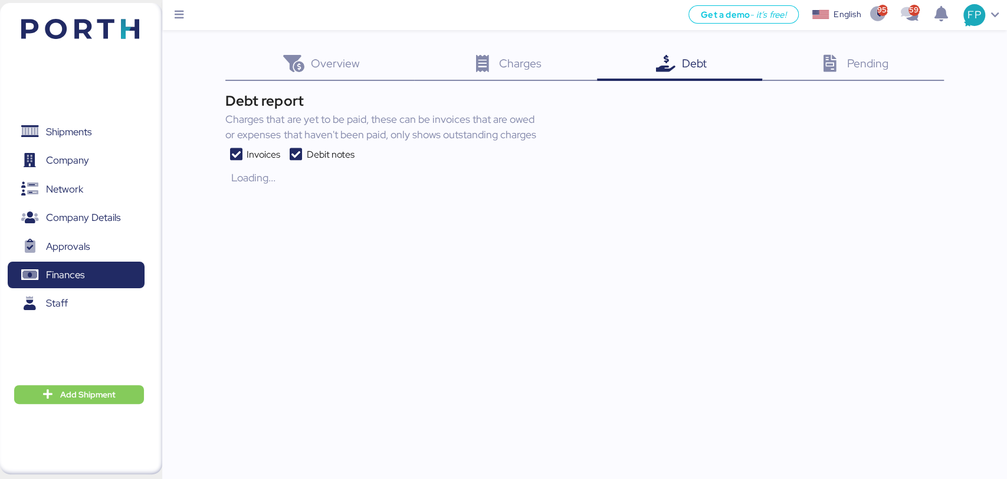
click at [300, 152] on icon at bounding box center [295, 155] width 21 height 14
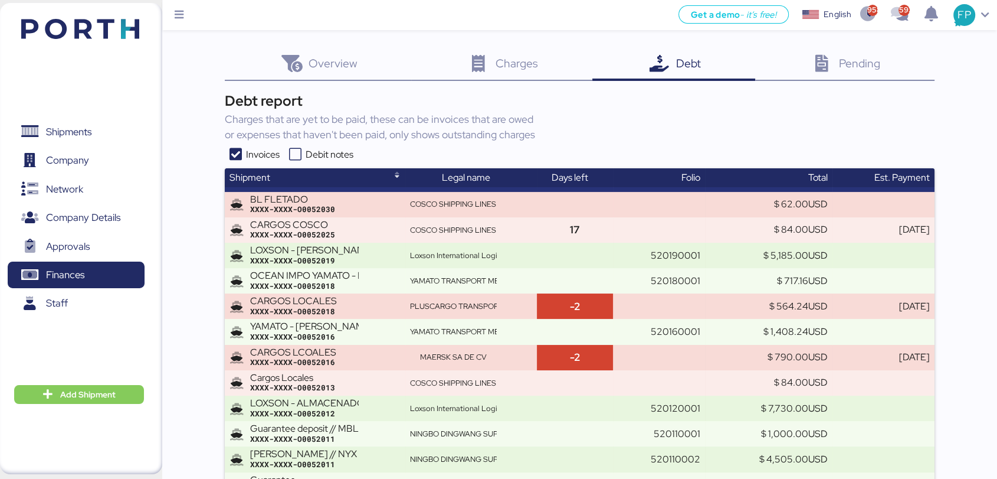
scroll to position [1671, 0]
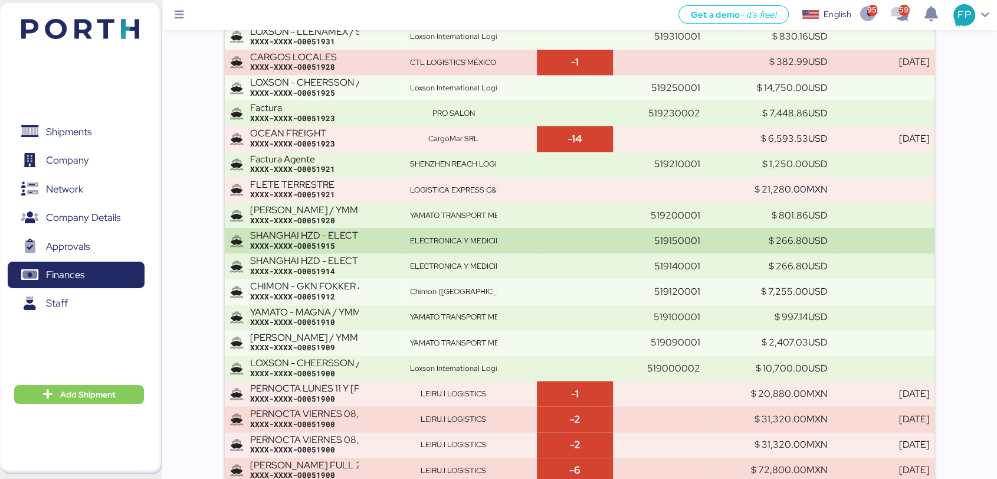
click at [537, 239] on td "ELECTRONICA Y MEDICINA" at bounding box center [471, 240] width 132 height 25
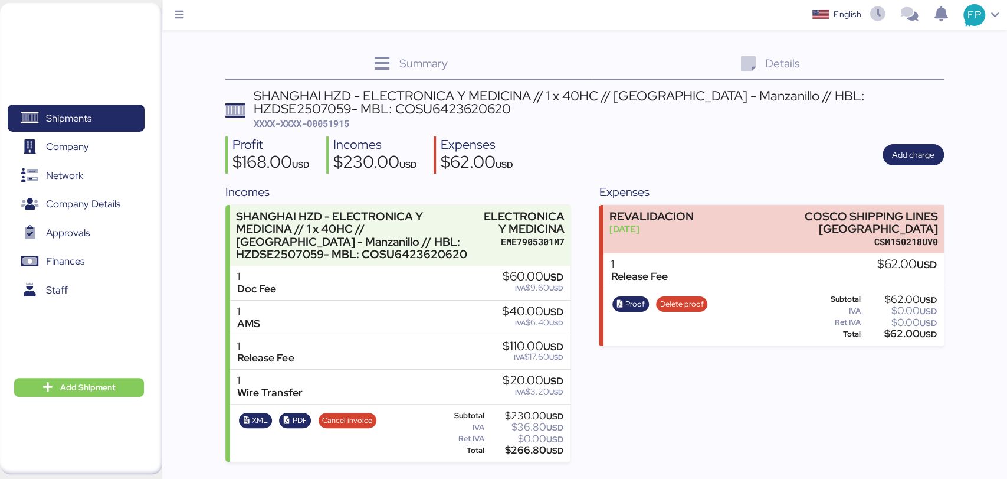
click at [322, 124] on span "XXXX-XXXX-O0051915" at bounding box center [302, 123] width 96 height 12
copy span "O0051915"
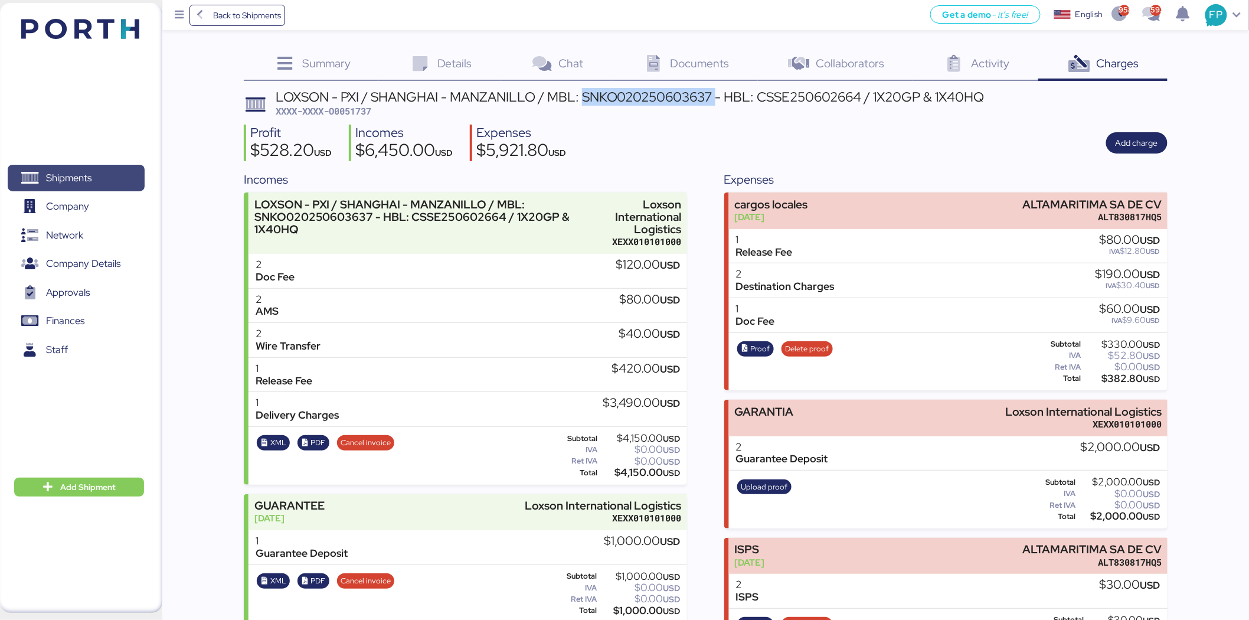
click at [77, 179] on span "Shipments" at bounding box center [68, 177] width 45 height 17
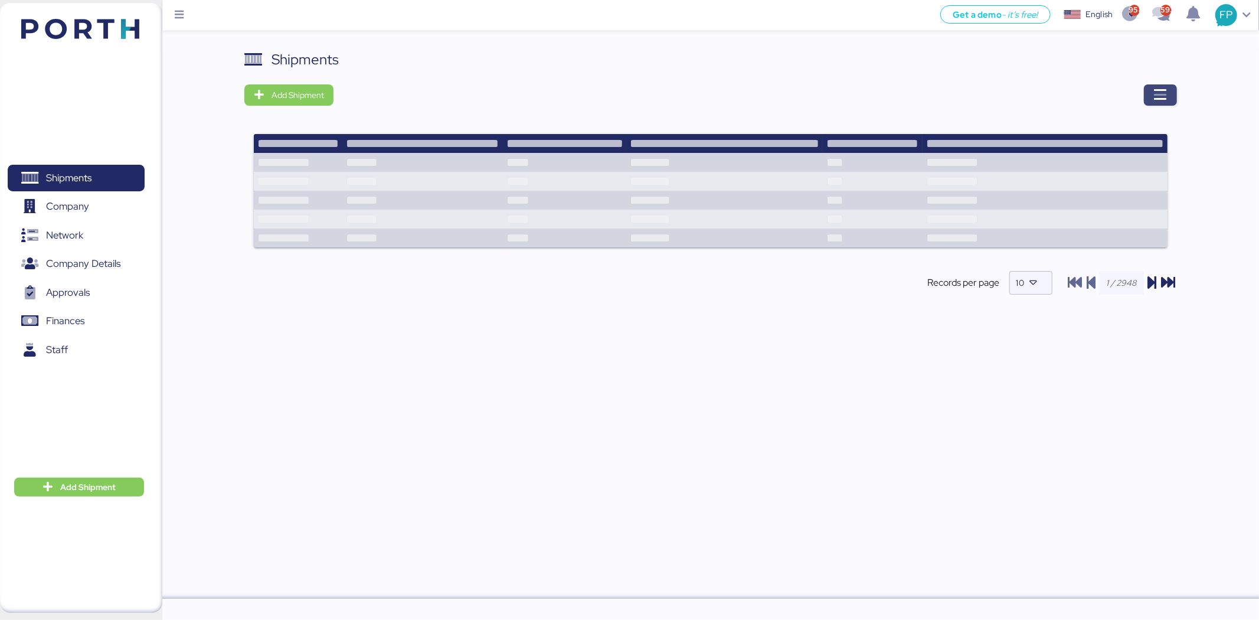
click at [1173, 91] on span "button" at bounding box center [1160, 94] width 33 height 21
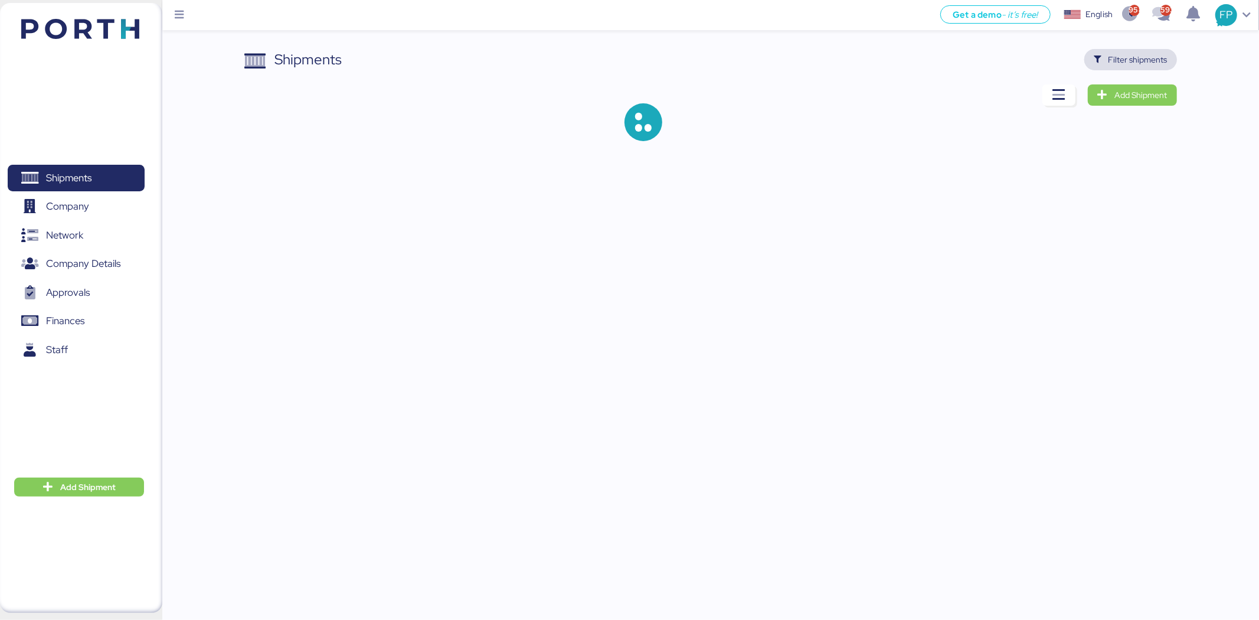
click at [1149, 49] on span "Filter shipments" at bounding box center [1130, 59] width 93 height 21
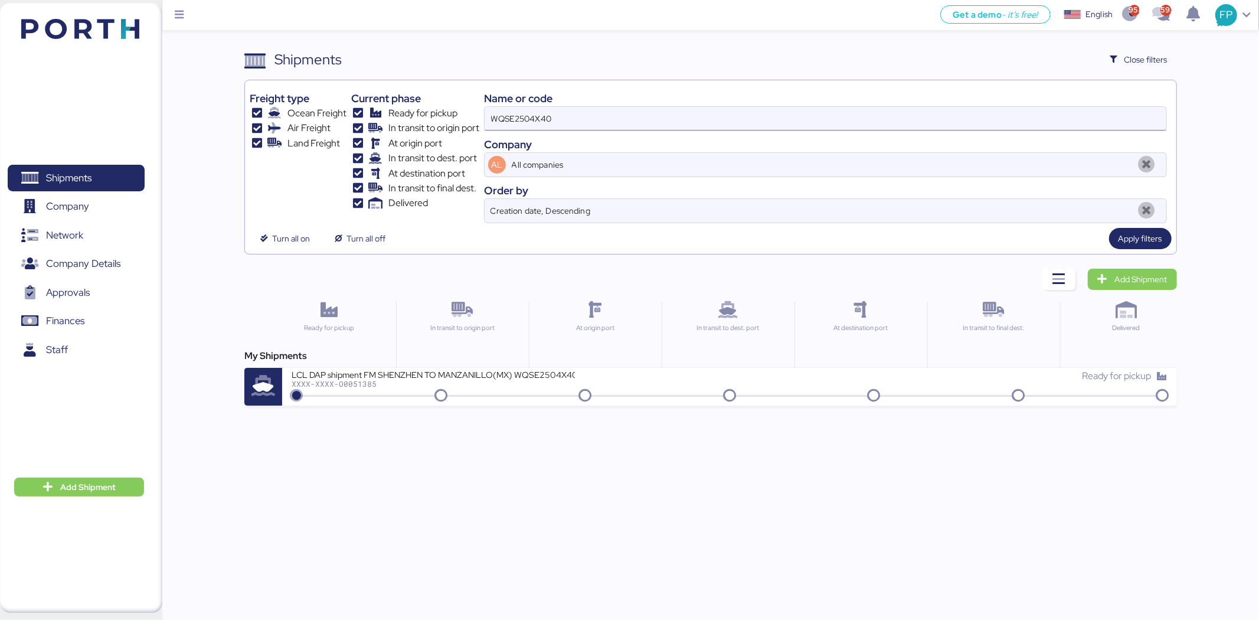
click at [509, 130] on input "WQSE2504X40" at bounding box center [826, 119] width 682 height 24
click at [510, 130] on input "WQSE2504X40" at bounding box center [826, 119] width 682 height 24
paste input "4"
type input "WQSE2504X44"
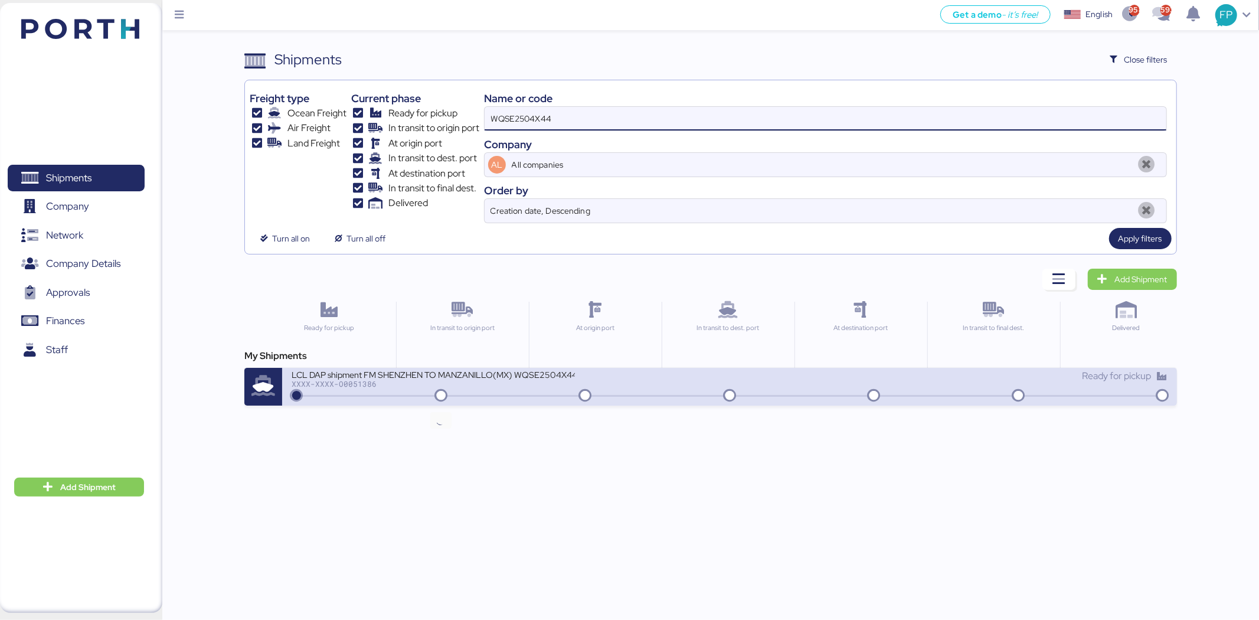
click at [446, 387] on div "XXXX-XXXX-O0051386" at bounding box center [433, 383] width 283 height 8
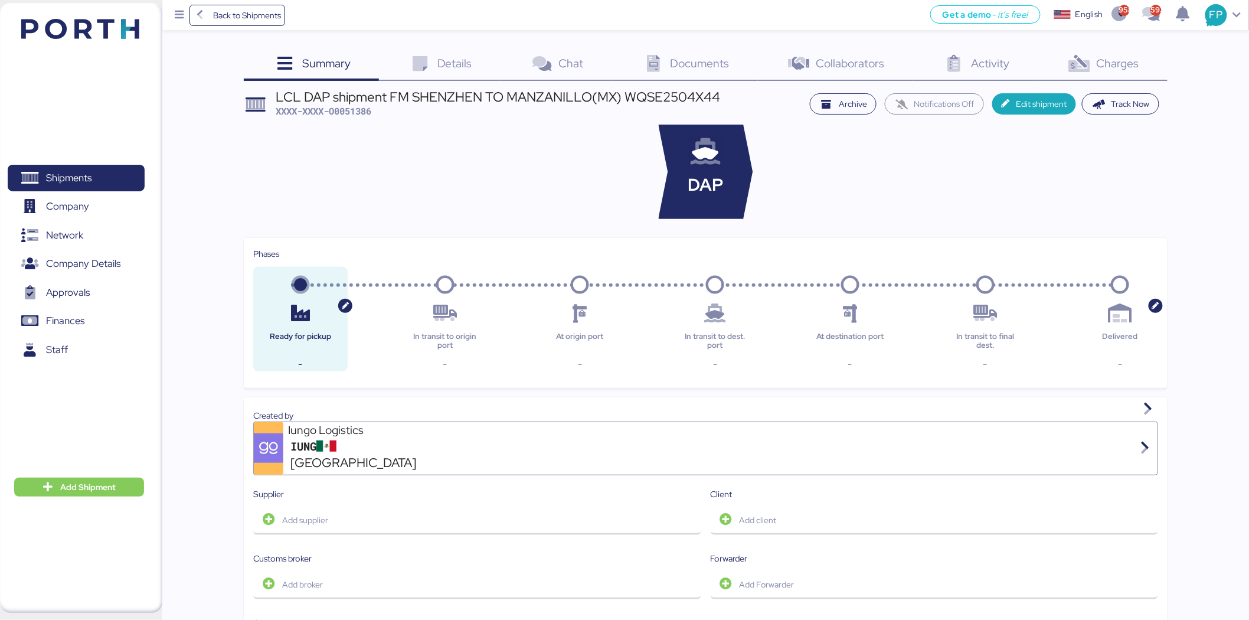
click at [1104, 61] on span "Charges" at bounding box center [1117, 62] width 42 height 15
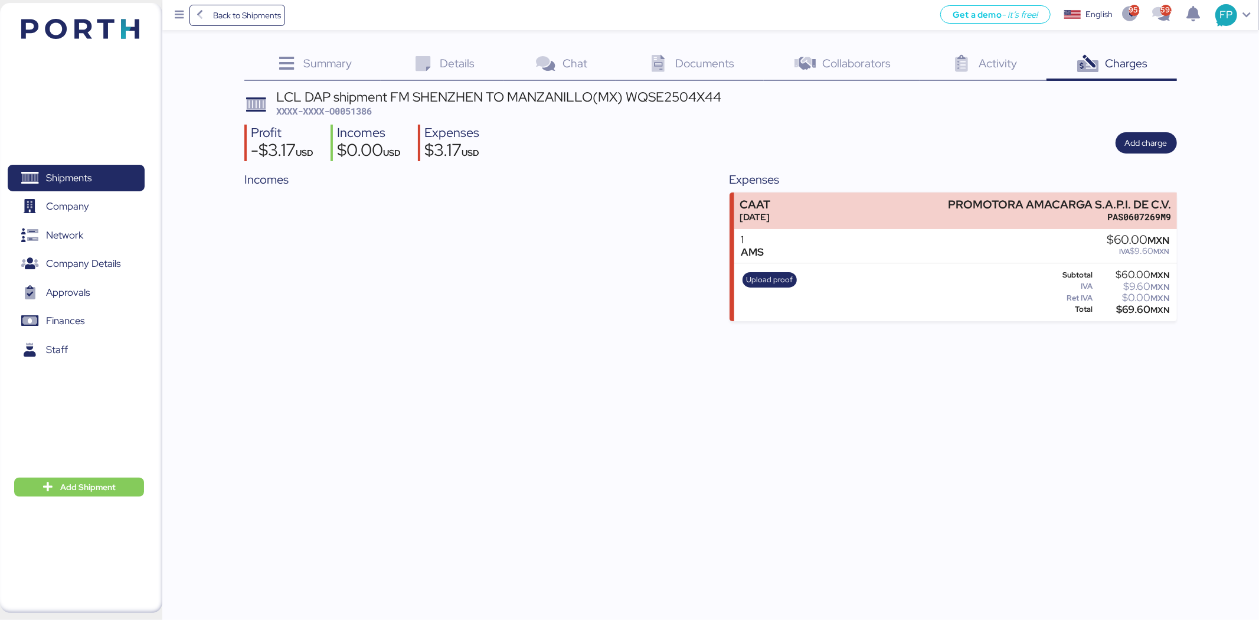
click at [339, 113] on span "XXXX-XXXX-O0051386" at bounding box center [324, 111] width 96 height 12
click at [1143, 148] on span "Add charge" at bounding box center [1146, 143] width 42 height 14
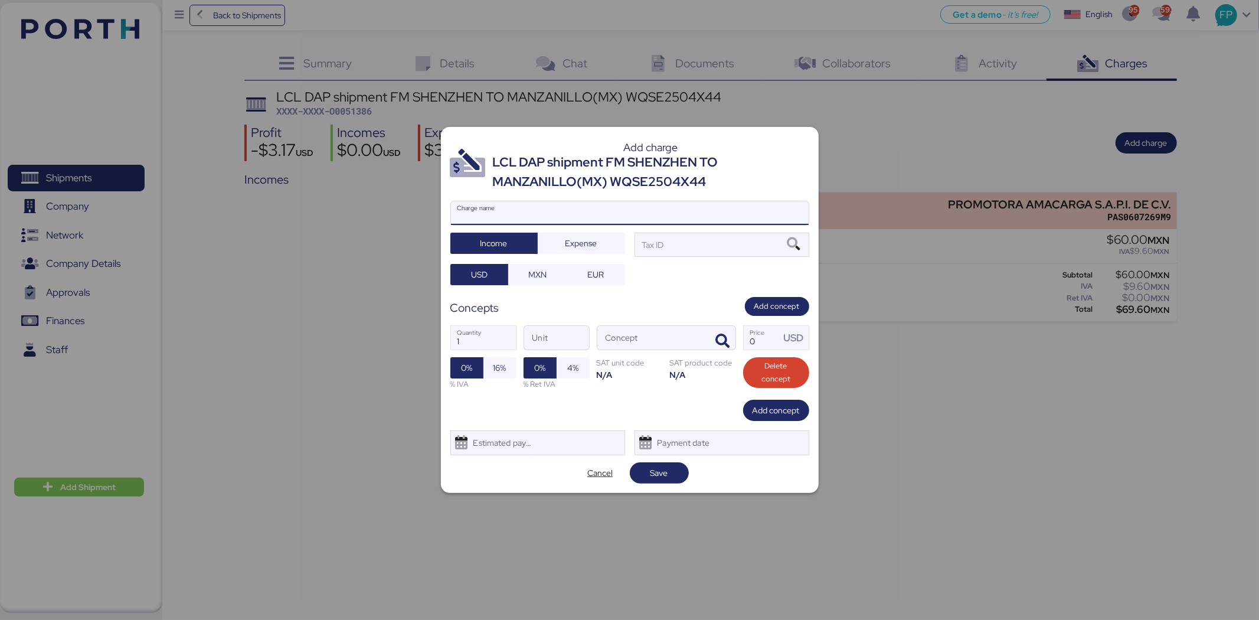
click at [627, 217] on input "Charge name" at bounding box center [630, 213] width 358 height 24
type input "FACTURA AGENTE"
click at [661, 240] on div "Tax ID" at bounding box center [652, 244] width 24 height 13
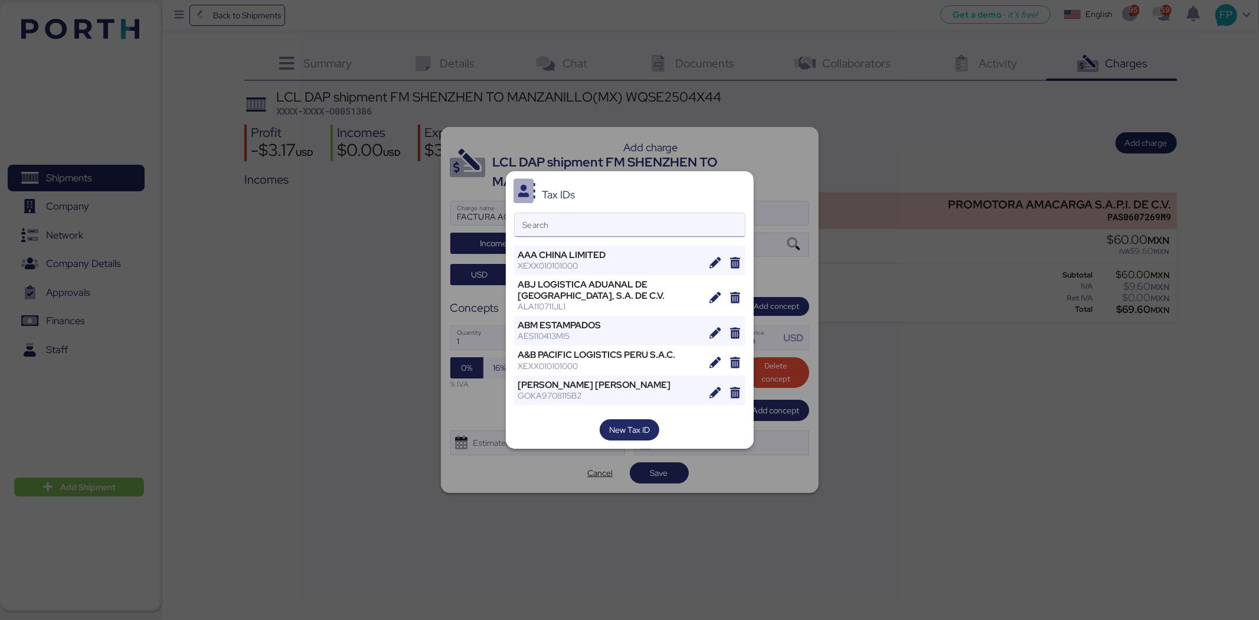
click at [552, 223] on input "Search" at bounding box center [630, 225] width 230 height 24
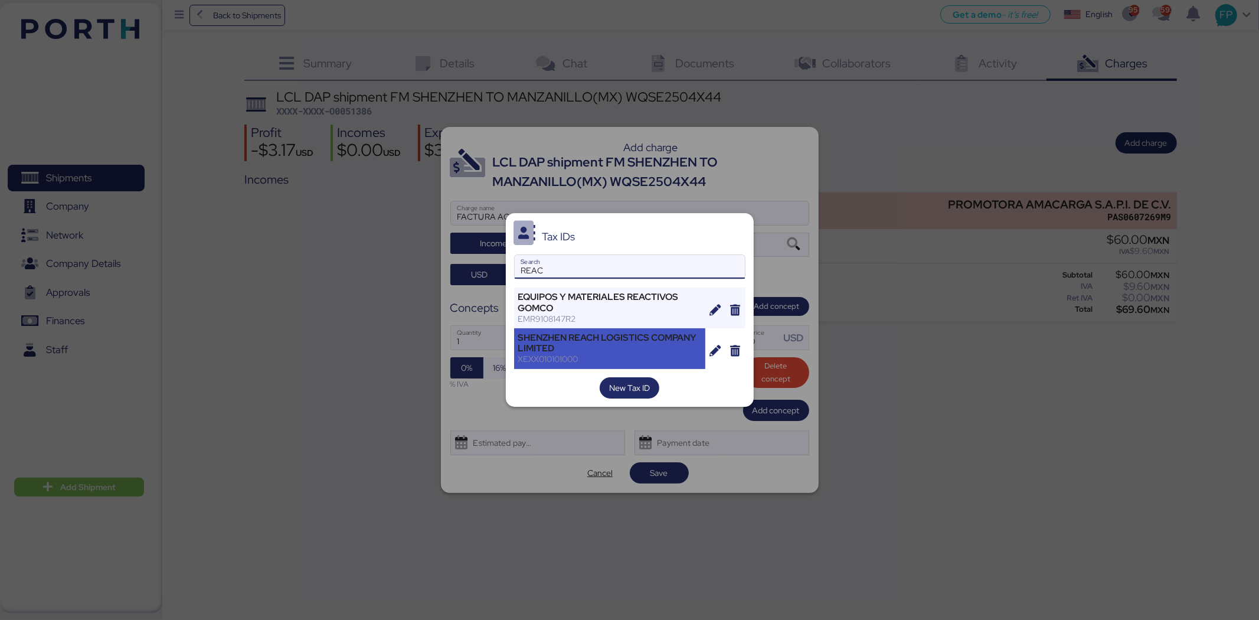
type input "REAC"
click at [598, 343] on div "SHENZHEN REACH LOGISTICS COMPANY LIMITED" at bounding box center [610, 342] width 184 height 21
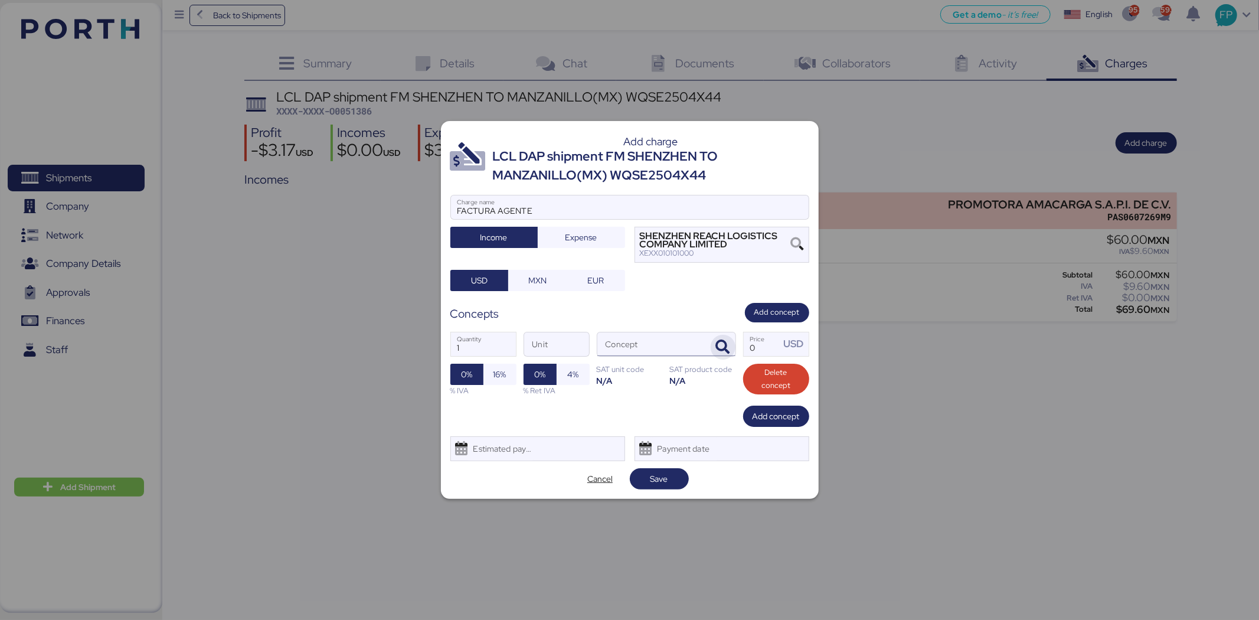
click at [733, 350] on span "button" at bounding box center [723, 347] width 25 height 25
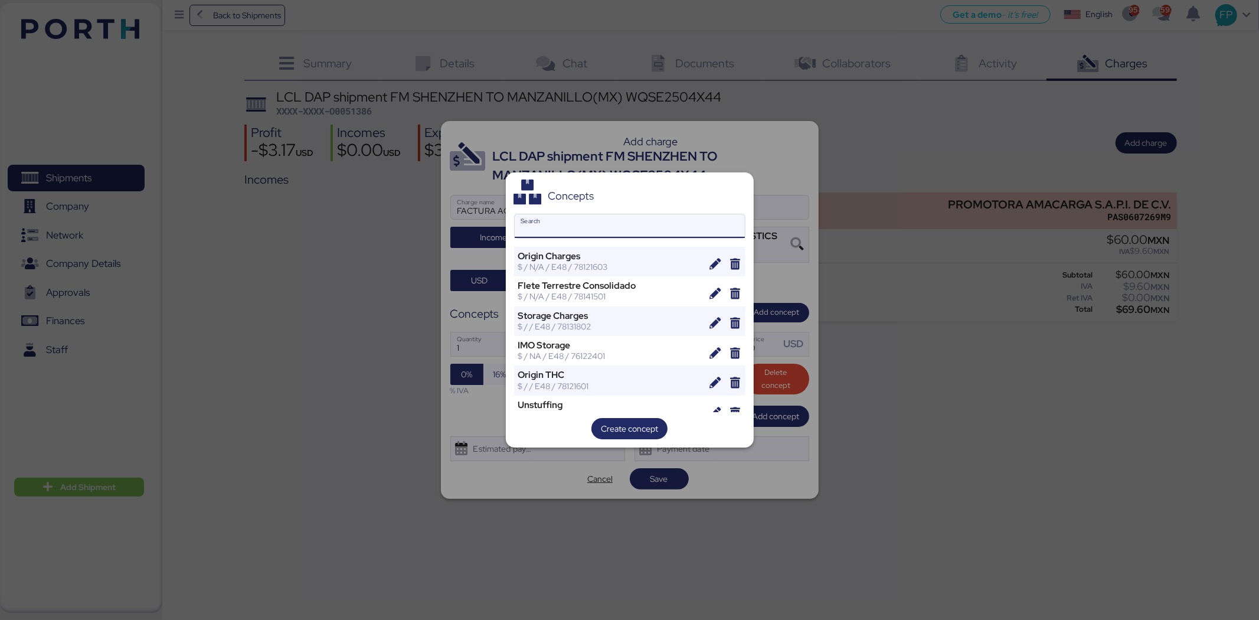
click at [632, 215] on input "Search" at bounding box center [630, 226] width 230 height 24
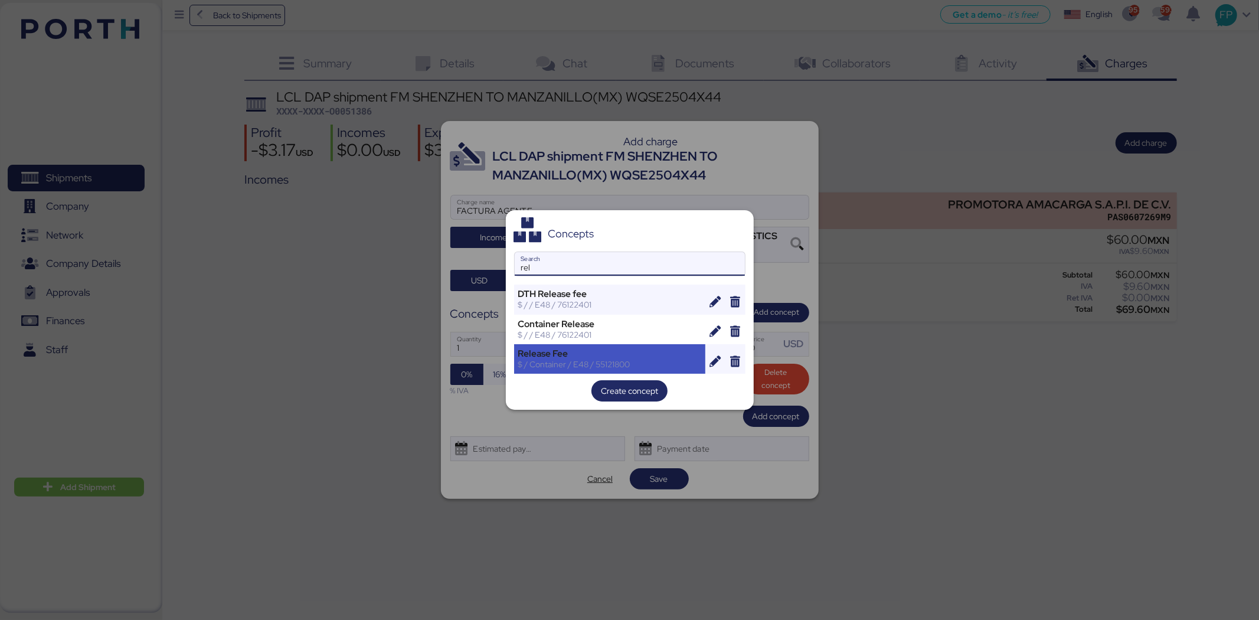
type input "rel"
click at [612, 359] on div "$ / Container / E48 / 55121800" at bounding box center [610, 364] width 184 height 11
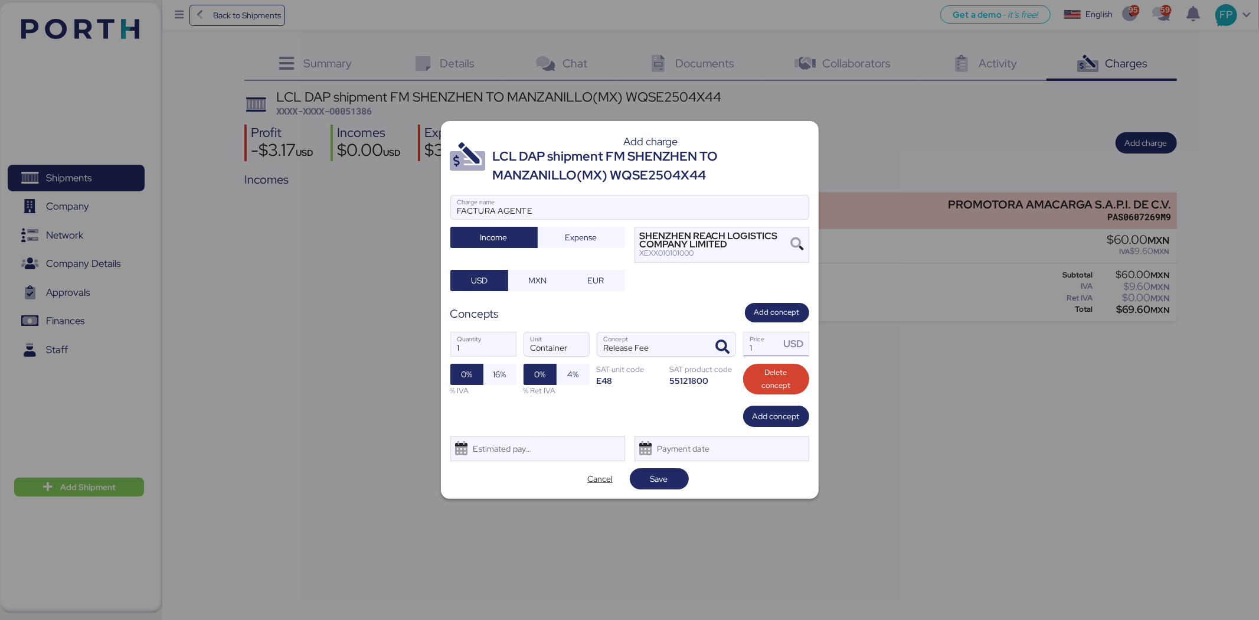
click at [765, 345] on input "1" at bounding box center [762, 344] width 37 height 24
type input "50"
click at [771, 414] on span "Add concept" at bounding box center [775, 416] width 47 height 14
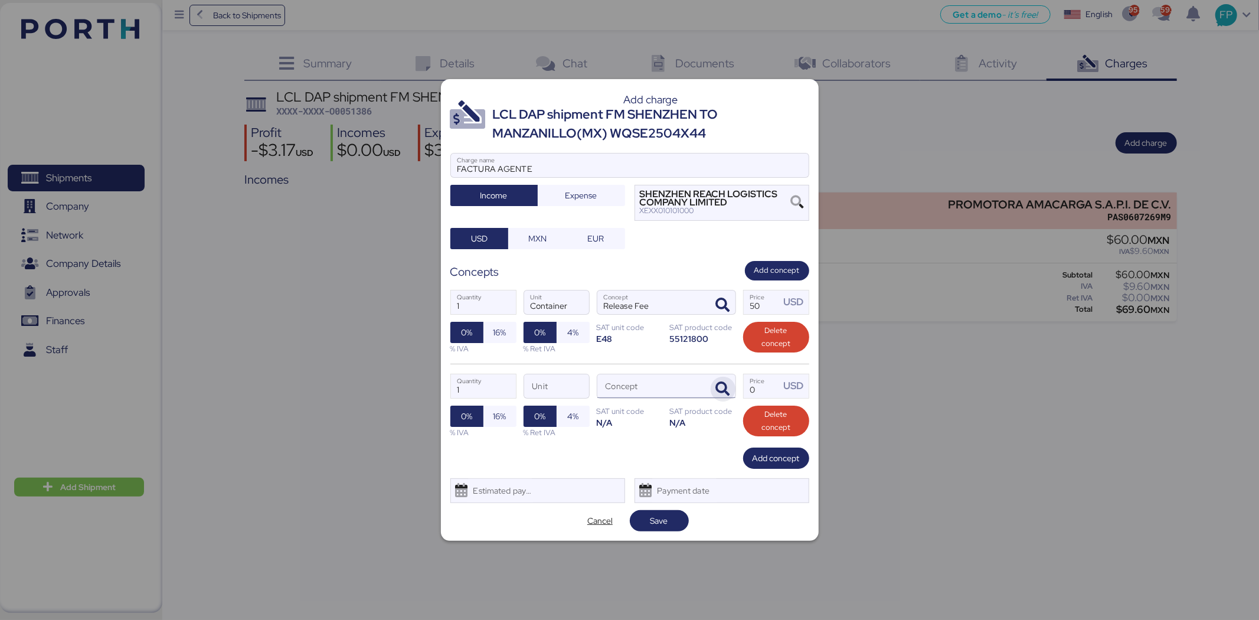
click at [724, 393] on icon "button" at bounding box center [723, 389] width 14 height 14
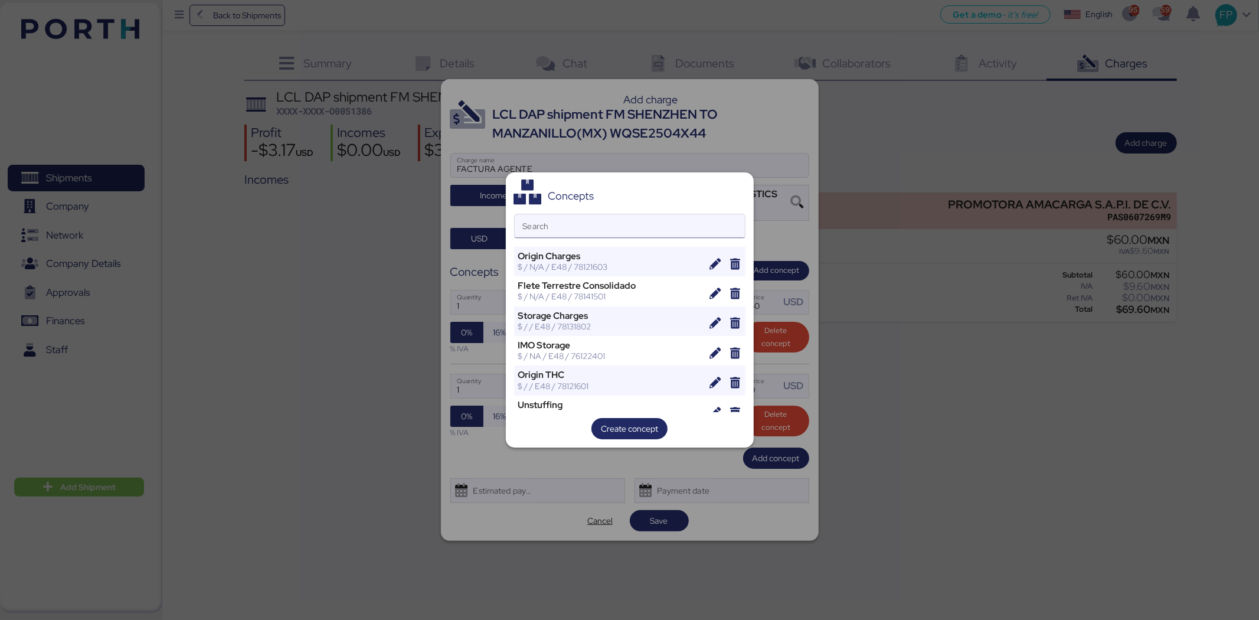
click at [570, 220] on input "Search" at bounding box center [630, 226] width 230 height 24
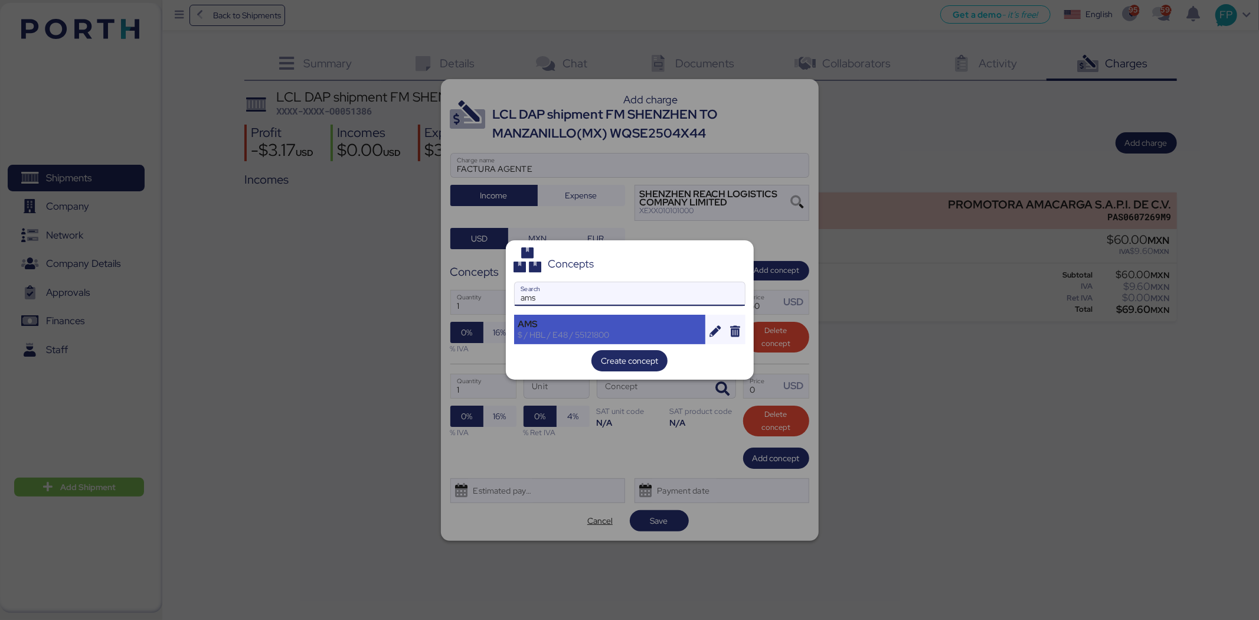
type input "ams"
click at [568, 319] on div "AMS" at bounding box center [610, 324] width 184 height 11
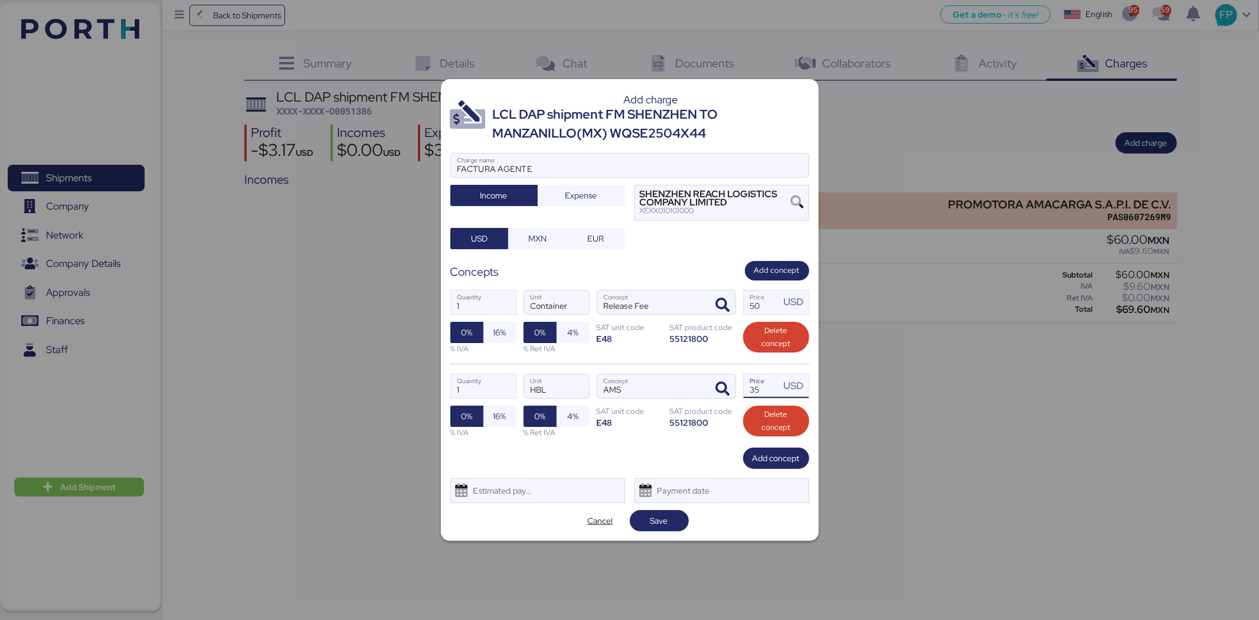
click at [765, 391] on input "35" at bounding box center [762, 386] width 37 height 24
type input "30"
click at [774, 451] on span "Add concept" at bounding box center [775, 458] width 47 height 14
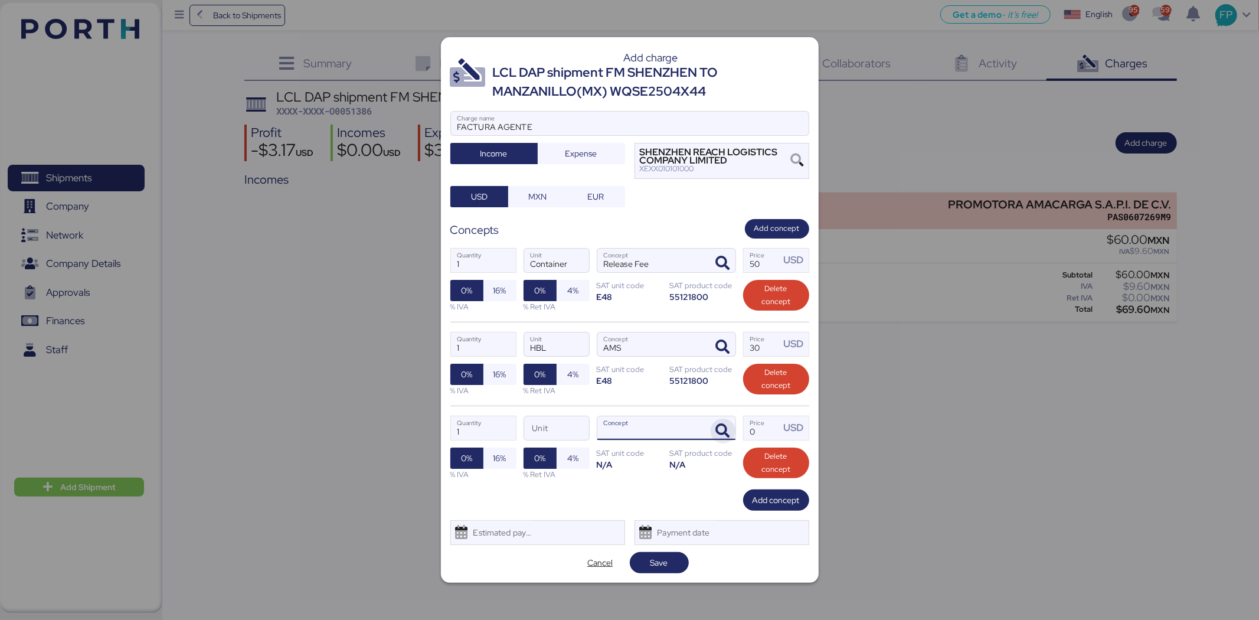
click at [726, 433] on icon "button" at bounding box center [723, 431] width 14 height 14
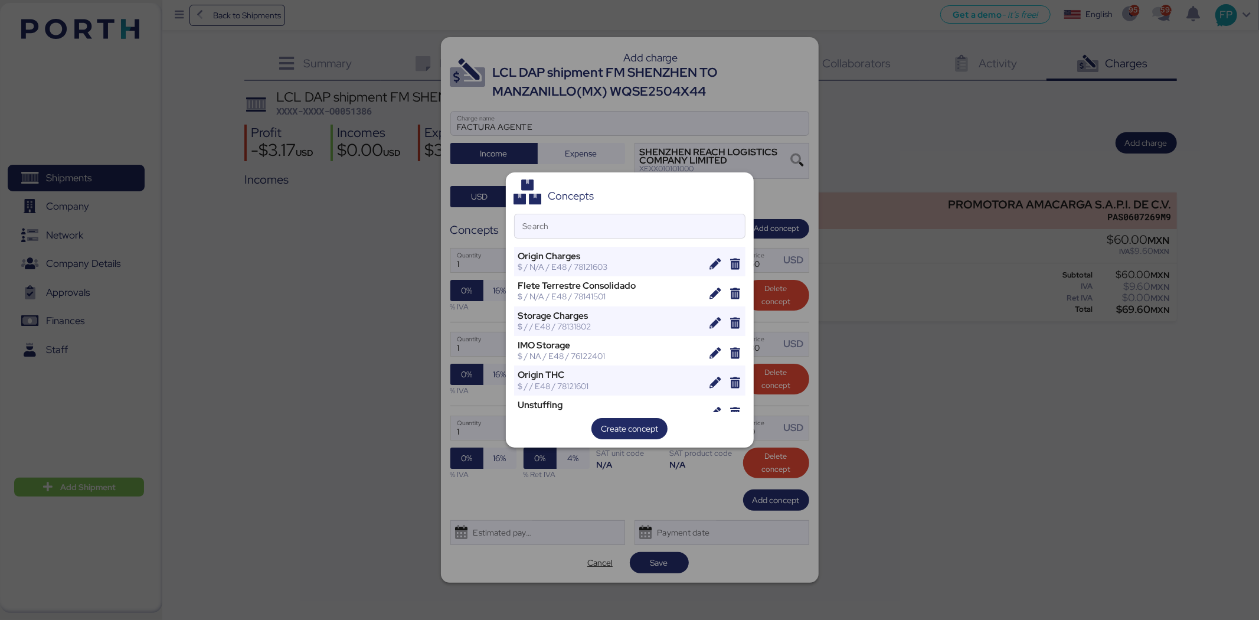
click at [552, 212] on div "Concepts Search Origin Charges $ / N/A / E48 / 78121603 Flete Terrestre Consoli…" at bounding box center [630, 310] width 248 height 276
click at [552, 219] on input "Search" at bounding box center [630, 226] width 230 height 24
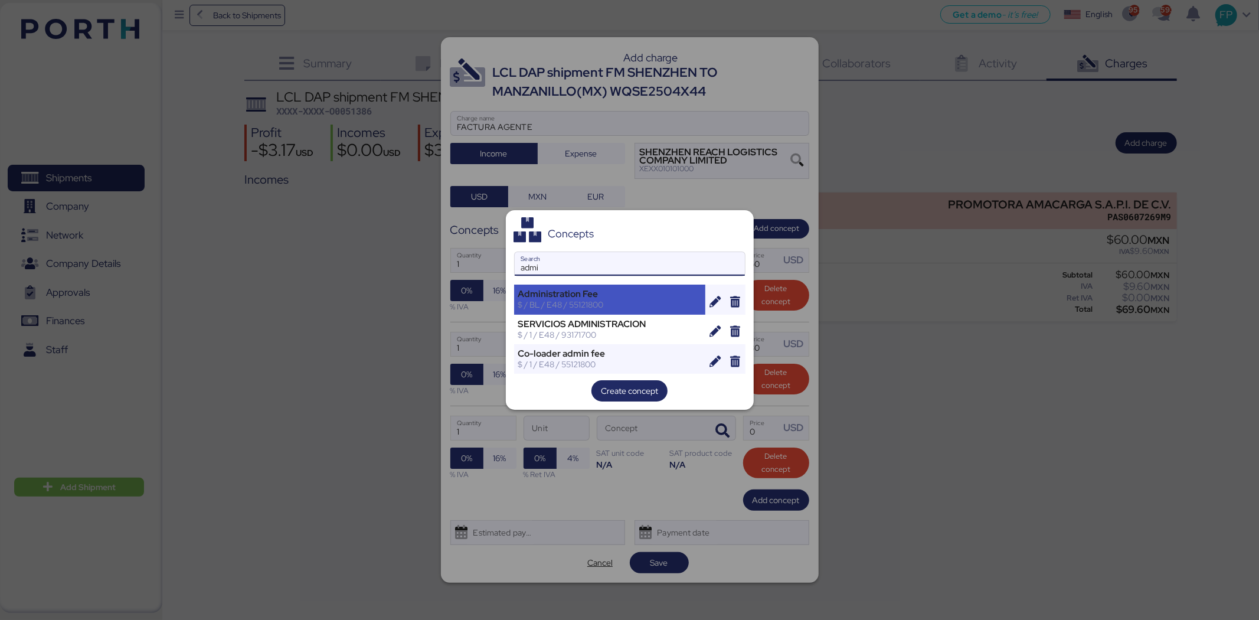
type input "admi"
click at [584, 296] on div "Administration Fee" at bounding box center [610, 294] width 184 height 11
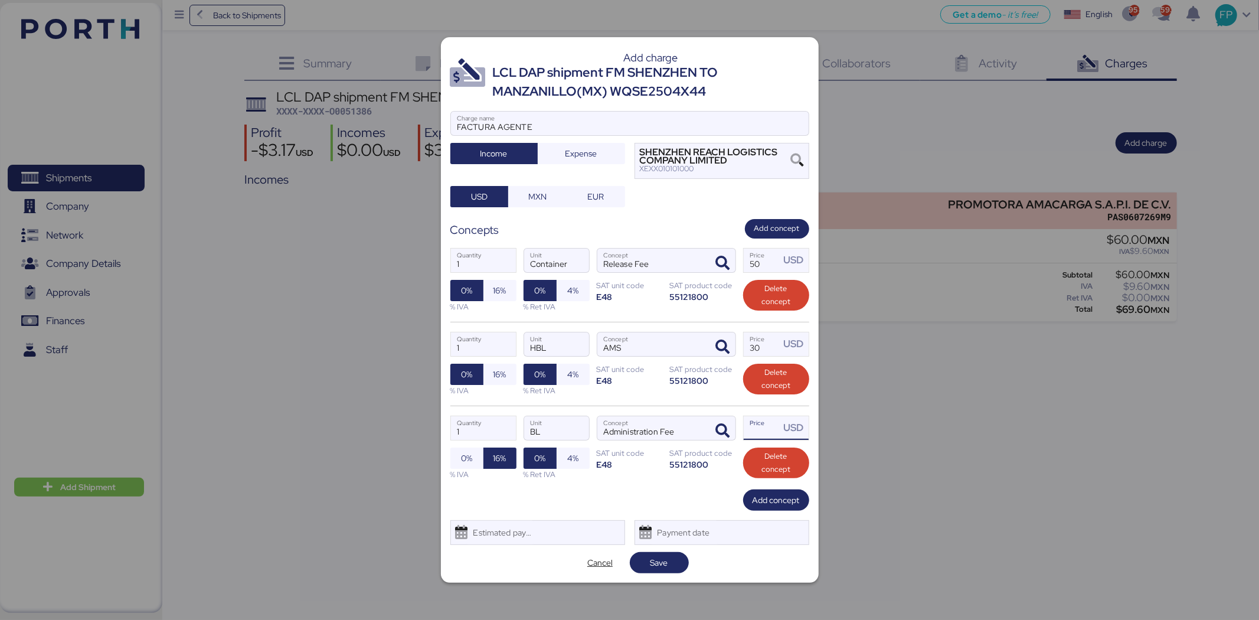
click at [770, 426] on input "Price USD" at bounding box center [762, 428] width 37 height 24
type input "30"
click at [467, 455] on span "0%" at bounding box center [466, 458] width 11 height 14
click at [775, 499] on span "Add concept" at bounding box center [775, 500] width 47 height 14
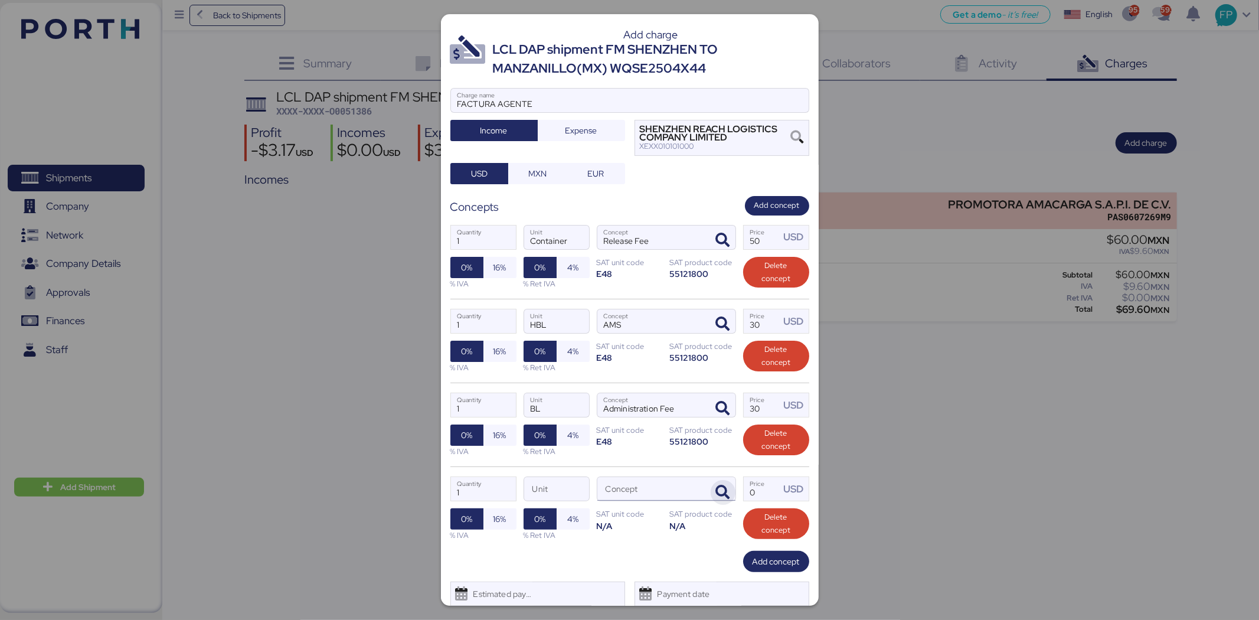
click at [722, 492] on span "button" at bounding box center [723, 492] width 25 height 25
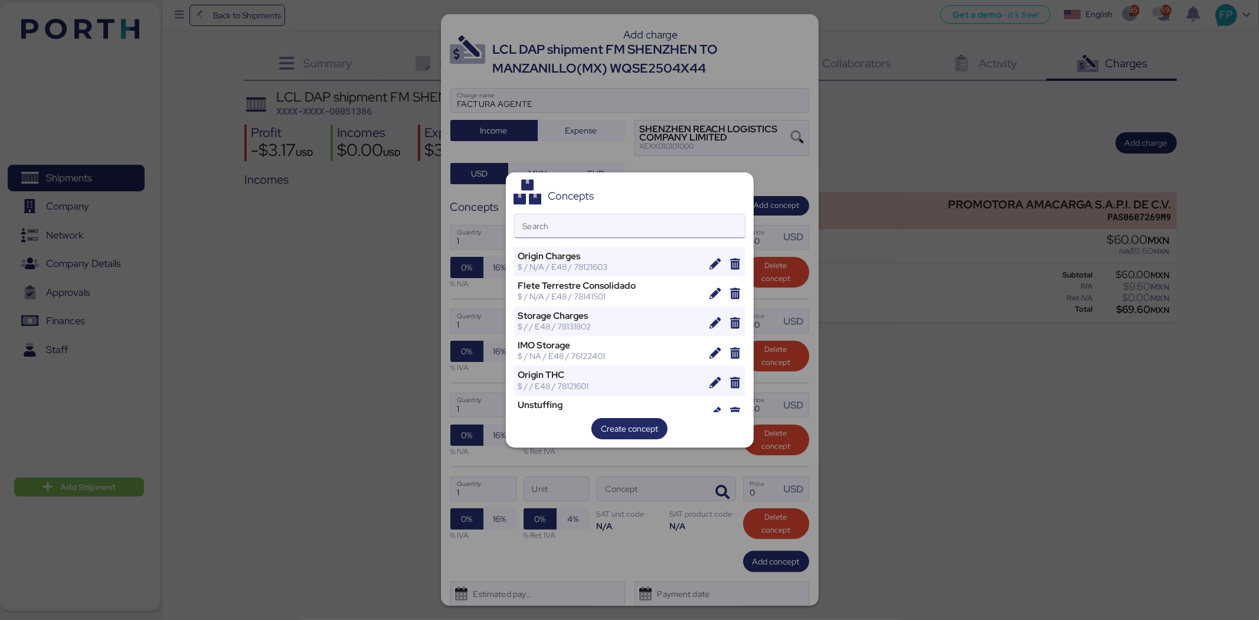
click at [647, 231] on input "Search" at bounding box center [630, 226] width 230 height 24
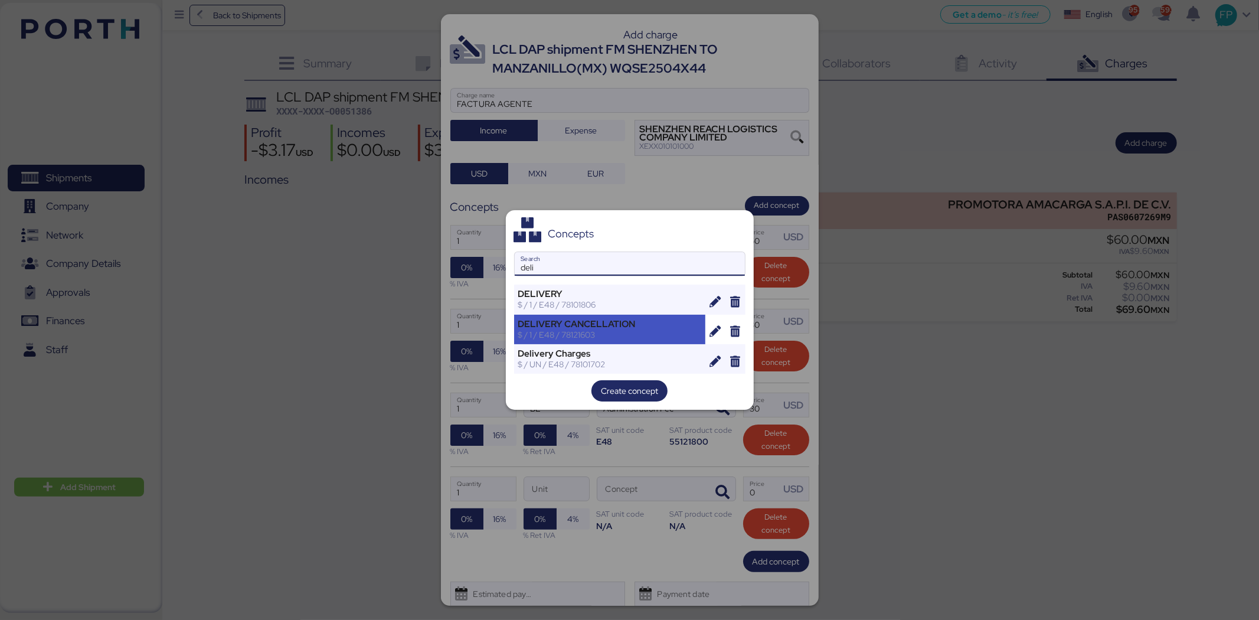
type input "deli"
click at [618, 328] on div "DELIVERY CANCELLATION" at bounding box center [610, 324] width 184 height 11
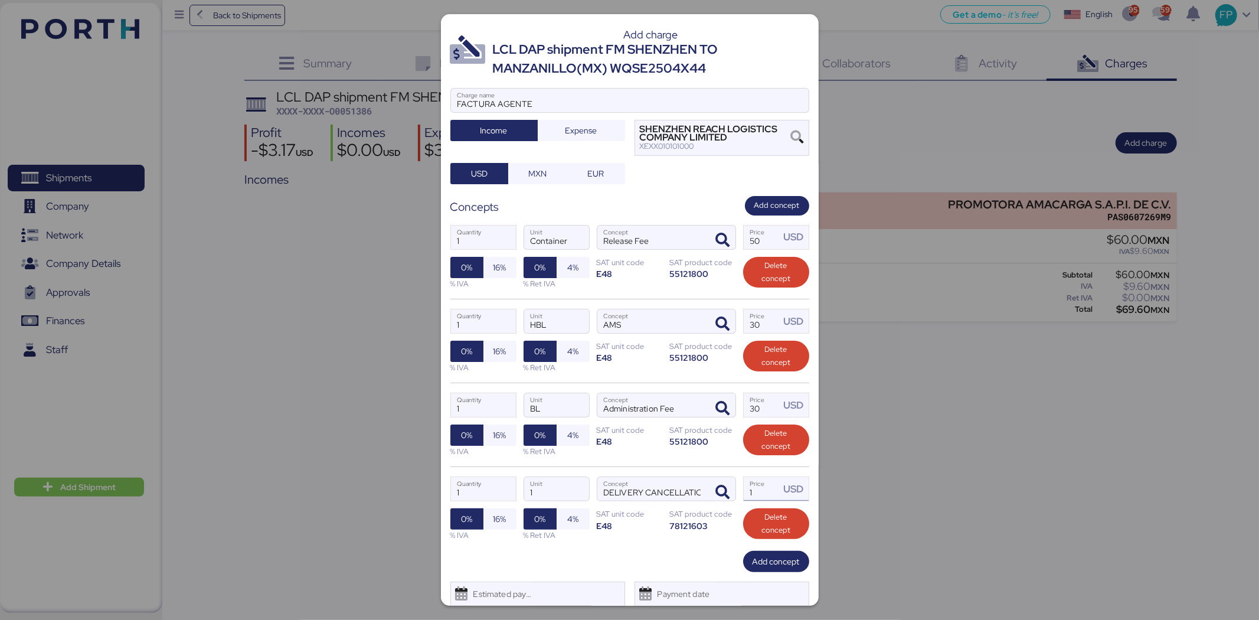
click at [762, 493] on input "1" at bounding box center [762, 489] width 37 height 24
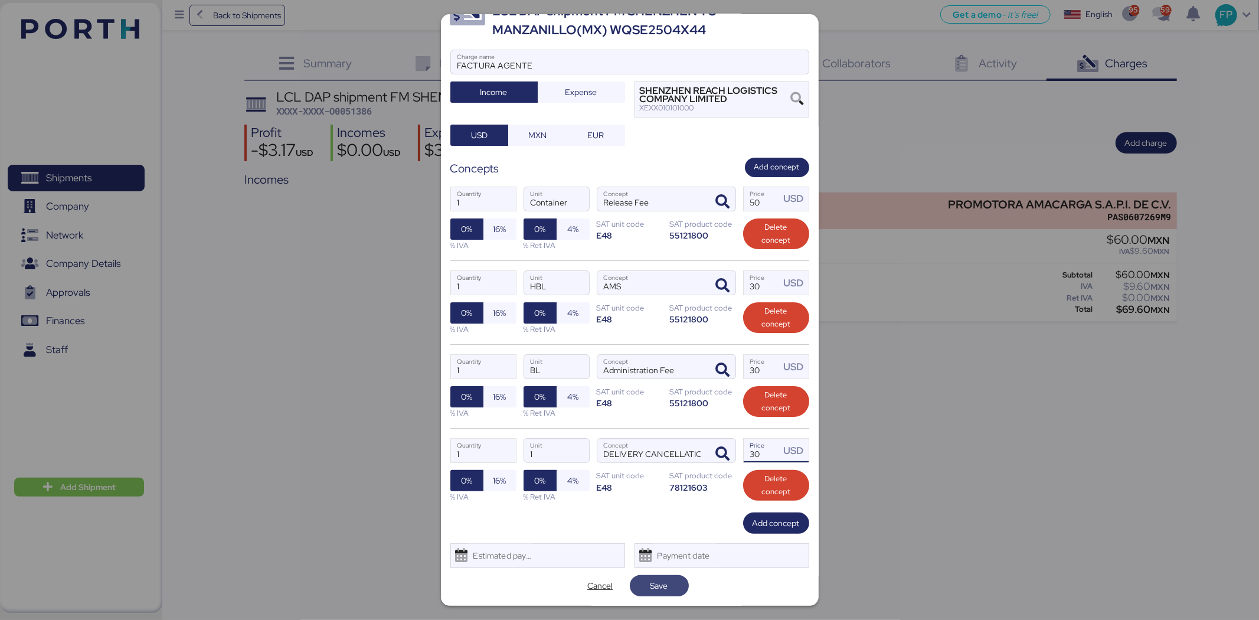
type input "30"
click at [667, 588] on span "Save" at bounding box center [659, 585] width 40 height 17
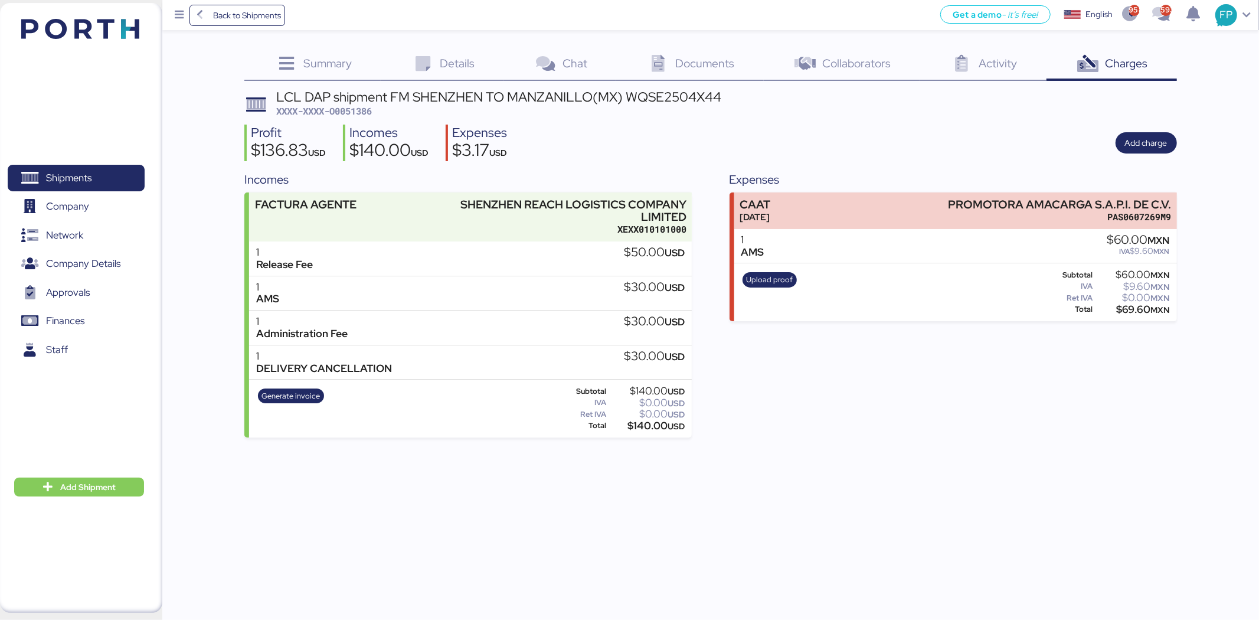
click at [349, 110] on span "XXXX-XXXX-O0051386" at bounding box center [324, 111] width 96 height 12
copy span "O0051386"
click at [662, 103] on div "LCL DAP shipment FM SHENZHEN TO MANZANILLO(MX) WQSE2504X44" at bounding box center [498, 96] width 445 height 13
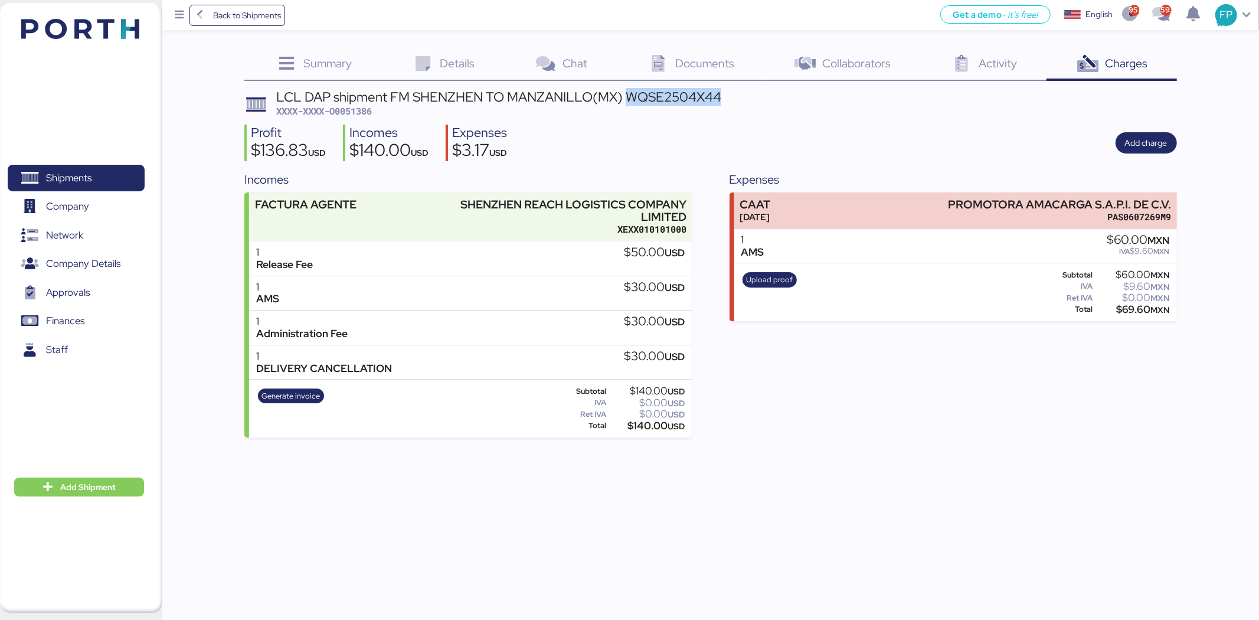
copy div "WQSE2504X44"
click at [300, 398] on span "Generate invoice" at bounding box center [290, 395] width 58 height 13
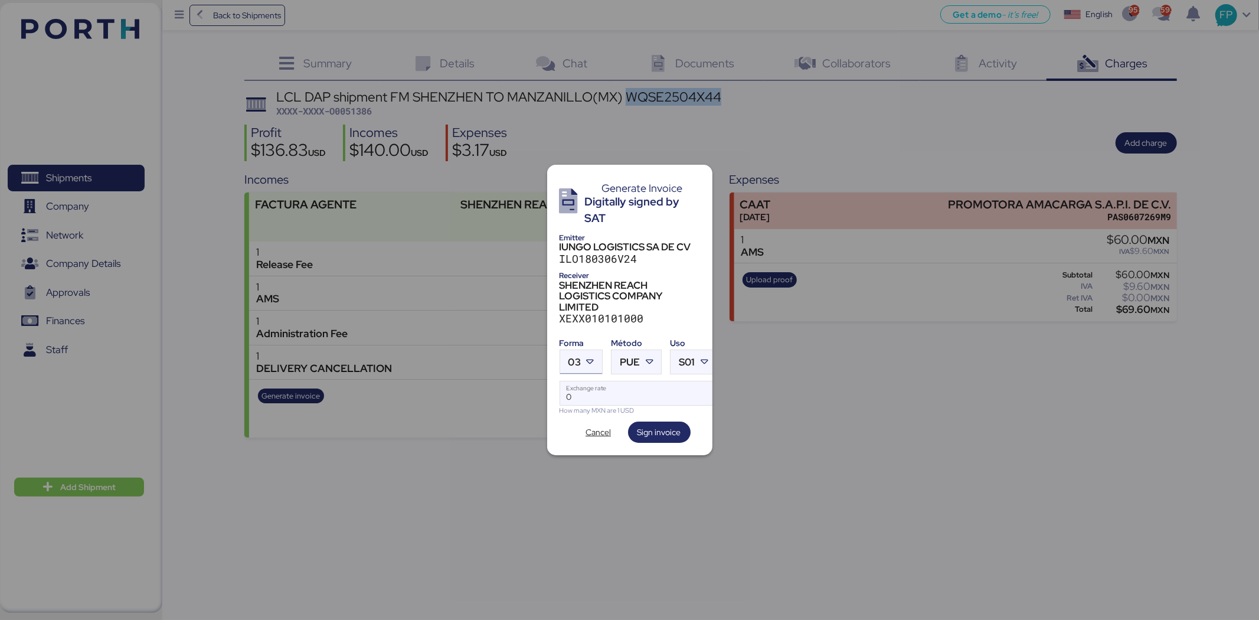
click at [584, 359] on icon at bounding box center [590, 362] width 12 height 12
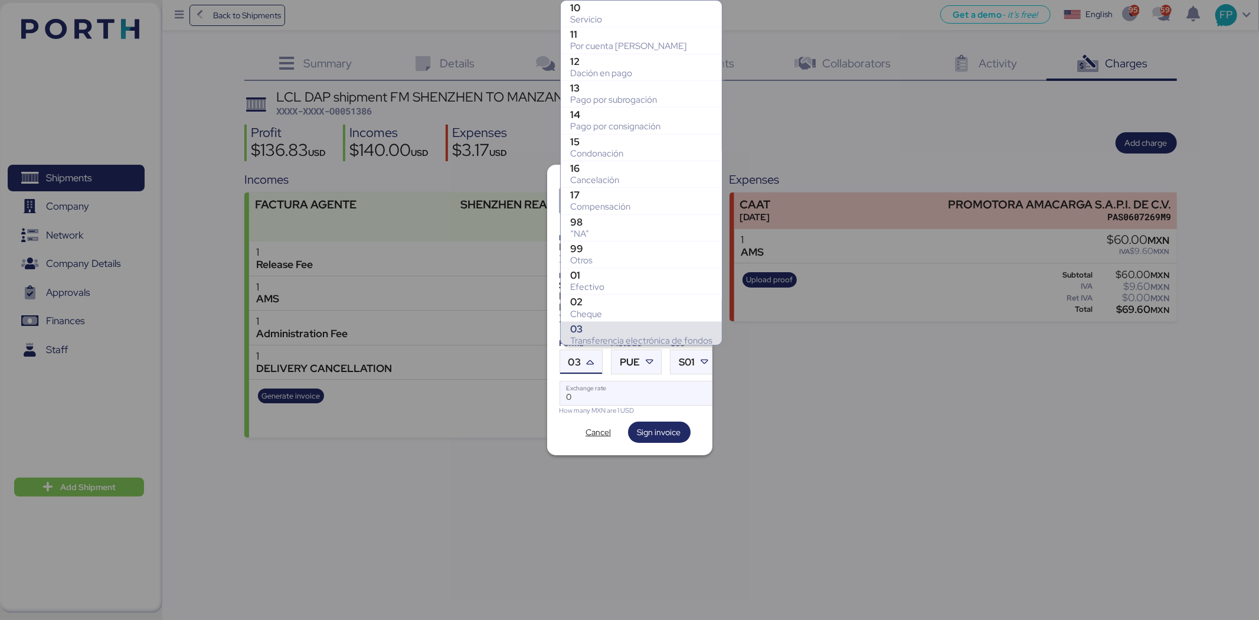
scroll to position [165, 0]
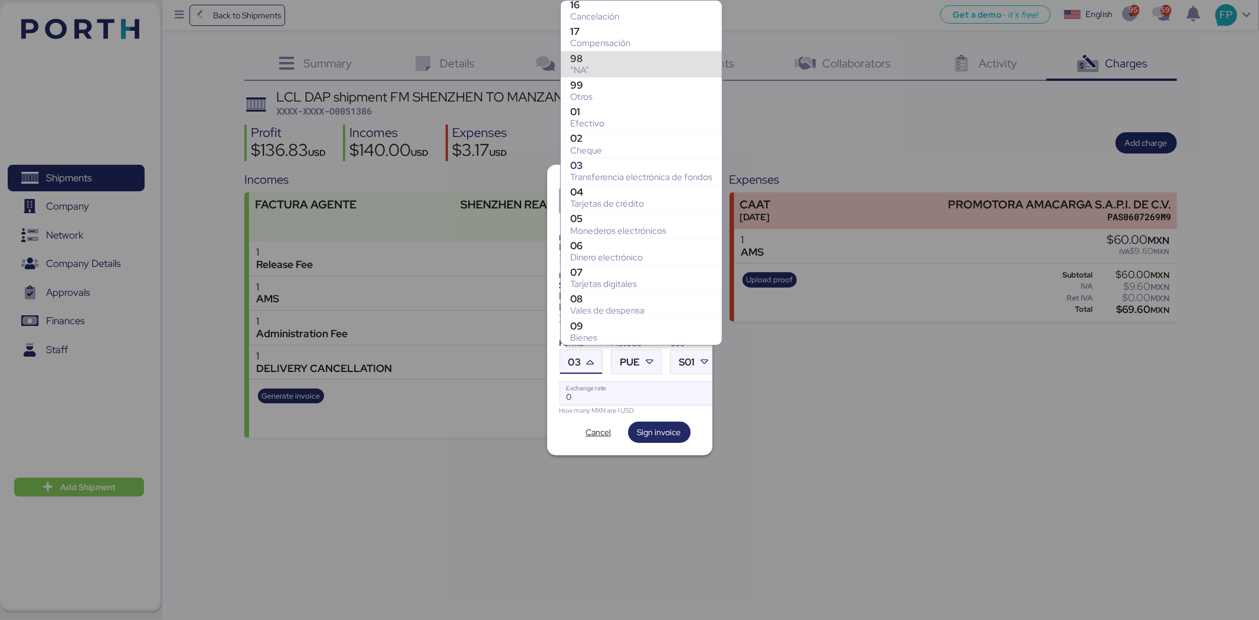
click at [585, 91] on div "Otros" at bounding box center [641, 97] width 142 height 12
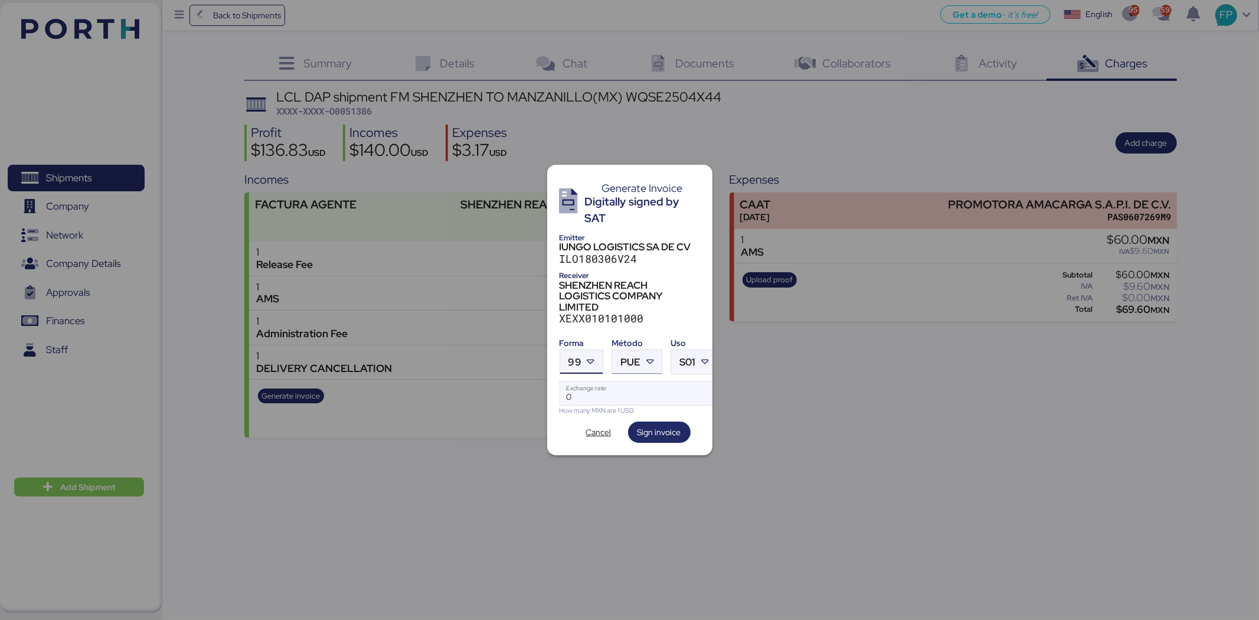
click at [649, 359] on icon at bounding box center [650, 362] width 12 height 12
click at [664, 405] on div "PPD" at bounding box center [684, 403] width 127 height 12
click at [636, 381] on input "Exchange rate" at bounding box center [638, 393] width 157 height 24
type input "0"
click at [614, 381] on input "Exchange rate" at bounding box center [638, 393] width 157 height 24
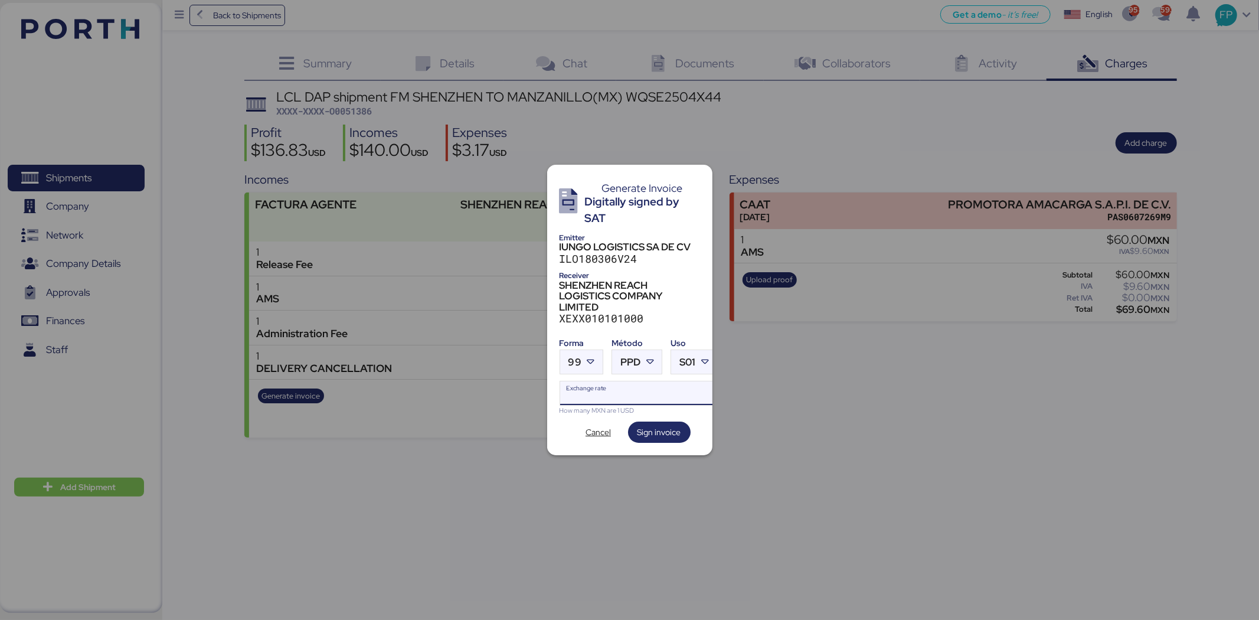
paste input "18.6402"
type input "18.6402"
click at [650, 436] on span "Sign invoice" at bounding box center [659, 431] width 63 height 21
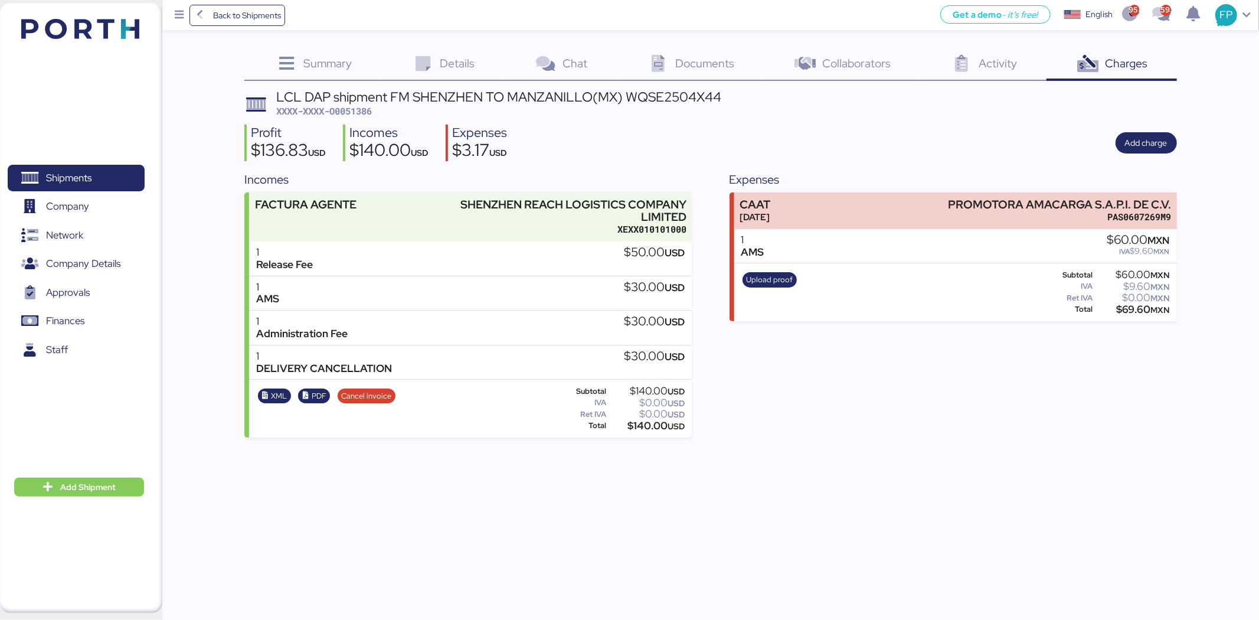
click at [347, 110] on span "XXXX-XXXX-O0051386" at bounding box center [324, 111] width 96 height 12
copy span "O0051386"
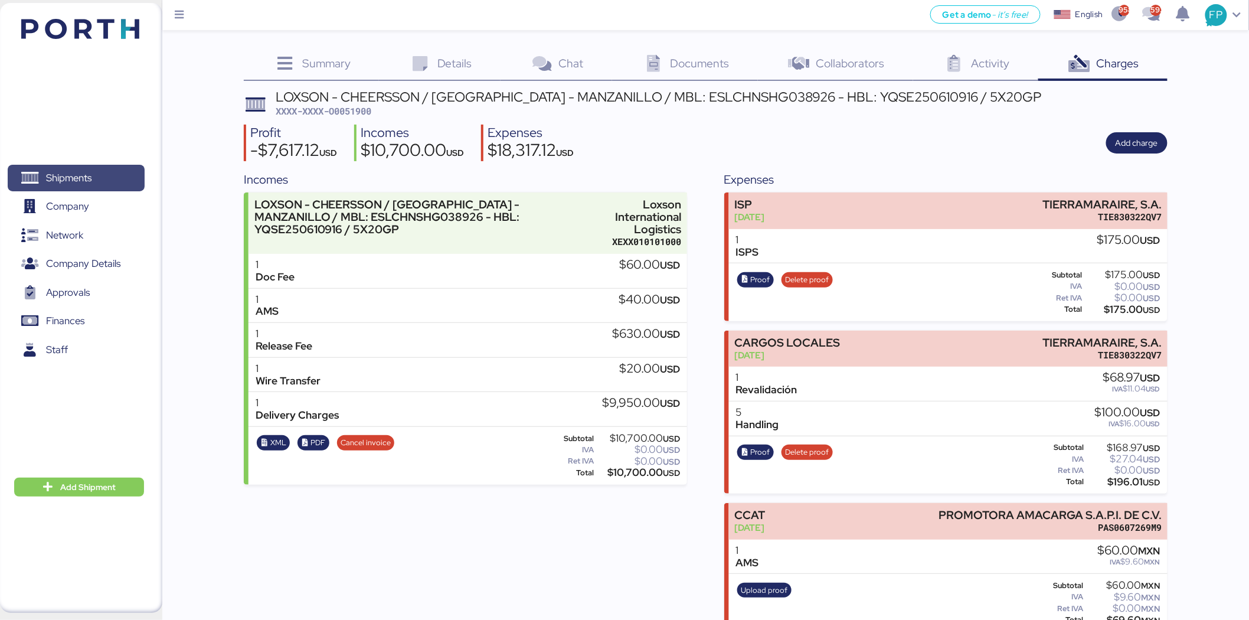
click at [113, 173] on span "Shipments" at bounding box center [75, 177] width 127 height 17
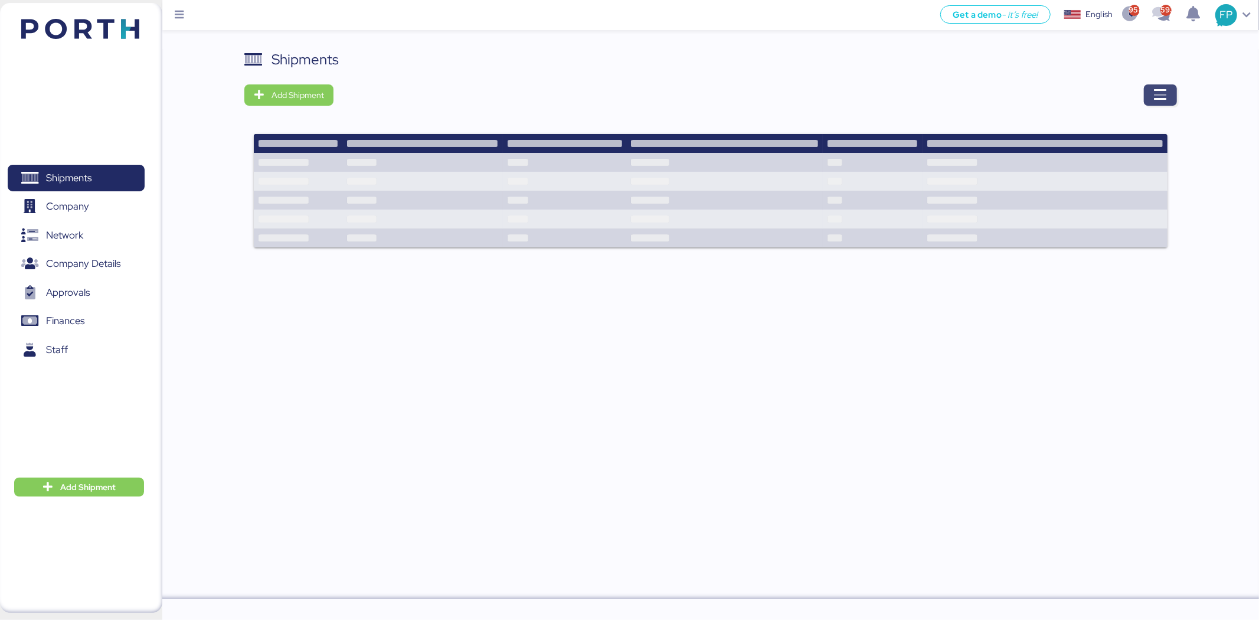
click at [1151, 101] on span "button" at bounding box center [1160, 94] width 33 height 21
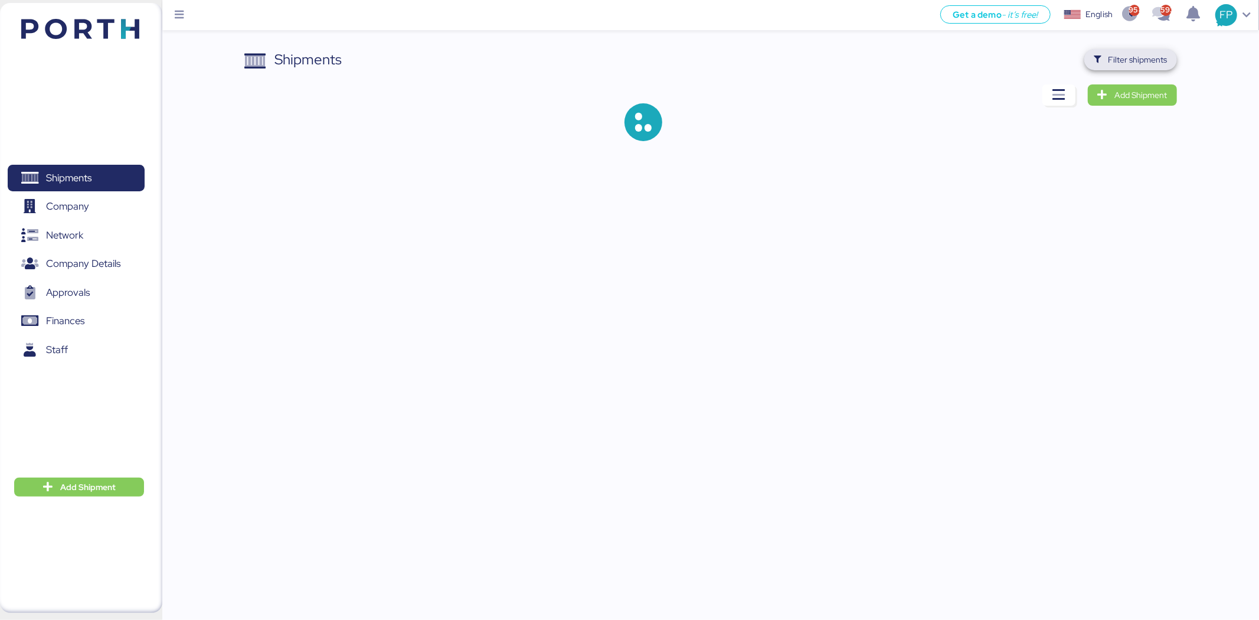
click at [1104, 65] on span "Filter shipments" at bounding box center [1131, 59] width 74 height 17
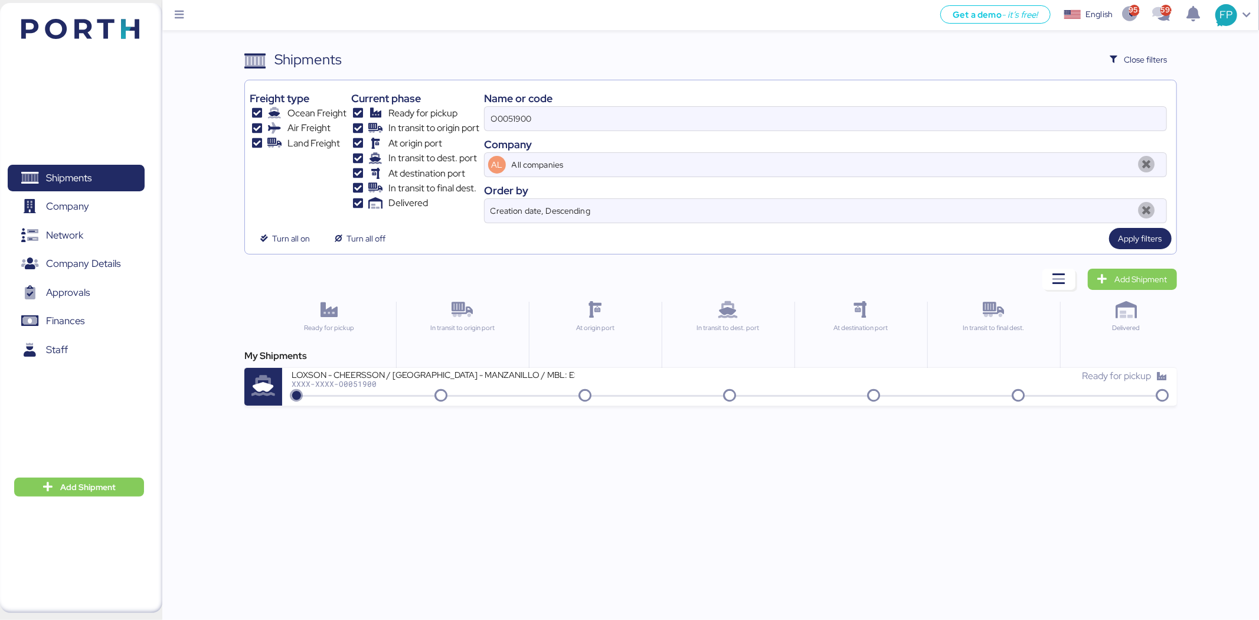
click at [545, 105] on div "Name or code" at bounding box center [825, 98] width 683 height 16
click at [522, 112] on input "O0051900" at bounding box center [826, 119] width 682 height 24
paste input "737"
type input "O0051737"
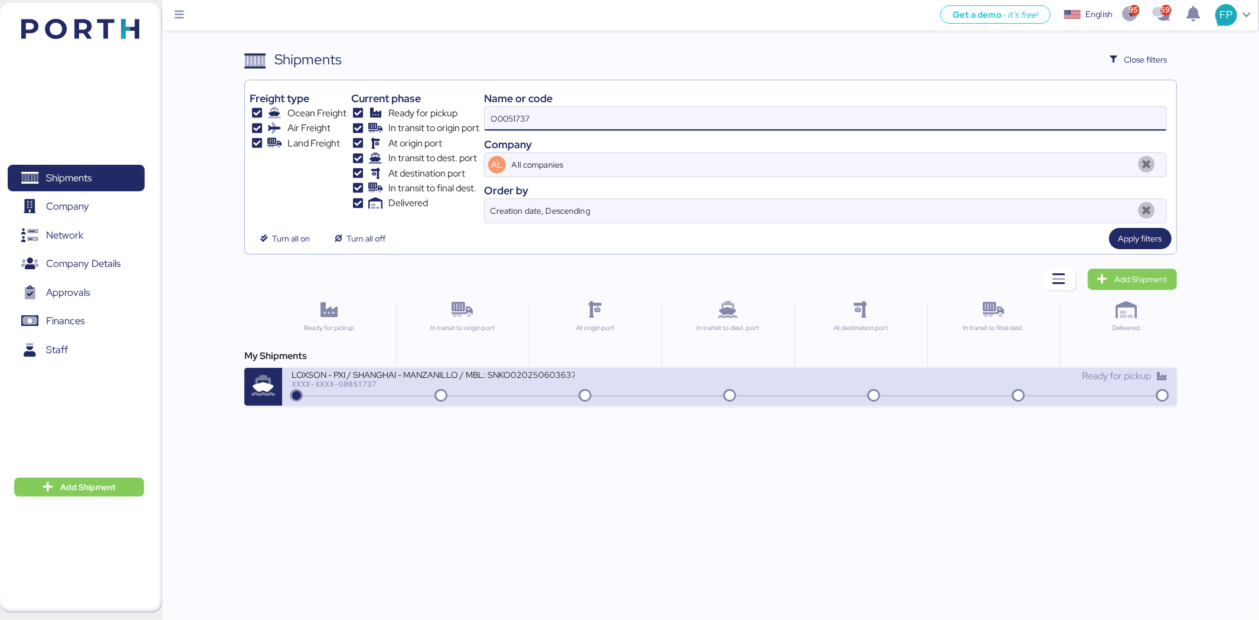
click at [470, 403] on div "LOXSON - PXI / SHANGHAI - MANZANILLO / MBL: SNKO020250603637 - HBL: CSSE2506026…" at bounding box center [729, 387] width 894 height 38
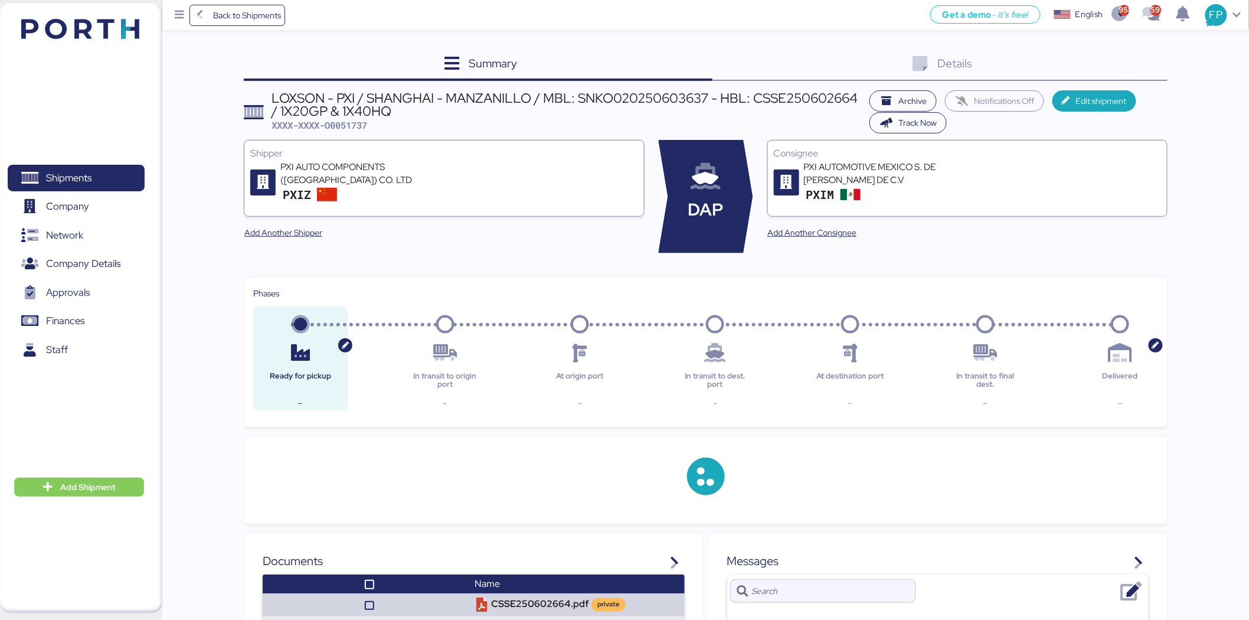
click at [1125, 73] on div "Details 0" at bounding box center [939, 65] width 455 height 32
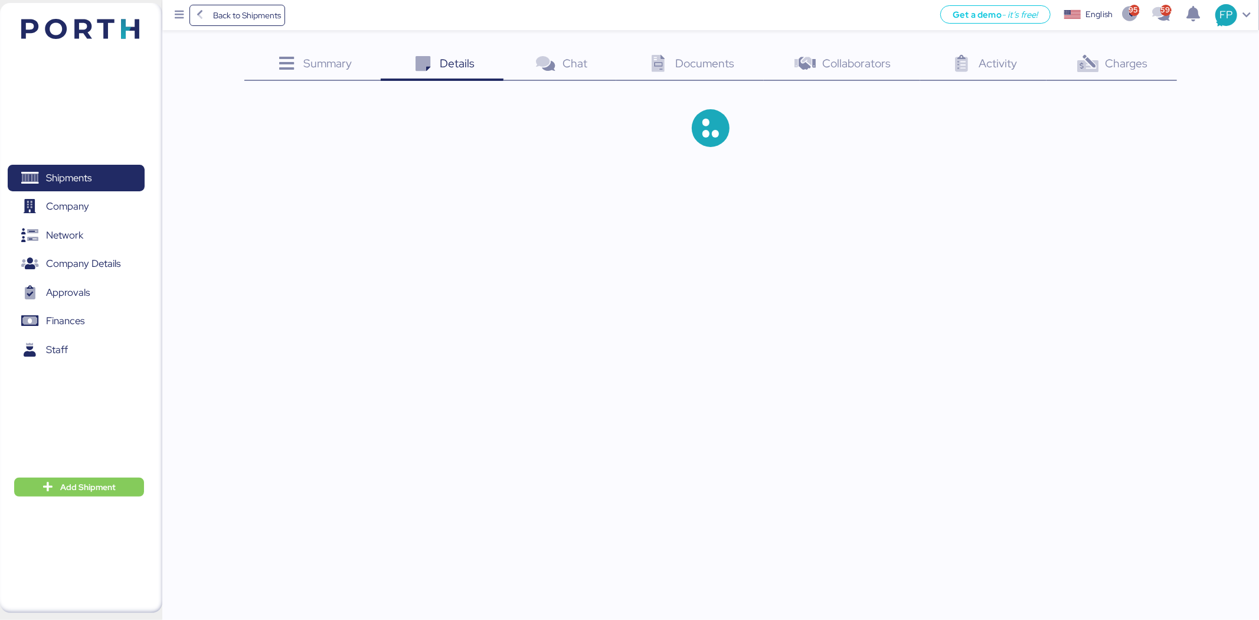
click at [1121, 73] on div "Charges 0" at bounding box center [1111, 65] width 130 height 32
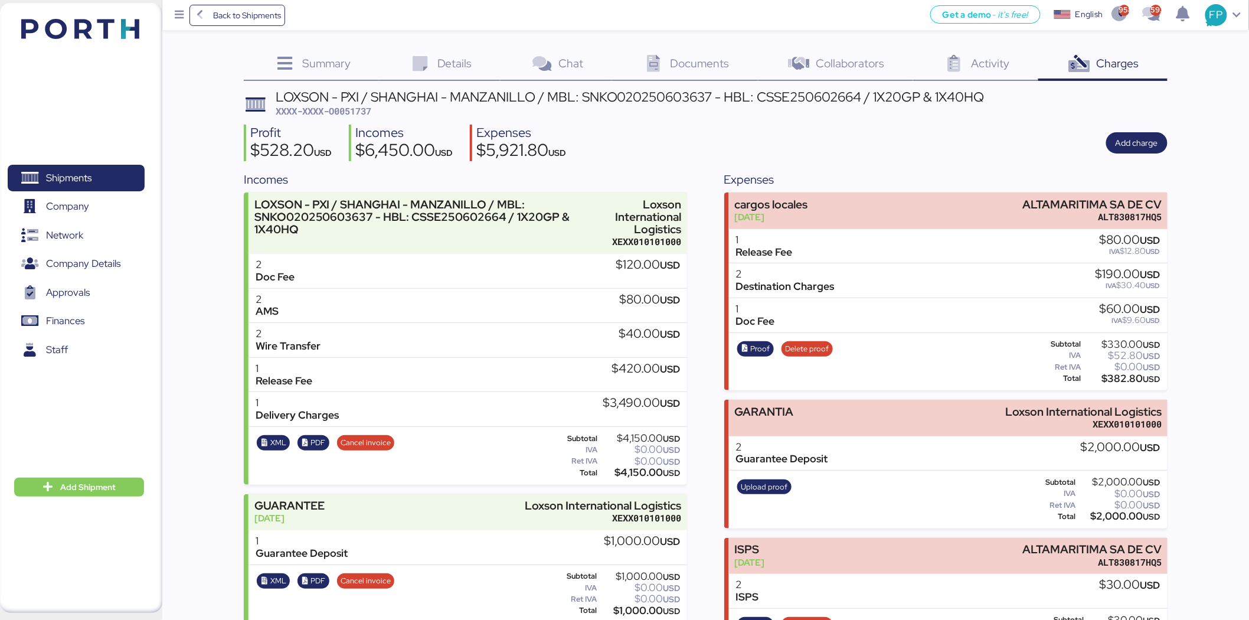
click at [358, 114] on span "XXXX-XXXX-O0051737" at bounding box center [324, 111] width 96 height 12
click at [359, 113] on span "XXXX-XXXX-O0051737" at bounding box center [324, 111] width 96 height 12
copy span "O0051737"
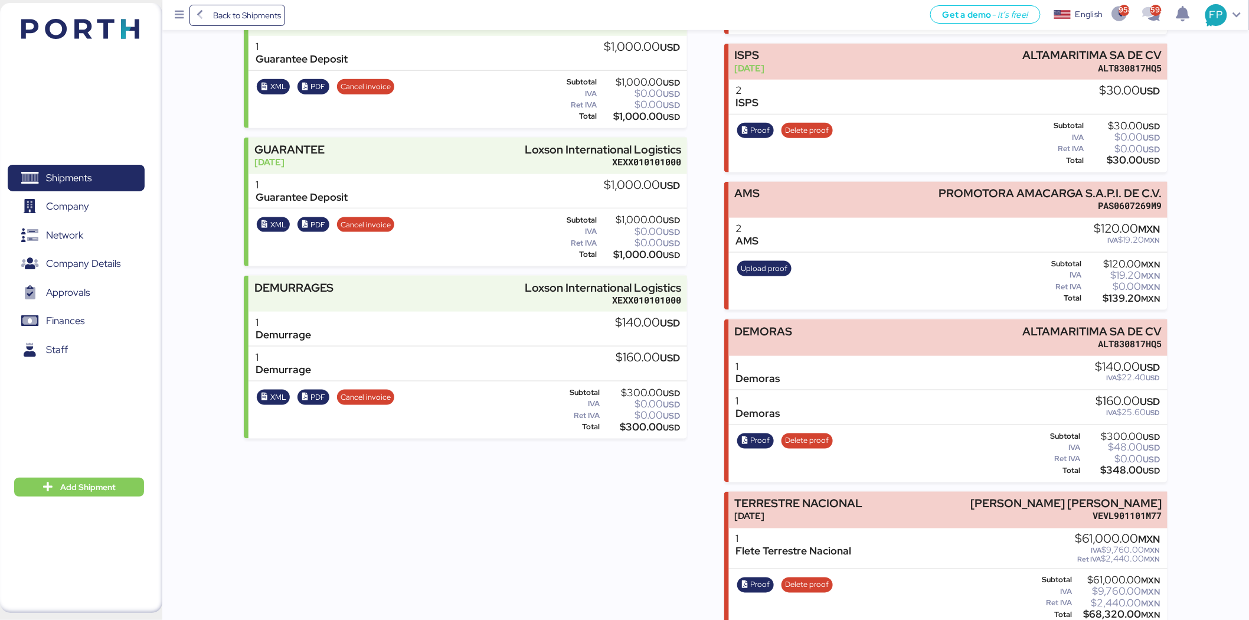
scroll to position [510, 0]
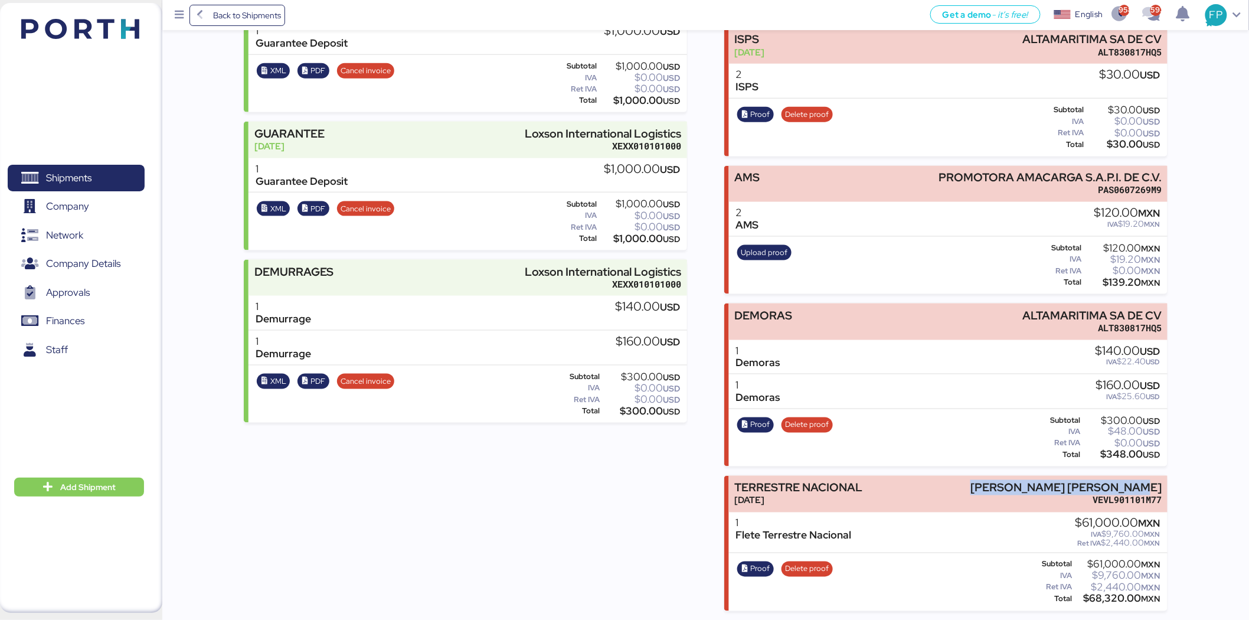
drag, startPoint x: 980, startPoint y: 484, endPoint x: 1189, endPoint y: 480, distance: 209.0
click at [1189, 482] on div "Summary 0 Details 0 Chat 0 Documents 0 Collaborators 0 Activity 0 Charges 0 LOX…" at bounding box center [624, 50] width 1249 height 1121
copy div "[PERSON_NAME] [PERSON_NAME]"
click at [1111, 598] on div "$68,320.00 MXN" at bounding box center [1117, 598] width 86 height 9
click at [1112, 598] on div "$68,320.00 MXN" at bounding box center [1117, 598] width 86 height 9
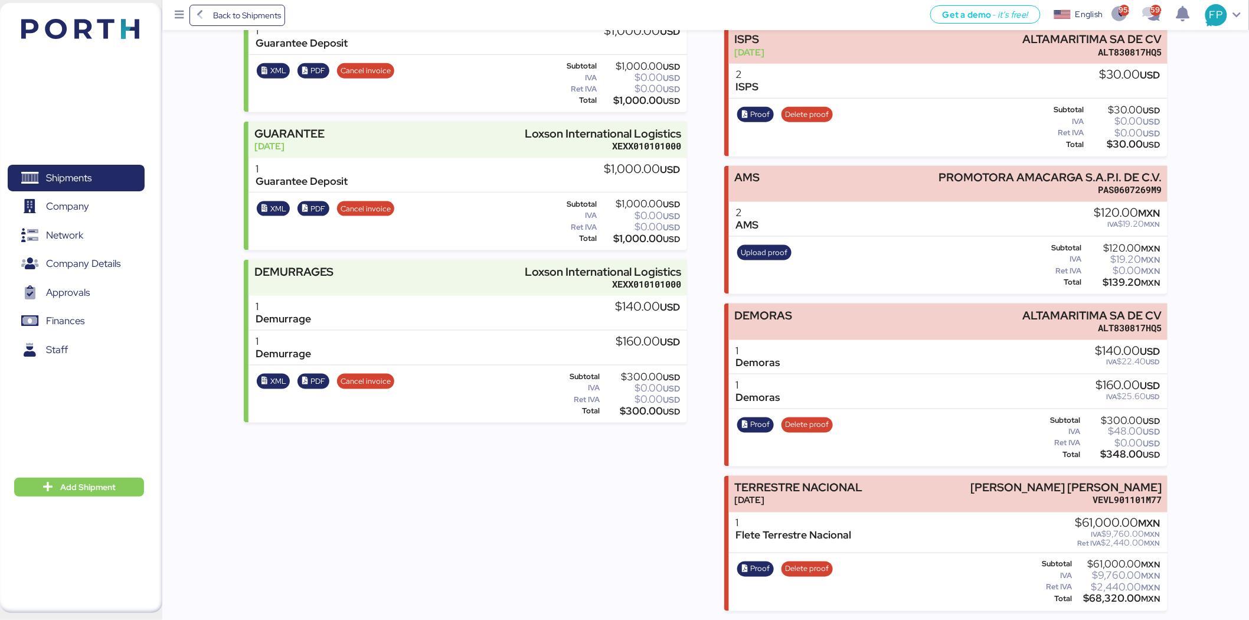
copy div "68,320.00"
click at [762, 571] on span "Proof" at bounding box center [760, 568] width 19 height 13
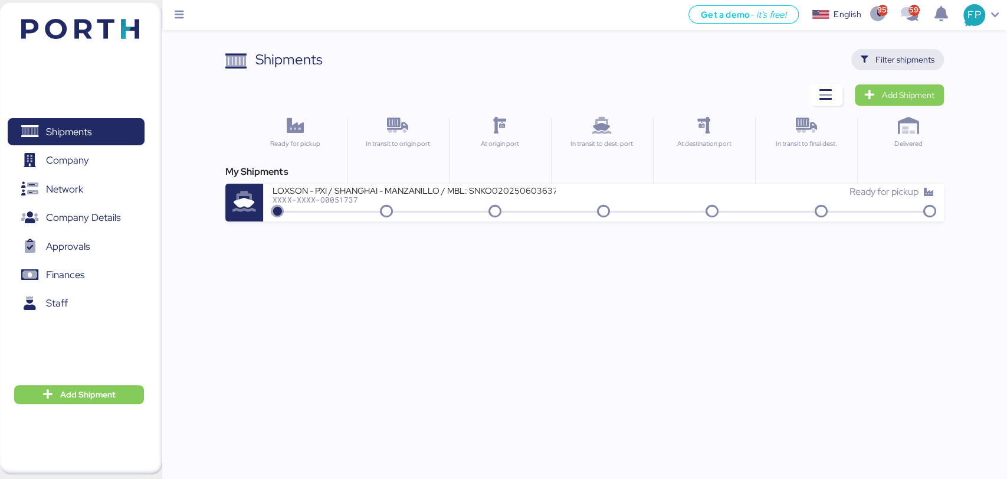
click at [915, 55] on span "Filter shipments" at bounding box center [905, 60] width 59 height 14
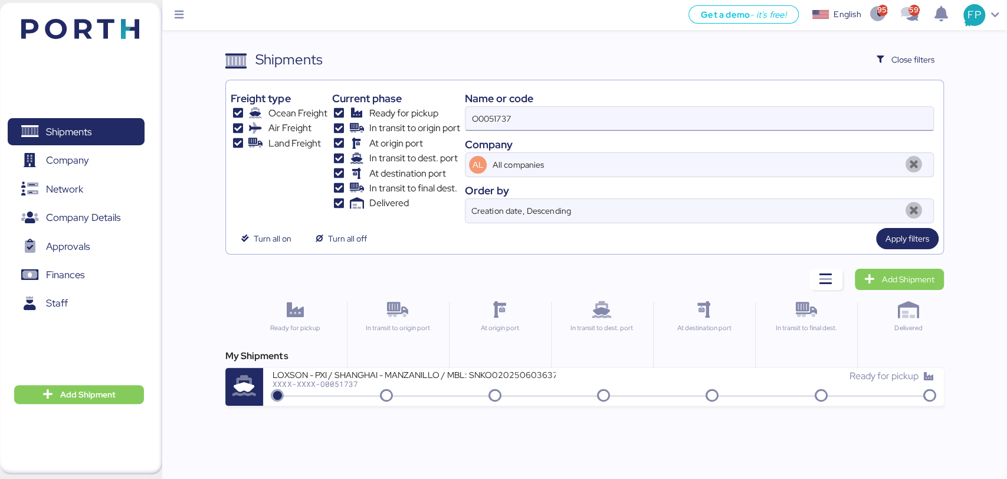
click at [480, 113] on input "O0051737" at bounding box center [699, 119] width 467 height 24
paste input "A0051929"
type input "A0051929"
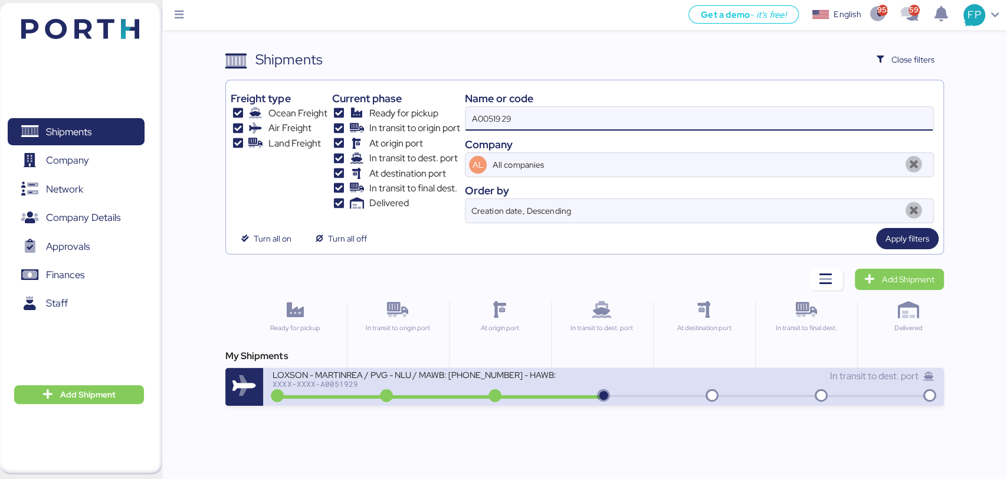
click at [444, 388] on div "LOXSON - MARTINREA / PVG - NLU / MAWB: [PHONE_NUMBER] - HAWB: LXN25070295 XXXX-…" at bounding box center [438, 381] width 331 height 25
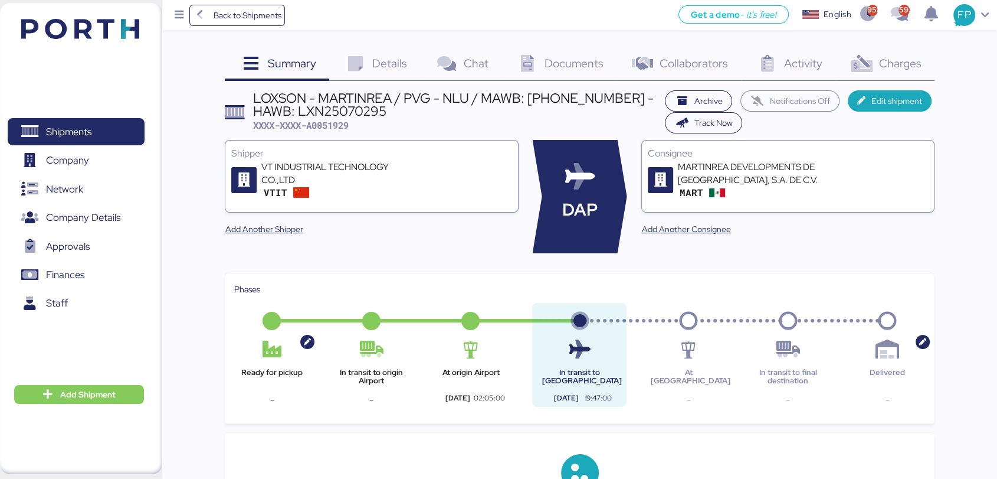
click at [886, 57] on span "Charges" at bounding box center [900, 62] width 42 height 15
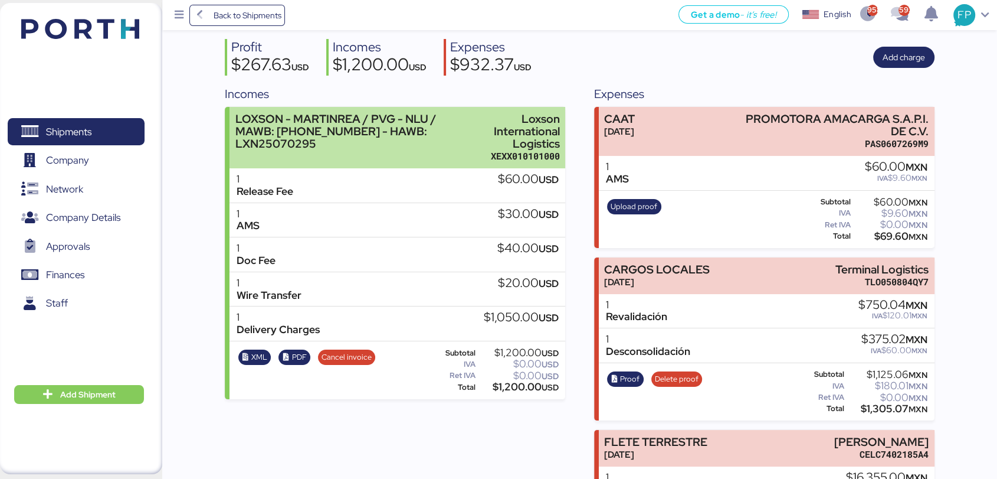
scroll to position [186, 0]
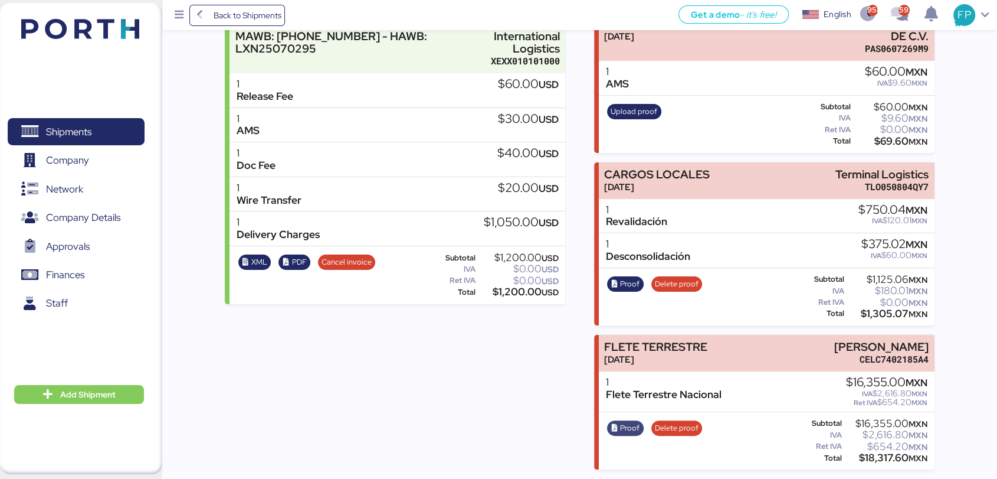
click at [614, 424] on icon "button" at bounding box center [615, 428] width 8 height 8
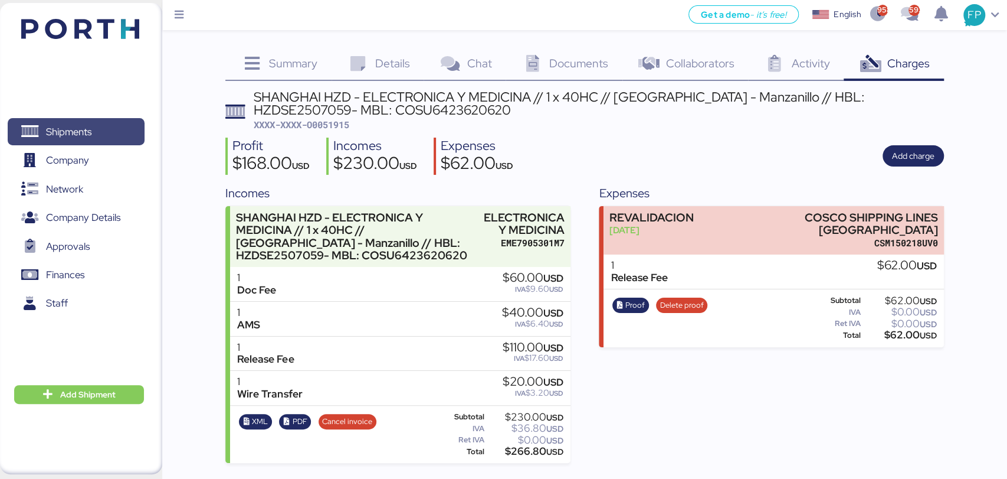
click at [81, 126] on span "Shipments" at bounding box center [68, 131] width 45 height 17
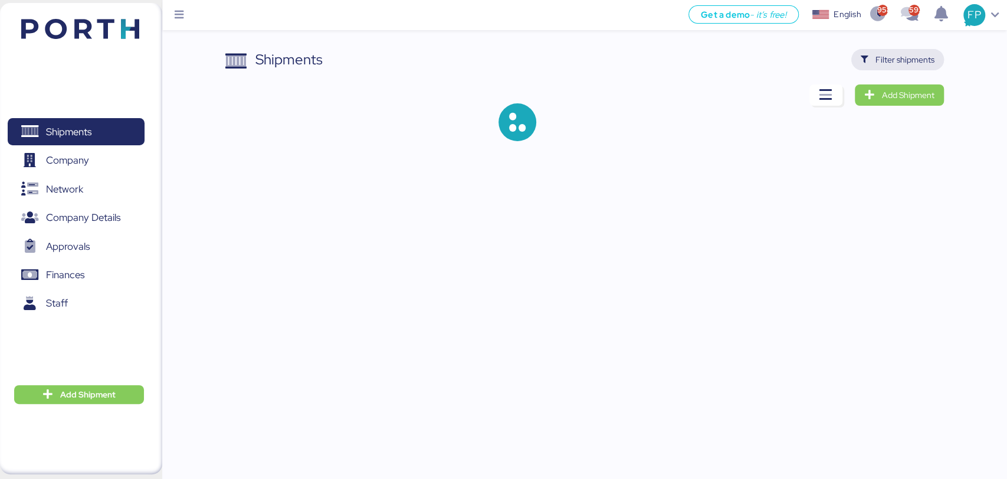
click at [913, 60] on span "Filter shipments" at bounding box center [905, 60] width 59 height 14
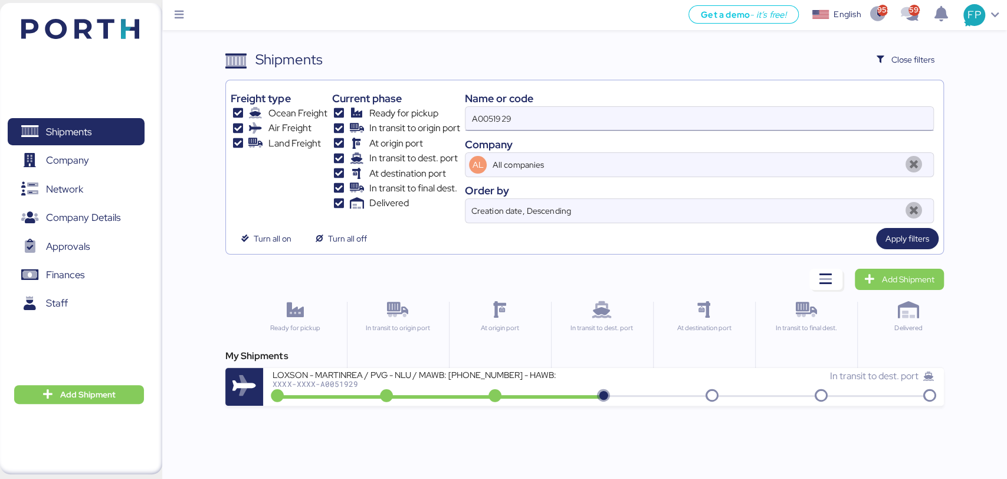
click at [500, 122] on input "A0051929" at bounding box center [699, 119] width 467 height 24
paste input "L0051975"
type input "L0051975"
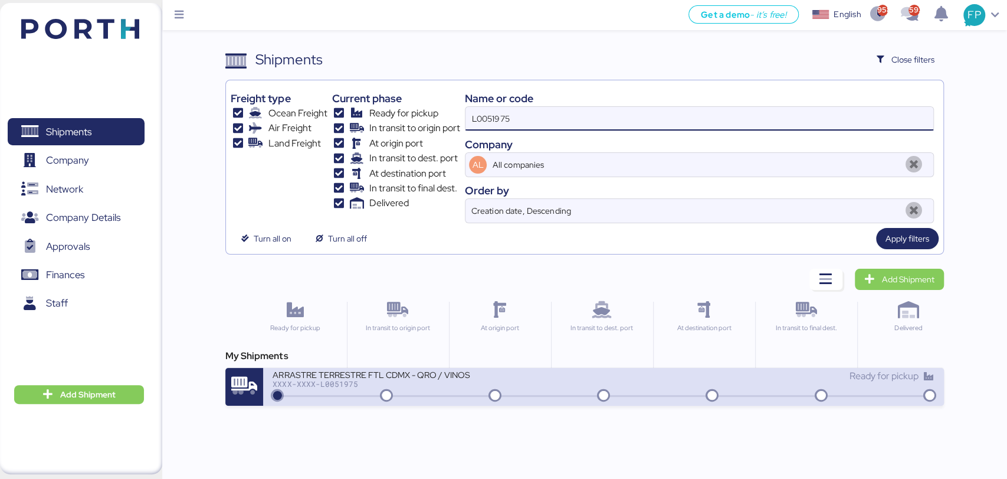
click at [482, 400] on icon at bounding box center [495, 395] width 57 height 13
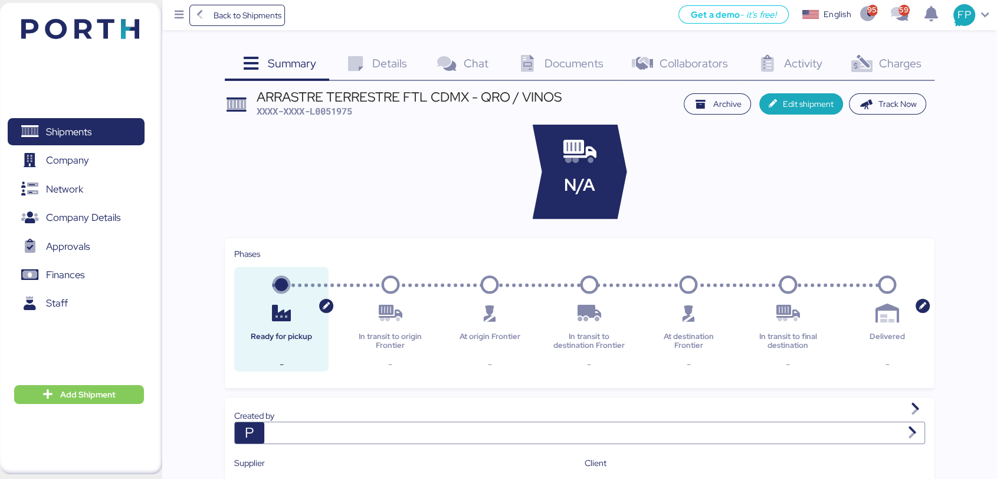
click at [898, 73] on div "Charges 0" at bounding box center [885, 65] width 99 height 32
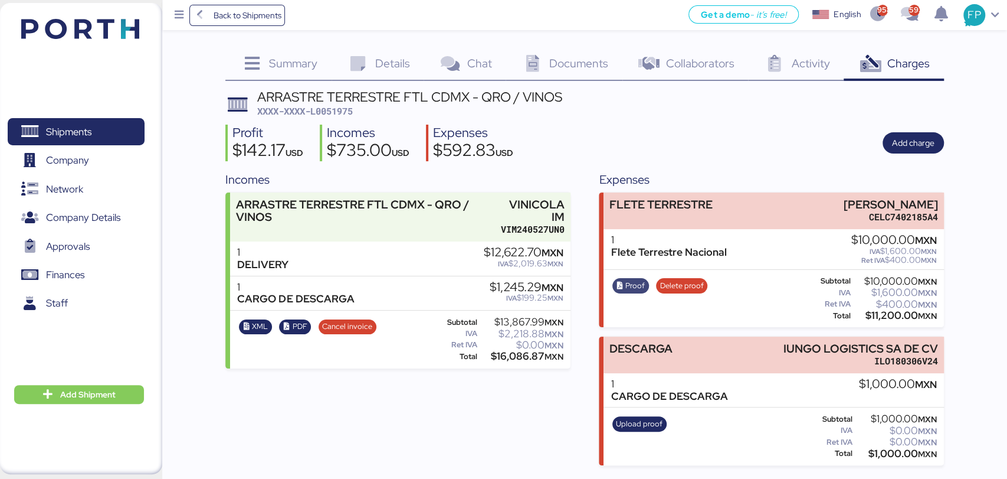
click at [631, 282] on span "Proof" at bounding box center [635, 285] width 19 height 13
